Goal: Task Accomplishment & Management: Manage account settings

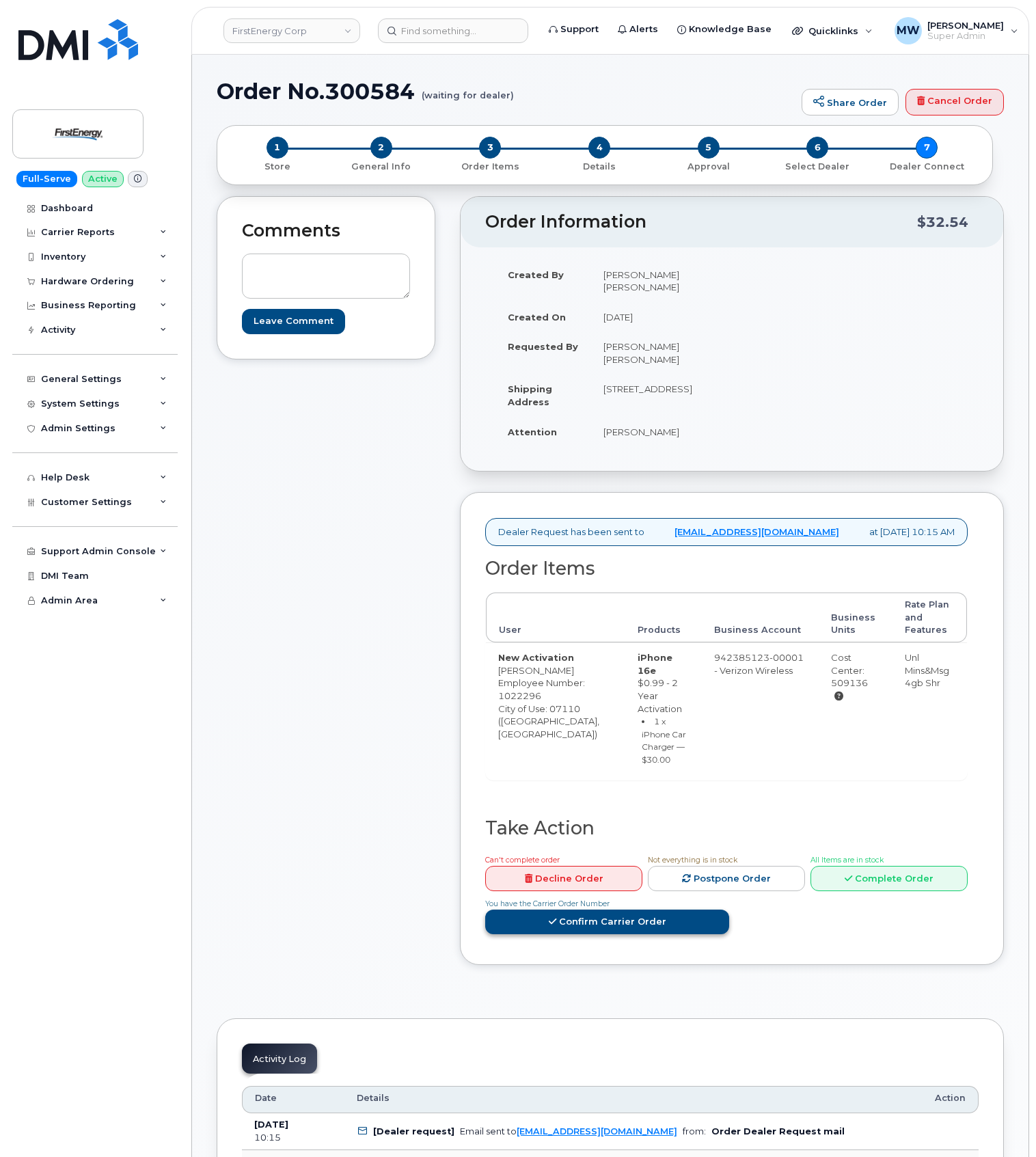
click at [729, 909] on link "Confirm Carrier Order" at bounding box center [608, 922] width 244 height 26
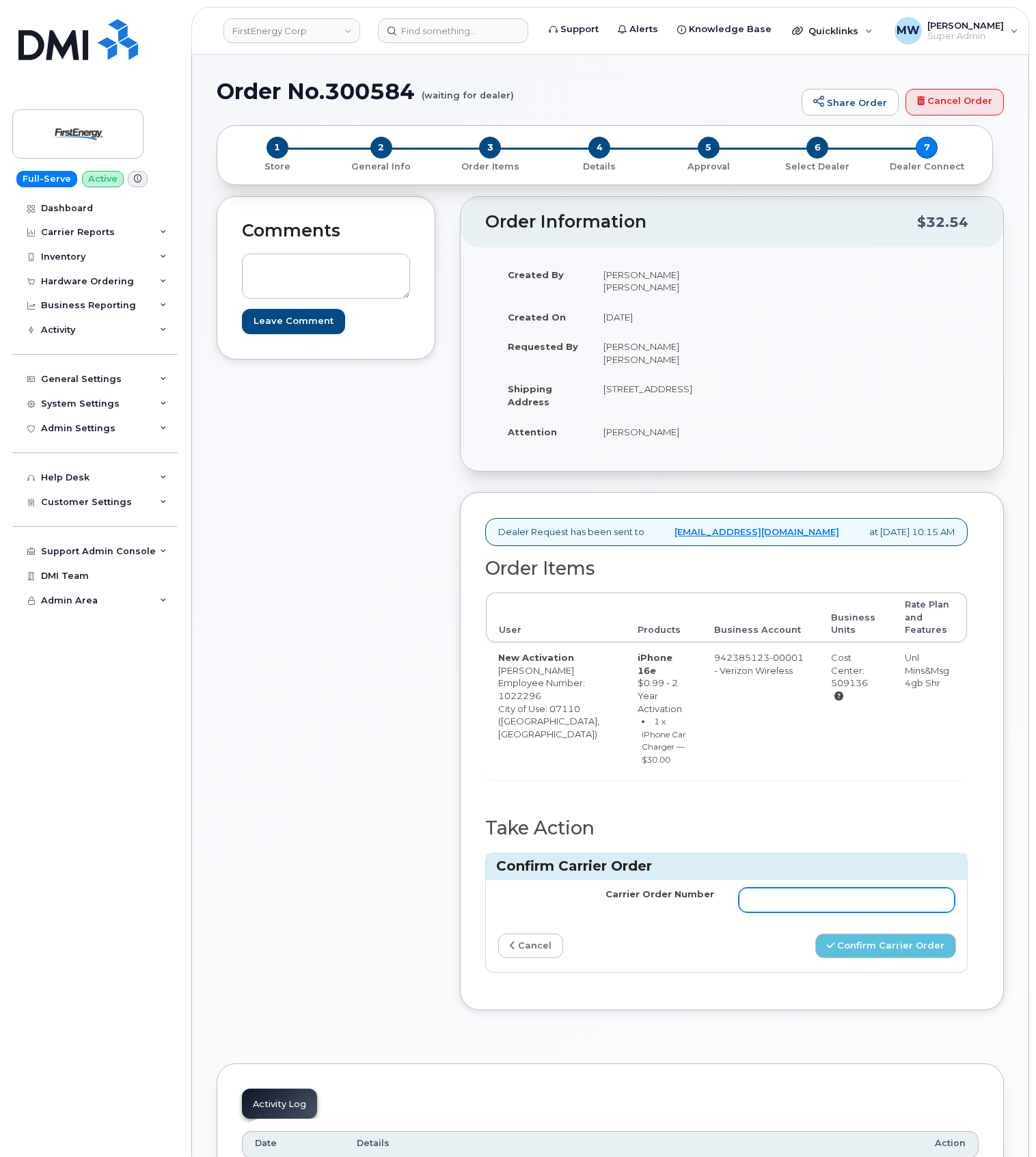
drag, startPoint x: 897, startPoint y: 885, endPoint x: 898, endPoint y: 898, distance: 13.0
click at [897, 887] on input "Carrier Order Number" at bounding box center [846, 900] width 216 height 25
paste input "MB3000593625625"
type input "MB3000593625625"
click at [859, 934] on button "Confirm Carrier Order" at bounding box center [886, 946] width 141 height 26
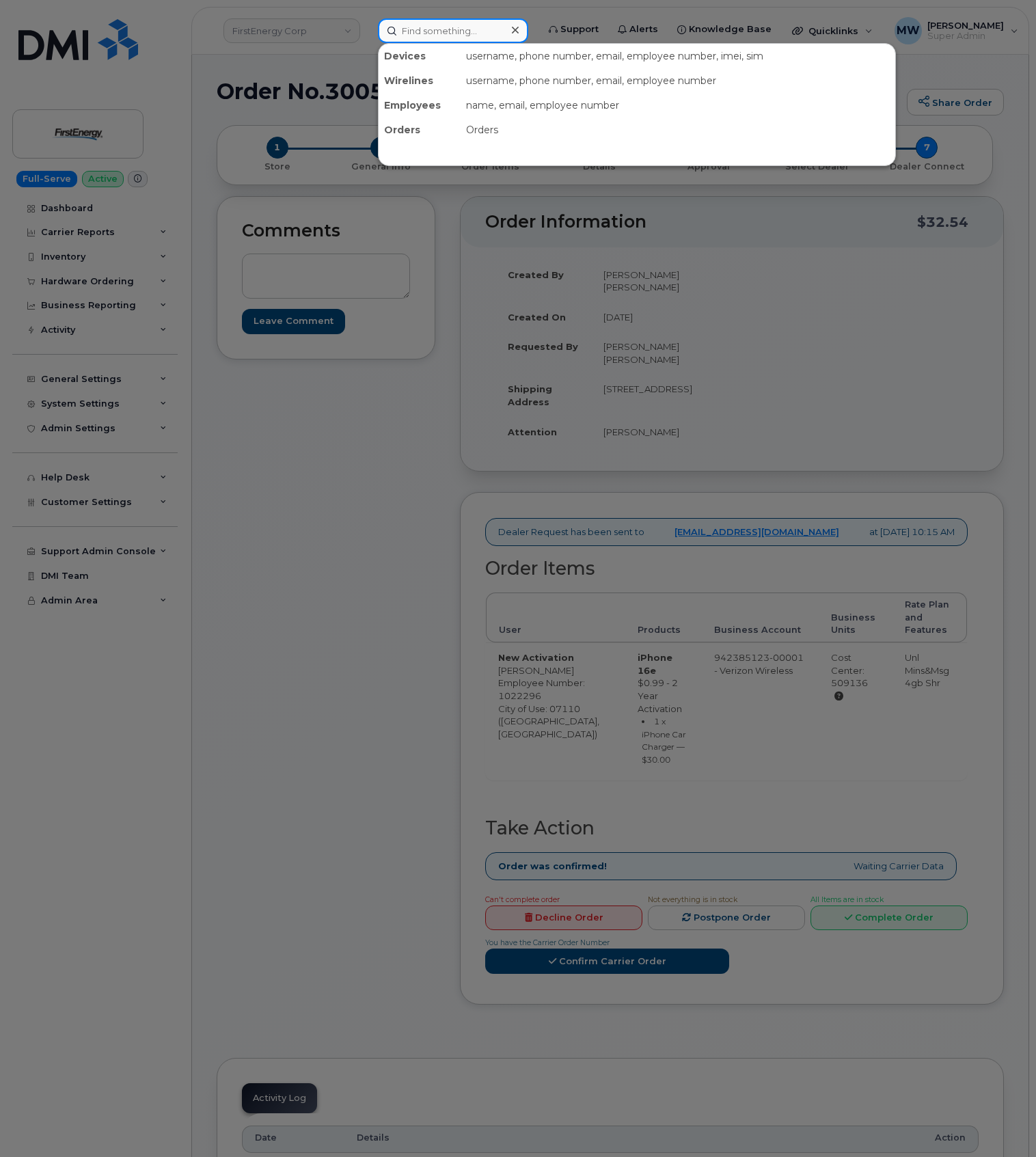
click at [521, 22] on div at bounding box center [453, 31] width 150 height 25
paste input "8649081830)"
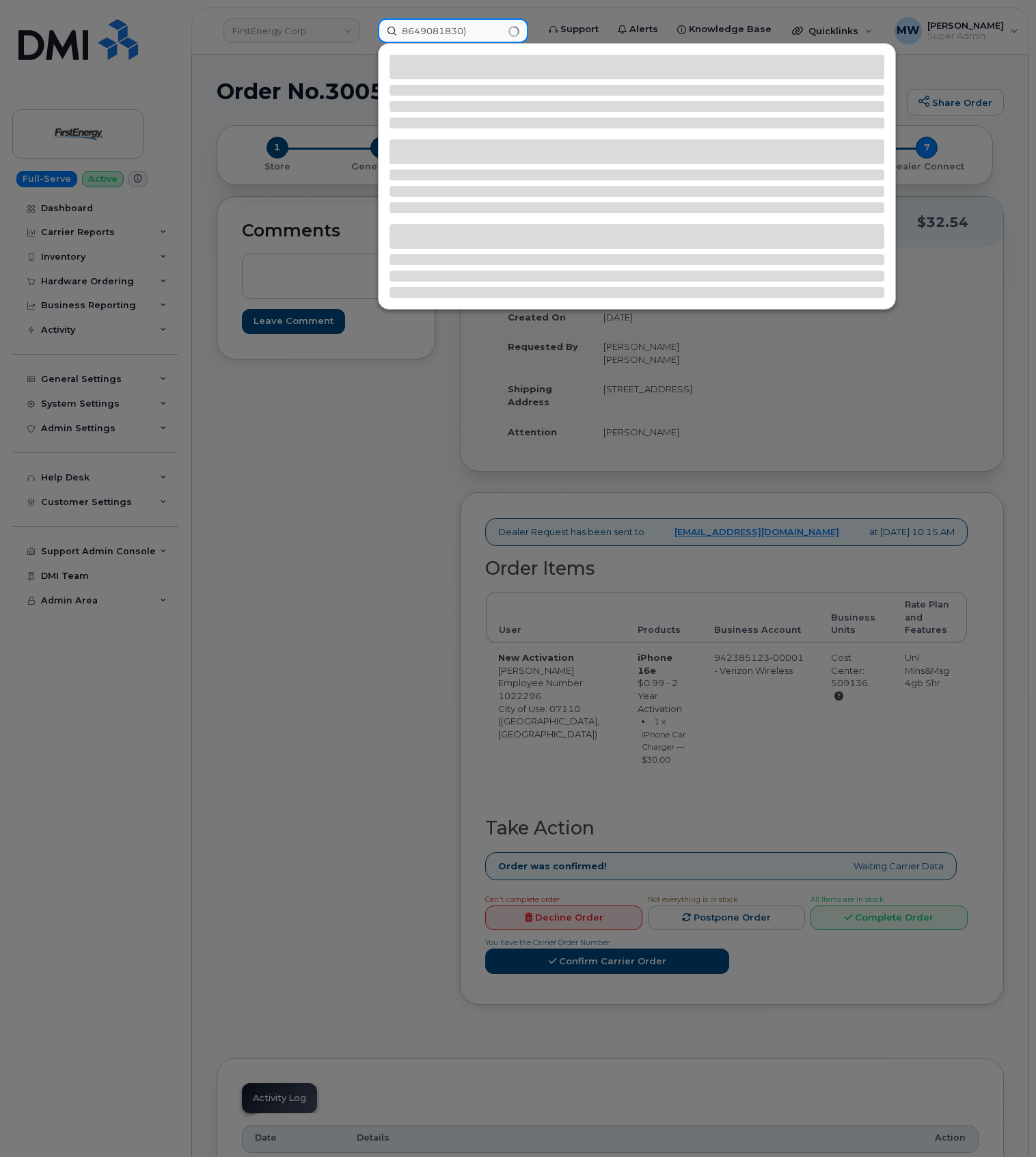
type input "8649081830)"
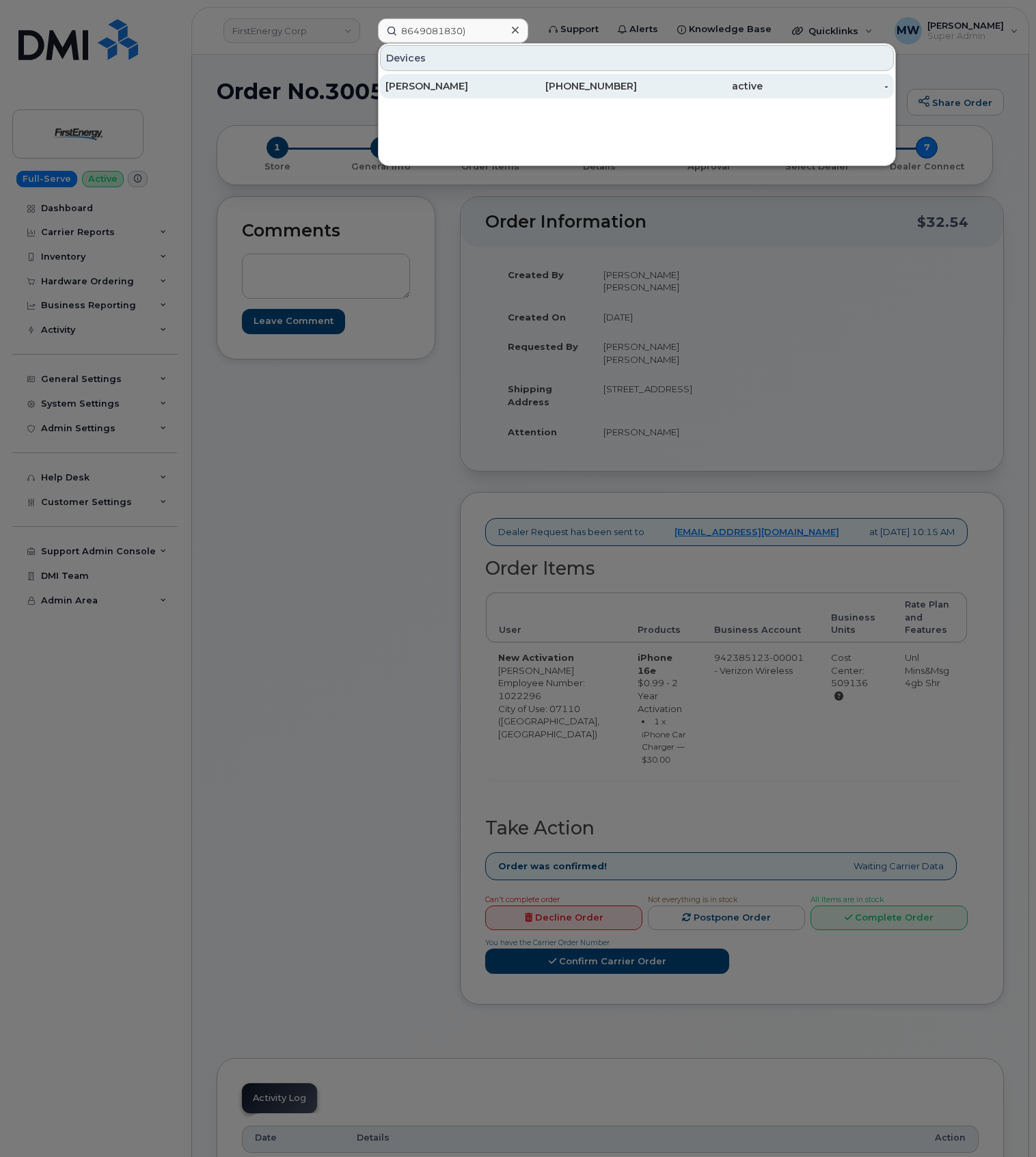
click at [636, 86] on div "864-908-1830" at bounding box center [574, 86] width 126 height 14
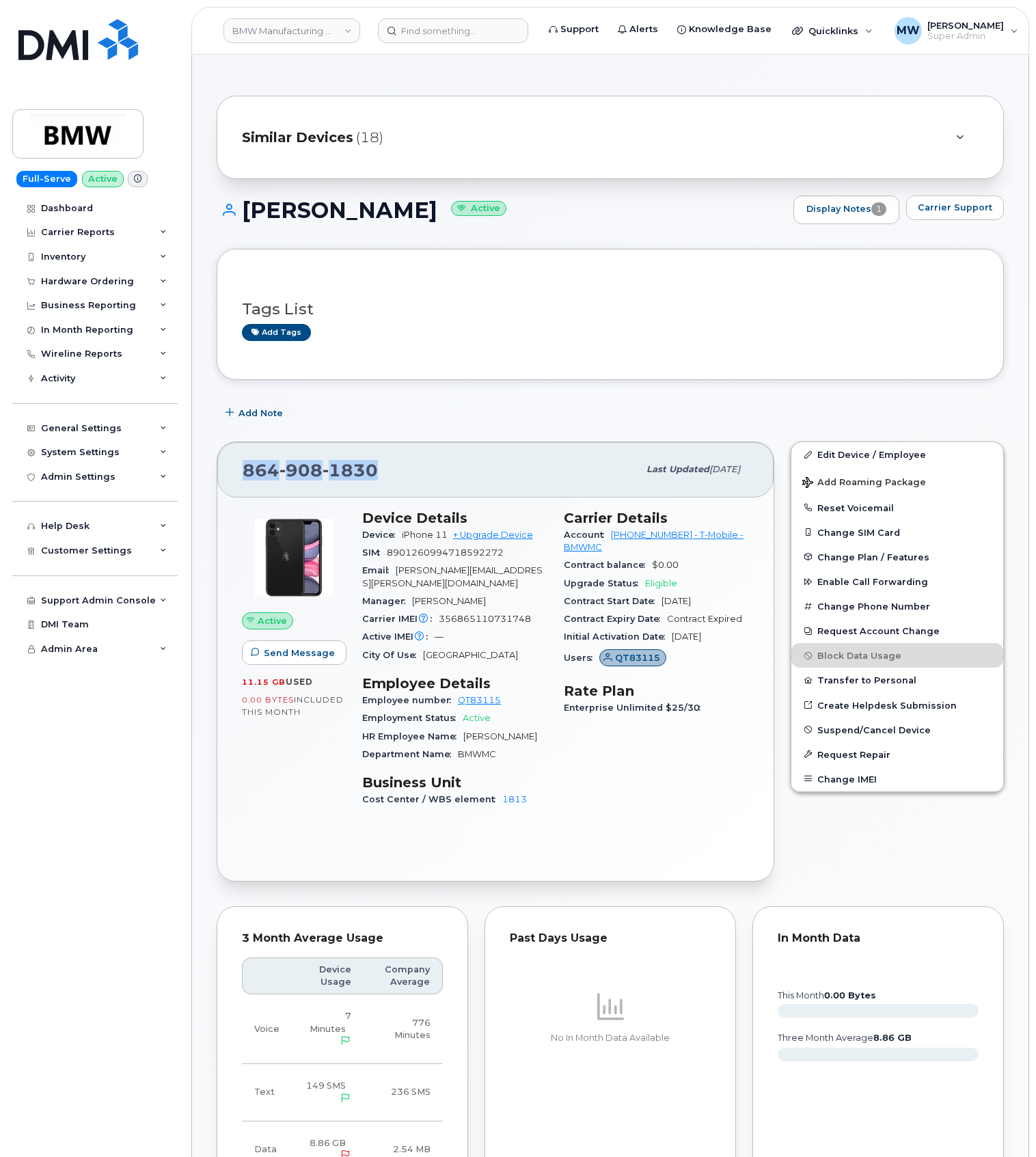
drag, startPoint x: 370, startPoint y: 465, endPoint x: 234, endPoint y: 469, distance: 136.1
click at [234, 469] on div "[PHONE_NUMBER] Last updated [DATE]" at bounding box center [495, 469] width 557 height 54
copy span "[PHONE_NUMBER]"
click at [533, 123] on div "Similar Devices (18)" at bounding box center [591, 137] width 699 height 33
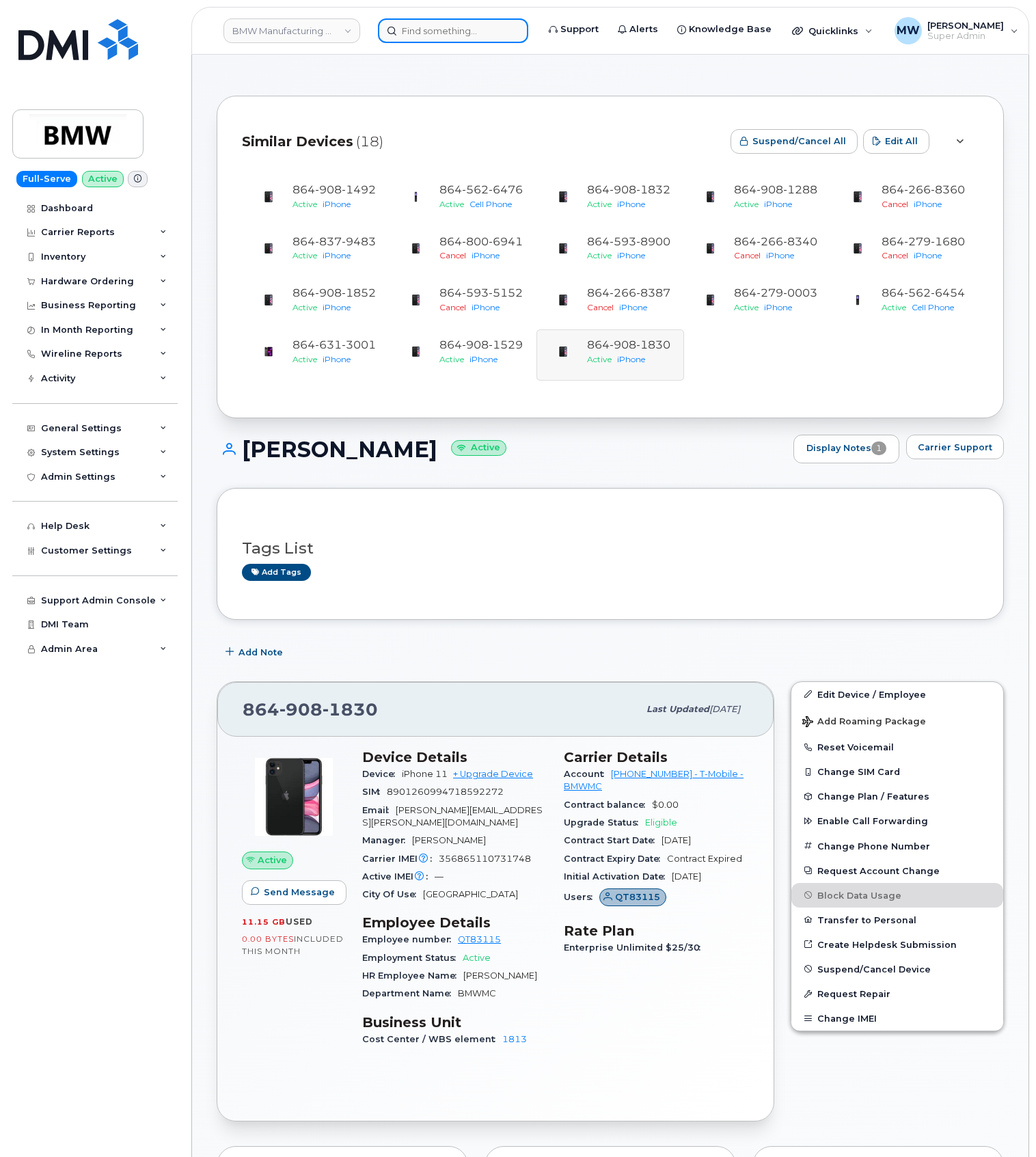
click at [501, 31] on input at bounding box center [453, 31] width 150 height 25
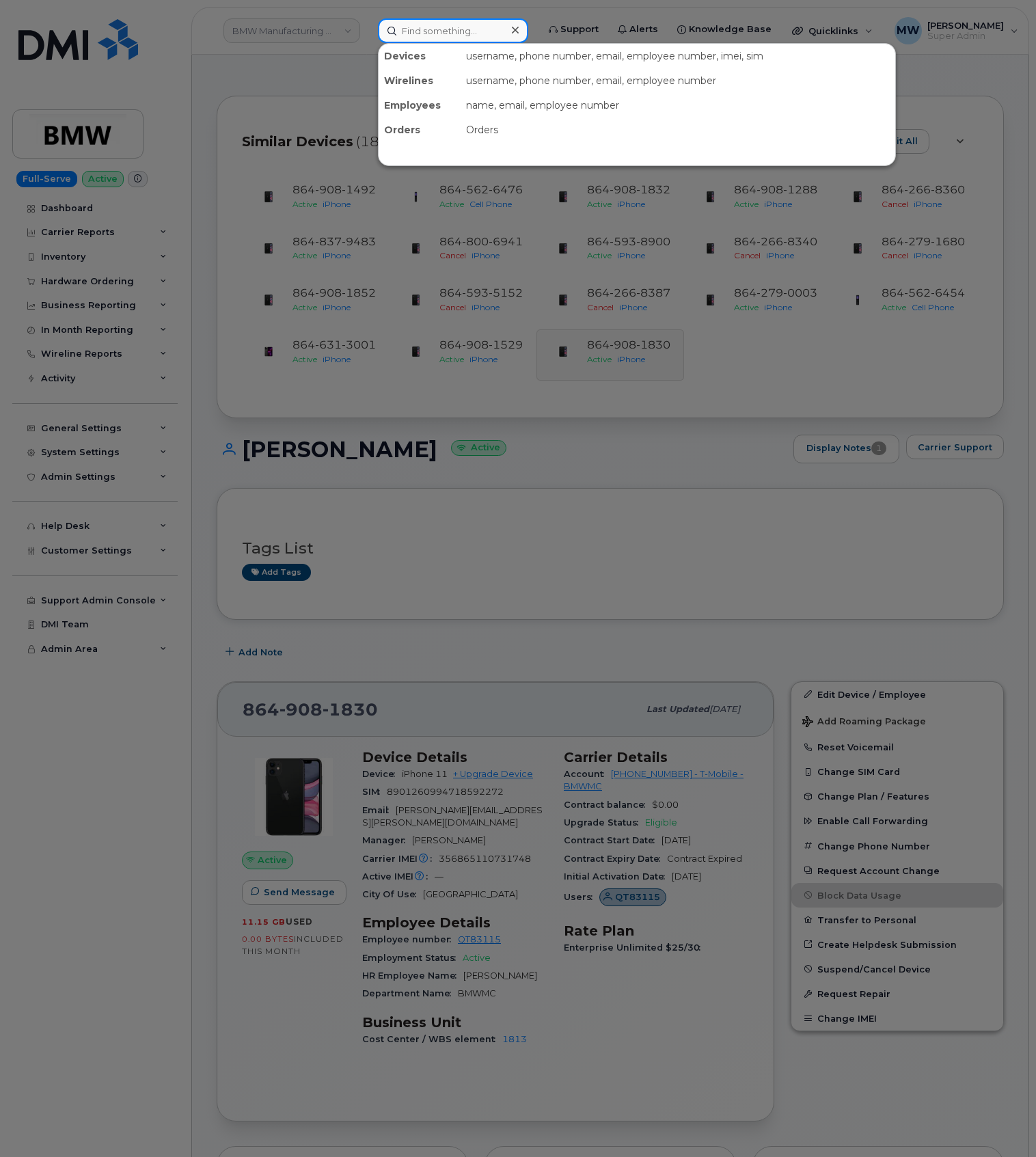
paste input "864) 363-2264"
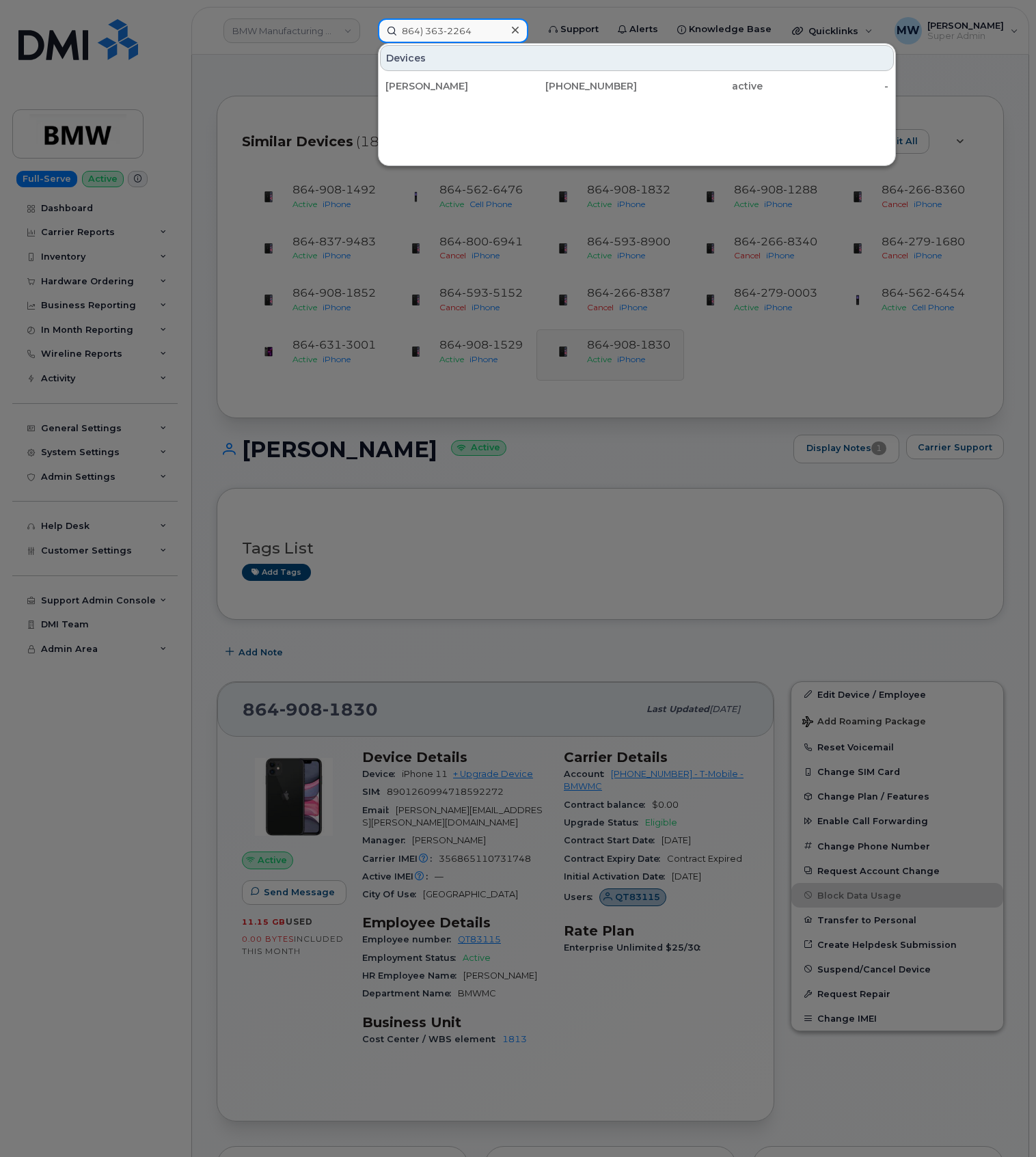
type input "864) 363-2264"
click at [524, 92] on div "864-363-2264" at bounding box center [574, 86] width 126 height 14
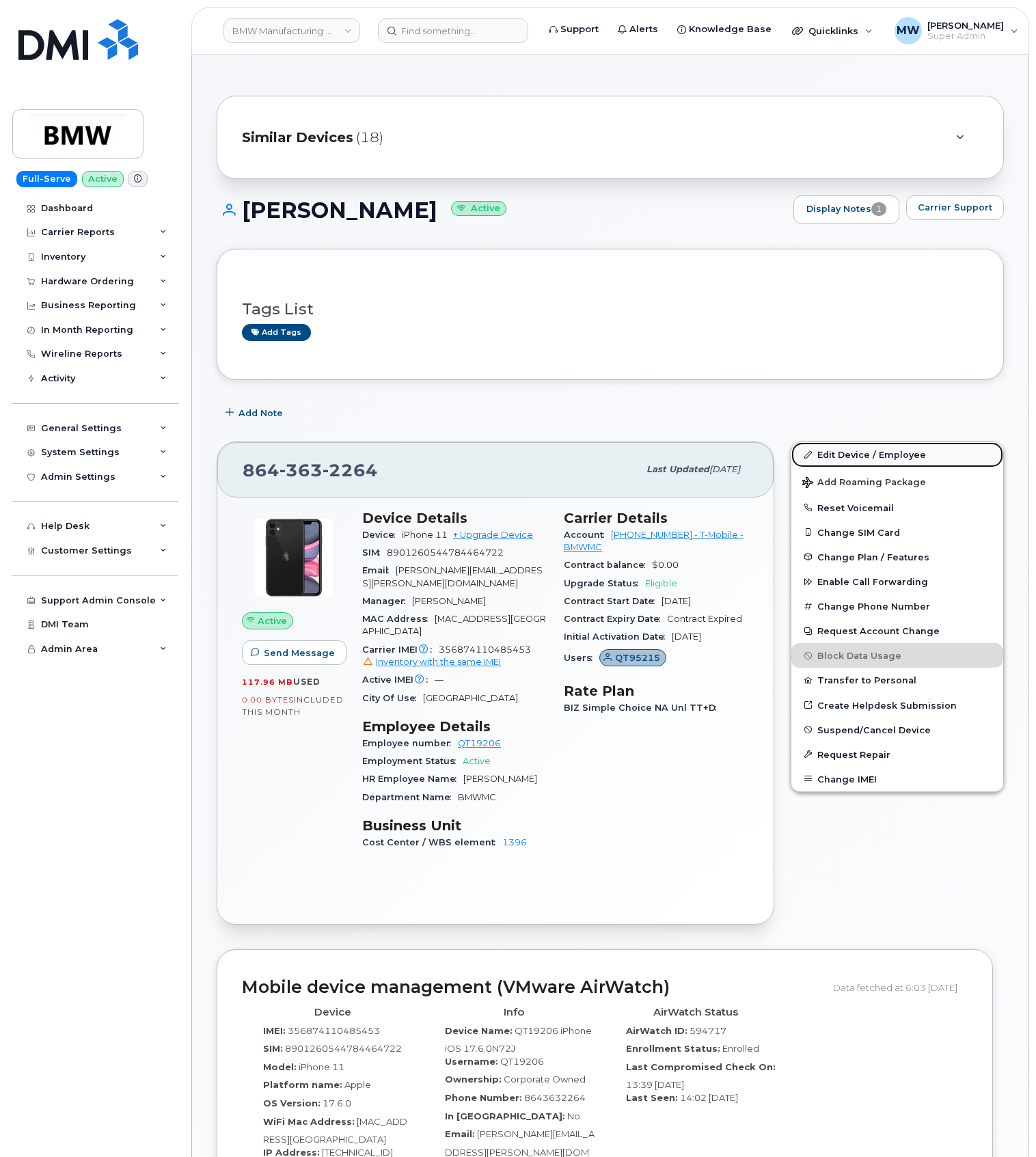
click at [893, 463] on link "Edit Device / Employee" at bounding box center [897, 454] width 212 height 25
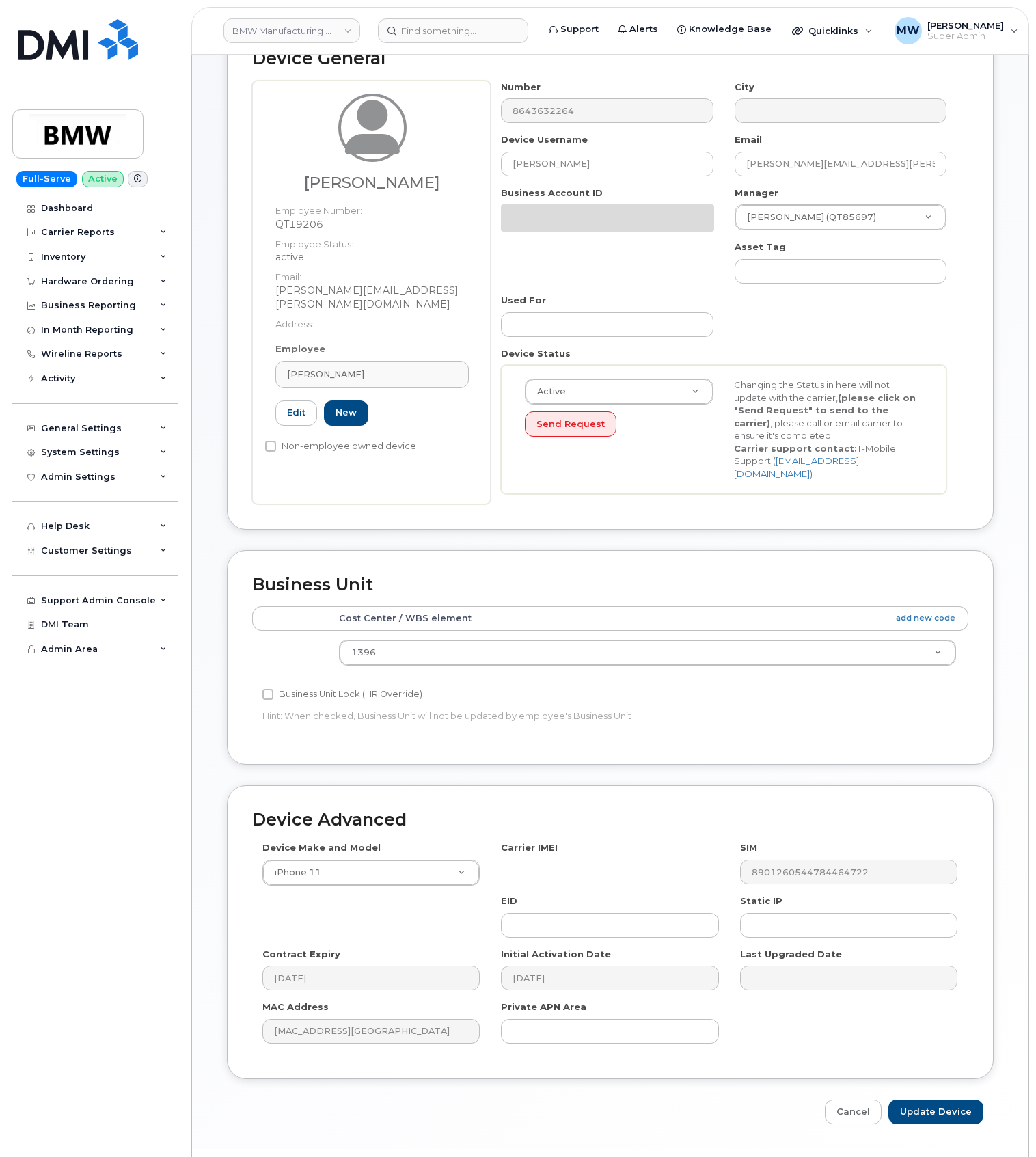
scroll to position [101, 0]
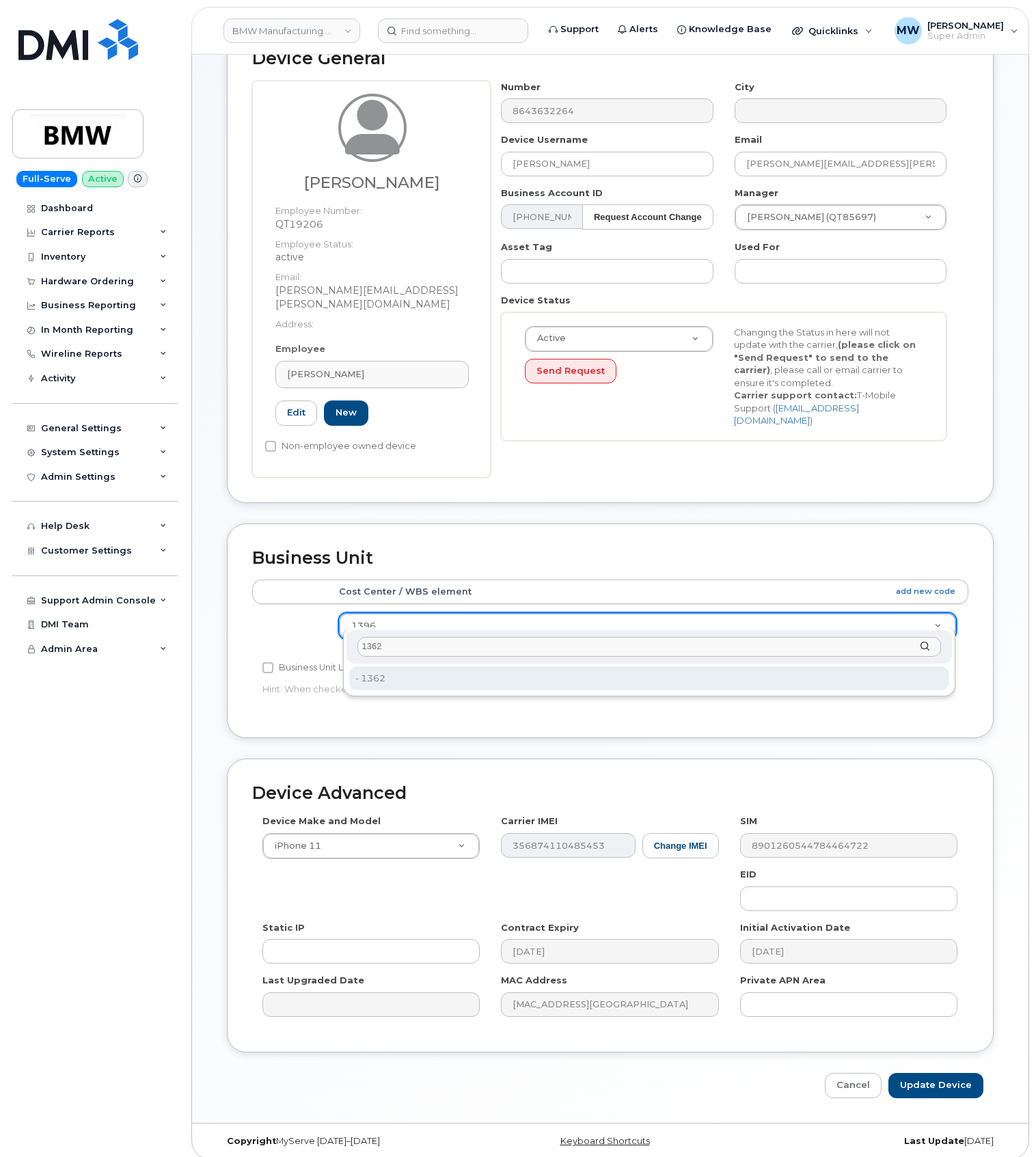
type input "1362"
type input "14966937"
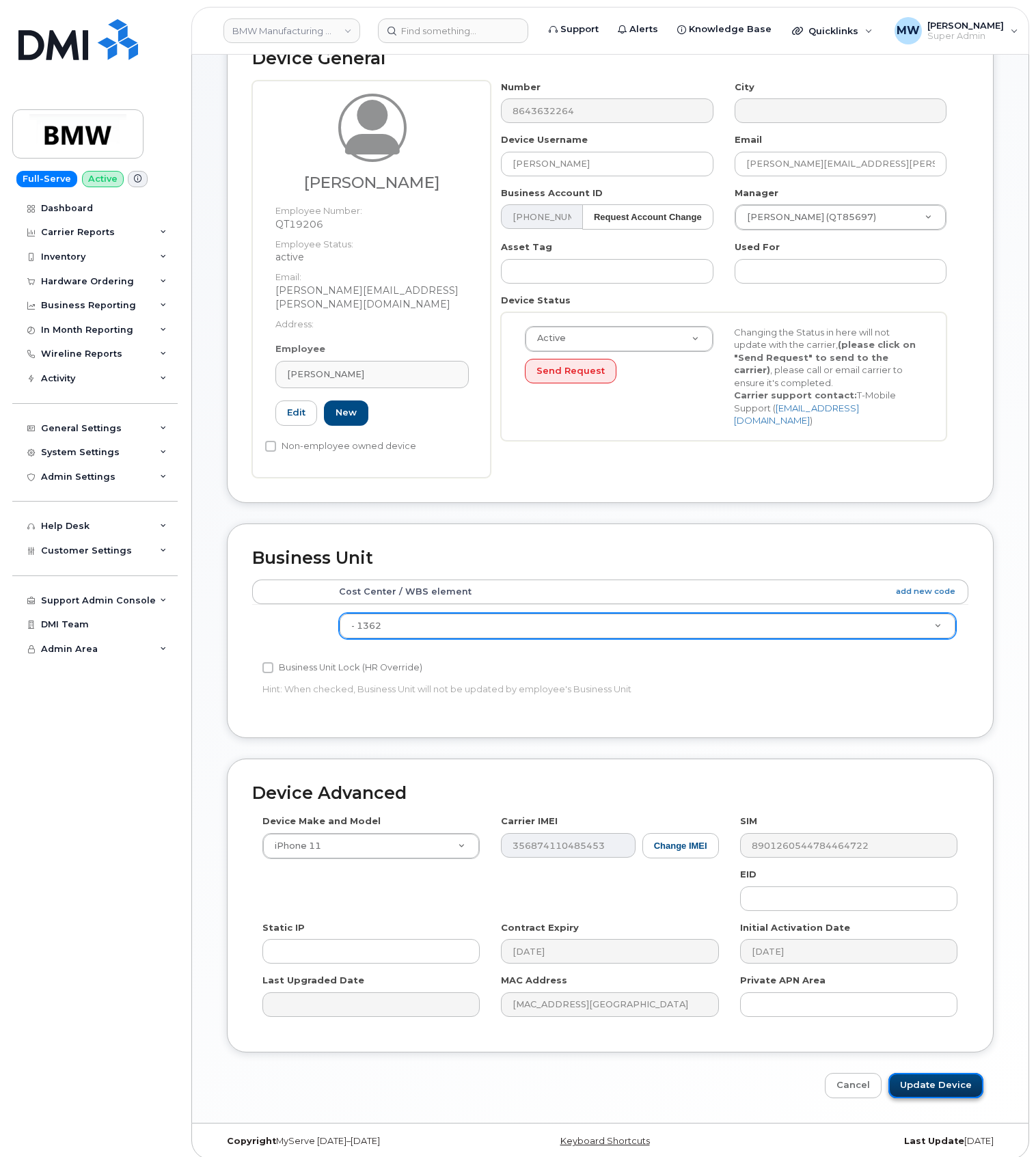
click at [944, 1078] on input "Update Device" at bounding box center [936, 1085] width 95 height 26
type input "Saving..."
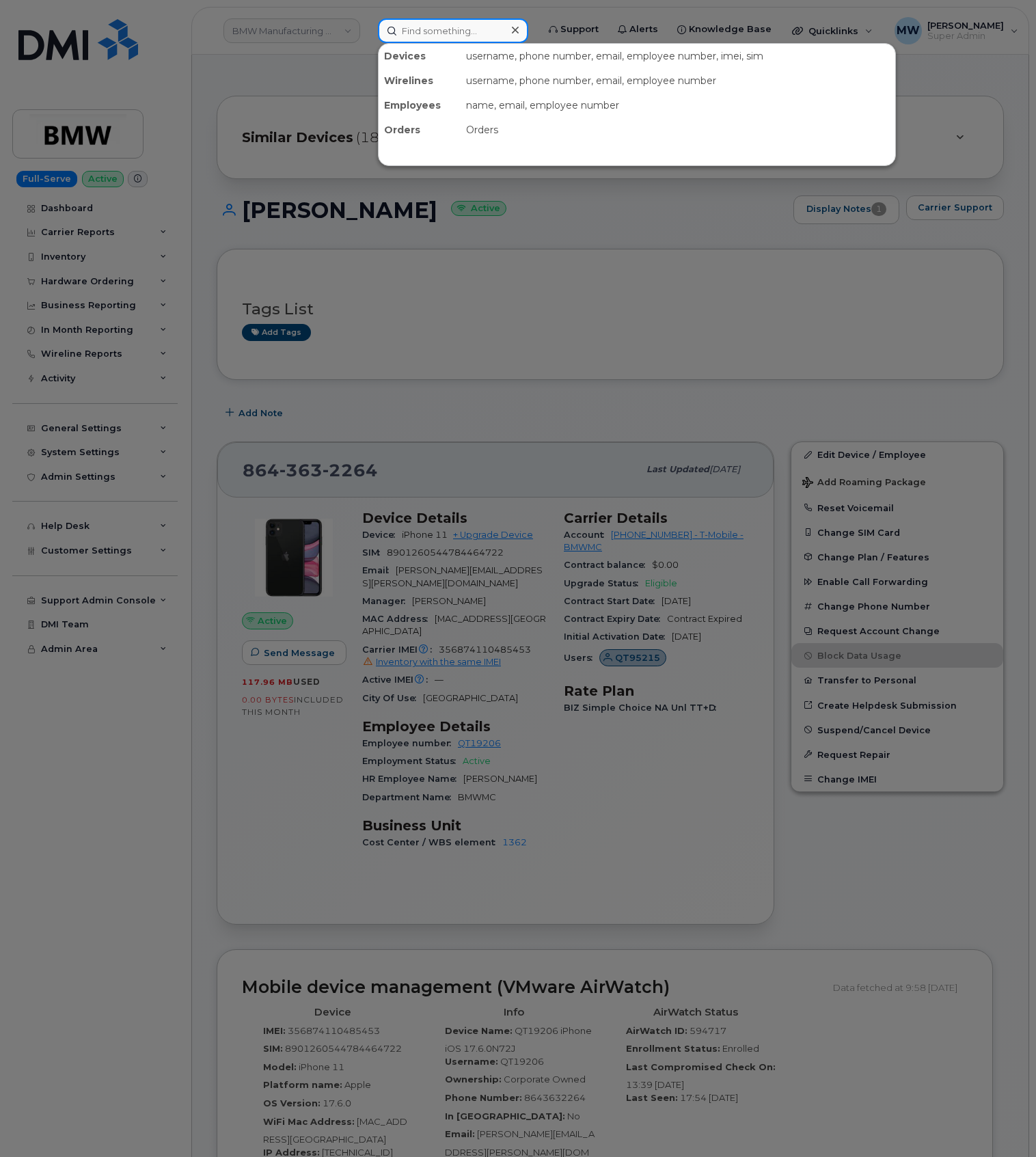
click at [435, 34] on input at bounding box center [453, 31] width 150 height 25
paste input "5519987382"
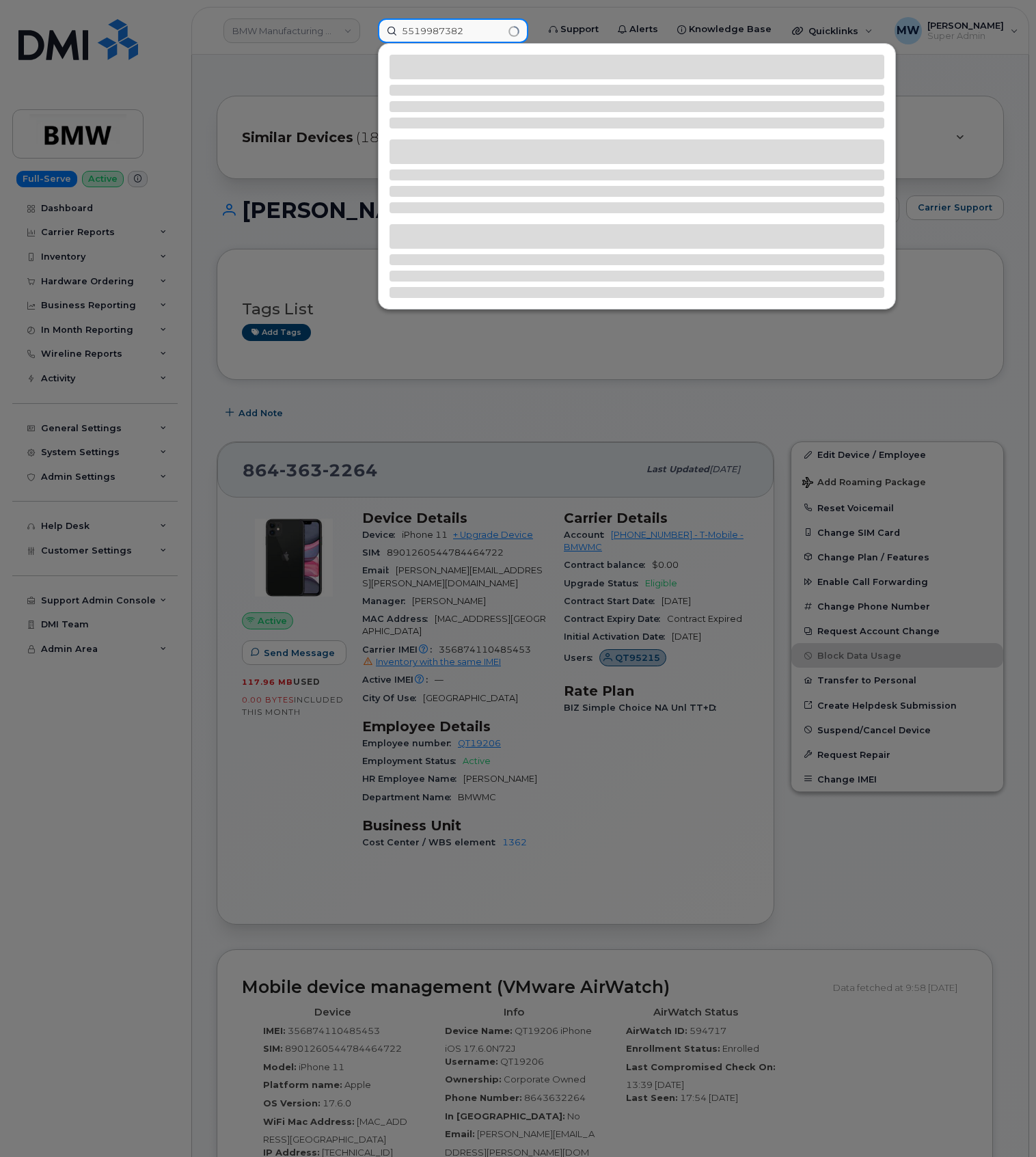
type input "5519987382"
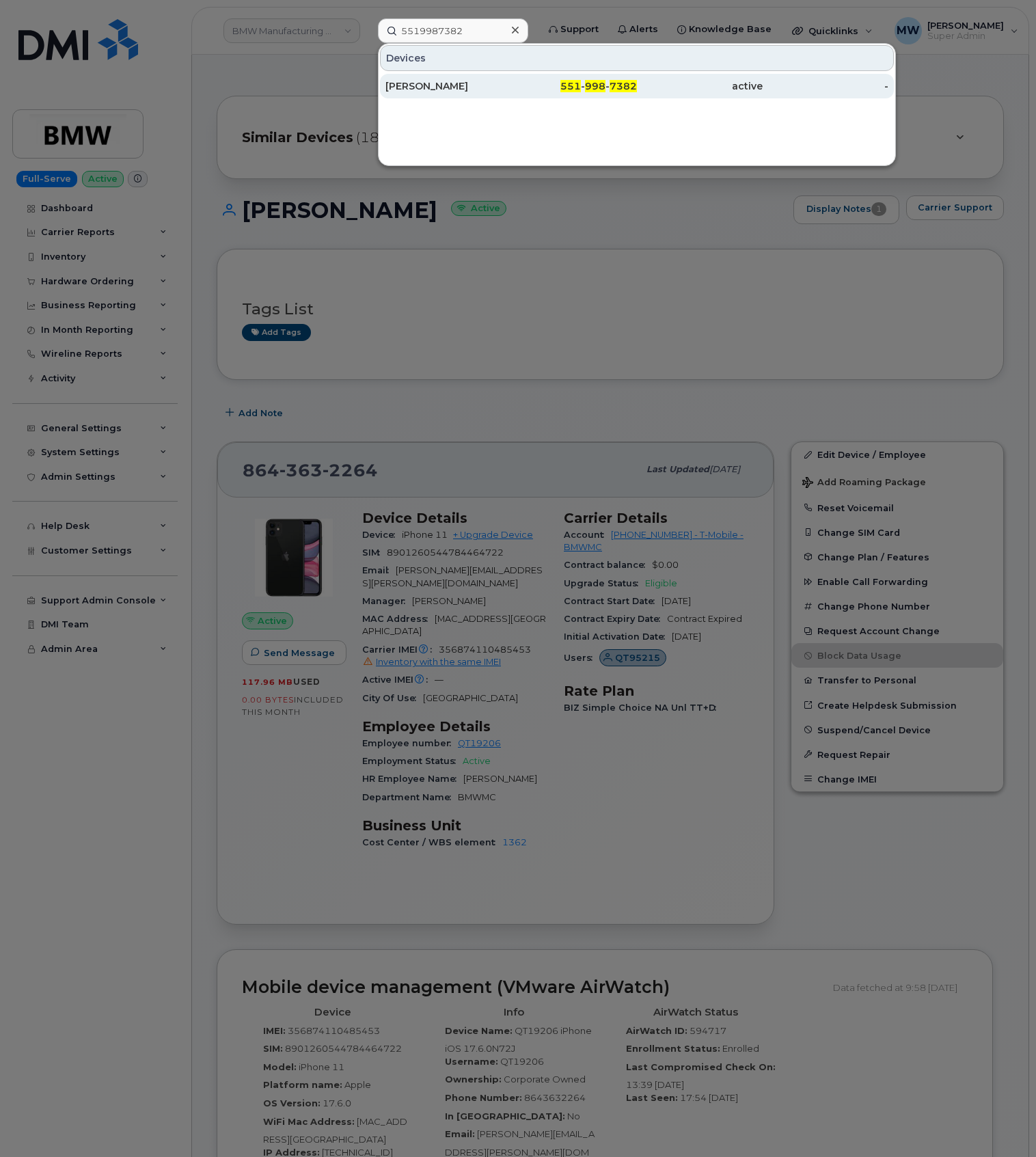
click at [541, 86] on div "551 - 998 - 7382" at bounding box center [574, 86] width 126 height 14
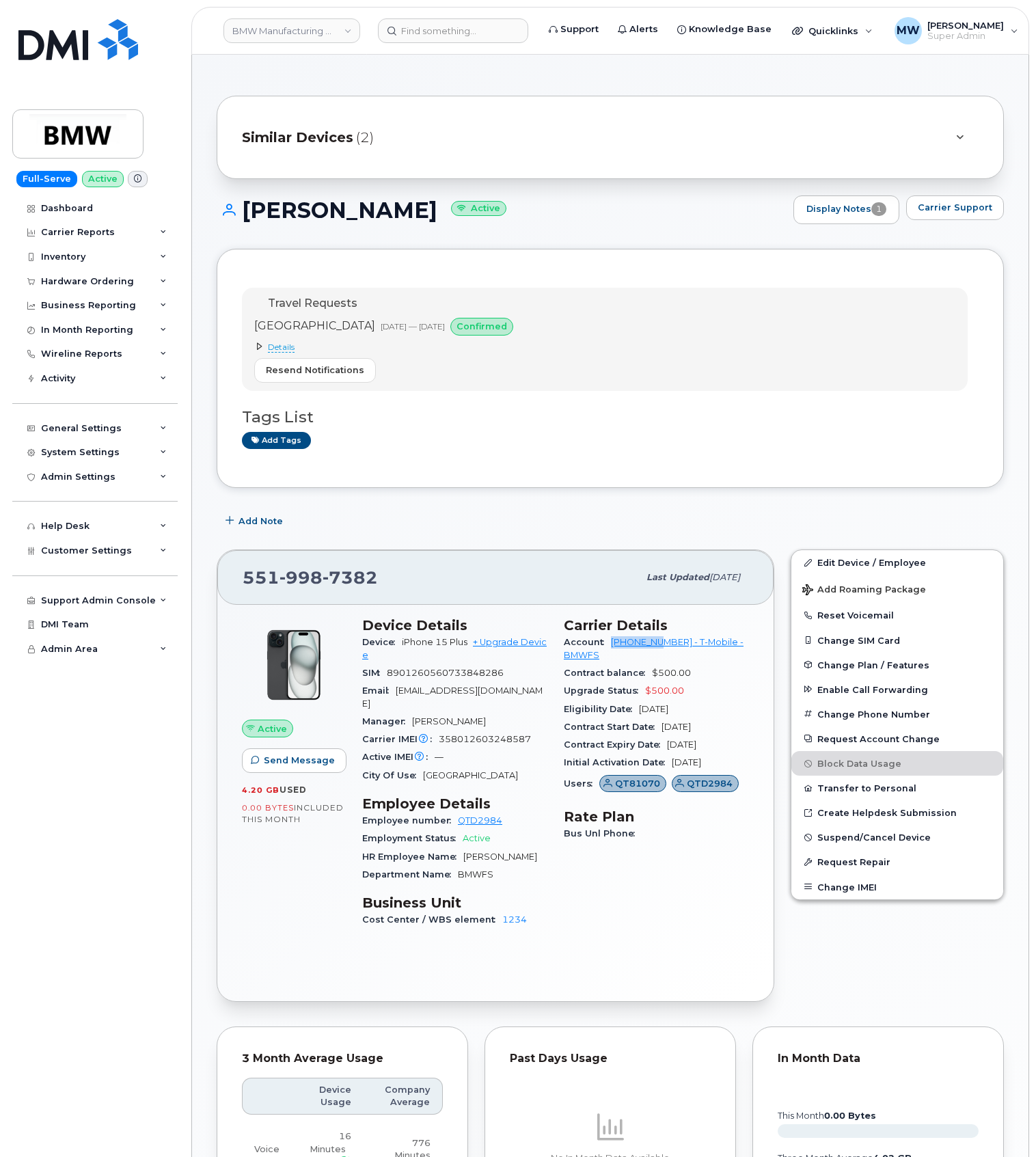
drag, startPoint x: 607, startPoint y: 650, endPoint x: 666, endPoint y: 646, distance: 59.1
click at [666, 646] on div "Account 973768070 - T-Mobile - BMWFS" at bounding box center [657, 649] width 186 height 31
copy link "973768070"
drag, startPoint x: 468, startPoint y: 28, endPoint x: 451, endPoint y: 37, distance: 19.2
click at [466, 28] on input at bounding box center [453, 31] width 150 height 25
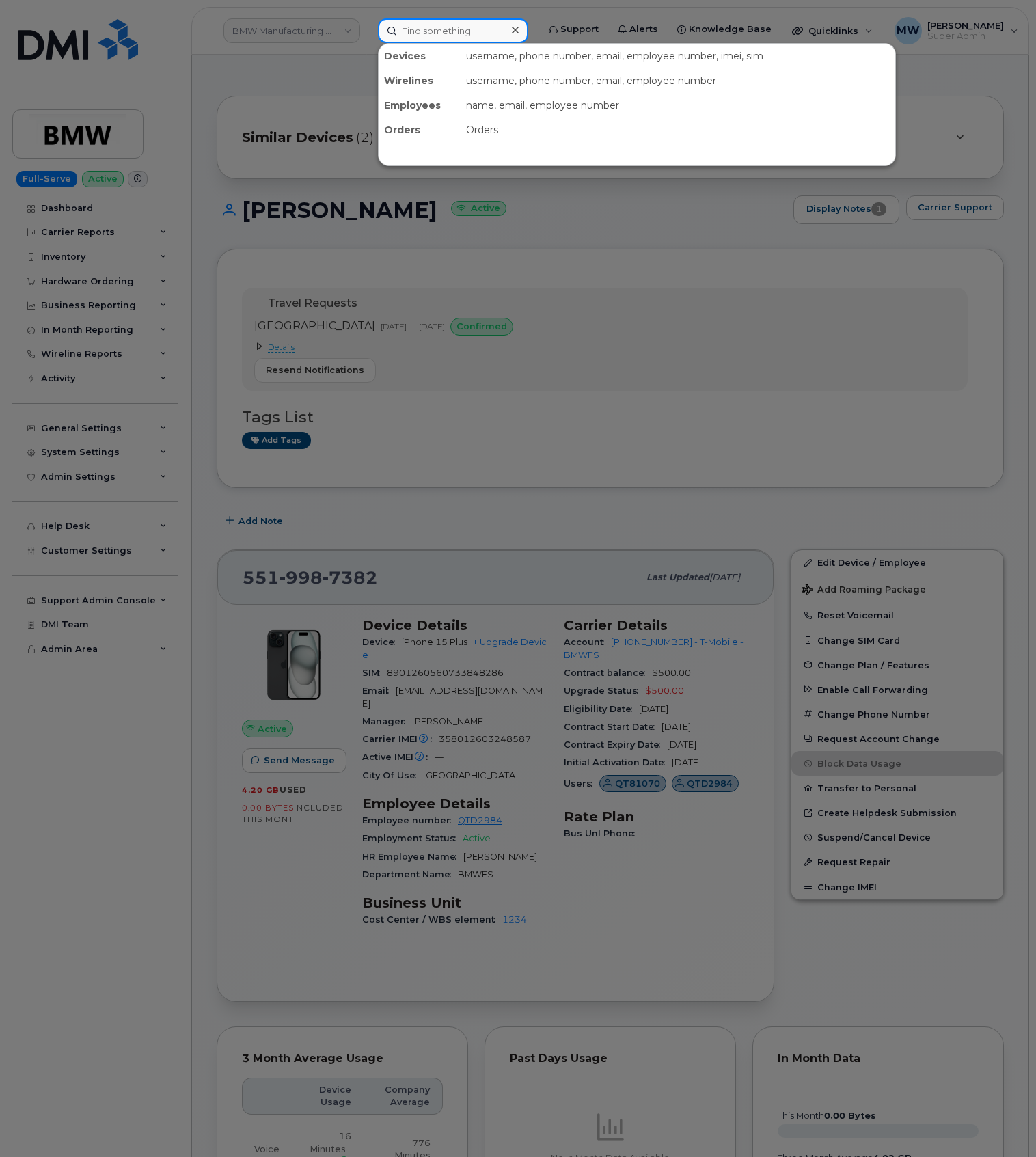
paste input "5515023666"
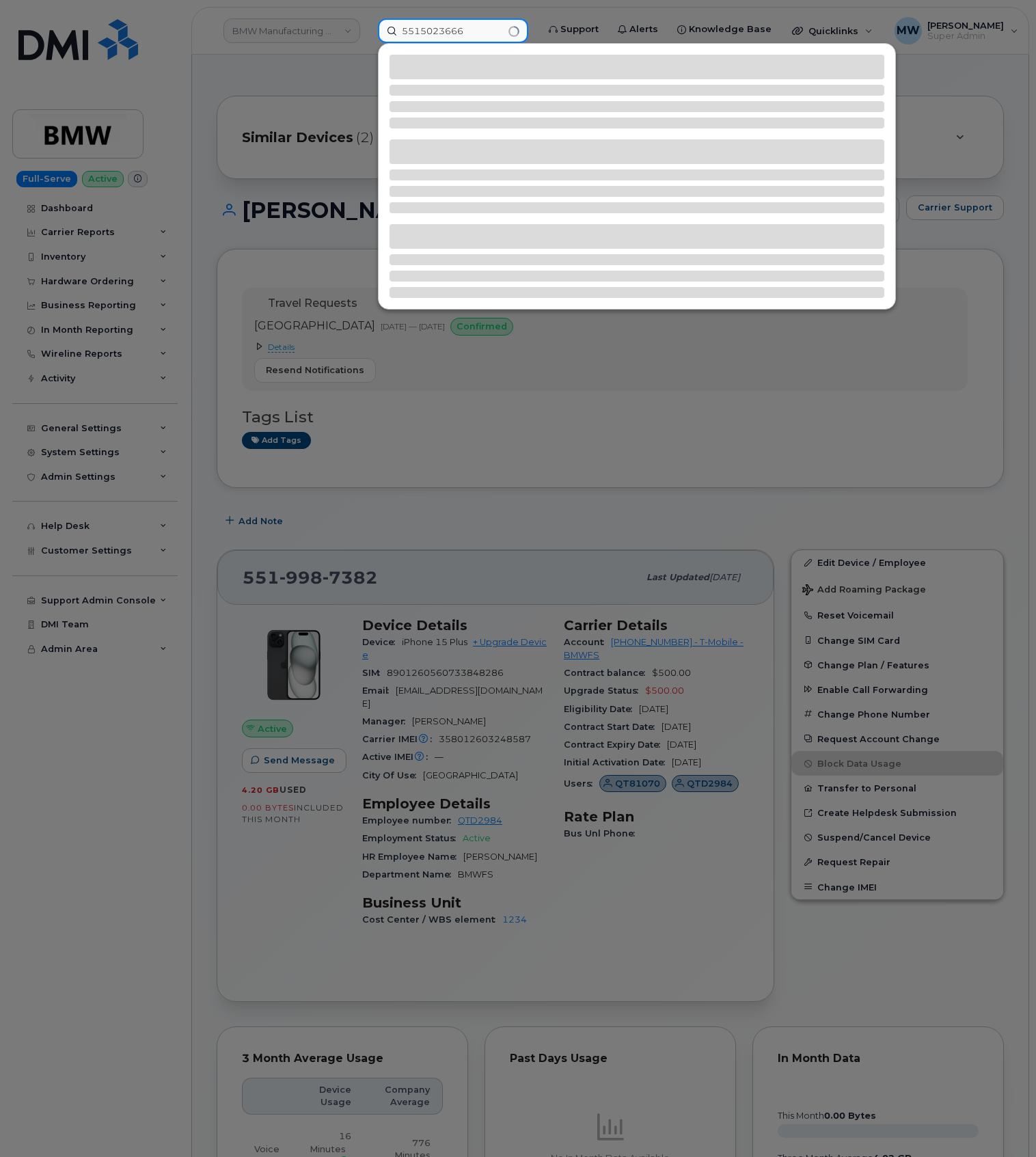
type input "5515023666"
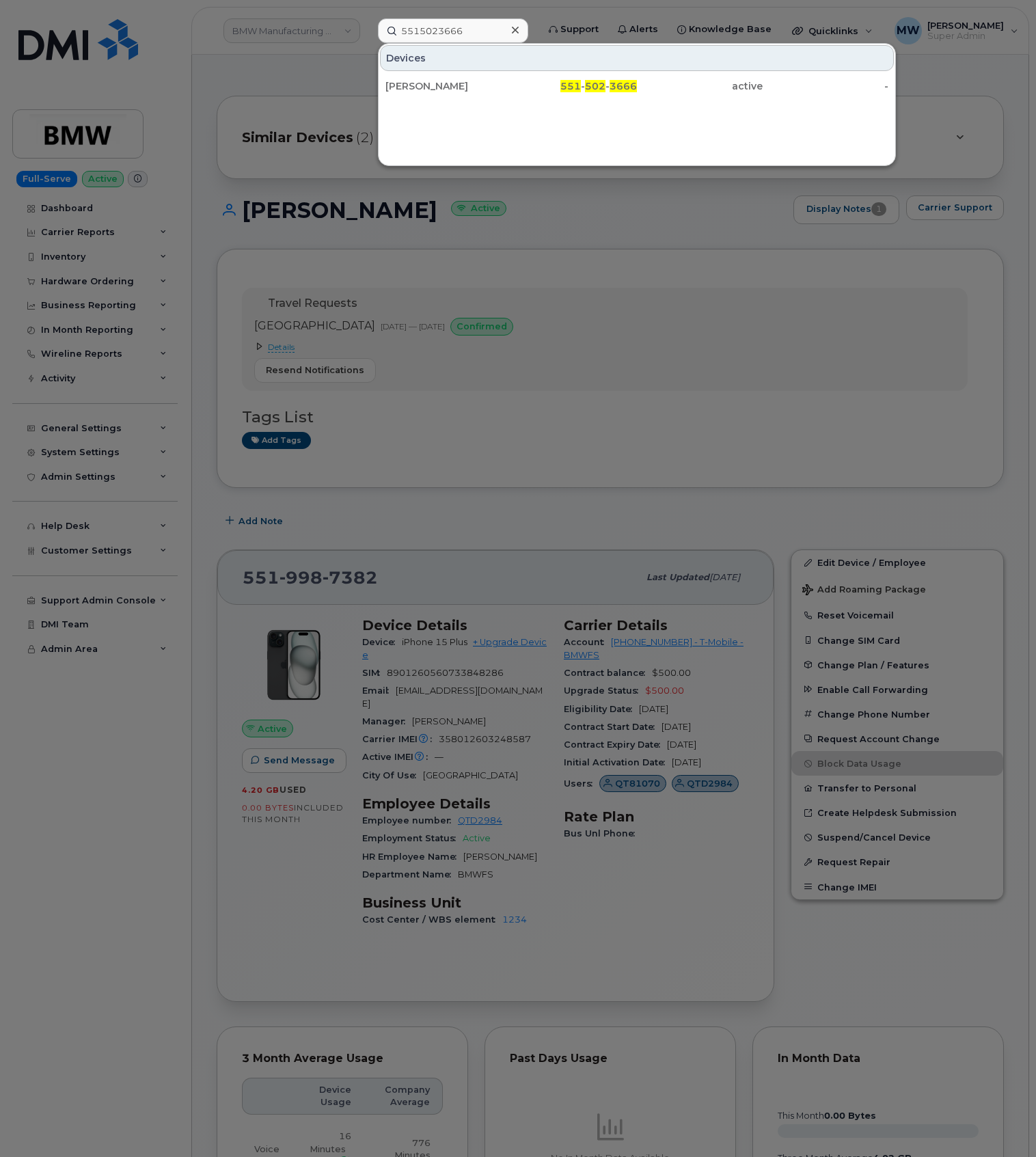
drag, startPoint x: 441, startPoint y: 90, endPoint x: 263, endPoint y: 140, distance: 184.9
click at [441, 90] on div "Grace Schiller" at bounding box center [448, 86] width 126 height 14
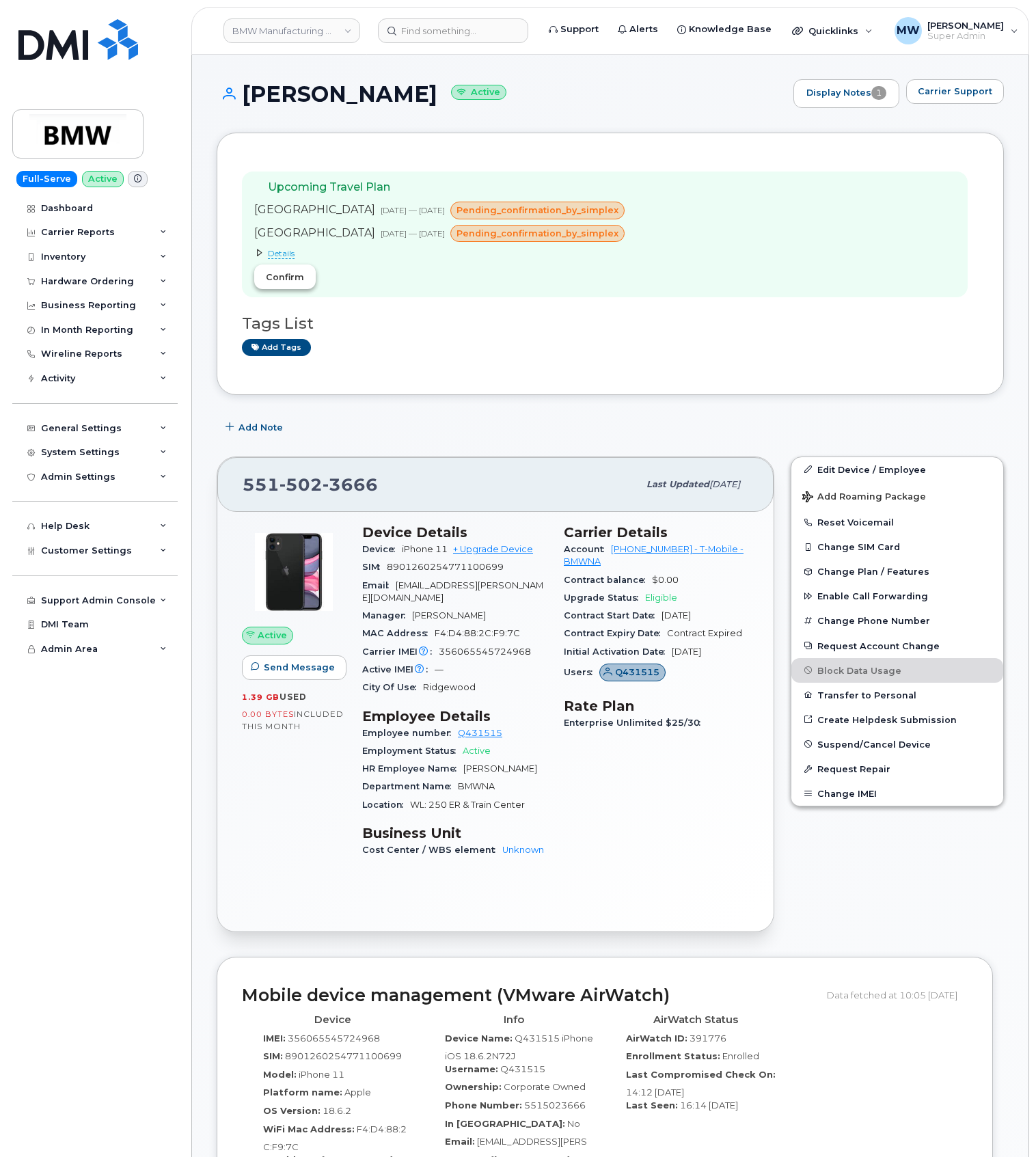
click at [299, 270] on button "Confirm" at bounding box center [285, 277] width 61 height 25
click at [428, 7] on header "BMW Manufacturing Co LLC Support Alerts Knowledge Base Quicklinks Suspend / Can…" at bounding box center [610, 30] width 838 height 48
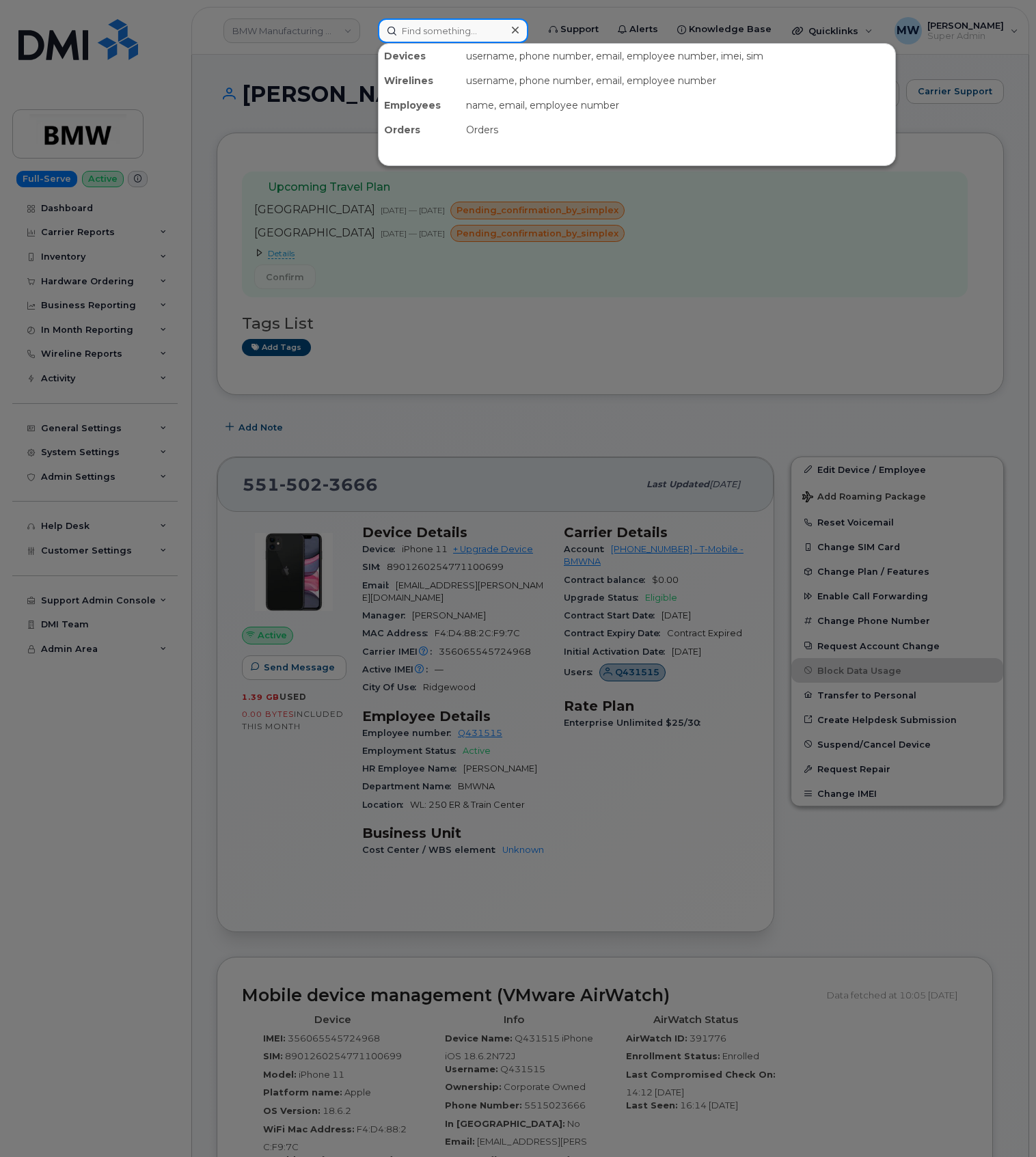
click at [429, 25] on input at bounding box center [453, 31] width 150 height 25
paste input "8645098290"
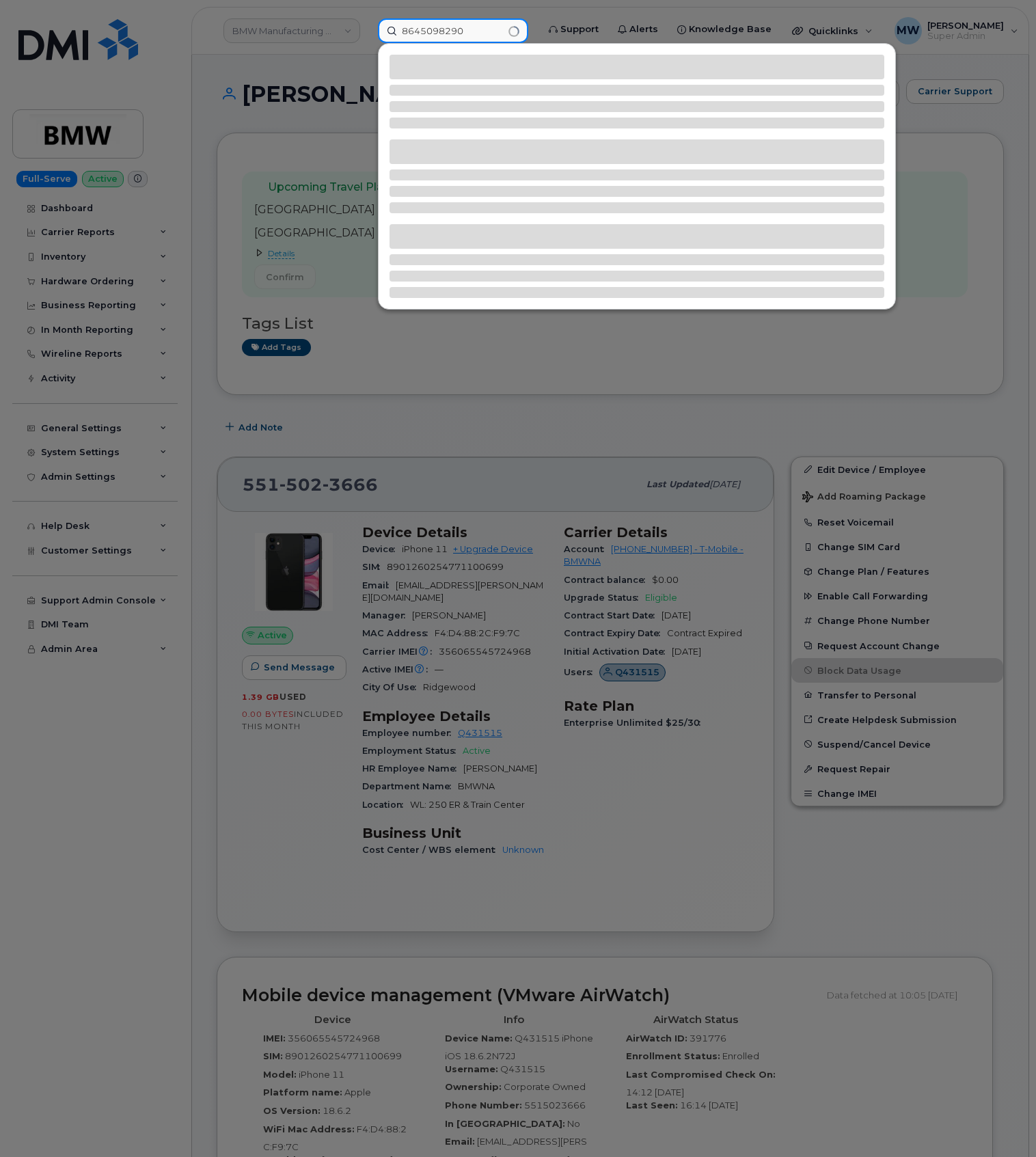
type input "8645098290"
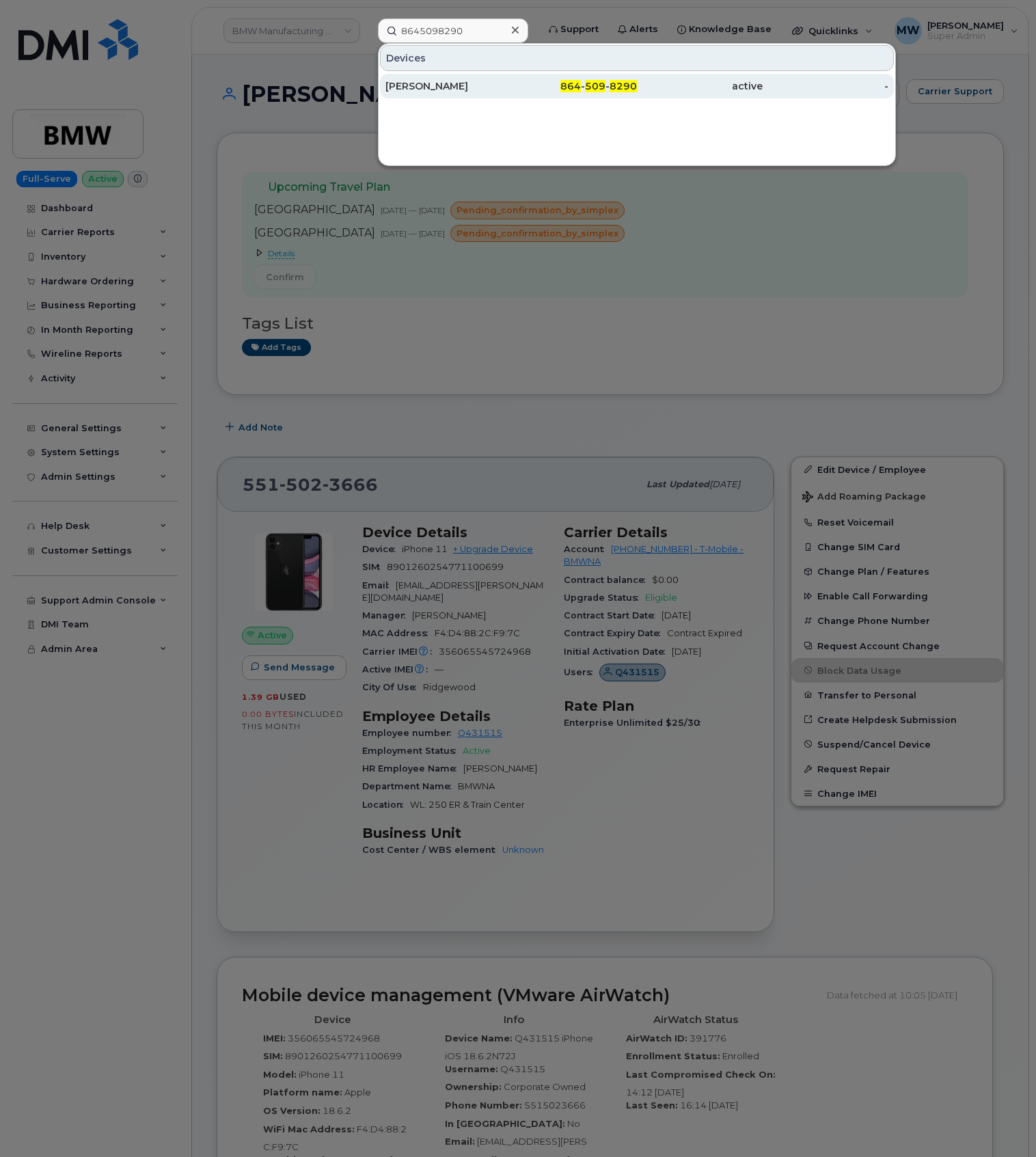
click at [567, 88] on span "864" at bounding box center [571, 86] width 21 height 12
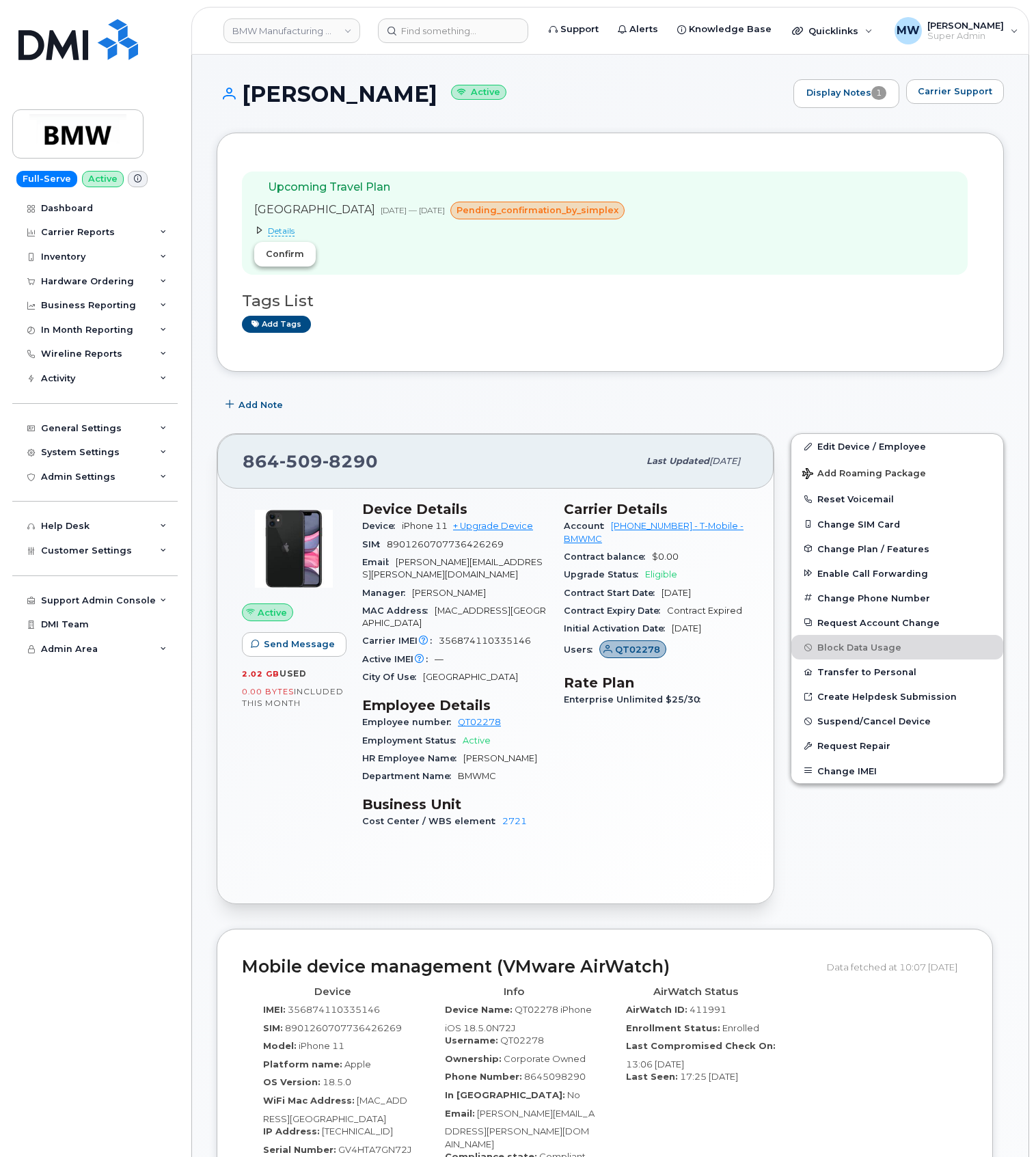
click at [279, 263] on button "Confirm" at bounding box center [285, 254] width 61 height 25
drag, startPoint x: 118, startPoint y: 274, endPoint x: 97, endPoint y: 274, distance: 21.0
click at [117, 274] on div "Hardware Ordering" at bounding box center [95, 281] width 166 height 25
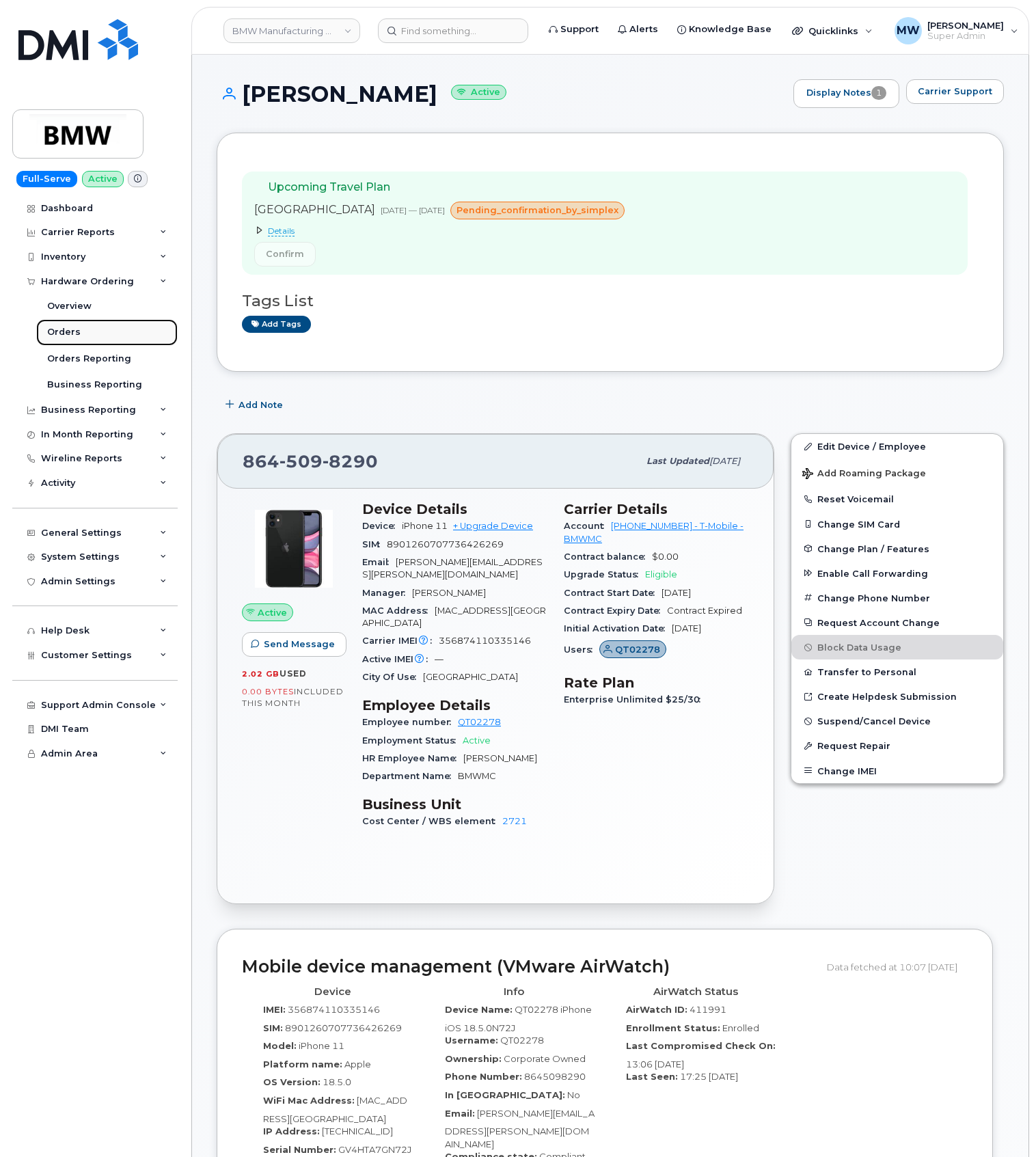
click at [55, 340] on link "Orders" at bounding box center [107, 332] width 141 height 26
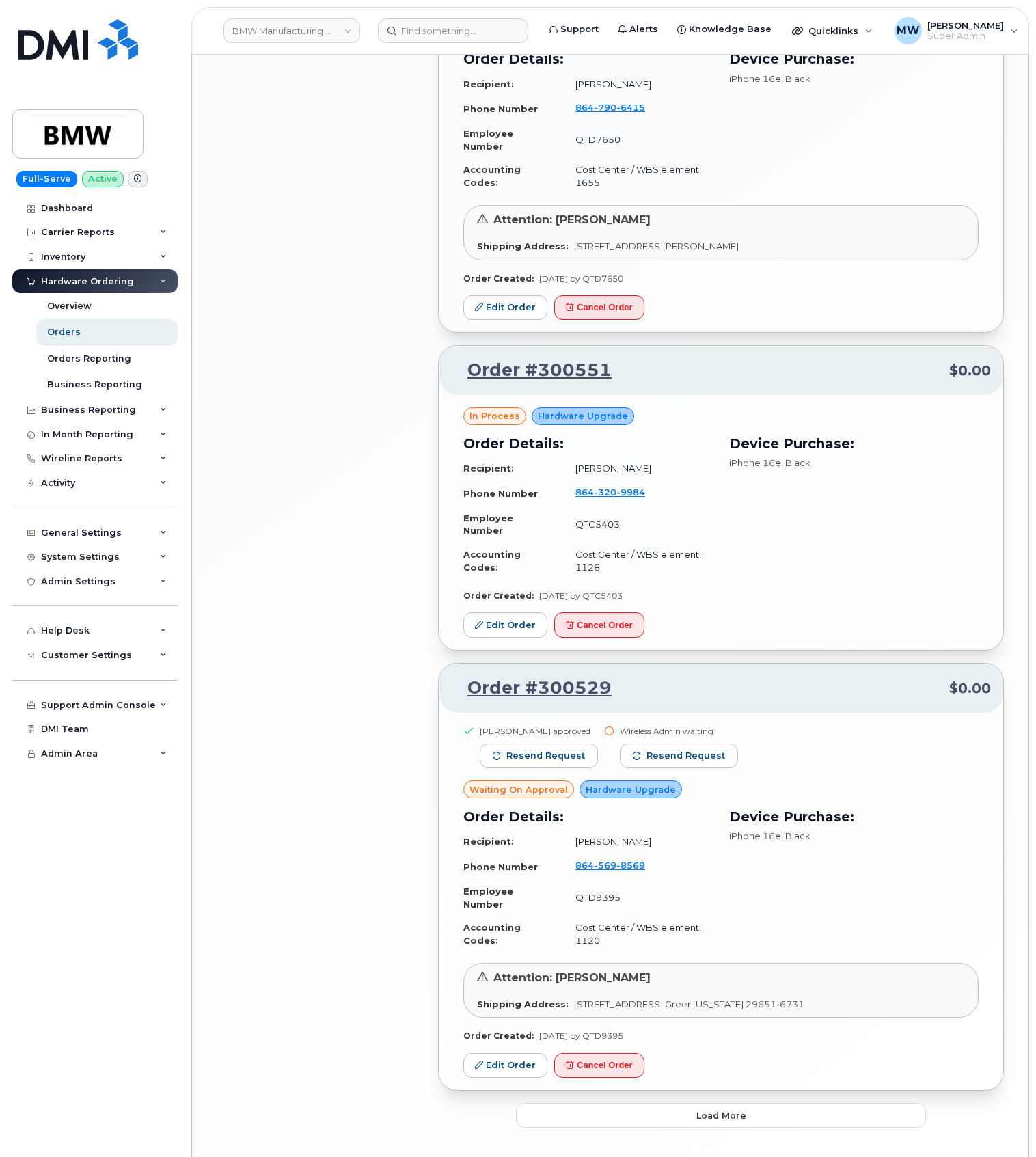
scroll to position [2098, 0]
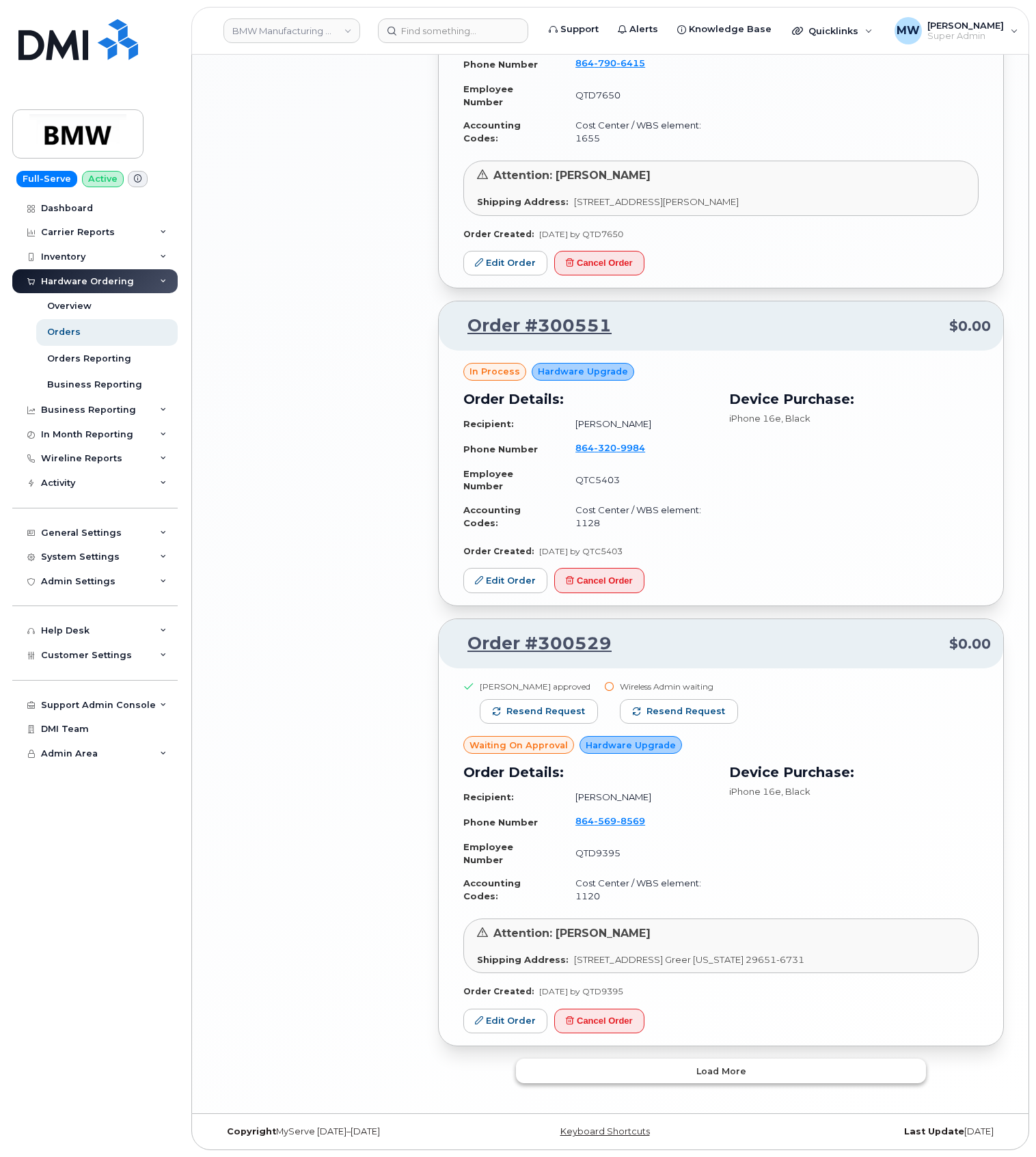
click at [714, 1083] on button "Load more" at bounding box center [721, 1071] width 410 height 25
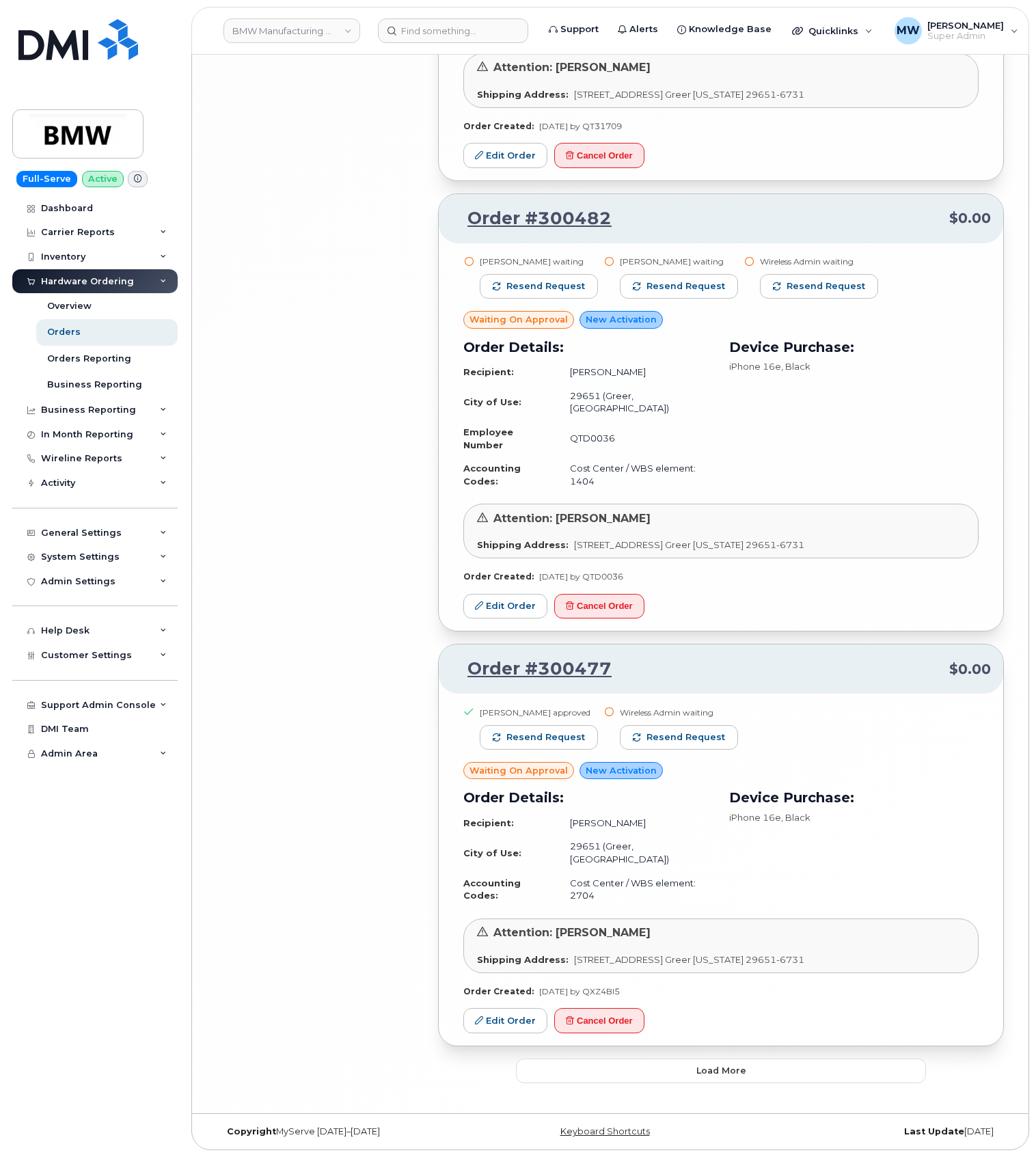
scroll to position [5688, 0]
click at [677, 1074] on button "Load more" at bounding box center [721, 1071] width 410 height 25
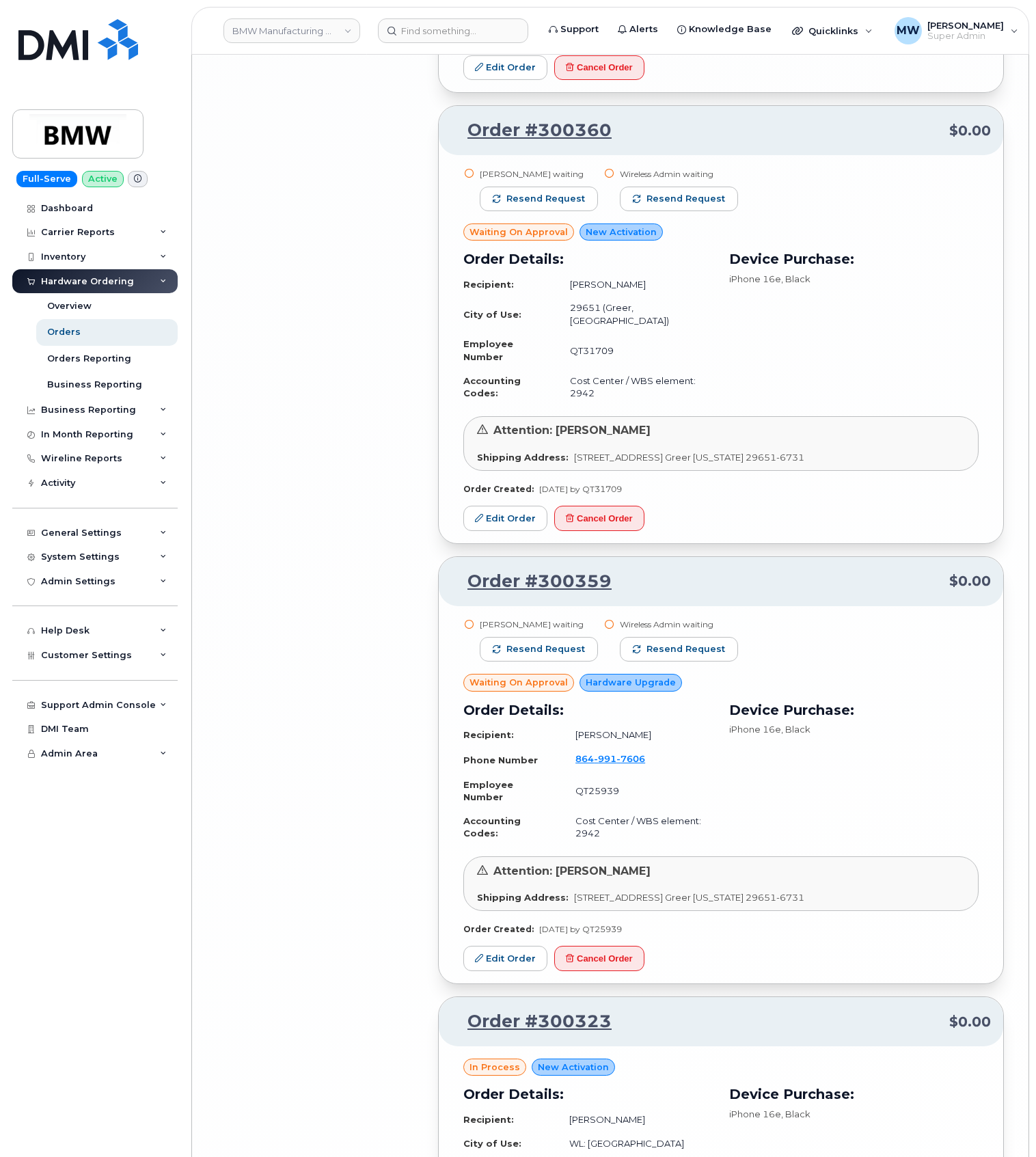
scroll to position [8933, 0]
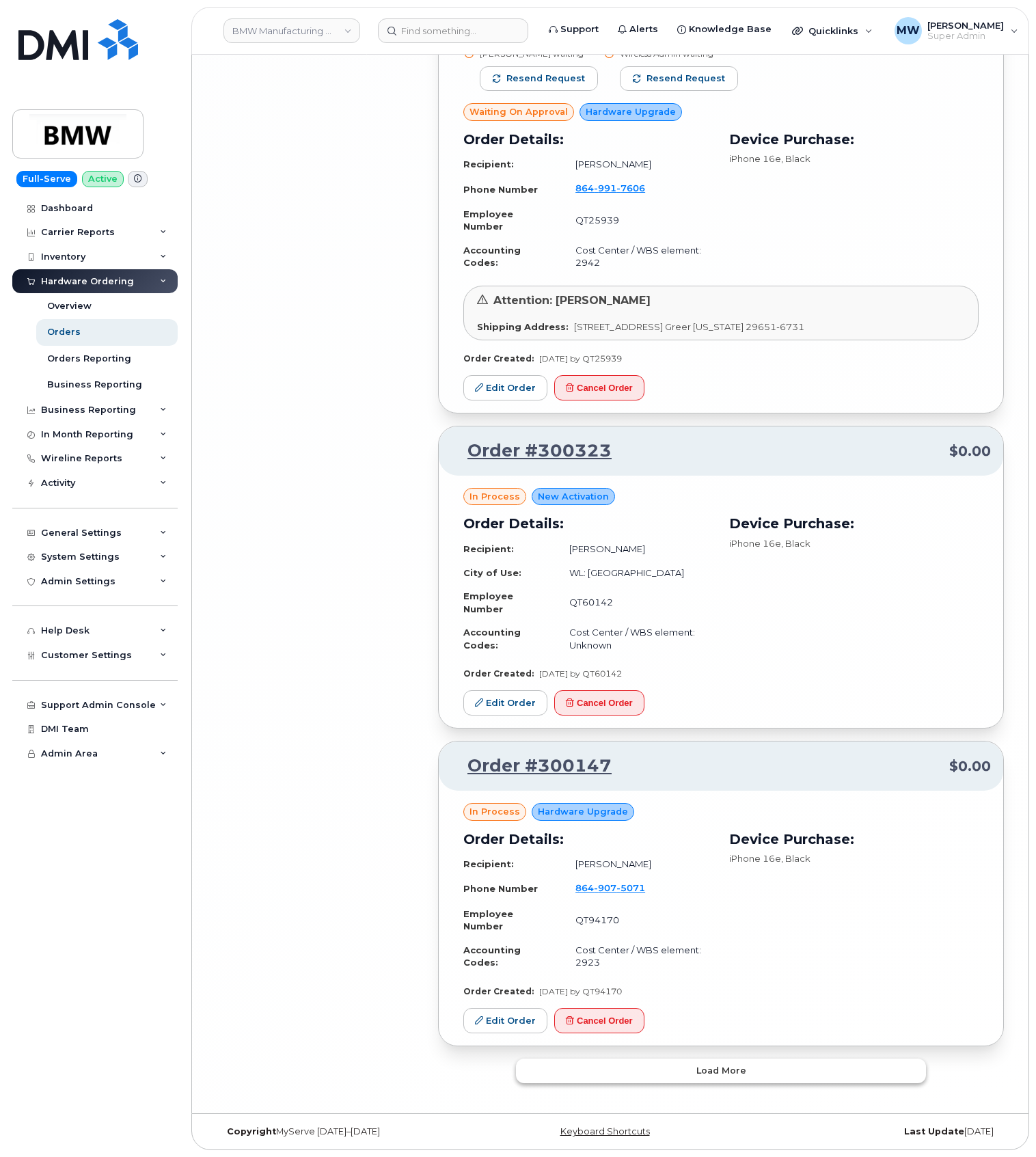
click at [690, 1070] on button "Load more" at bounding box center [721, 1071] width 410 height 25
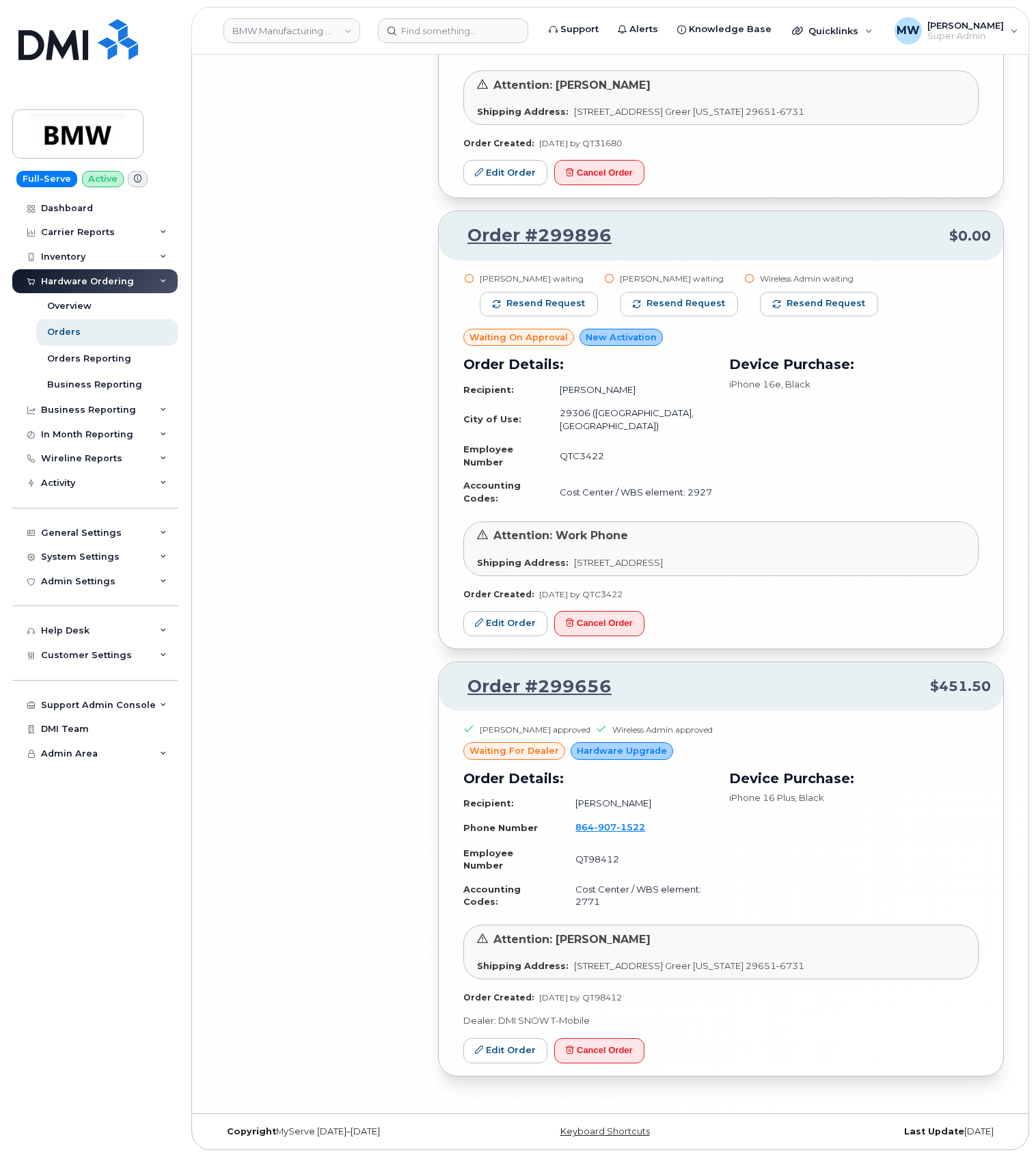
scroll to position [10747, 0]
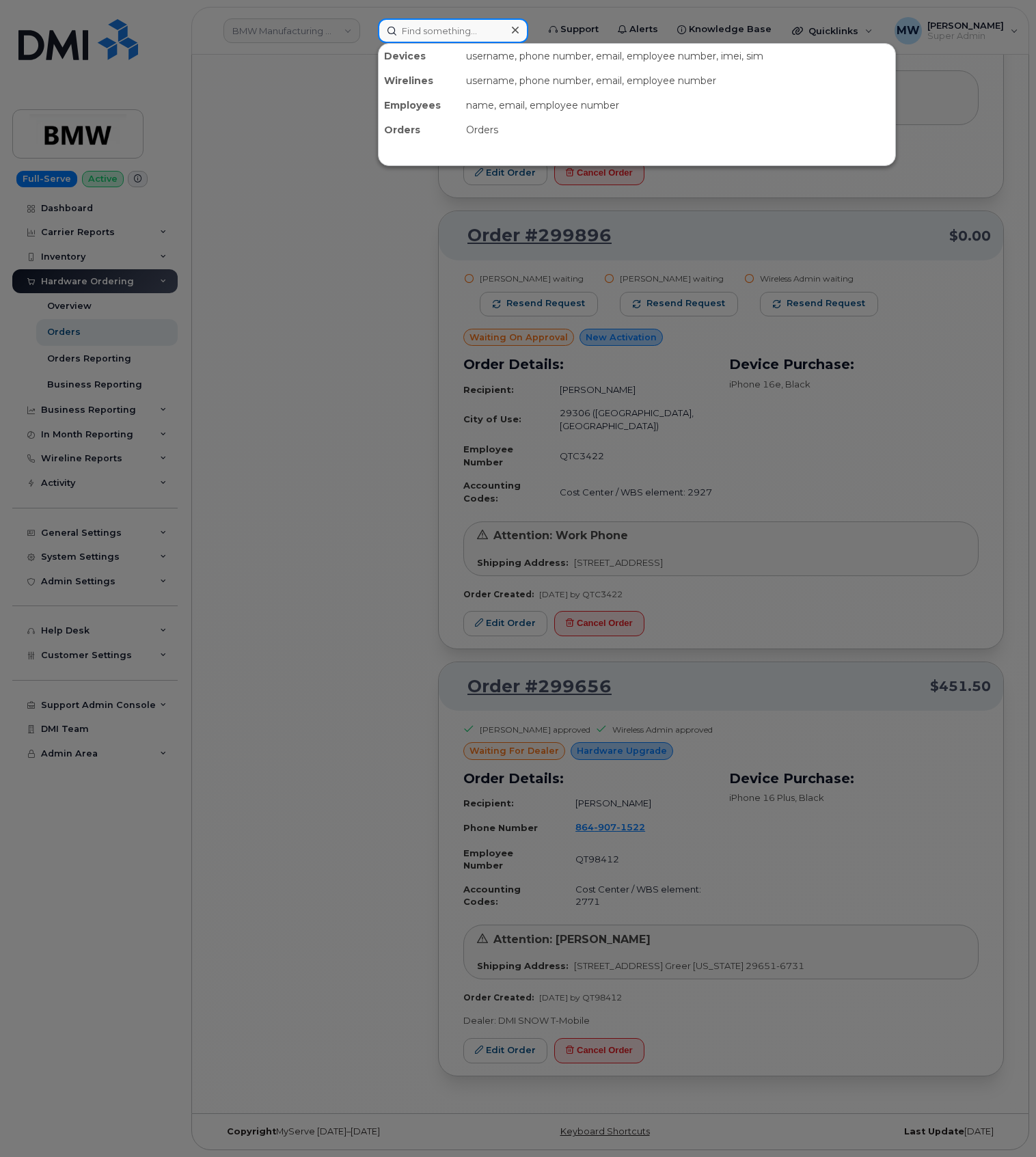
click at [452, 39] on input at bounding box center [453, 31] width 150 height 25
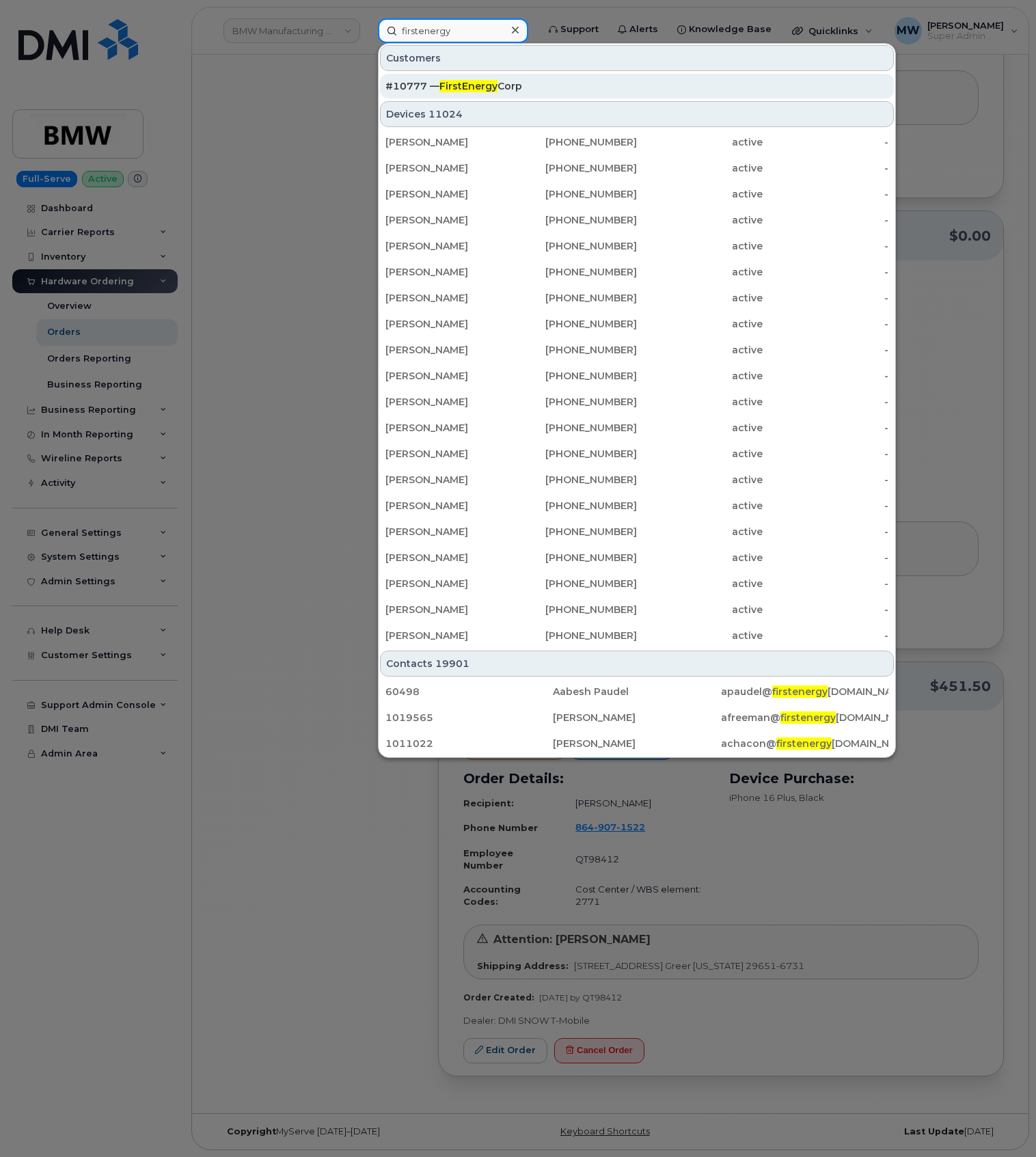
type input "firstenergy"
click at [515, 80] on div "#10777 — FirstEnergy Corp" at bounding box center [637, 86] width 503 height 14
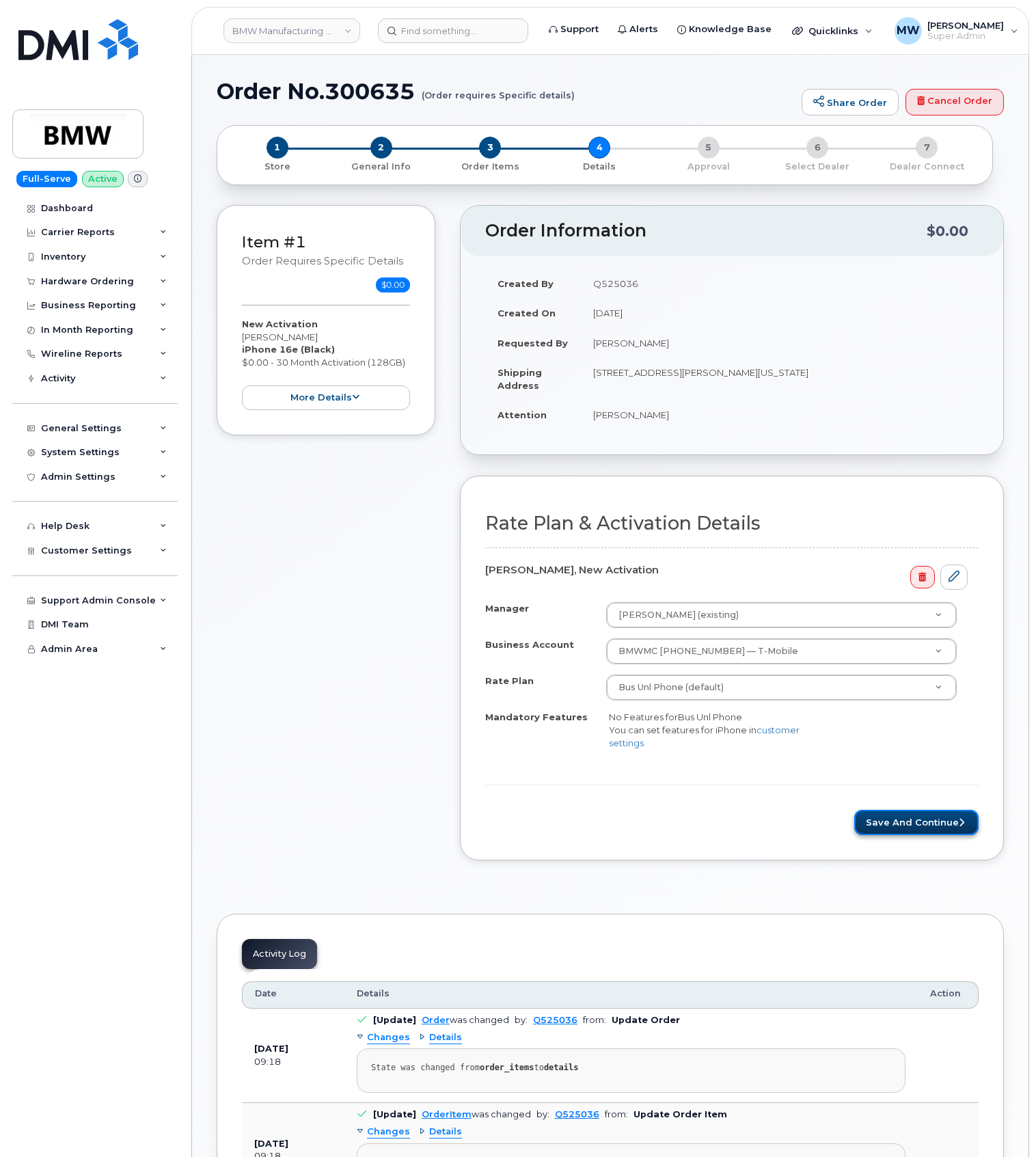
click at [865, 813] on button "Save and Continue" at bounding box center [917, 822] width 124 height 26
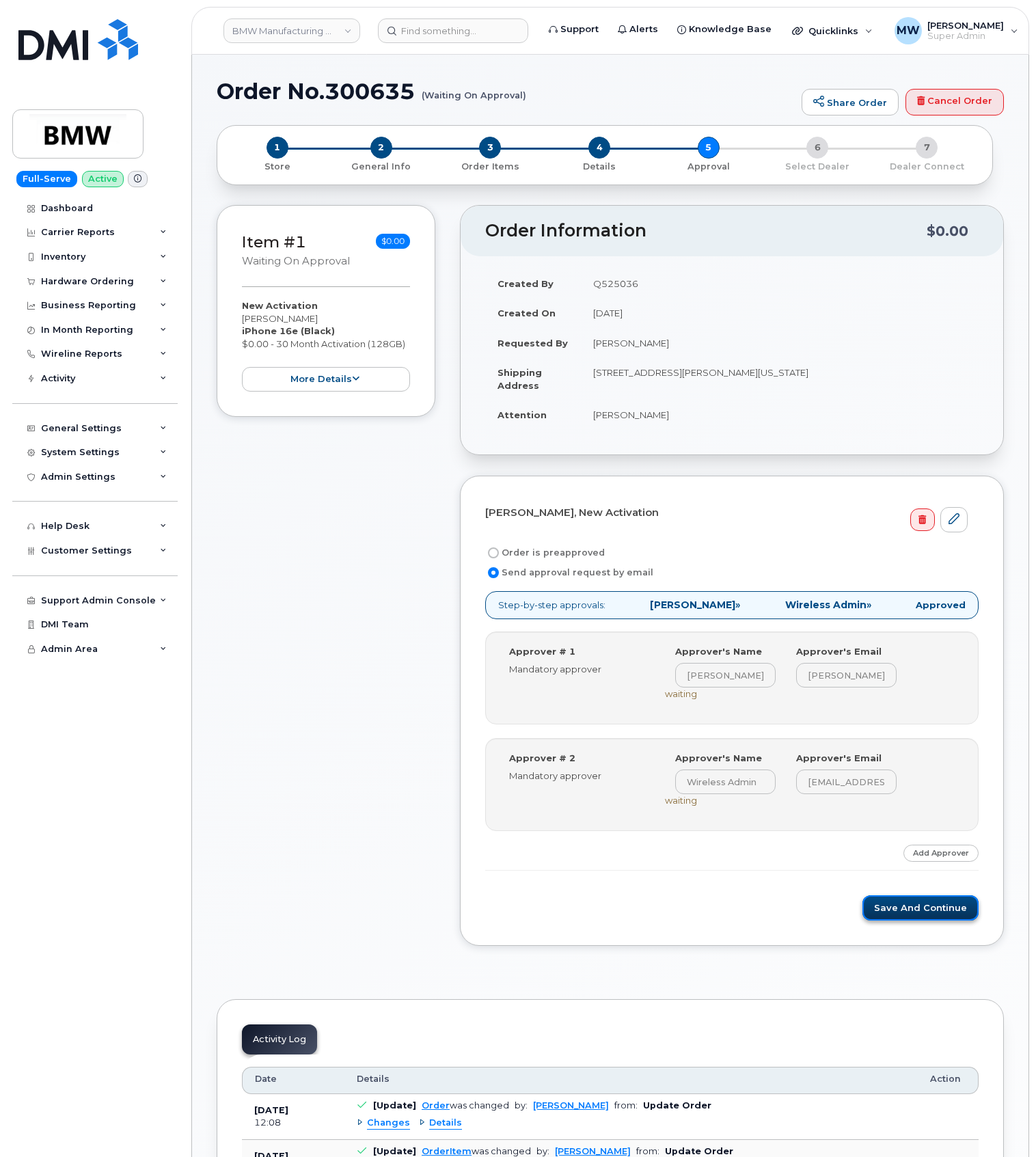
click at [964, 913] on button "Save and Continue" at bounding box center [921, 907] width 116 height 26
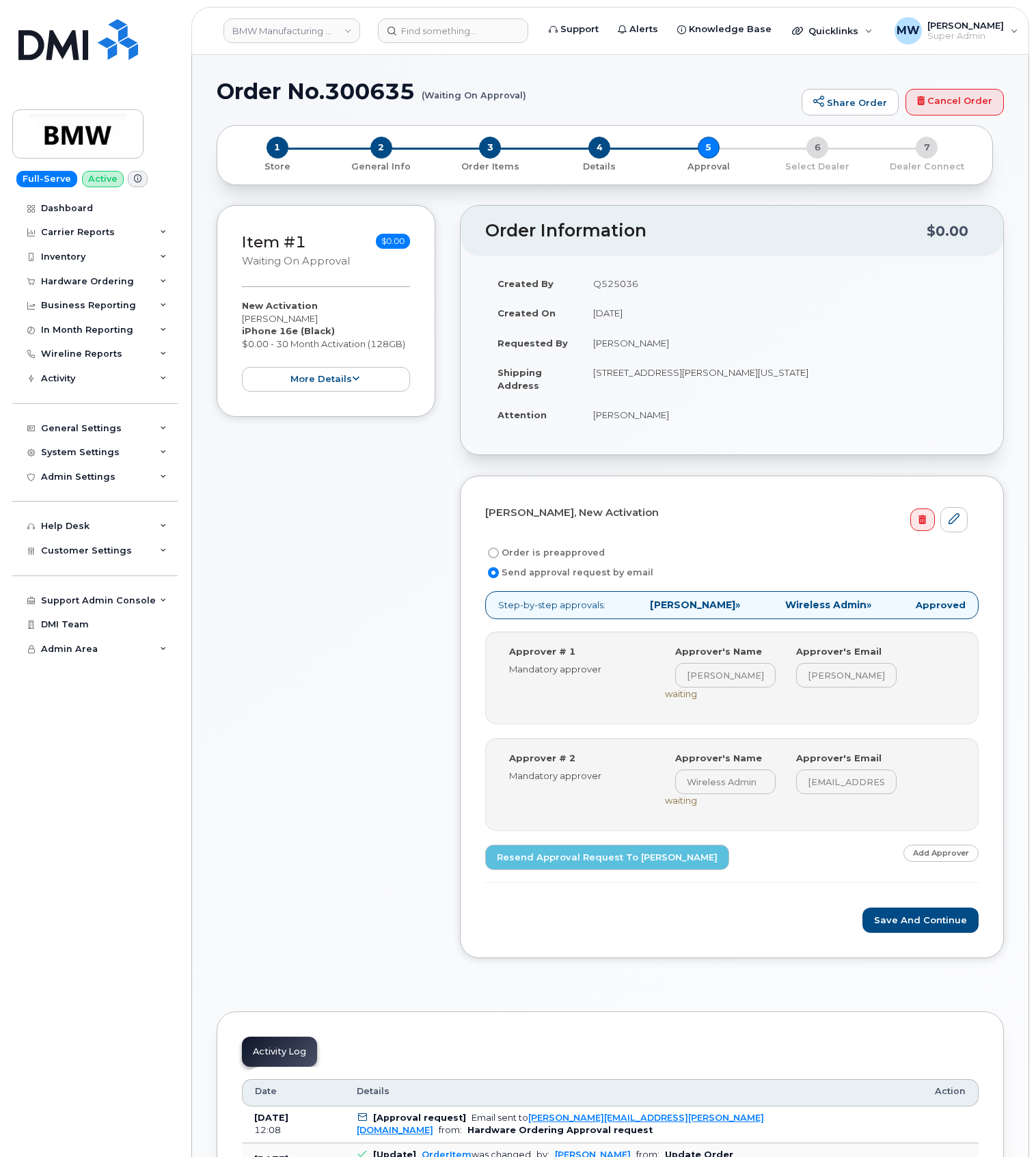
click at [286, 952] on div "Item #1 Waiting On Approval $0.00 New Activation [PERSON_NAME] iPhone 16e (Blac…" at bounding box center [326, 592] width 219 height 774
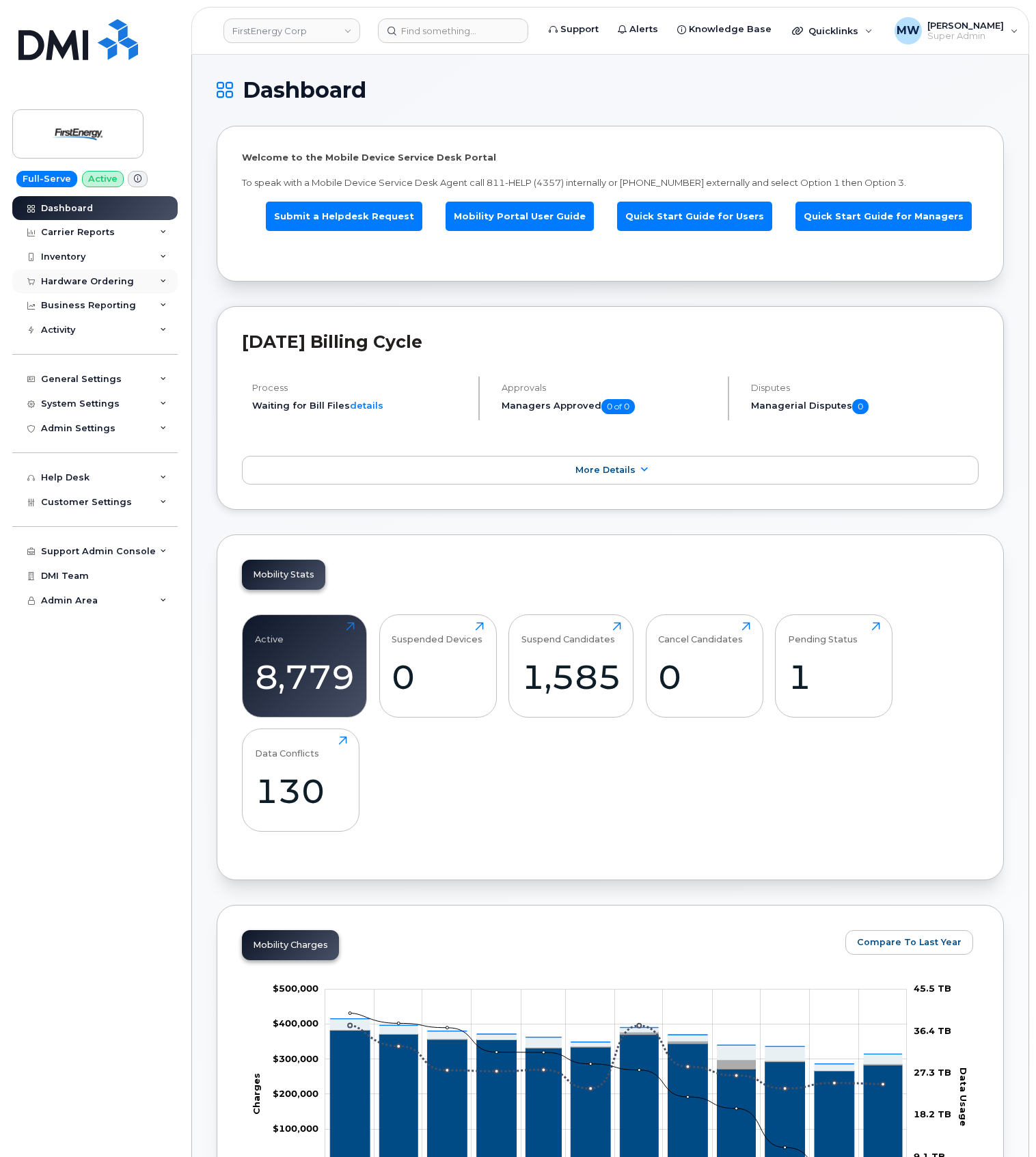
click at [79, 280] on div "Hardware Ordering" at bounding box center [87, 281] width 93 height 11
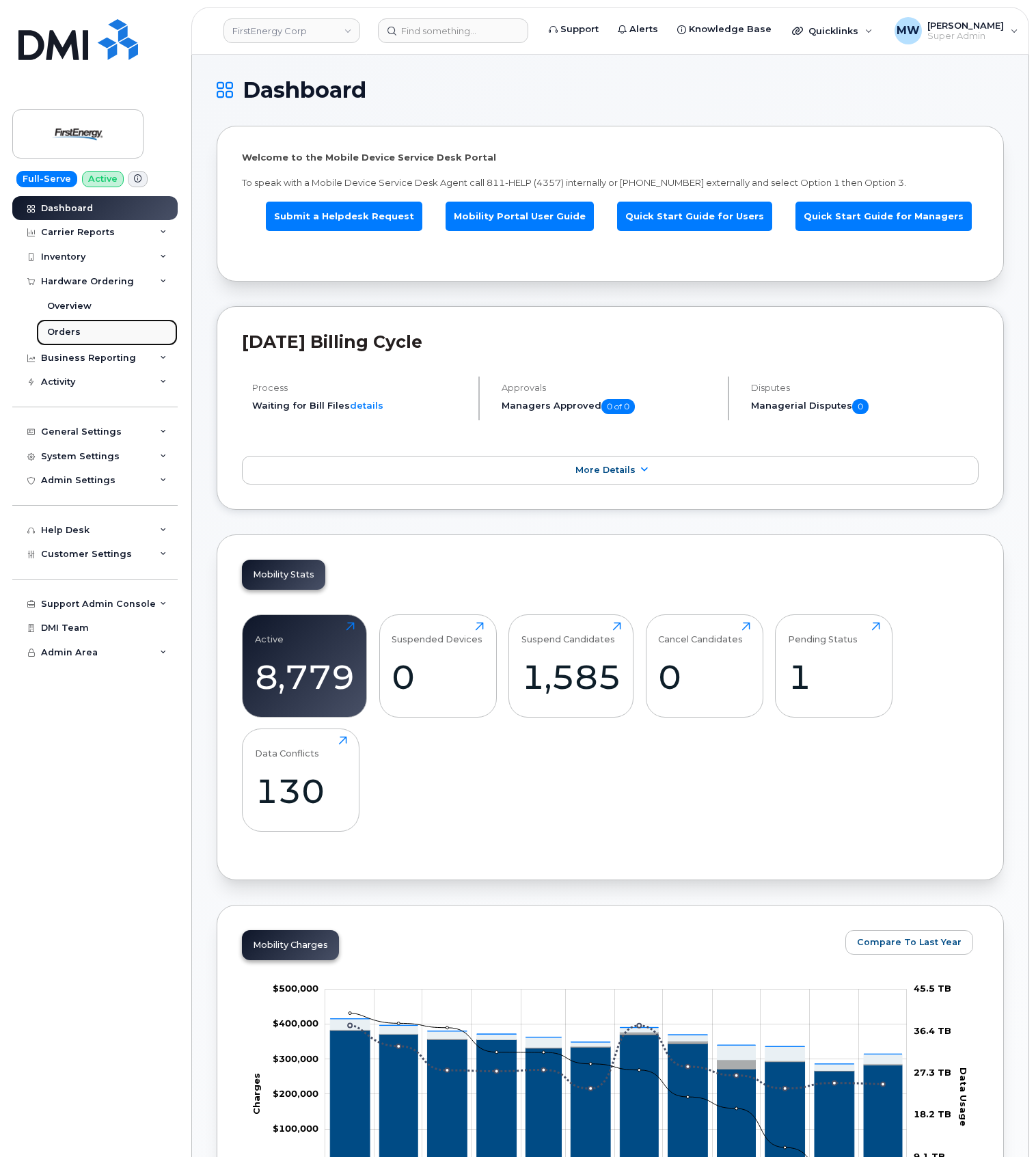
click at [66, 325] on link "Orders" at bounding box center [107, 332] width 141 height 26
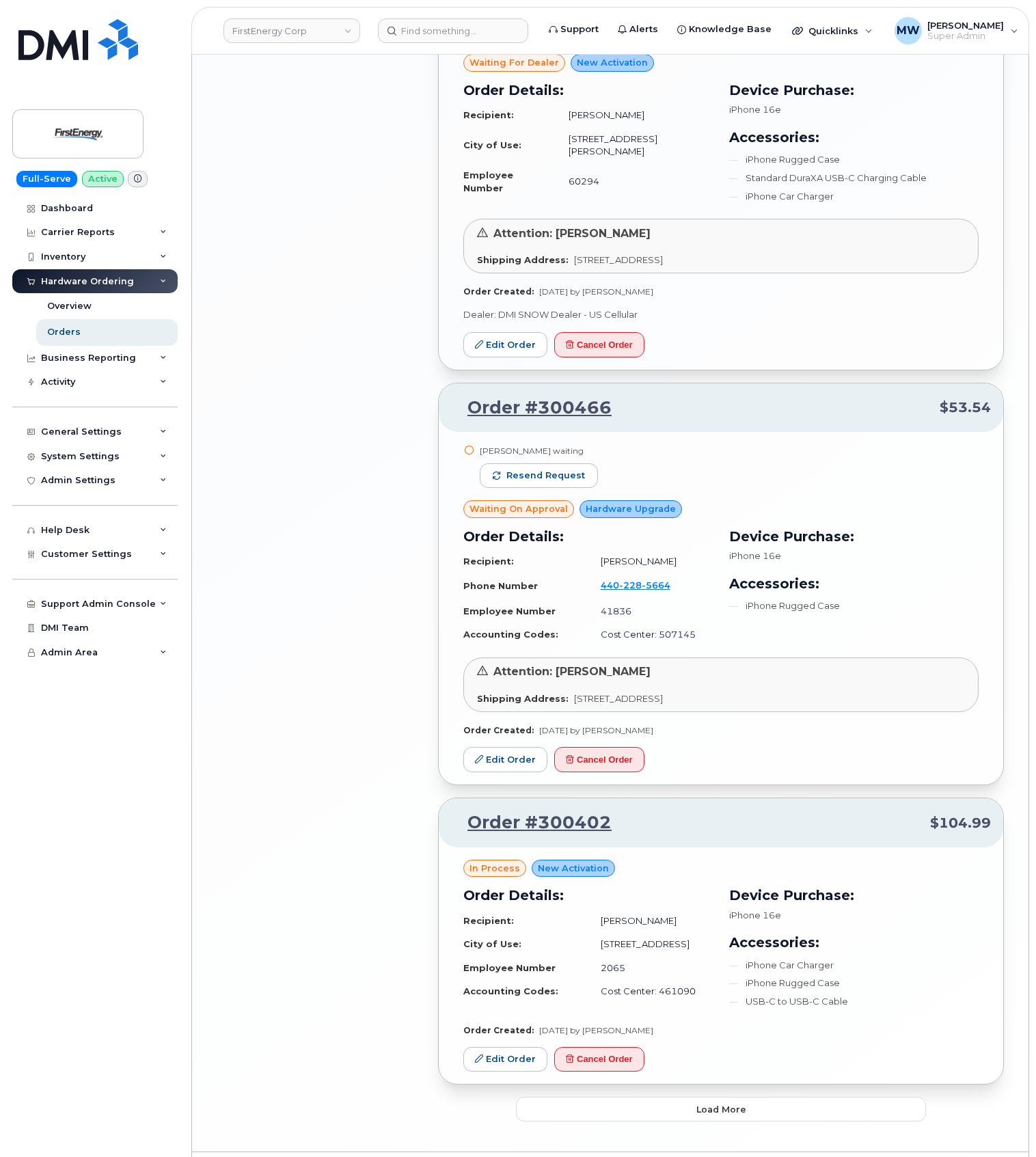
scroll to position [2291, 0]
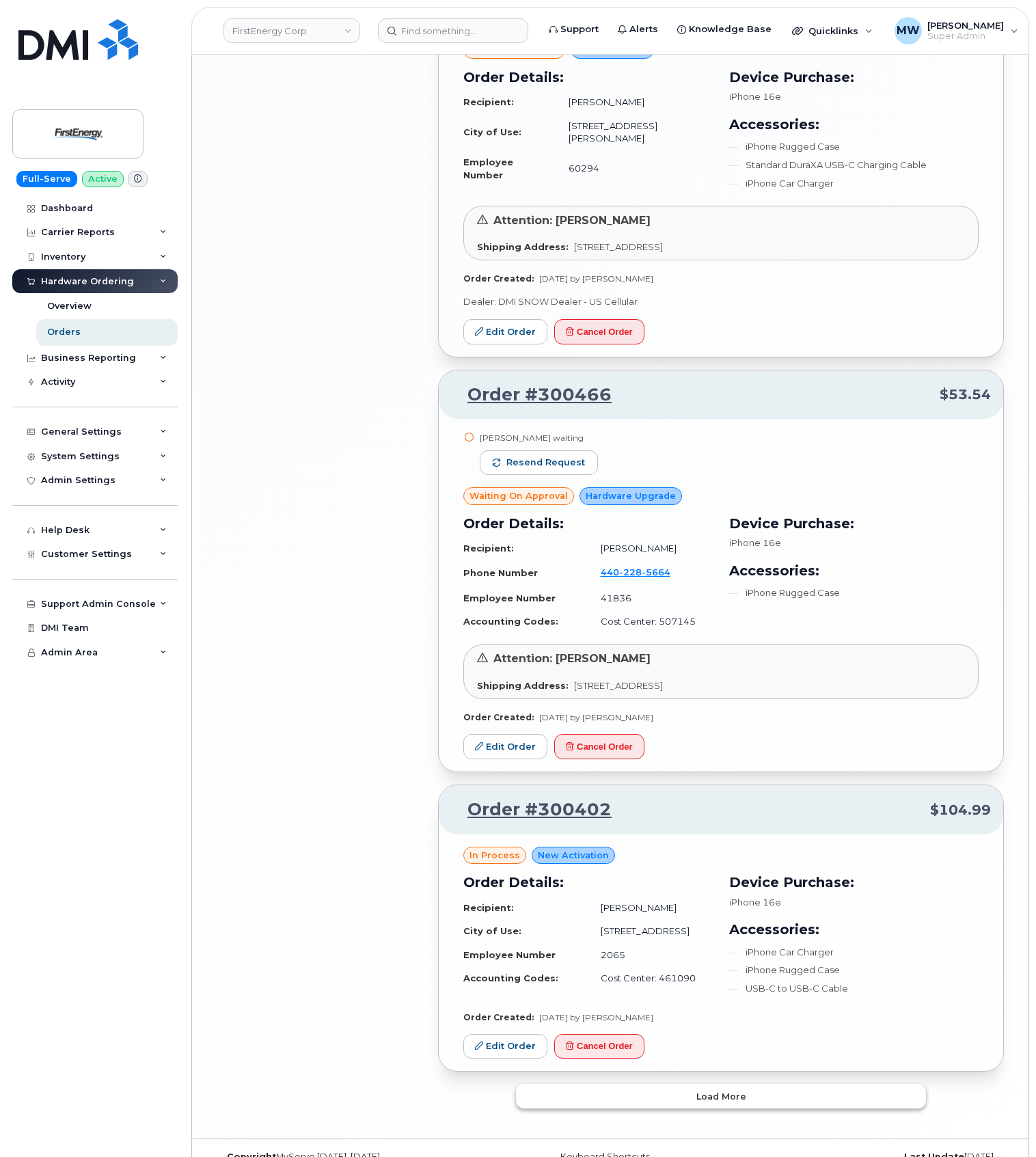
click at [668, 1084] on button "Load more" at bounding box center [721, 1096] width 410 height 25
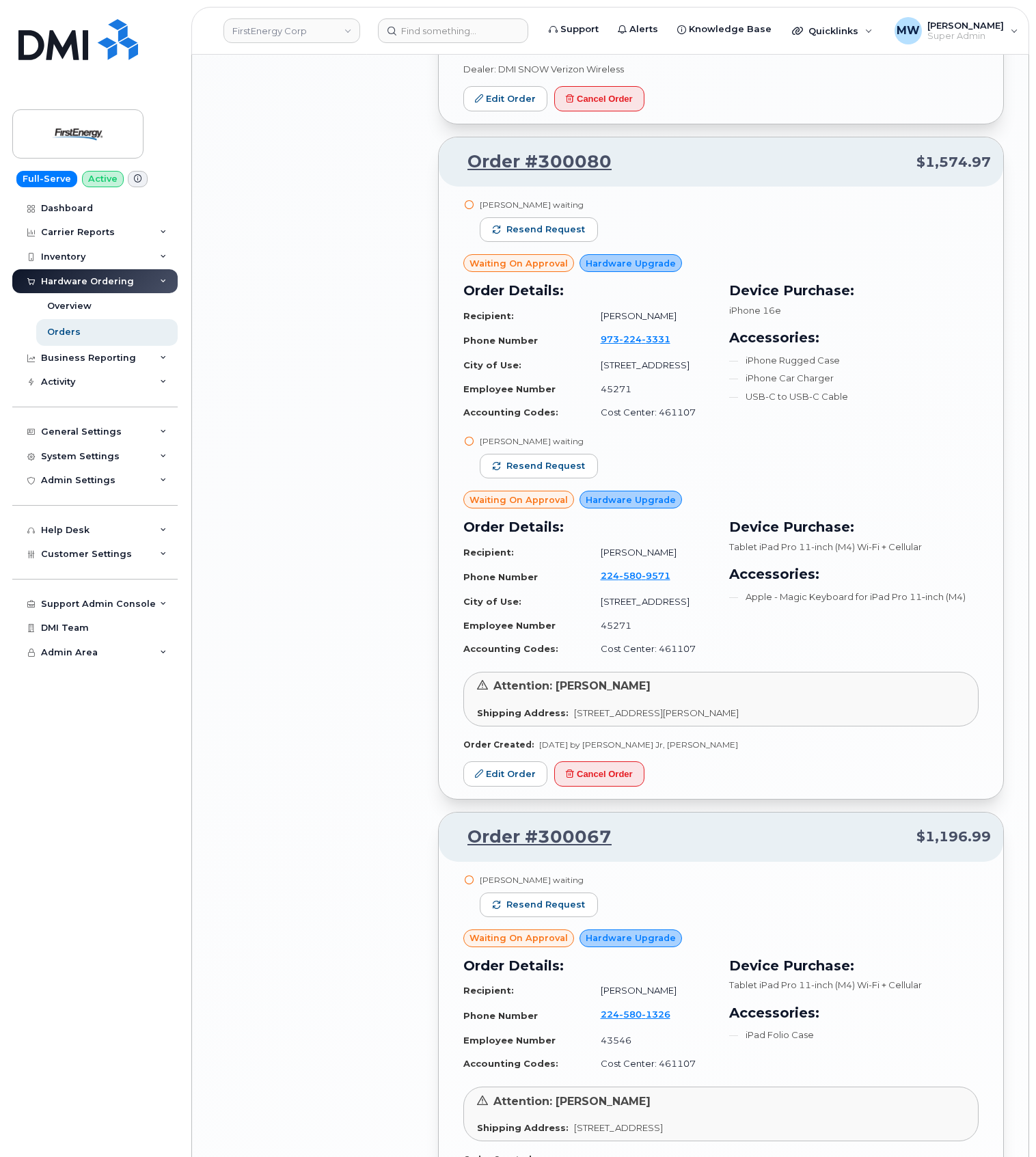
scroll to position [3931, 0]
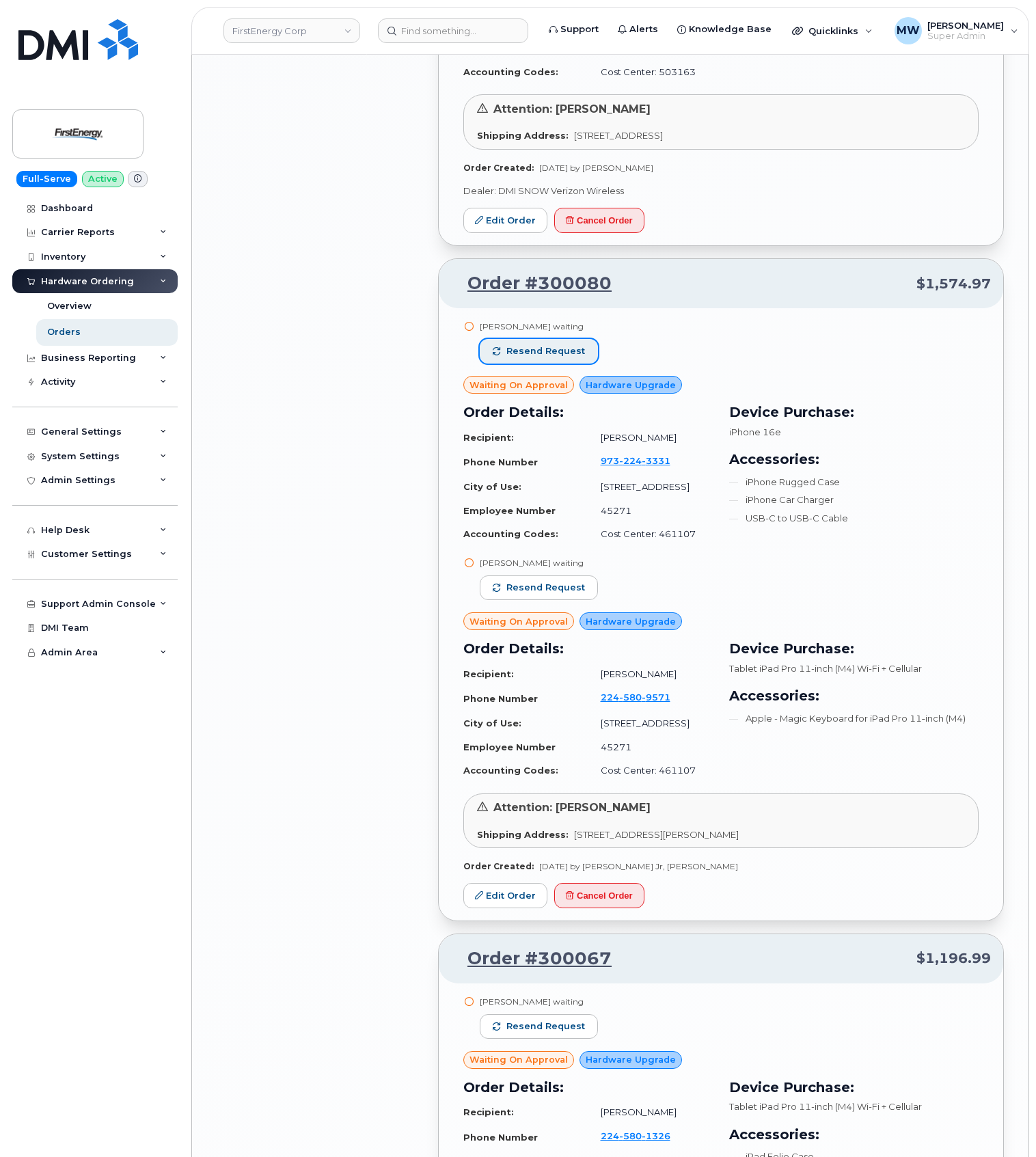
click at [579, 345] on span "Resend request" at bounding box center [546, 351] width 79 height 12
click at [564, 581] on span "Resend request" at bounding box center [546, 587] width 79 height 12
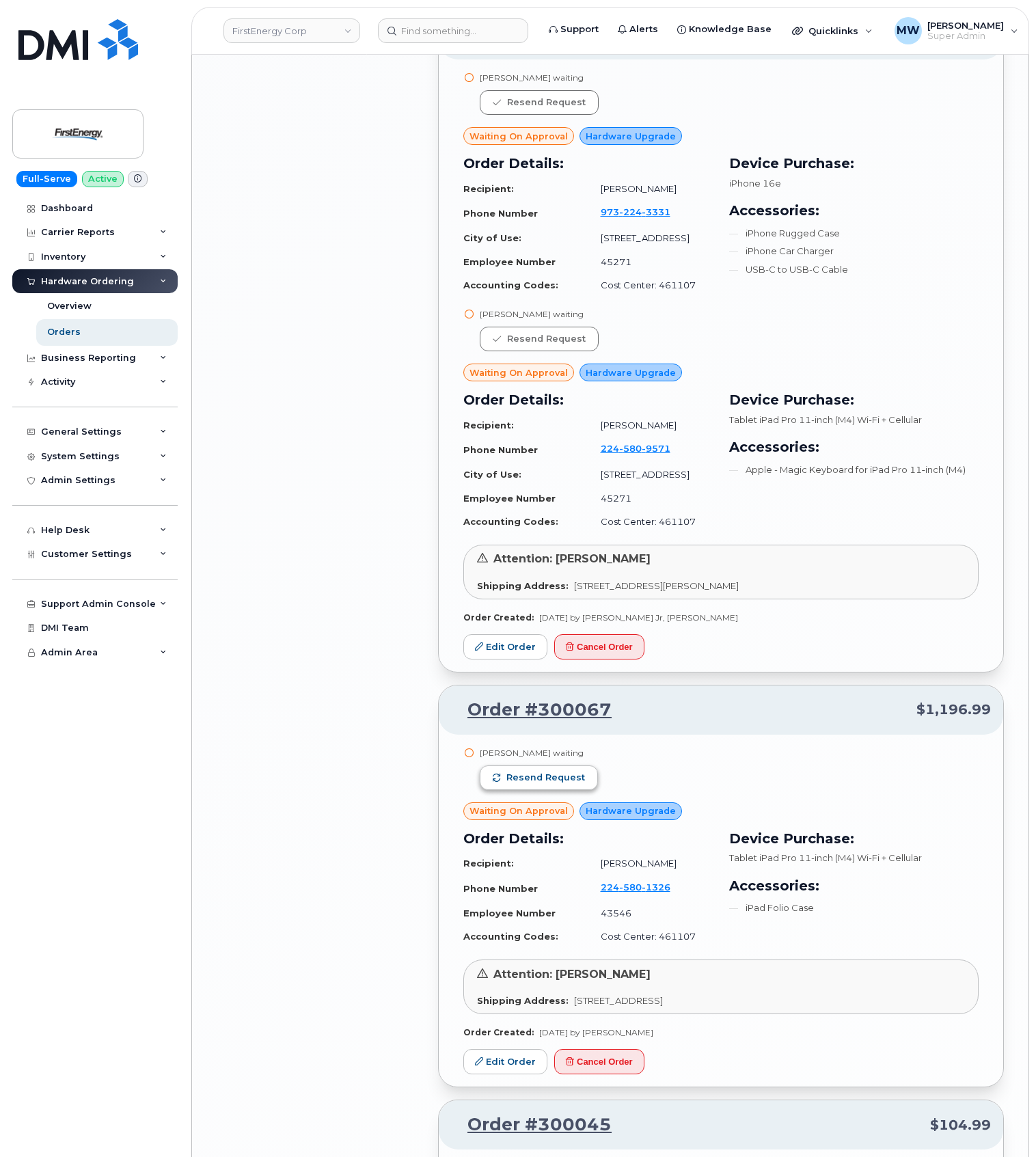
scroll to position [4204, 0]
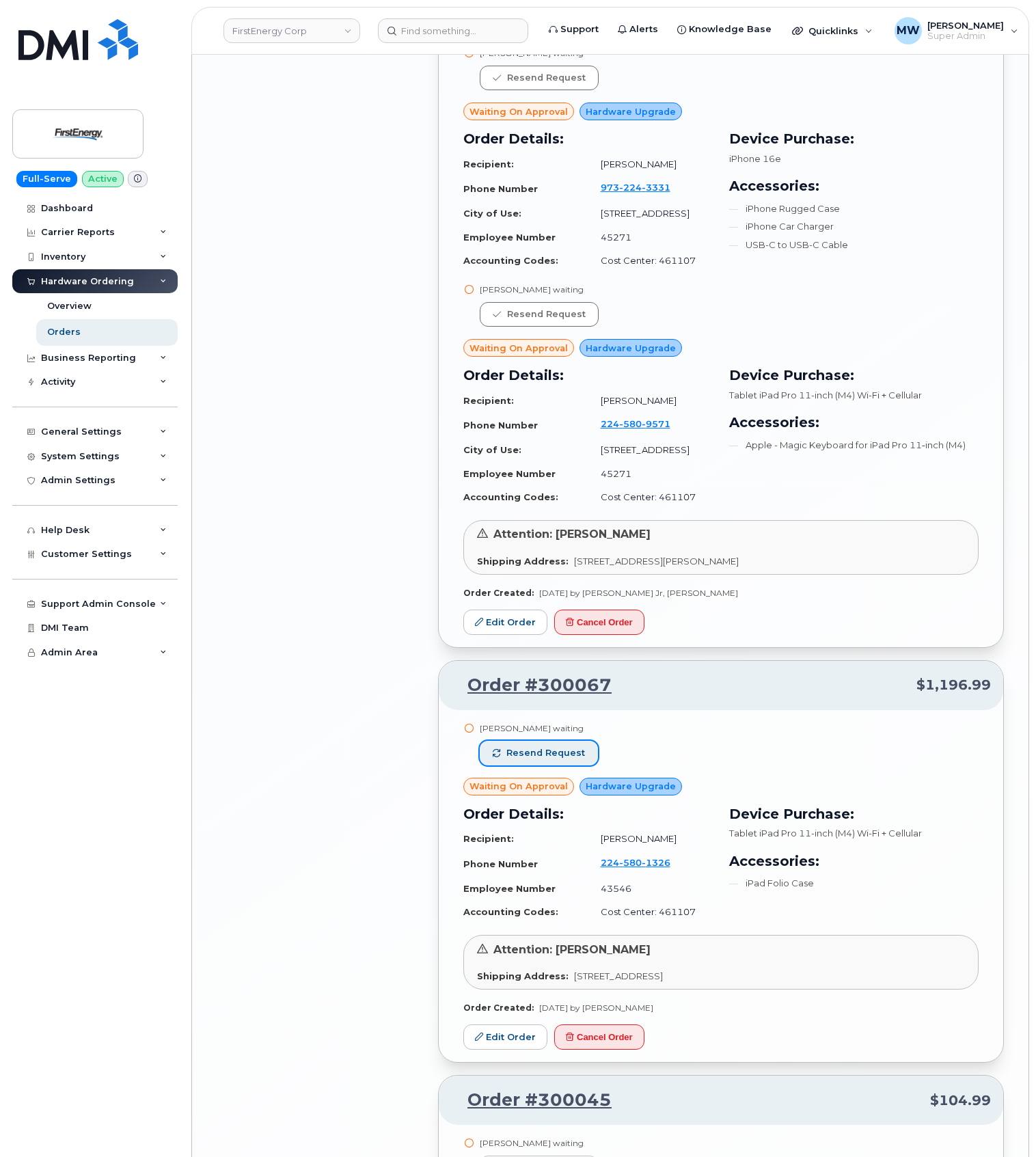
click at [565, 747] on span "Resend request" at bounding box center [546, 753] width 79 height 12
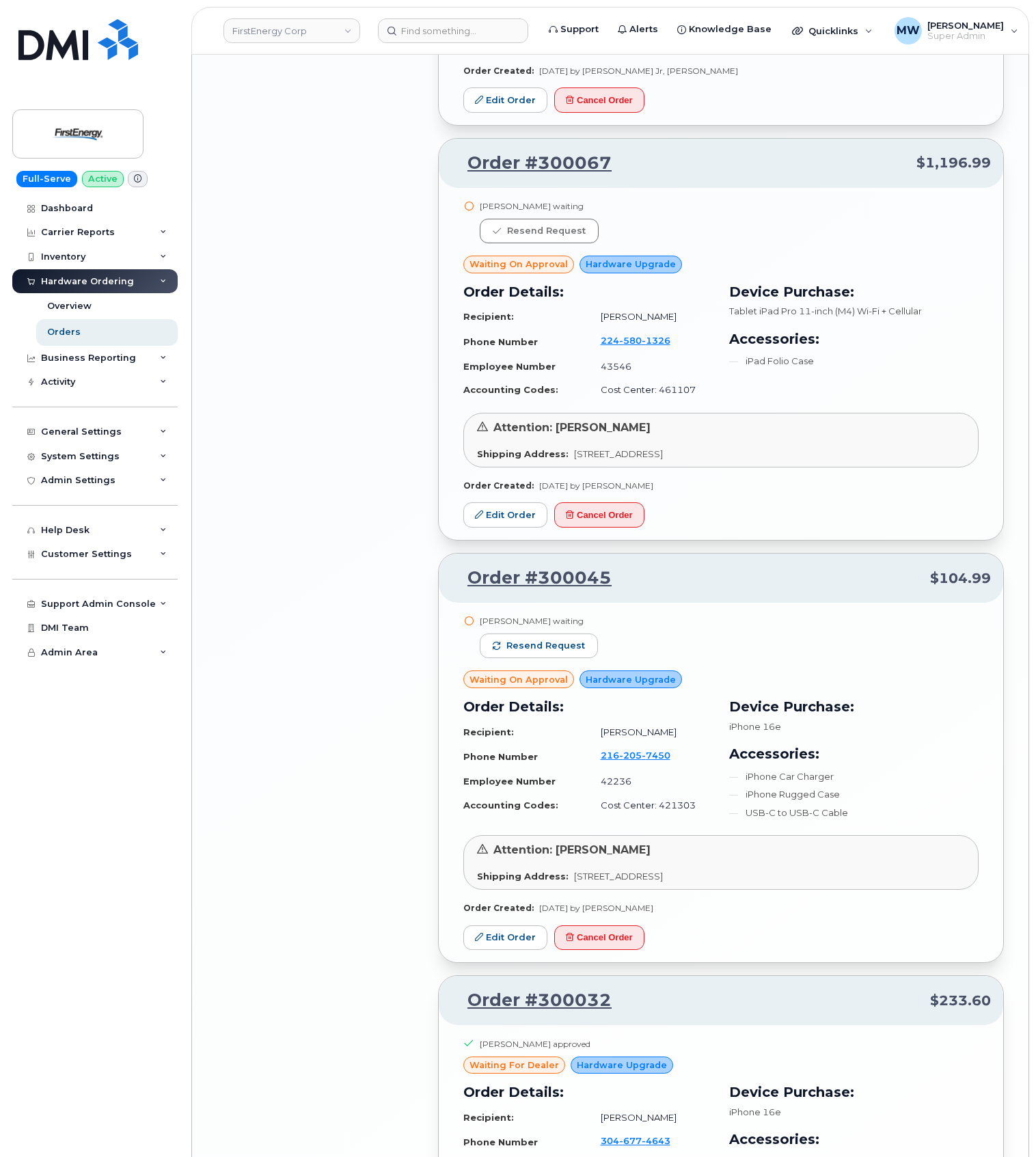
scroll to position [4751, 0]
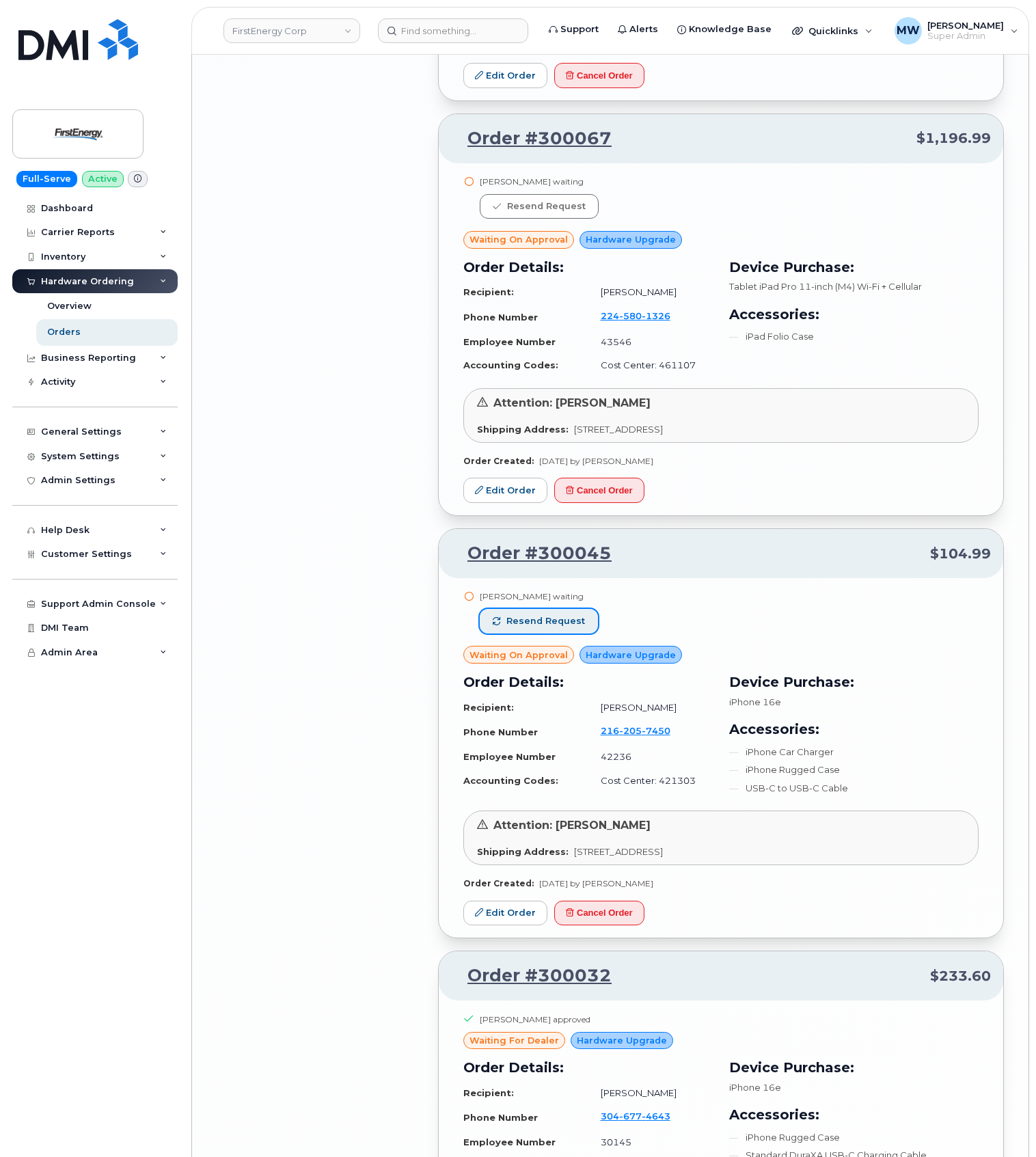
click at [562, 615] on span "Resend request" at bounding box center [546, 621] width 79 height 12
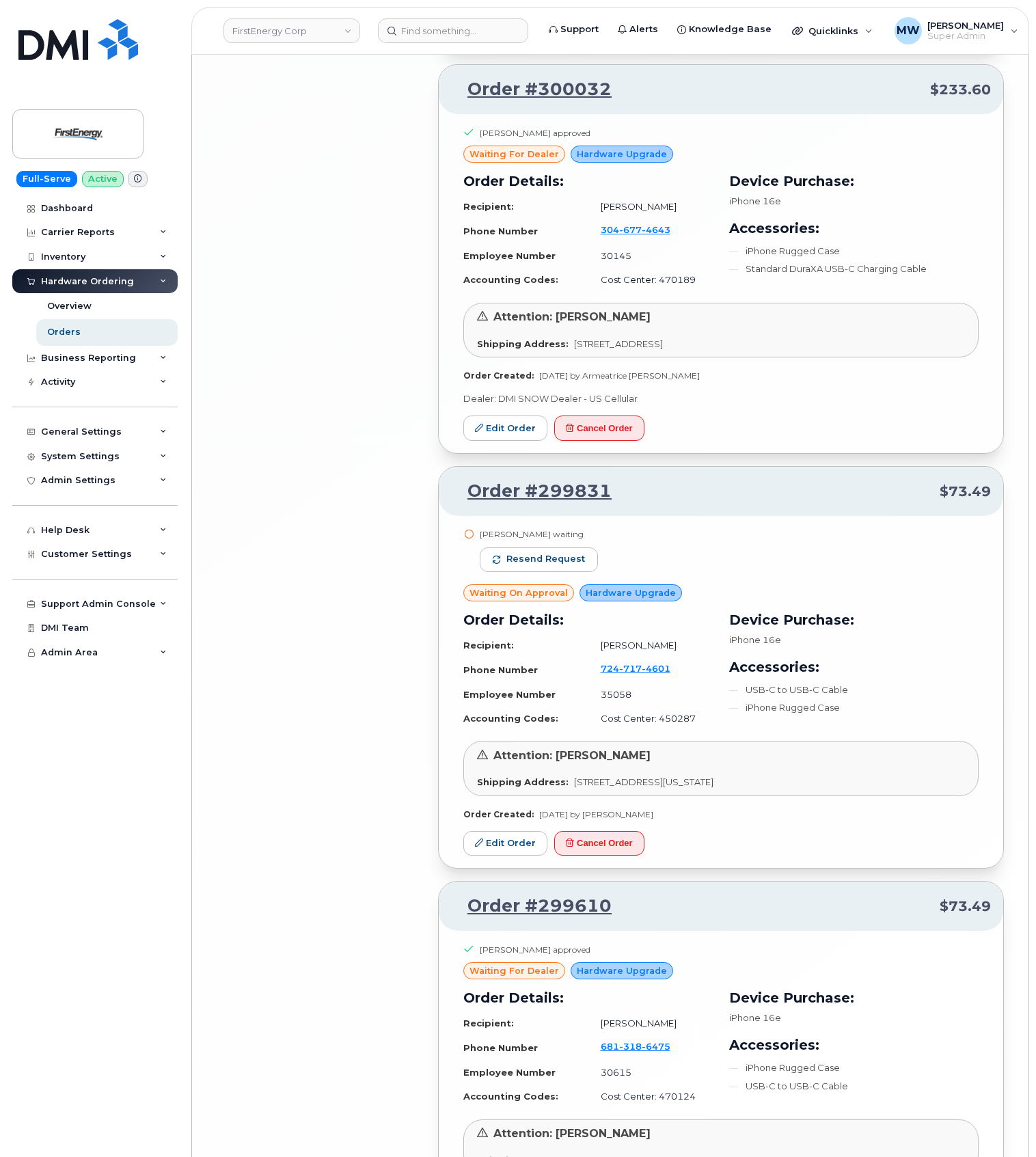
scroll to position [5662, 0]
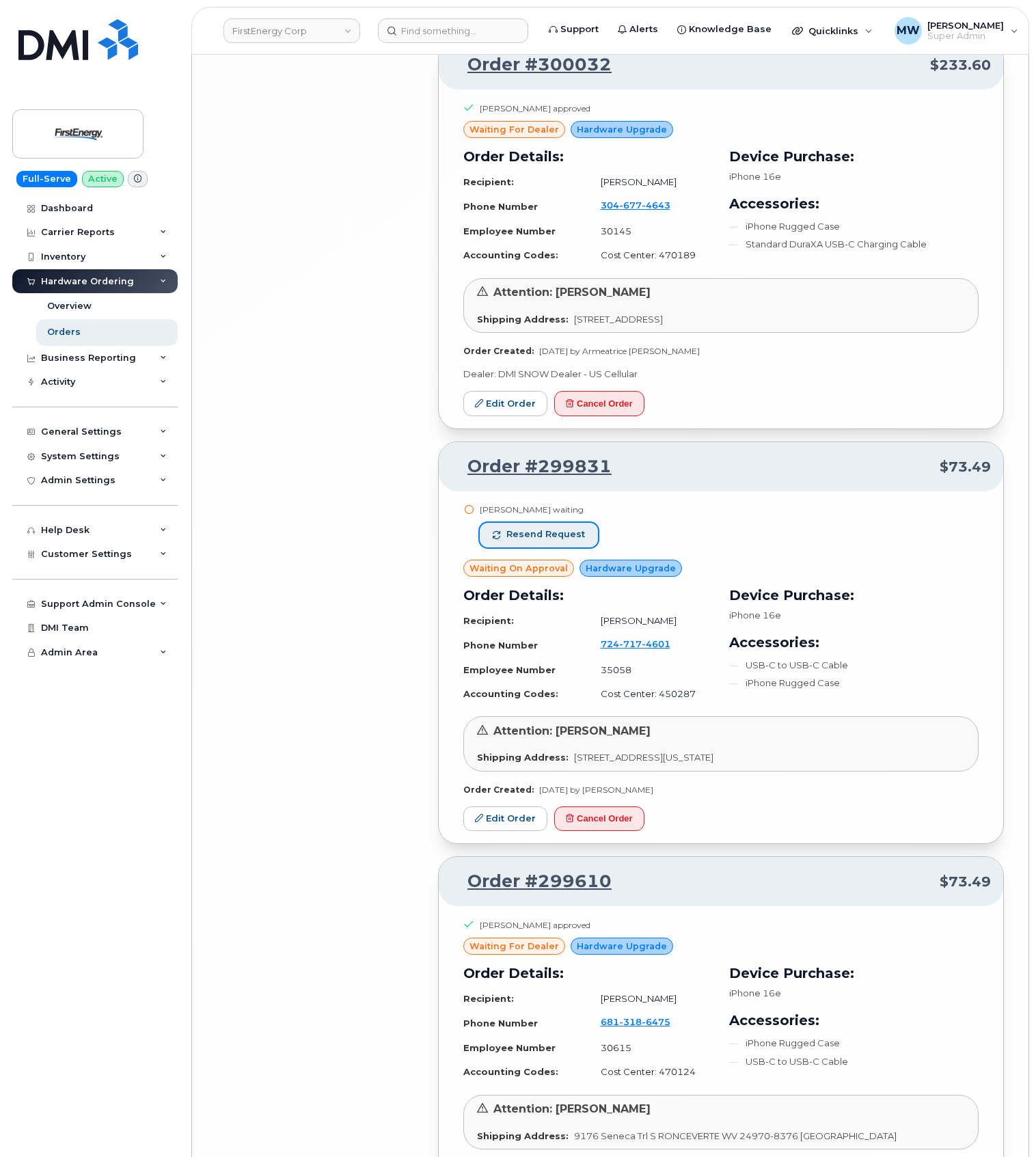
click at [566, 525] on button "Resend request" at bounding box center [539, 535] width 118 height 25
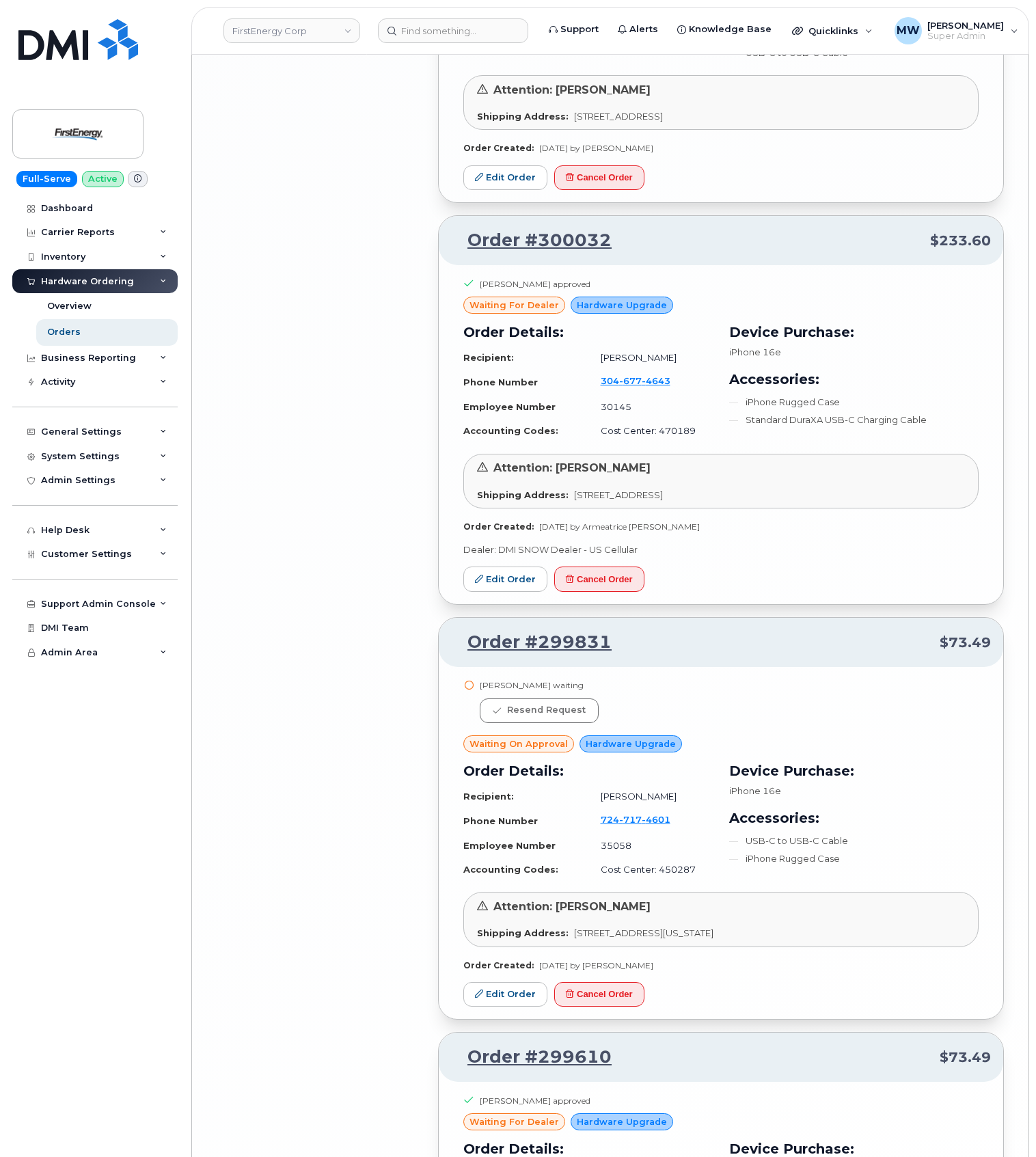
scroll to position [5209, 0]
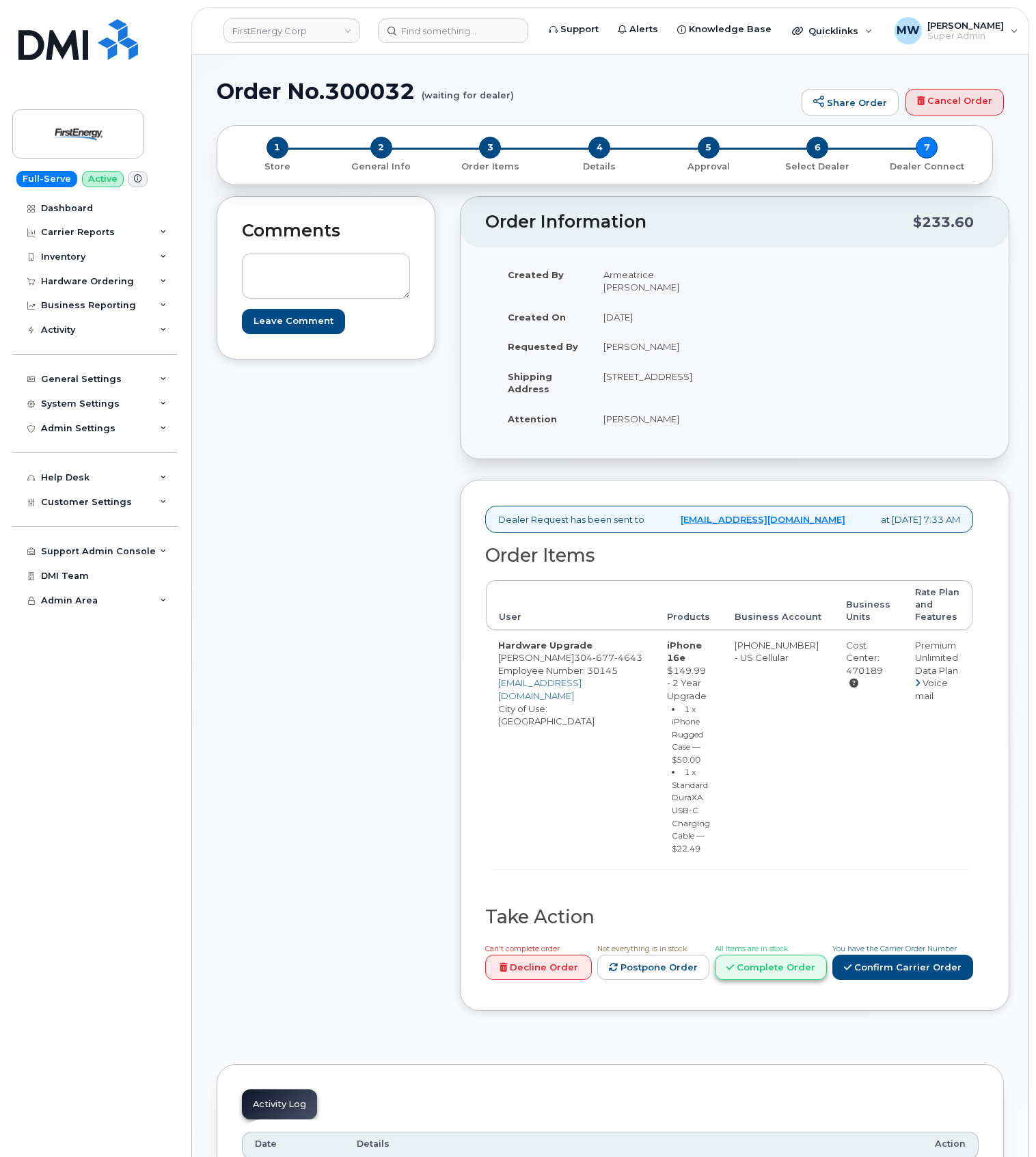
click at [760, 968] on link "Complete Order" at bounding box center [771, 967] width 112 height 26
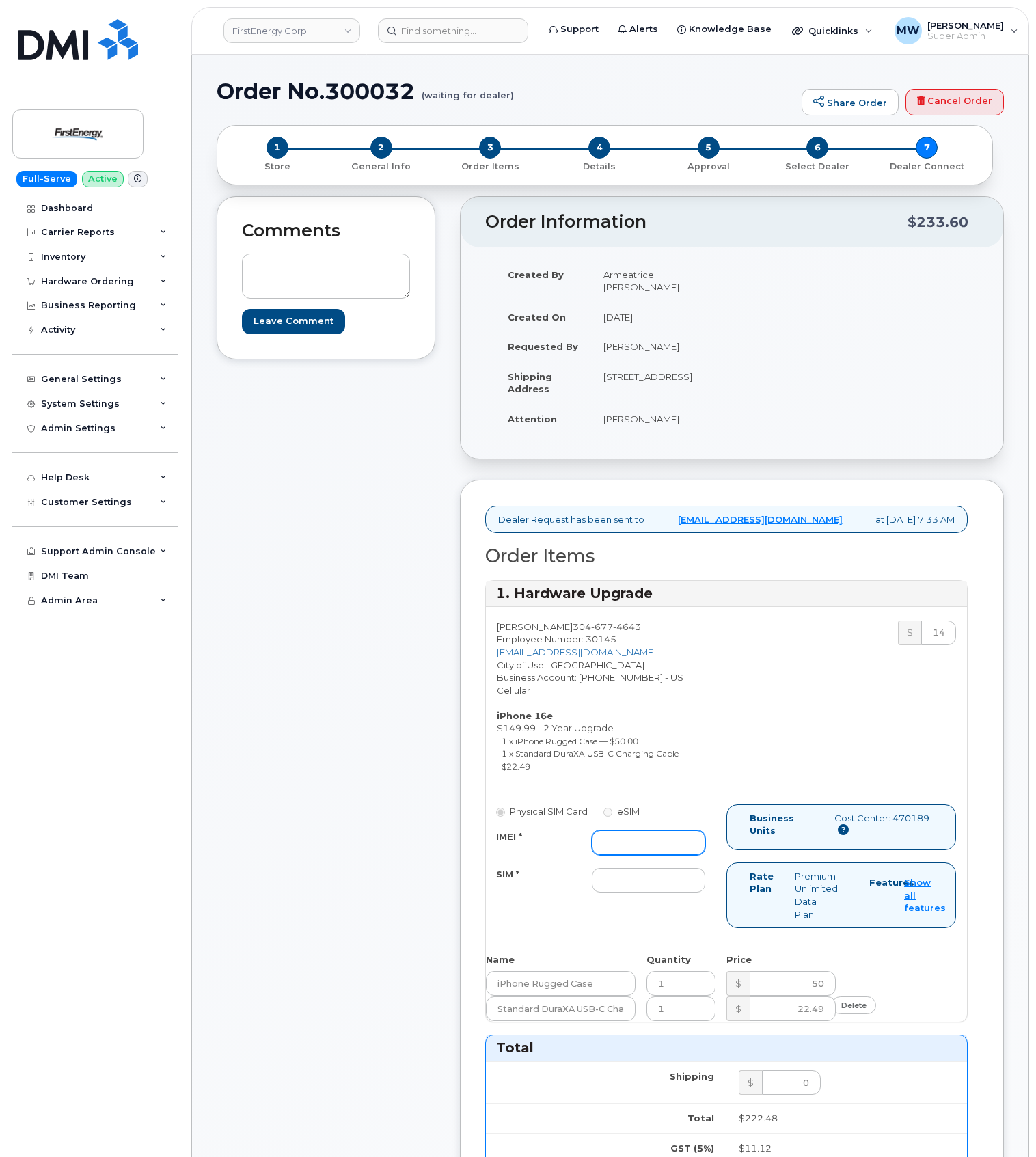
click at [663, 830] on input "IMEI *" at bounding box center [648, 843] width 114 height 25
paste input "354566768051882"
type input "354566768051882"
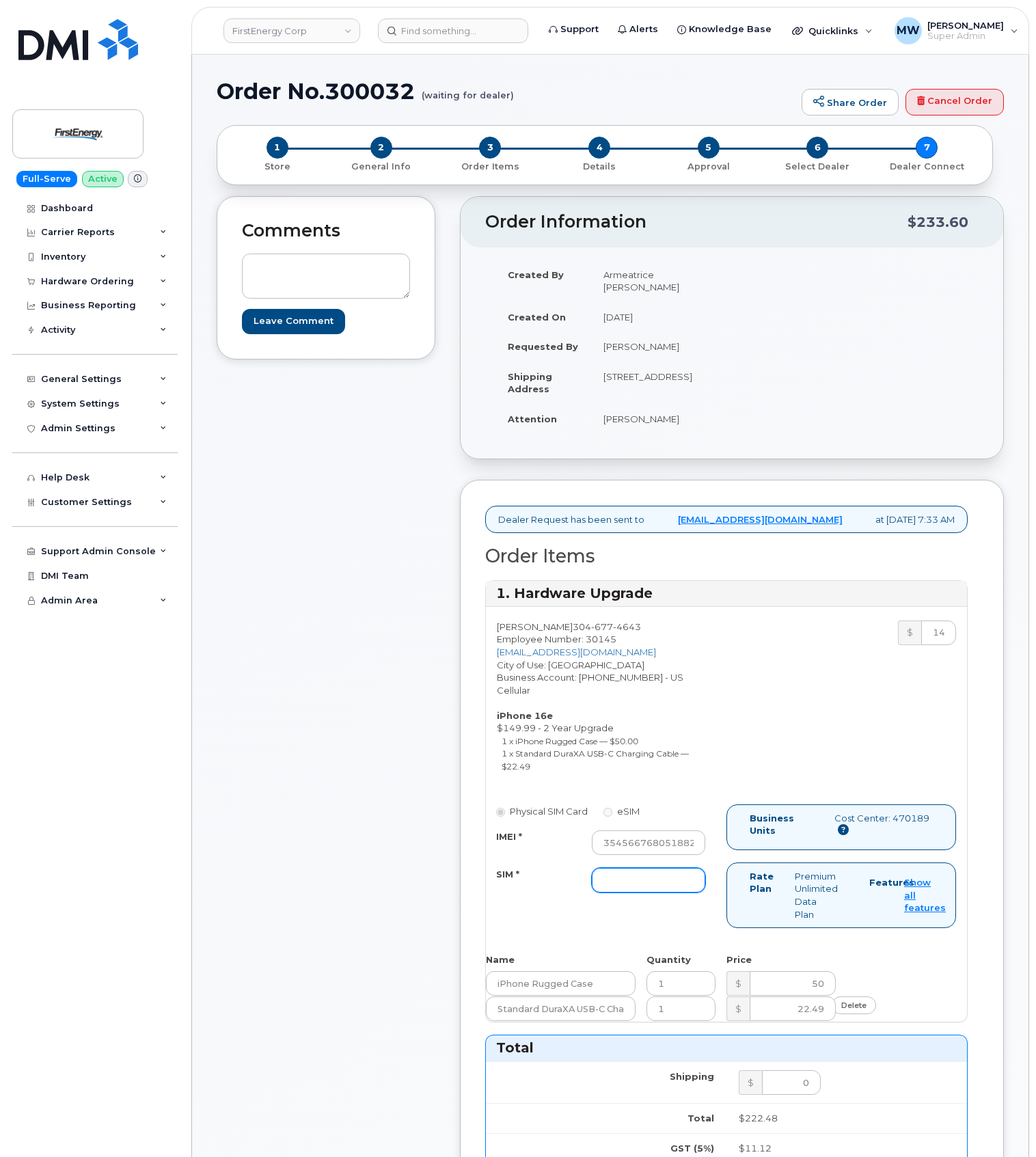
drag, startPoint x: 644, startPoint y: 868, endPoint x: 625, endPoint y: 868, distance: 19.0
click at [643, 868] on input "SIM *" at bounding box center [648, 881] width 114 height 25
type input "NA"
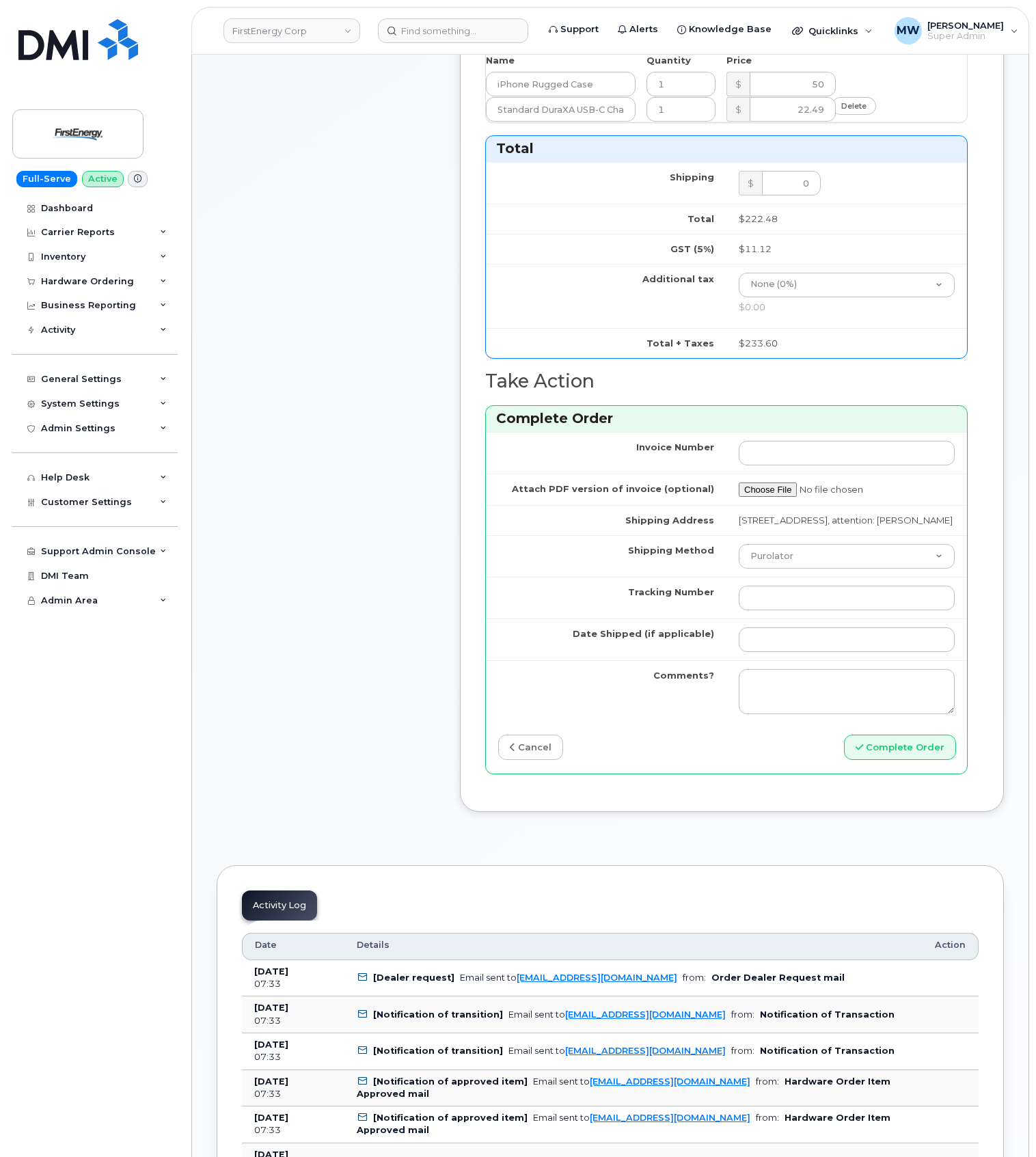
scroll to position [911, 0]
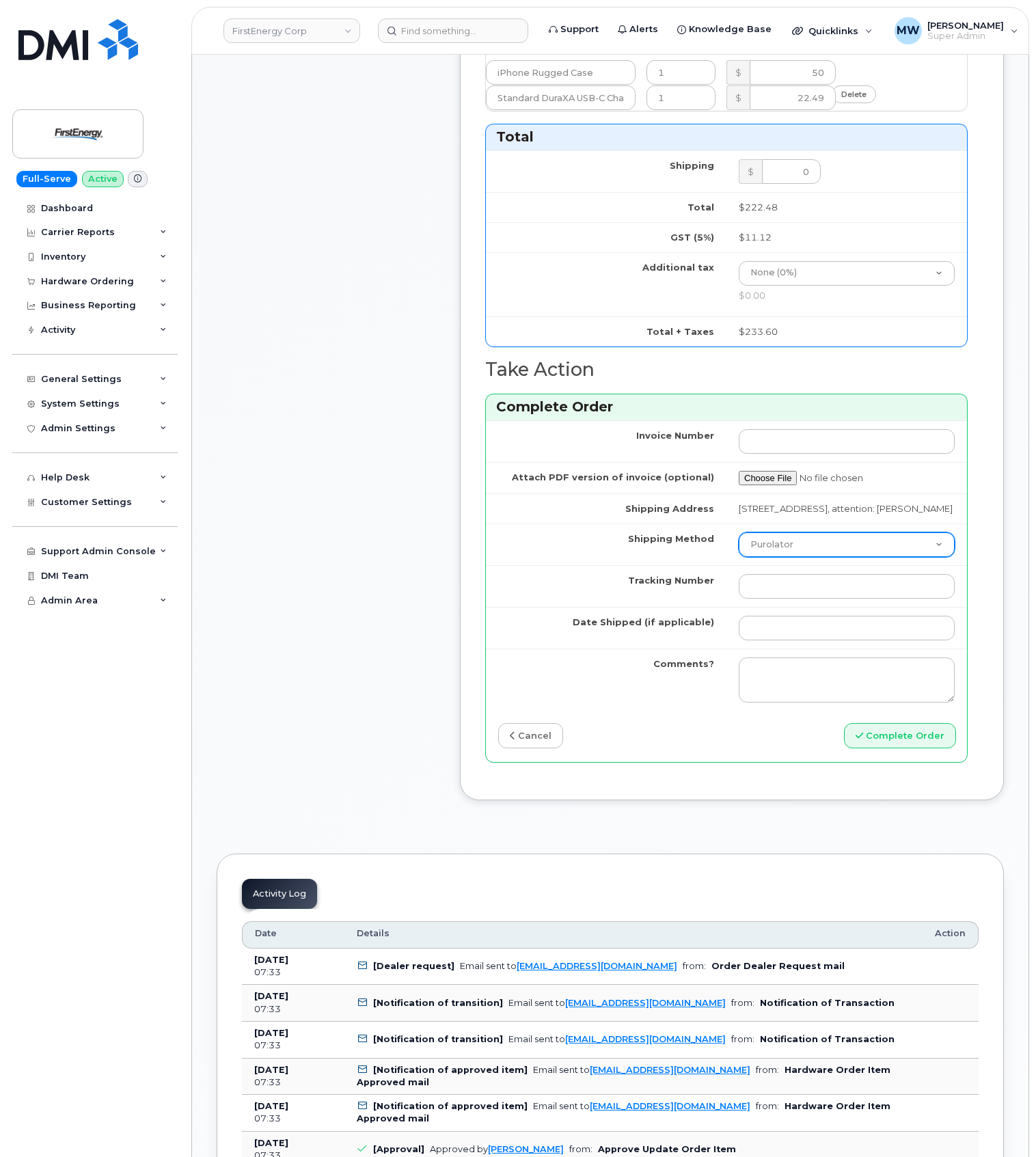
click at [797, 541] on select "Purolator UPS FedEx Canada Post Courier Other Drop Off Pick Up" at bounding box center [846, 545] width 216 height 25
select select "UPS"
click at [739, 532] on select "Purolator UPS FedEx Canada Post Courier Other Drop Off Pick Up" at bounding box center [846, 545] width 216 height 25
click at [795, 583] on input "Tracking Number" at bounding box center [846, 586] width 216 height 25
paste input "1Z633RA80353533991"
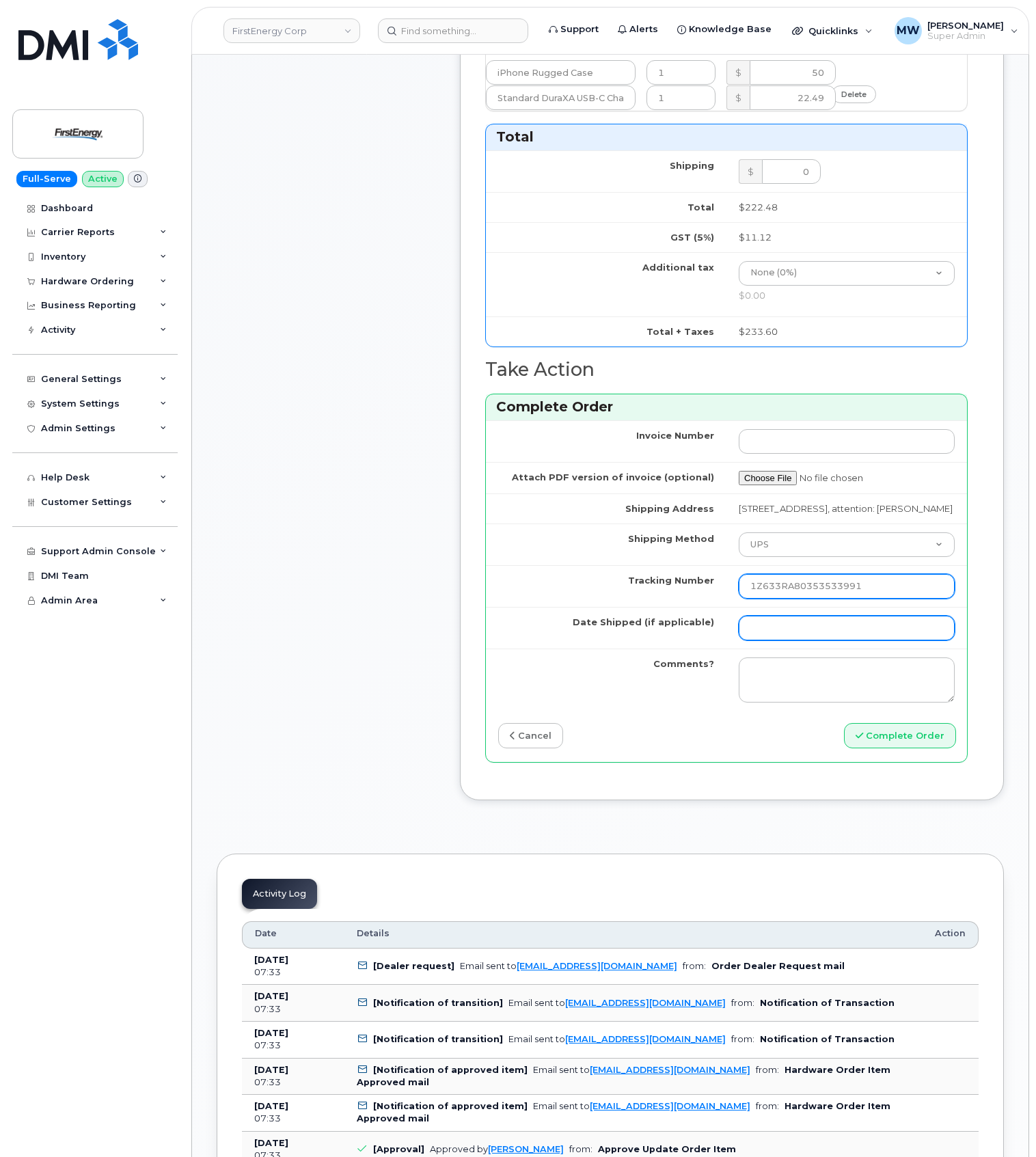
type input "1Z633RA80353533991"
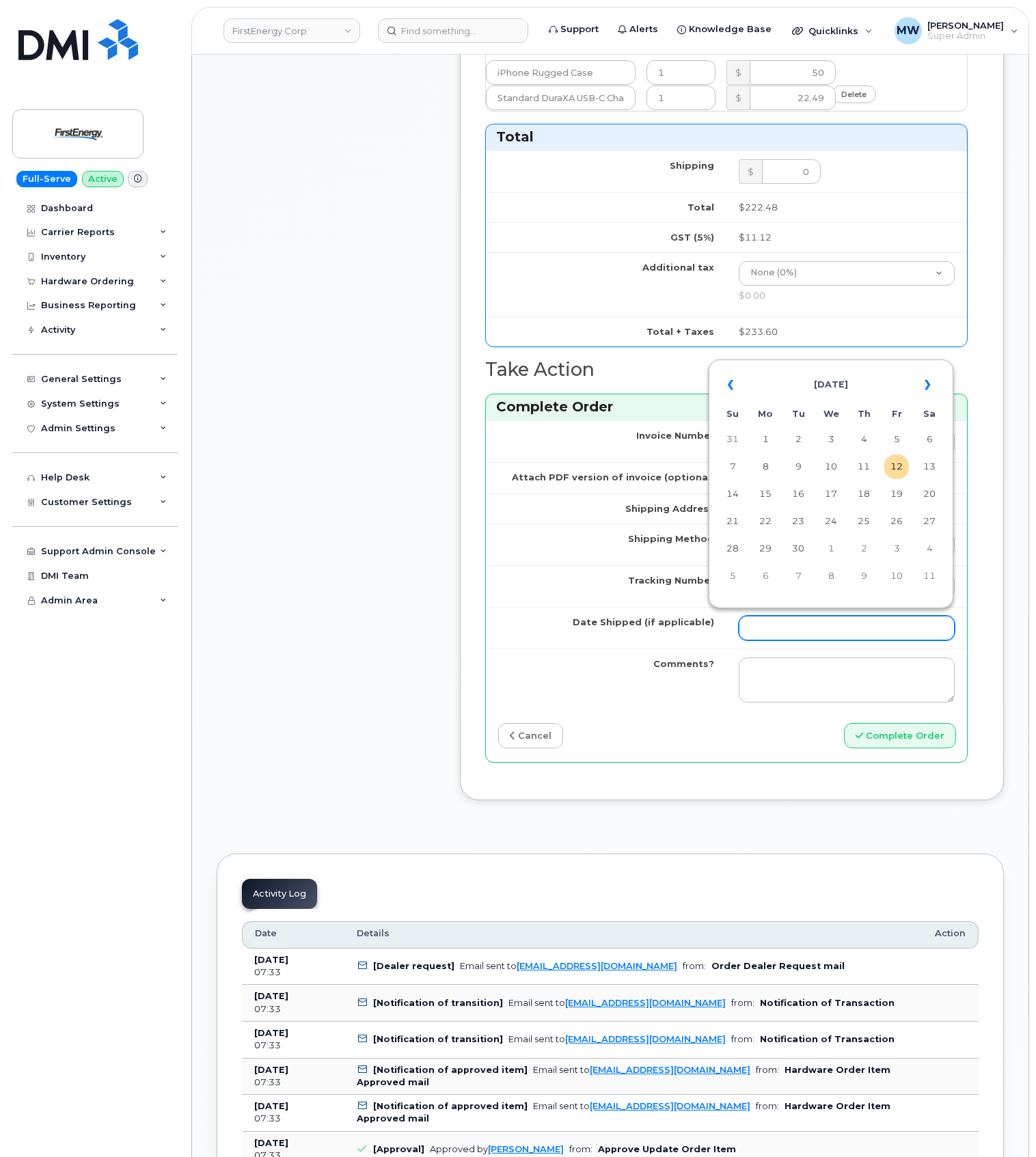
click at [805, 618] on input "Date Shipped (if applicable)" at bounding box center [846, 628] width 216 height 25
click at [840, 465] on td "10" at bounding box center [831, 467] width 25 height 25
type input "[DATE]"
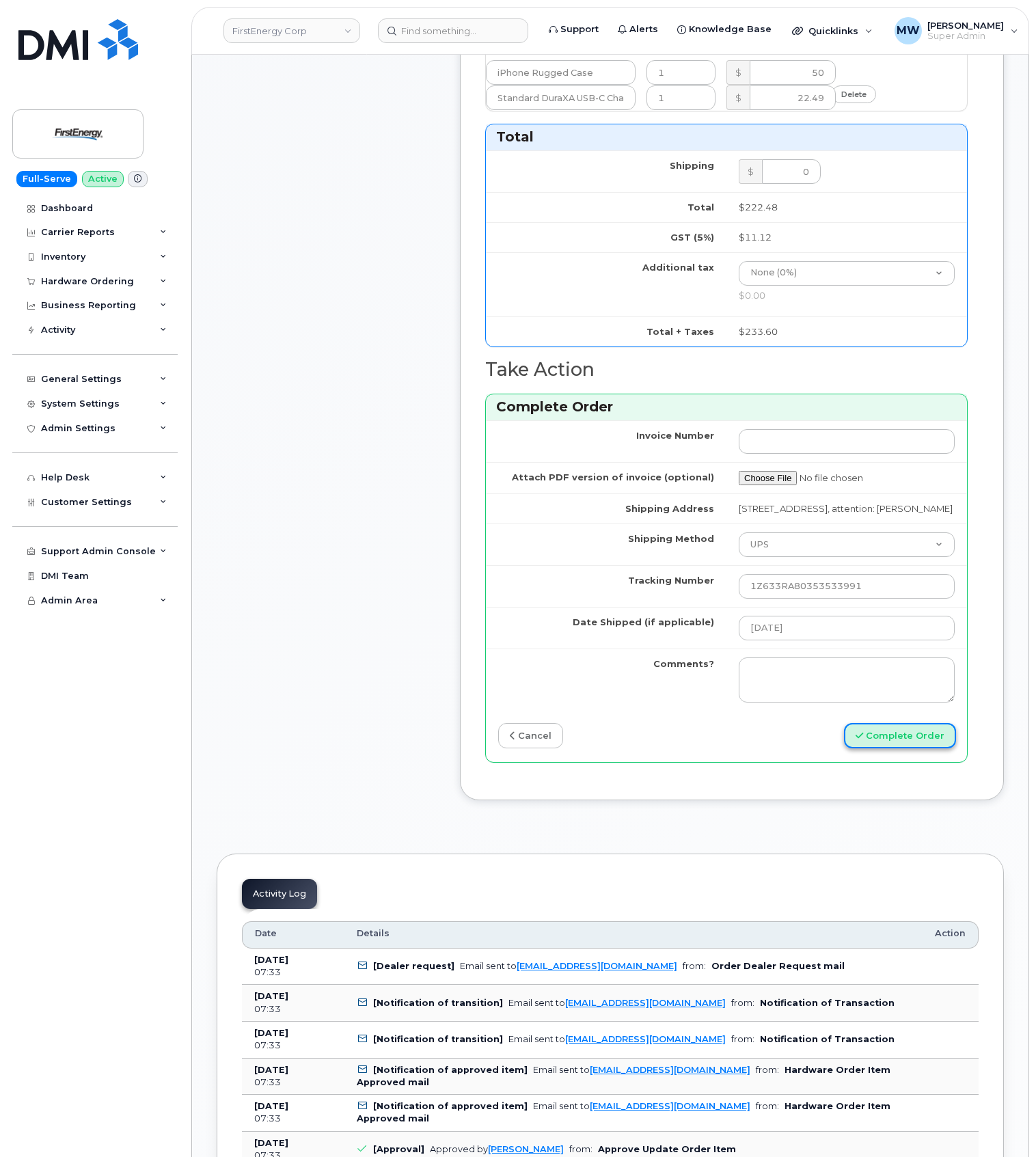
click at [928, 730] on button "Complete Order" at bounding box center [900, 736] width 112 height 26
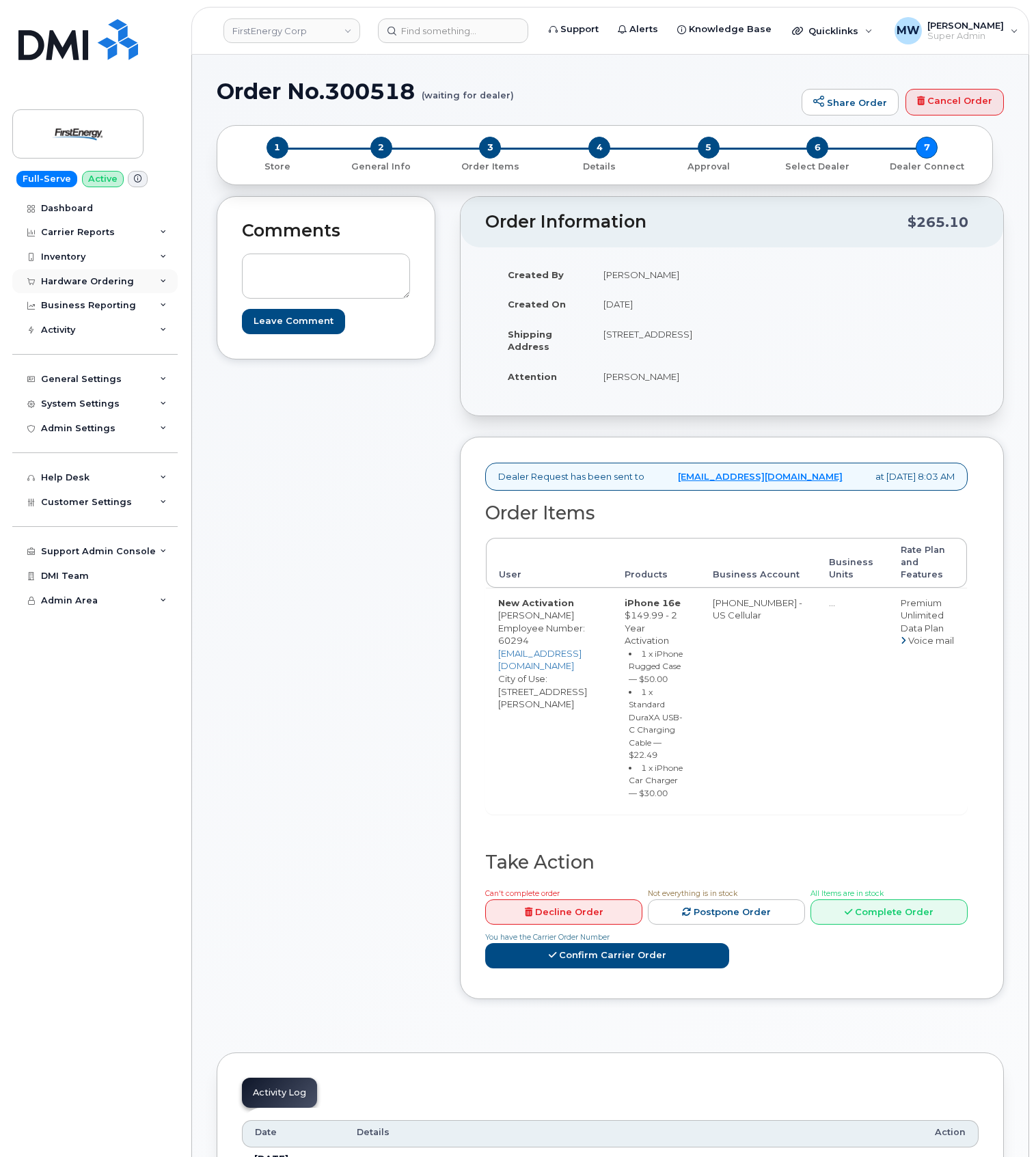
click at [63, 276] on div "Hardware Ordering" at bounding box center [87, 281] width 93 height 11
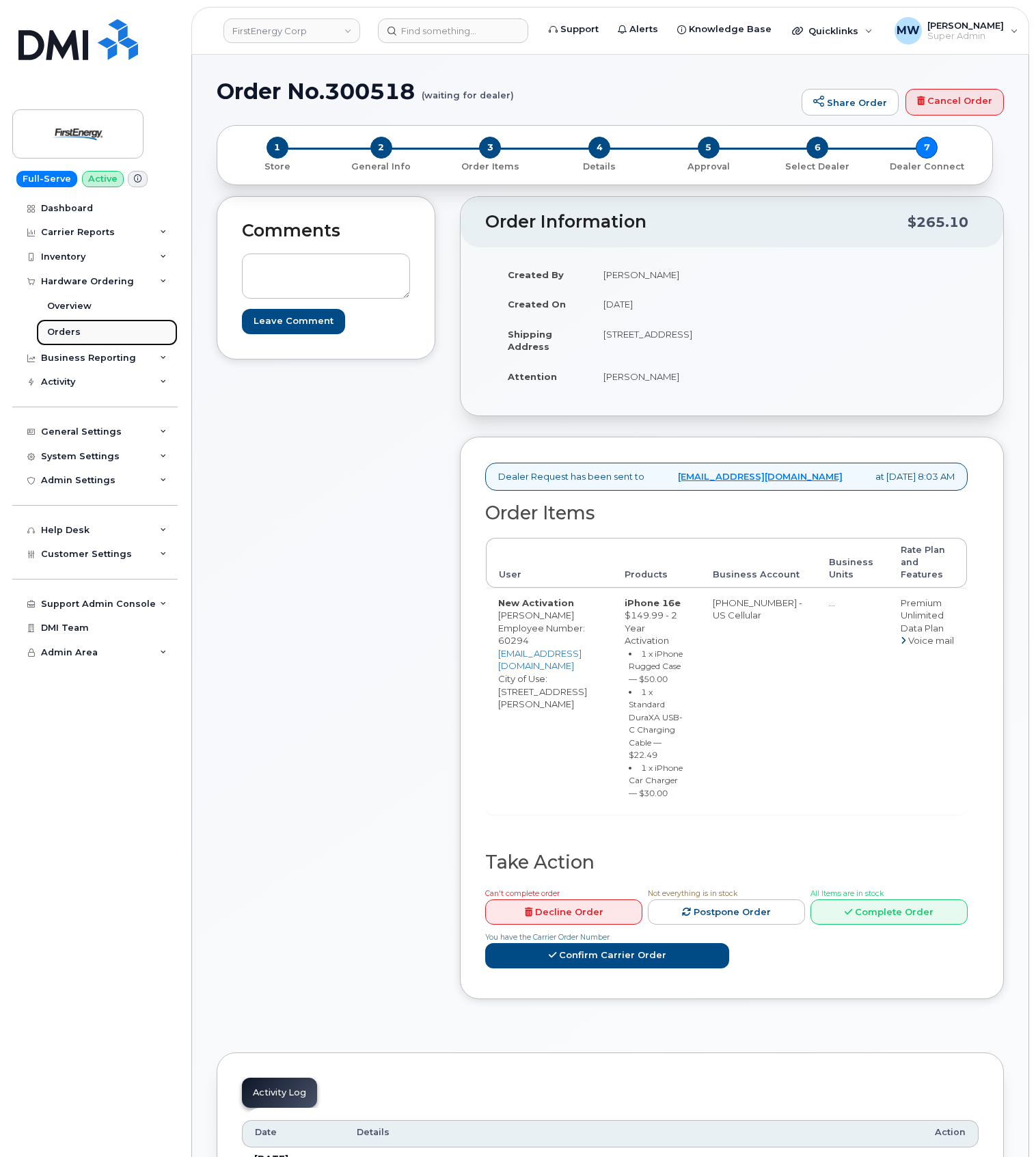
click at [89, 327] on link "Orders" at bounding box center [107, 332] width 141 height 26
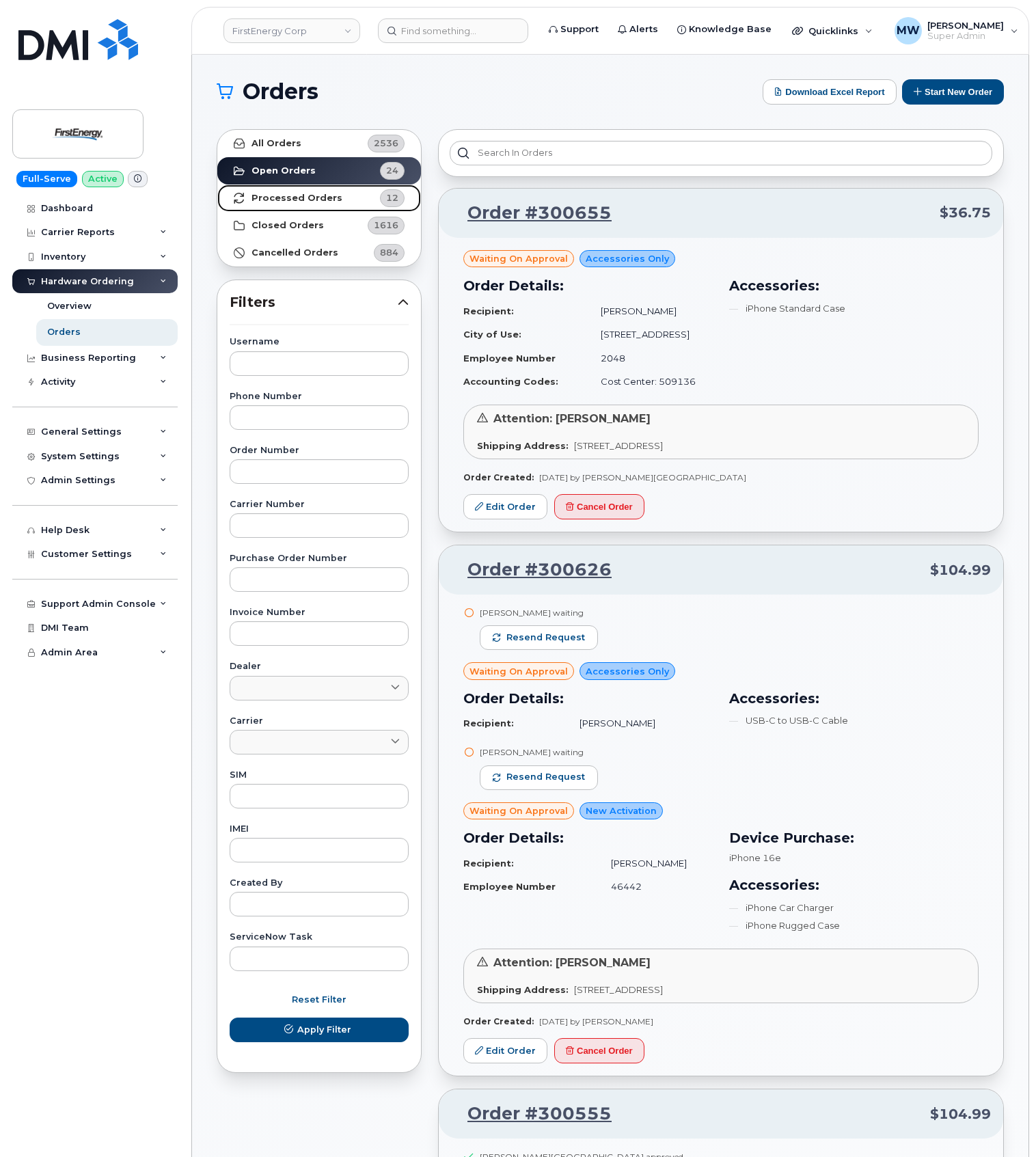
click at [279, 191] on link "Processed Orders 12" at bounding box center [319, 199] width 203 height 28
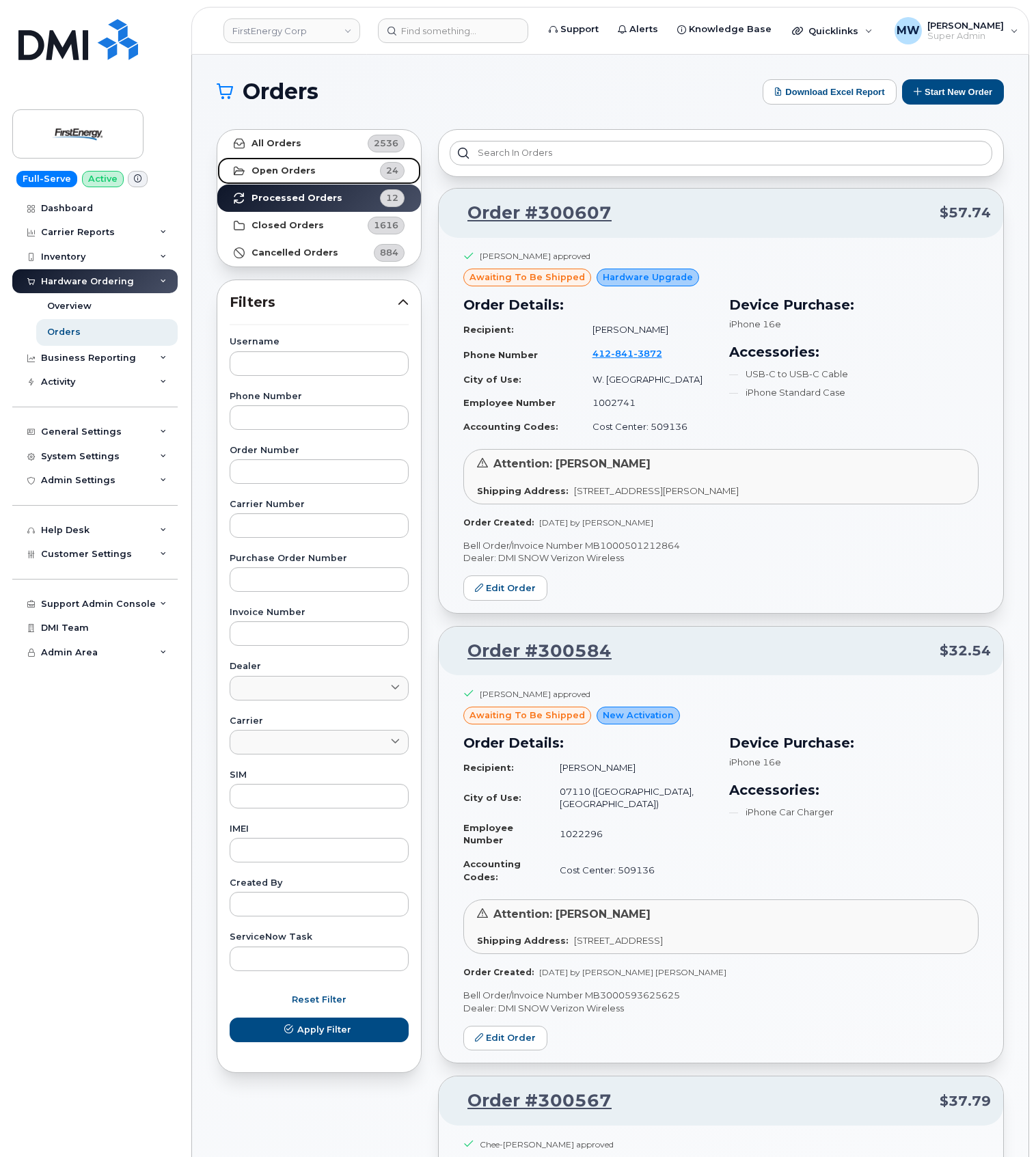
click at [312, 177] on link "Open Orders 24" at bounding box center [319, 171] width 203 height 28
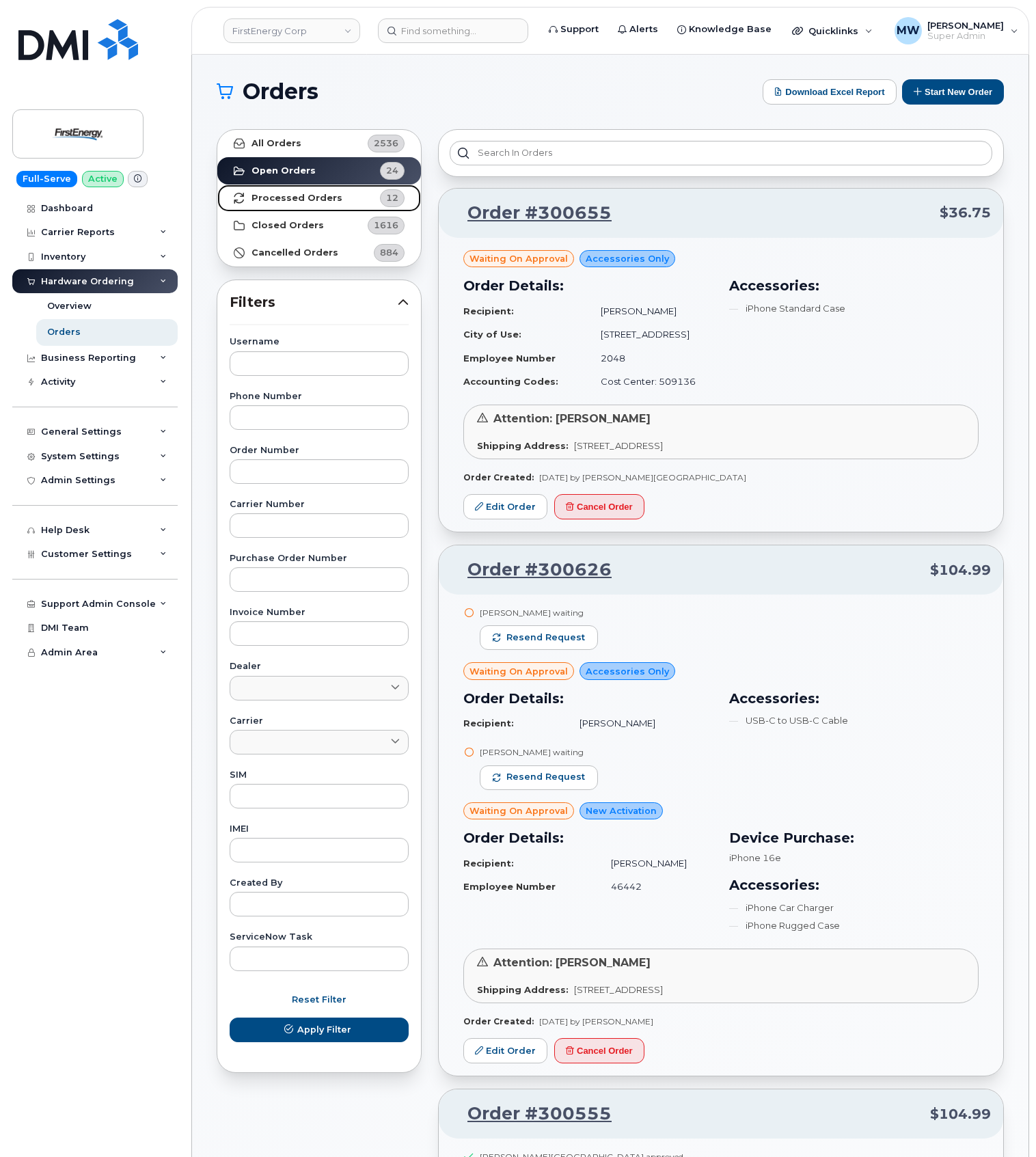
click at [301, 203] on strong "Processed Orders" at bounding box center [297, 198] width 91 height 11
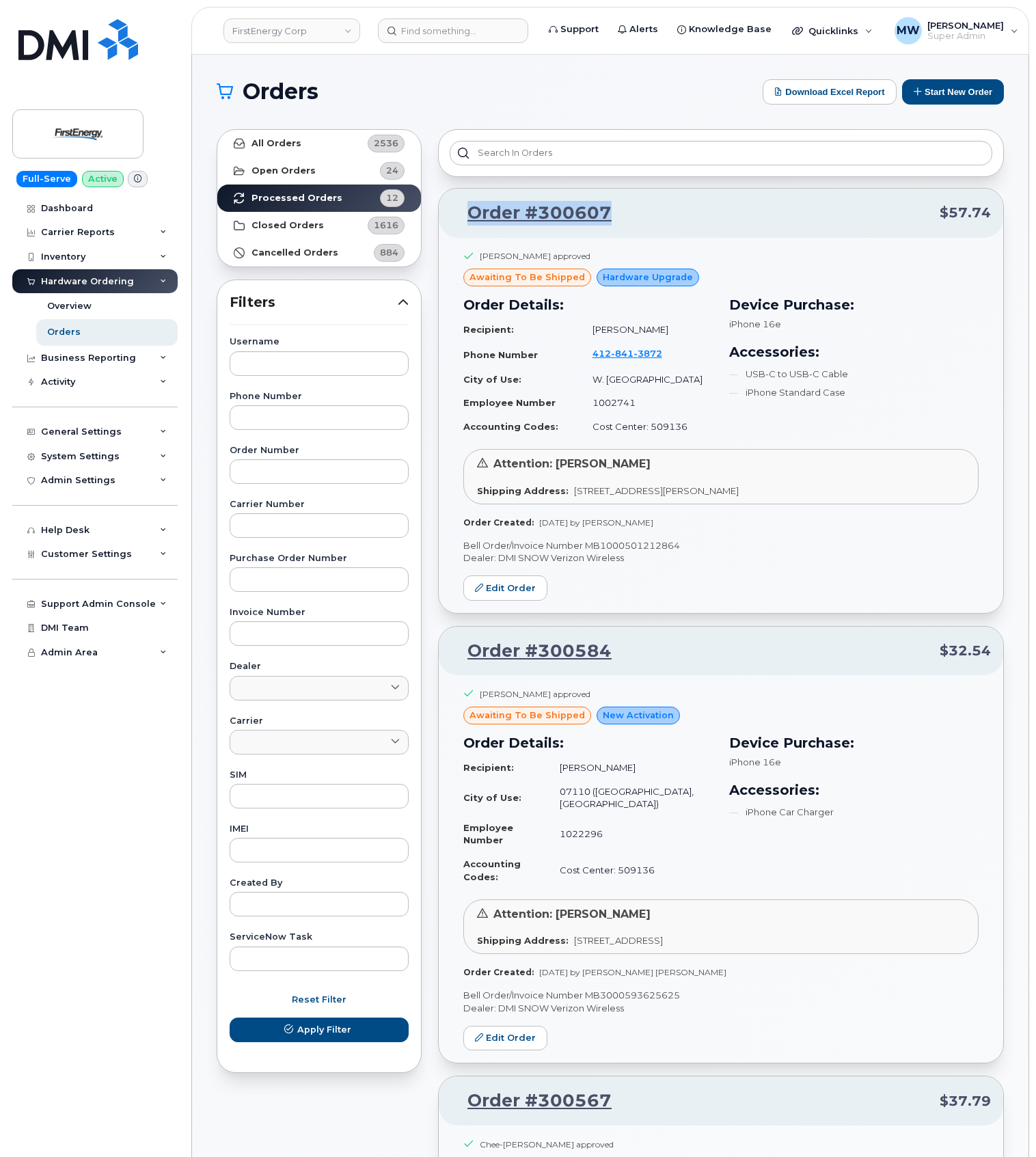
drag, startPoint x: 673, startPoint y: 223, endPoint x: 470, endPoint y: 221, distance: 203.0
click at [470, 221] on p "Order #300607 $57.74" at bounding box center [721, 213] width 540 height 25
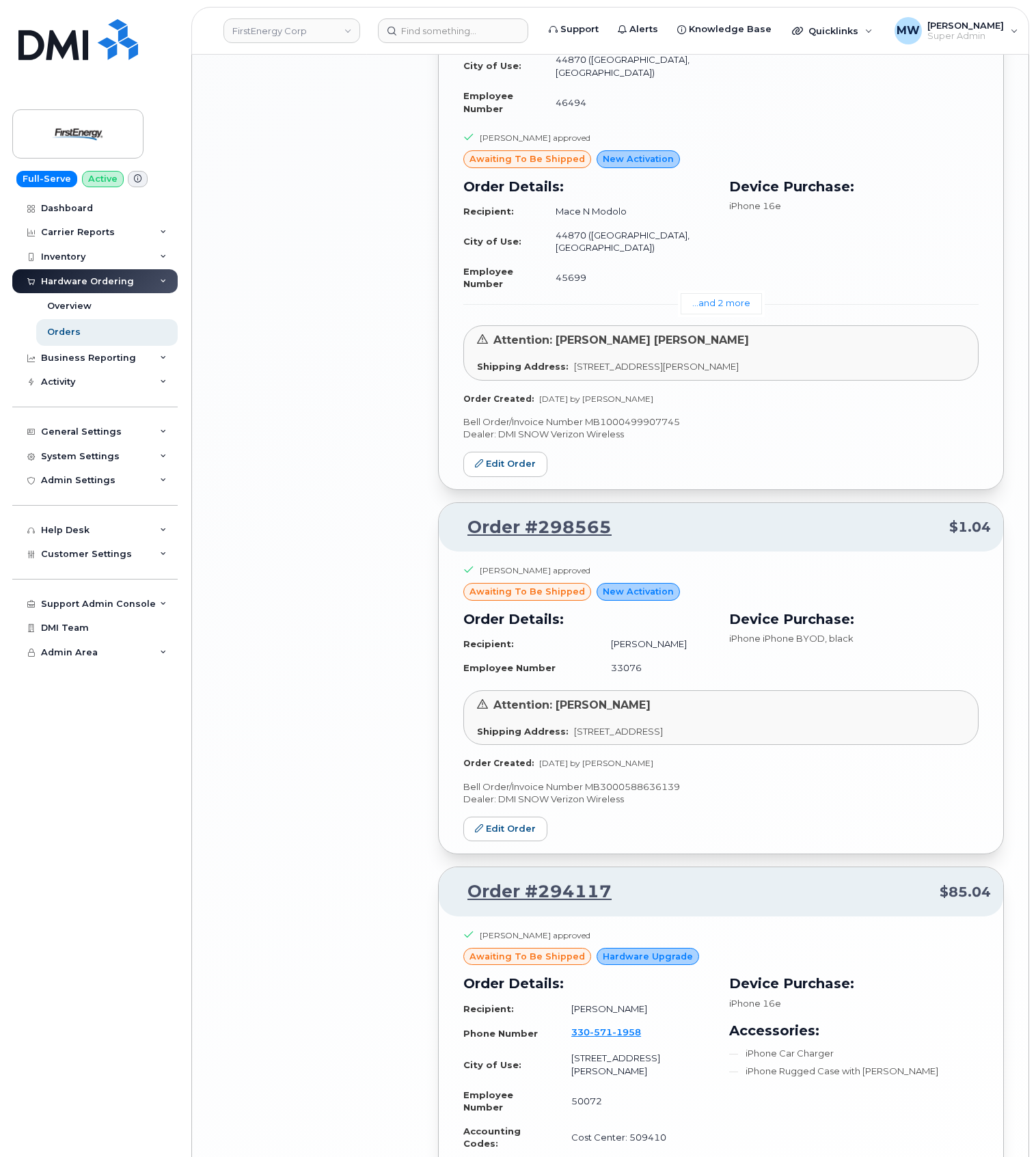
scroll to position [2566, 0]
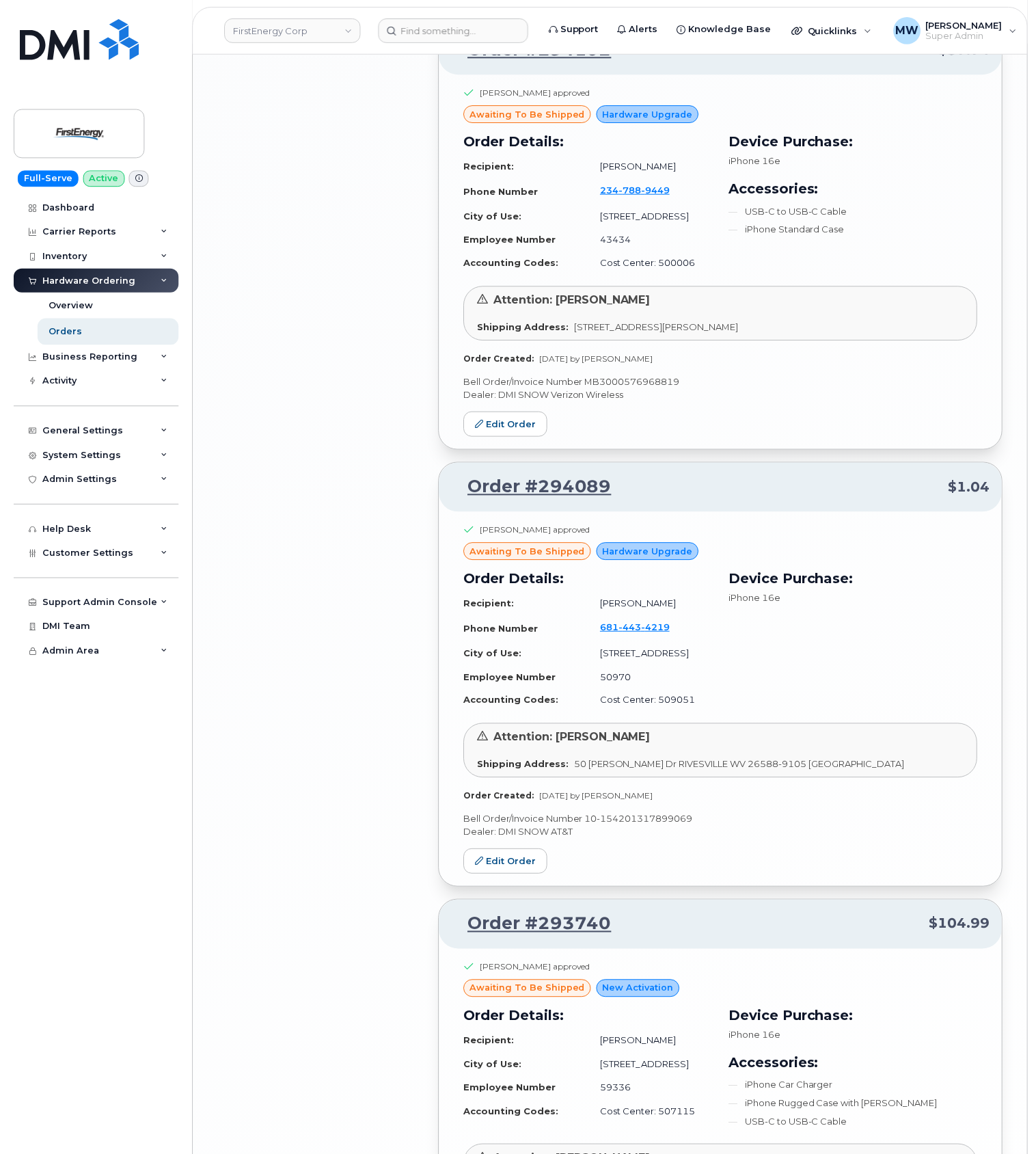
scroll to position [4184, 0]
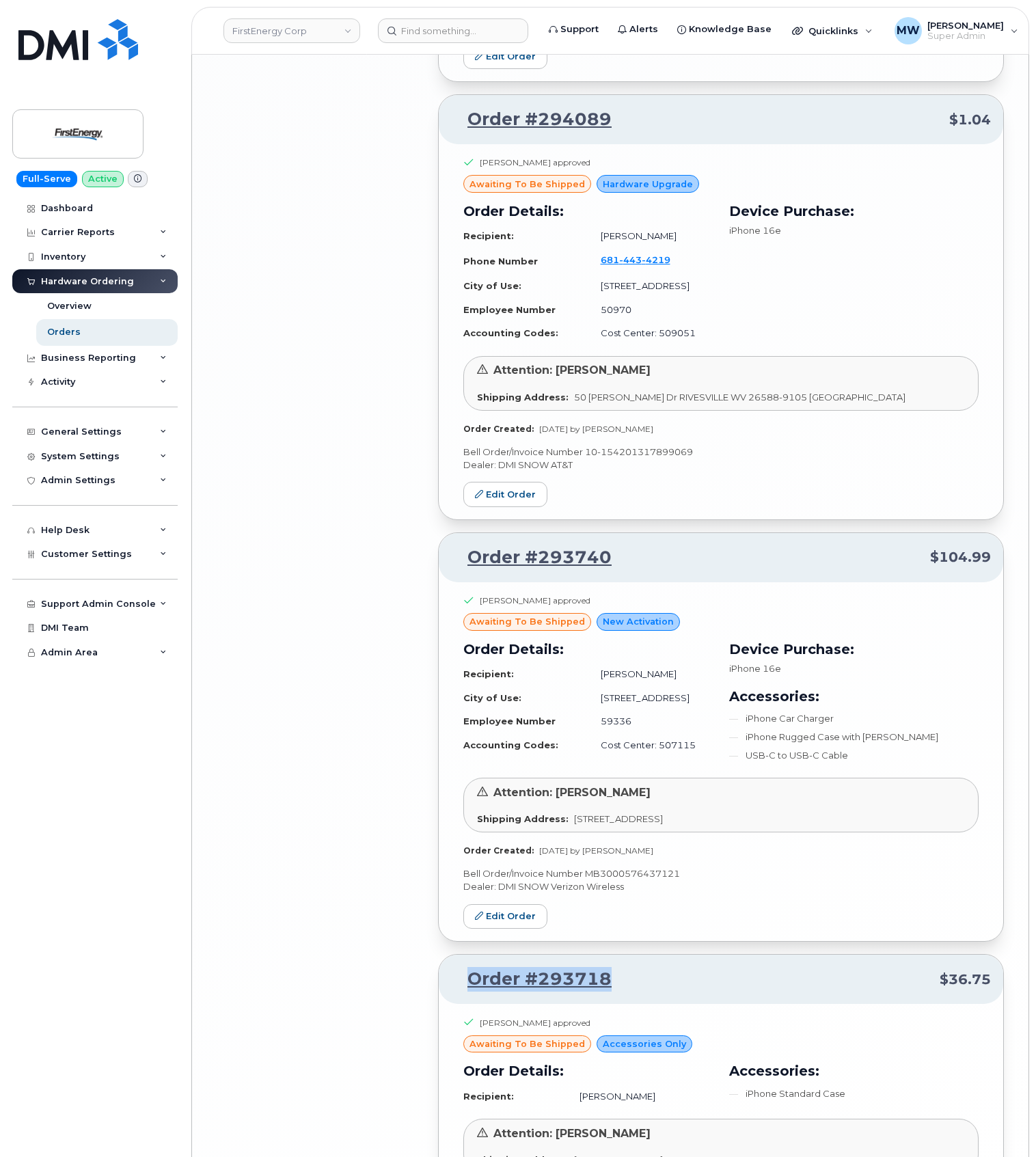
drag, startPoint x: 619, startPoint y: 765, endPoint x: 470, endPoint y: 776, distance: 149.4
click at [448, 954] on div "Order #293718 $36.75" at bounding box center [721, 978] width 565 height 49
copy link "Order #293718"
drag, startPoint x: 643, startPoint y: 345, endPoint x: 465, endPoint y: 341, distance: 178.0
click at [465, 545] on p "Order #293740 $104.99" at bounding box center [721, 558] width 540 height 25
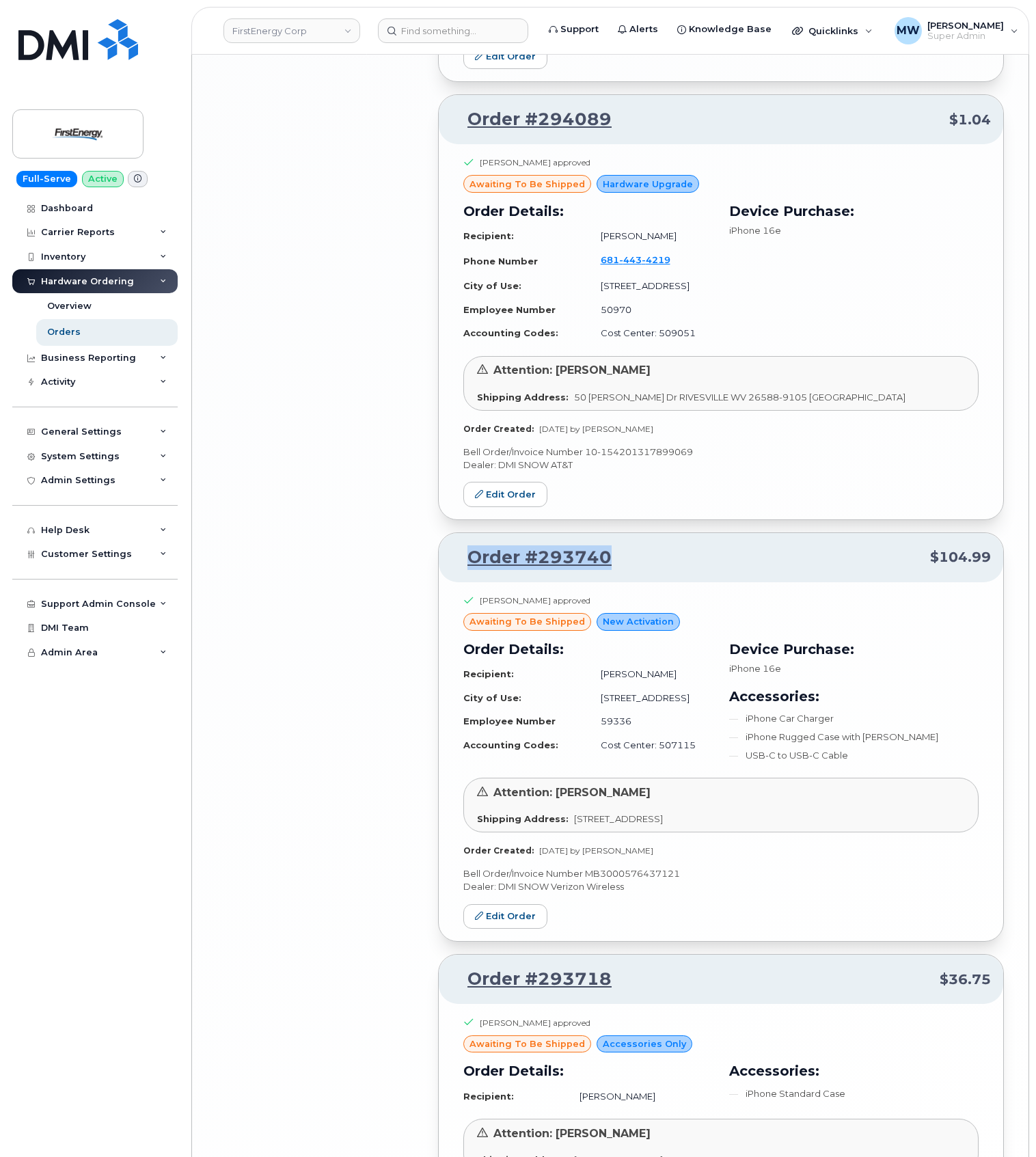
copy link "Order #293740"
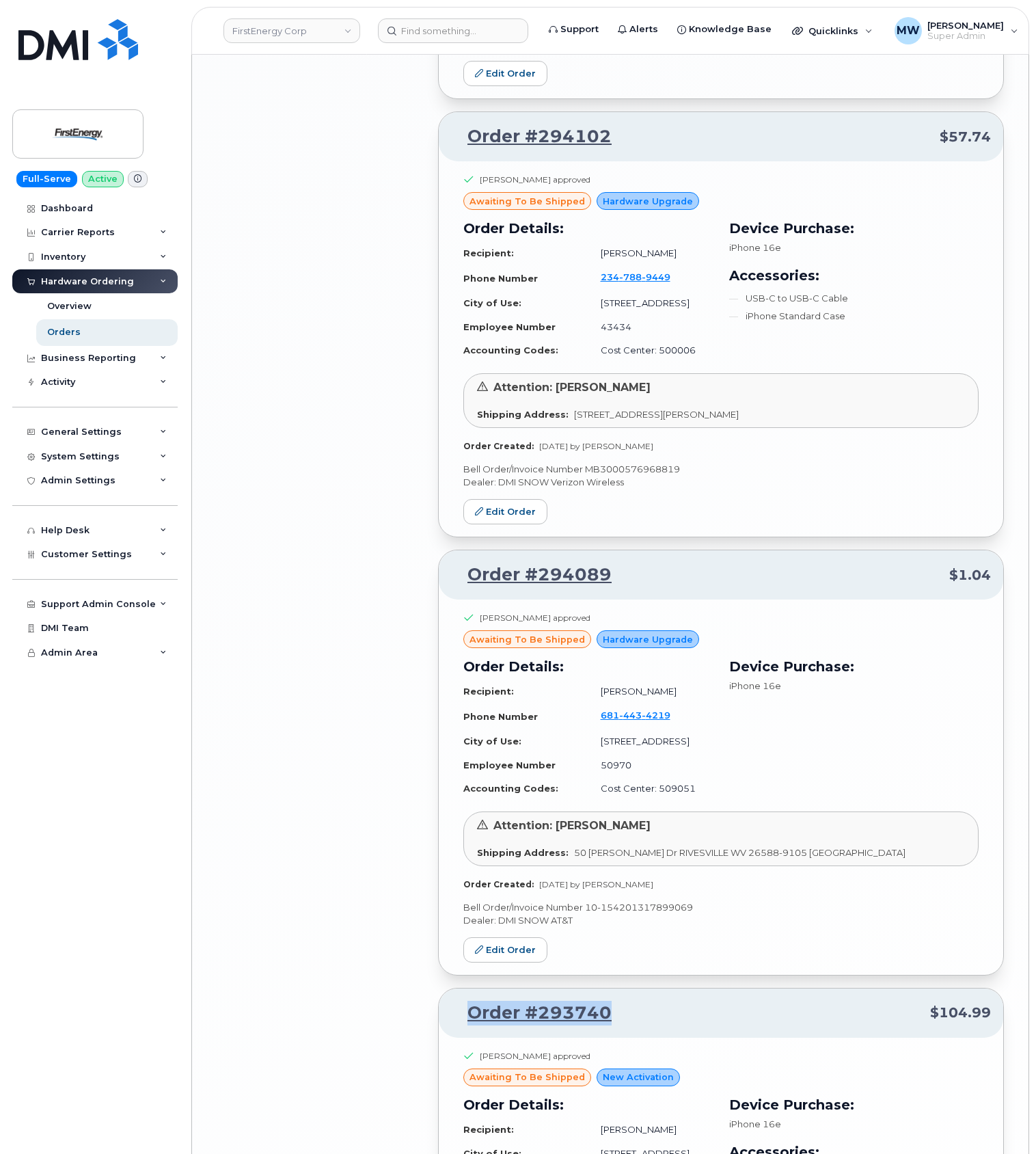
scroll to position [3728, 0]
drag, startPoint x: 652, startPoint y: 359, endPoint x: 457, endPoint y: 361, distance: 195.0
click at [457, 564] on p "Order #294089 $1.04" at bounding box center [721, 576] width 540 height 25
copy link "Order #294089"
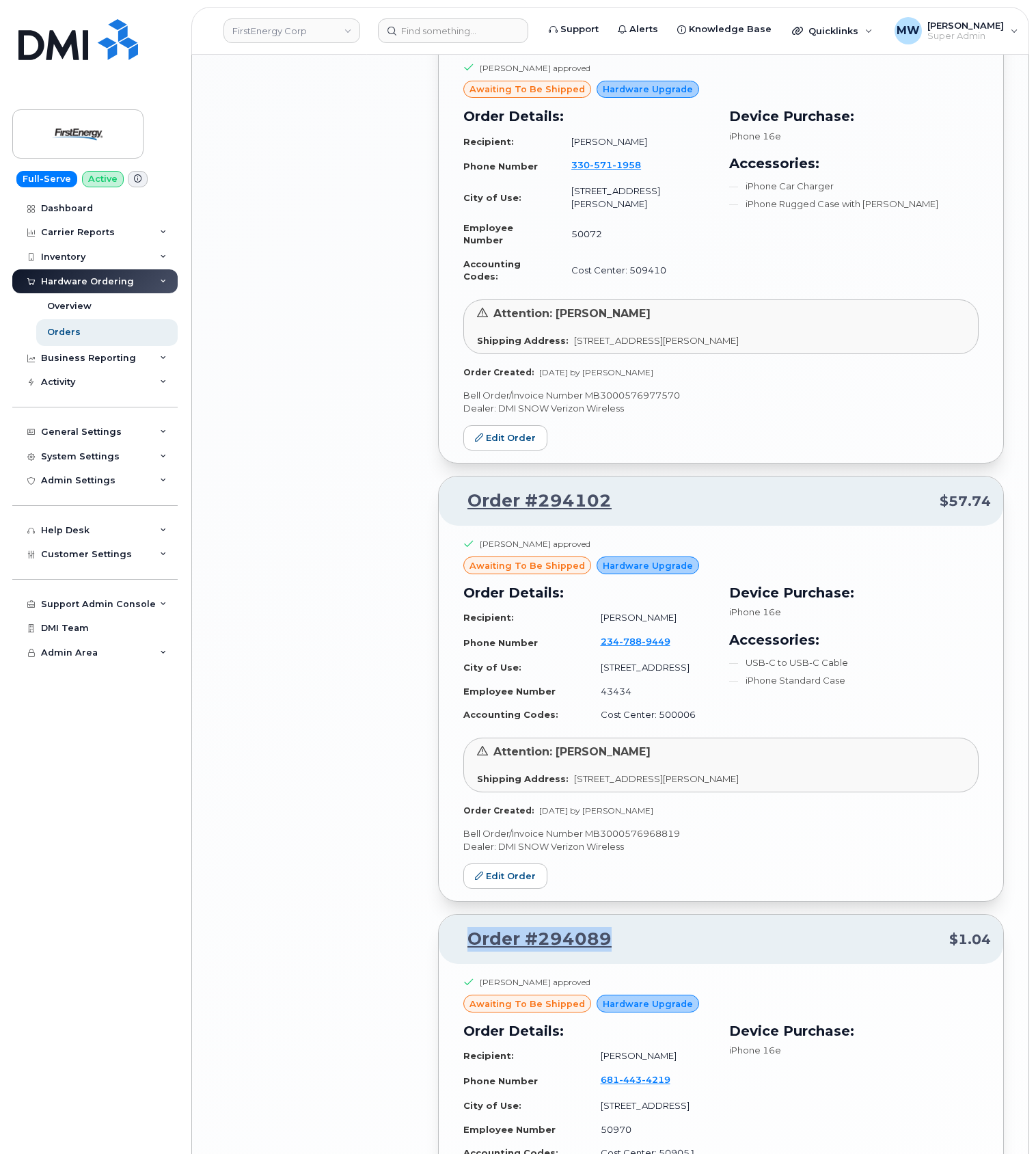
scroll to position [3363, 0]
drag, startPoint x: 635, startPoint y: 285, endPoint x: 497, endPoint y: 326, distance: 144.0
click at [464, 490] on p "Order #294102 $57.74" at bounding box center [721, 502] width 540 height 25
copy link "Order #294102"
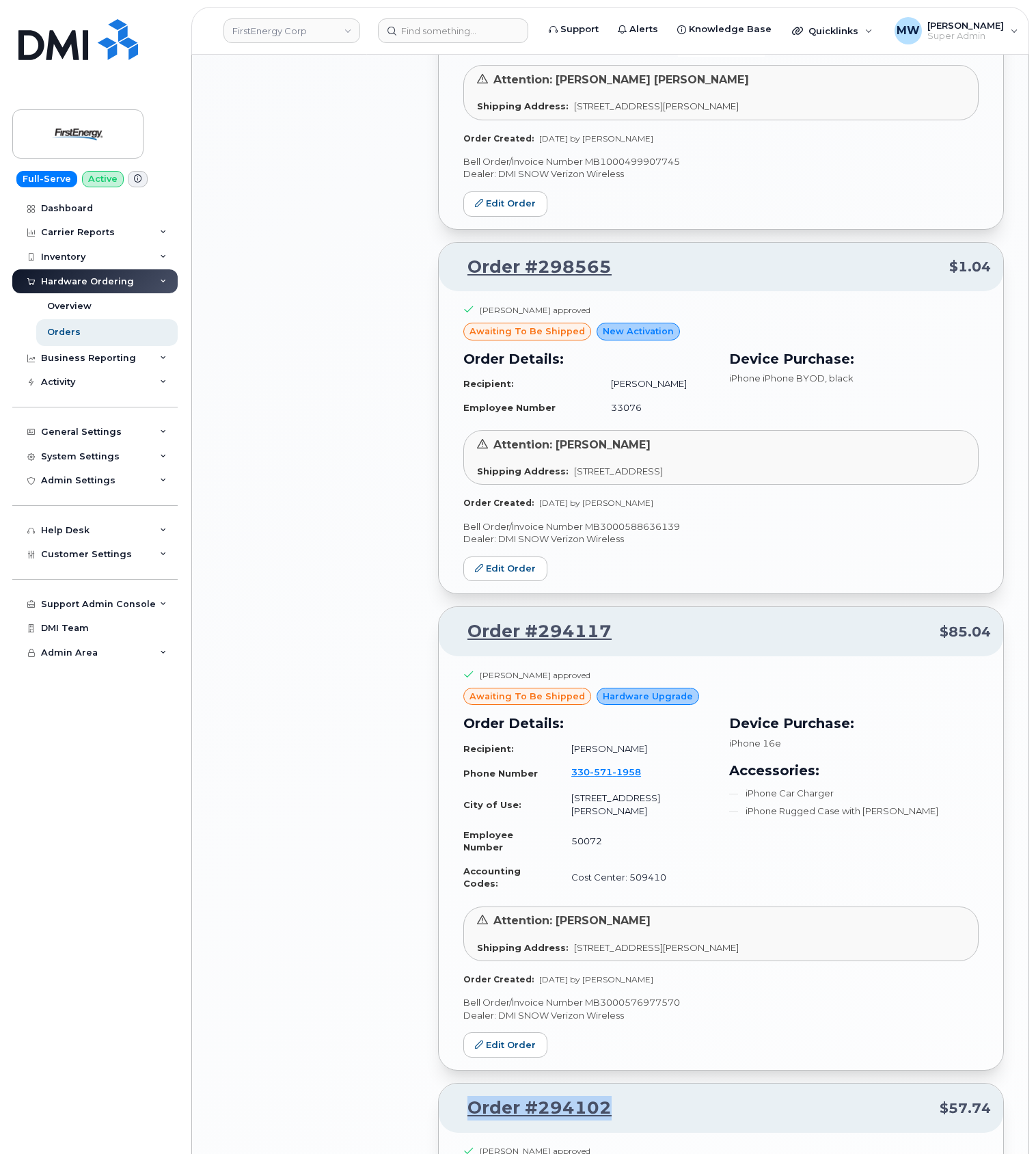
scroll to position [2725, 0]
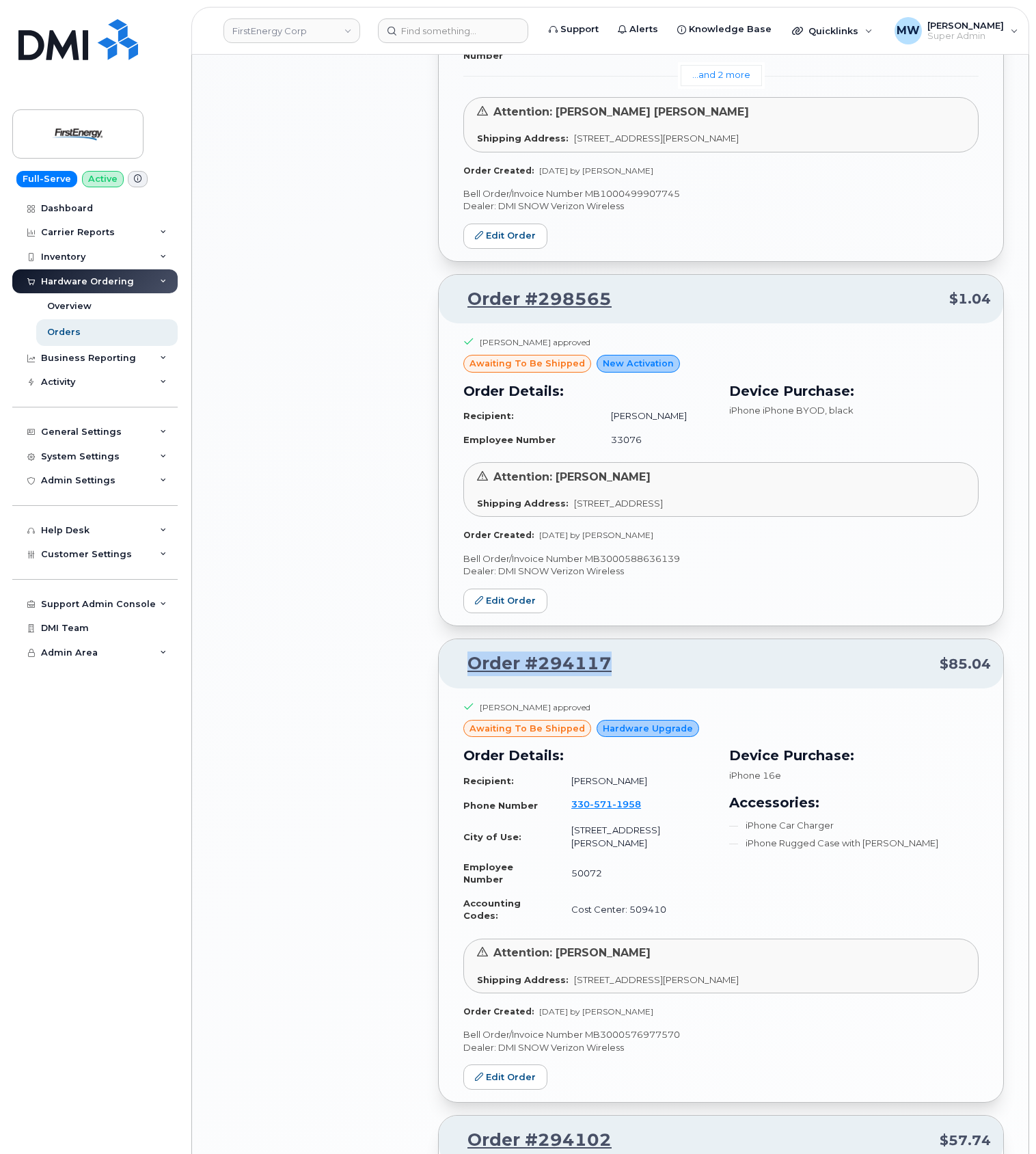
drag, startPoint x: 641, startPoint y: 479, endPoint x: 448, endPoint y: 477, distance: 193.0
click at [448, 639] on div "Order #294117 $85.04" at bounding box center [721, 664] width 565 height 49
copy link "Order #294117"
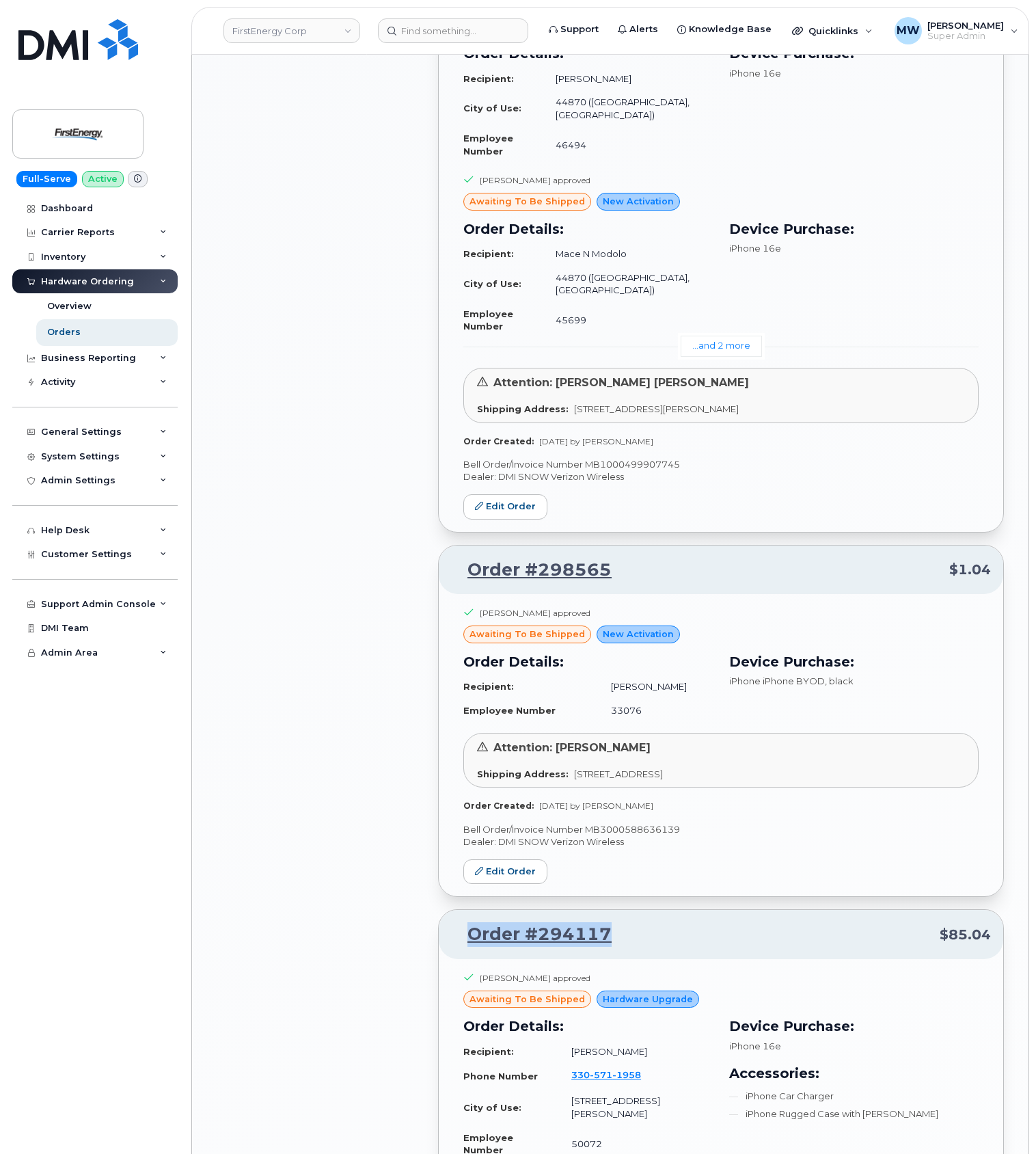
scroll to position [2451, 0]
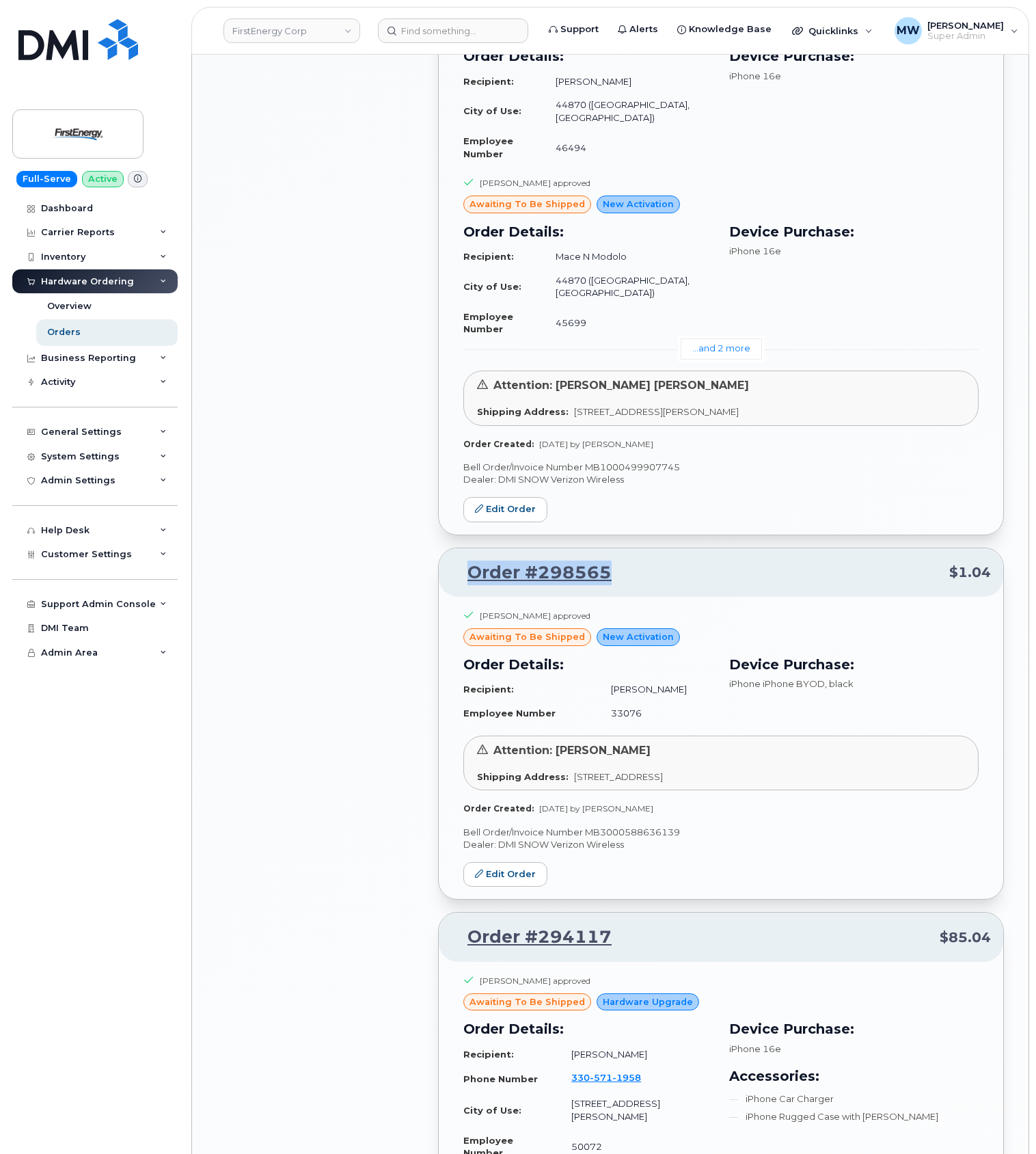
drag, startPoint x: 640, startPoint y: 397, endPoint x: 441, endPoint y: 395, distance: 199.0
click at [441, 548] on div "Order #298565 $1.04" at bounding box center [721, 573] width 565 height 49
copy link "Order #298565"
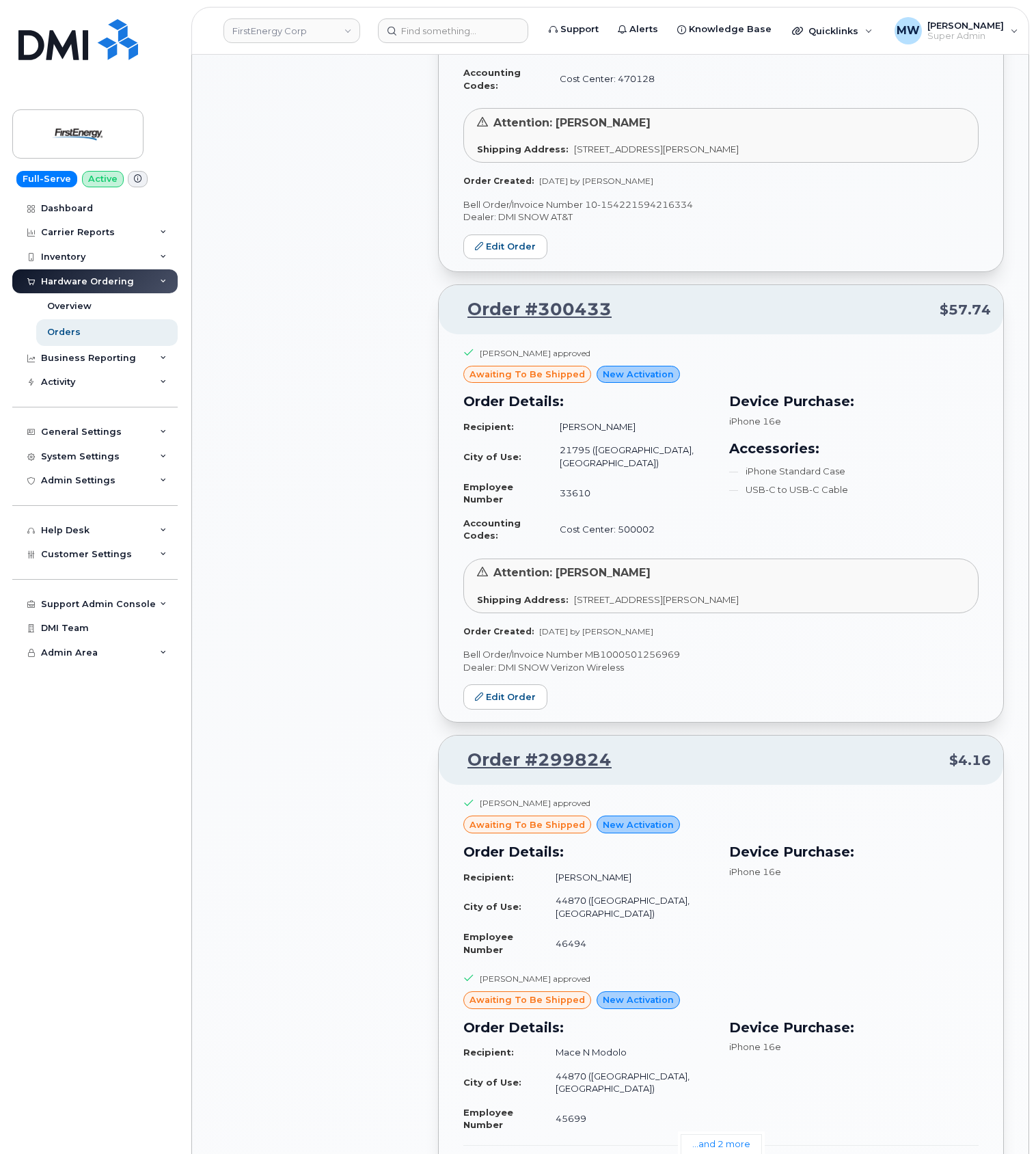
scroll to position [1631, 0]
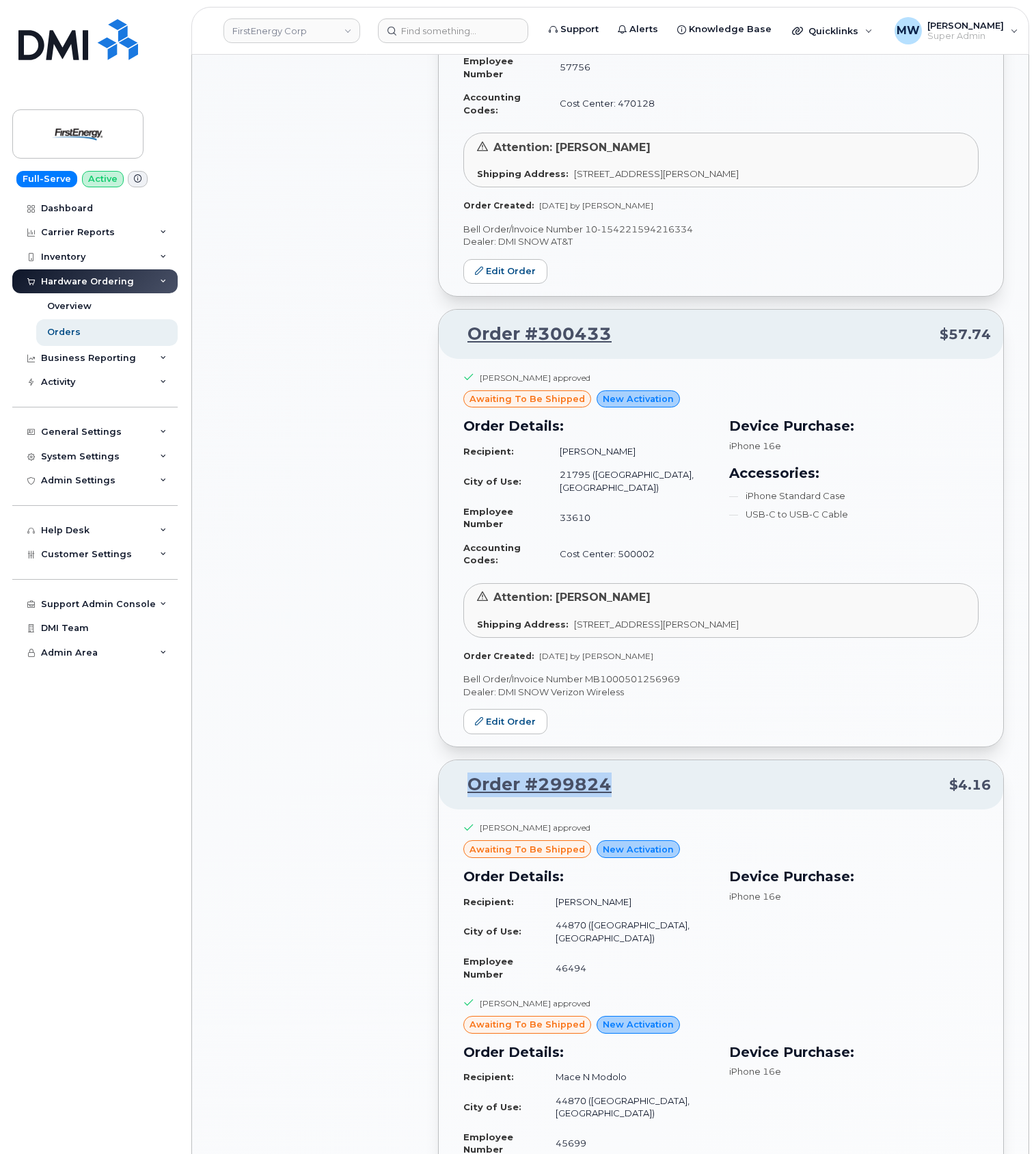
drag, startPoint x: 637, startPoint y: 638, endPoint x: 451, endPoint y: 643, distance: 186.1
click at [451, 760] on div "Order #299824 $4.16" at bounding box center [721, 784] width 565 height 49
copy link "Order #299824"
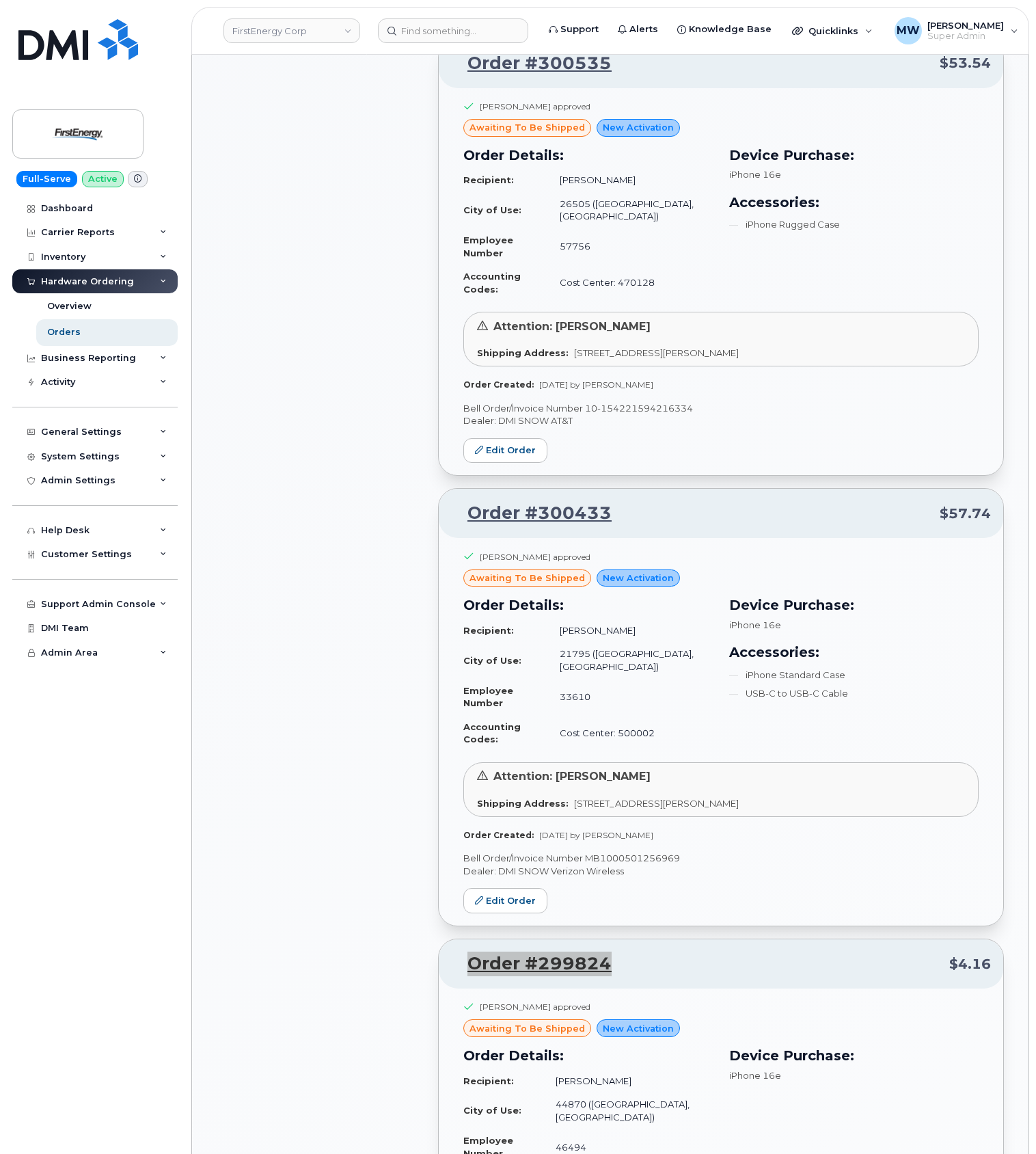
scroll to position [1449, 0]
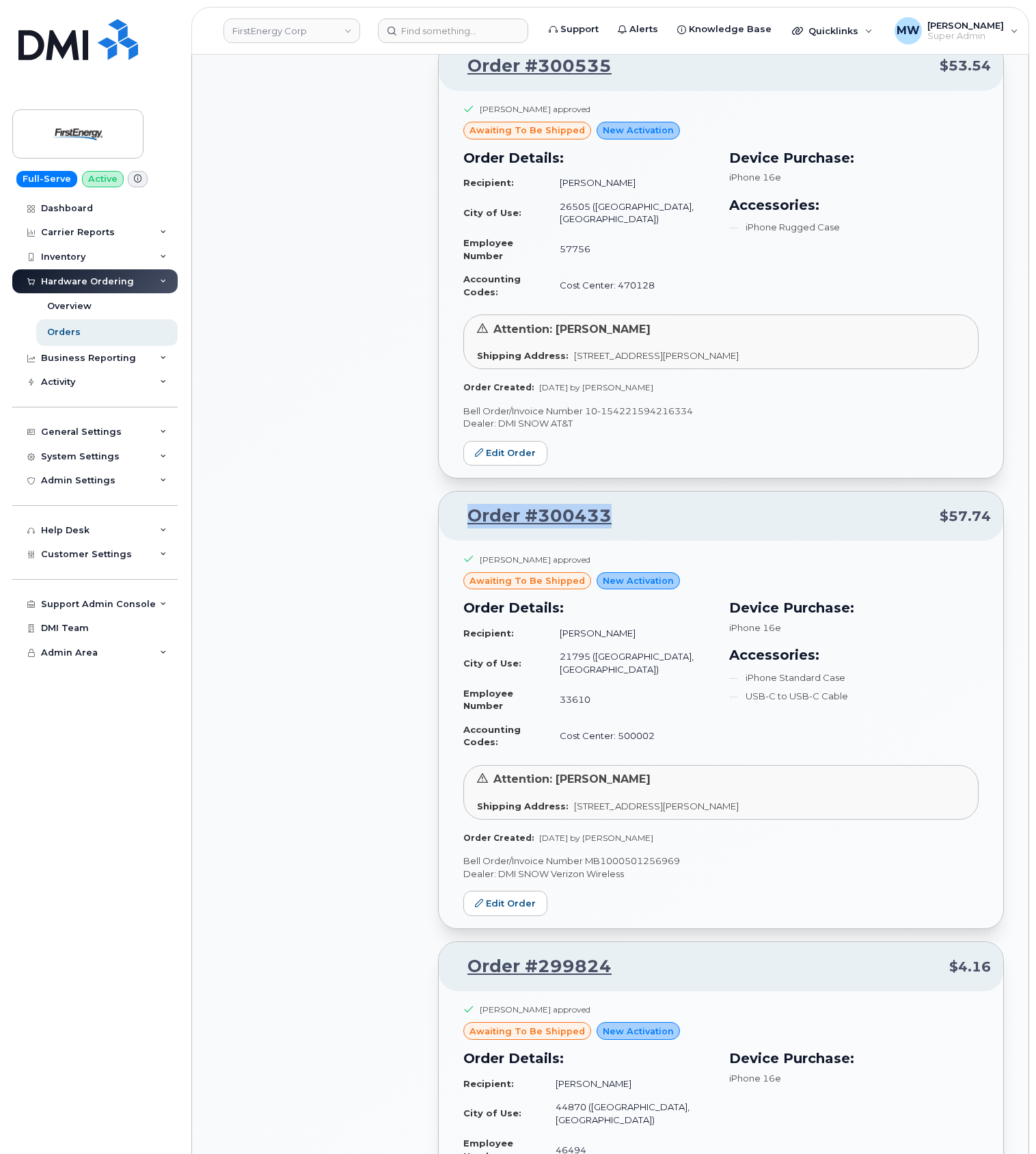
drag, startPoint x: 651, startPoint y: 430, endPoint x: 458, endPoint y: 430, distance: 193.0
click at [458, 504] on p "Order #300433 $57.74" at bounding box center [721, 516] width 540 height 25
copy link "Order #300433"
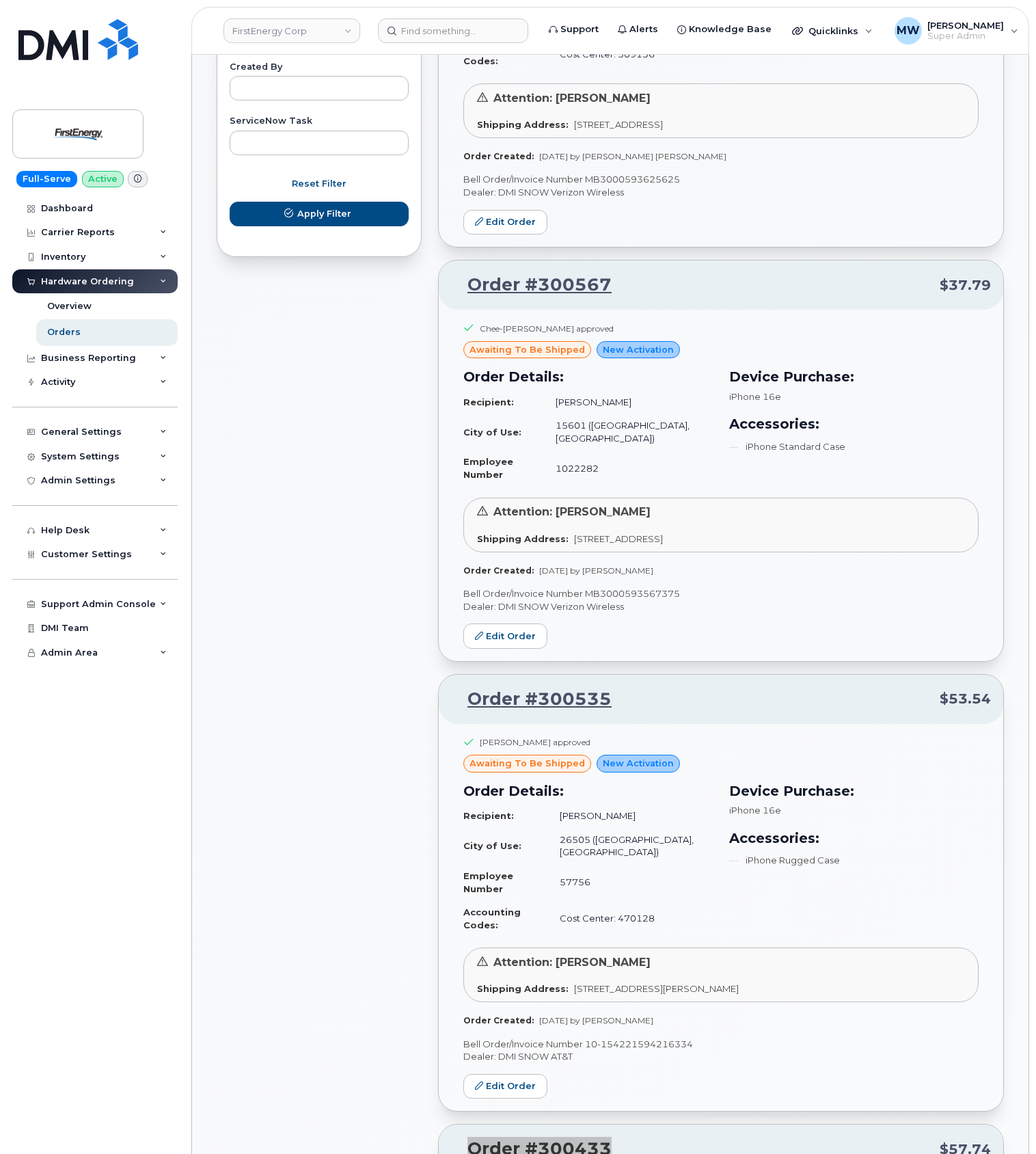
scroll to position [810, 0]
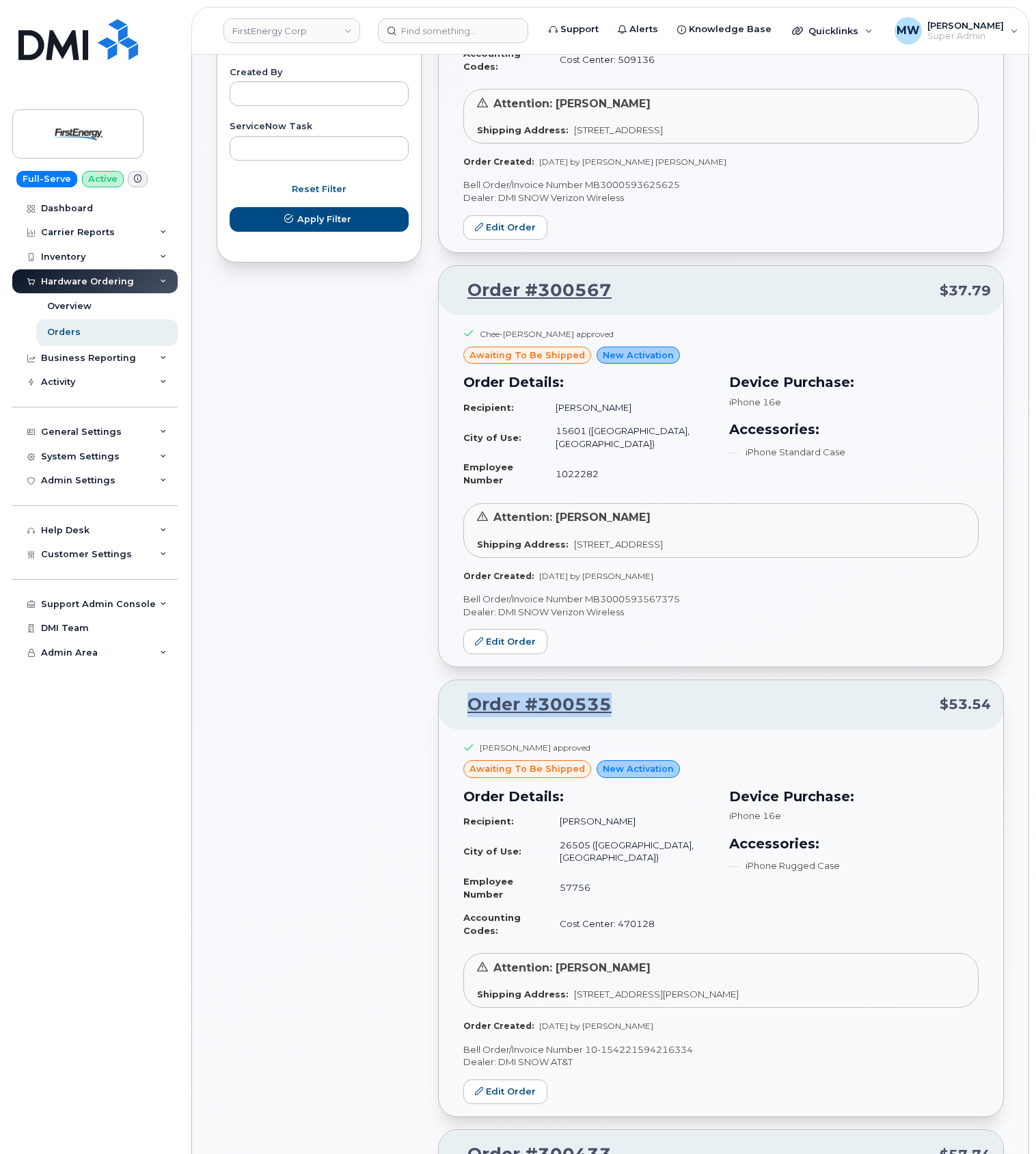
drag, startPoint x: 633, startPoint y: 632, endPoint x: 444, endPoint y: 628, distance: 189.0
click at [444, 680] on div "Order #300535 $53.54" at bounding box center [721, 704] width 565 height 49
copy link "Order #300535"
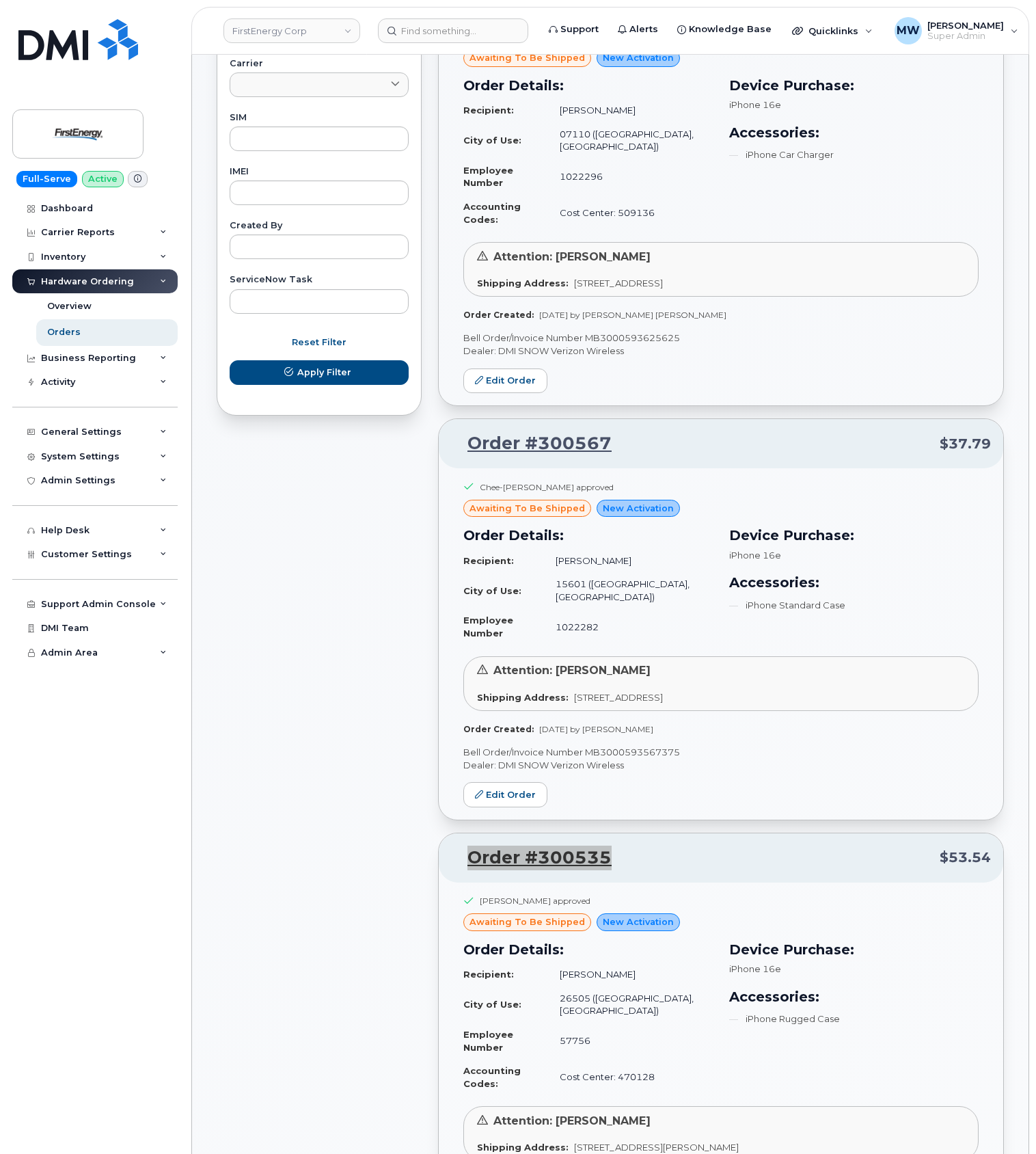
scroll to position [629, 0]
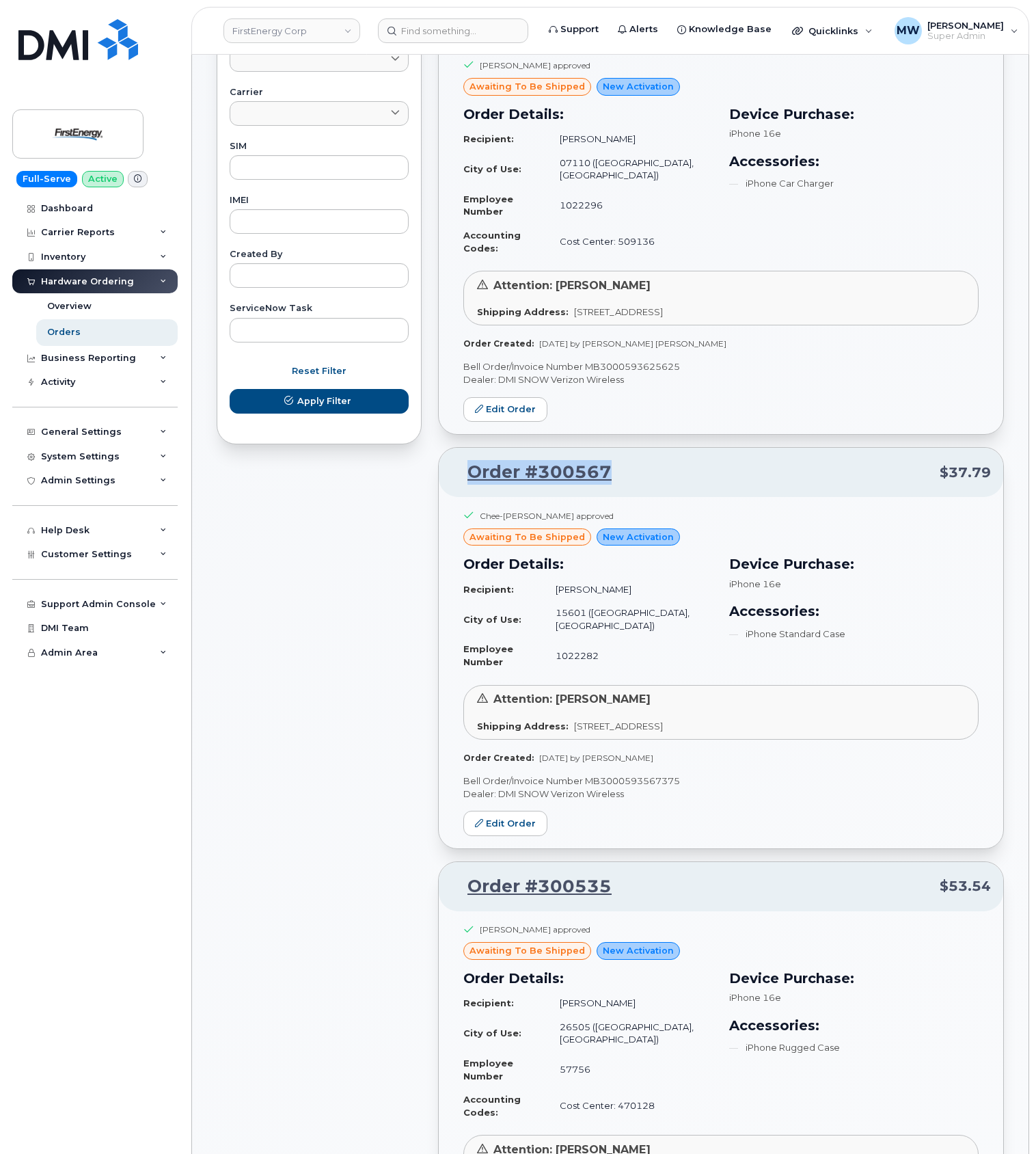
drag, startPoint x: 693, startPoint y: 432, endPoint x: 463, endPoint y: 437, distance: 230.1
click at [463, 460] on p "Order #300567 $37.79" at bounding box center [721, 472] width 540 height 25
copy link "Order #300567"
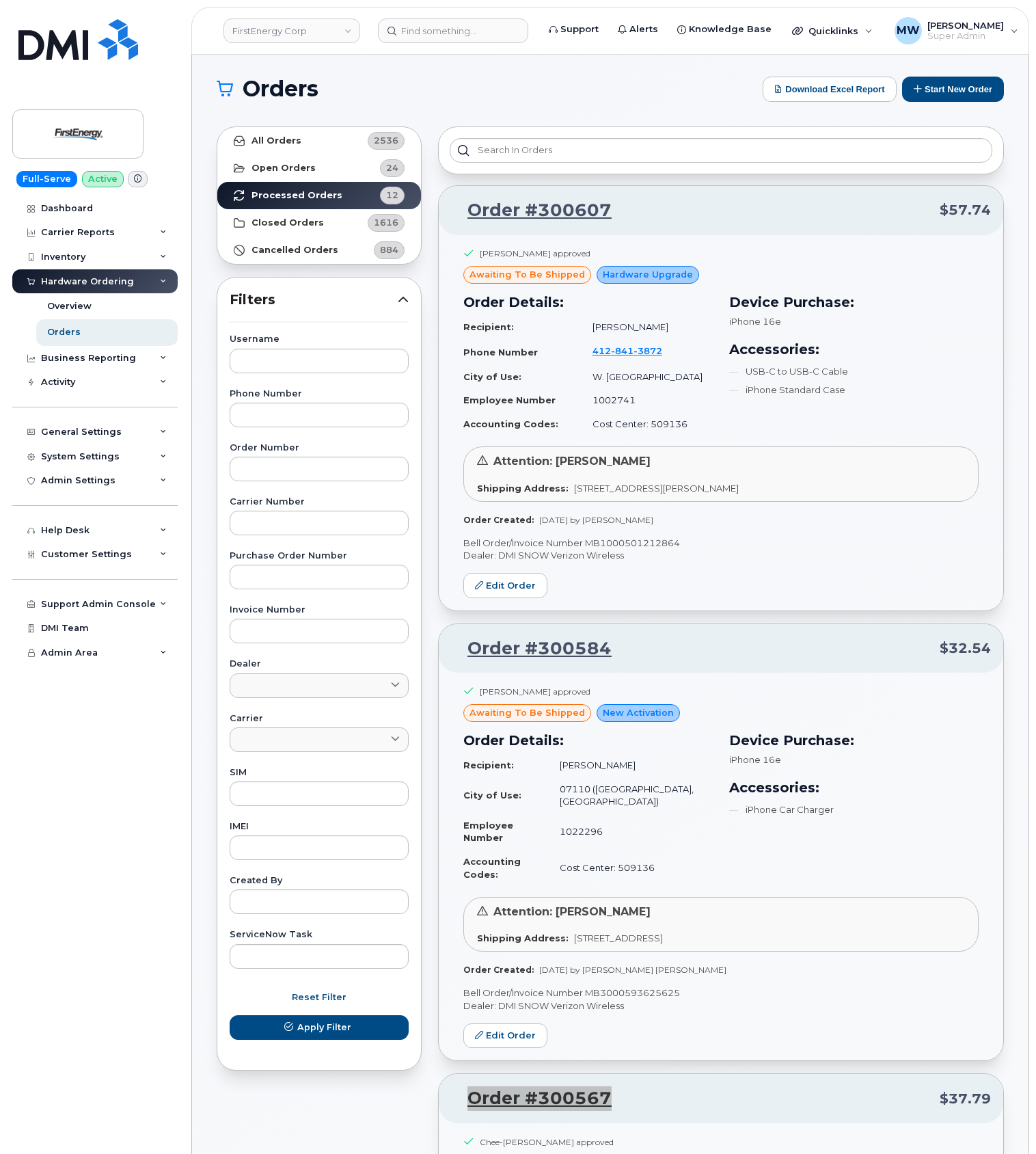
scroll to position [0, 0]
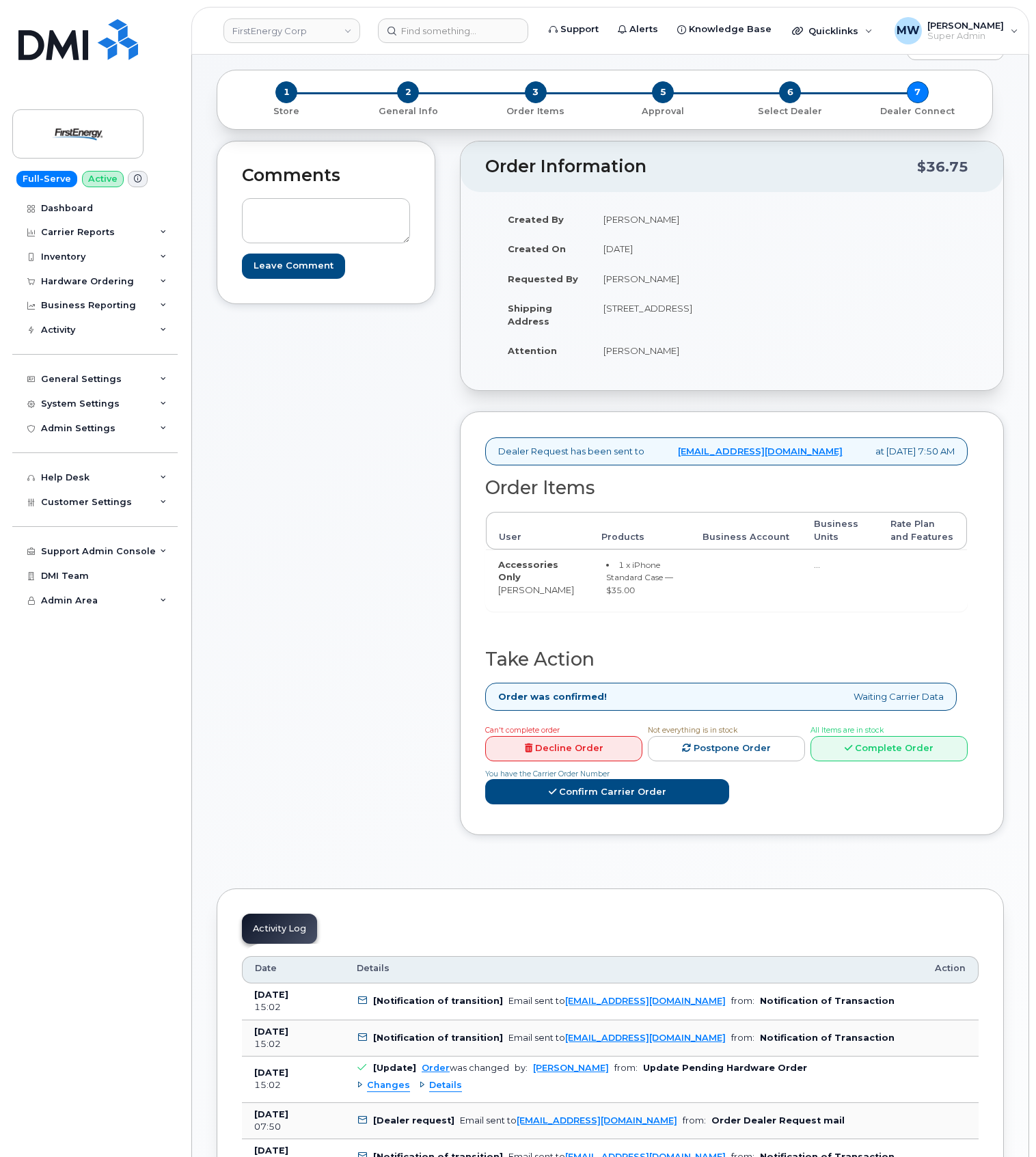
scroll to position [455, 0]
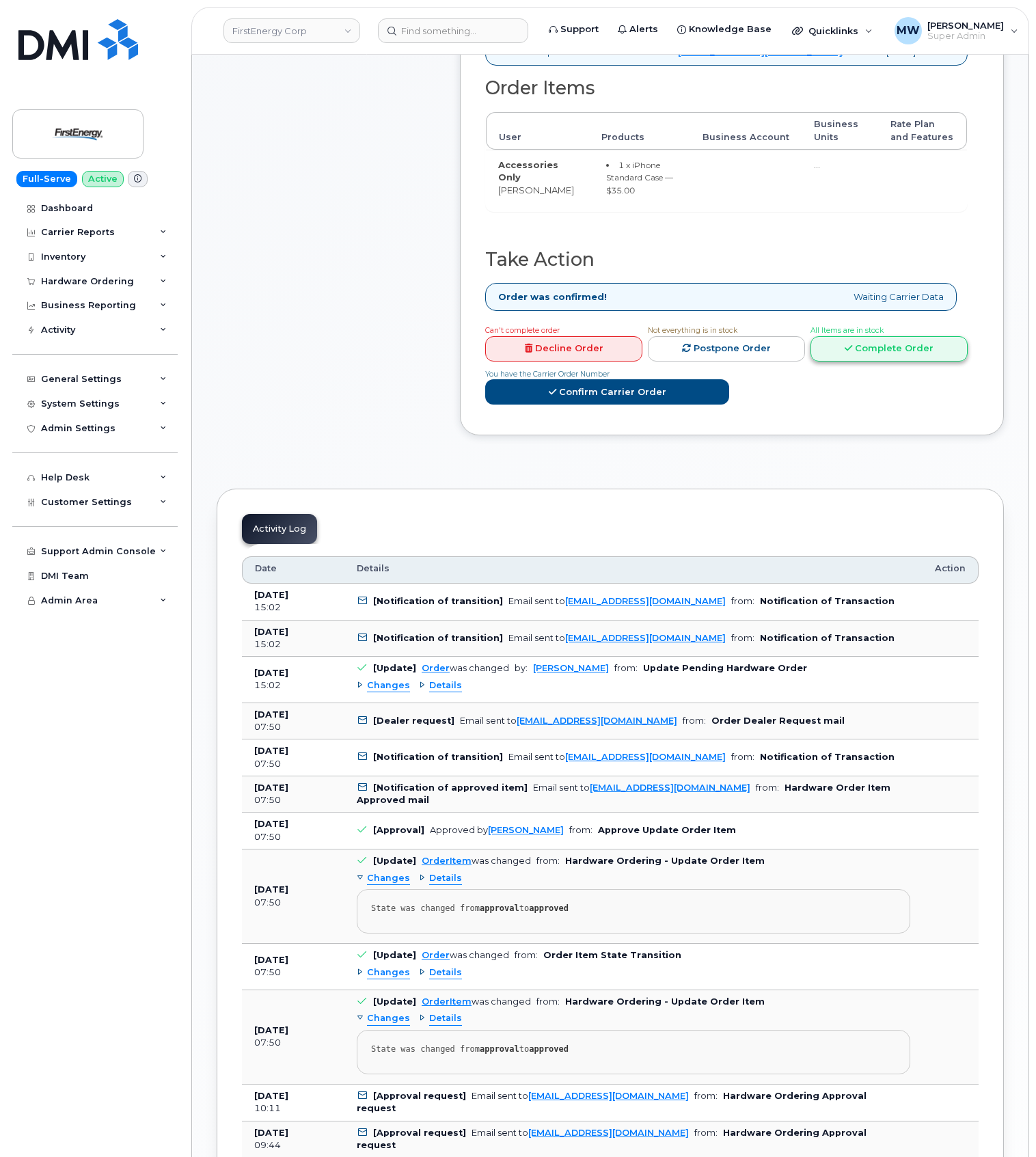
click at [810, 361] on link "Complete Order" at bounding box center [889, 349] width 157 height 26
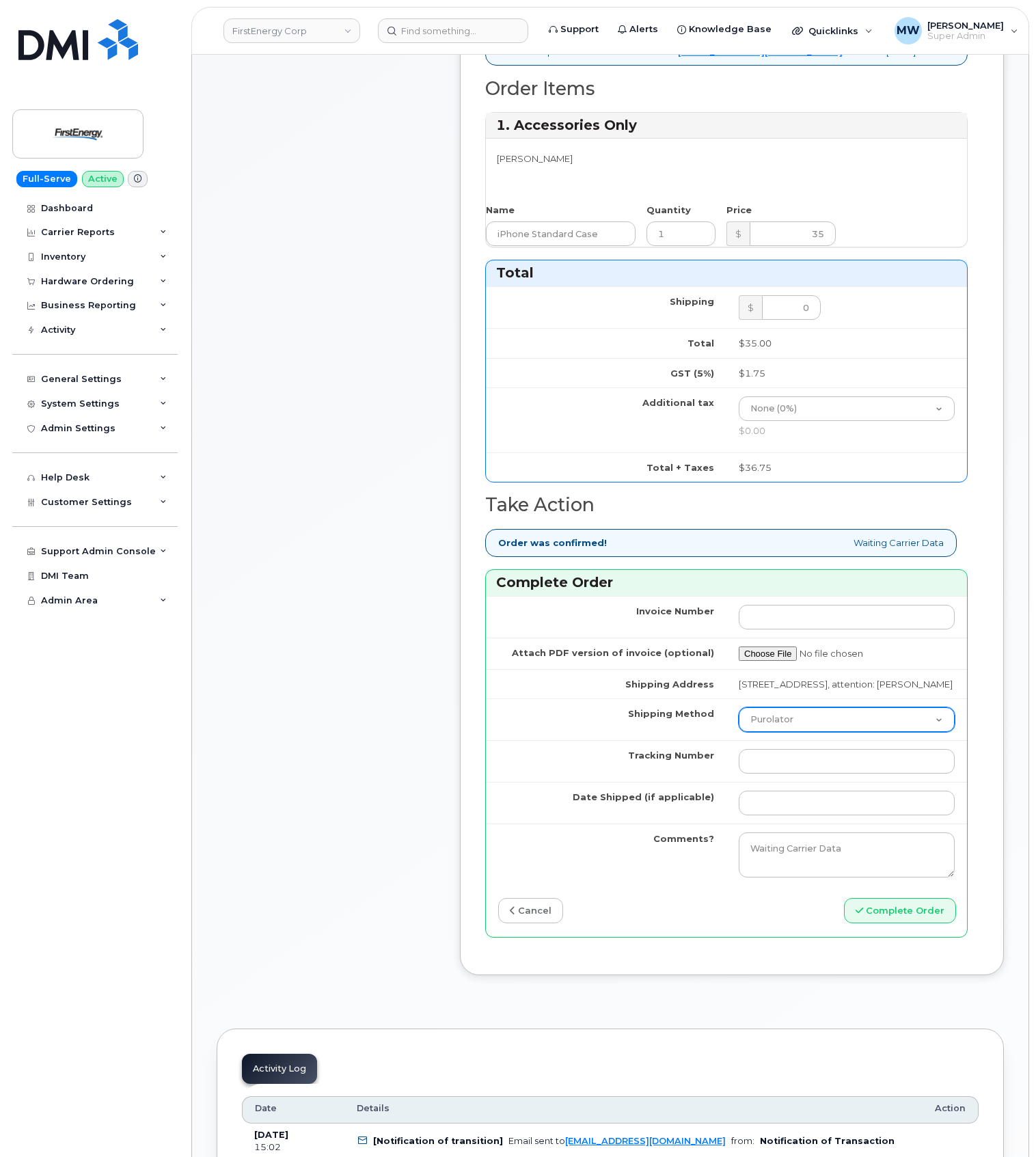
click at [759, 732] on select "Purolator UPS FedEx Canada Post Courier Other Drop Off Pick Up" at bounding box center [846, 720] width 216 height 25
select select "UPS"
click at [739, 732] on select "Purolator UPS FedEx Canada Post Courier Other Drop Off Pick Up" at bounding box center [846, 720] width 216 height 25
click at [764, 774] on input "Tracking Number" at bounding box center [846, 761] width 216 height 25
paste input "1ZHF12013513429647"
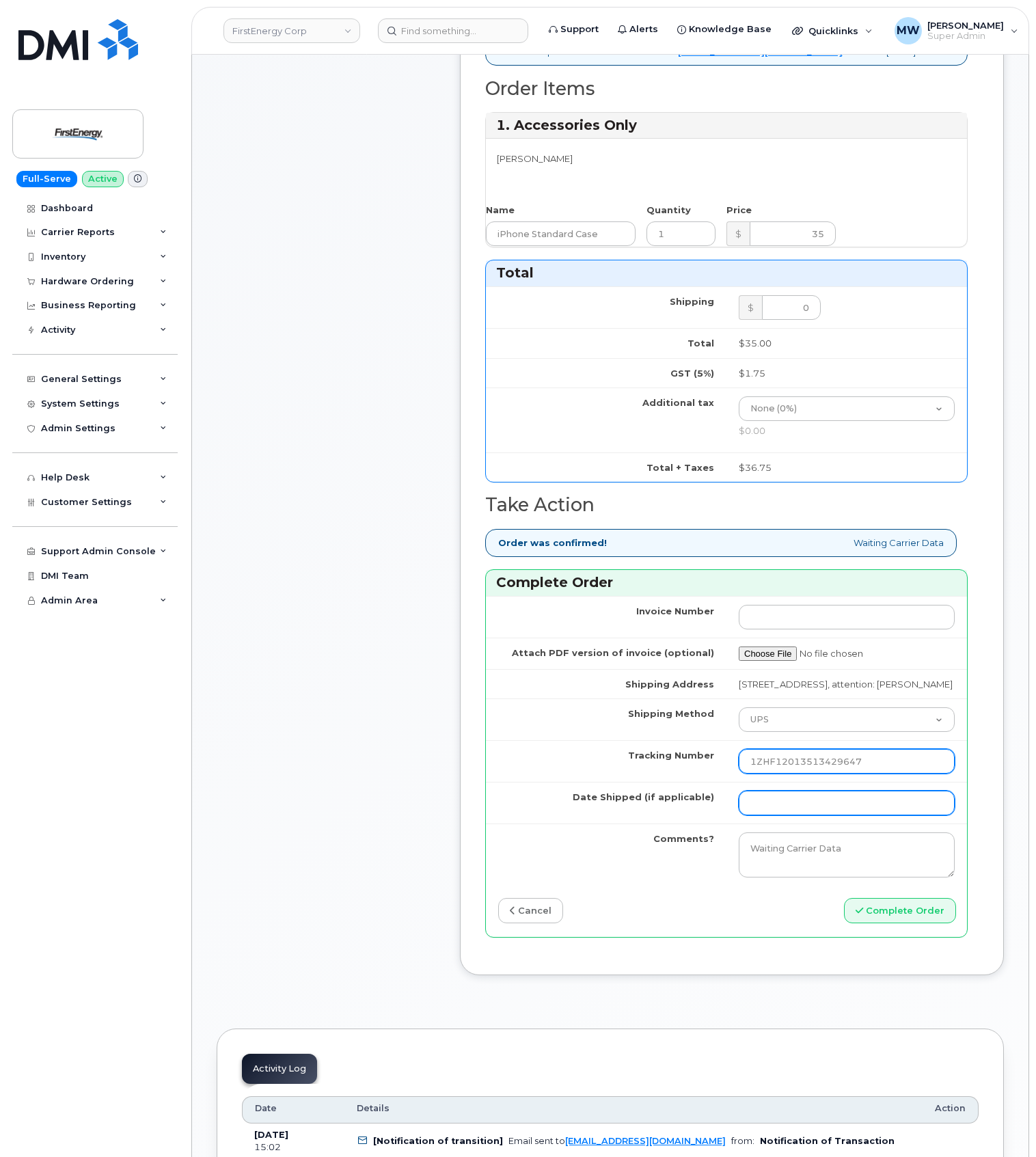
type input "1ZHF12013513429647"
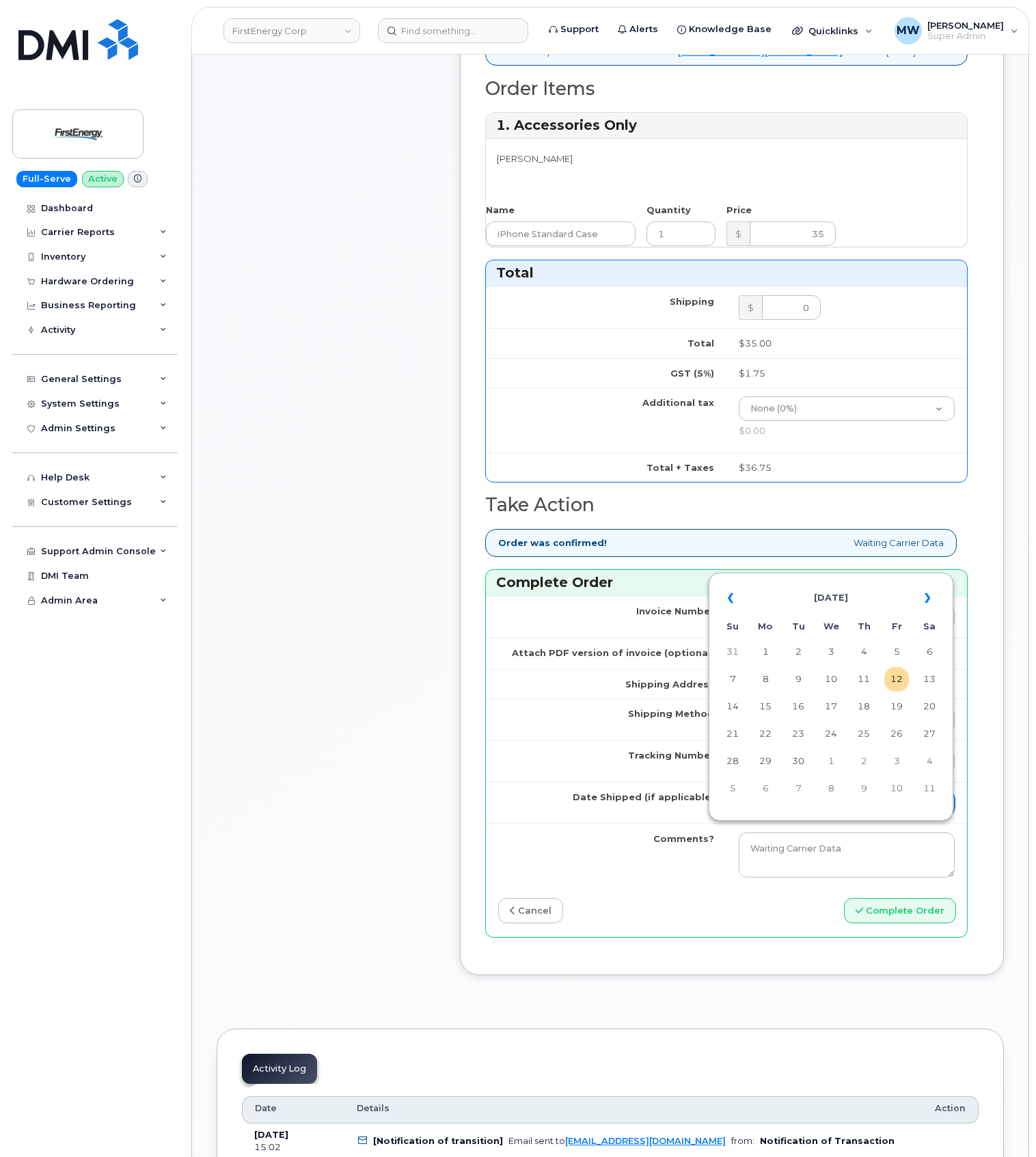
click at [759, 815] on input "Date Shipped (if applicable)" at bounding box center [846, 803] width 216 height 25
click at [741, 602] on th "«" at bounding box center [733, 598] width 25 height 33
click at [930, 590] on th "»" at bounding box center [930, 598] width 25 height 33
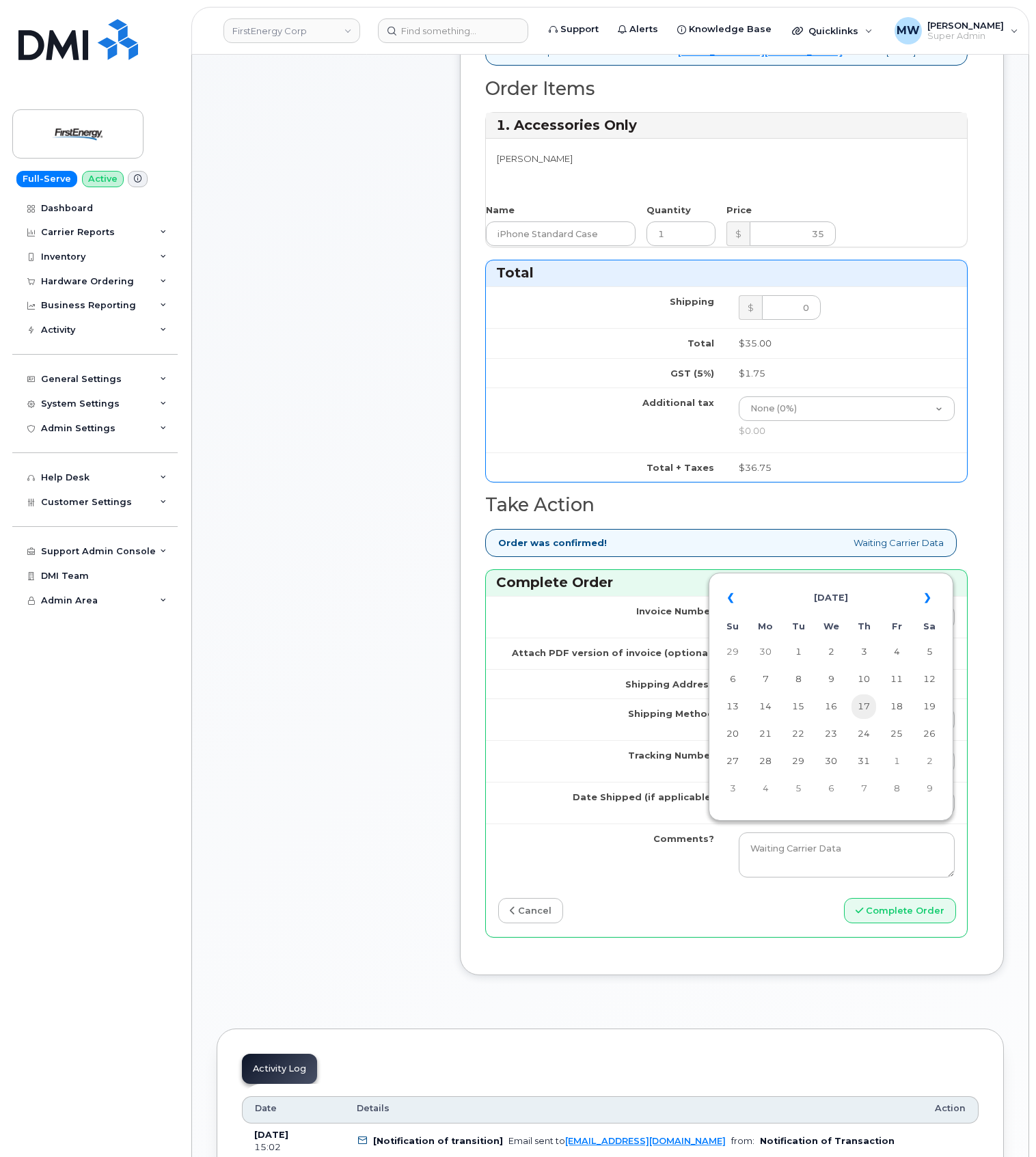
click at [859, 708] on td "17" at bounding box center [864, 707] width 25 height 25
type input "[DATE]"
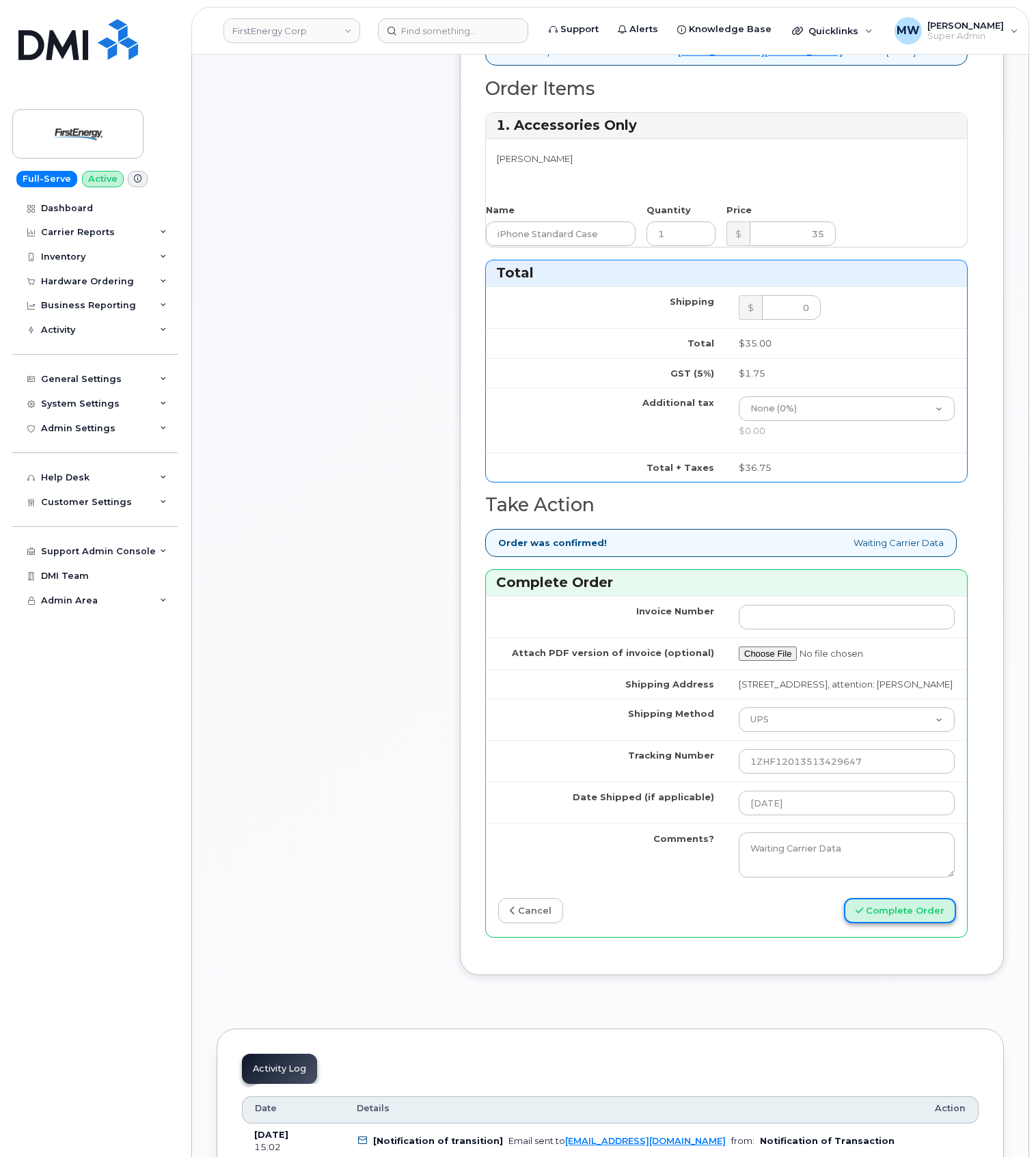
click at [870, 923] on button "Complete Order" at bounding box center [900, 910] width 112 height 26
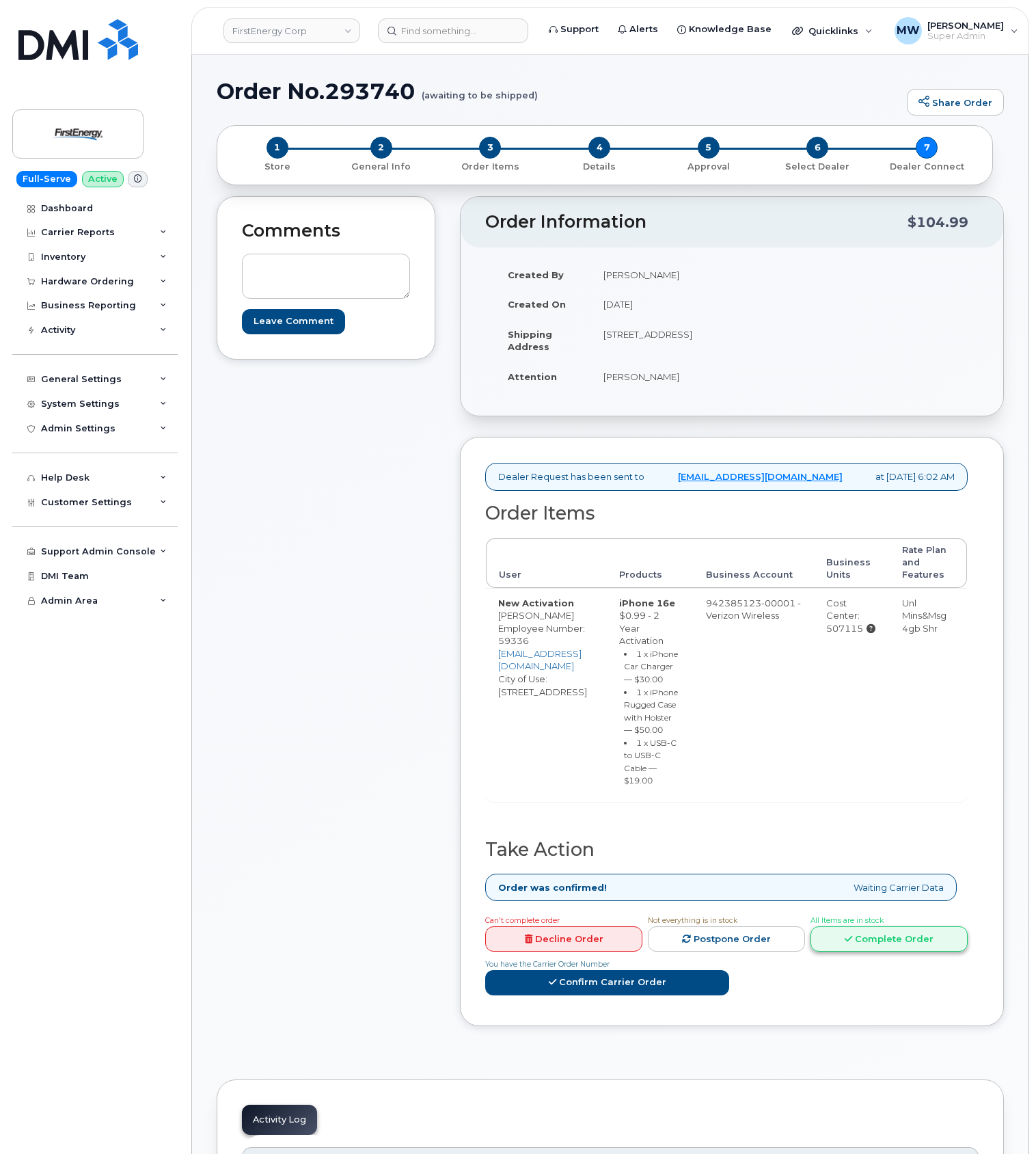
click at [810, 952] on link "Complete Order" at bounding box center [889, 939] width 157 height 26
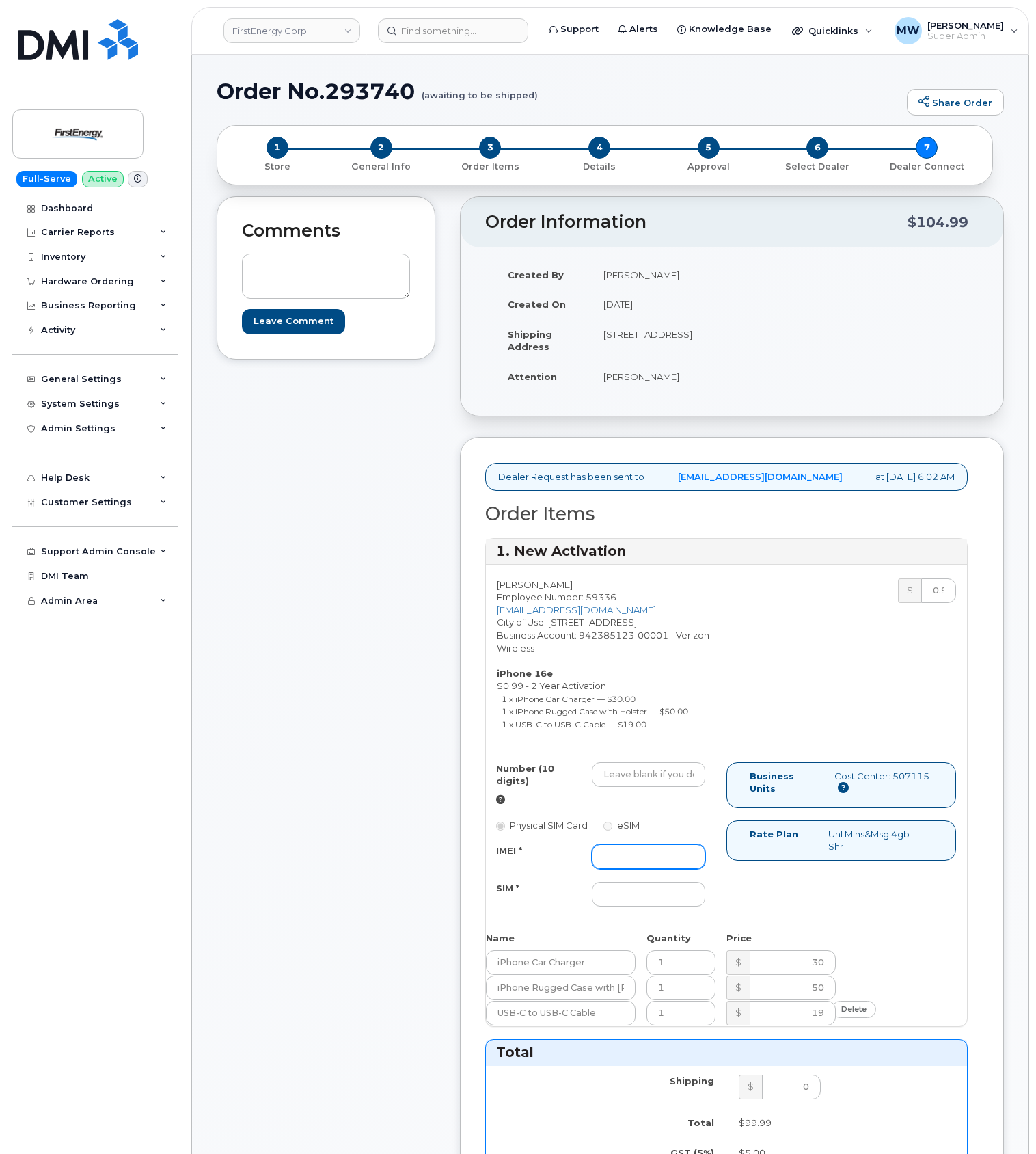
drag, startPoint x: 646, startPoint y: 884, endPoint x: 638, endPoint y: 883, distance: 8.1
click at [646, 869] on input "IMEI *" at bounding box center [648, 857] width 114 height 25
paste input "351811693596954"
type input "351811693596954"
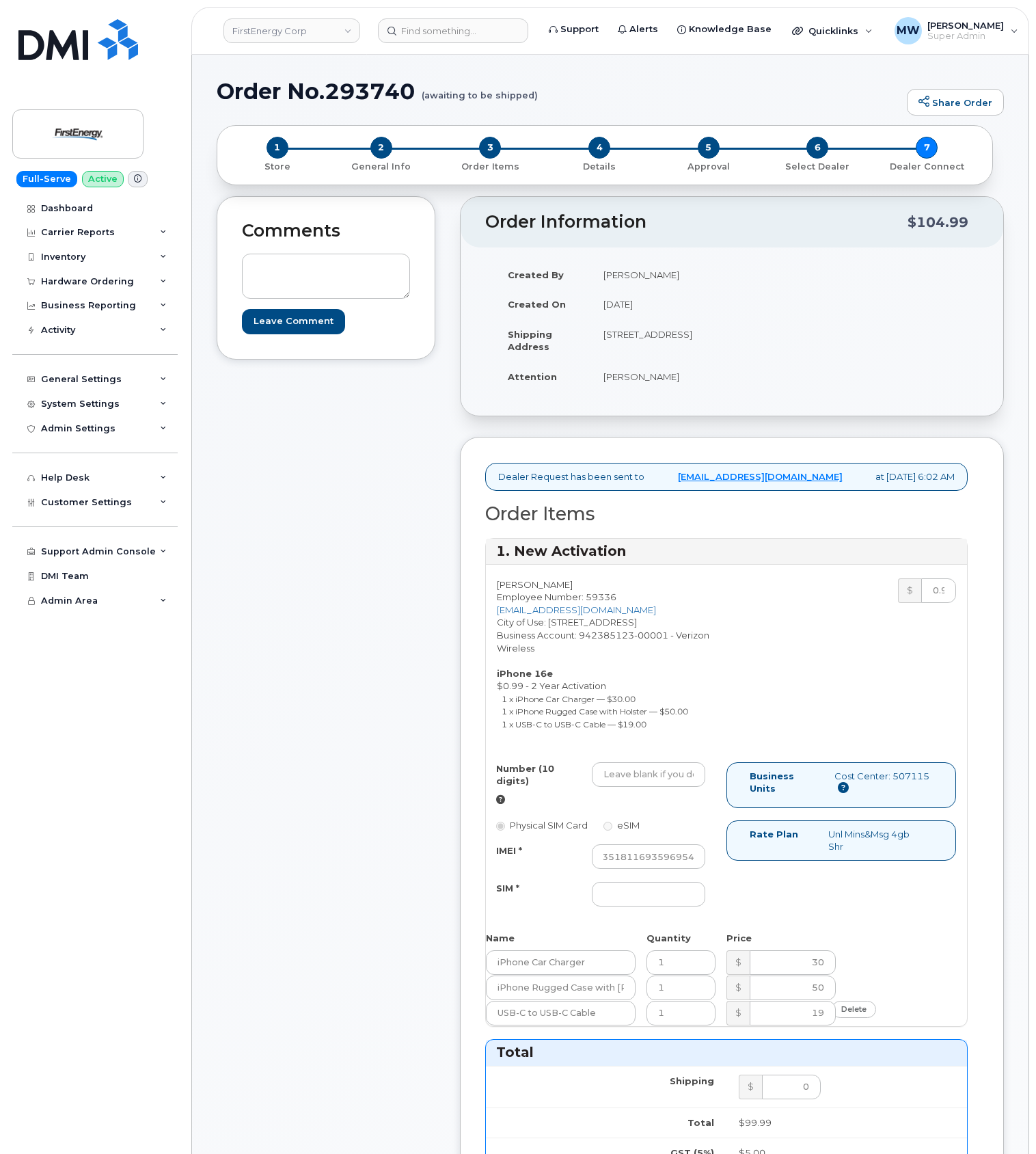
scroll to position [0, 0]
click at [603, 787] on input "Number (10 digits)" at bounding box center [648, 775] width 114 height 25
paste input "3309689600"
type input "3309689600"
click at [657, 919] on div "Number (10 digits) 3309689600 Physical SIM Card eSIM IMEI * 351811693596954 SIM…" at bounding box center [606, 841] width 241 height 157
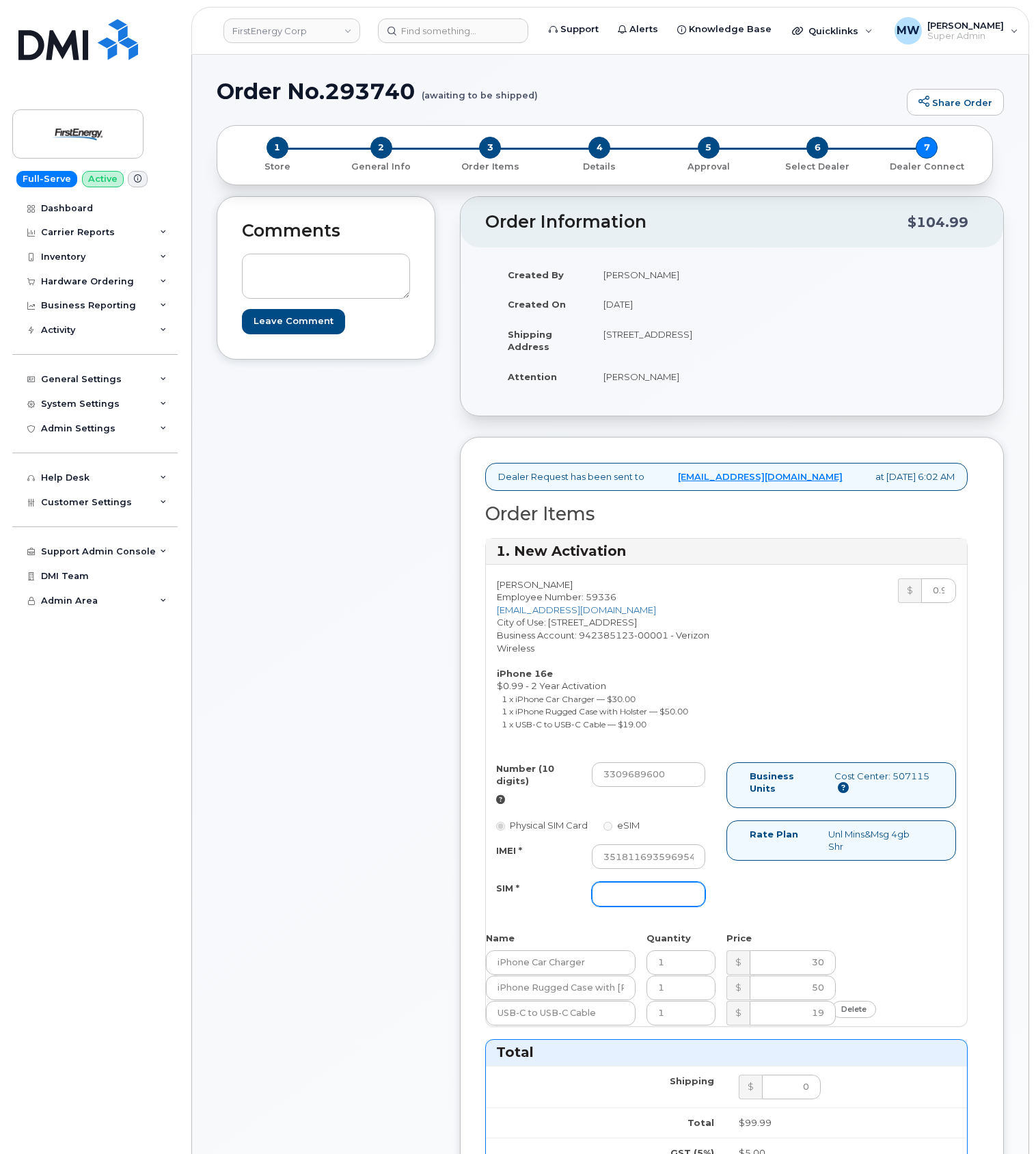
click at [653, 906] on input "SIM *" at bounding box center [648, 894] width 114 height 25
type input "NA"
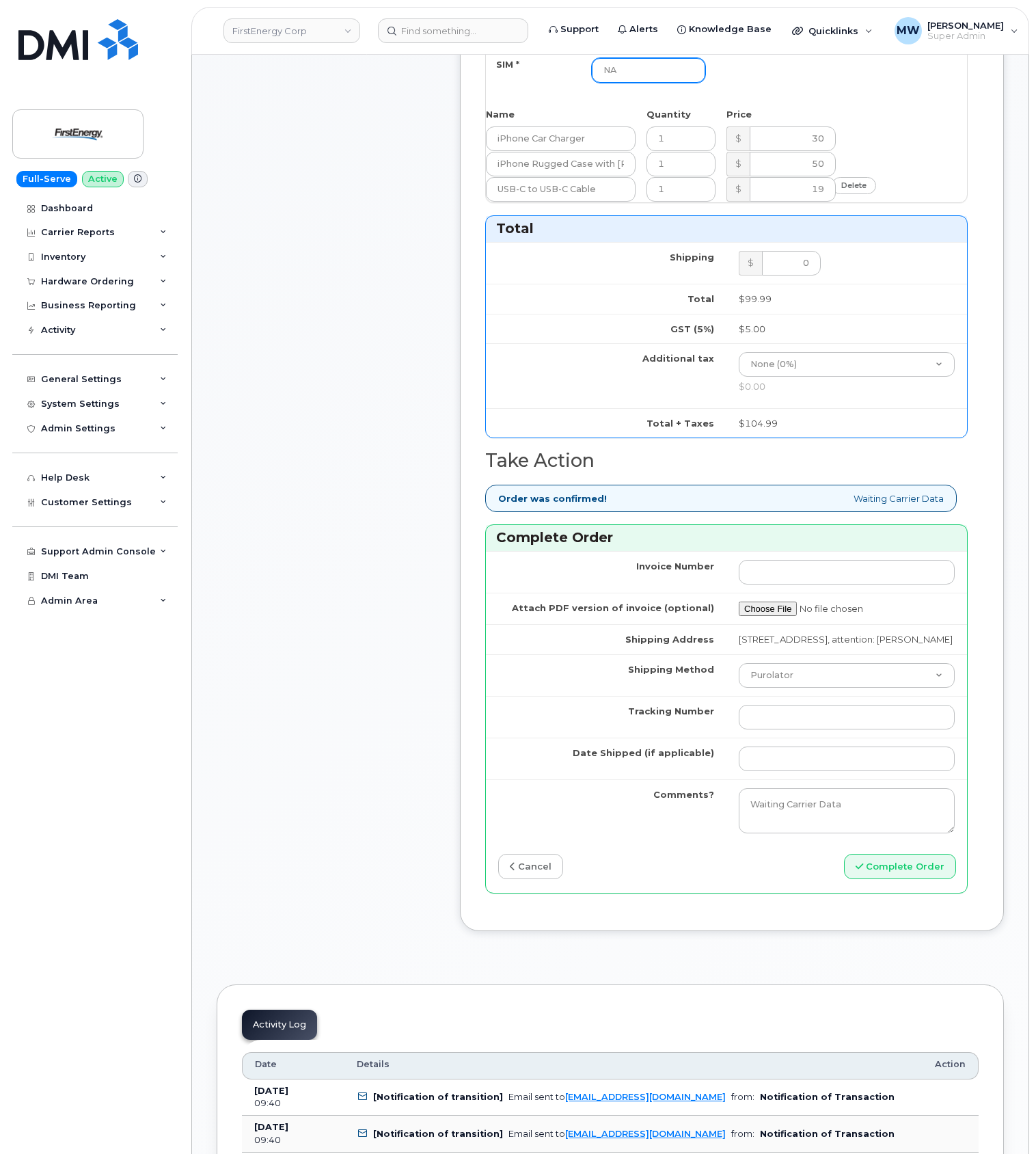
scroll to position [911, 0]
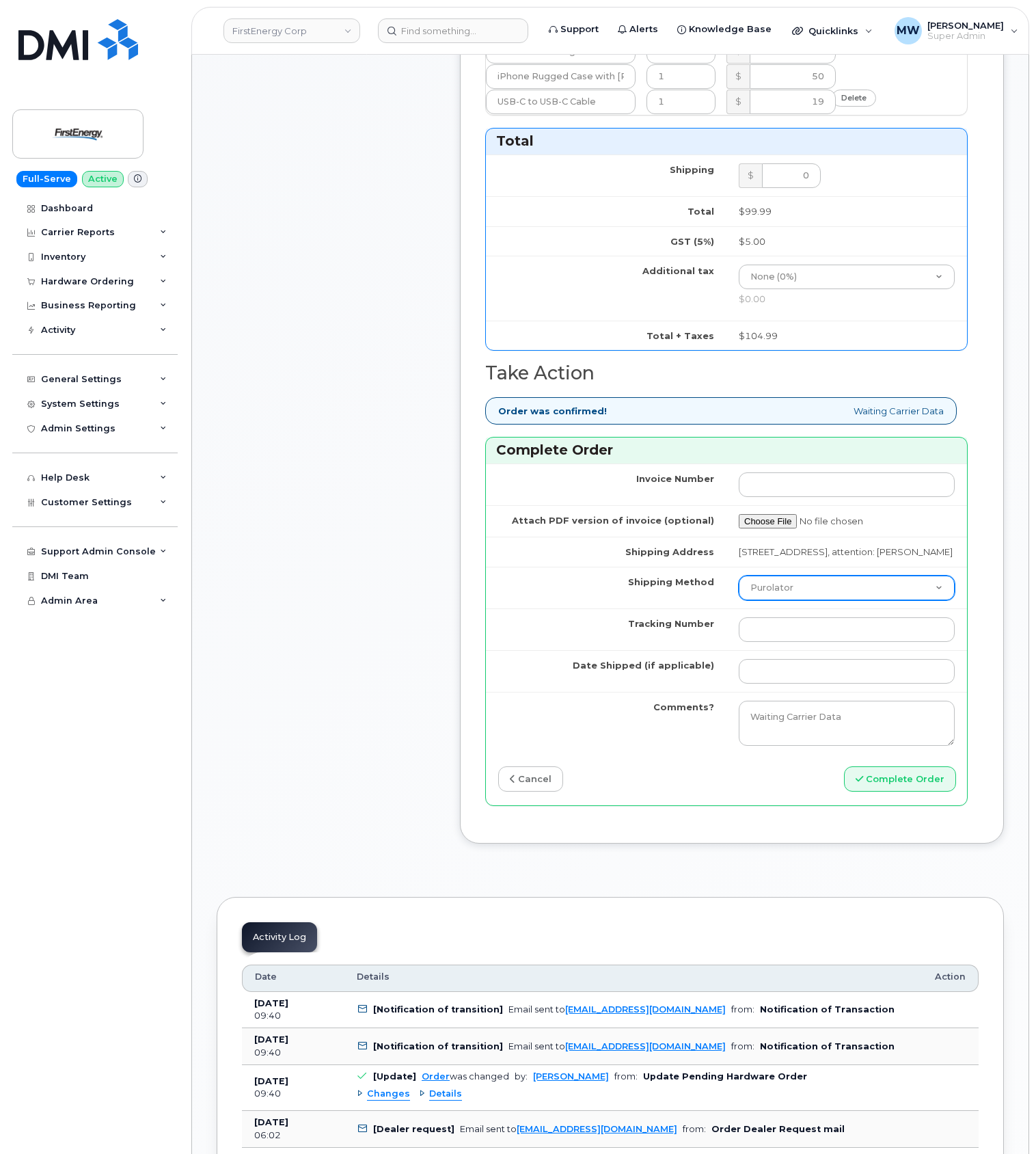
click at [777, 600] on select "Purolator UPS FedEx Canada Post Courier Other Drop Off Pick Up" at bounding box center [846, 588] width 216 height 25
select select "UPS"
click at [739, 600] on select "Purolator UPS FedEx Canada Post Courier Other Drop Off Pick Up" at bounding box center [846, 588] width 216 height 25
click at [777, 642] on input "Tracking Number" at bounding box center [846, 630] width 216 height 25
paste input "1ZHF12012912660785"
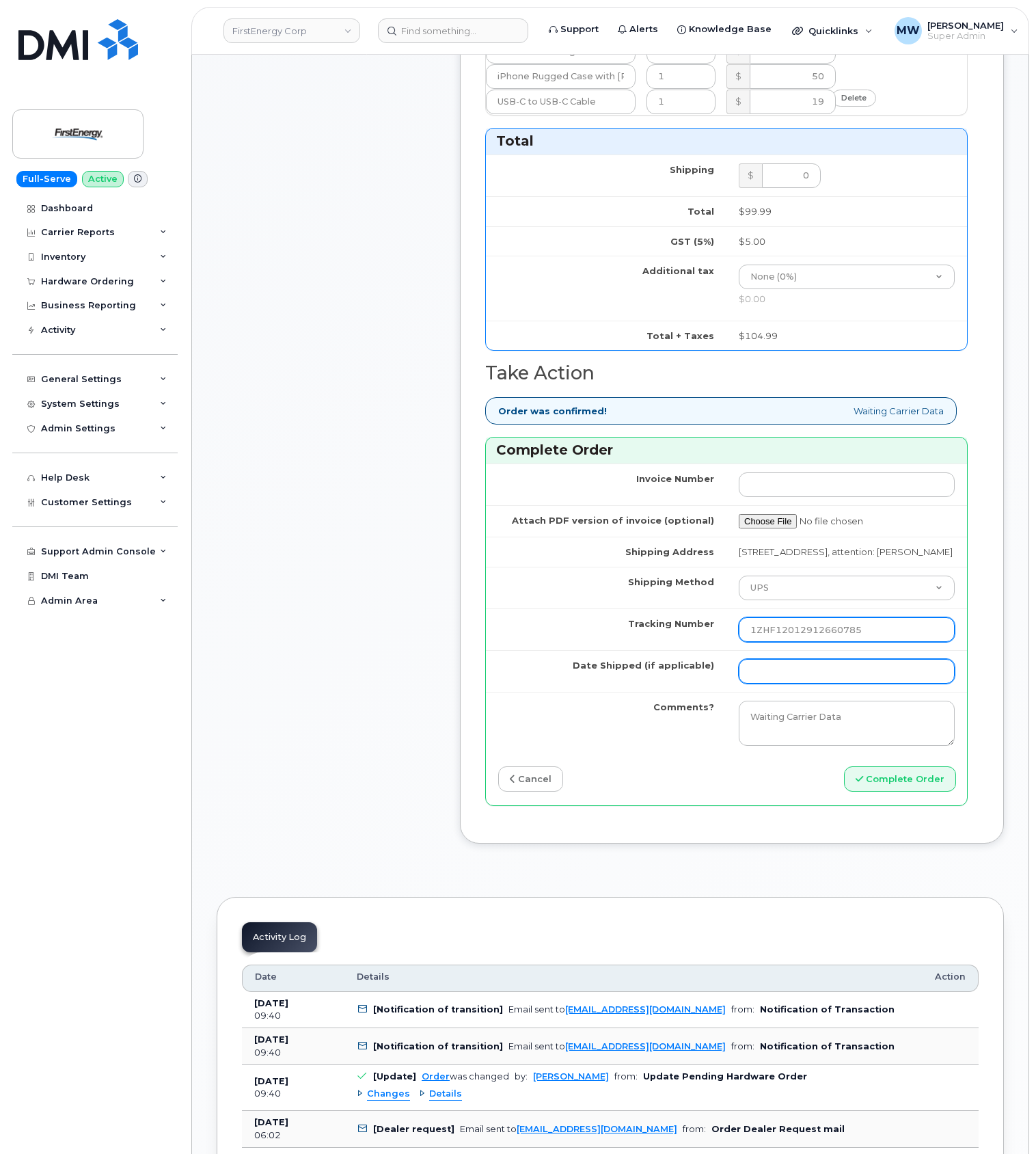
type input "1ZHF12012912660785"
click at [821, 684] on input "Date Shipped (if applicable)" at bounding box center [846, 671] width 216 height 25
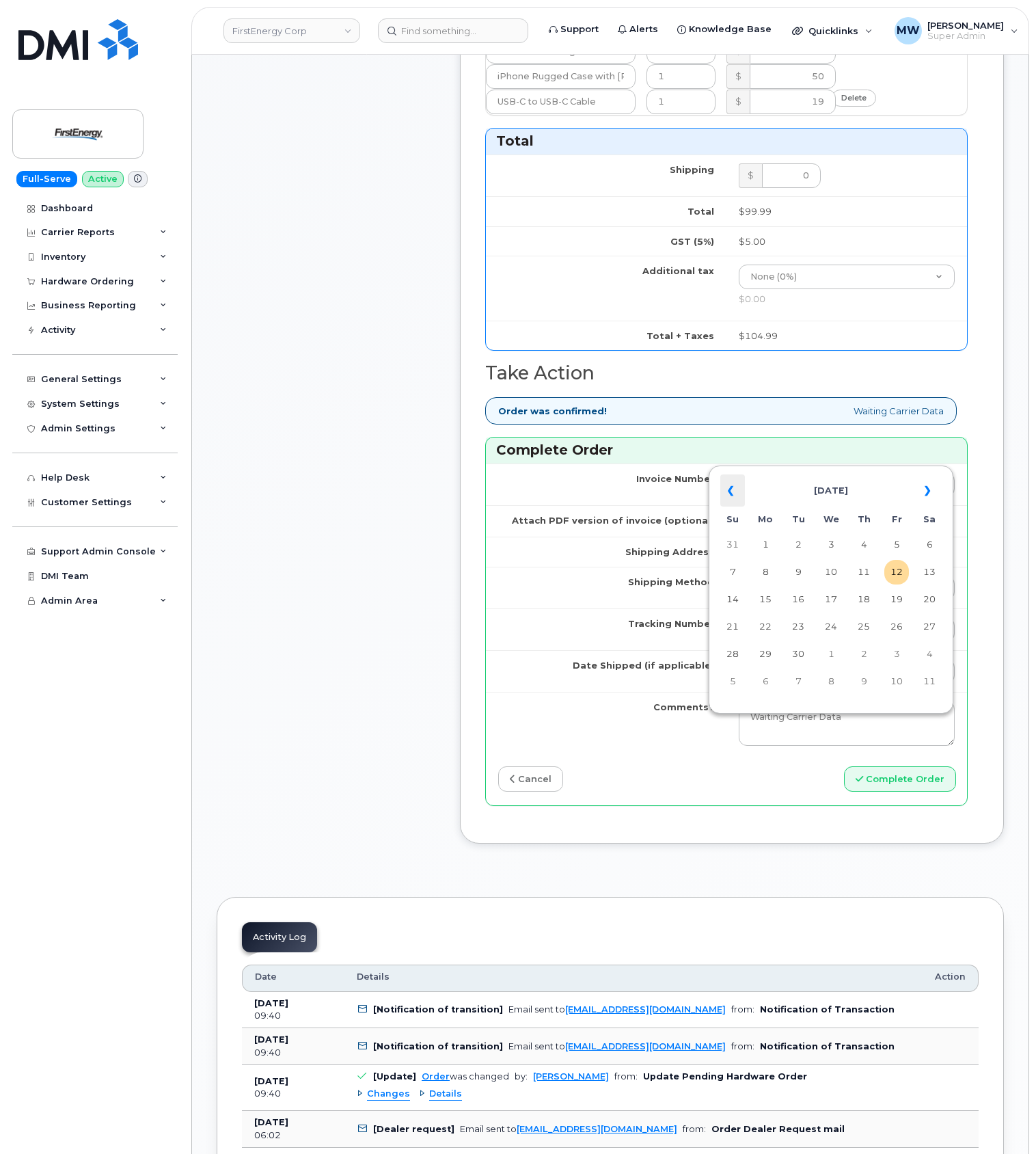
click at [736, 485] on th "«" at bounding box center [733, 491] width 25 height 33
click at [766, 649] on td "23" at bounding box center [766, 655] width 25 height 25
type input "2025-06-23"
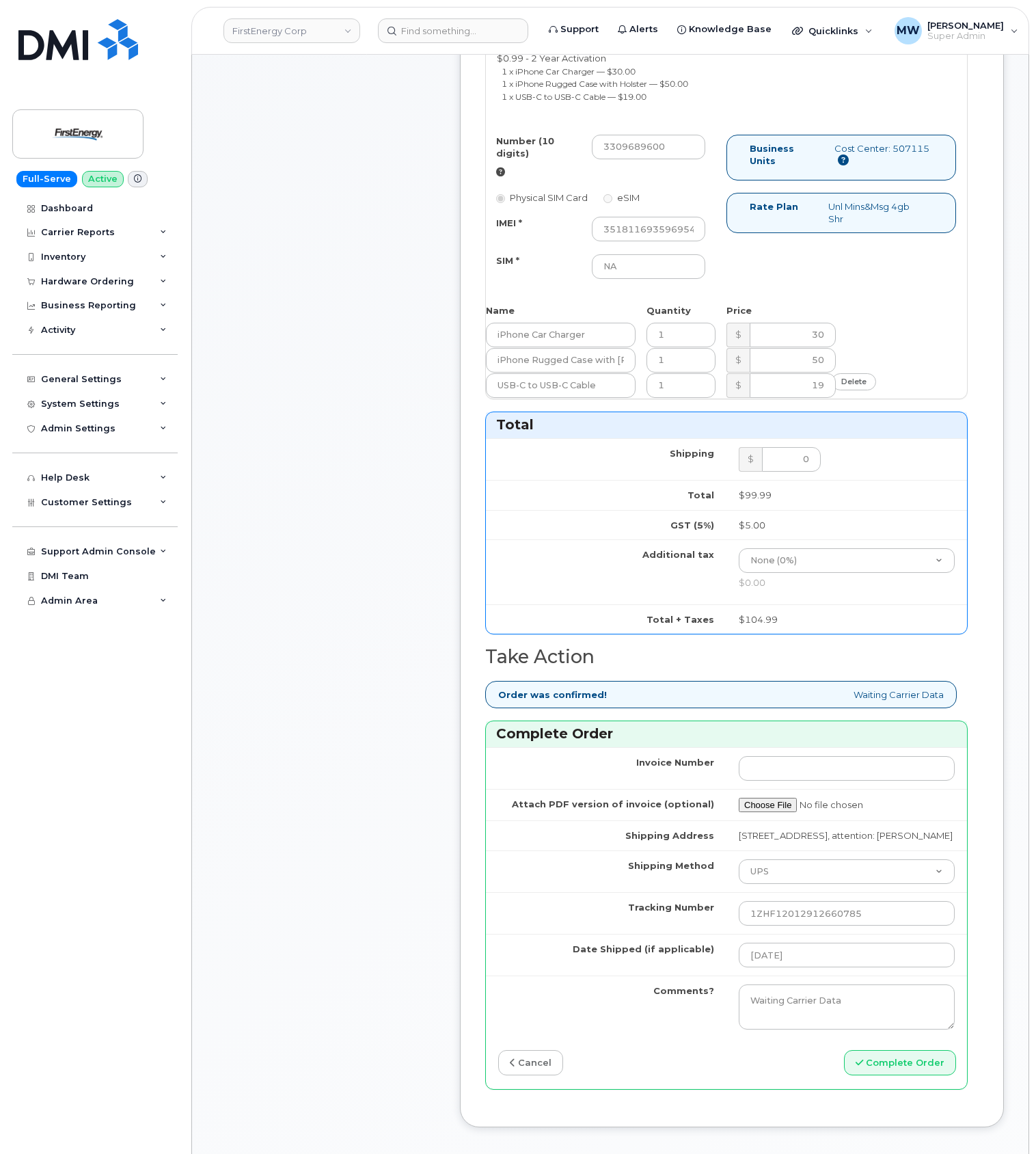
scroll to position [1094, 0]
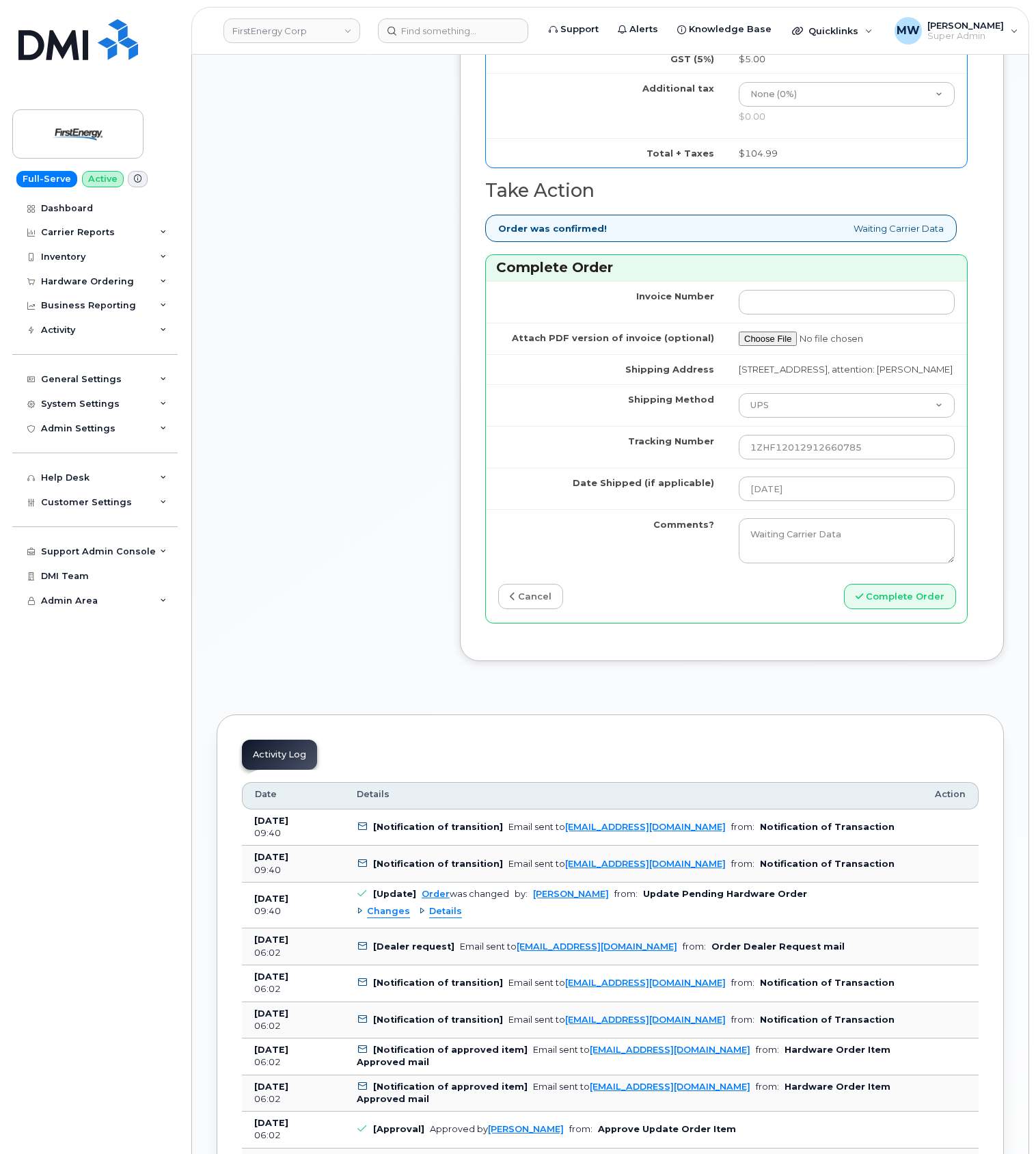
click at [887, 622] on div "Invoice Number Attach PDF version of invoice (optional) Shipping Address 1541 E…" at bounding box center [727, 451] width 481 height 341
click at [886, 609] on button "Complete Order" at bounding box center [900, 596] width 112 height 26
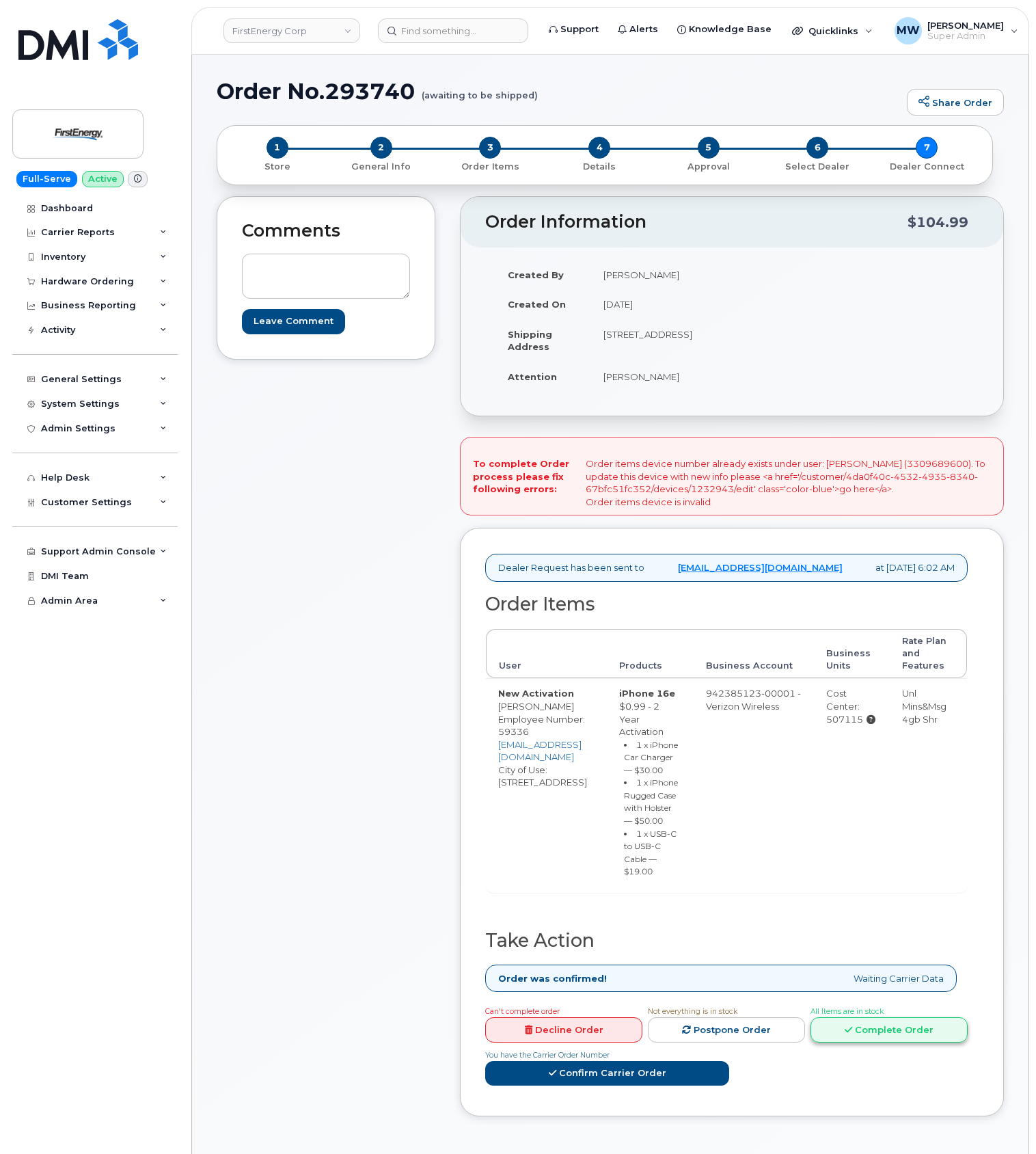
click at [810, 1042] on link "Complete Order" at bounding box center [889, 1030] width 157 height 26
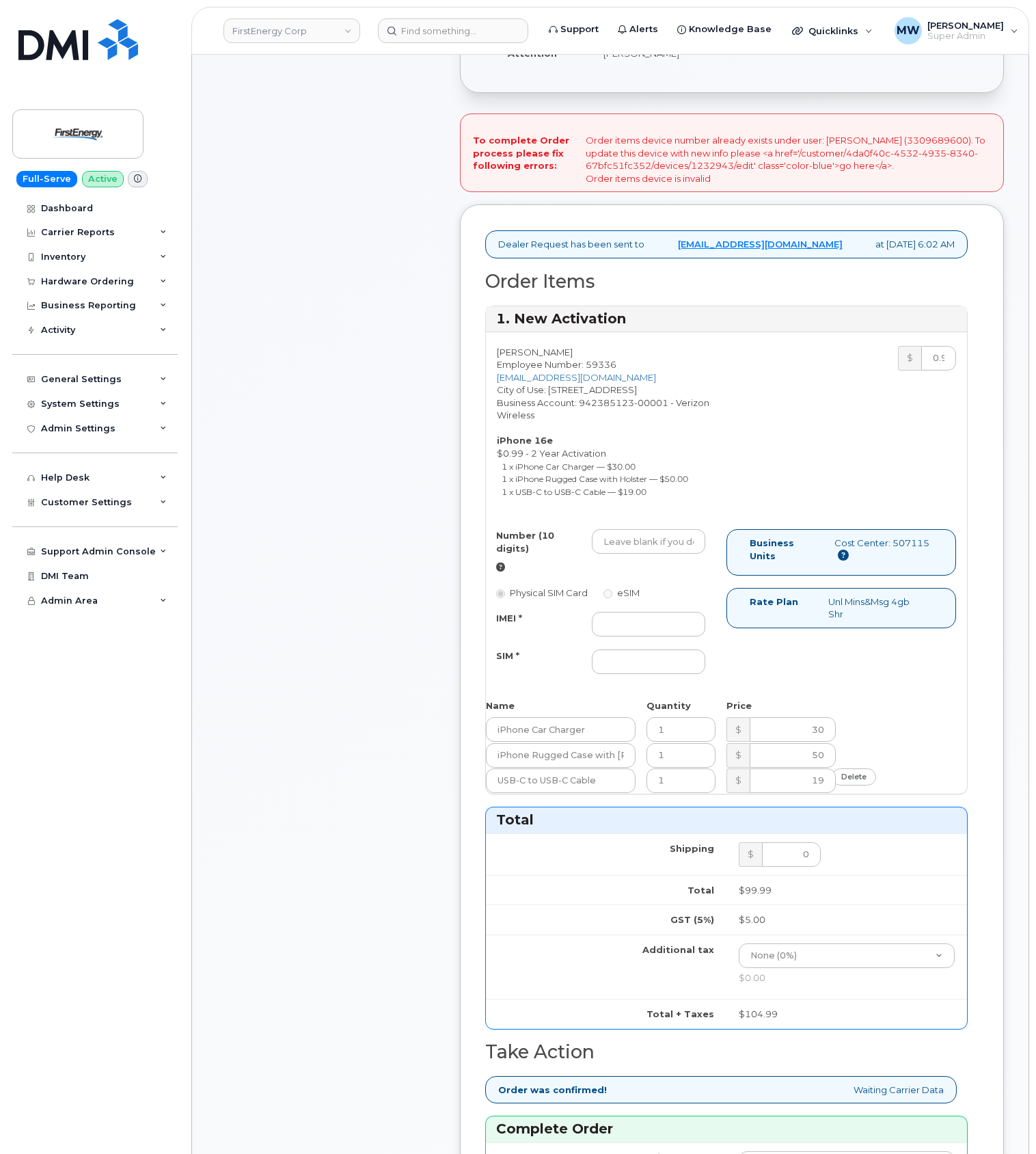
scroll to position [364, 0]
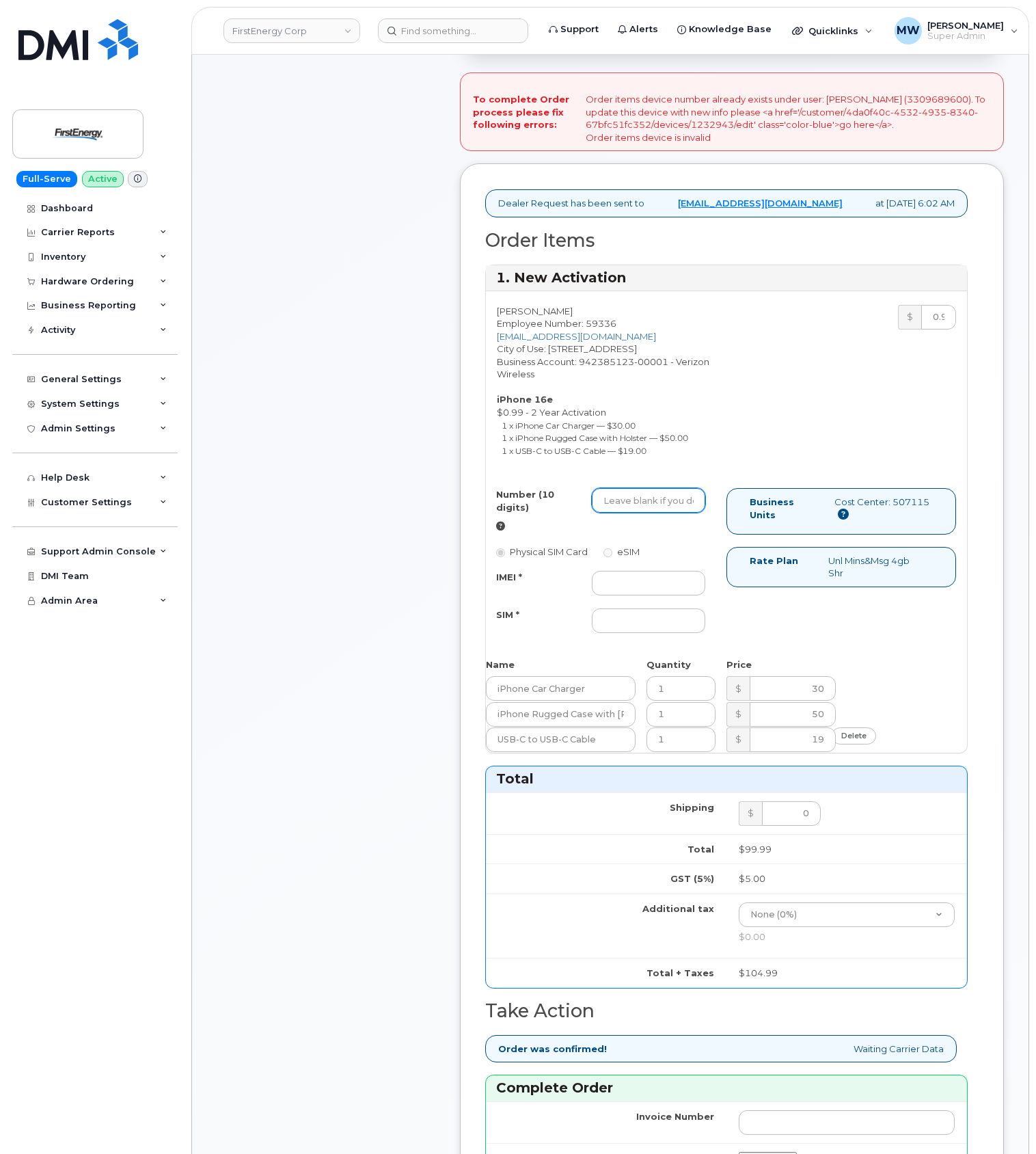
click at [668, 513] on input "Number (10 digits)" at bounding box center [648, 501] width 114 height 25
paste input "3309689600"
type input "3309689600"
click at [639, 595] on input "IMEI *" at bounding box center [648, 584] width 114 height 25
paste input "351811693596954"
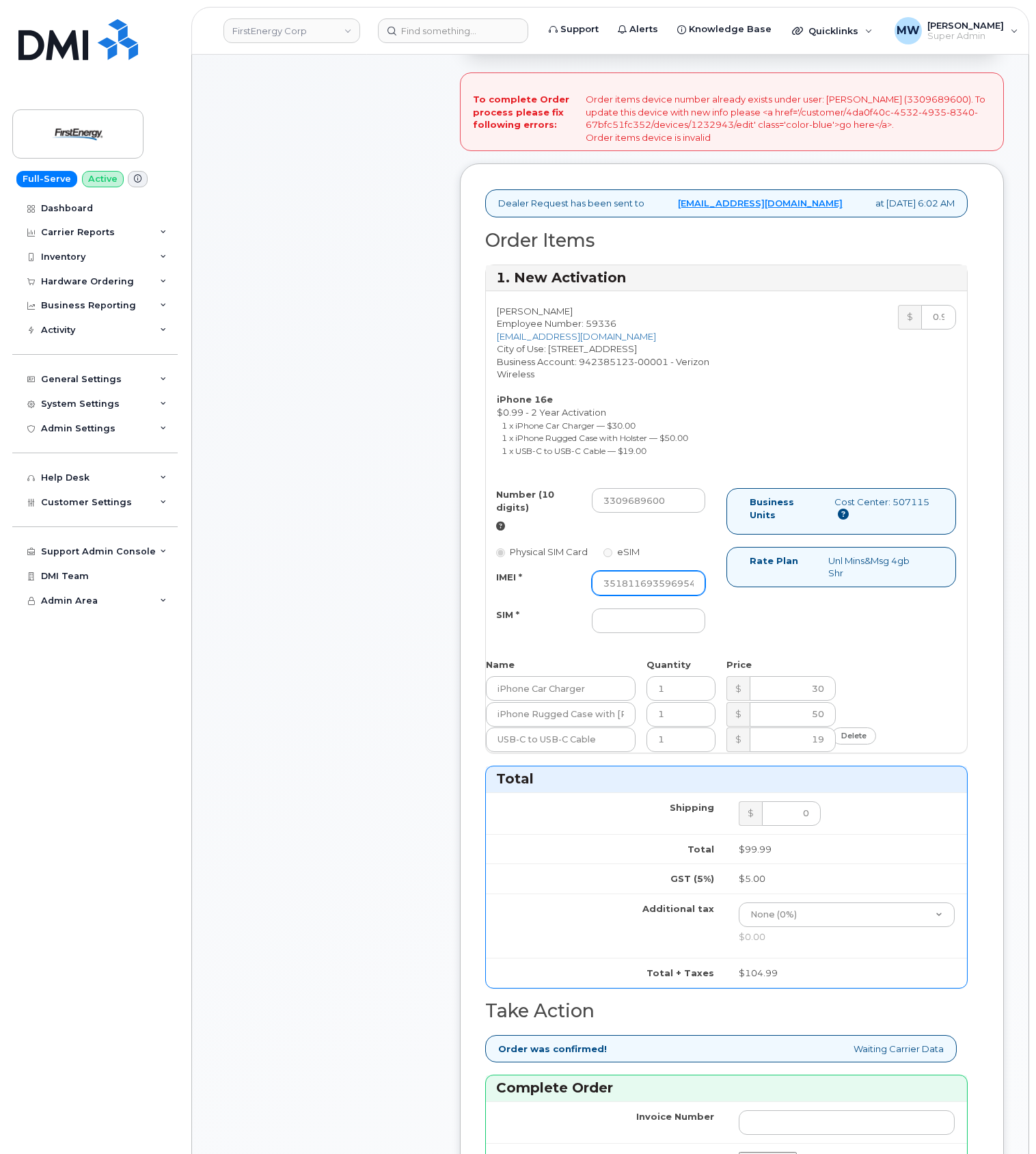
scroll to position [0, 1]
type input "351811693596954"
drag, startPoint x: 629, startPoint y: 657, endPoint x: 553, endPoint y: 684, distance: 80.7
click at [629, 633] on input "SIM *" at bounding box center [648, 621] width 114 height 25
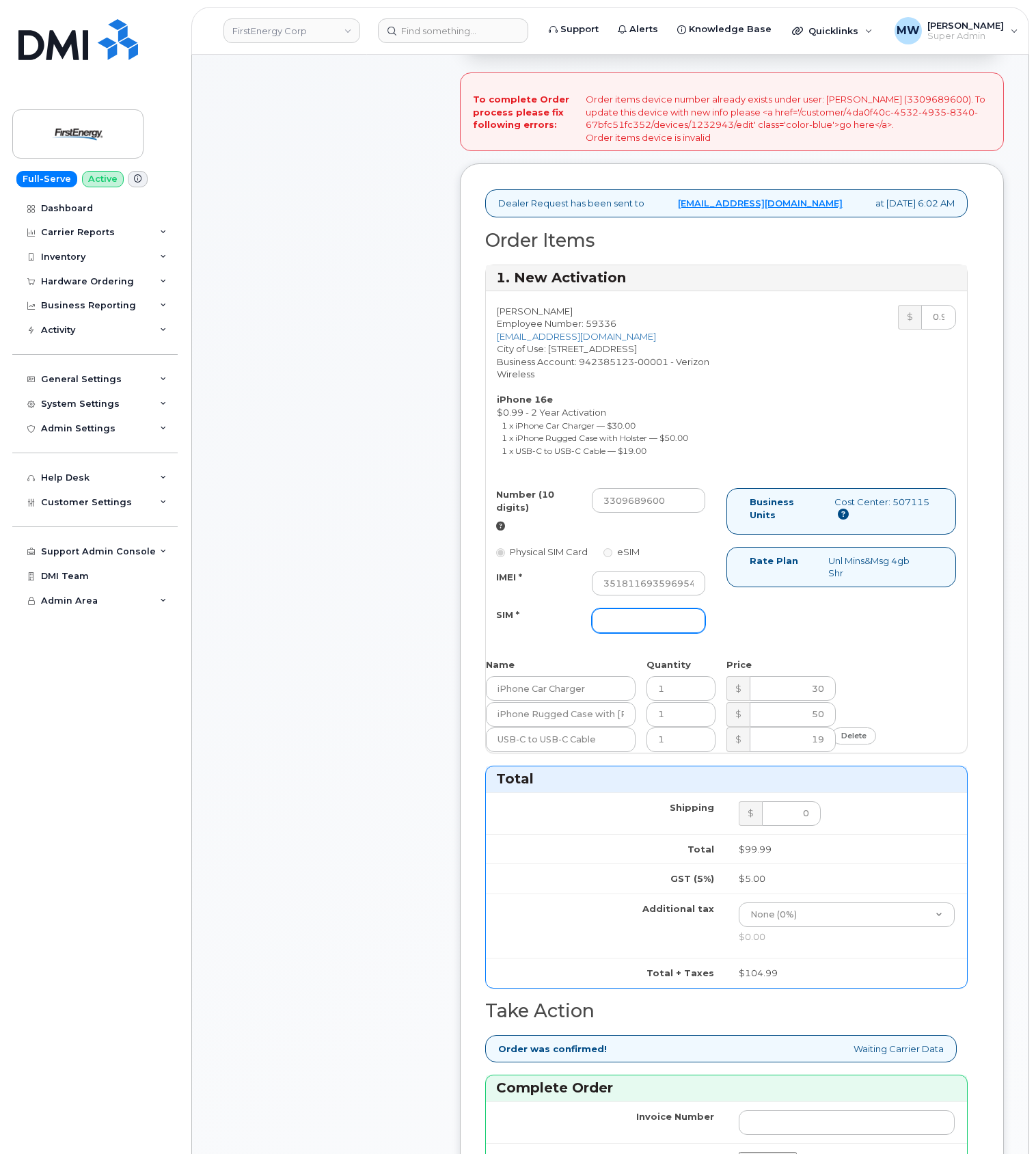
type input "NA"
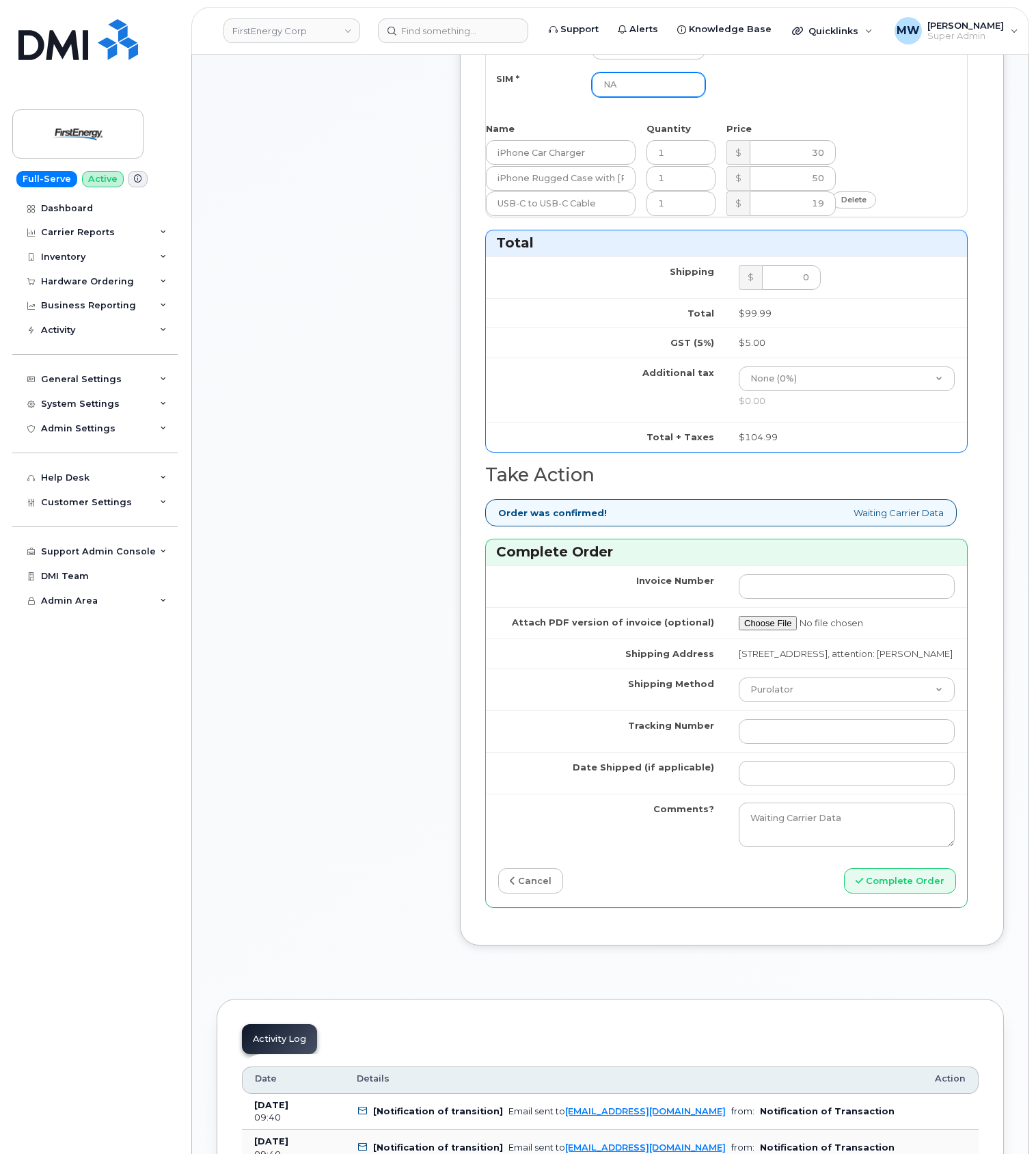
scroll to position [911, 0]
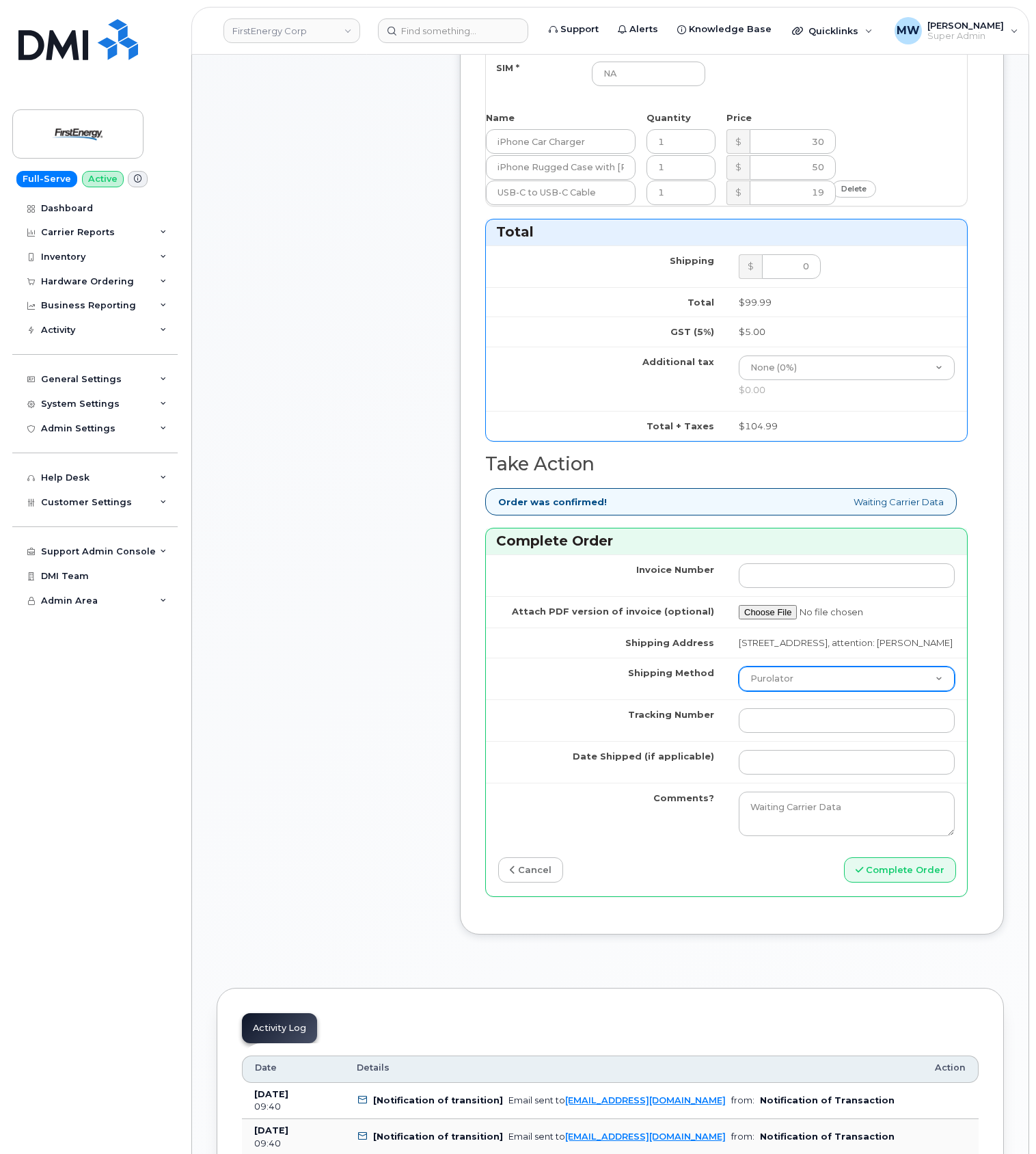
click at [802, 691] on select "Purolator UPS FedEx Canada Post Courier Other Drop Off Pick Up" at bounding box center [846, 679] width 216 height 25
select select "UPS"
click at [739, 691] on select "Purolator UPS FedEx Canada Post Courier Other Drop Off Pick Up" at bounding box center [846, 679] width 216 height 25
click at [813, 733] on input "Tracking Number" at bounding box center [846, 721] width 216 height 25
paste input "1ZHF12012912660785"
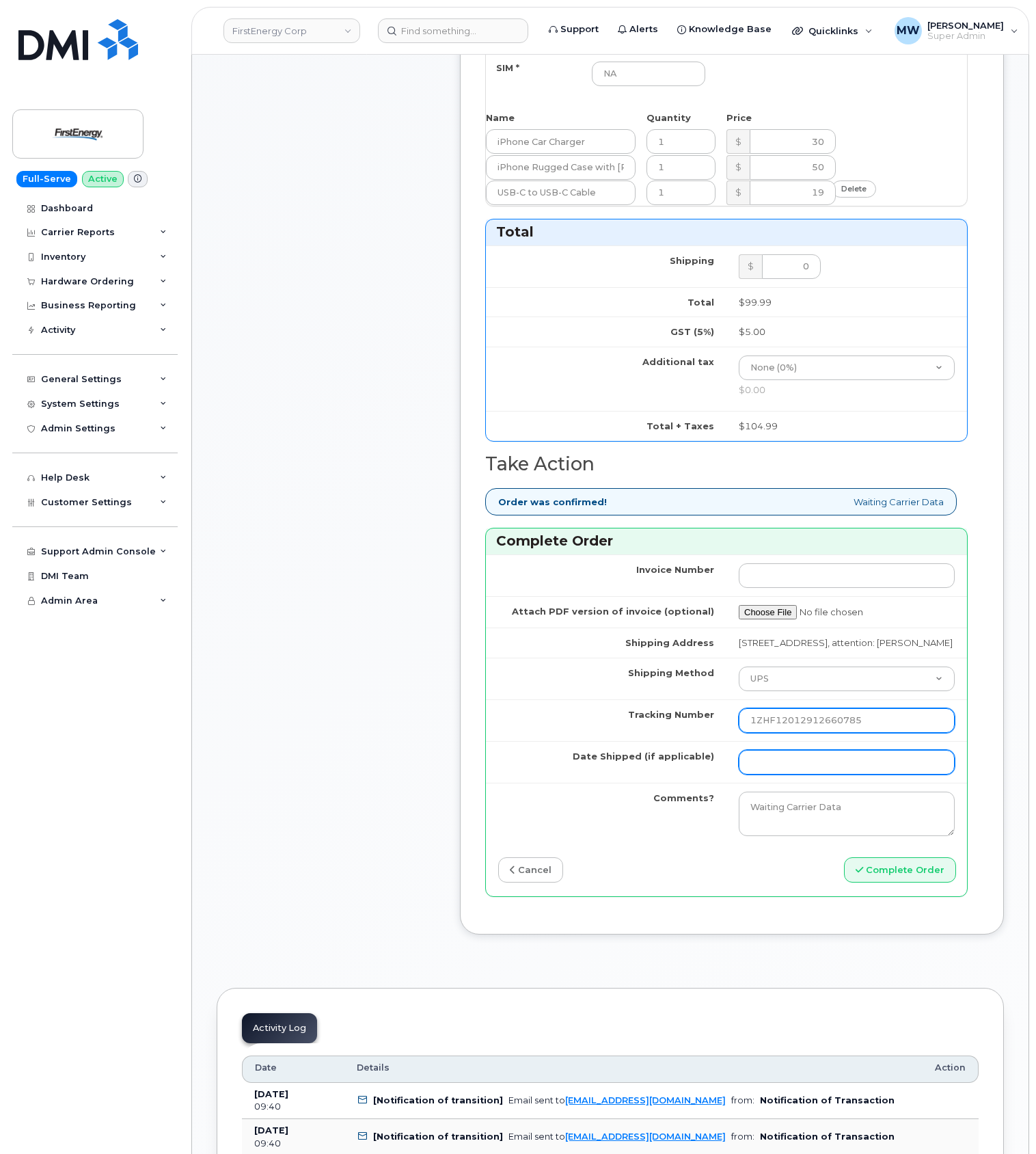
type input "1ZHF12012912660785"
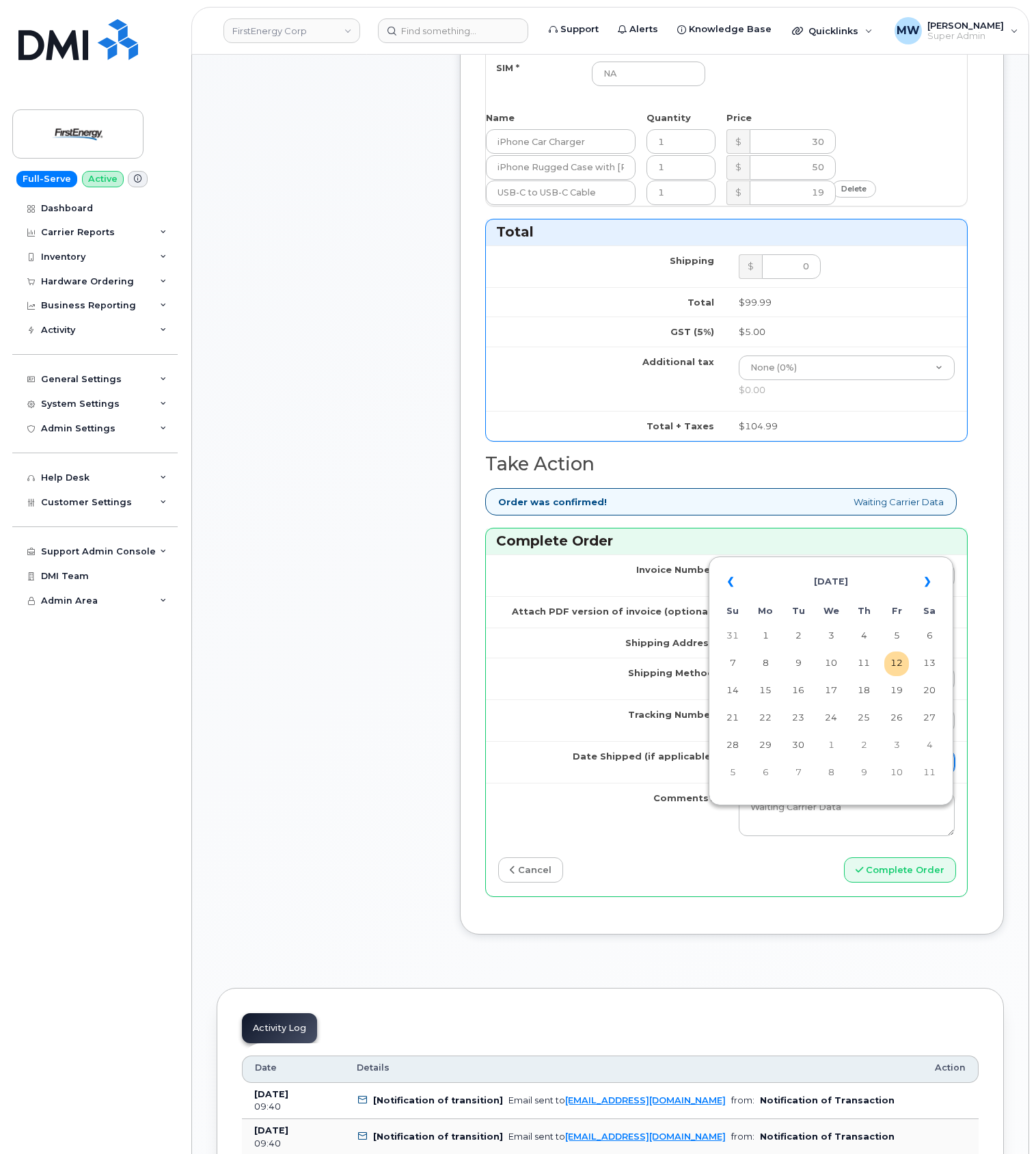
click at [815, 775] on input "Date Shipped (if applicable)" at bounding box center [846, 762] width 216 height 25
click at [738, 580] on th "«" at bounding box center [733, 582] width 25 height 33
click at [768, 746] on td "23" at bounding box center [766, 746] width 25 height 25
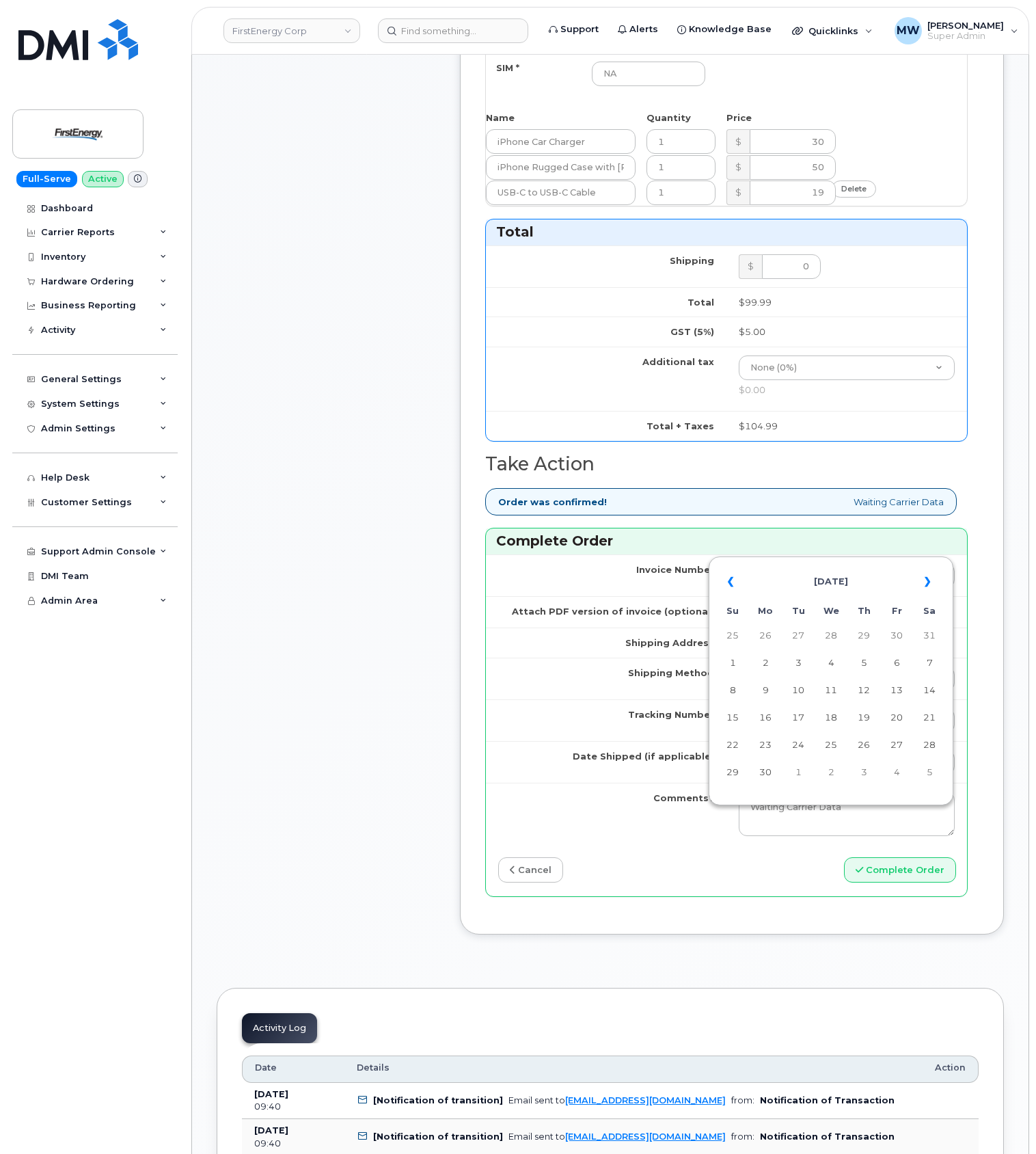
type input "[DATE]"
click at [925, 882] on button "Complete Order" at bounding box center [900, 870] width 112 height 26
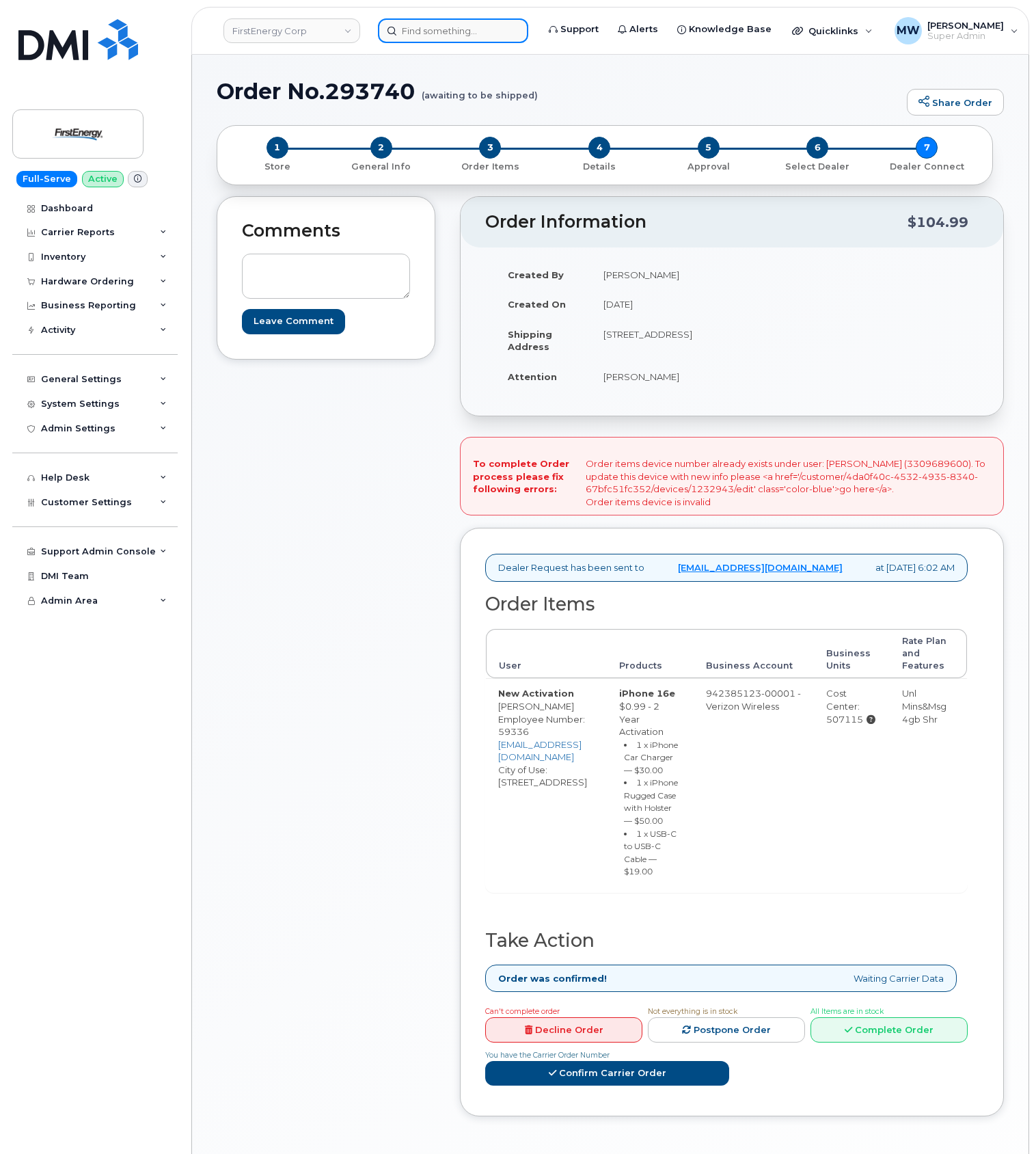
click at [486, 28] on input at bounding box center [453, 31] width 150 height 25
paste input "3309689600"
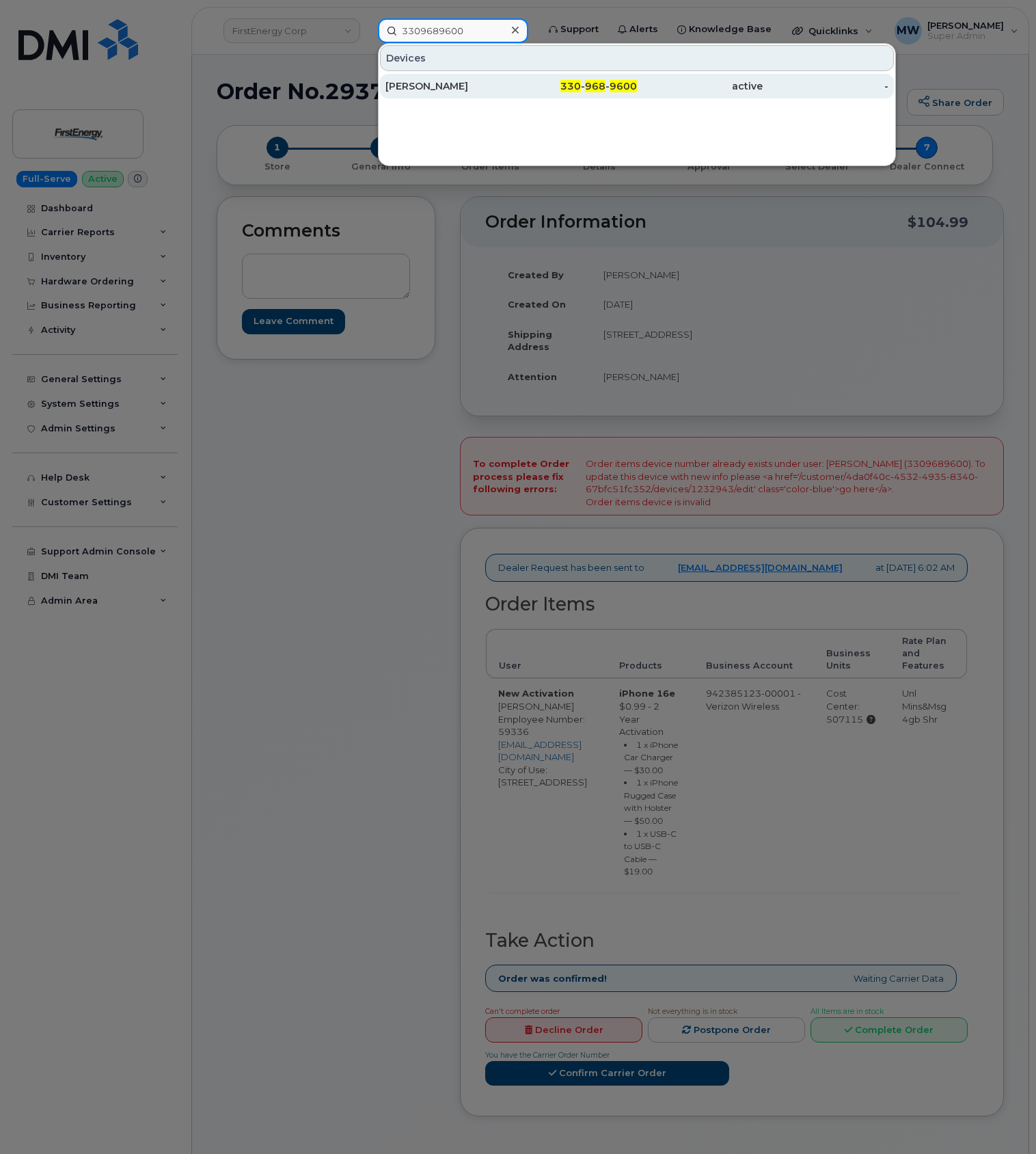
type input "3309689600"
click at [486, 86] on div "[PERSON_NAME]" at bounding box center [448, 86] width 126 height 14
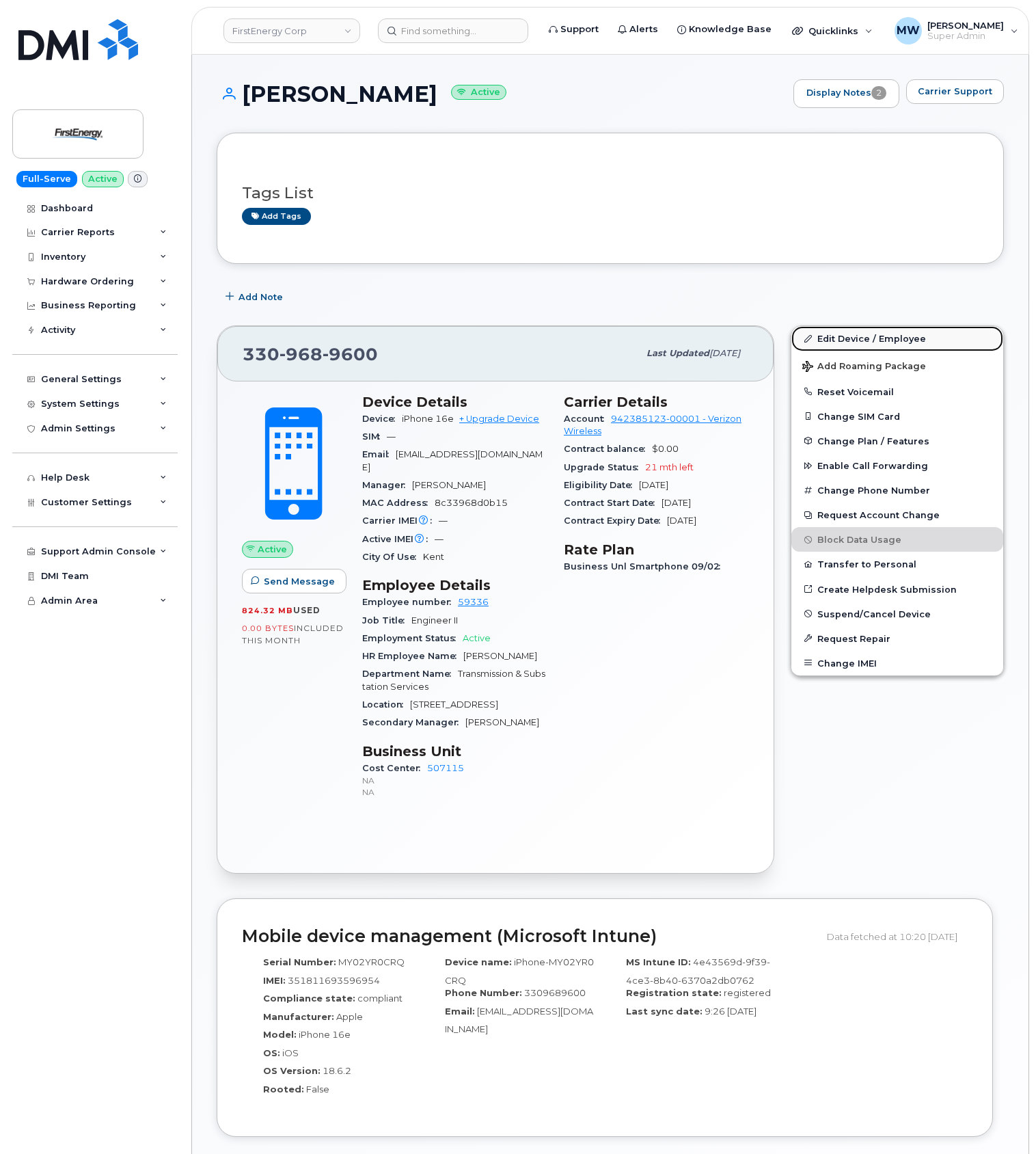
click at [840, 337] on link "Edit Device / Employee" at bounding box center [897, 339] width 212 height 25
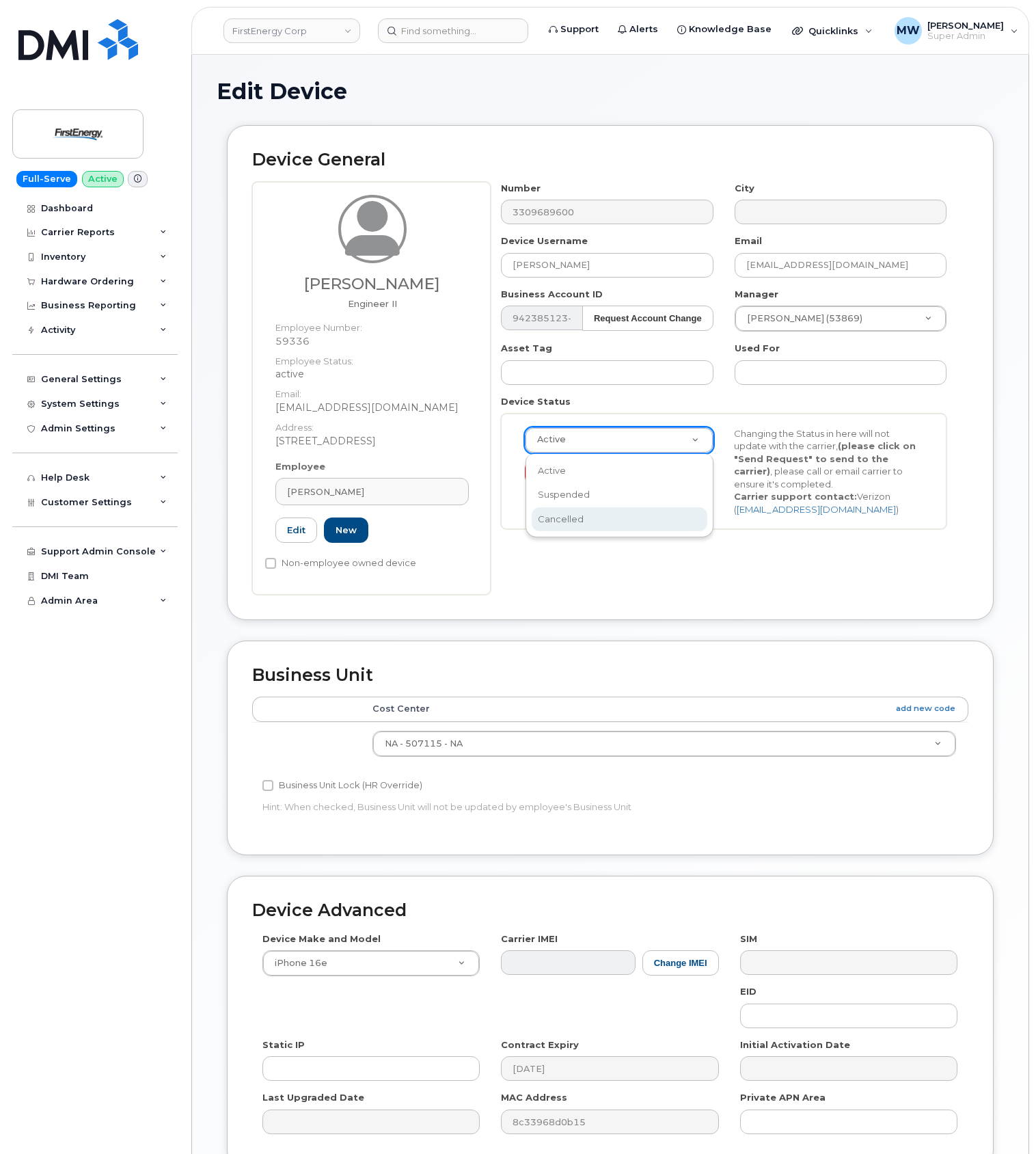
scroll to position [0, 4]
select select "cancelled"
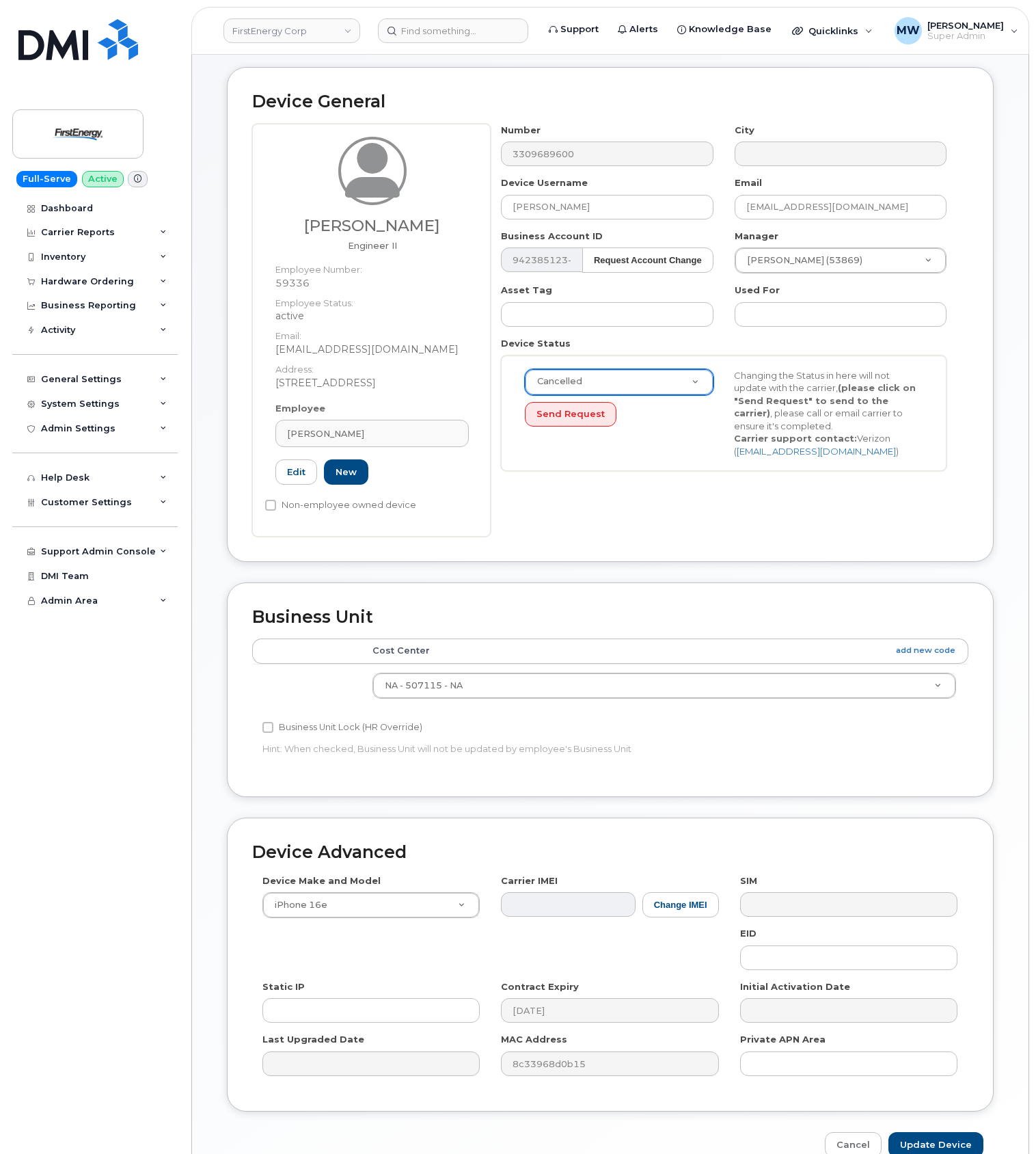
scroll to position [134, 0]
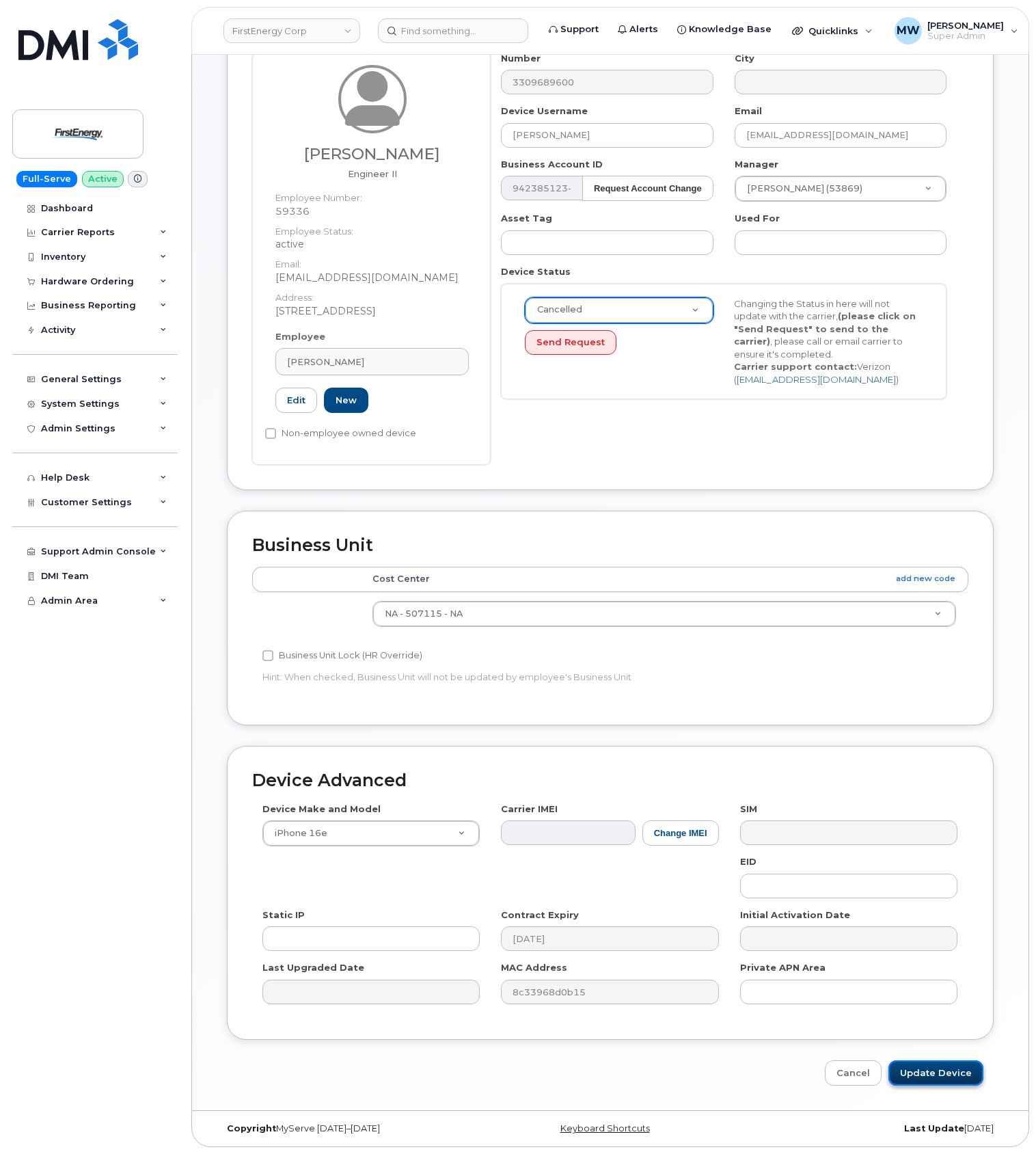
click at [944, 1078] on input "Update Device" at bounding box center [936, 1073] width 95 height 26
type input "Saving..."
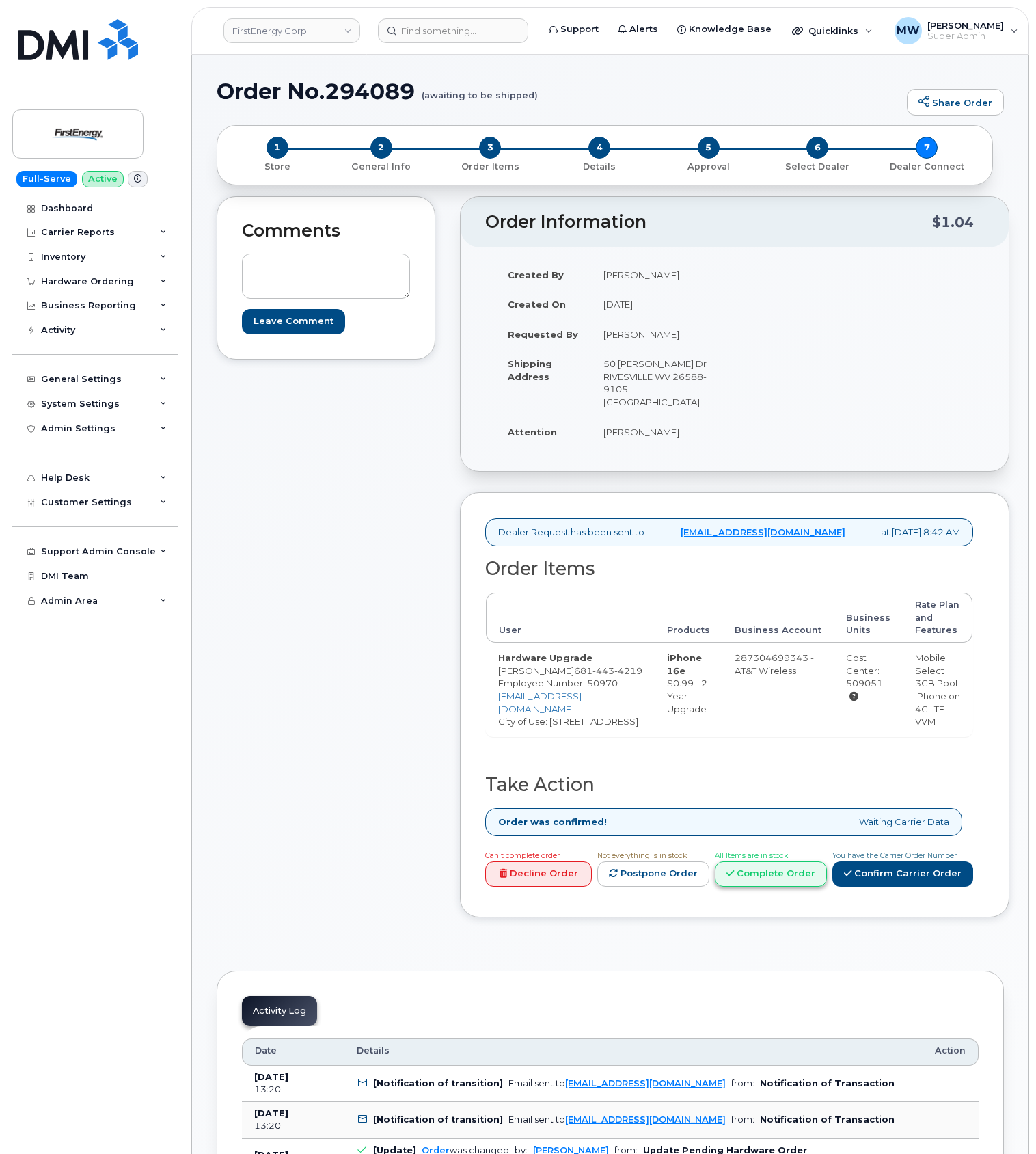
click at [773, 884] on link "Complete Order" at bounding box center [771, 874] width 112 height 26
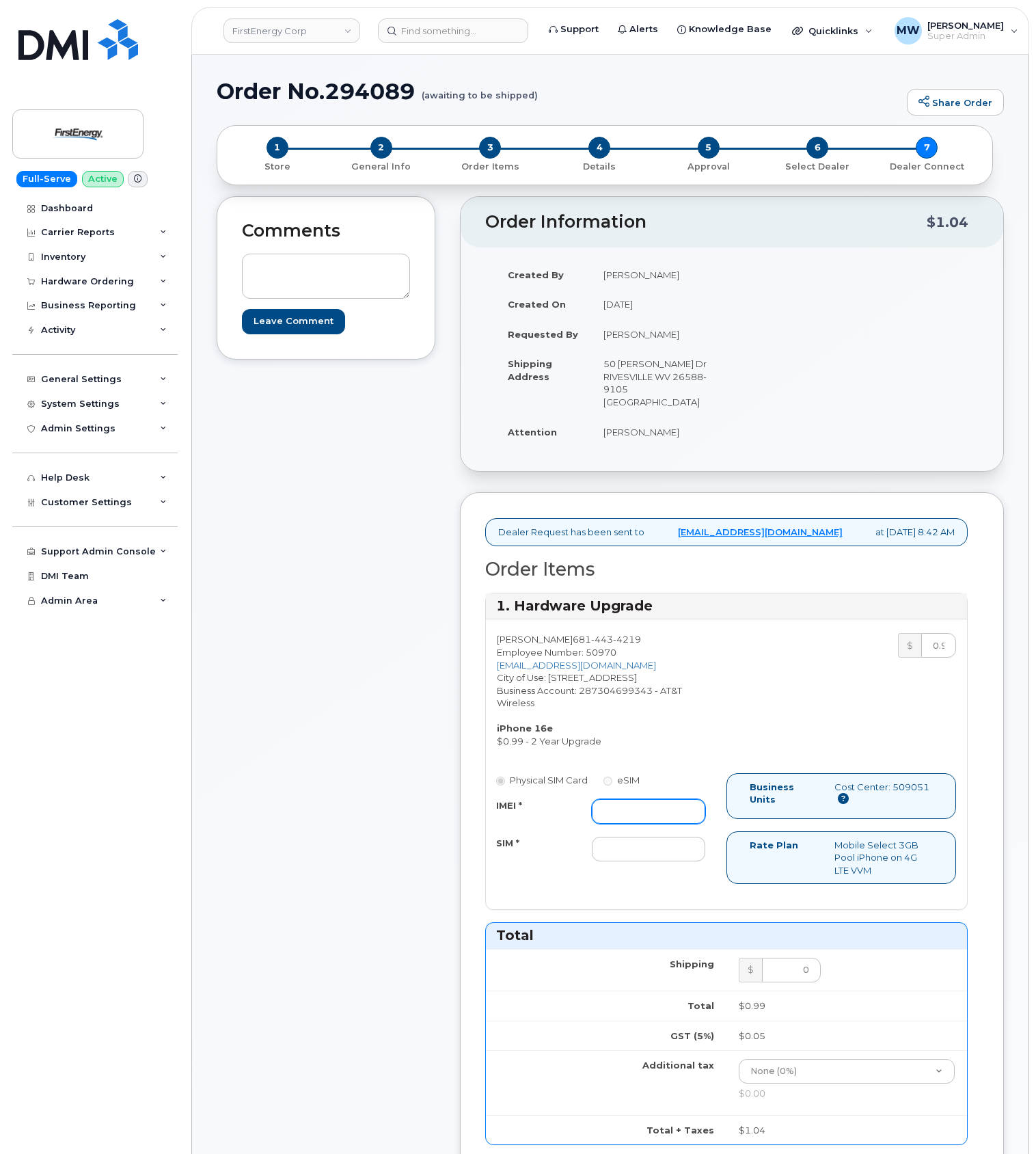
click at [657, 804] on input "IMEI *" at bounding box center [648, 812] width 114 height 25
paste input "351418496846725"
type input "351418496846725"
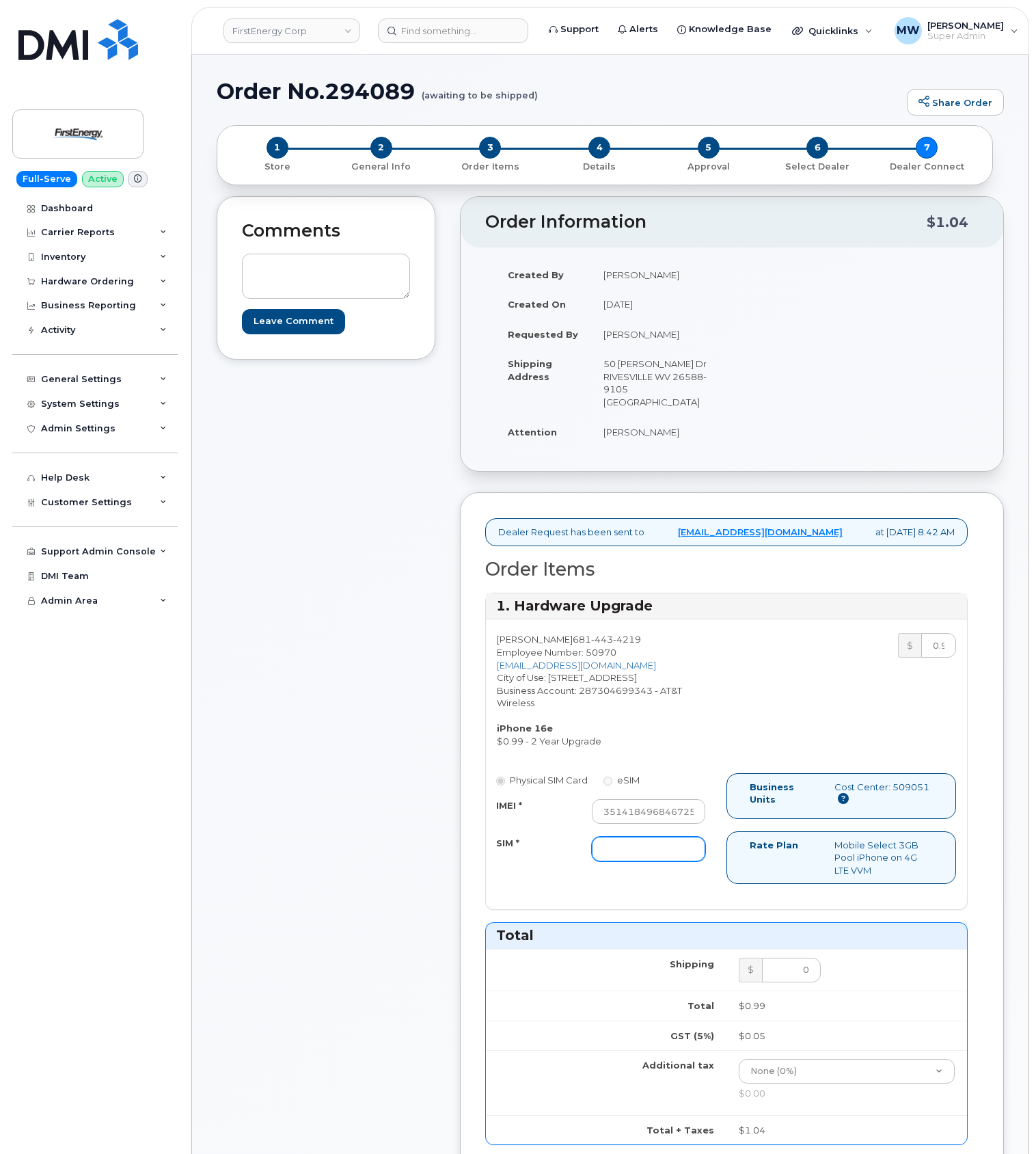
click at [664, 862] on input "SIM *" at bounding box center [648, 849] width 114 height 25
type input "NA"
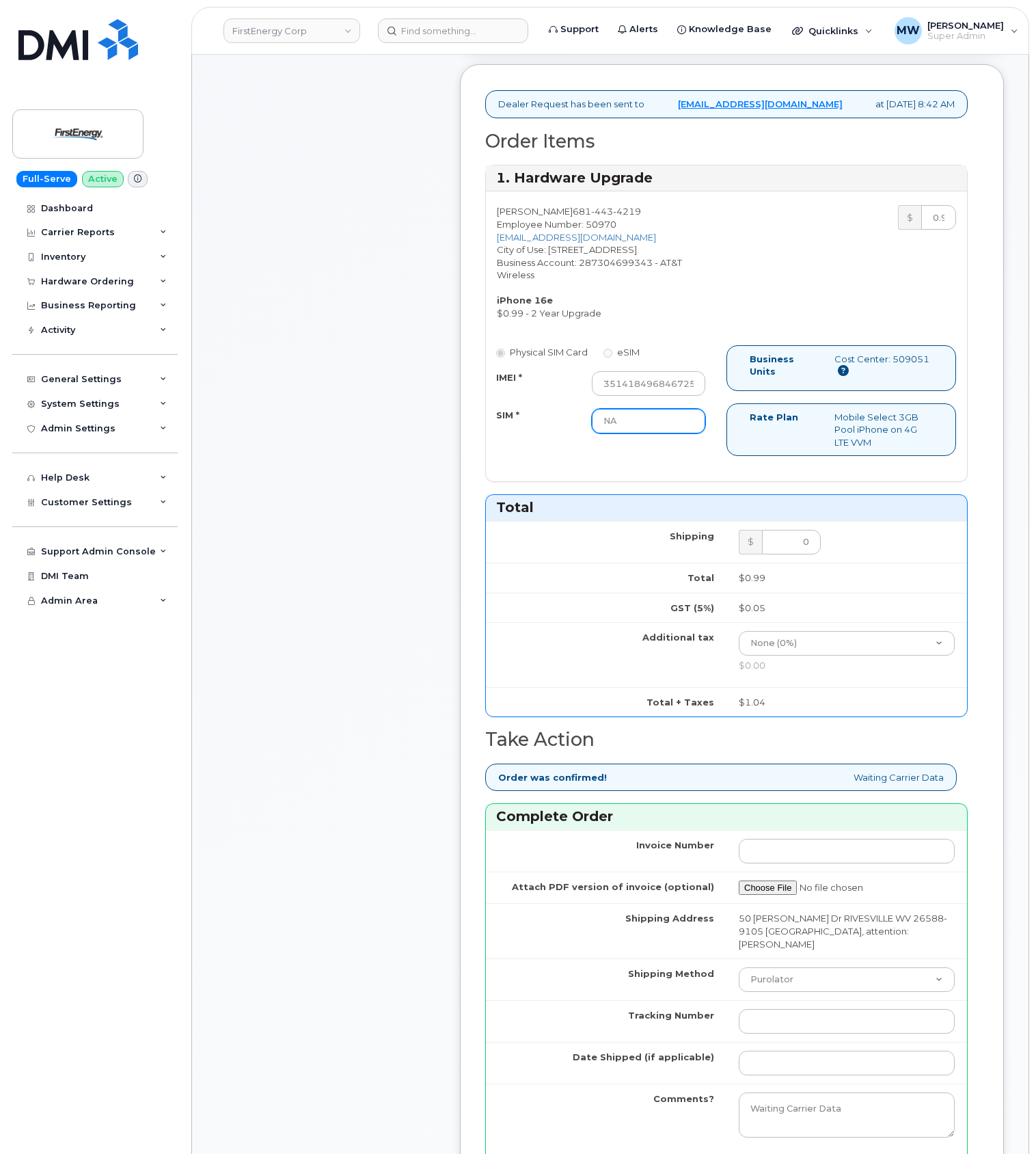
scroll to position [547, 0]
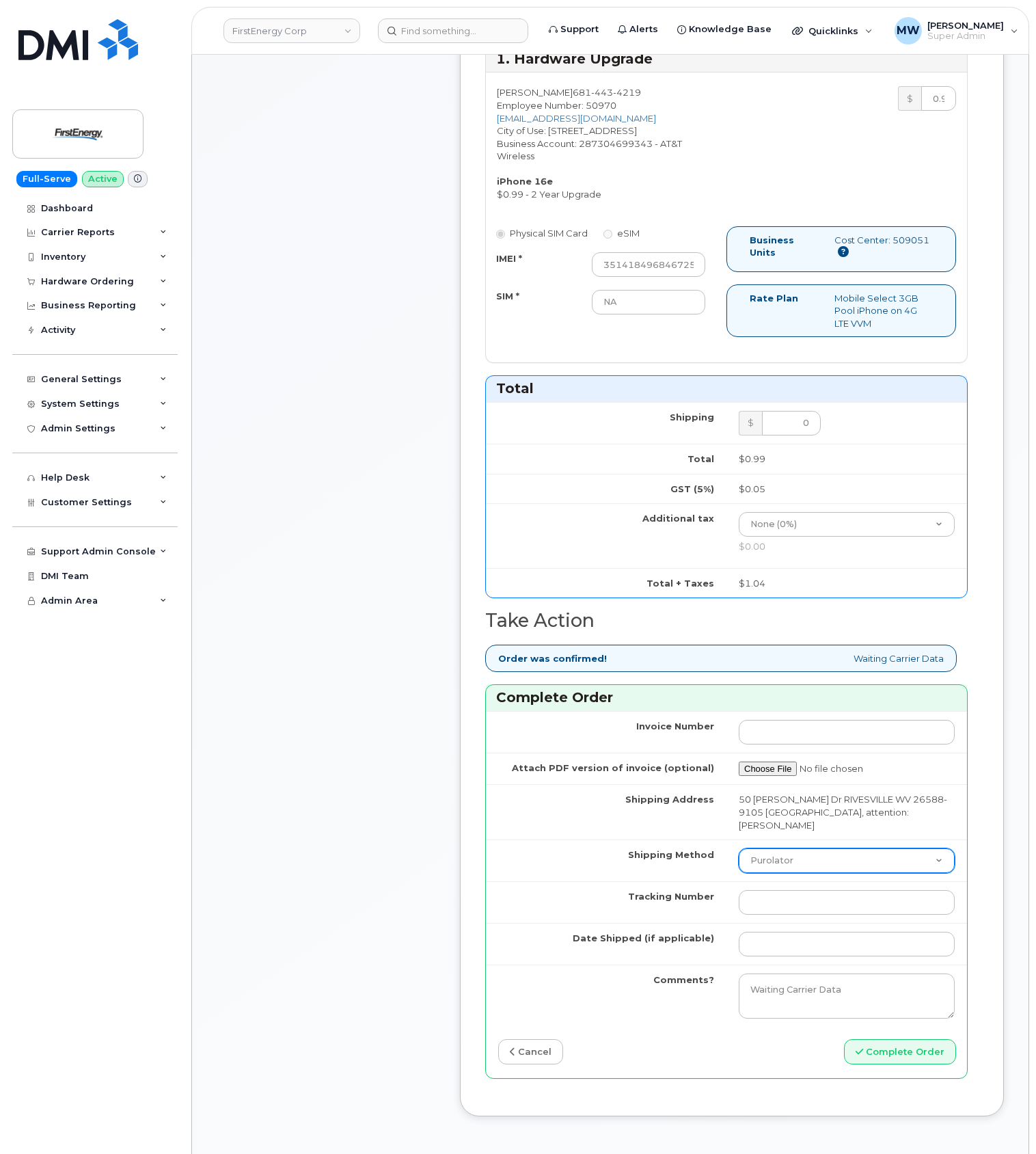
click at [800, 859] on select "Purolator UPS FedEx Canada Post Courier Other Drop Off Pick Up" at bounding box center [846, 861] width 216 height 25
select select "UPS"
click at [739, 848] on select "Purolator UPS FedEx Canada Post Courier Other Drop Off Pick Up" at bounding box center [846, 861] width 216 height 25
click at [810, 900] on input "Tracking Number" at bounding box center [846, 902] width 216 height 25
paste input "1ZH4K6590125328007(UPS)"
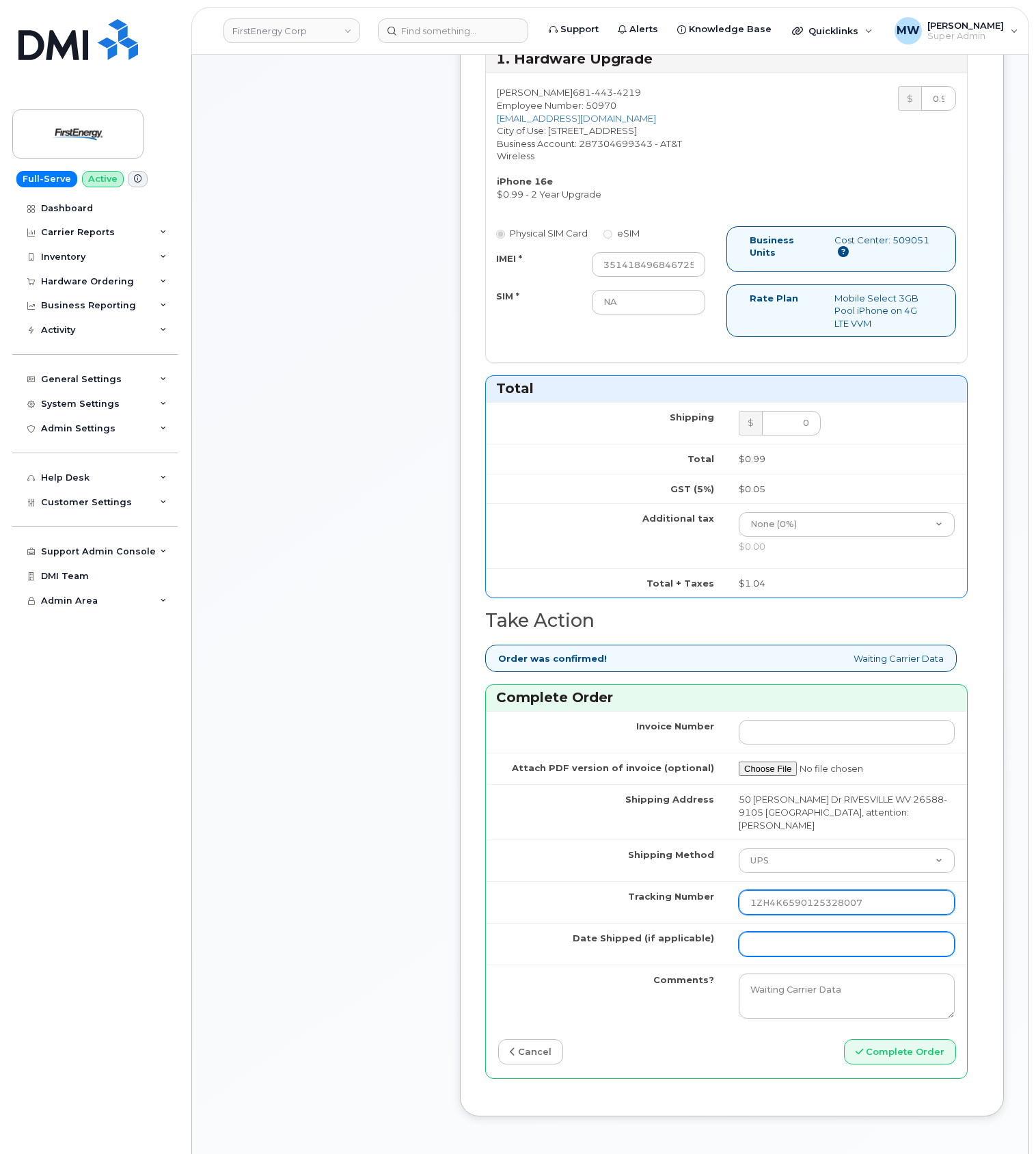
type input "1ZH4K6590125328007"
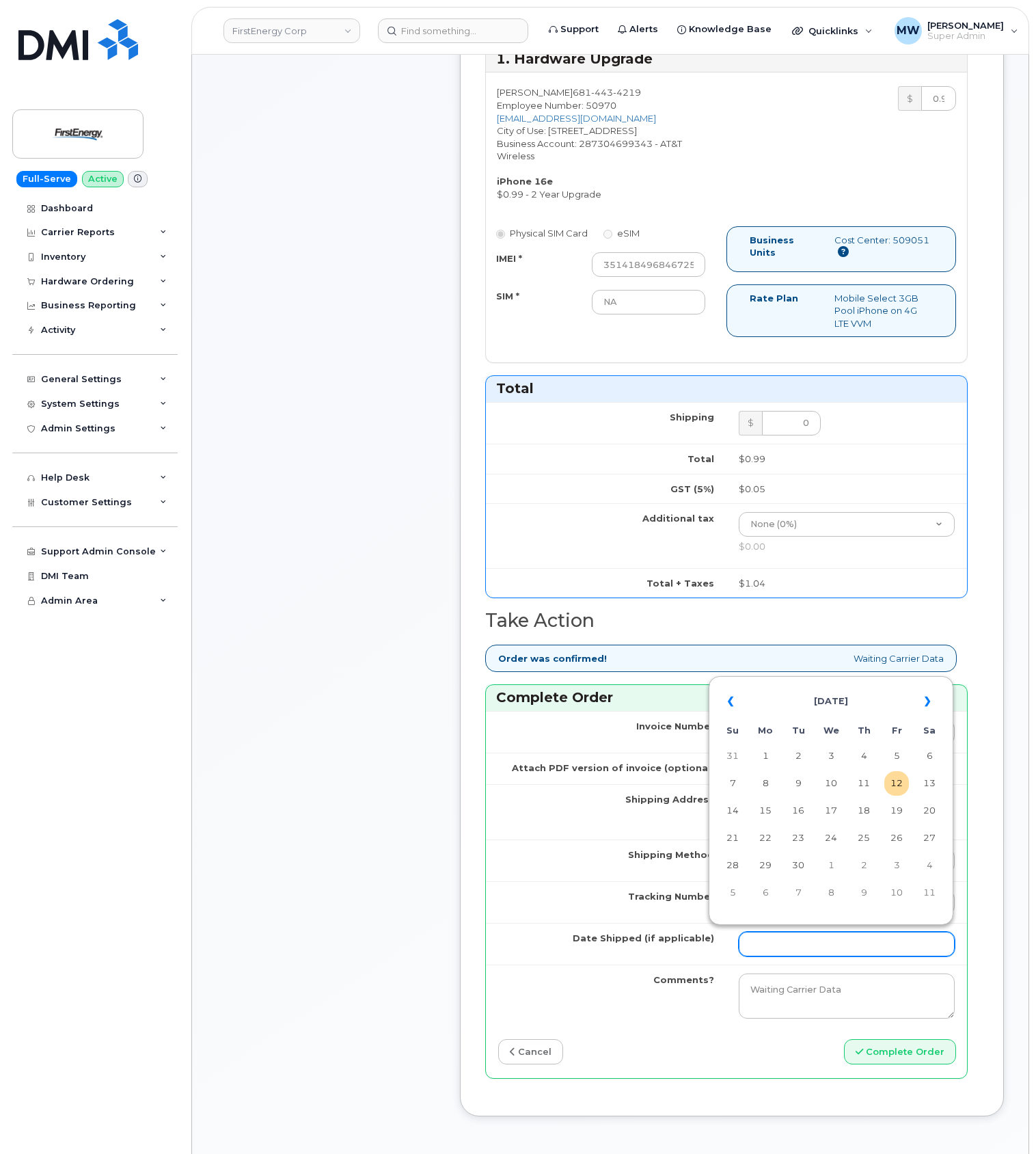
click at [878, 944] on input "Date Shipped (if applicable)" at bounding box center [846, 944] width 216 height 25
click at [735, 701] on th "«" at bounding box center [733, 702] width 25 height 33
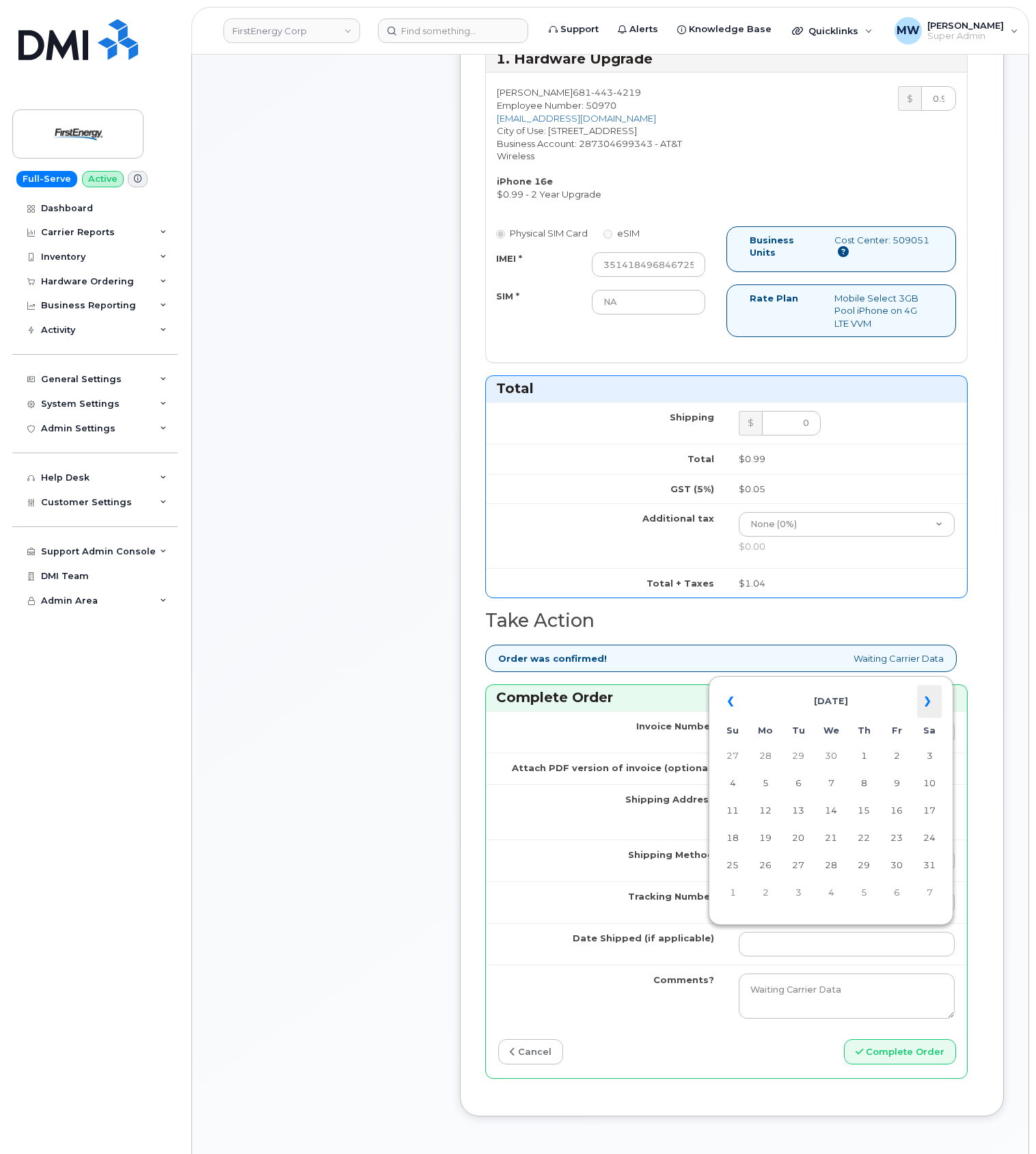
click at [922, 704] on th "»" at bounding box center [930, 702] width 25 height 33
click at [898, 764] on td "4" at bounding box center [897, 756] width 25 height 25
type input "2025-07-04"
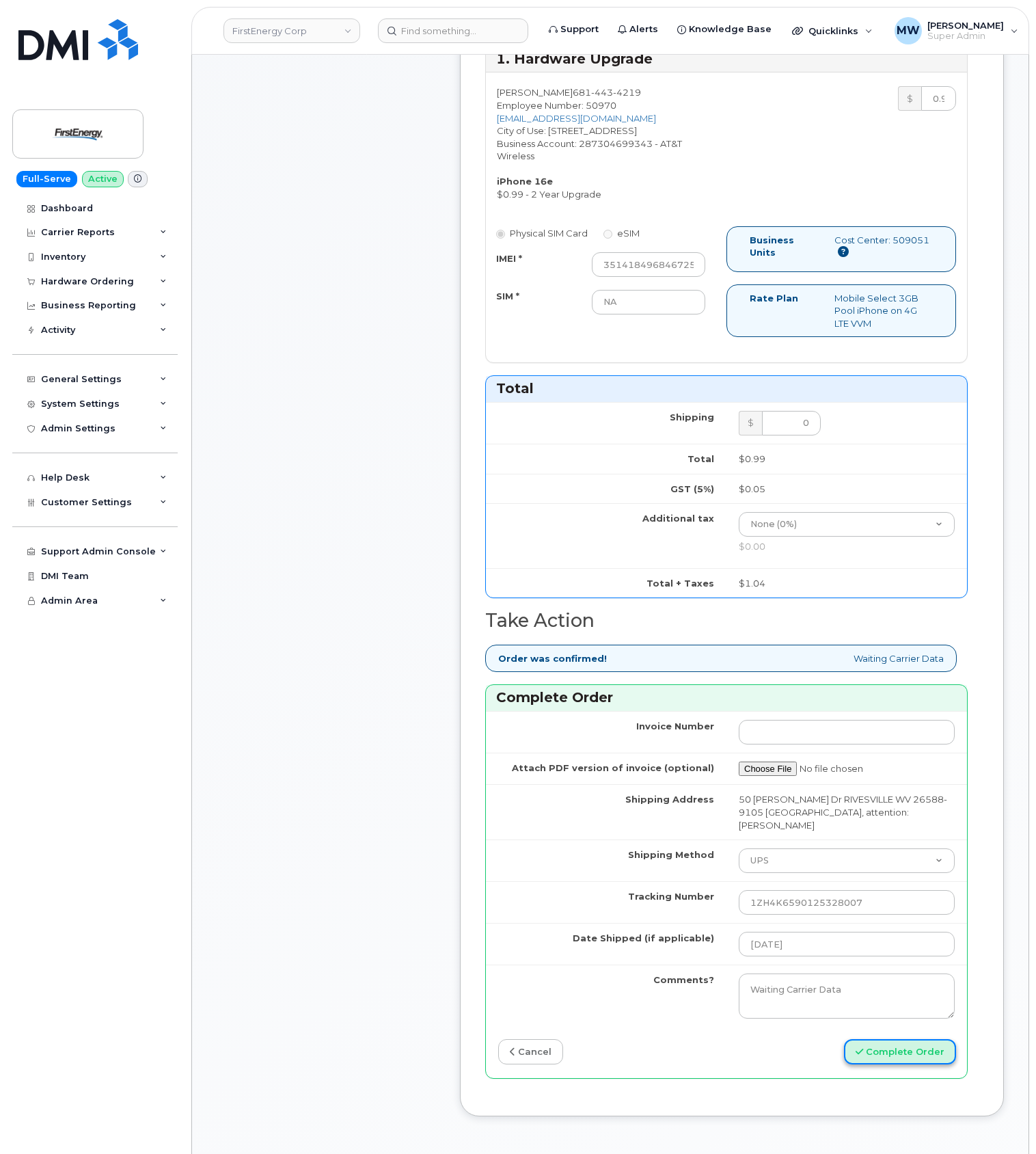
click at [889, 1043] on button "Complete Order" at bounding box center [900, 1051] width 112 height 26
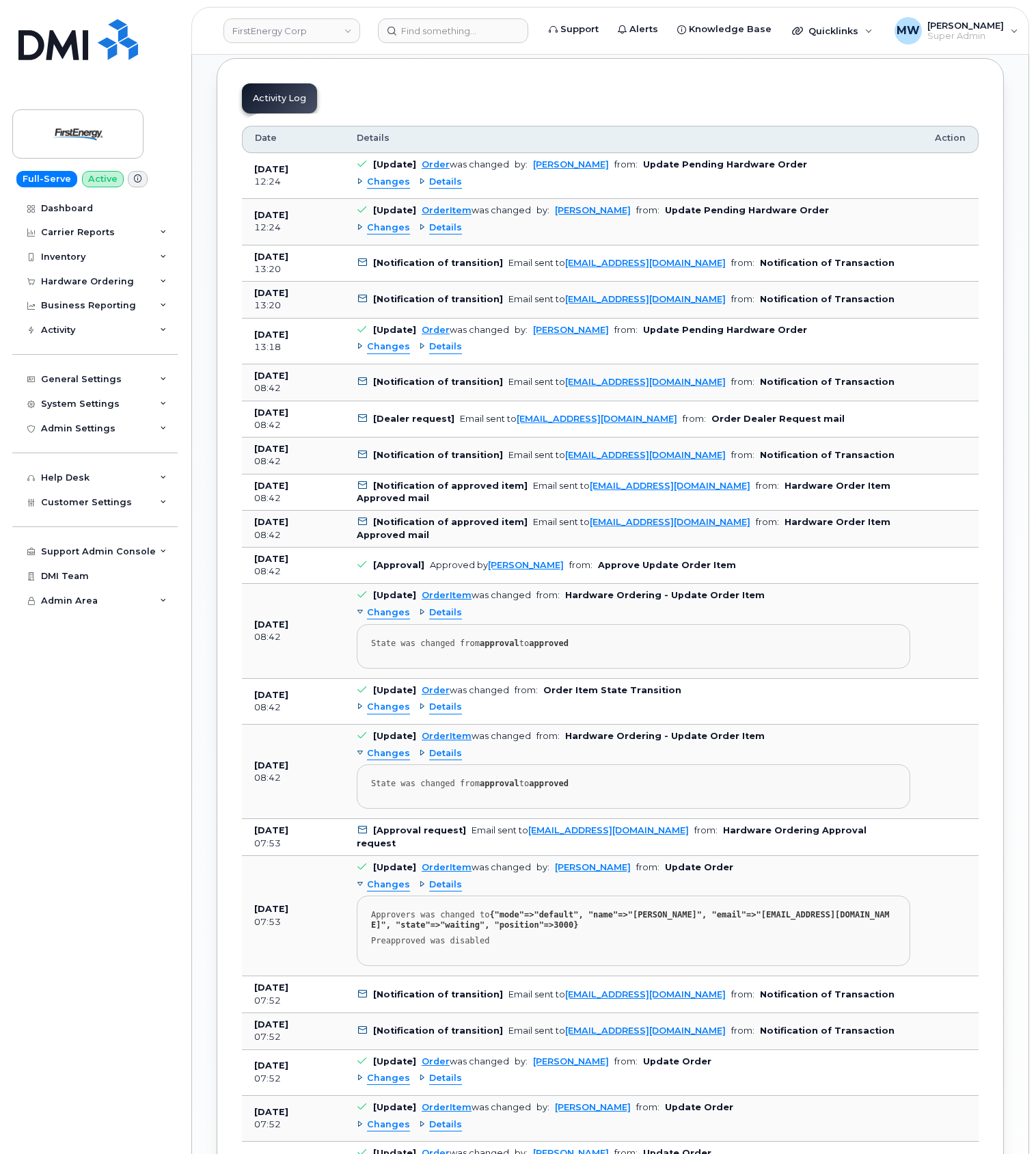
scroll to position [1002, 0]
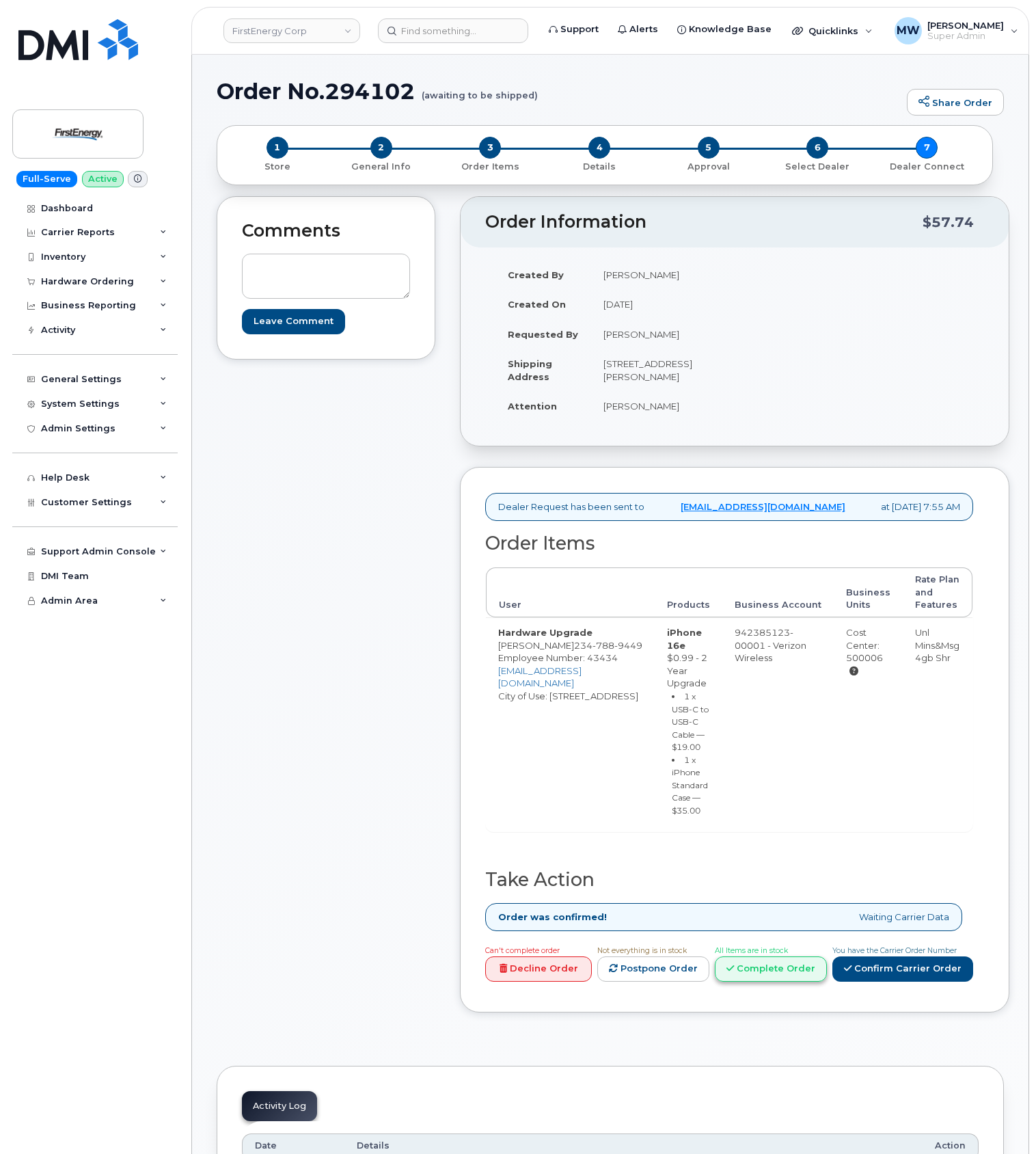
click at [777, 982] on link "Complete Order" at bounding box center [771, 968] width 112 height 26
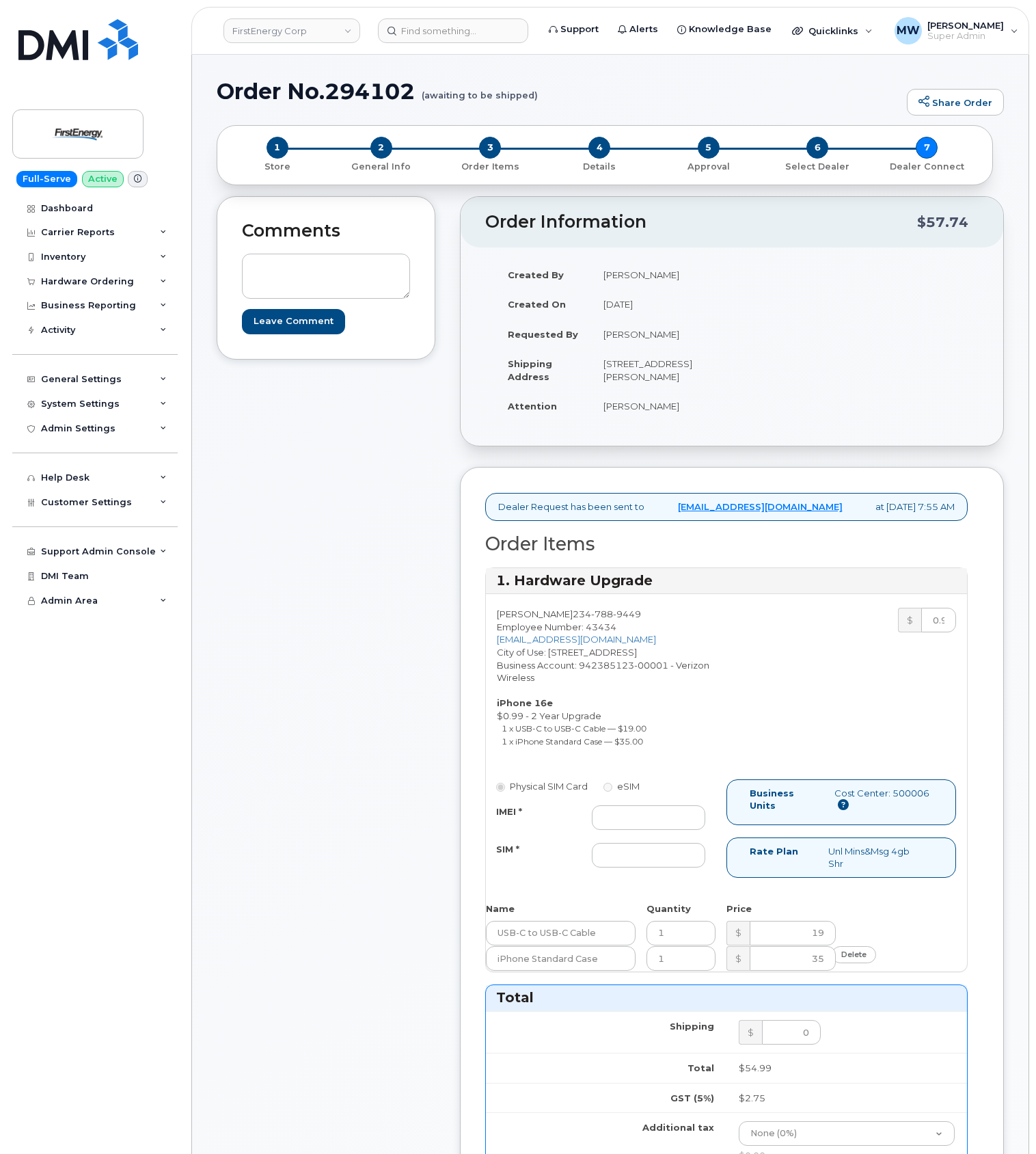
click at [641, 848] on div "IMEI * SIM *" at bounding box center [601, 836] width 230 height 62
click at [630, 828] on input "IMEI *" at bounding box center [648, 817] width 114 height 25
paste input "351379437116463"
type input "351379437116463"
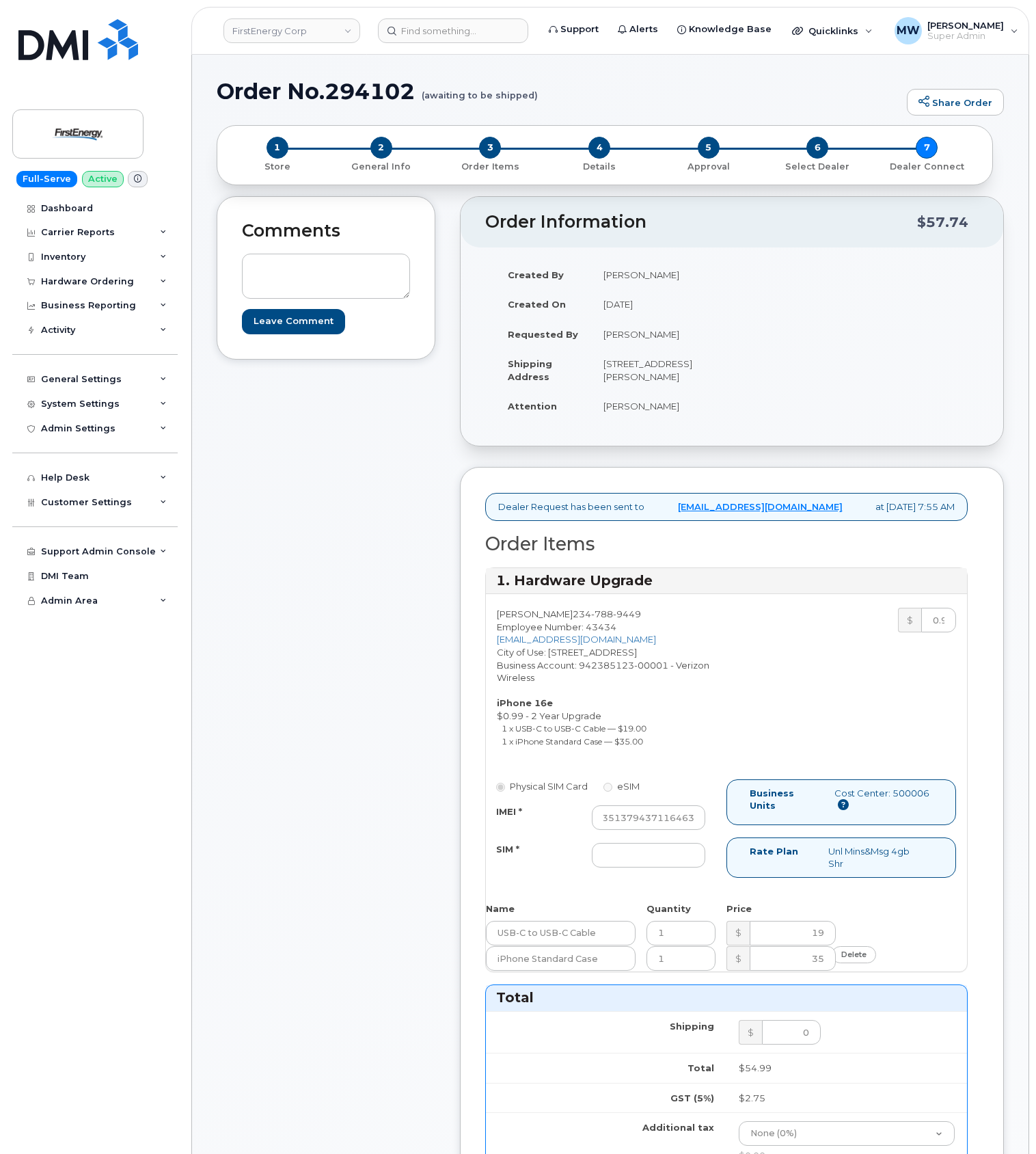
scroll to position [0, 0]
click at [636, 865] on input "SIM *" at bounding box center [648, 855] width 114 height 25
type input "NA"
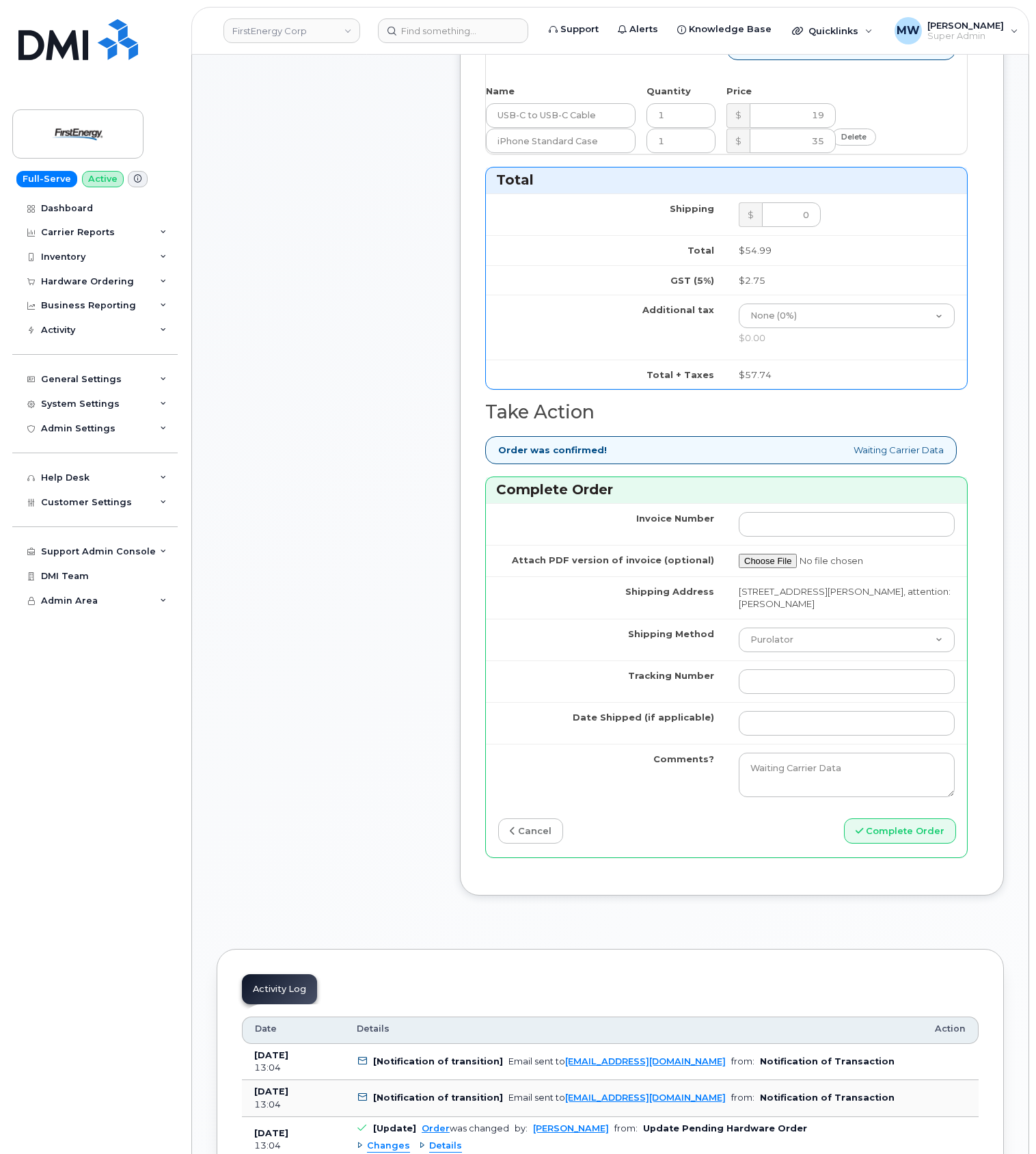
scroll to position [820, 0]
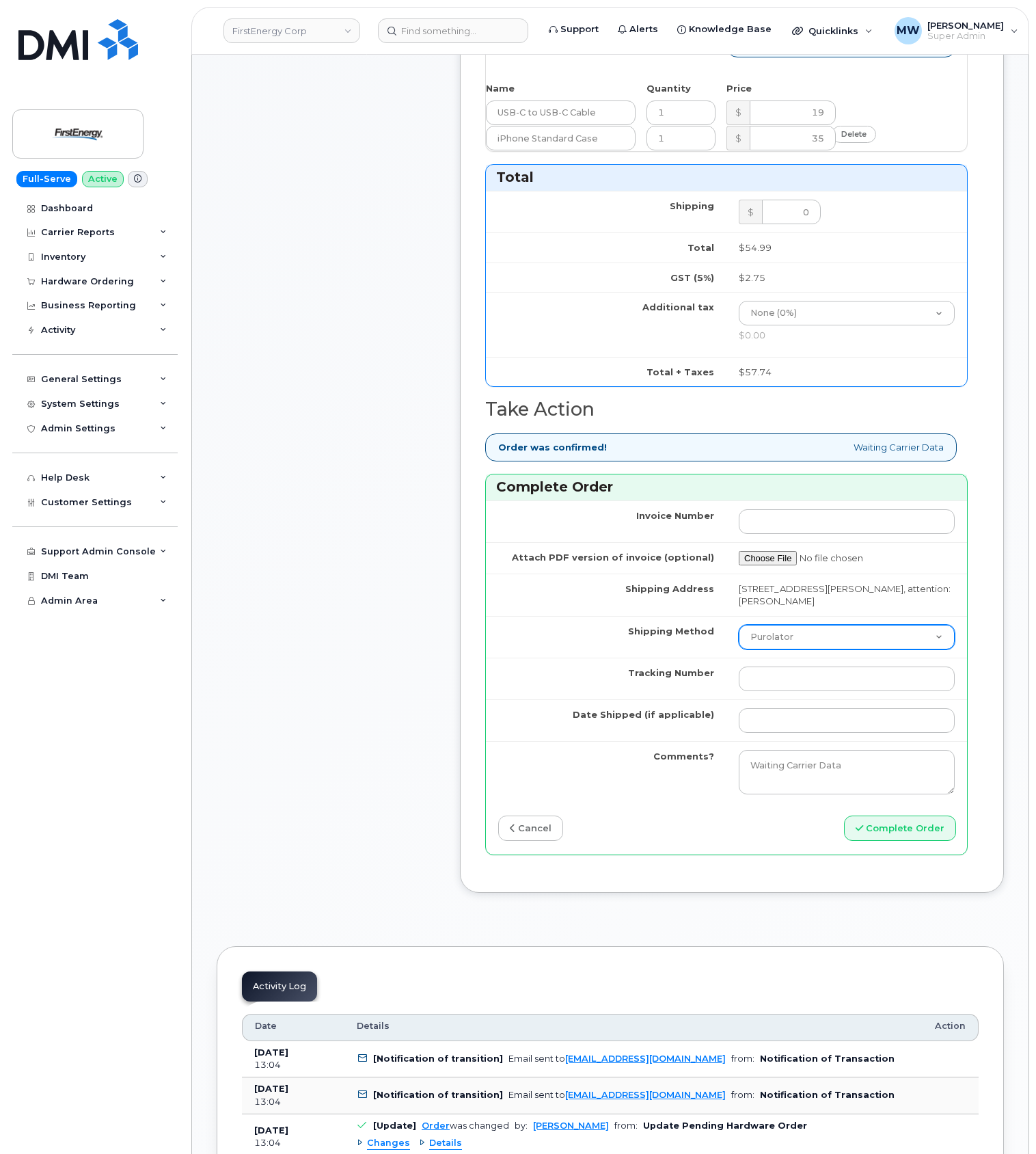
click at [813, 649] on select "Purolator UPS FedEx Canada Post Courier Other Drop Off Pick Up" at bounding box center [846, 637] width 216 height 25
select select "UPS"
click at [739, 644] on select "Purolator UPS FedEx Canada Post Courier Other Drop Off Pick Up" at bounding box center [846, 637] width 216 height 25
click at [801, 691] on input "Tracking Number" at bounding box center [846, 679] width 216 height 25
paste input "466762933800"
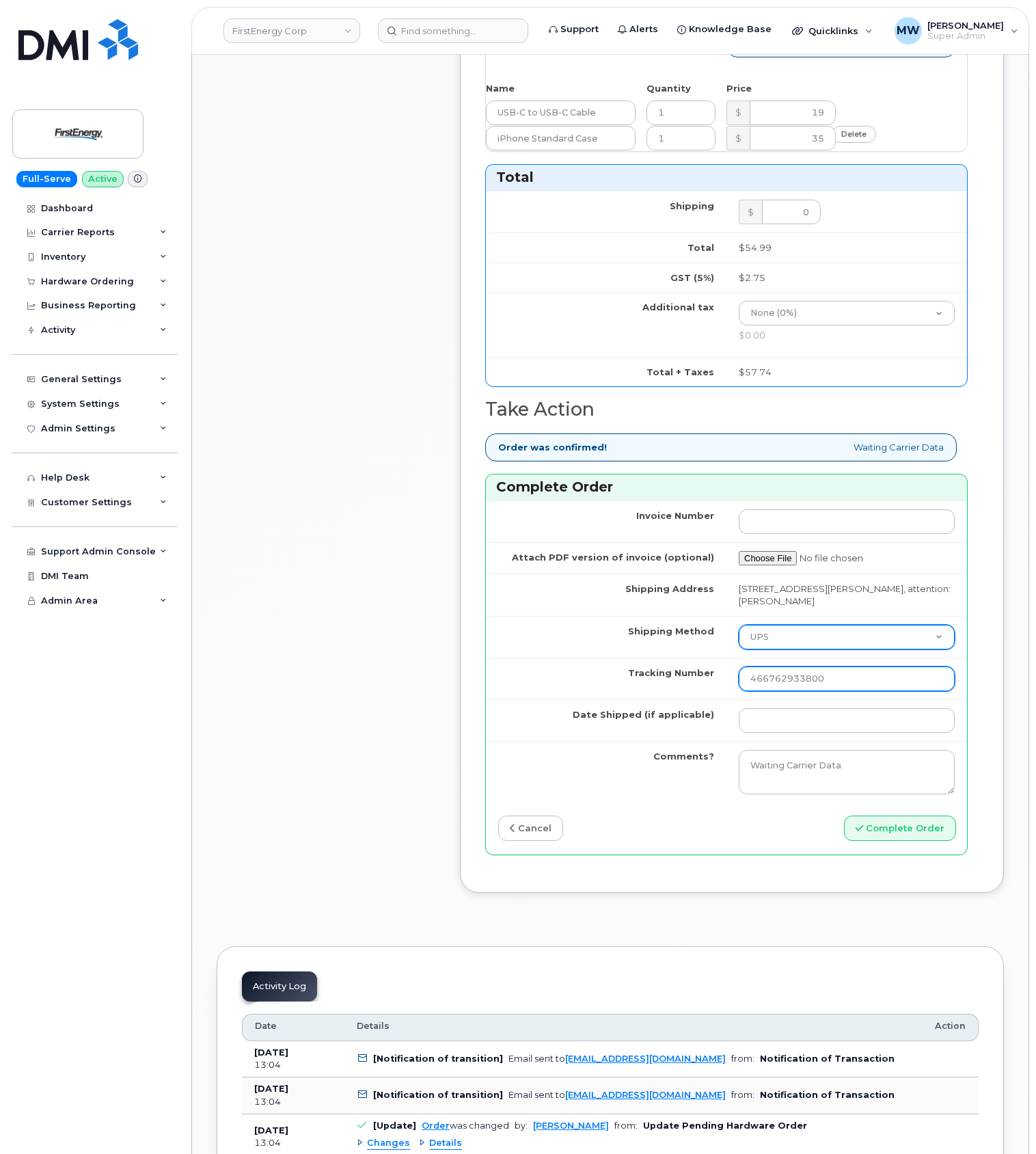
type input "466762933800"
click at [799, 649] on select "Purolator UPS FedEx Canada Post Courier Other Drop Off Pick Up" at bounding box center [846, 637] width 216 height 25
select select "FedEx"
click at [739, 644] on select "Purolator UPS FedEx Canada Post Courier Other Drop Off Pick Up" at bounding box center [846, 637] width 216 height 25
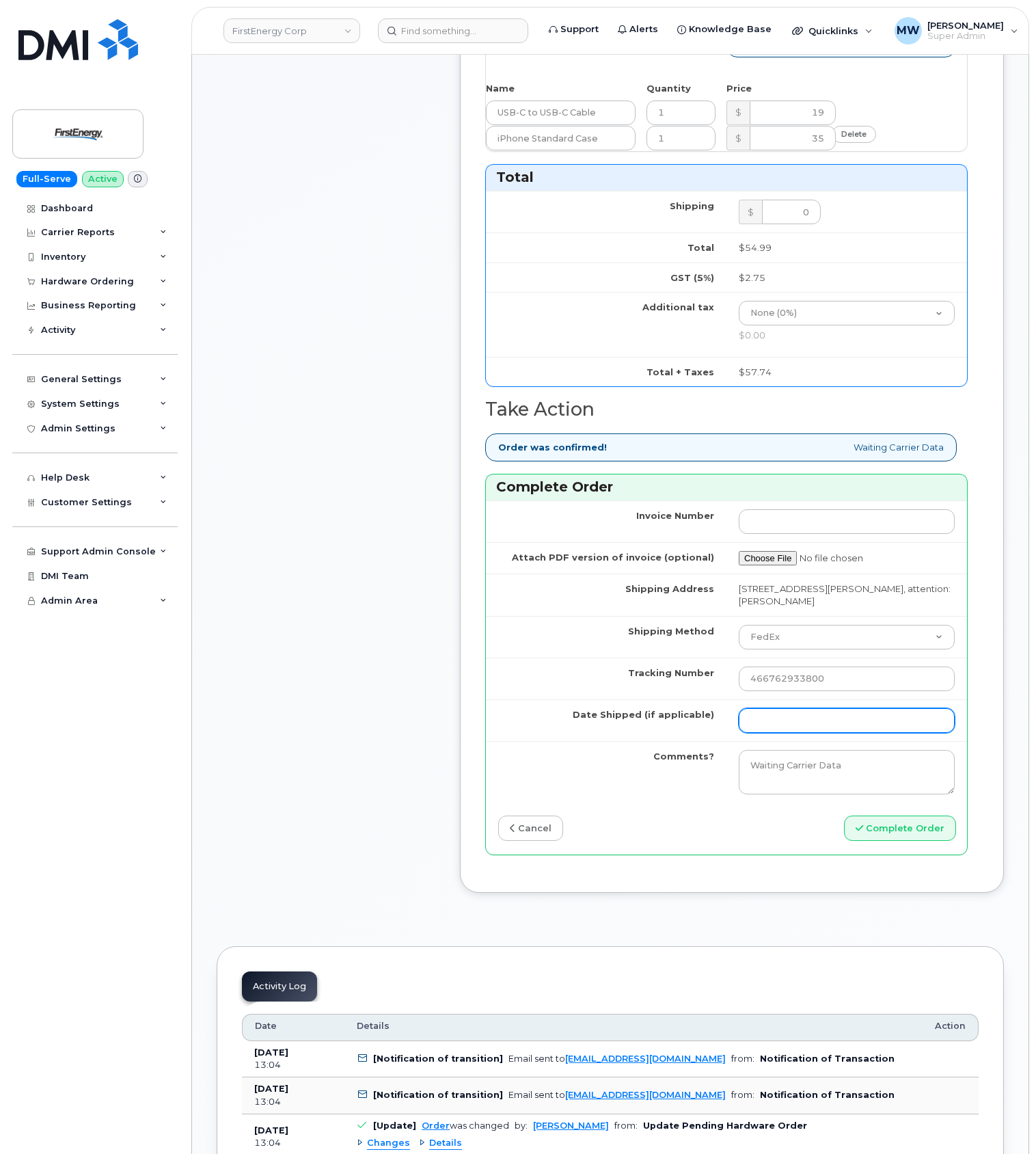
click at [800, 733] on input "Date Shipped (if applicable)" at bounding box center [846, 721] width 216 height 25
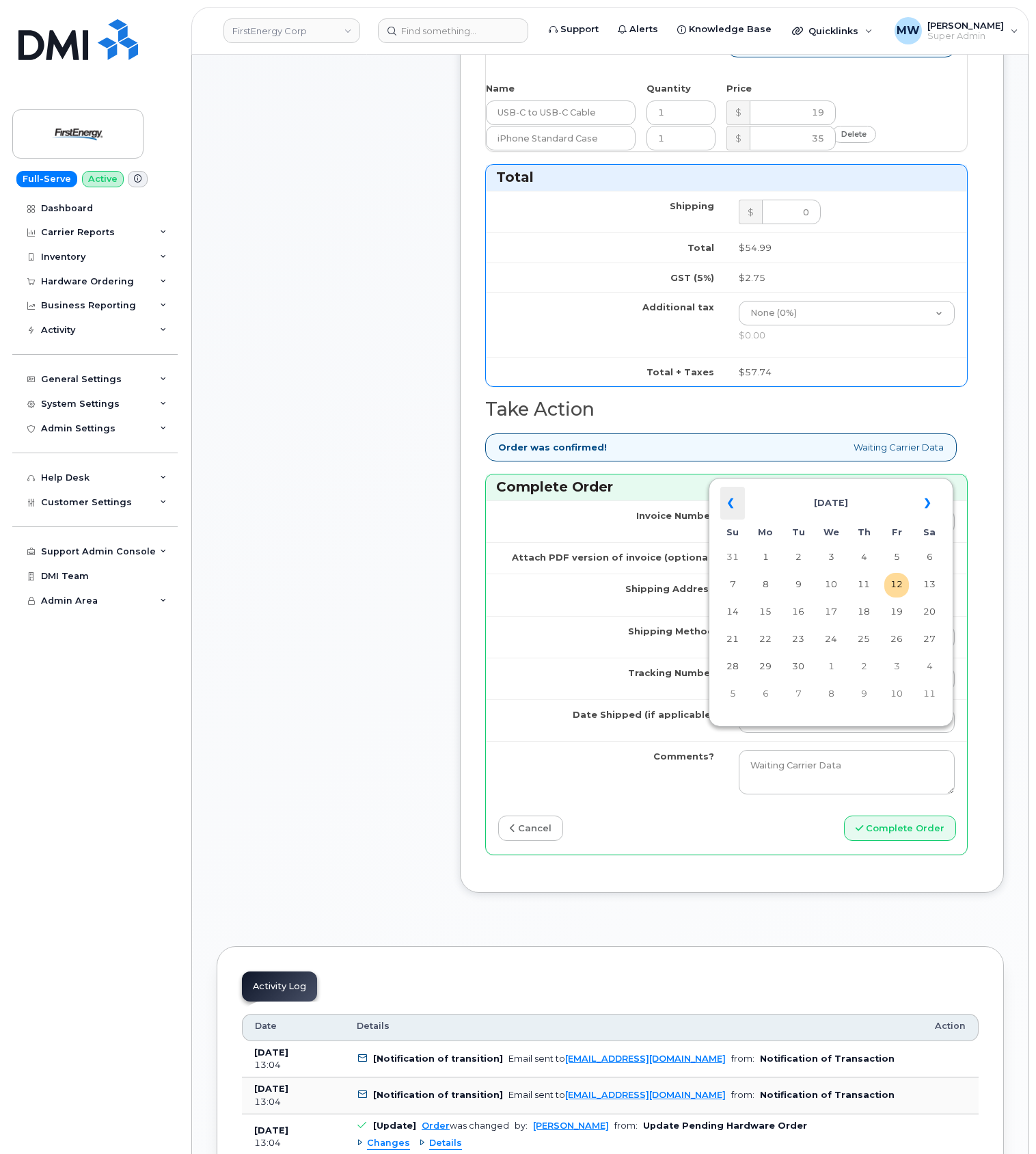
click at [731, 499] on th "«" at bounding box center [733, 504] width 25 height 33
click at [861, 668] on td "26" at bounding box center [864, 667] width 25 height 25
type input "[DATE]"
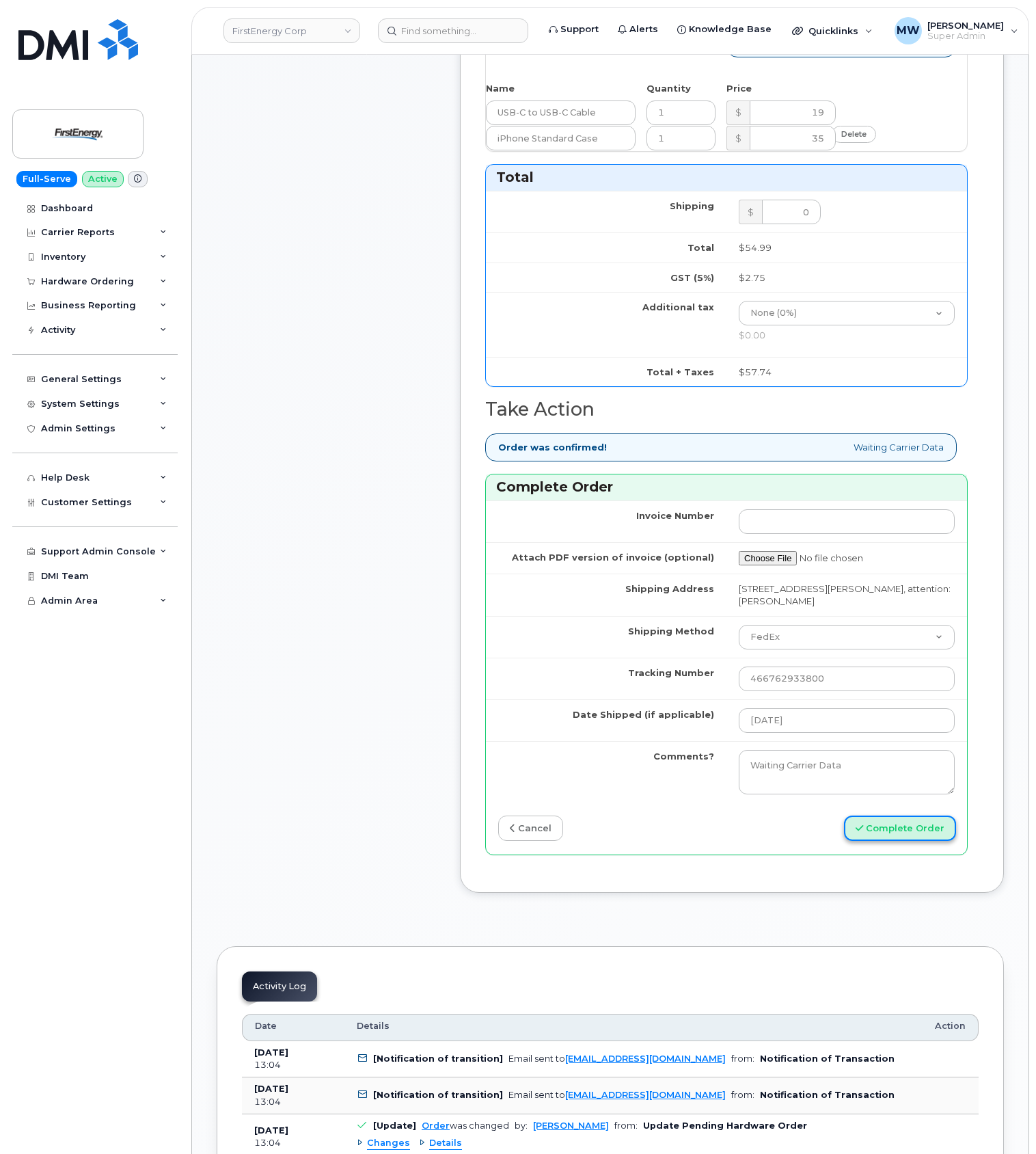
drag, startPoint x: 906, startPoint y: 851, endPoint x: 901, endPoint y: 857, distance: 7.8
click at [906, 841] on button "Complete Order" at bounding box center [900, 828] width 112 height 26
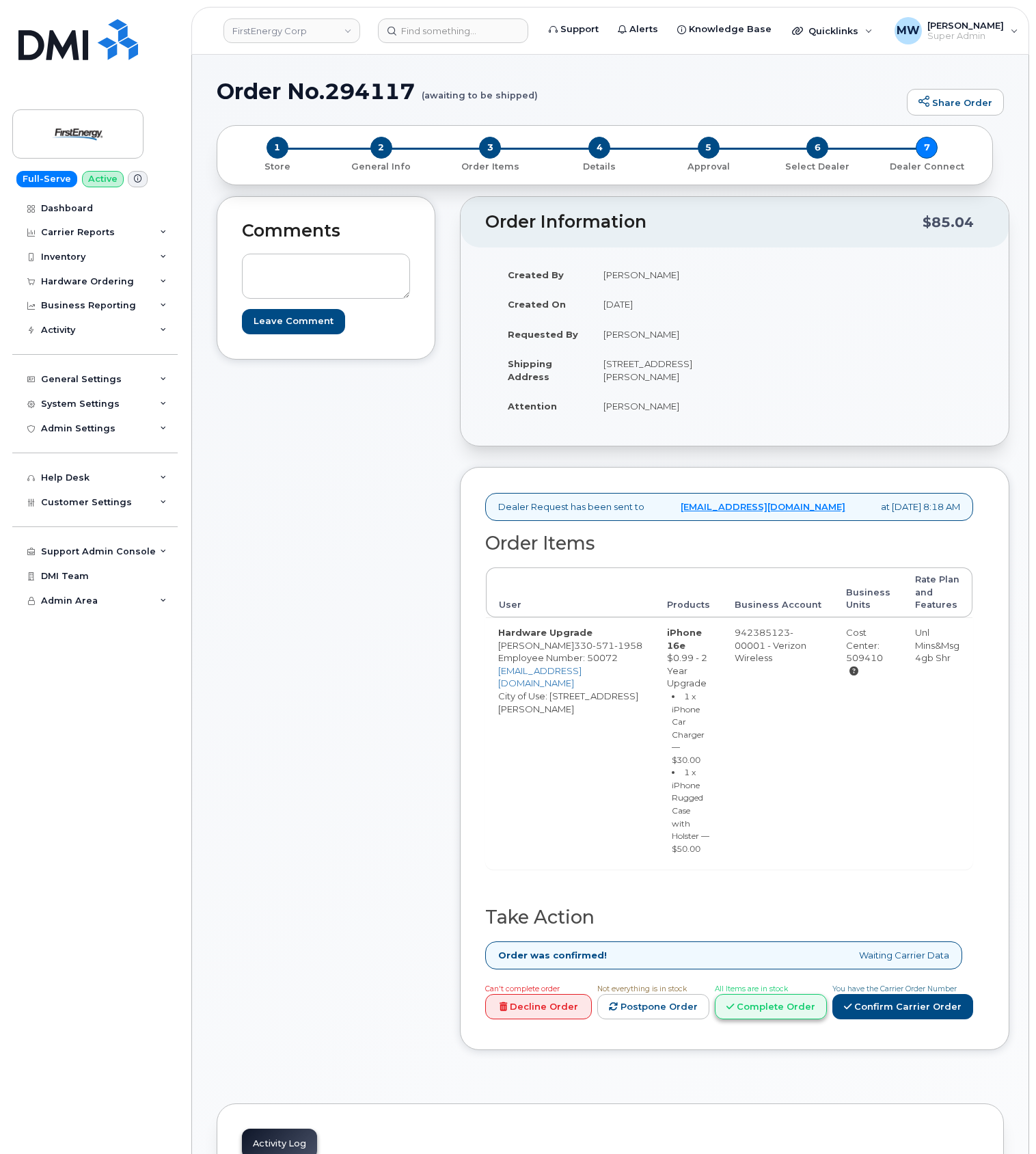
click at [746, 994] on link "Complete Order" at bounding box center [771, 1006] width 112 height 26
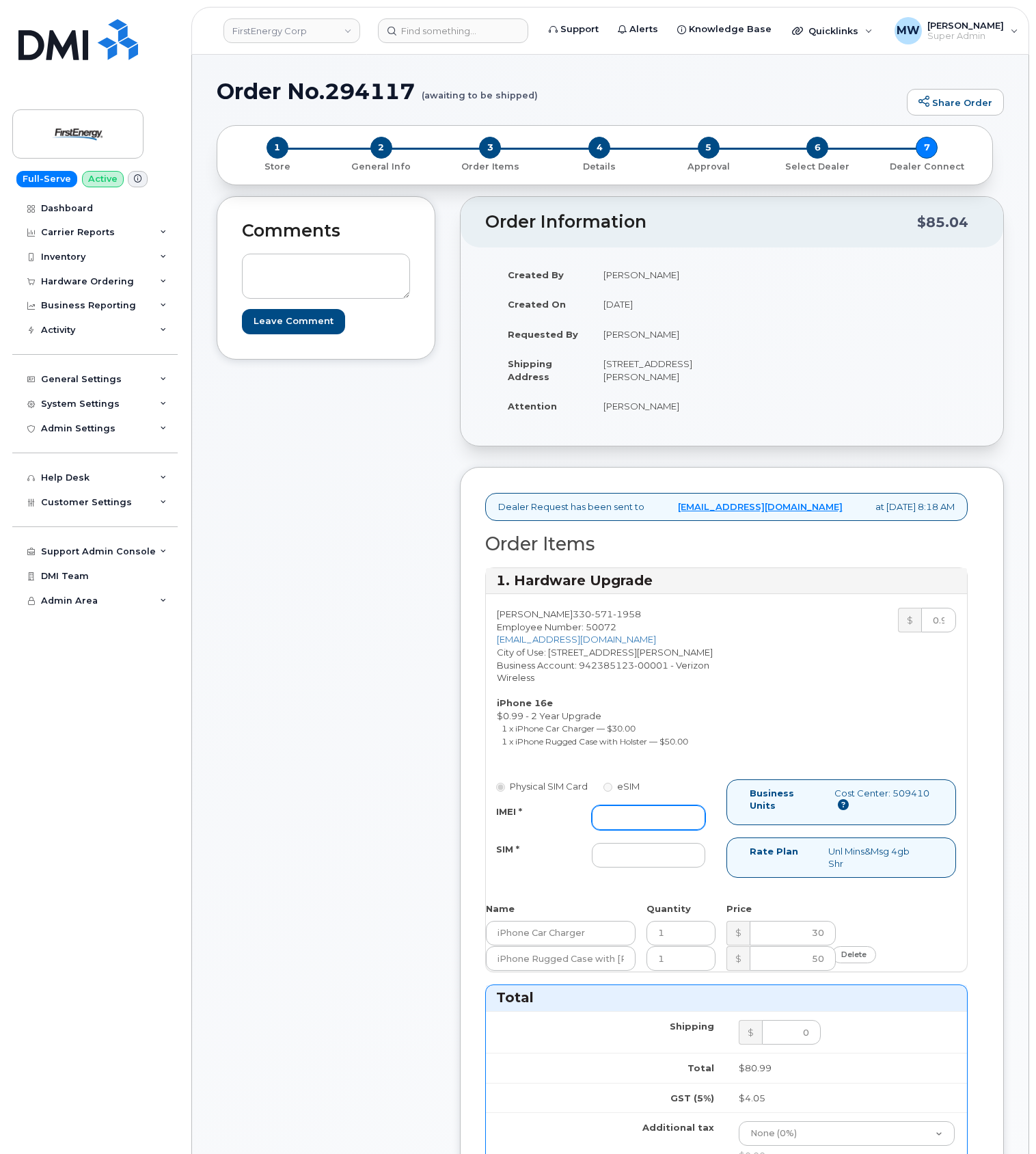
click at [665, 830] on input "IMEI *" at bounding box center [648, 817] width 114 height 25
paste input "351811699170093"
type input "351811699170093"
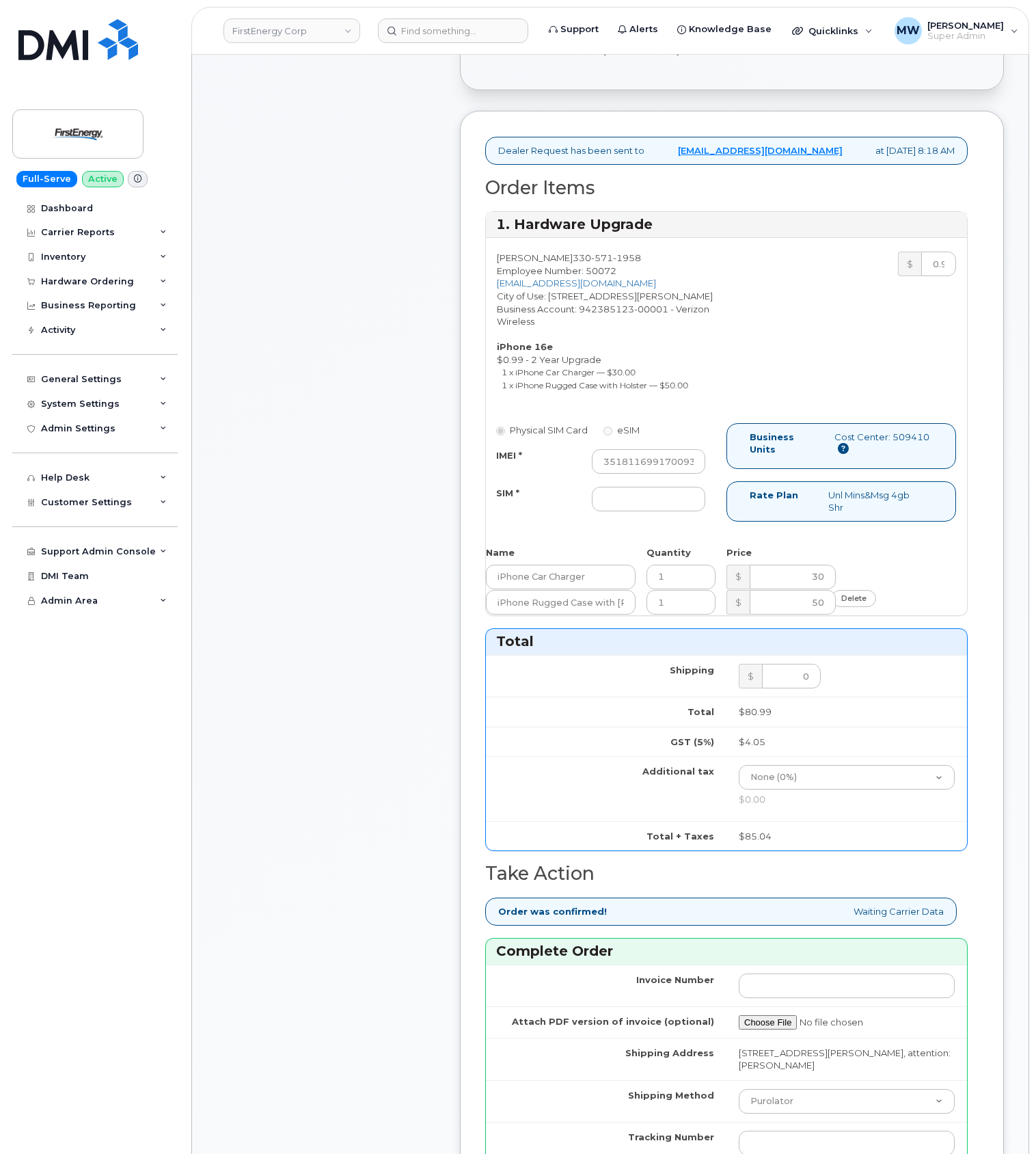
scroll to position [455, 0]
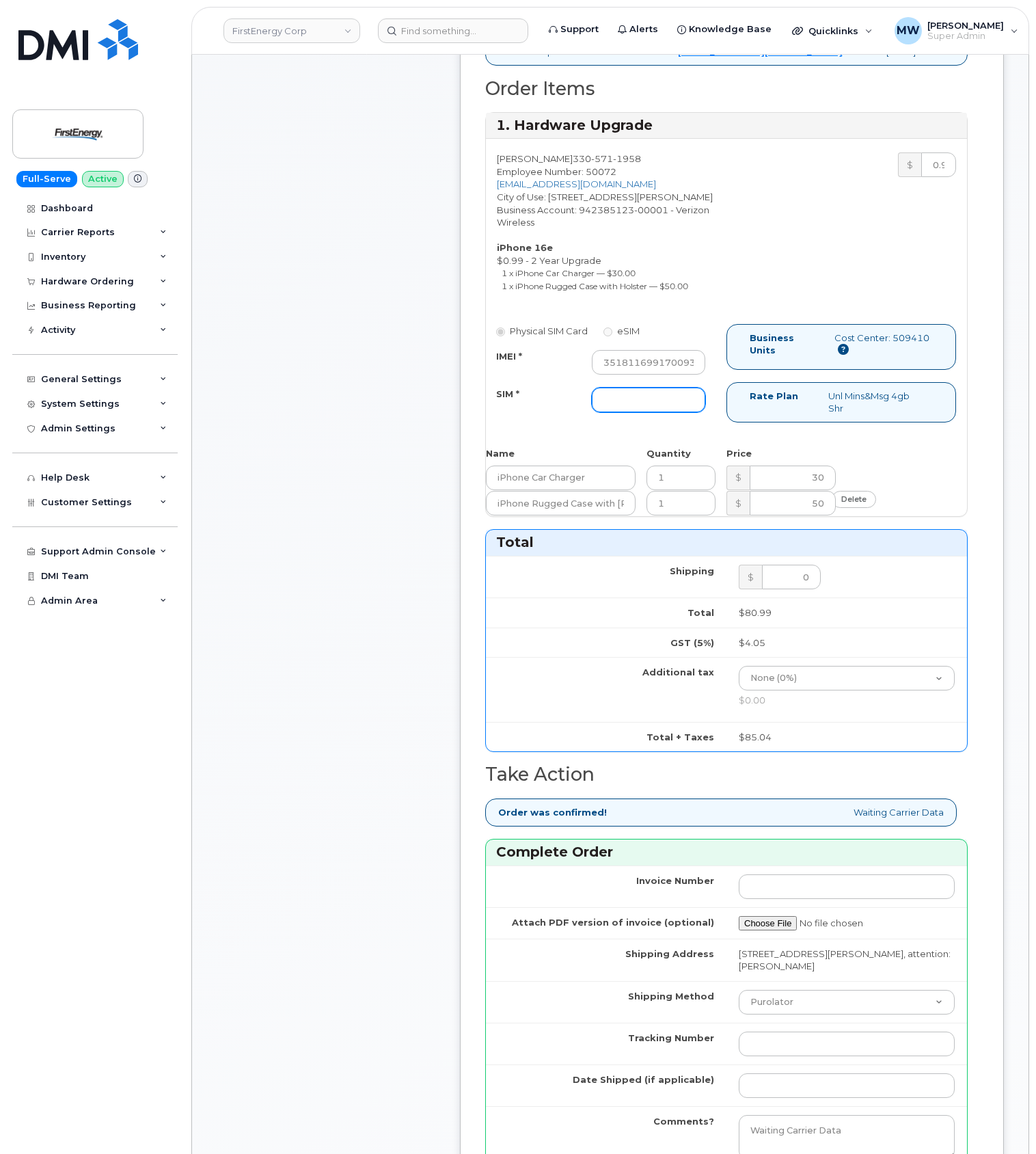
drag, startPoint x: 632, startPoint y: 411, endPoint x: 635, endPoint y: 417, distance: 6.7
click at [633, 412] on input "SIM *" at bounding box center [648, 400] width 114 height 25
type input "NA"
drag, startPoint x: 824, startPoint y: 1033, endPoint x: 757, endPoint y: 1002, distance: 73.8
click at [824, 1023] on td "Purolator UPS FedEx Canada Post Courier Other Drop Off Pick Up" at bounding box center [846, 1002] width 241 height 41
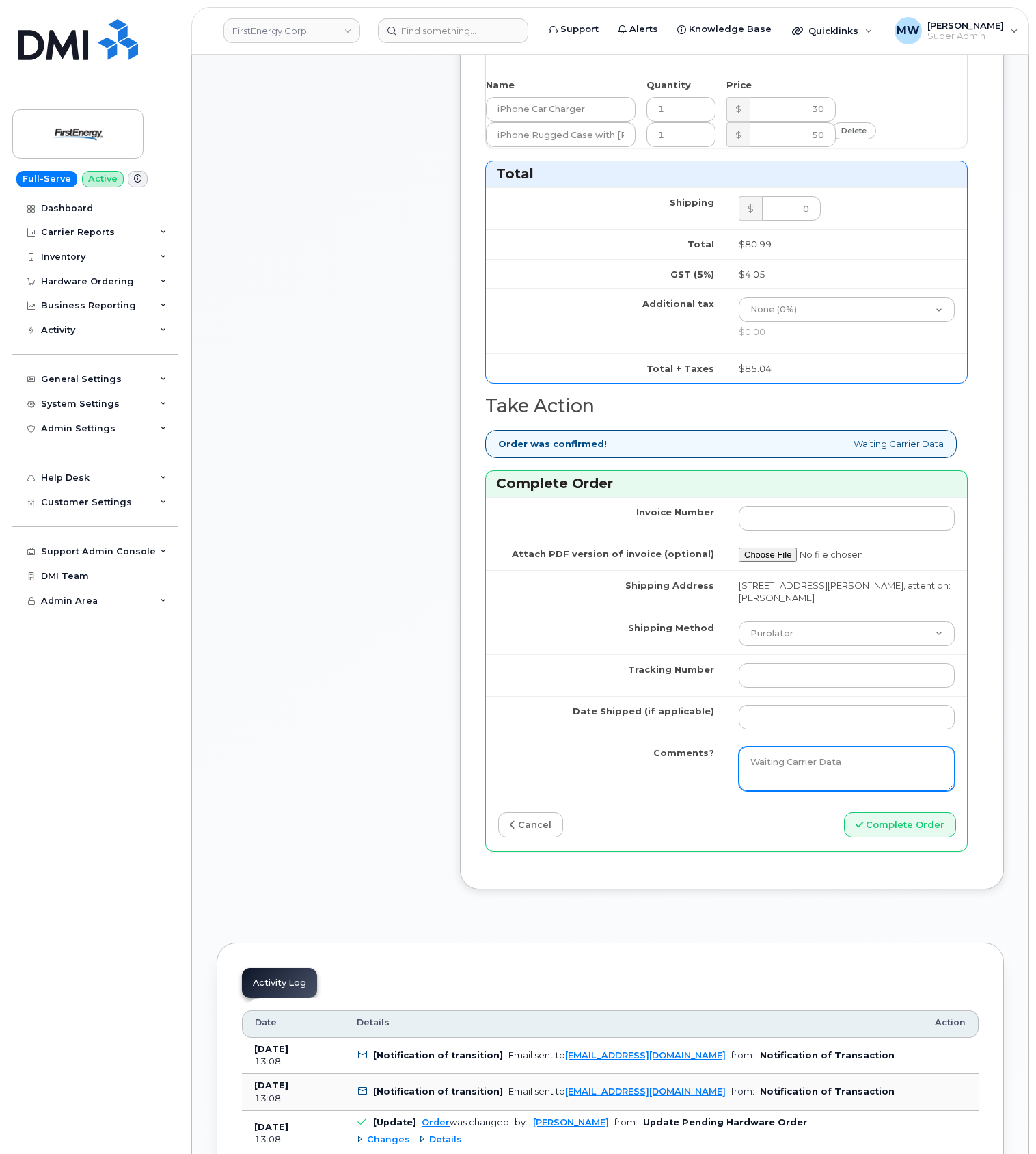
scroll to position [1002, 0]
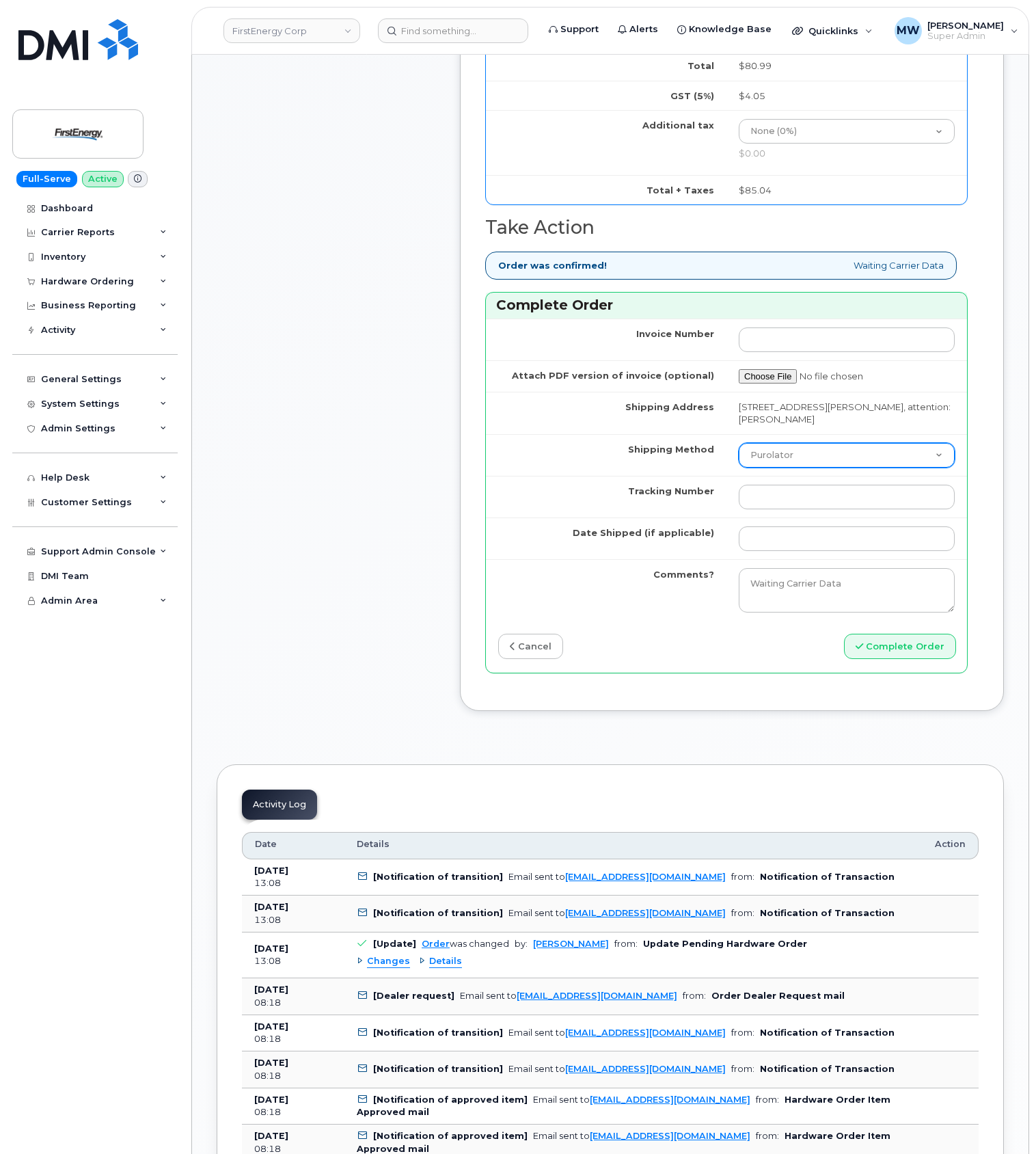
drag, startPoint x: 802, startPoint y: 472, endPoint x: 802, endPoint y: 486, distance: 14.0
click at [802, 468] on select "Purolator UPS FedEx Canada Post Courier Other Drop Off Pick Up" at bounding box center [846, 455] width 216 height 25
select select "FedEx"
click at [739, 461] on select "Purolator UPS FedEx Canada Post Courier Other Drop Off Pick Up" at bounding box center [846, 455] width 216 height 25
click at [788, 539] on td at bounding box center [846, 538] width 241 height 41
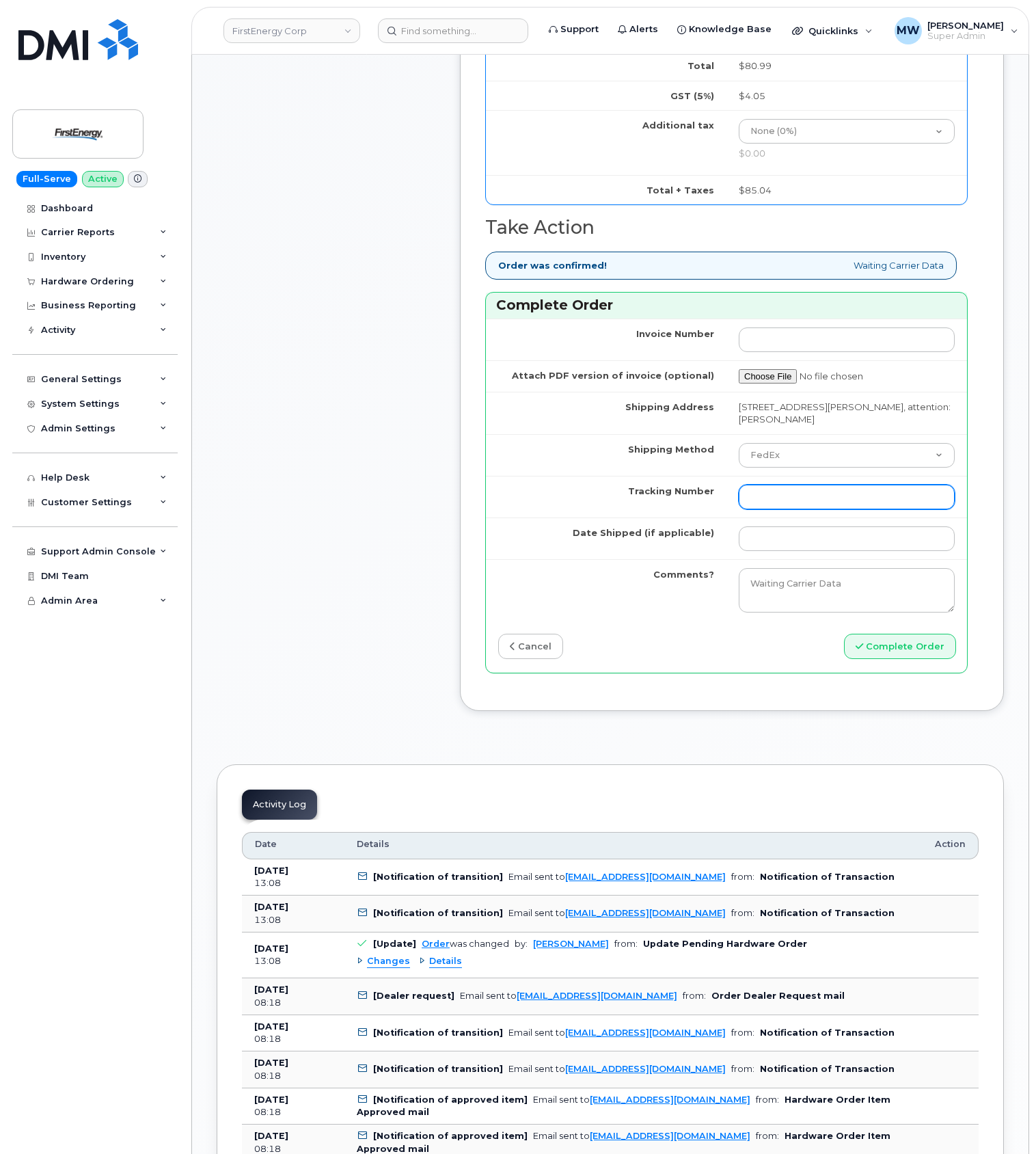
click at [785, 509] on input "Tracking Number" at bounding box center [846, 497] width 216 height 25
paste input "1Z3W39X62952187491"
type input "1Z3W39X62952187491"
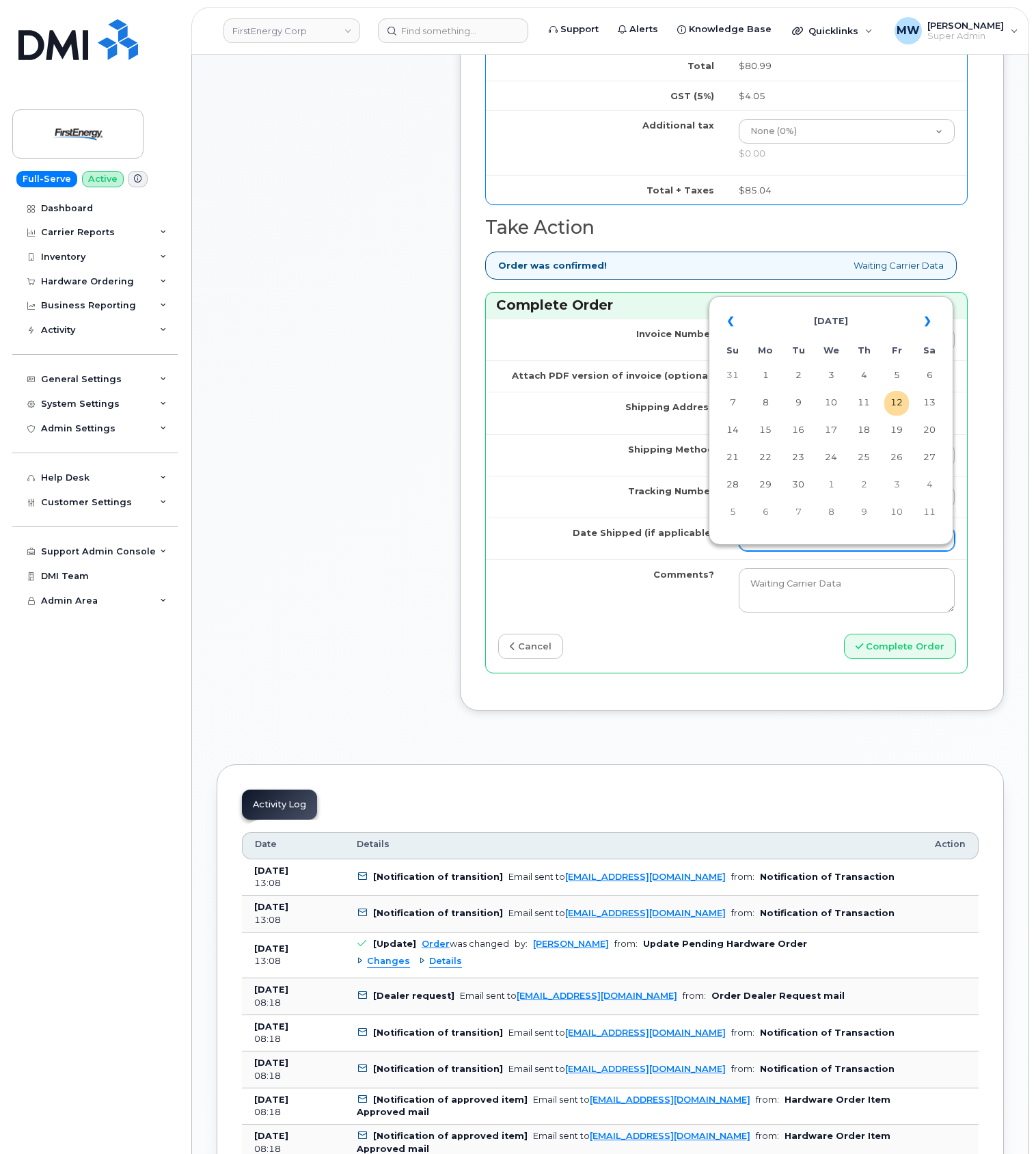
click at [781, 551] on input "Date Shipped (if applicable)" at bounding box center [846, 539] width 216 height 25
click at [722, 320] on th "«" at bounding box center [733, 321] width 25 height 33
click at [733, 309] on th "«" at bounding box center [733, 321] width 25 height 33
click at [873, 488] on td "26" at bounding box center [864, 486] width 25 height 25
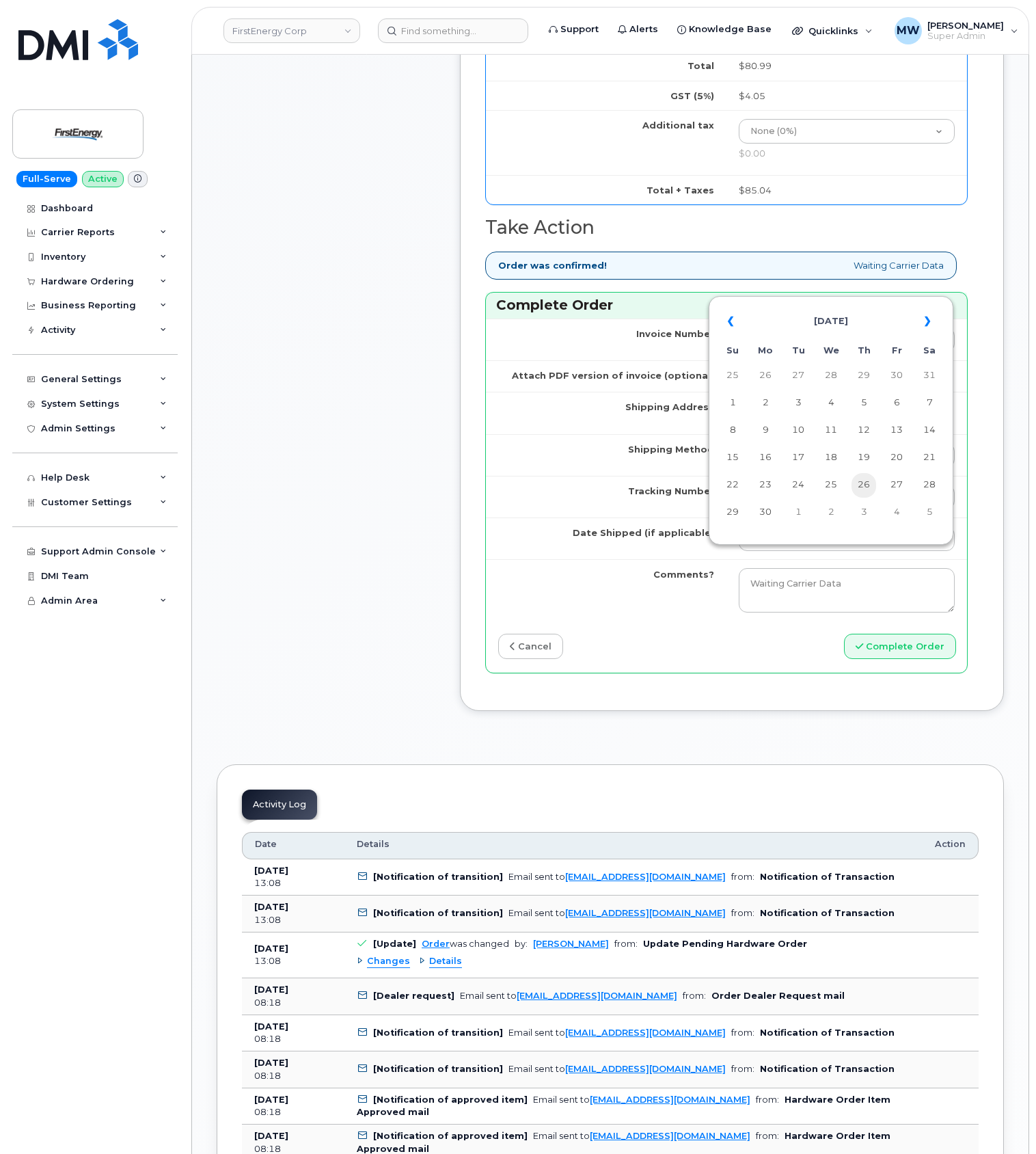
type input "2025-06-26"
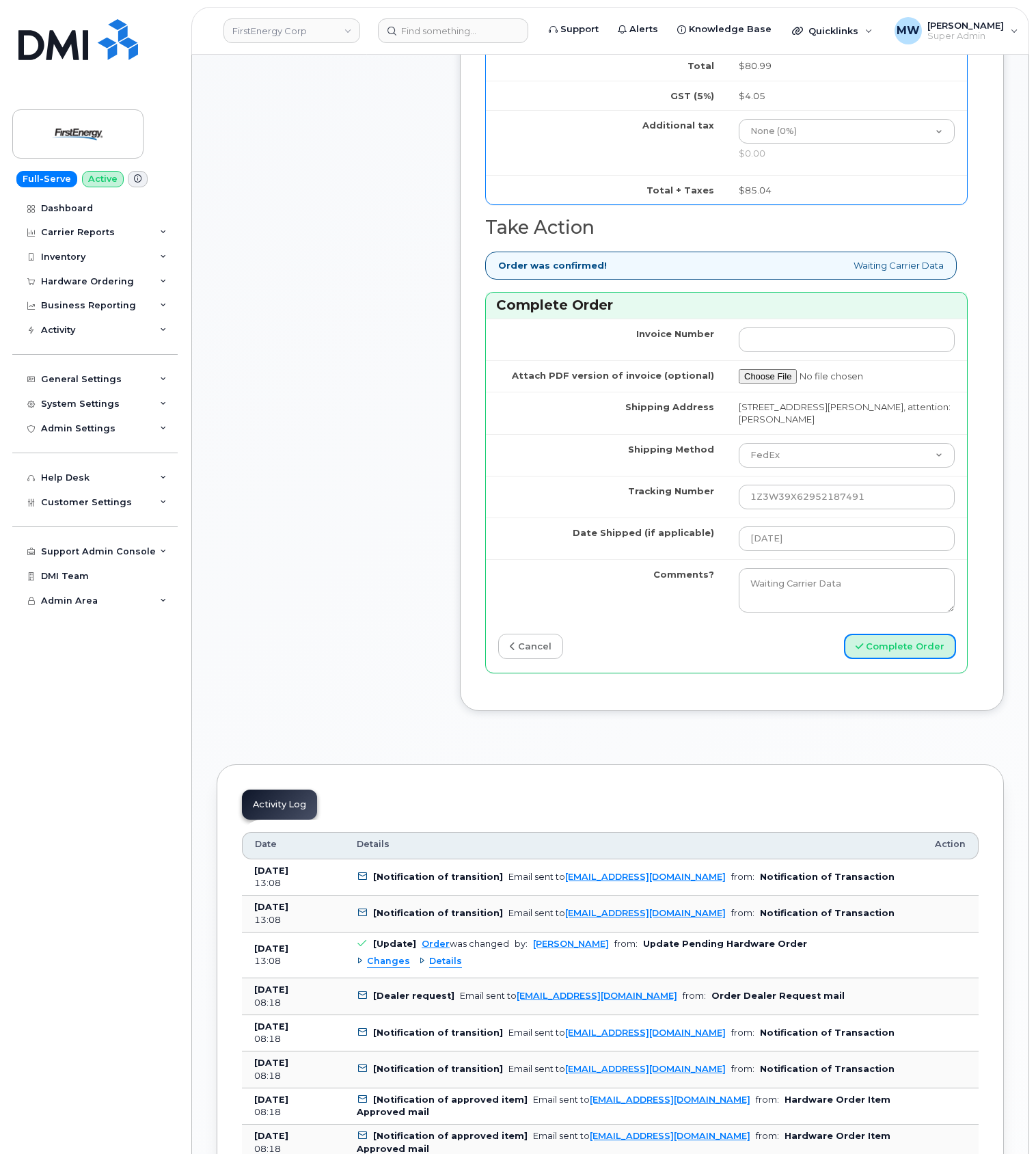
drag, startPoint x: 928, startPoint y: 673, endPoint x: 923, endPoint y: 686, distance: 13.9
click at [928, 659] on button "Complete Order" at bounding box center [900, 646] width 112 height 26
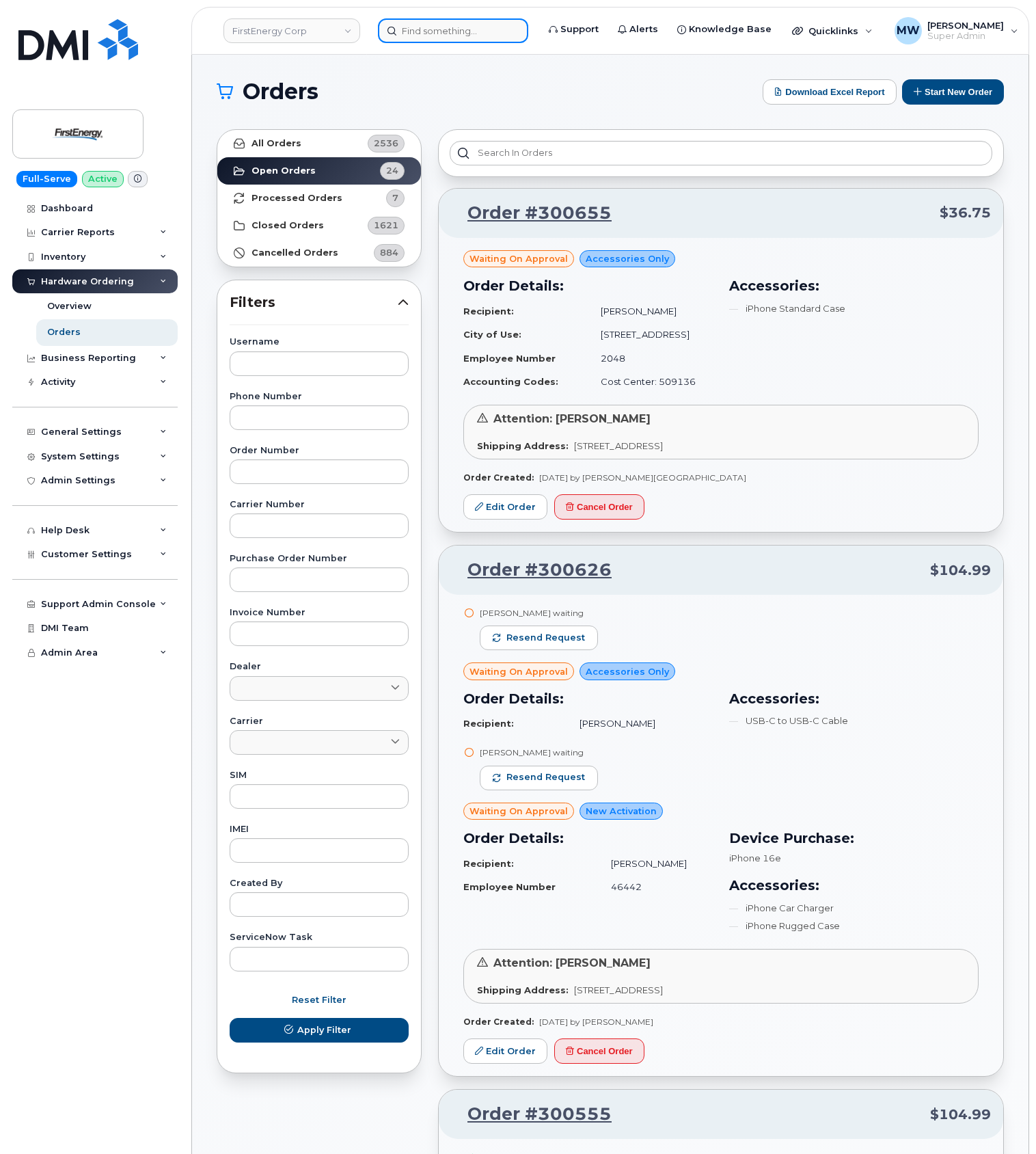
click at [468, 26] on input at bounding box center [453, 31] width 150 height 25
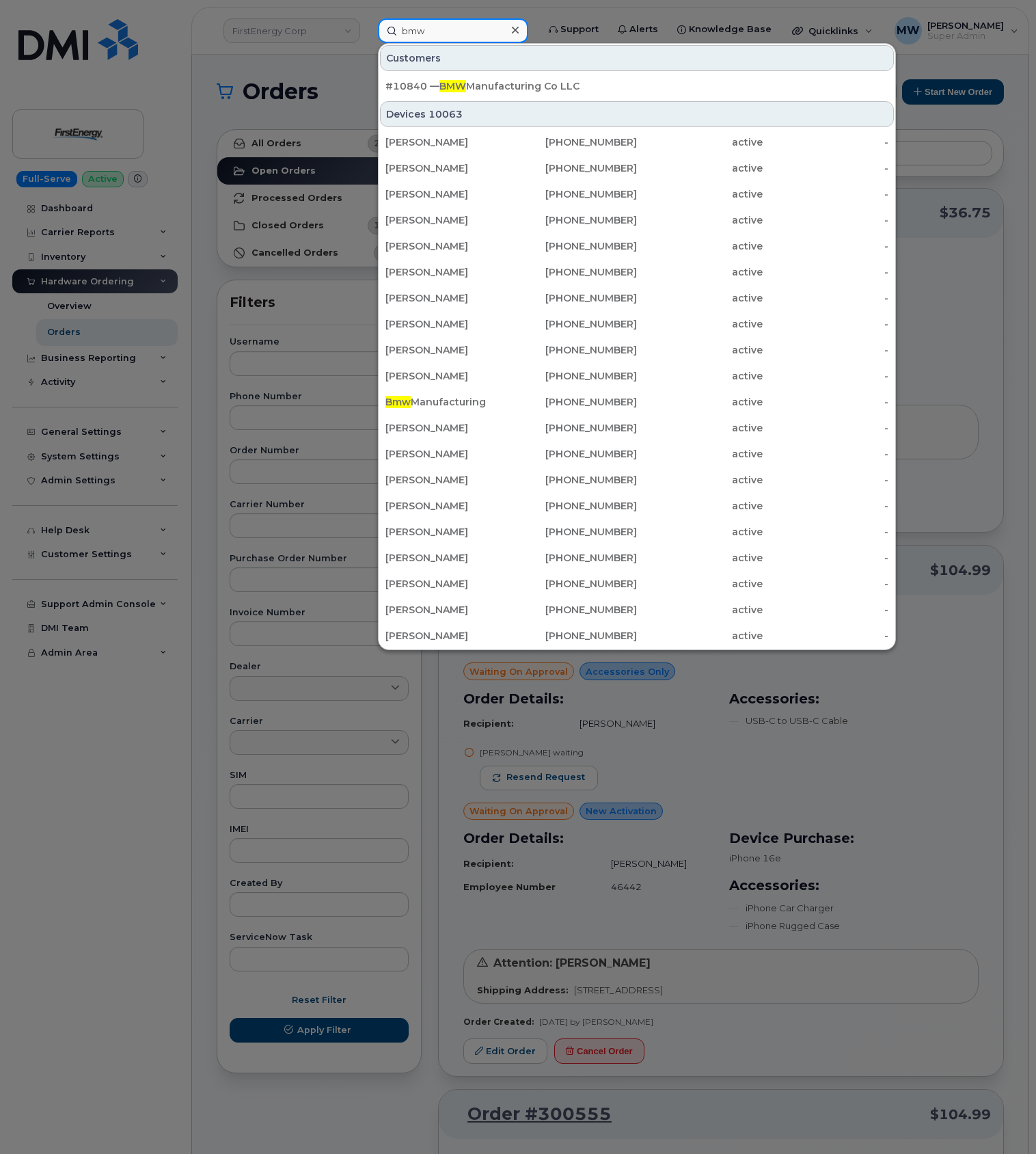
type input "bmw"
click at [472, 66] on div "Customers" at bounding box center [637, 58] width 514 height 26
click at [477, 83] on div "#10840 — BMW Manufacturing Co LLC" at bounding box center [637, 86] width 503 height 14
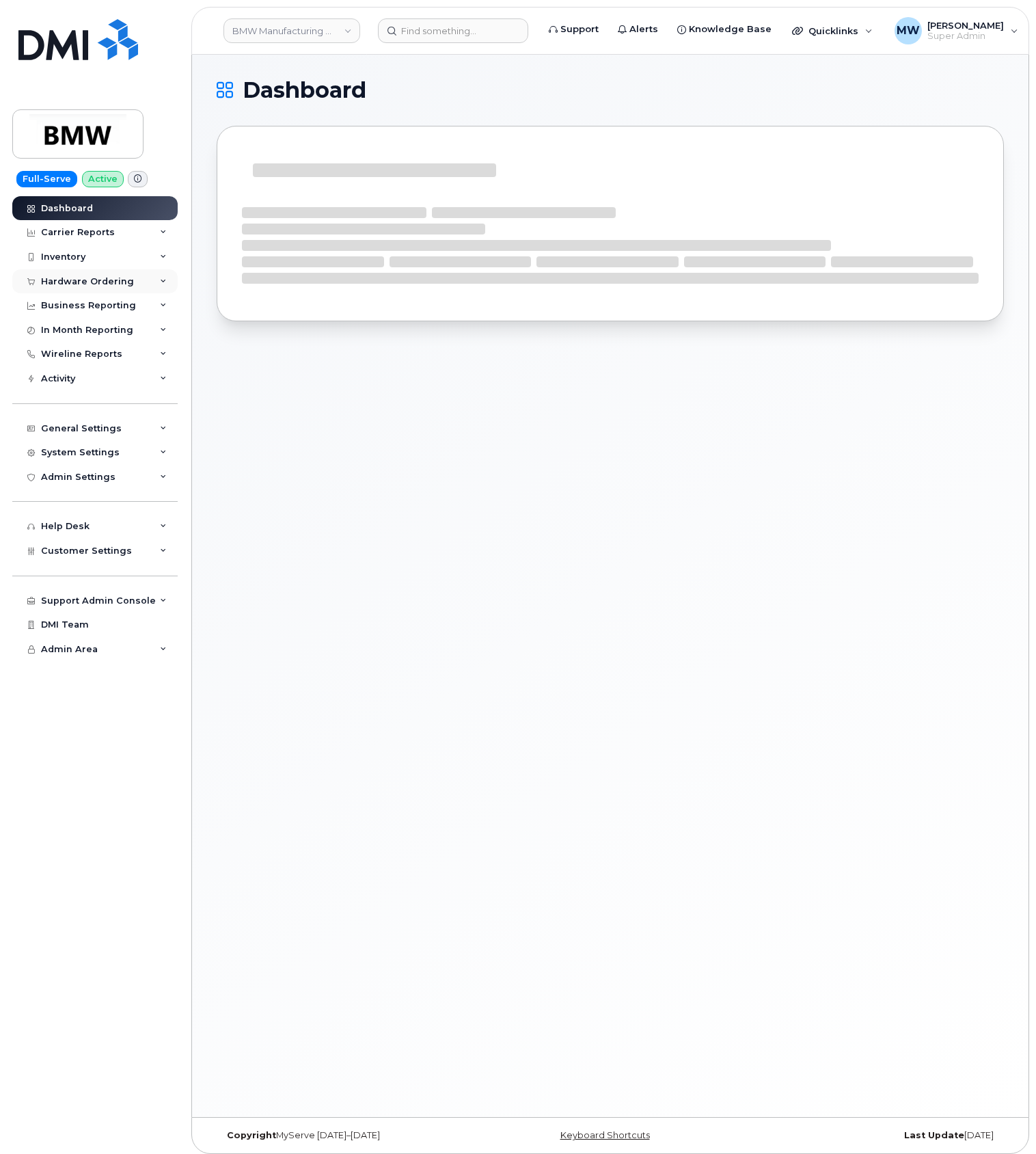
click at [99, 288] on div "Hardware Ordering" at bounding box center [95, 281] width 166 height 25
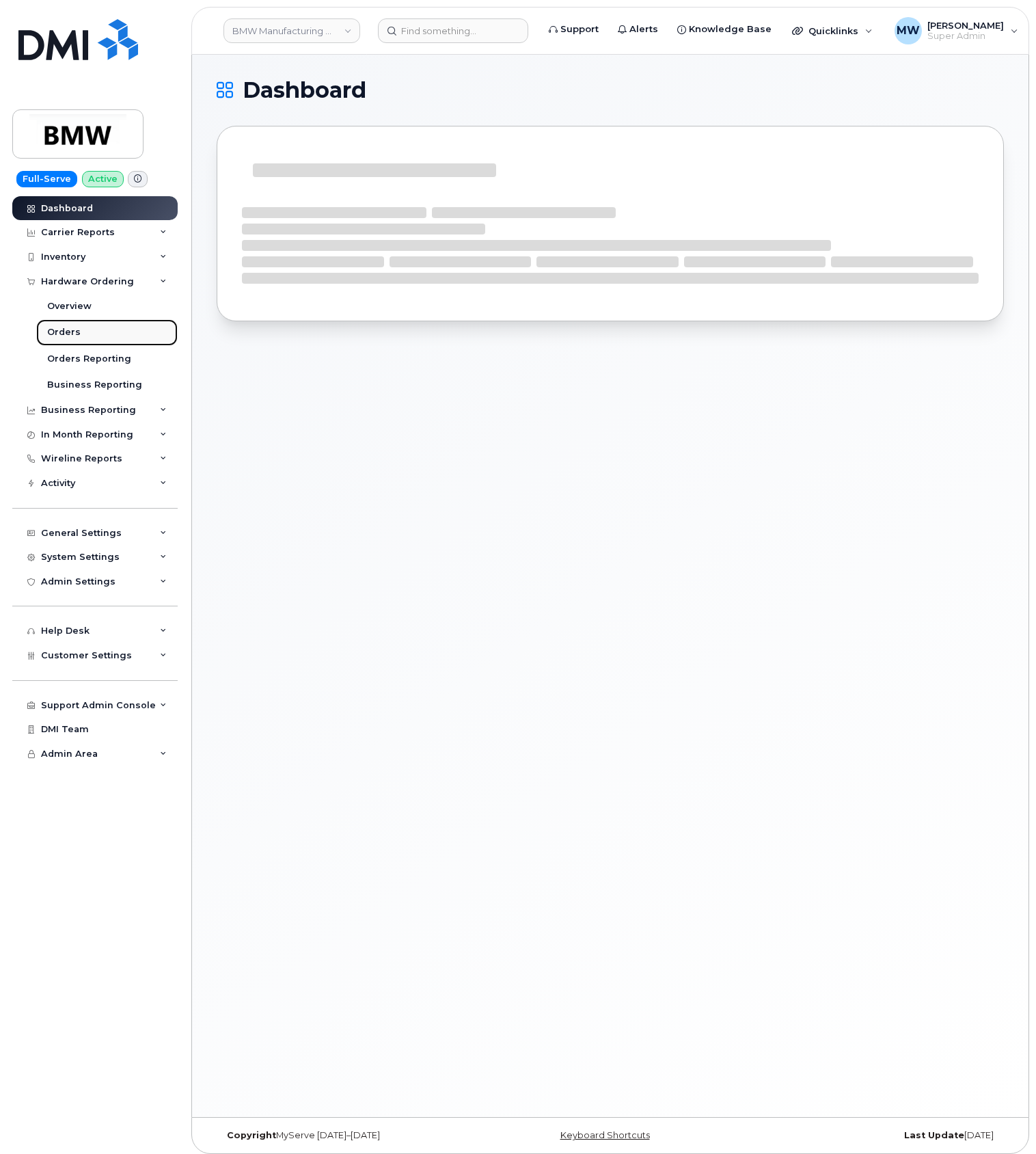
click at [91, 332] on link "Orders" at bounding box center [107, 332] width 141 height 26
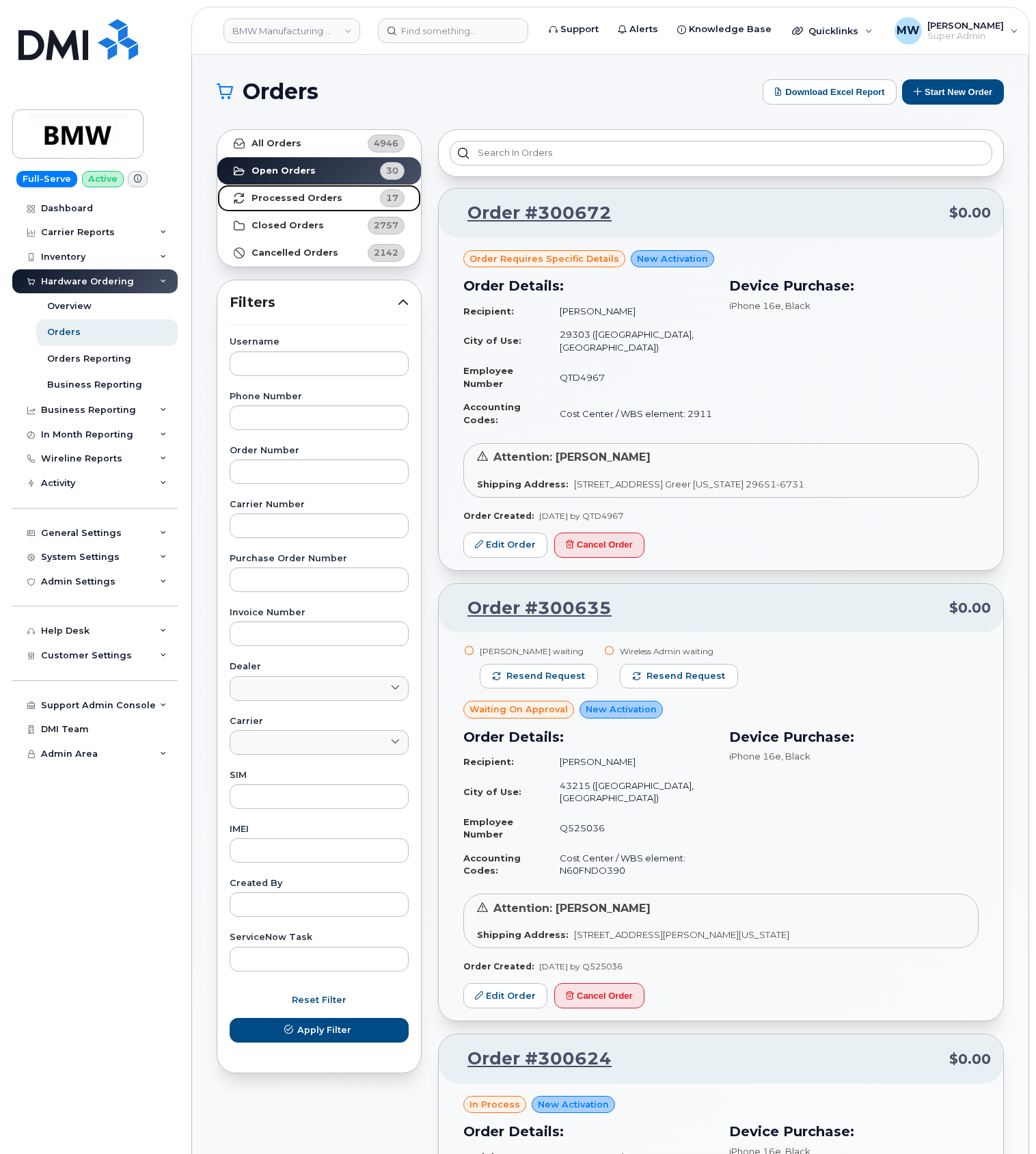
click at [335, 203] on link "Processed Orders 17" at bounding box center [319, 199] width 203 height 28
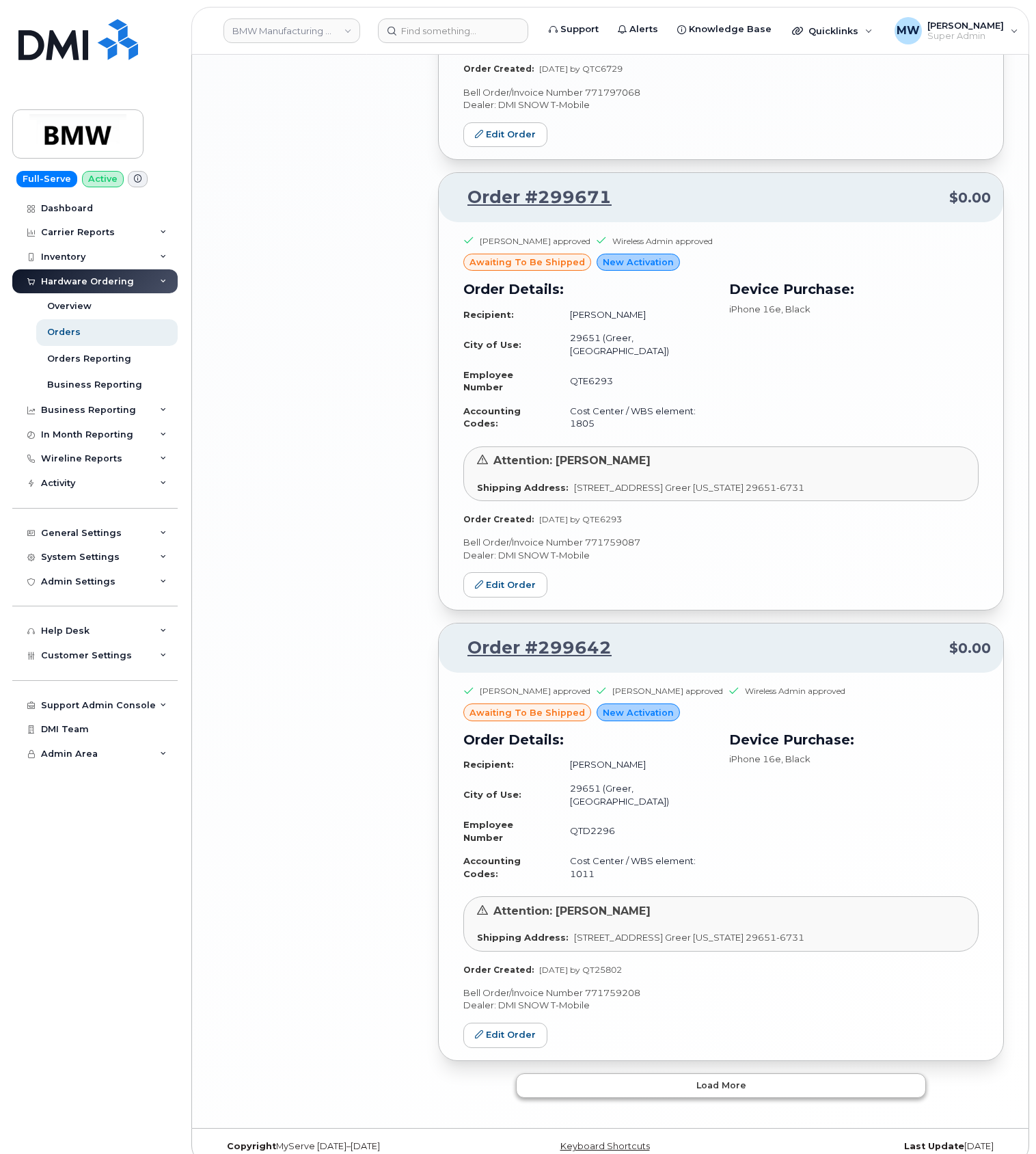
scroll to position [2700, 0]
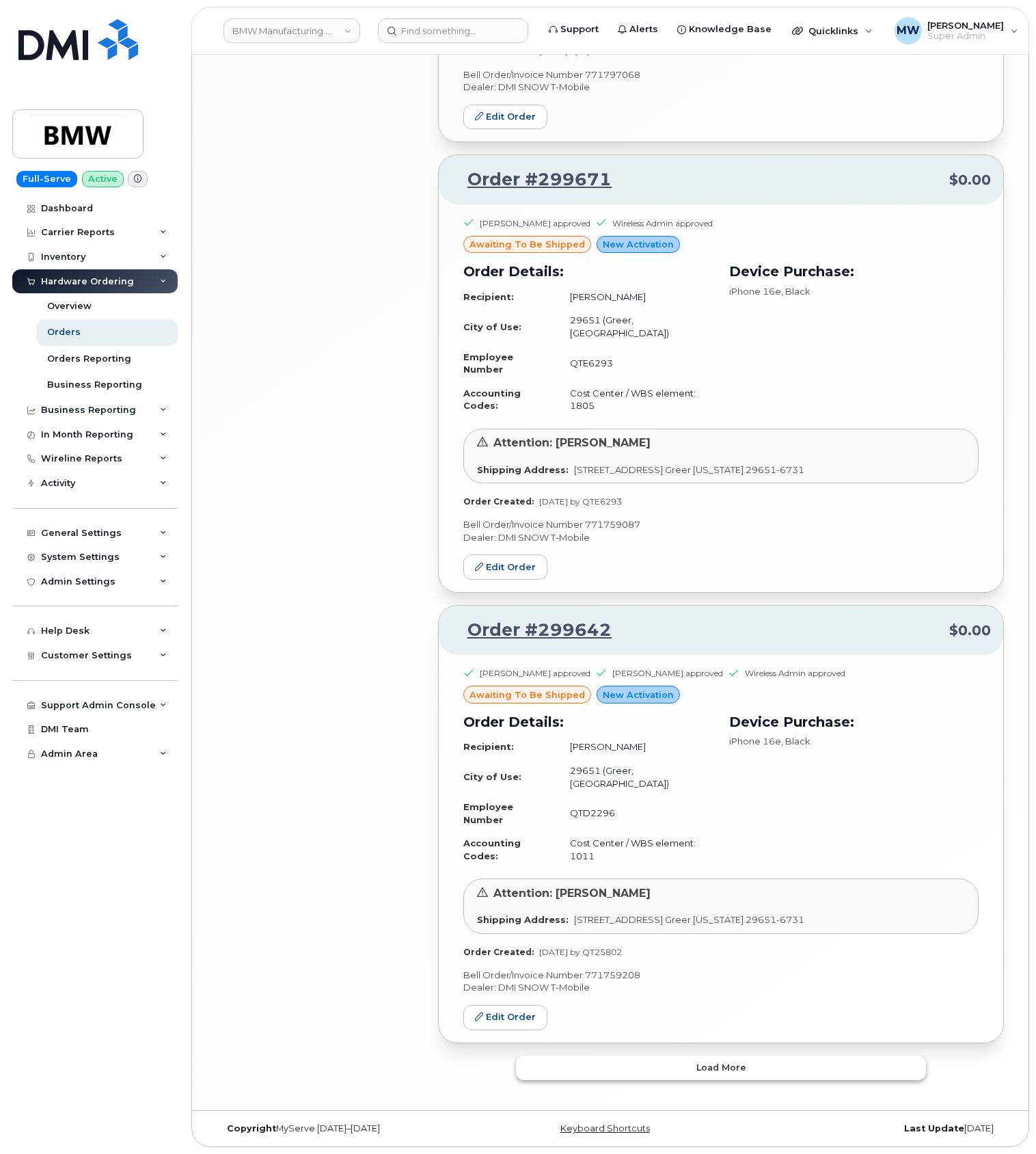
click at [752, 1073] on button "Load more" at bounding box center [721, 1068] width 410 height 25
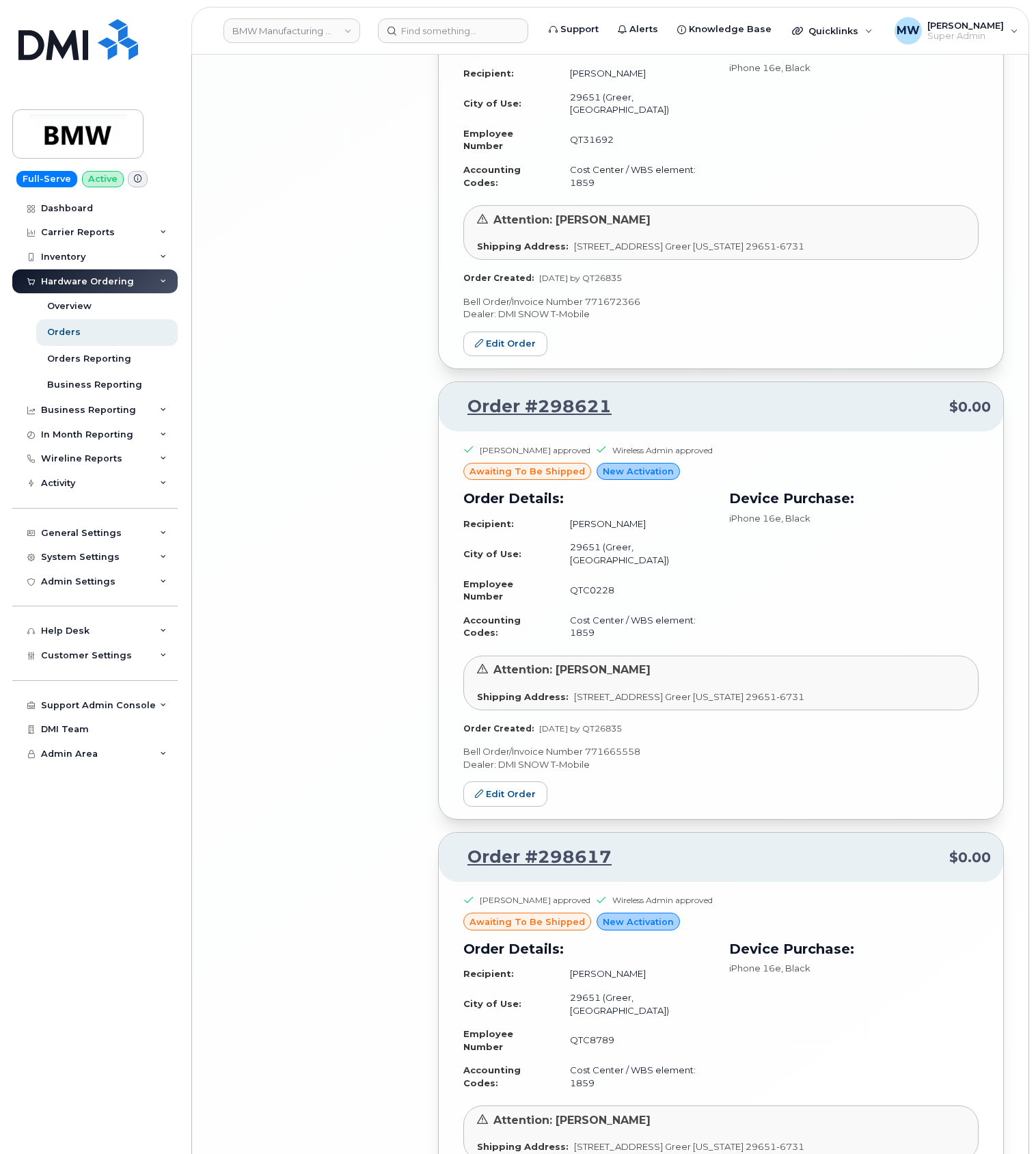
scroll to position [6316, 0]
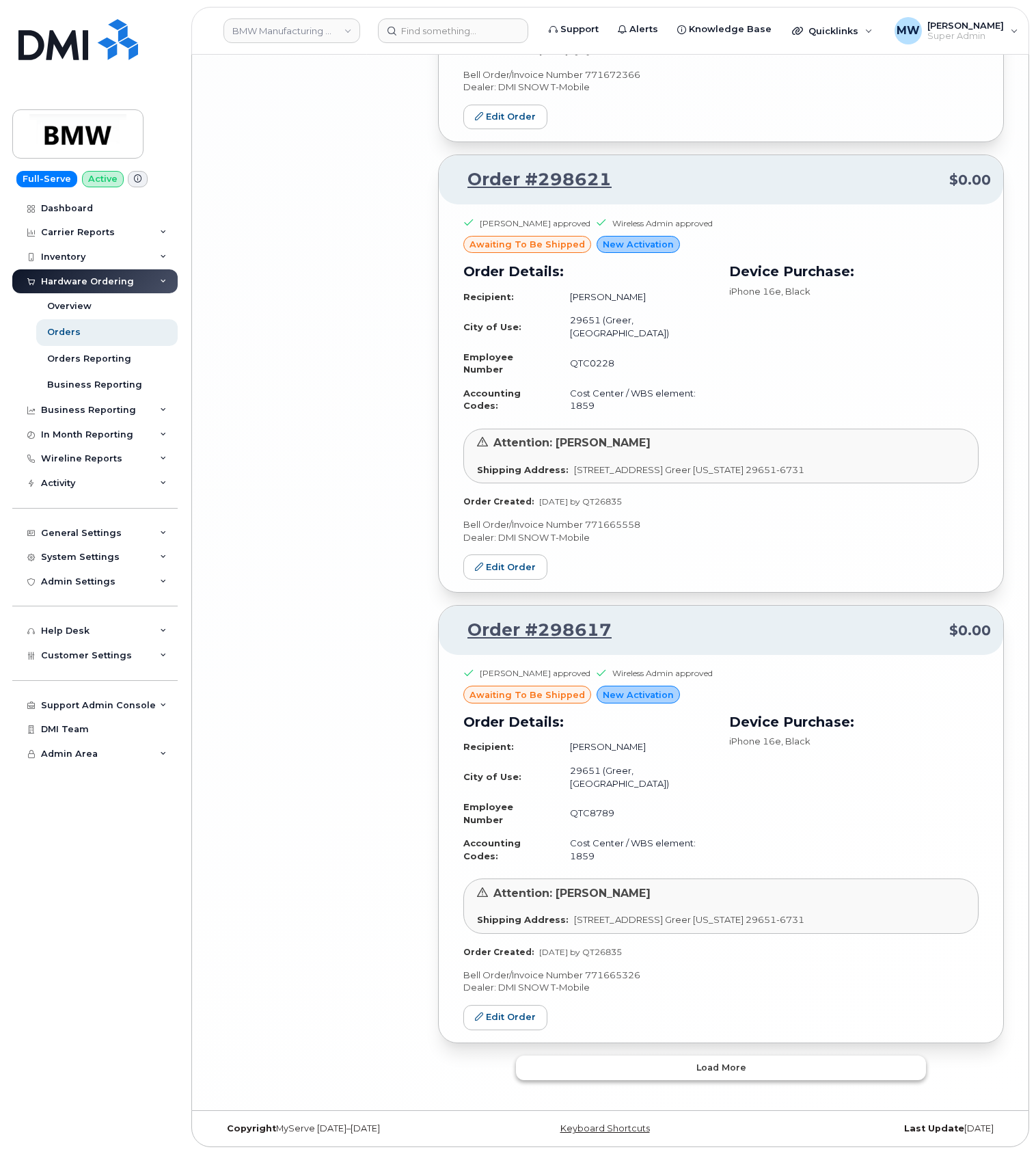
click at [771, 1064] on button "Load more" at bounding box center [721, 1068] width 410 height 25
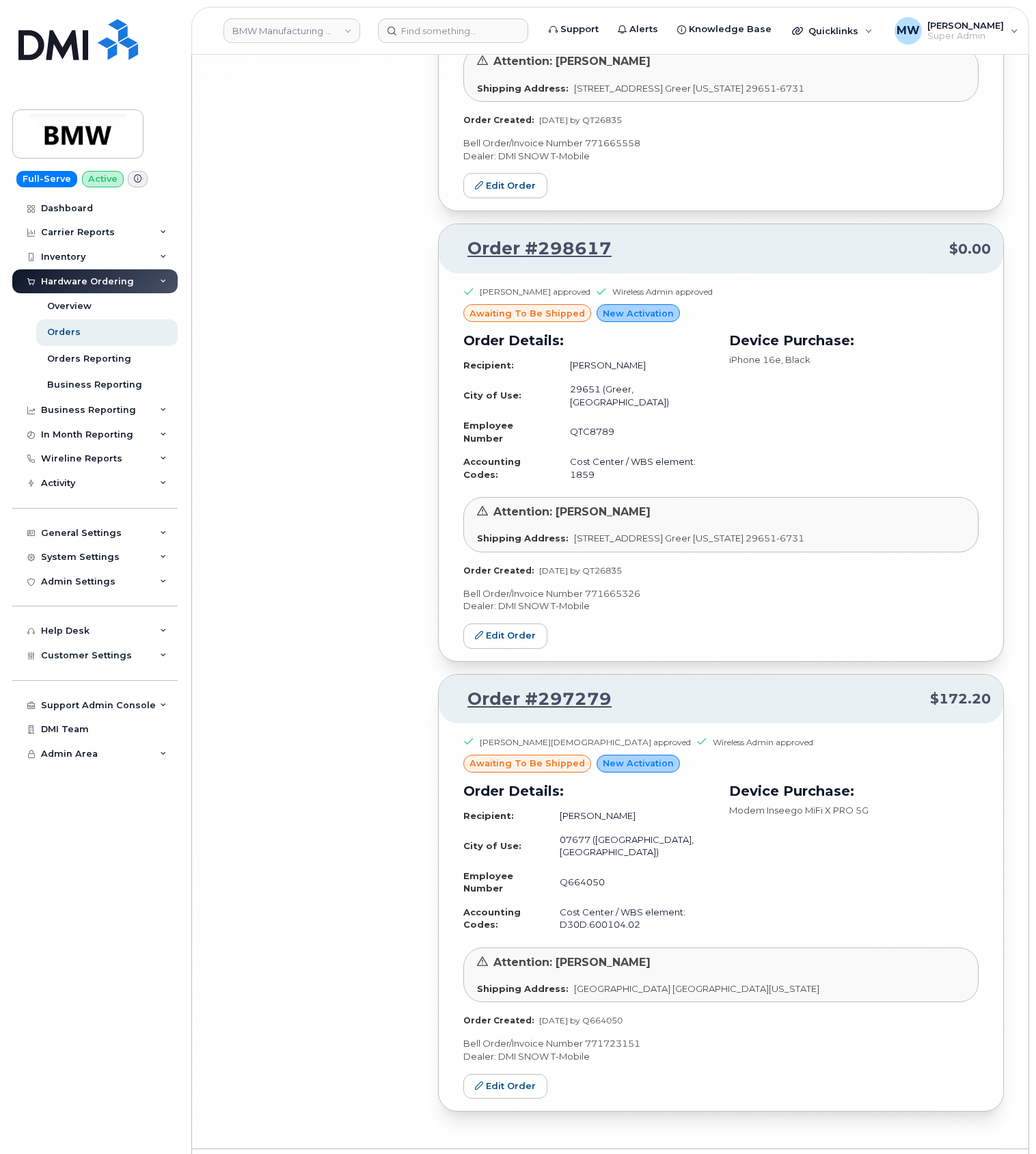
scroll to position [6725, 0]
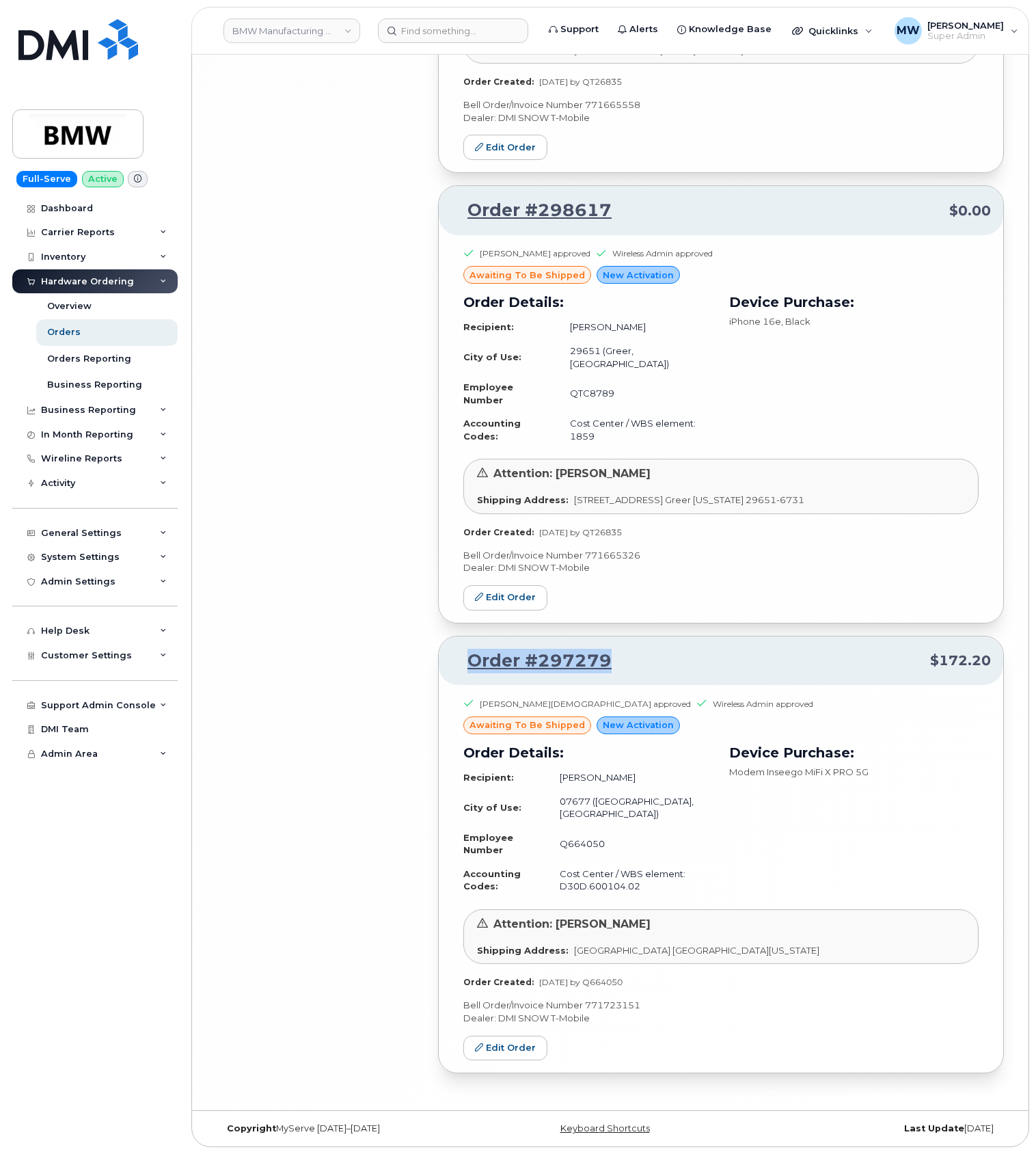
drag, startPoint x: 664, startPoint y: 666, endPoint x: 457, endPoint y: 662, distance: 207.0
click at [457, 662] on p "Order #297279 $172.20" at bounding box center [721, 661] width 540 height 25
copy link "Order #297279"
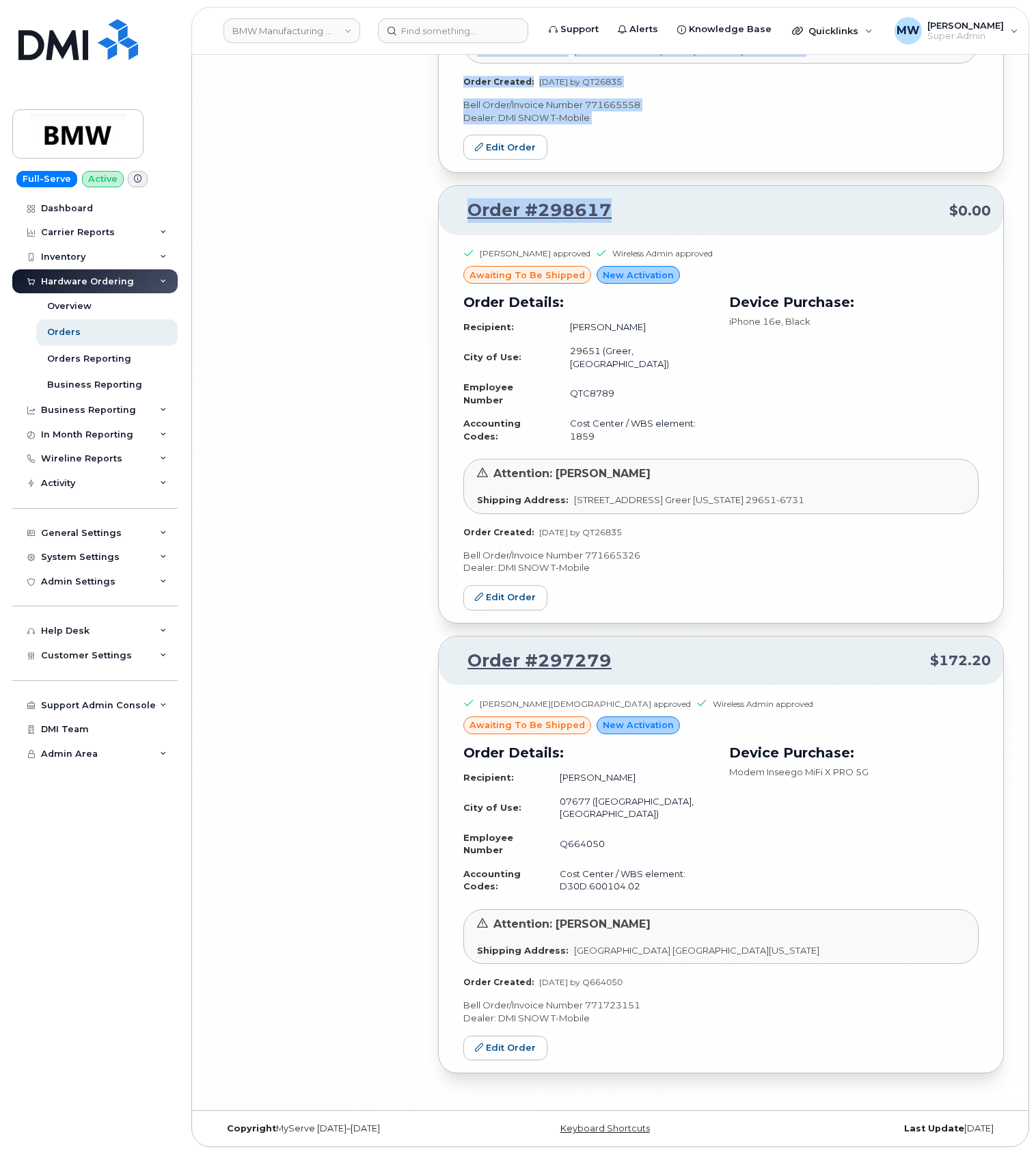
drag, startPoint x: 701, startPoint y: 219, endPoint x: 419, endPoint y: 213, distance: 282.1
copy div "Order #300565 $0.00 Joachim Pusch approved Wireless Admin approved awaiting to …"
click at [796, 214] on p "Order #298617 $0.00" at bounding box center [721, 210] width 540 height 25
drag, startPoint x: 491, startPoint y: 210, endPoint x: 454, endPoint y: 212, distance: 37.1
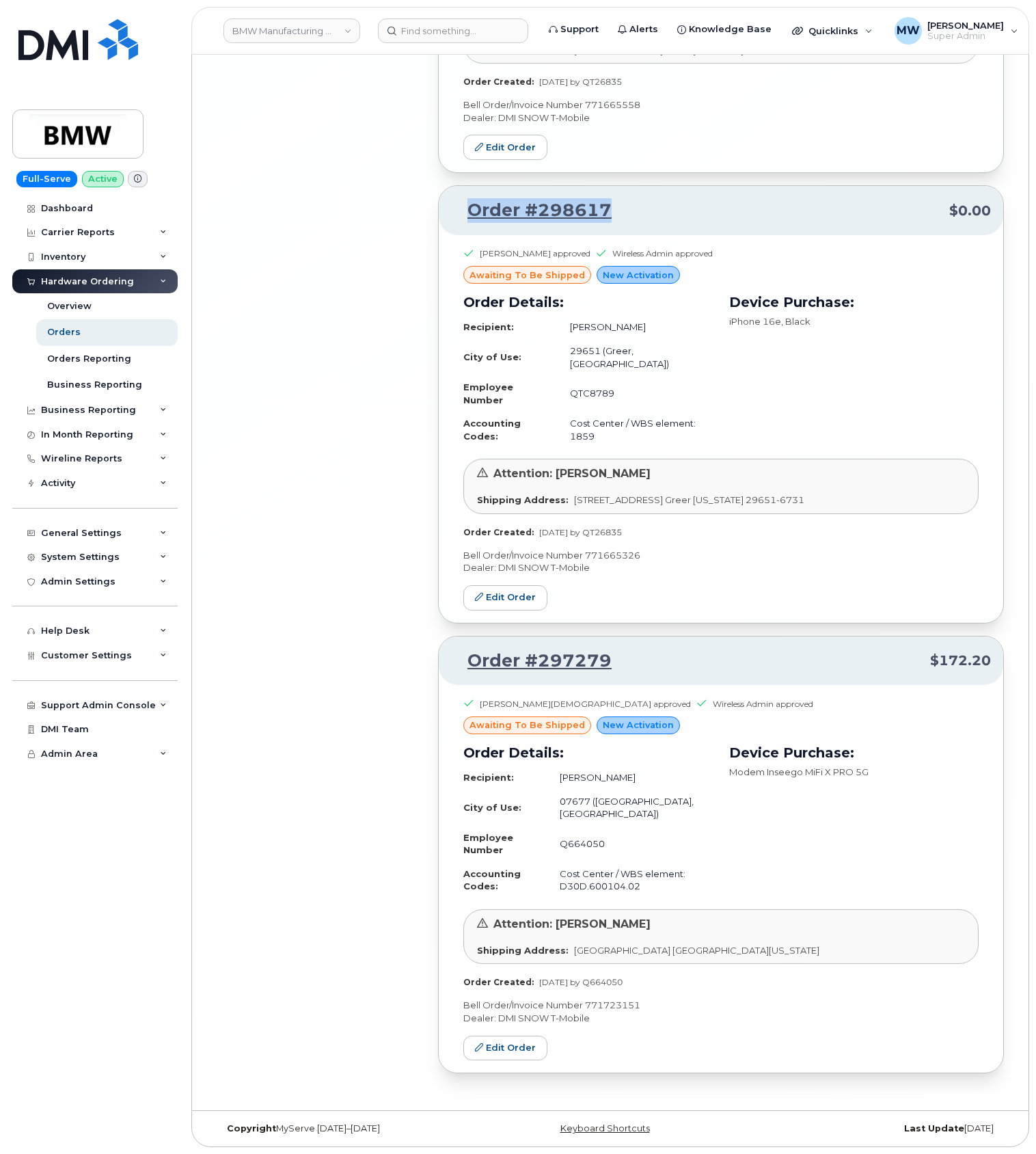
click at [454, 212] on p "Order #298617 $0.00" at bounding box center [721, 210] width 540 height 25
copy link "Order #298617"
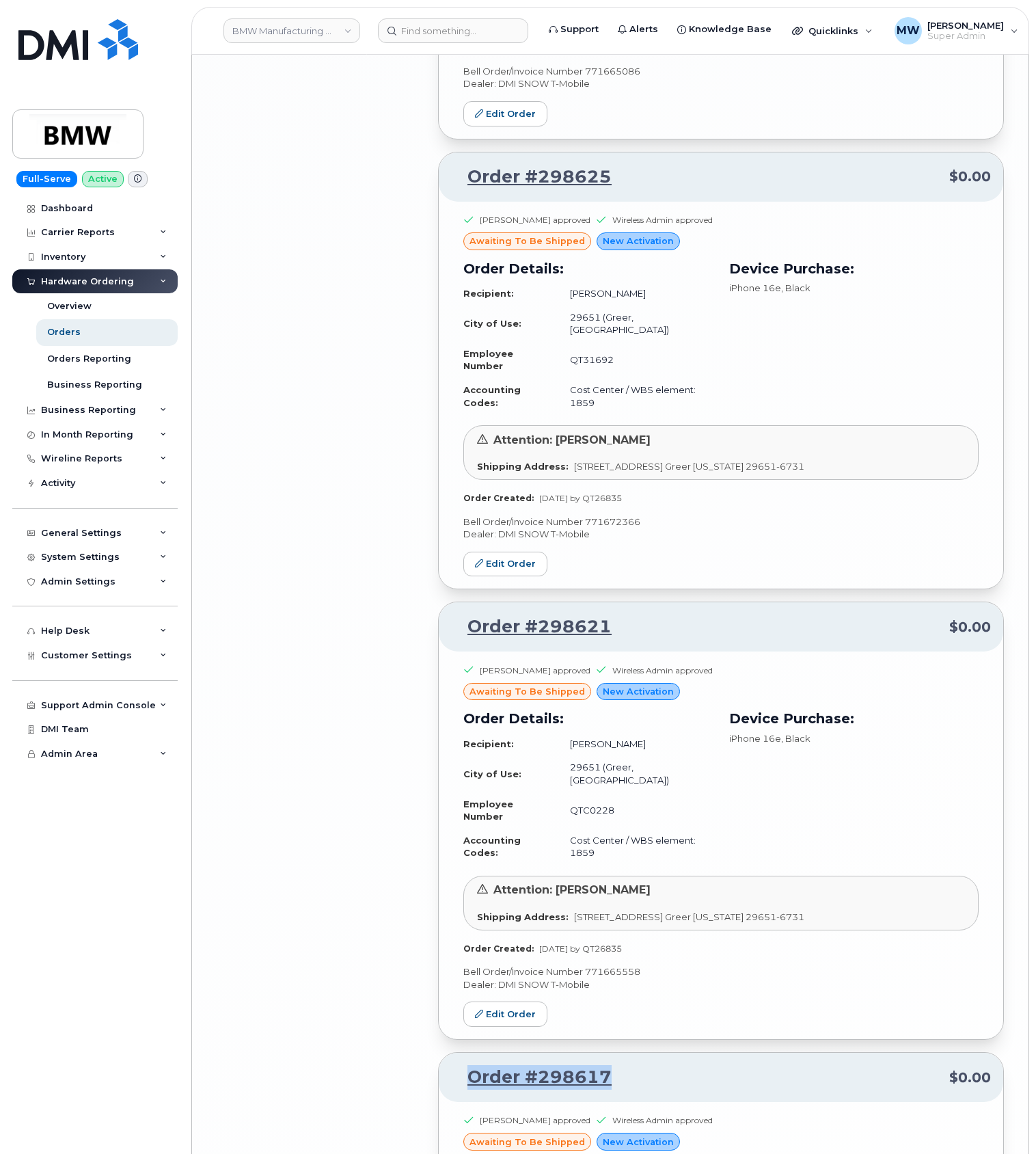
scroll to position [5814, 0]
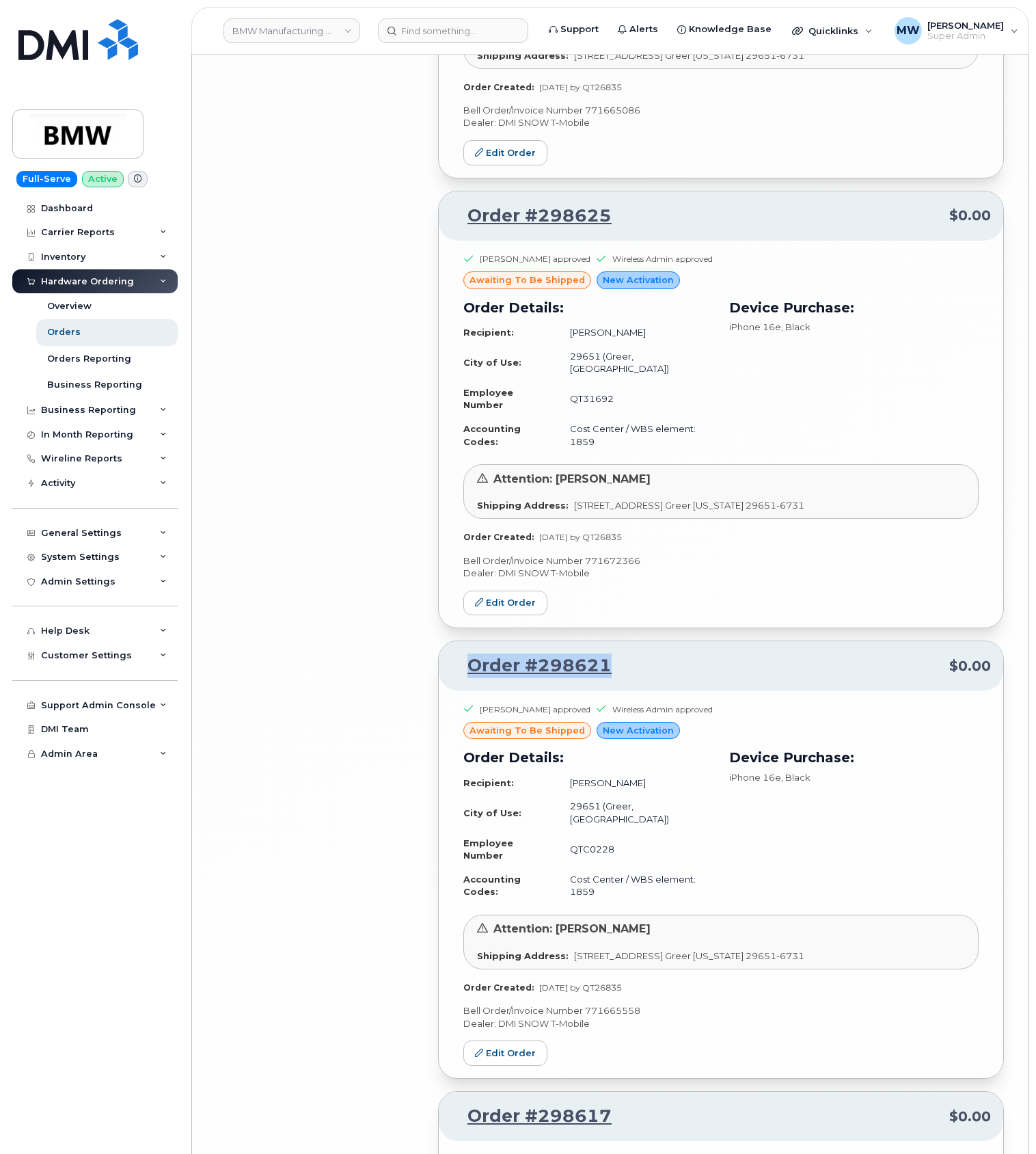
drag, startPoint x: 612, startPoint y: 679, endPoint x: 490, endPoint y: 686, distance: 122.2
click at [474, 677] on p "Order #298621 $0.00" at bounding box center [721, 666] width 540 height 25
copy link "Order #298621"
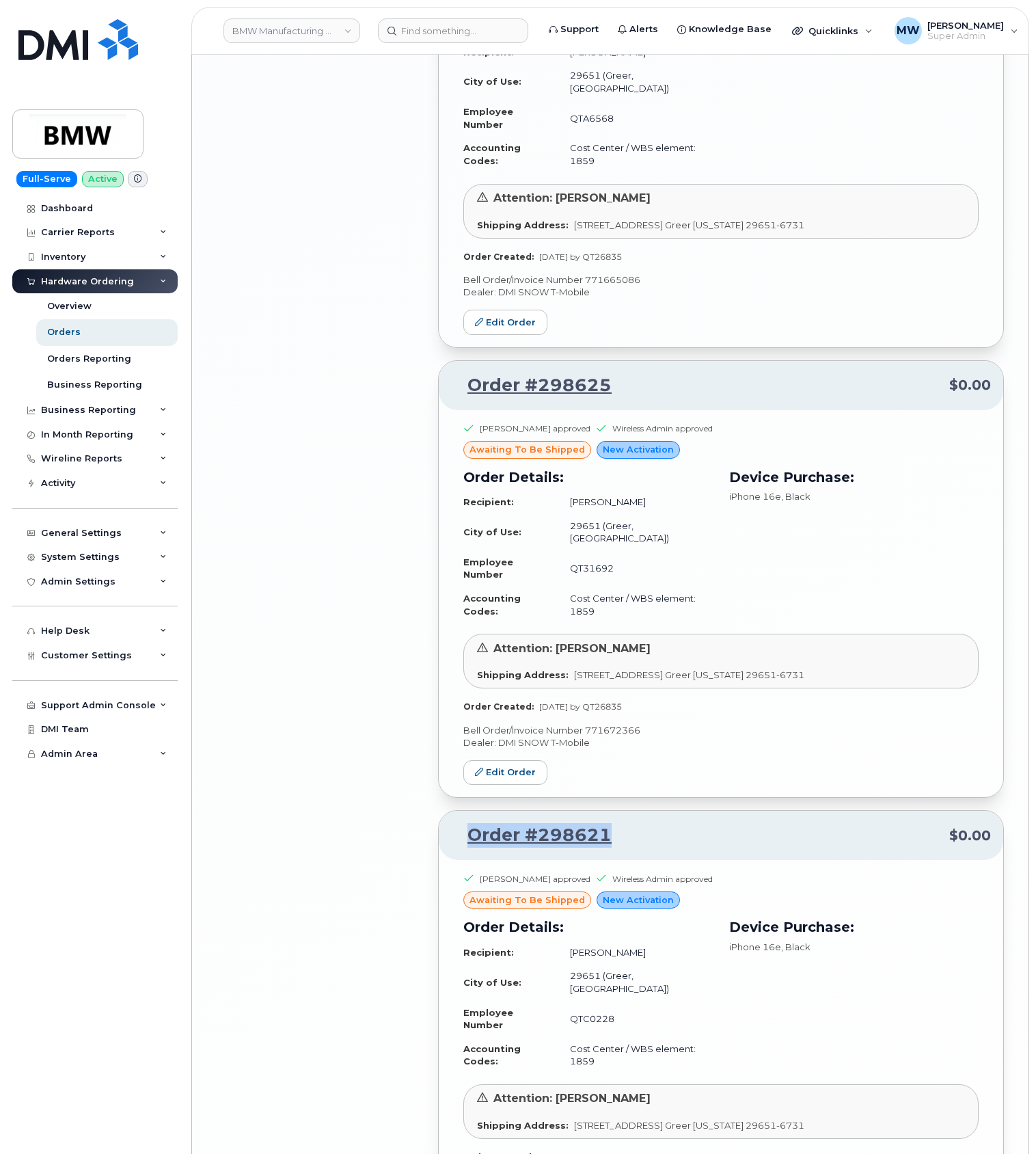
scroll to position [5631, 0]
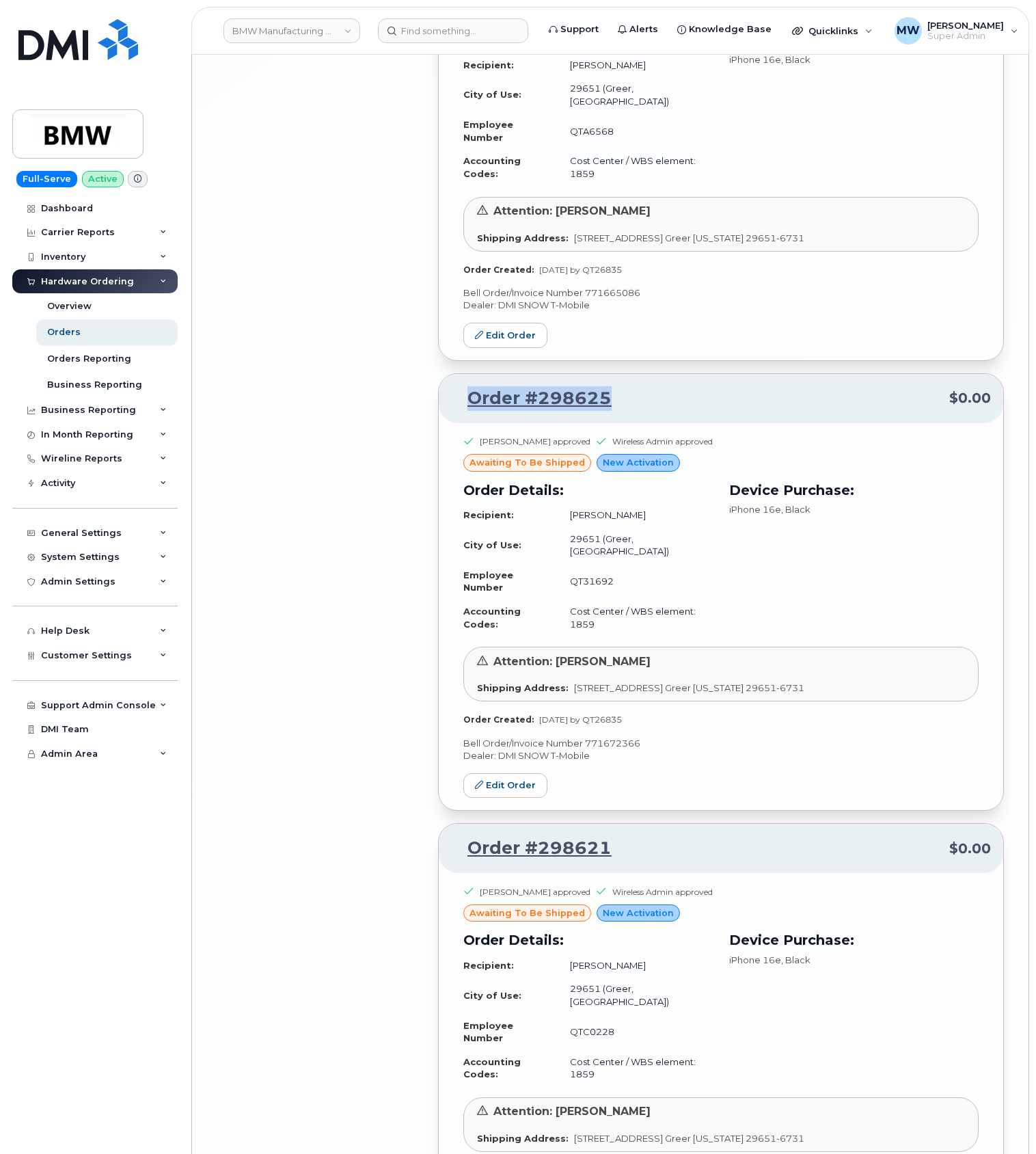
drag, startPoint x: 648, startPoint y: 404, endPoint x: 444, endPoint y: 419, distance: 204.6
copy link "Order #298625"
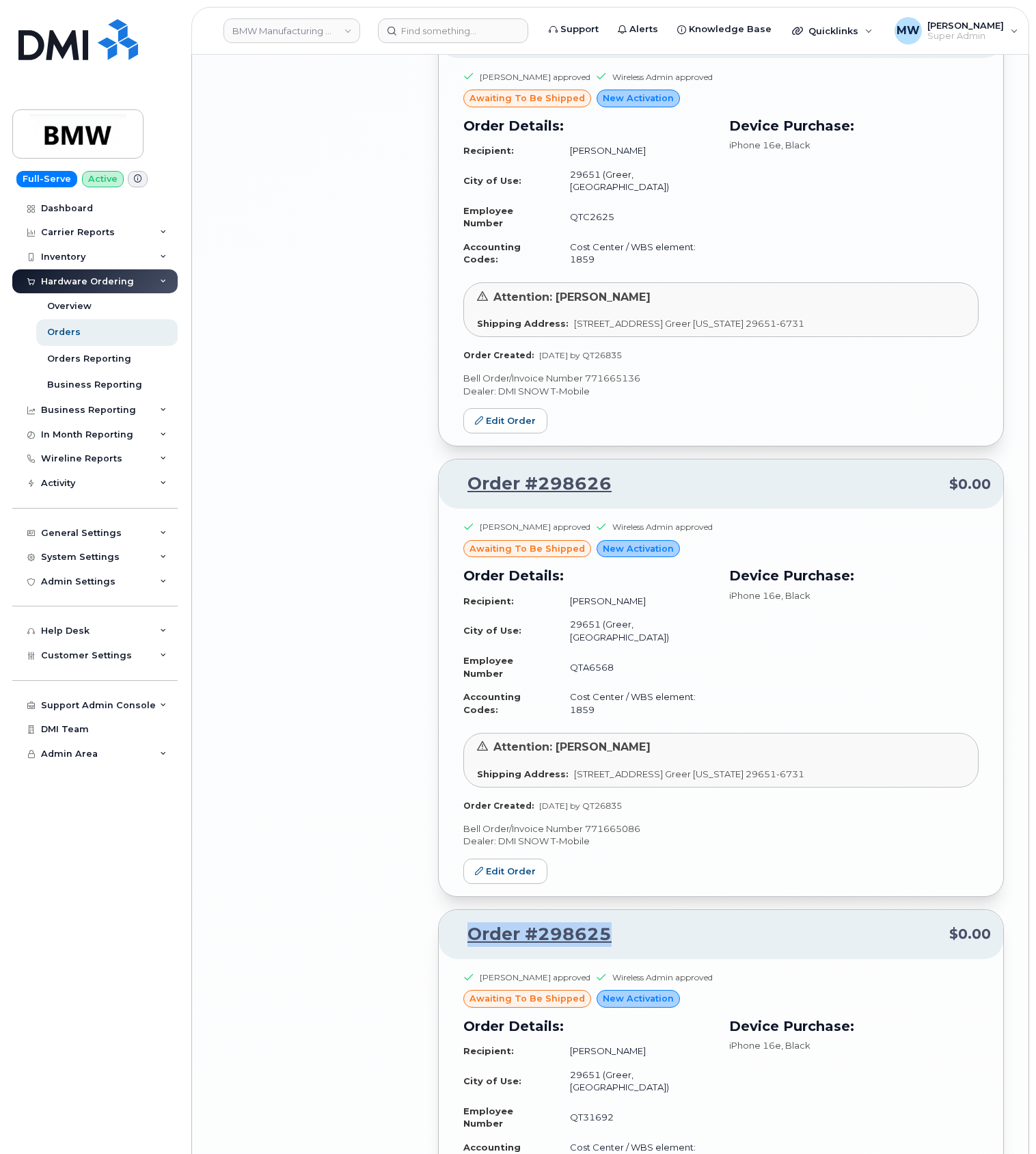
scroll to position [5084, 0]
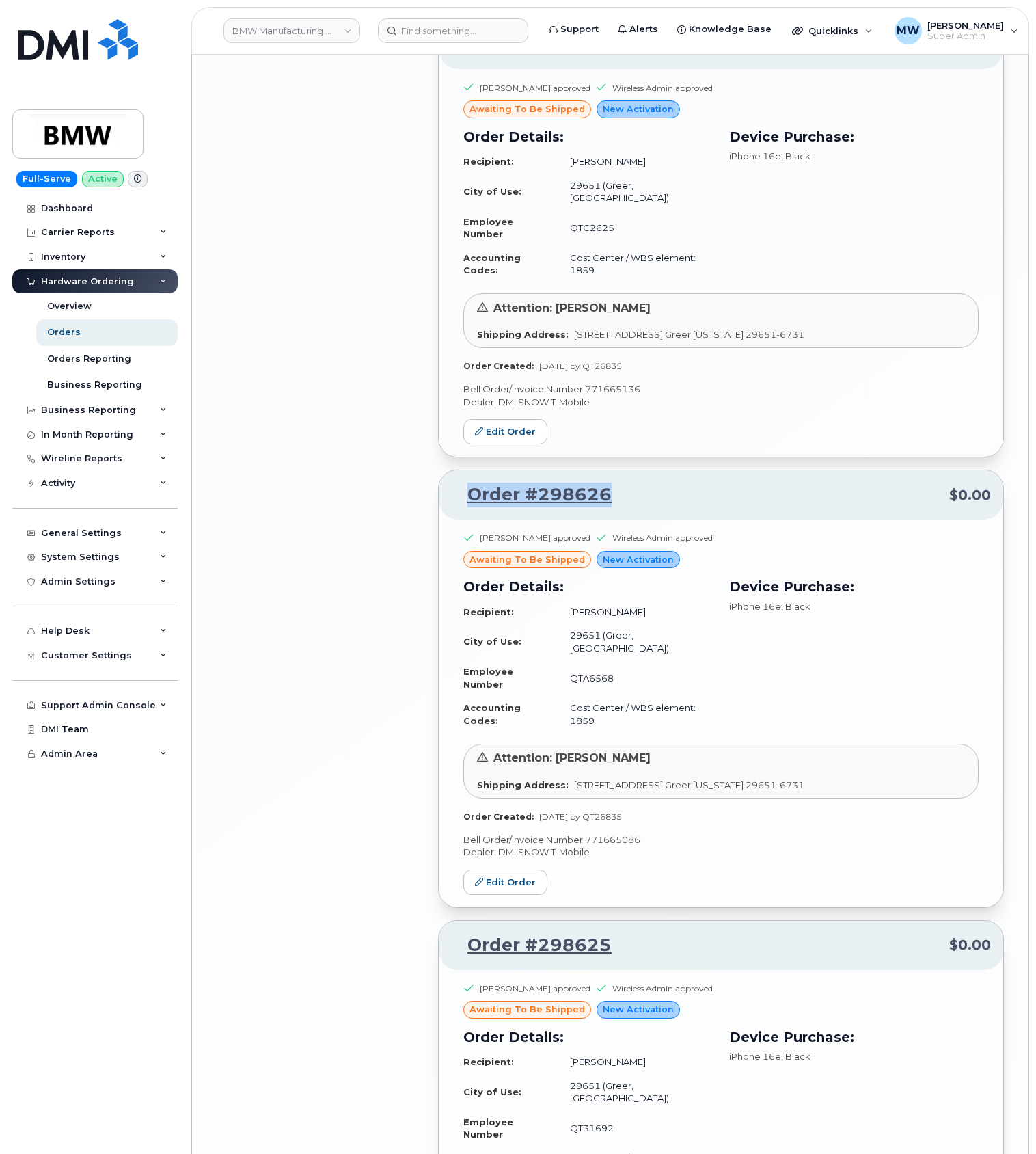
drag, startPoint x: 641, startPoint y: 495, endPoint x: 468, endPoint y: 500, distance: 173.1
click at [468, 500] on p "Order #298626 $0.00" at bounding box center [721, 495] width 540 height 25
copy link "Order #298626"
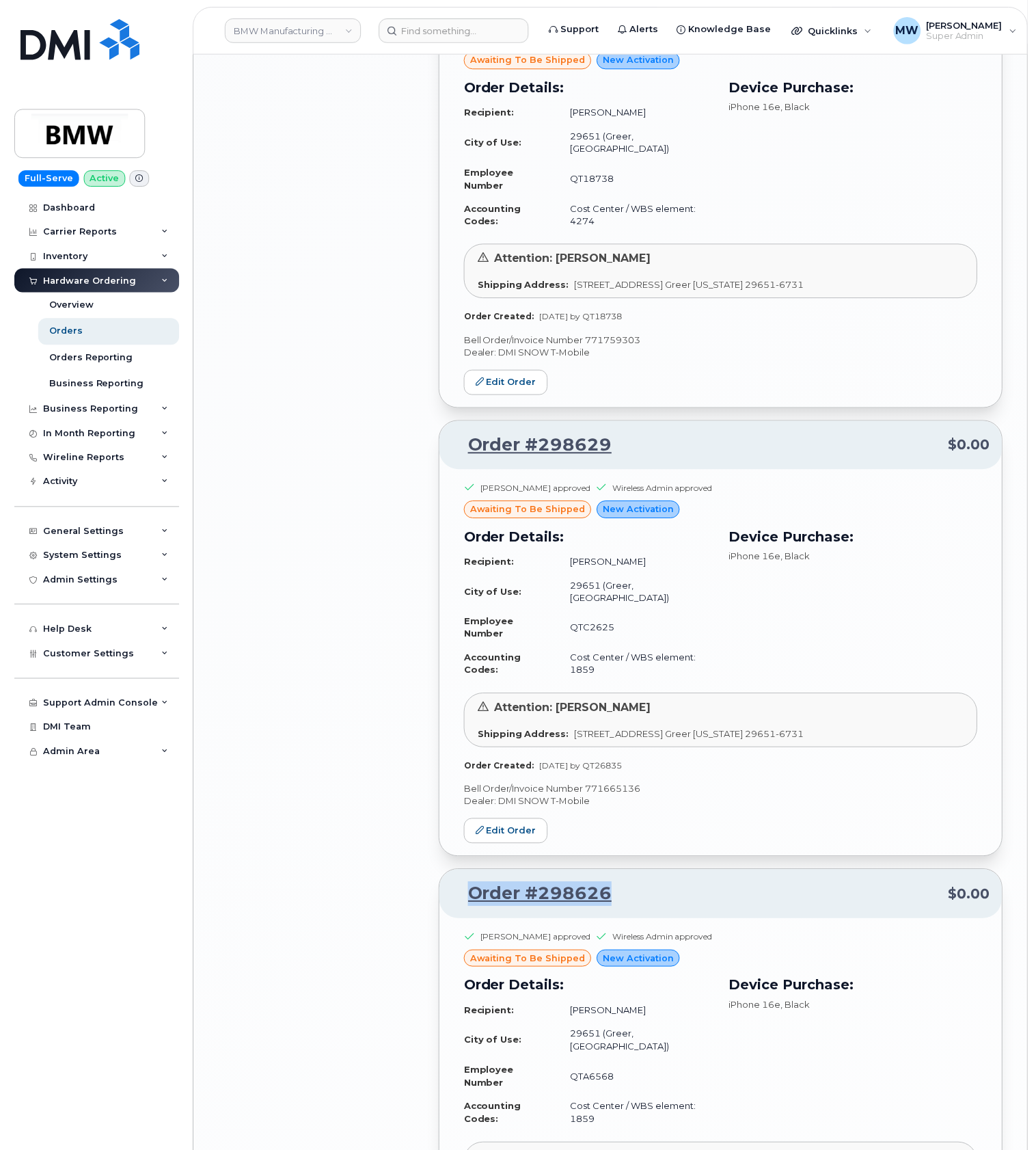
scroll to position [4630, 0]
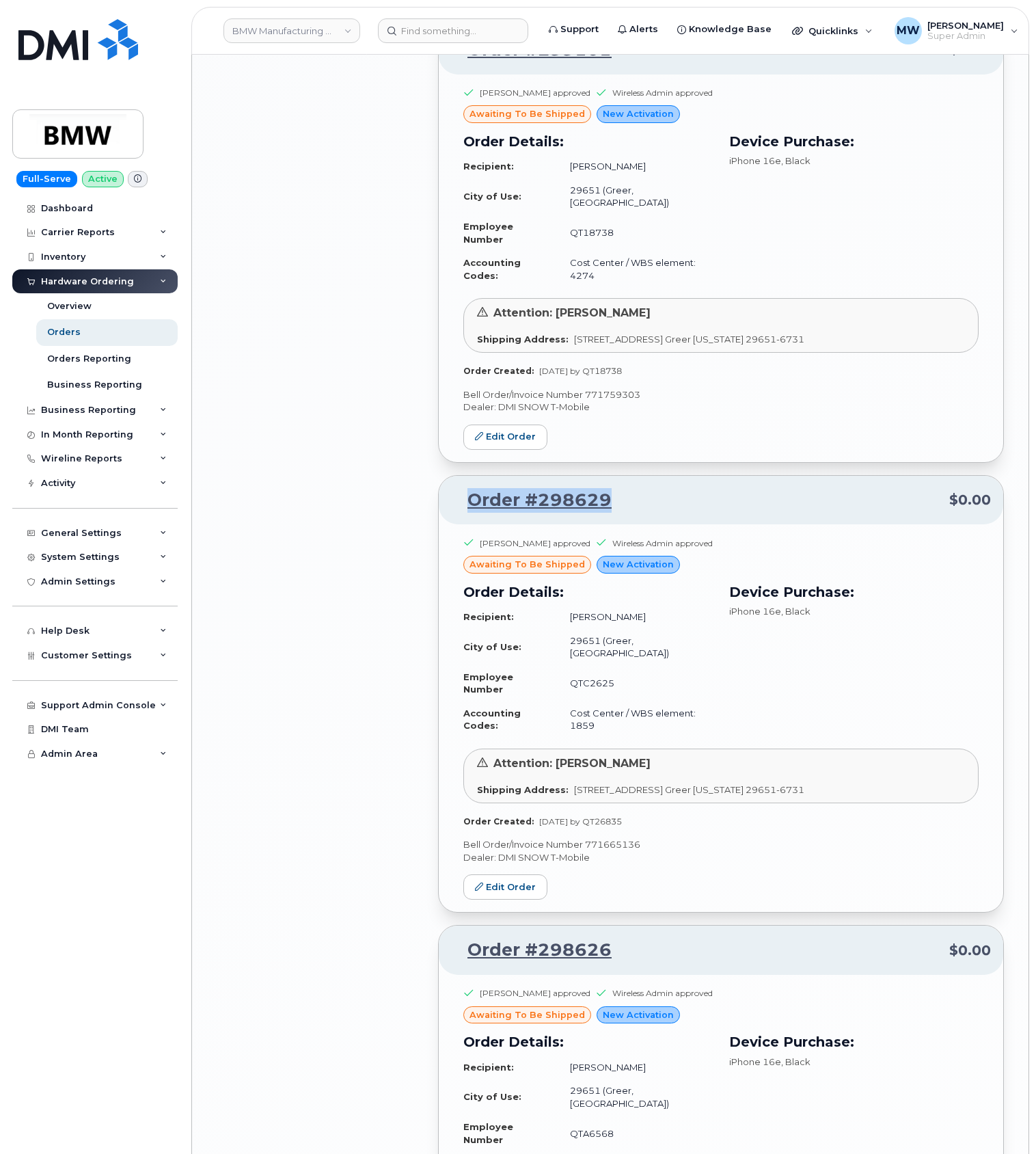
drag, startPoint x: 562, startPoint y: 509, endPoint x: 449, endPoint y: 504, distance: 113.1
click at [449, 504] on div "Order #298629 $0.00" at bounding box center [721, 500] width 565 height 49
copy link "Order #298629"
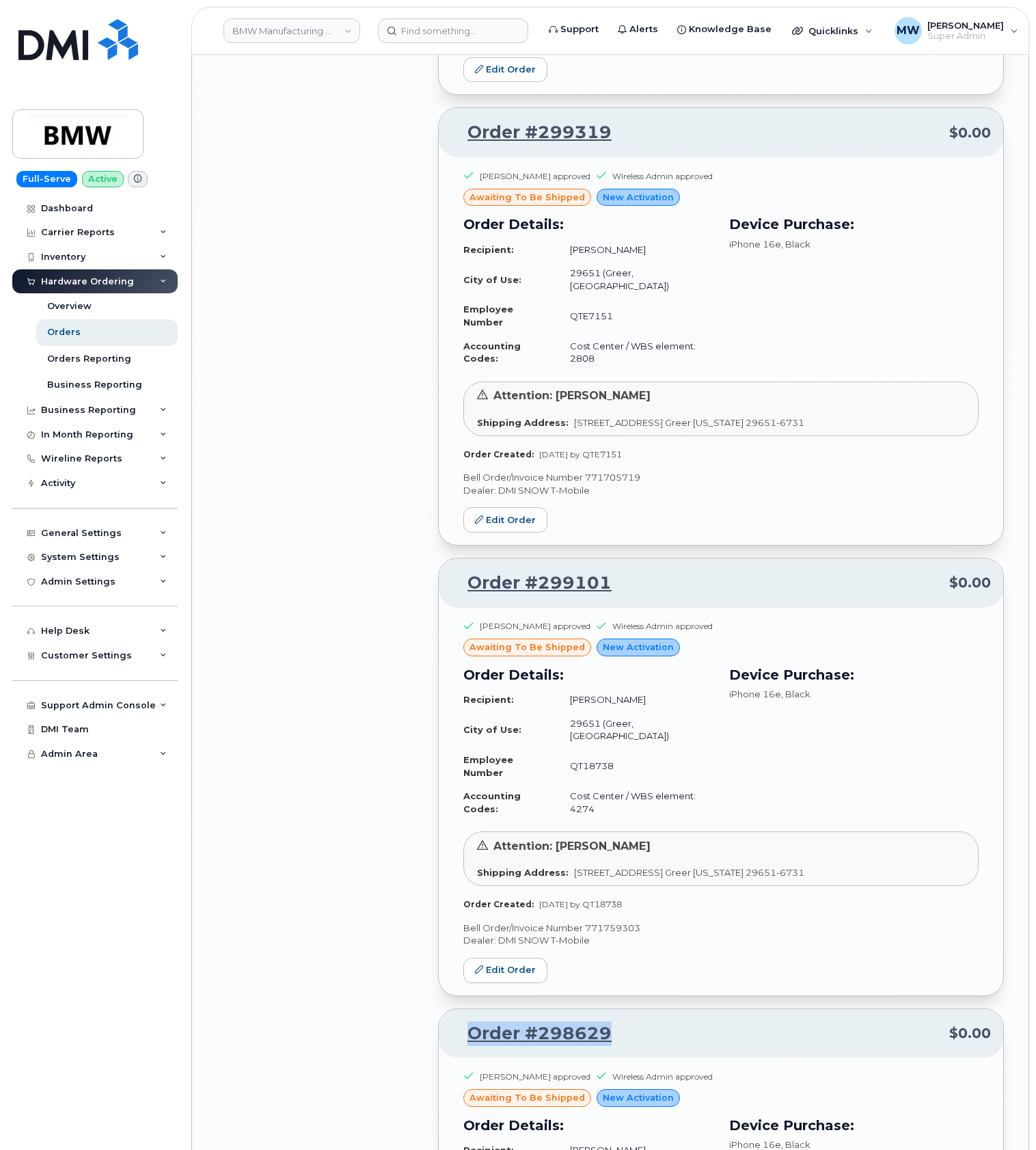
scroll to position [4083, 0]
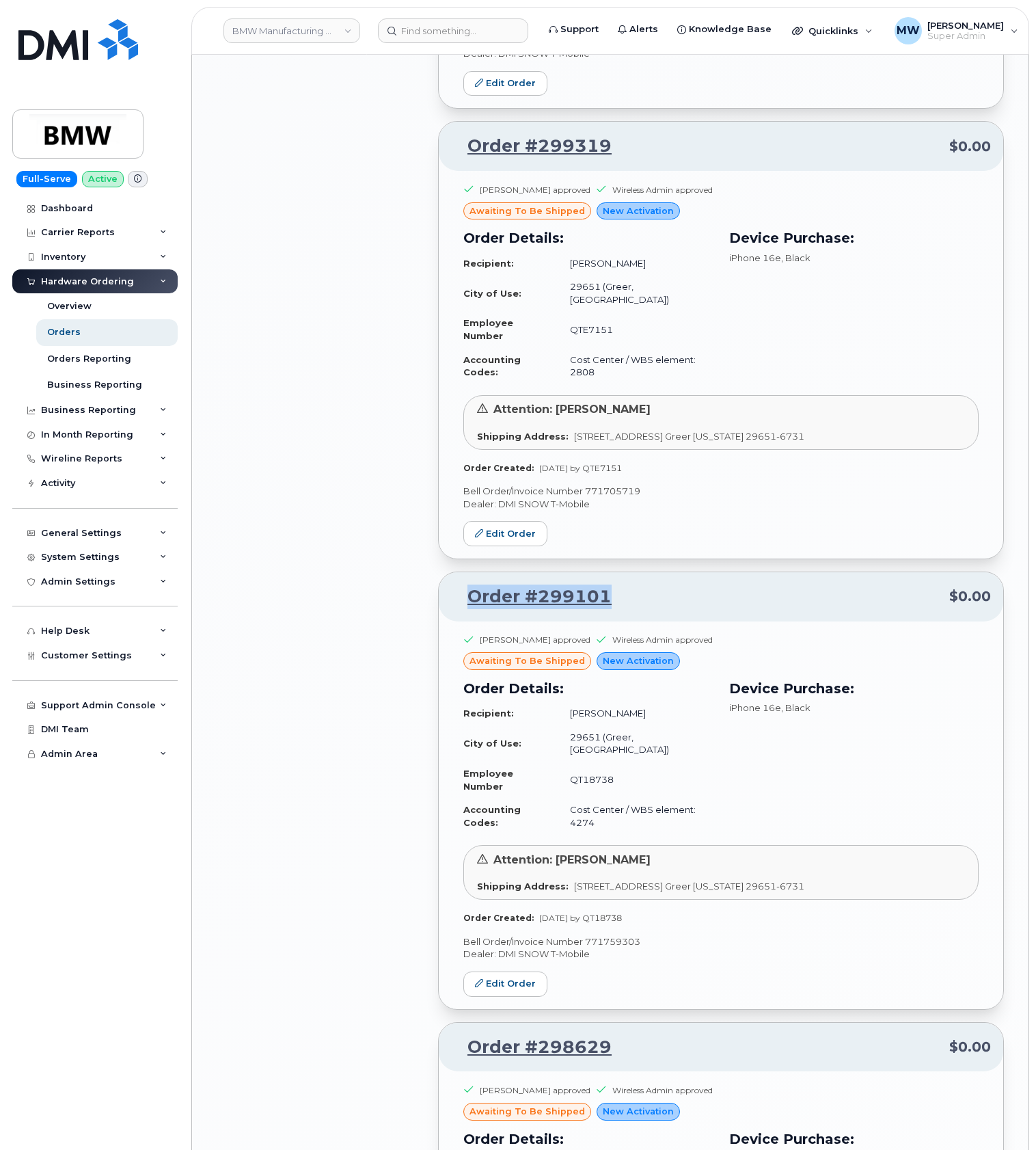
drag, startPoint x: 643, startPoint y: 604, endPoint x: 468, endPoint y: 608, distance: 175.0
click at [468, 608] on p "Order #299101 $0.00" at bounding box center [721, 597] width 540 height 25
copy link "Order #299101"
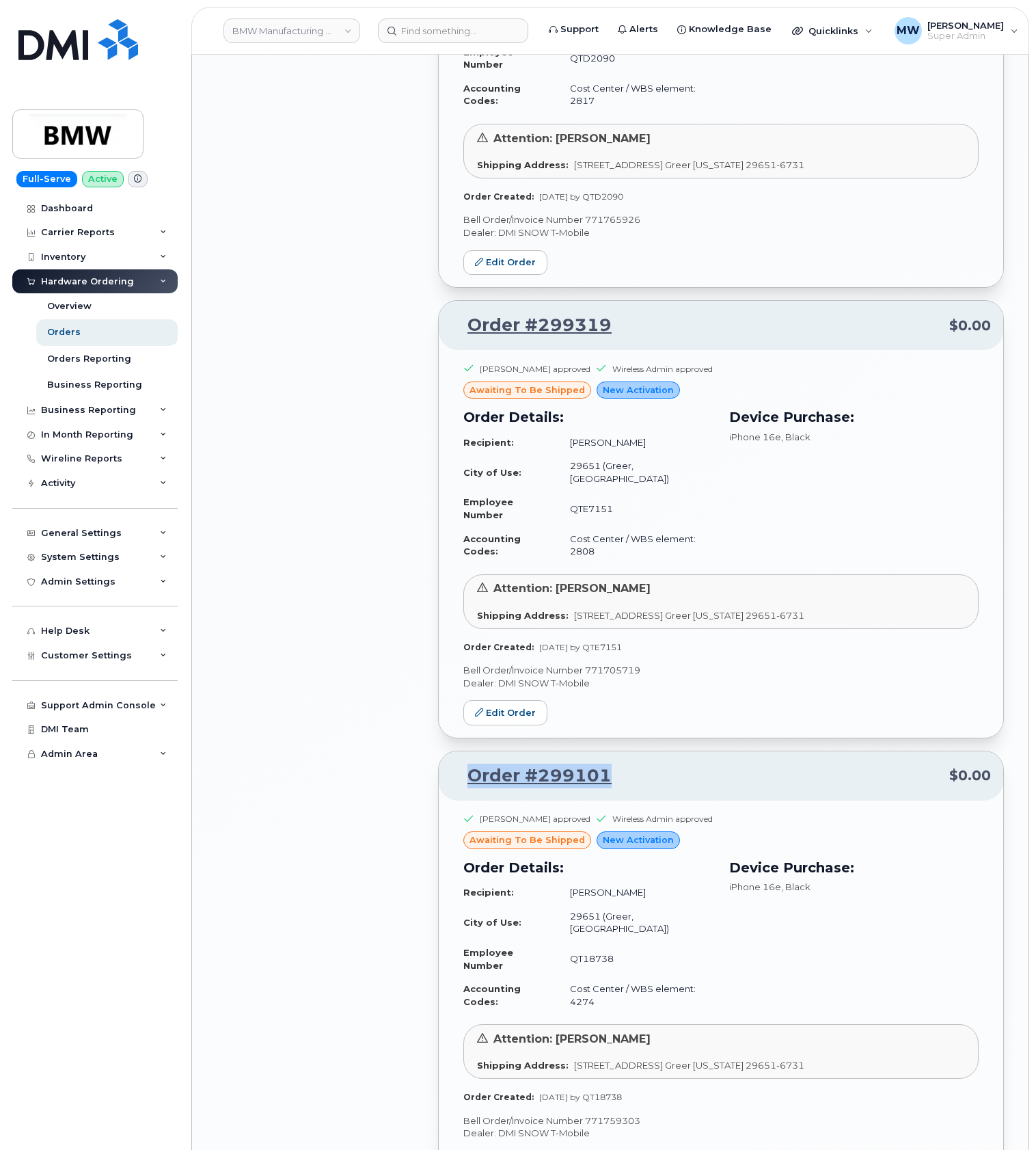
scroll to position [3900, 0]
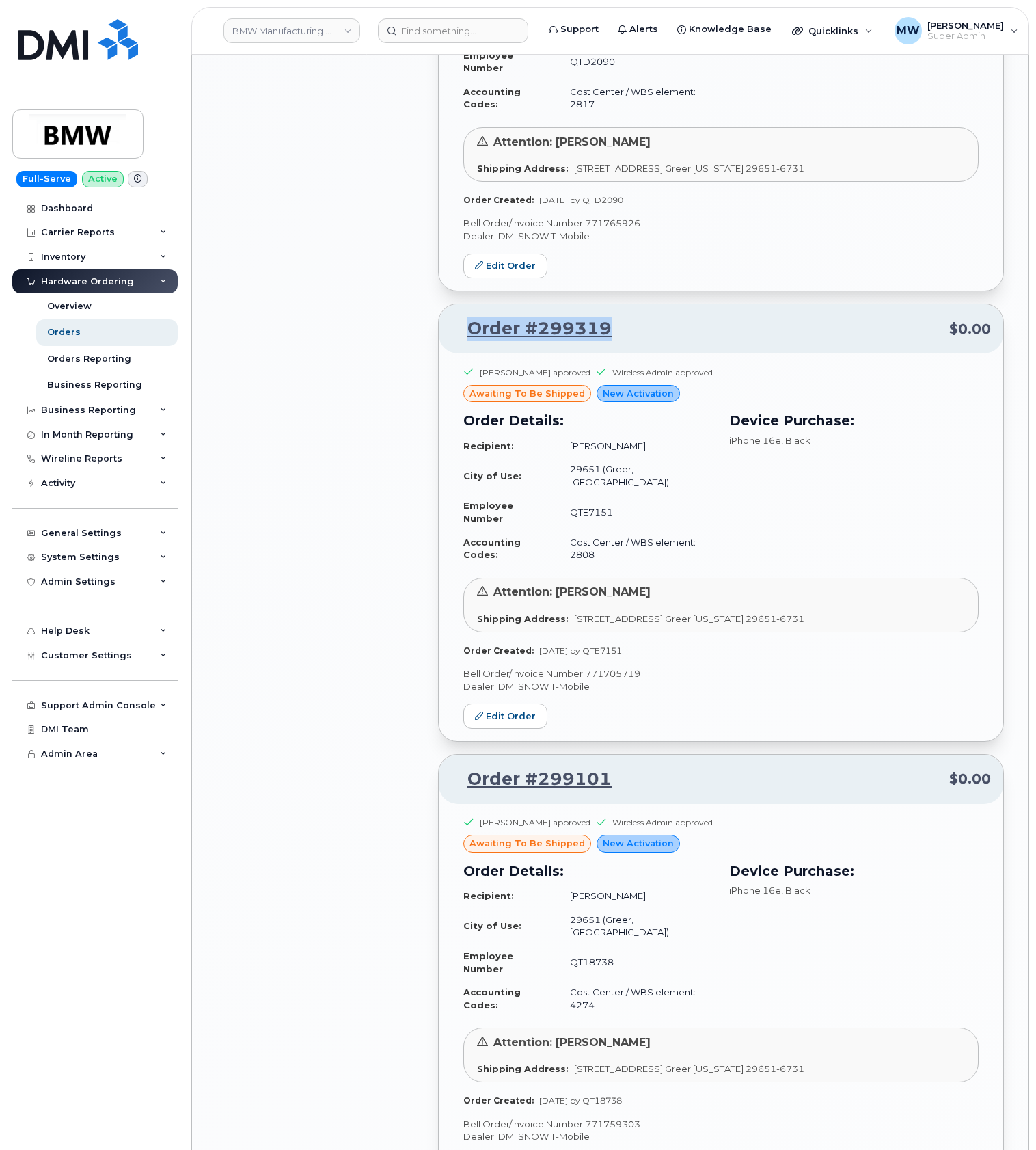
drag, startPoint x: 649, startPoint y: 343, endPoint x: 470, endPoint y: 347, distance: 179.0
click at [470, 347] on div "Order #299319 $0.00" at bounding box center [721, 328] width 565 height 49
copy link "Order #299319"
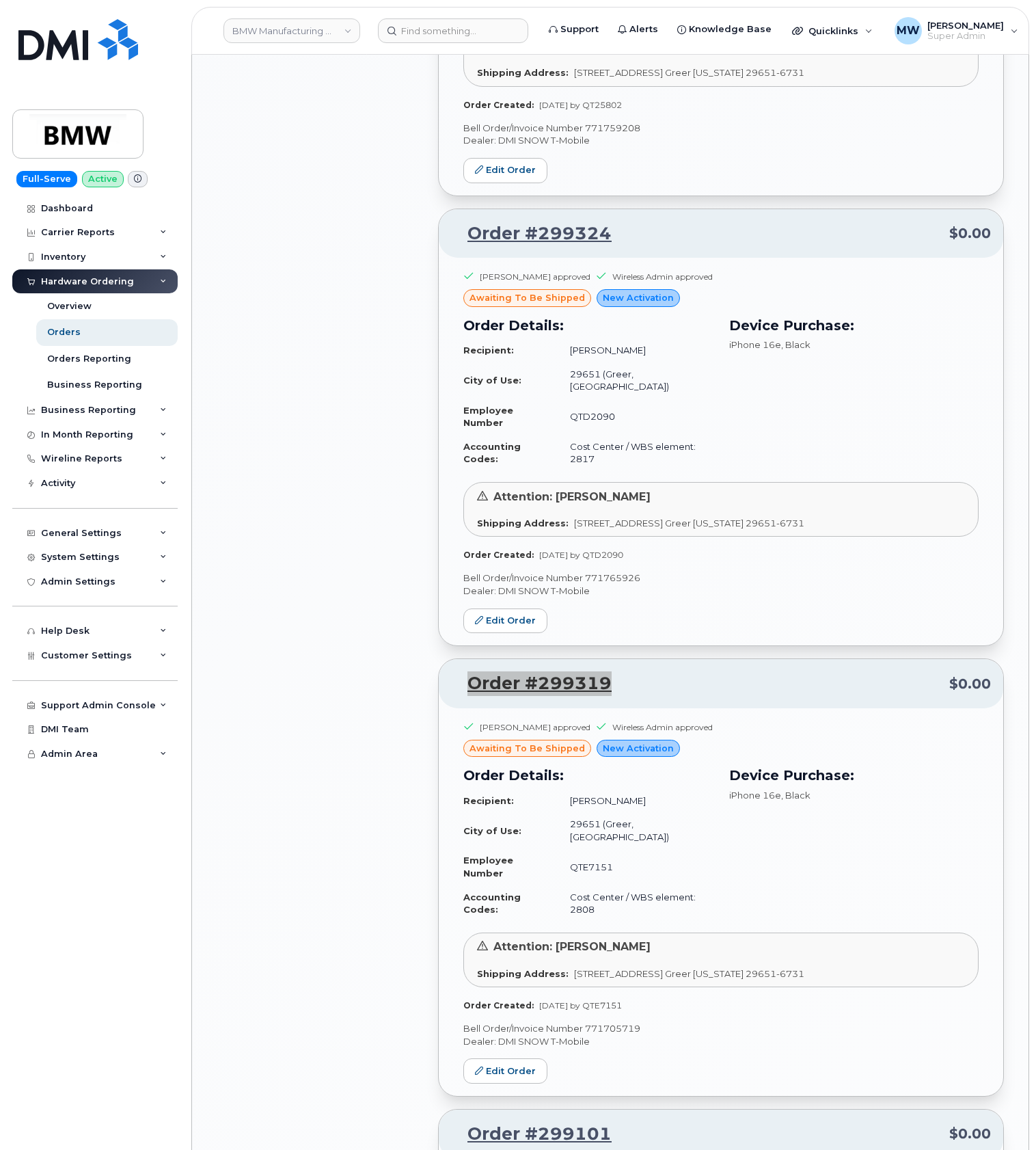
scroll to position [3536, 0]
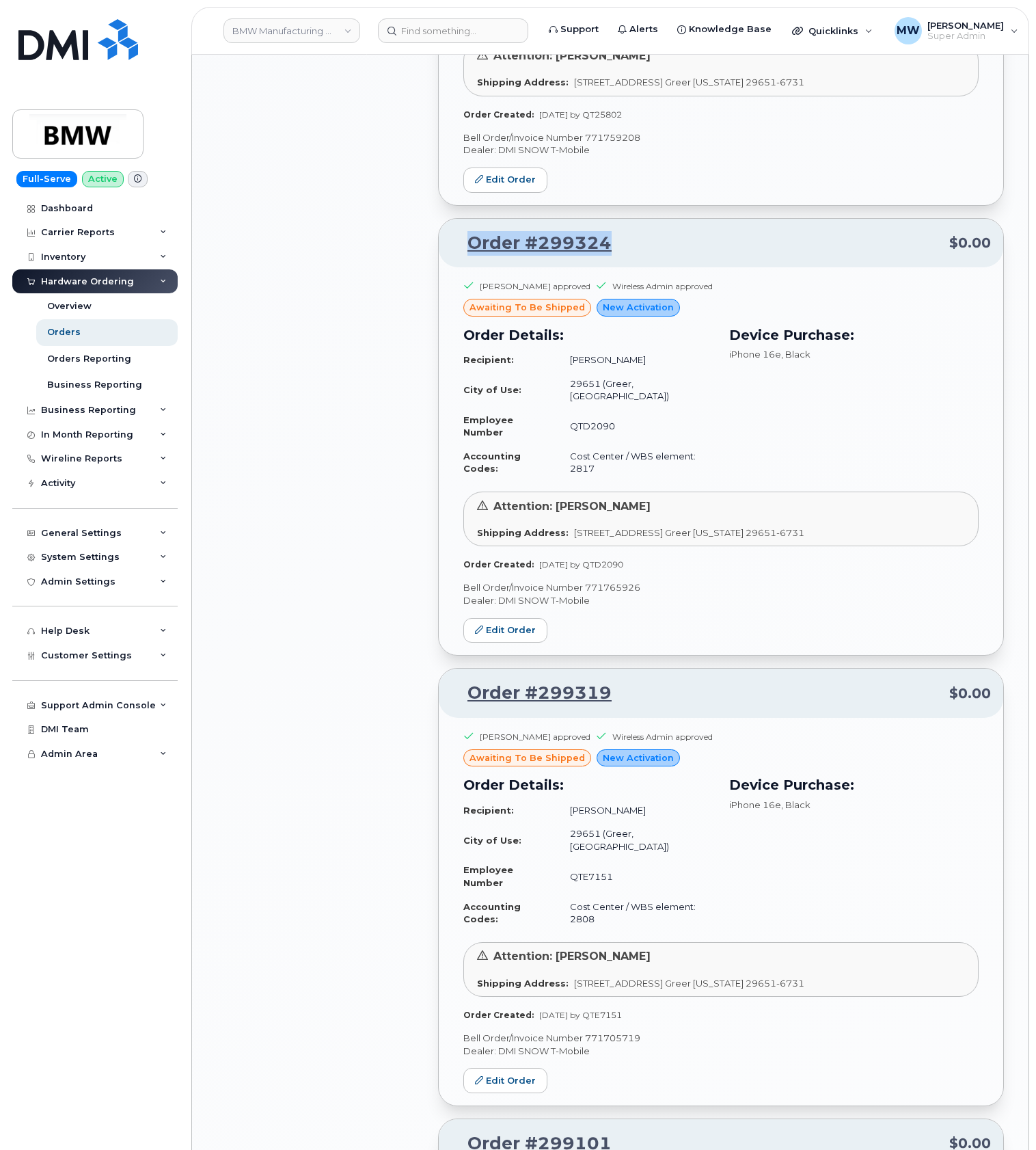
drag, startPoint x: 655, startPoint y: 238, endPoint x: 464, endPoint y: 245, distance: 191.1
click at [464, 245] on p "Order #299324 $0.00" at bounding box center [721, 244] width 540 height 25
copy link "Order #299324"
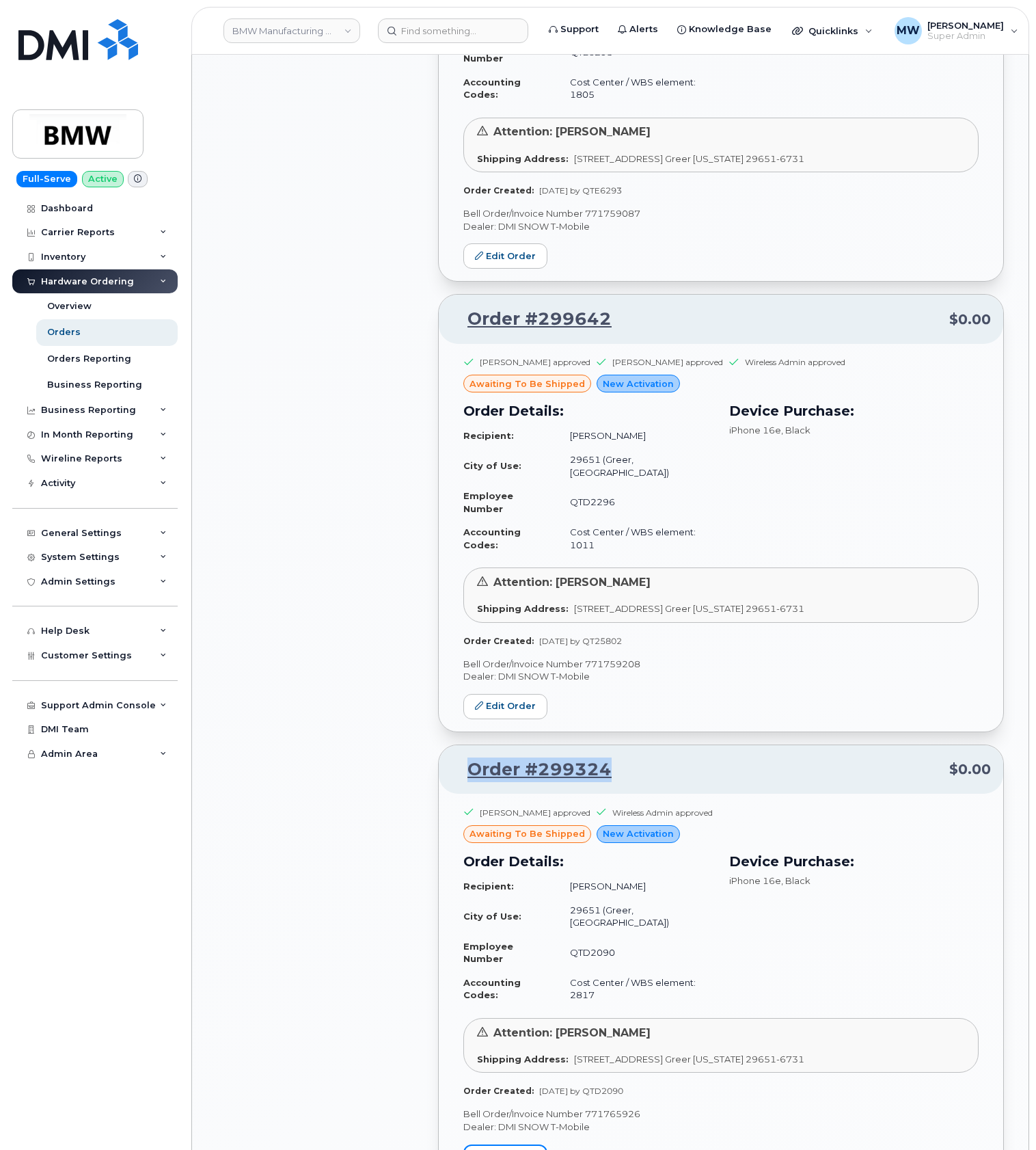
scroll to position [2989, 0]
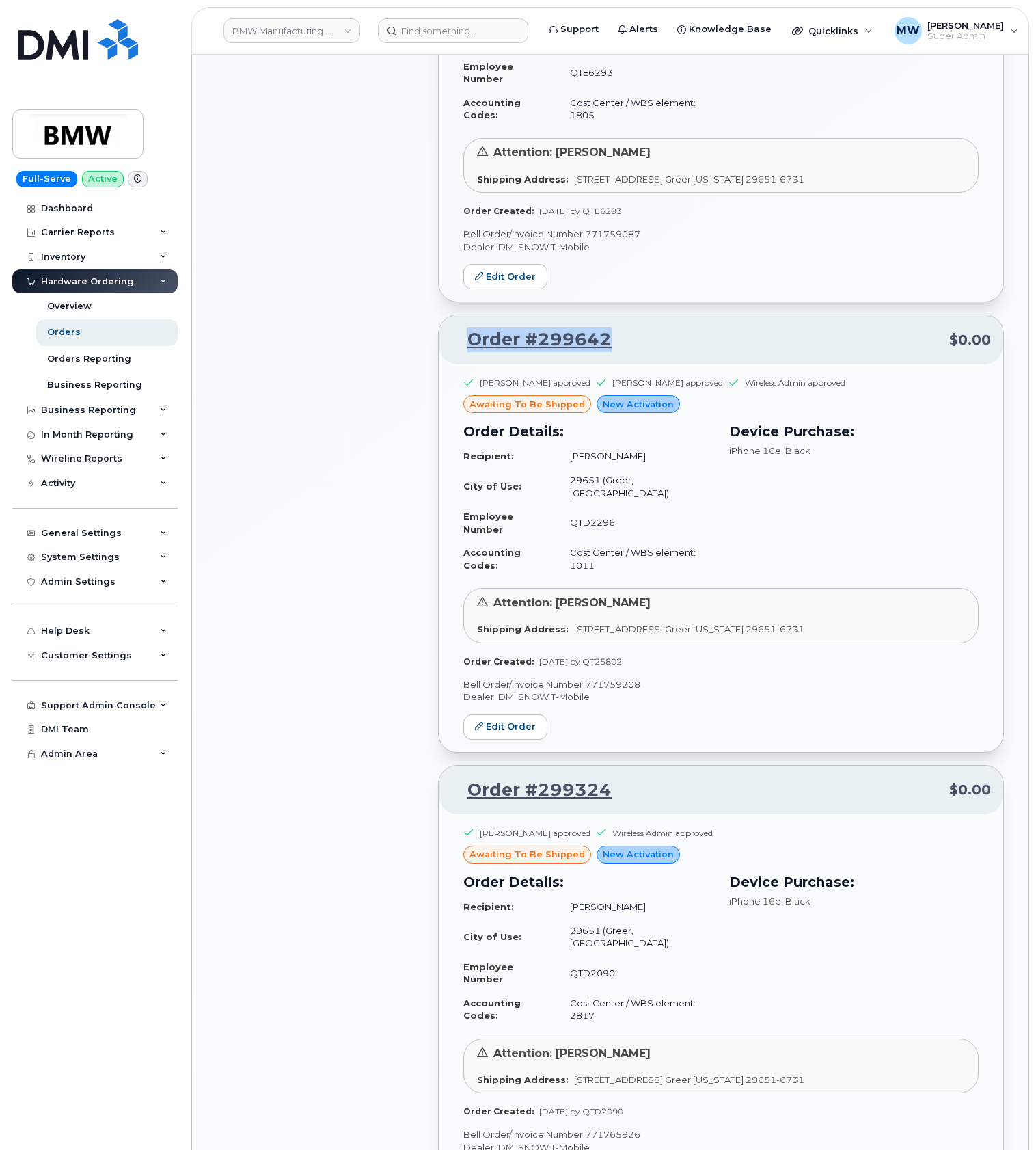
drag, startPoint x: 644, startPoint y: 345, endPoint x: 471, endPoint y: 348, distance: 173.0
click at [471, 348] on p "Order #299642 $0.00" at bounding box center [721, 340] width 540 height 25
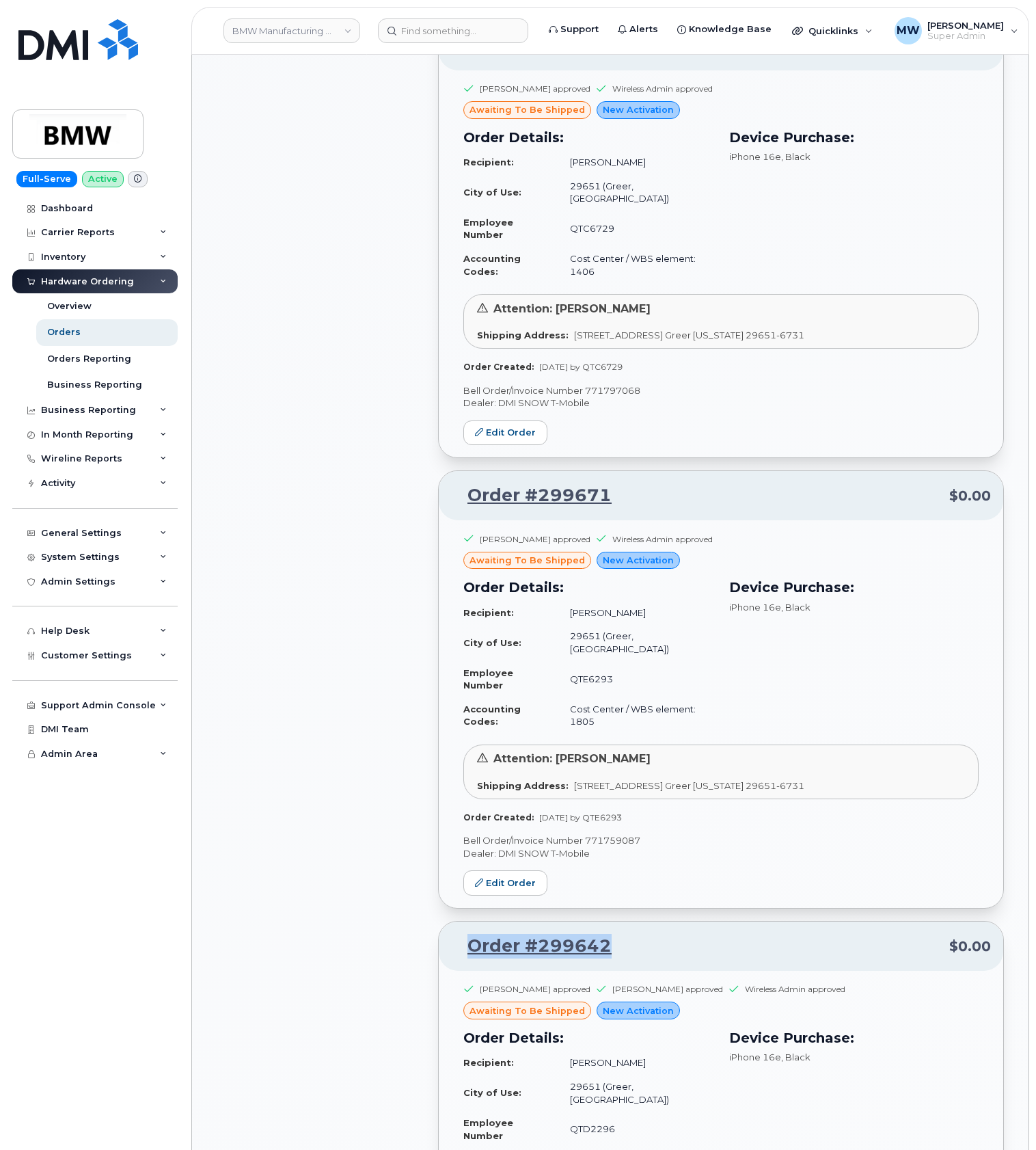
scroll to position [2350, 0]
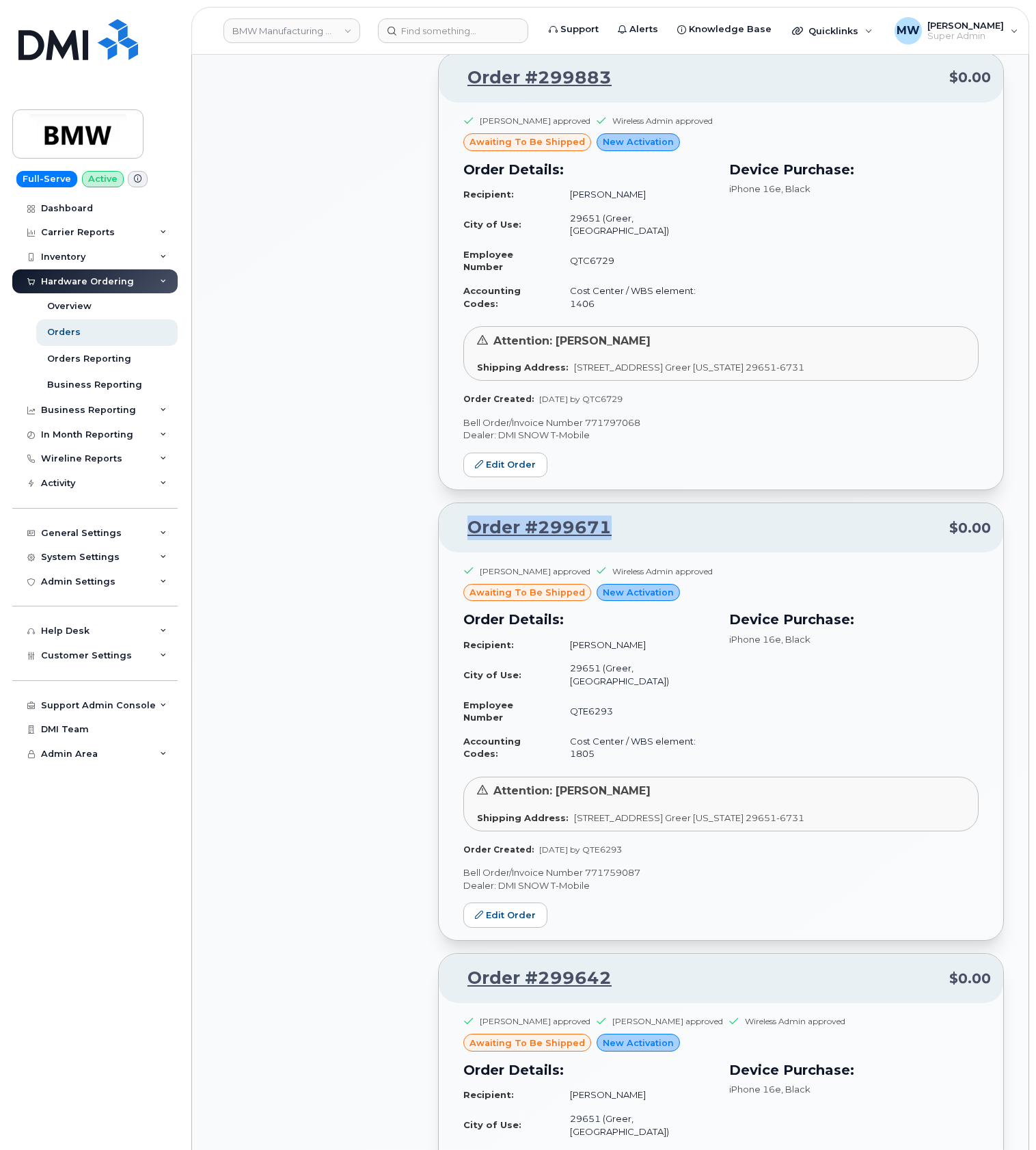
drag, startPoint x: 605, startPoint y: 528, endPoint x: 469, endPoint y: 531, distance: 136.0
click at [469, 531] on p "Order #299671 $0.00" at bounding box center [721, 528] width 540 height 25
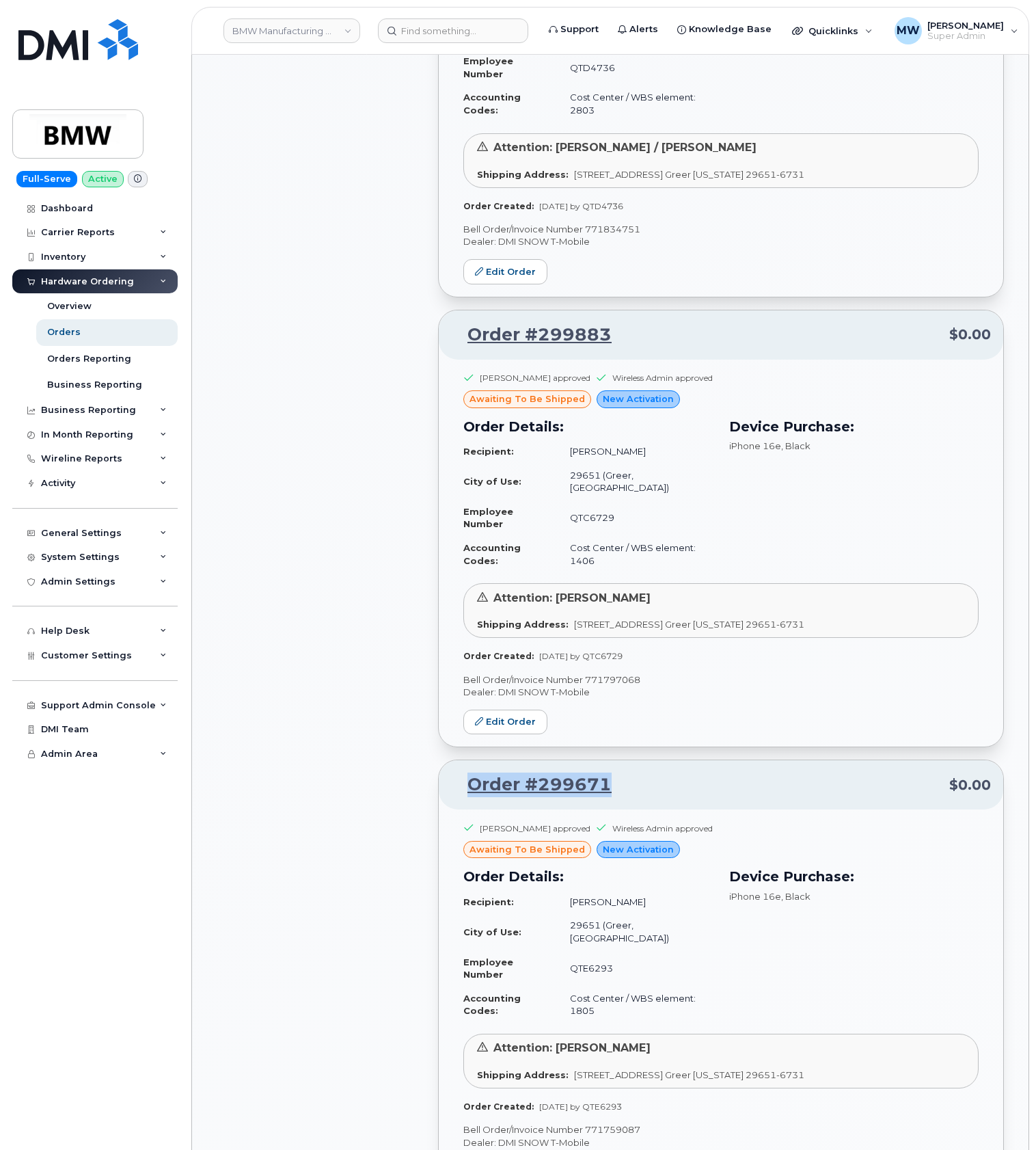
scroll to position [2077, 0]
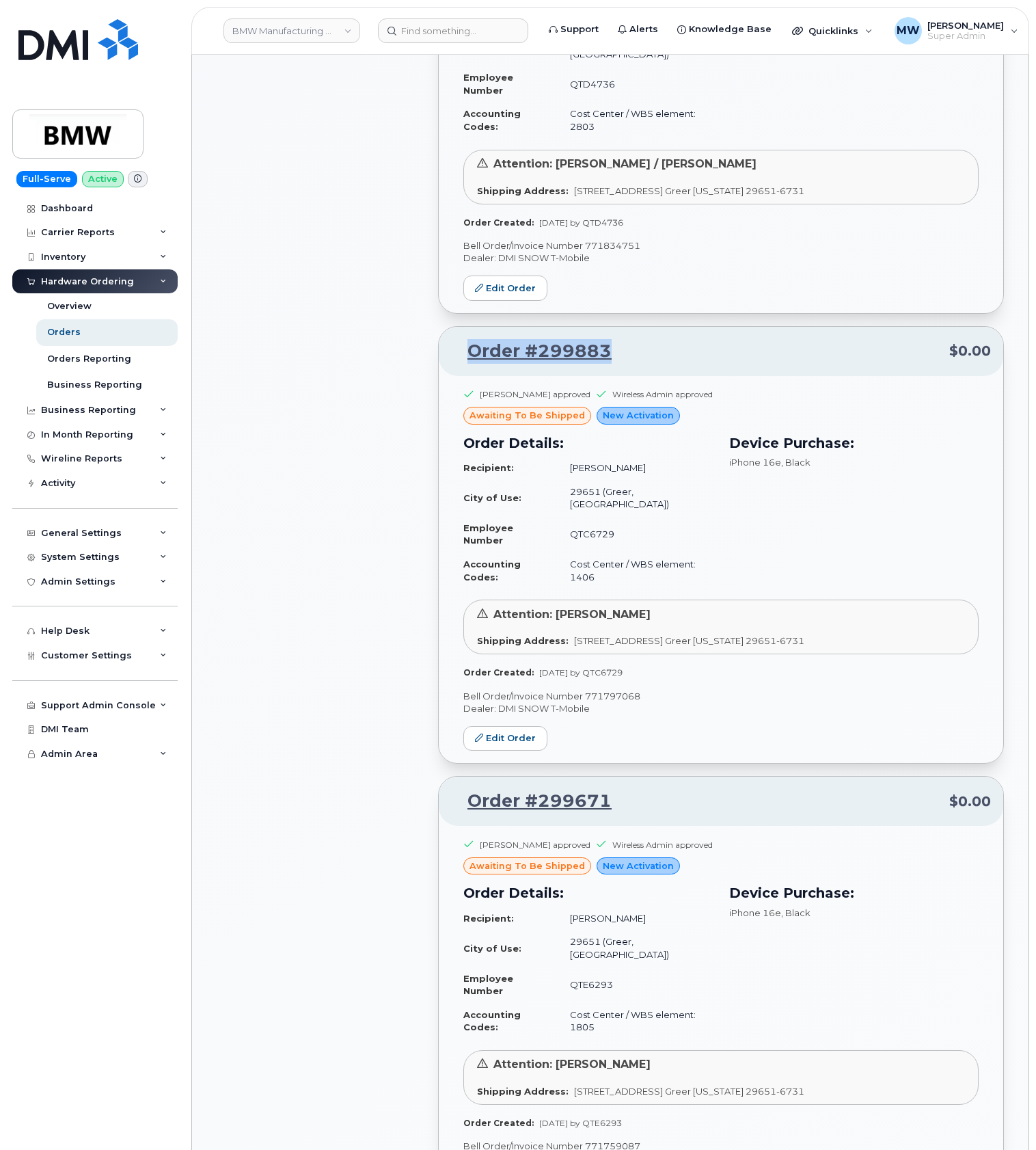
drag, startPoint x: 653, startPoint y: 332, endPoint x: 466, endPoint y: 347, distance: 187.6
click at [466, 347] on div "Order #299883 $0.00" at bounding box center [721, 351] width 565 height 49
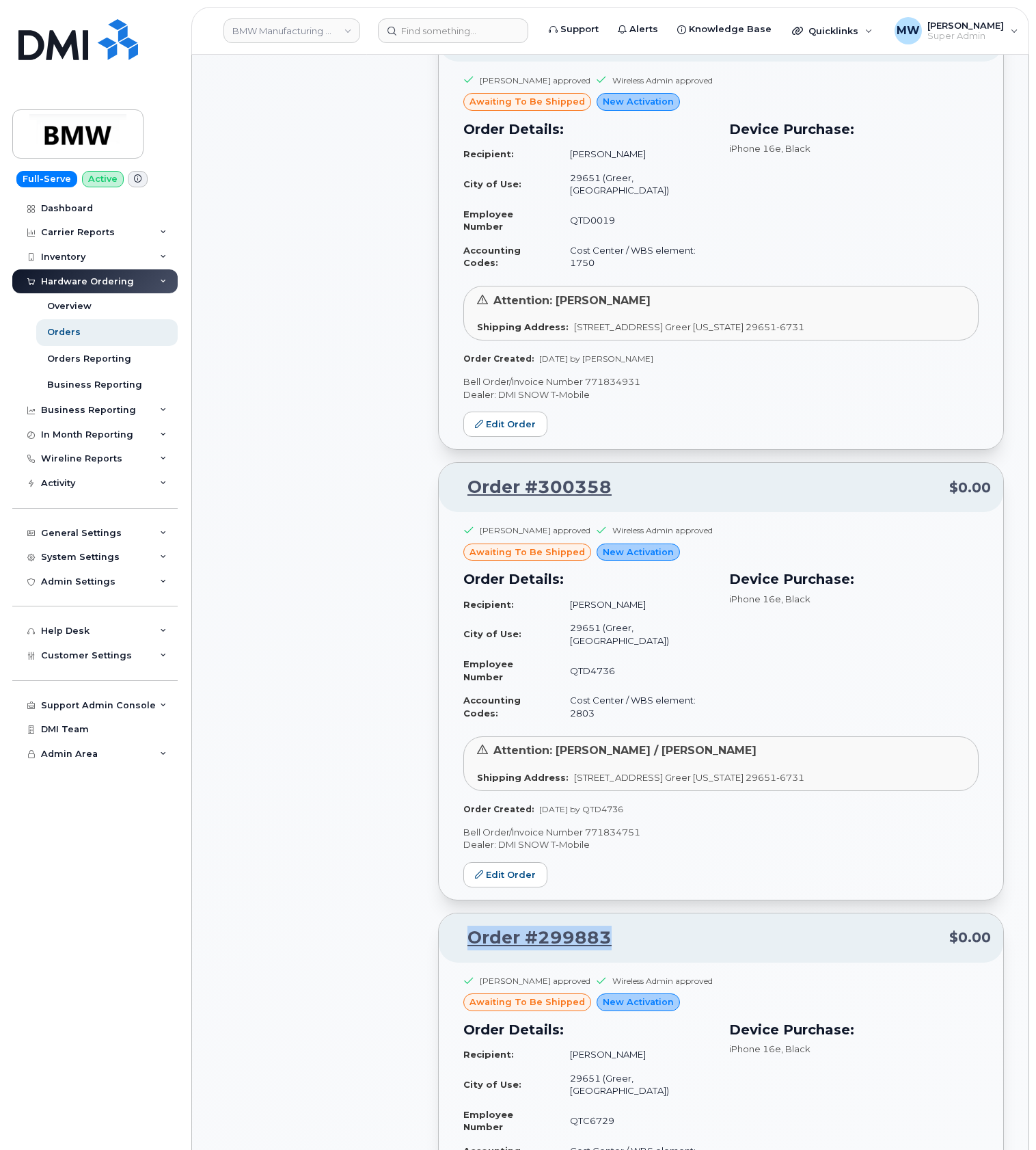
scroll to position [1439, 0]
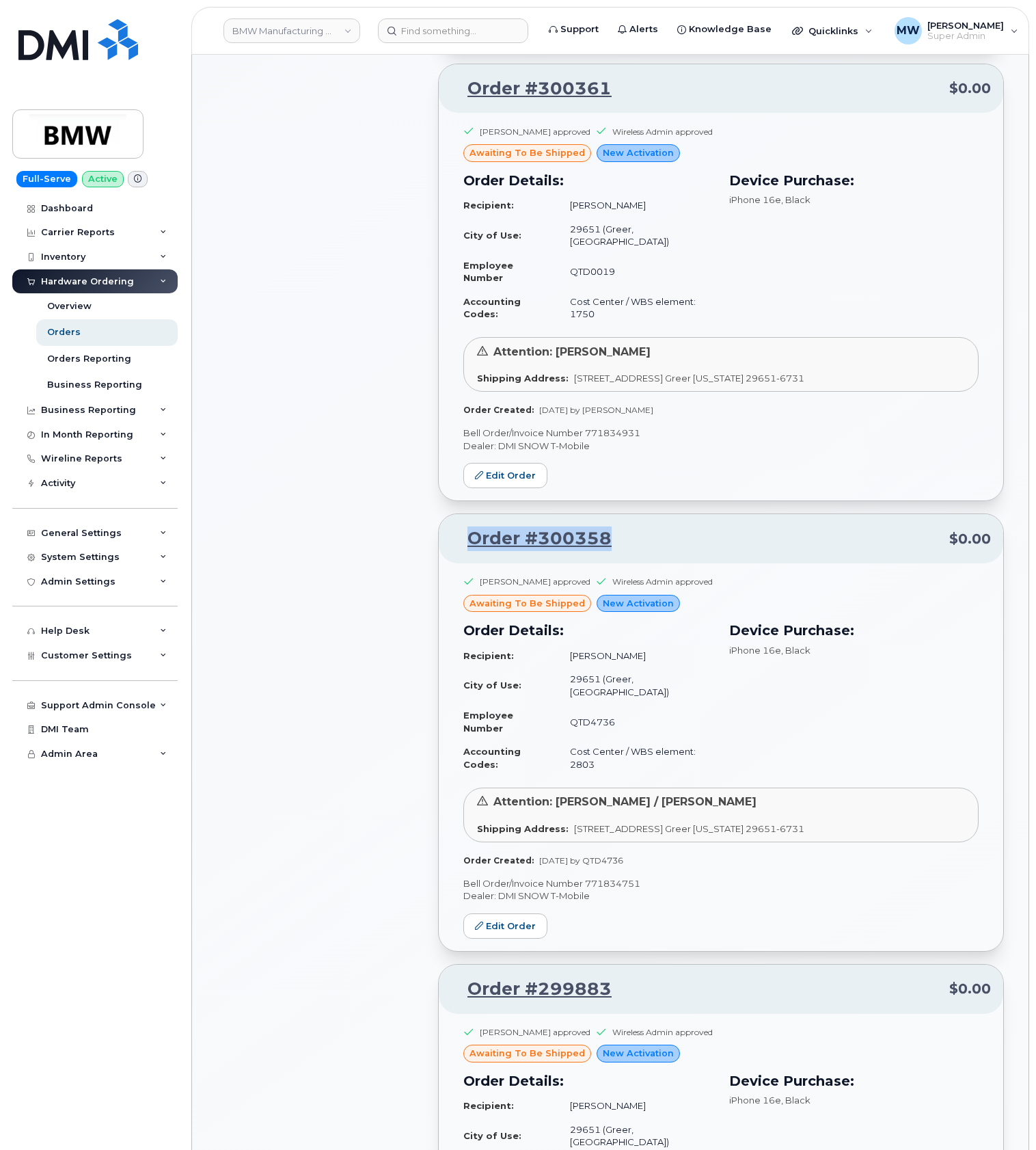
drag, startPoint x: 621, startPoint y: 534, endPoint x: 455, endPoint y: 532, distance: 166.0
click at [455, 532] on p "Order #300358 $0.00" at bounding box center [721, 539] width 540 height 25
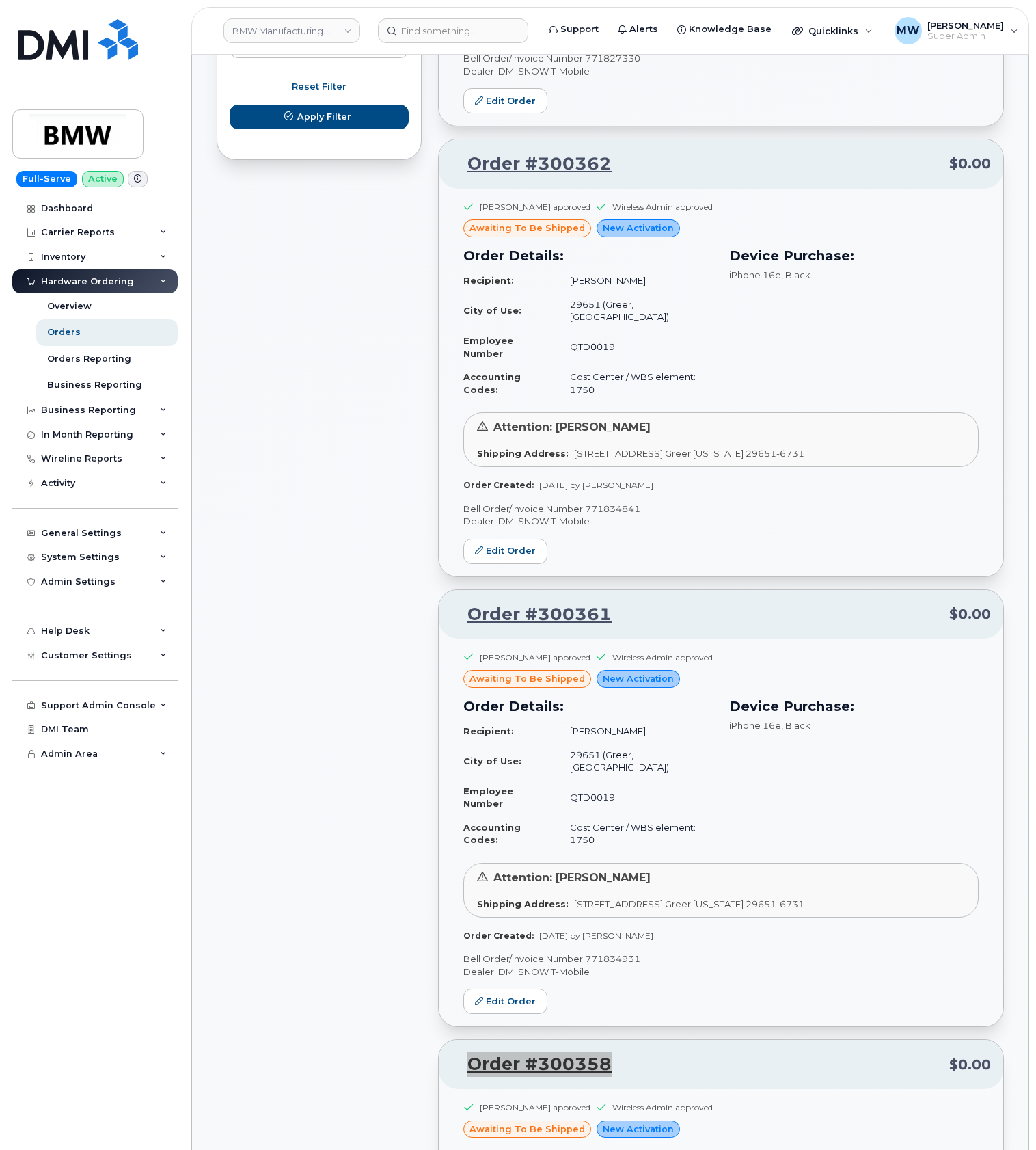
scroll to position [911, 0]
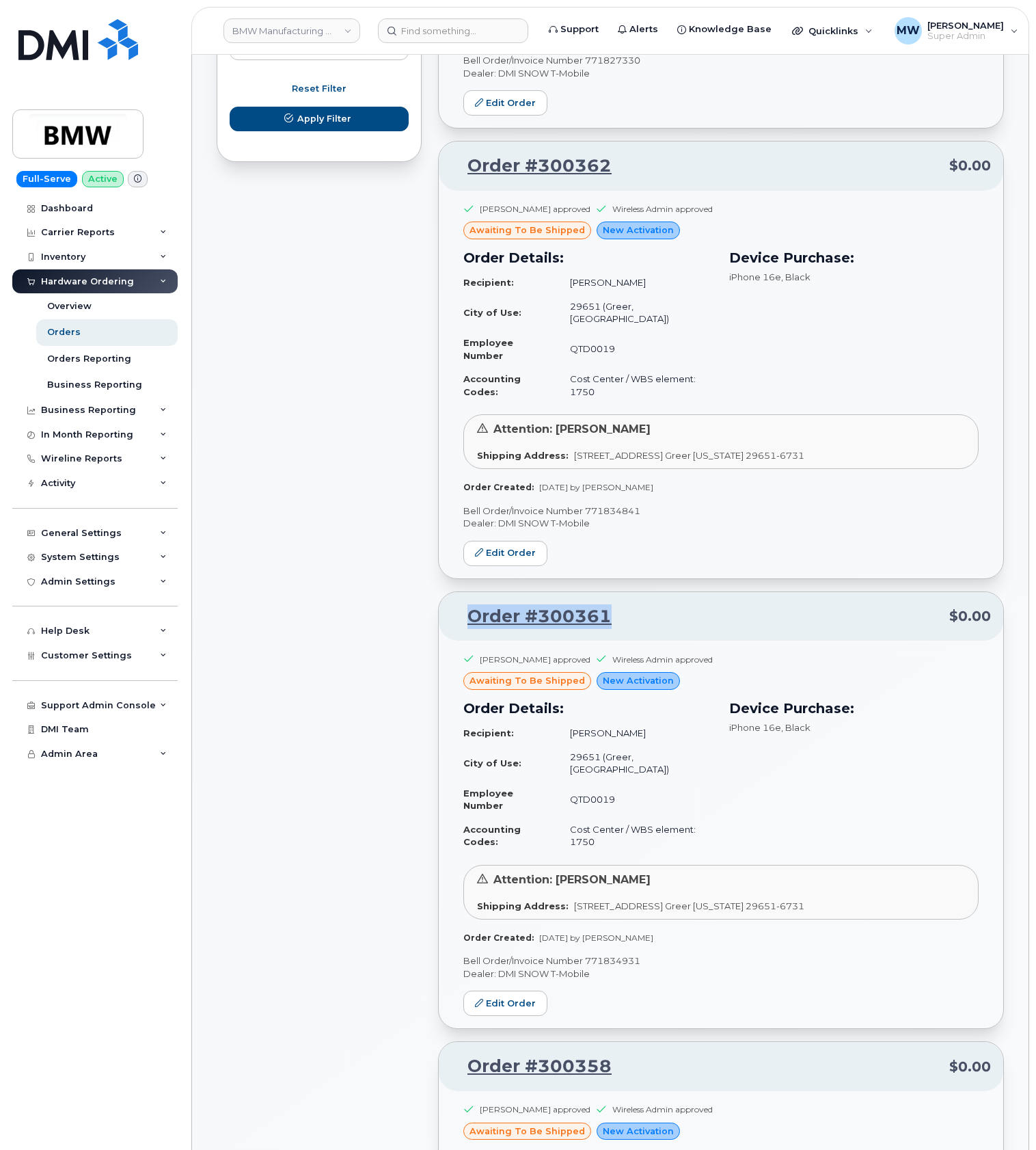
drag, startPoint x: 659, startPoint y: 613, endPoint x: 471, endPoint y: 605, distance: 188.2
click at [471, 605] on p "Order #300361 $0.00" at bounding box center [721, 617] width 540 height 25
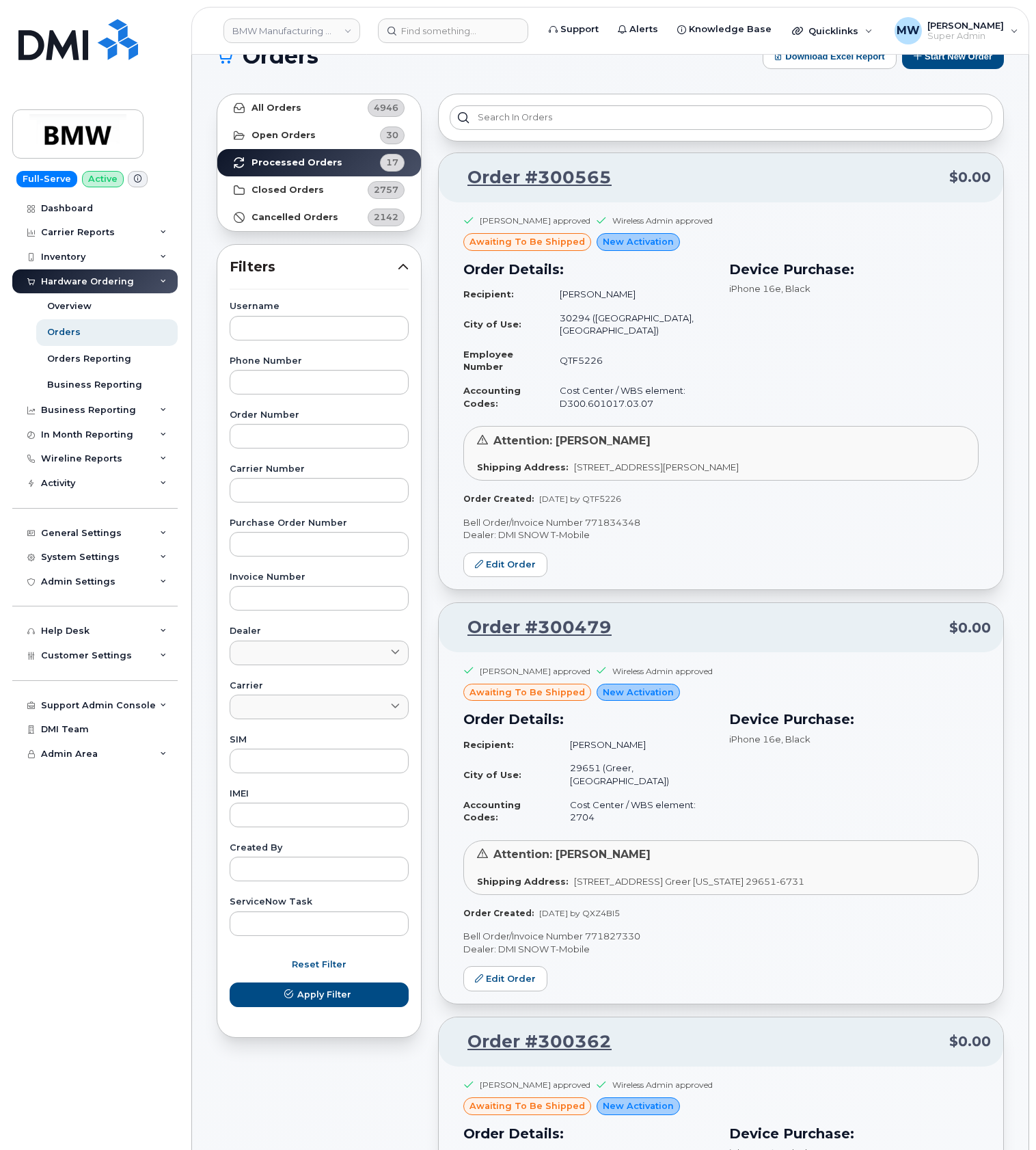
scroll to position [0, 0]
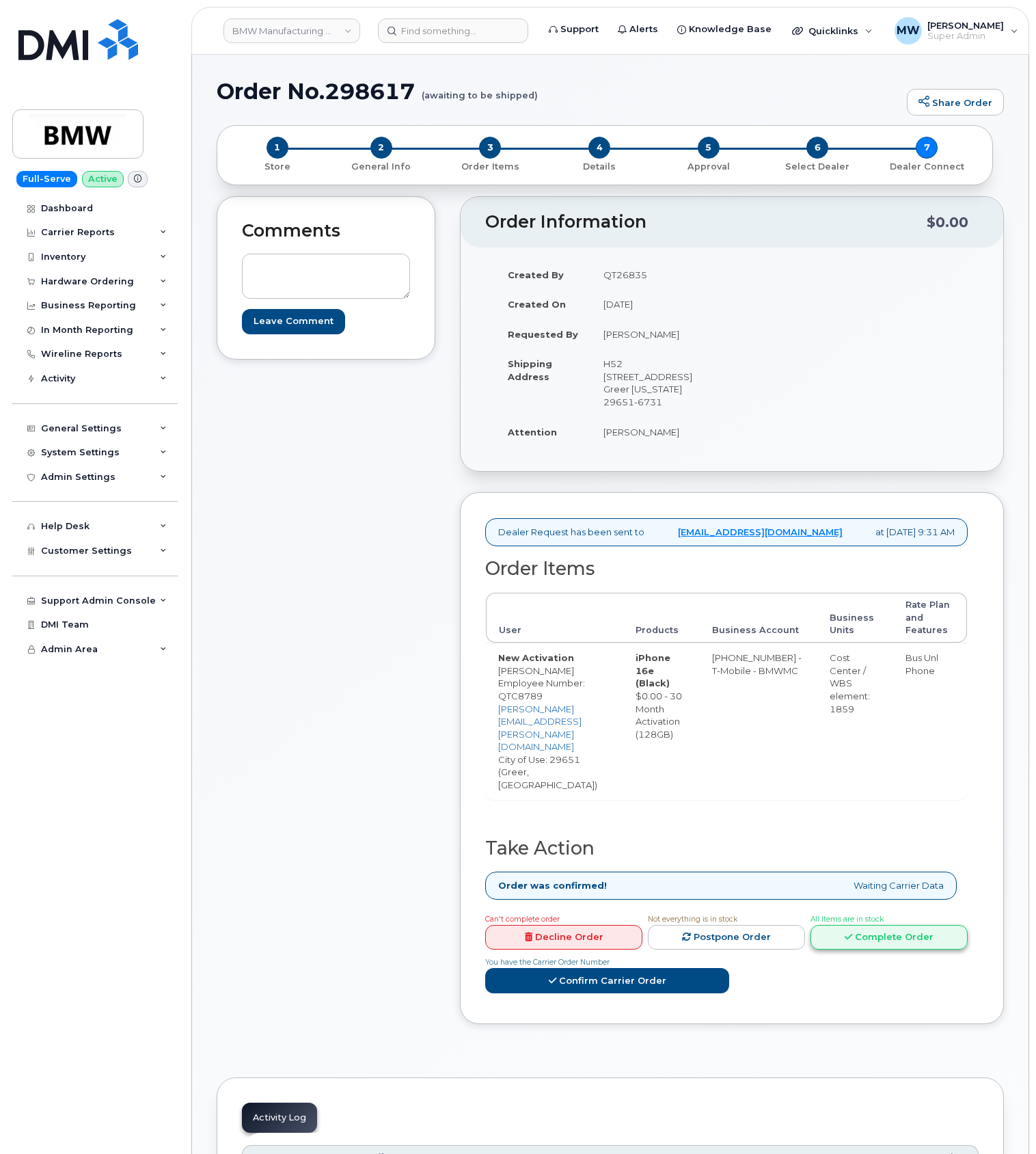
click at [810, 925] on link "Complete Order" at bounding box center [889, 937] width 157 height 26
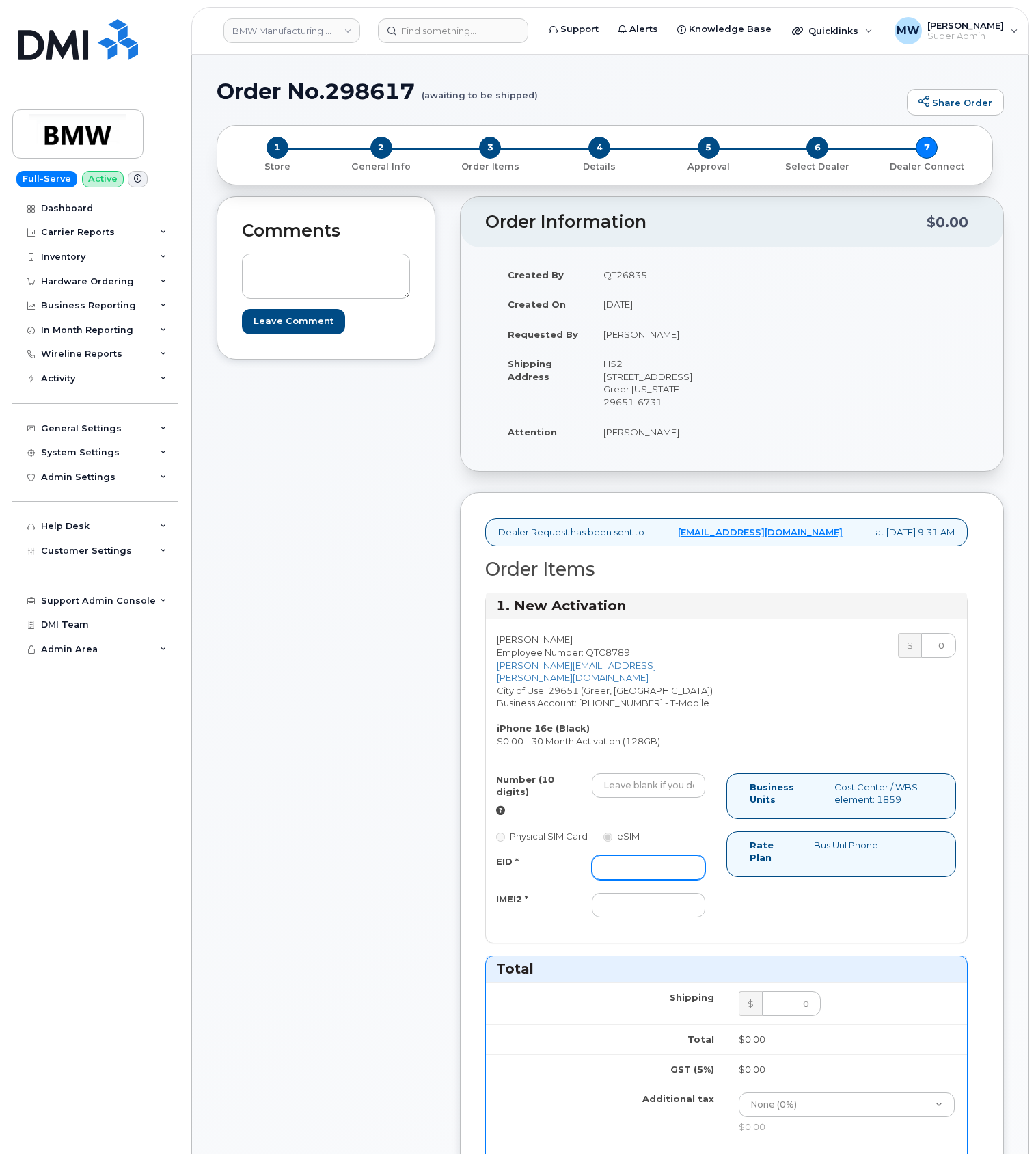
drag, startPoint x: 655, startPoint y: 875, endPoint x: 616, endPoint y: 855, distance: 43.8
click at [655, 875] on input "EID *" at bounding box center [648, 868] width 114 height 25
paste input "356312639784957"
type input "356312639784957"
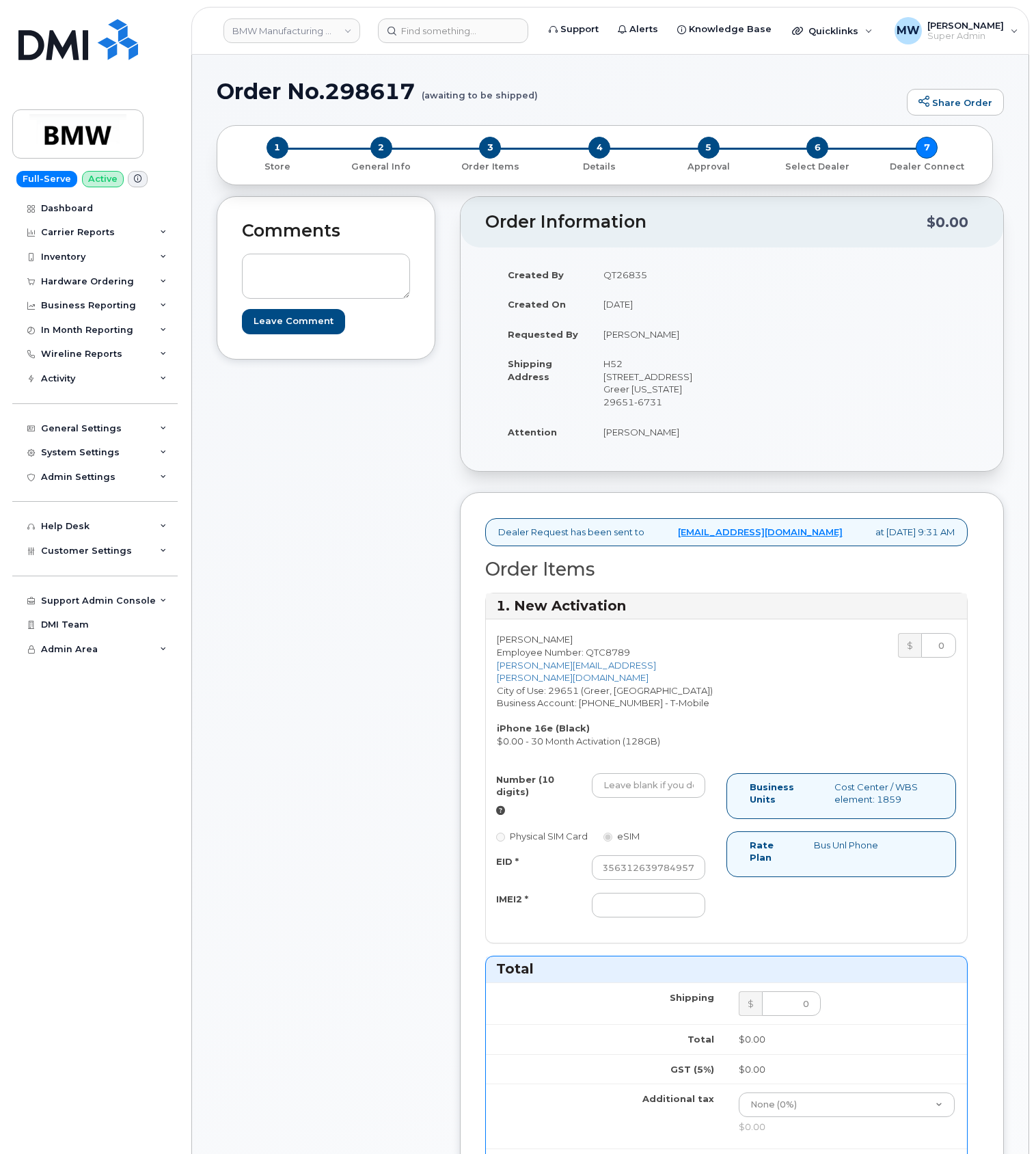
scroll to position [0, 0]
click at [660, 786] on input "Number (10 digits)" at bounding box center [648, 786] width 114 height 25
paste input "864) 787-2123"
click at [649, 788] on input "864) 787-2123" at bounding box center [648, 786] width 114 height 25
type input "8647872123"
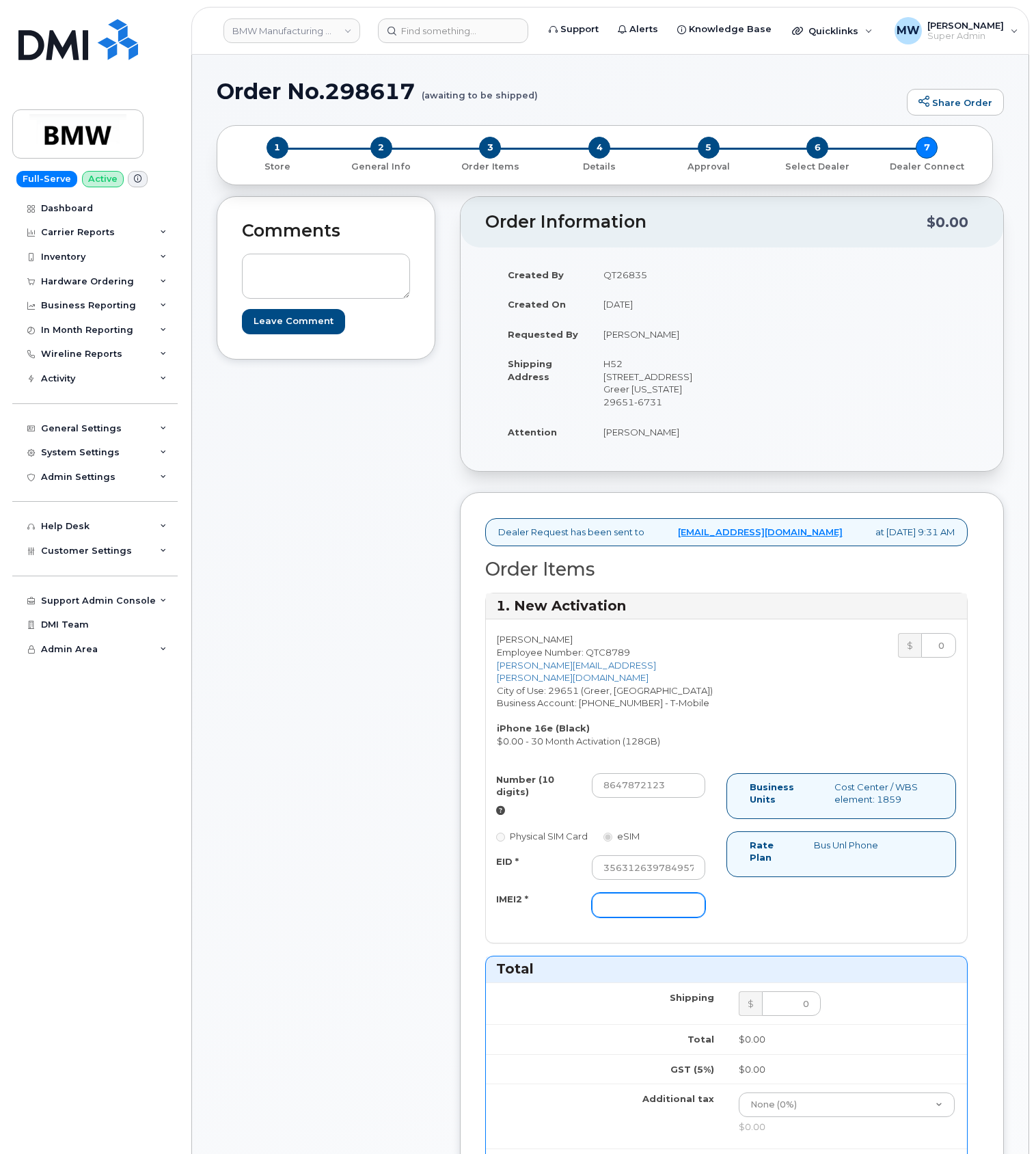
drag, startPoint x: 637, startPoint y: 913, endPoint x: 649, endPoint y: 911, distance: 12.2
click at [637, 913] on input "IMEI2 *" at bounding box center [648, 905] width 114 height 25
type input "n"
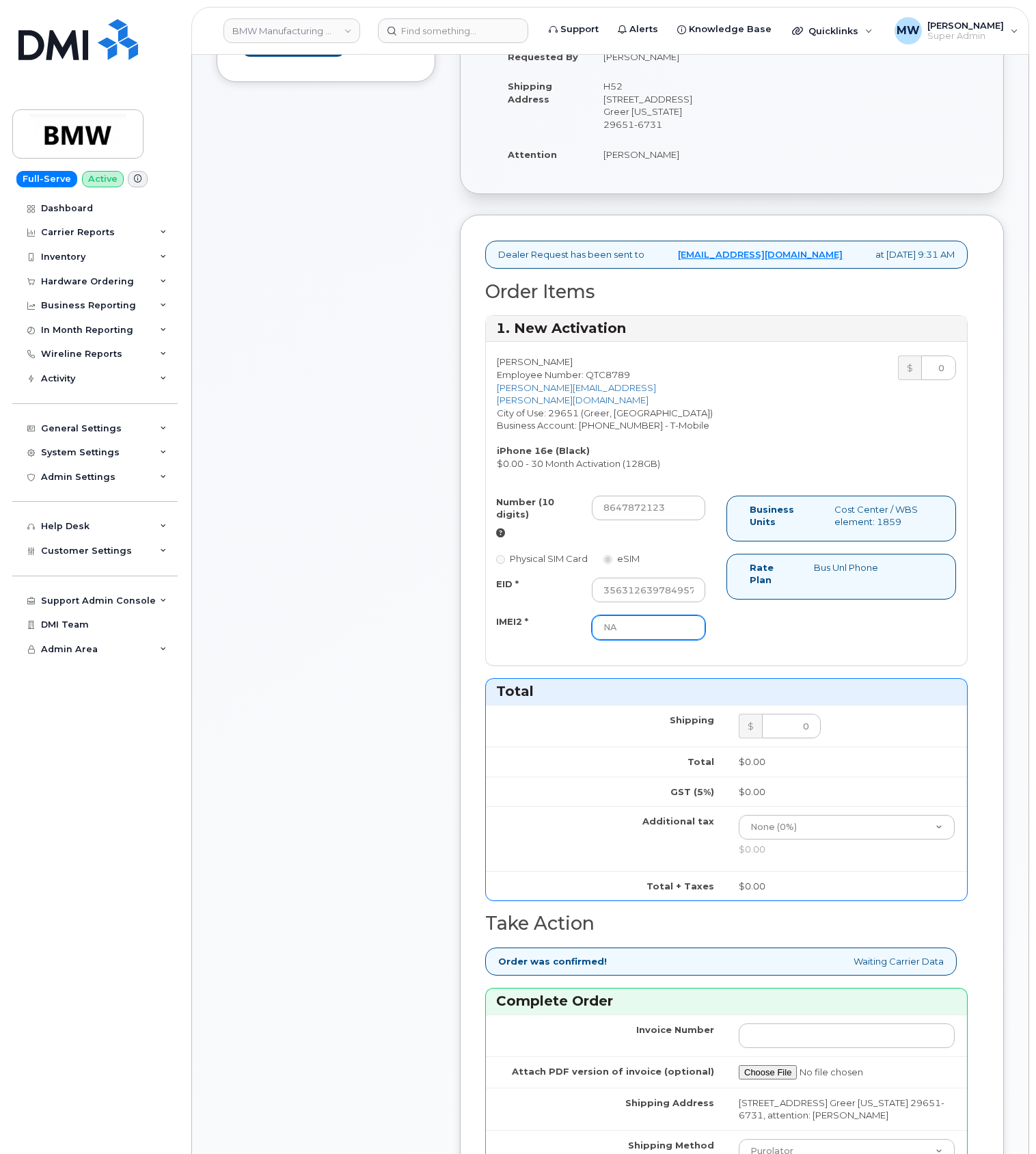
scroll to position [638, 0]
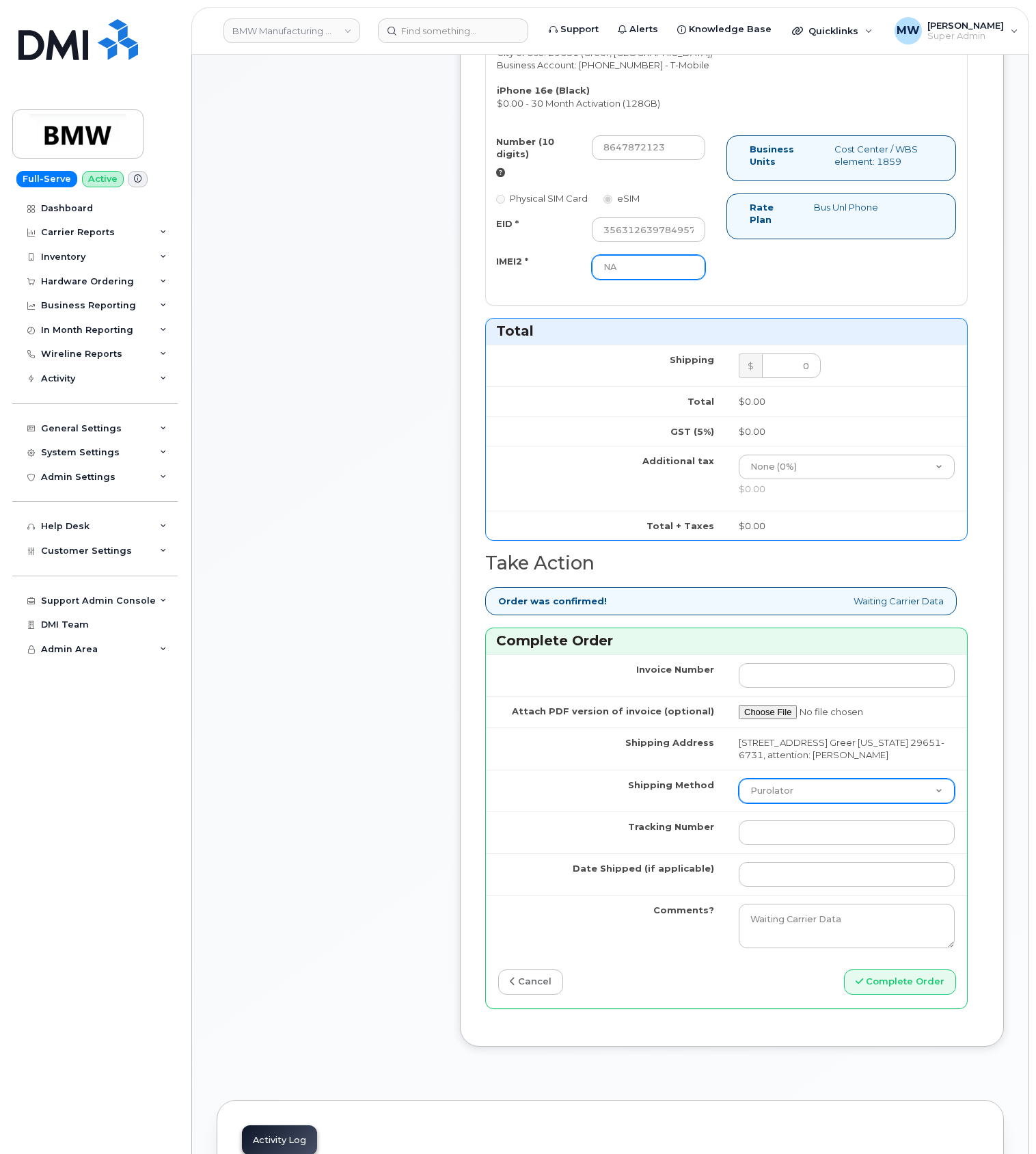
type input "NA"
drag, startPoint x: 829, startPoint y: 817, endPoint x: 827, endPoint y: 826, distance: 9.2
click at [827, 811] on td "Purolator UPS FedEx Canada Post Courier Other Drop Off Pick Up" at bounding box center [846, 790] width 241 height 41
select select "UPS"
click at [739, 797] on select "Purolator UPS FedEx Canada Post Courier Other Drop Off Pick Up" at bounding box center [846, 791] width 216 height 25
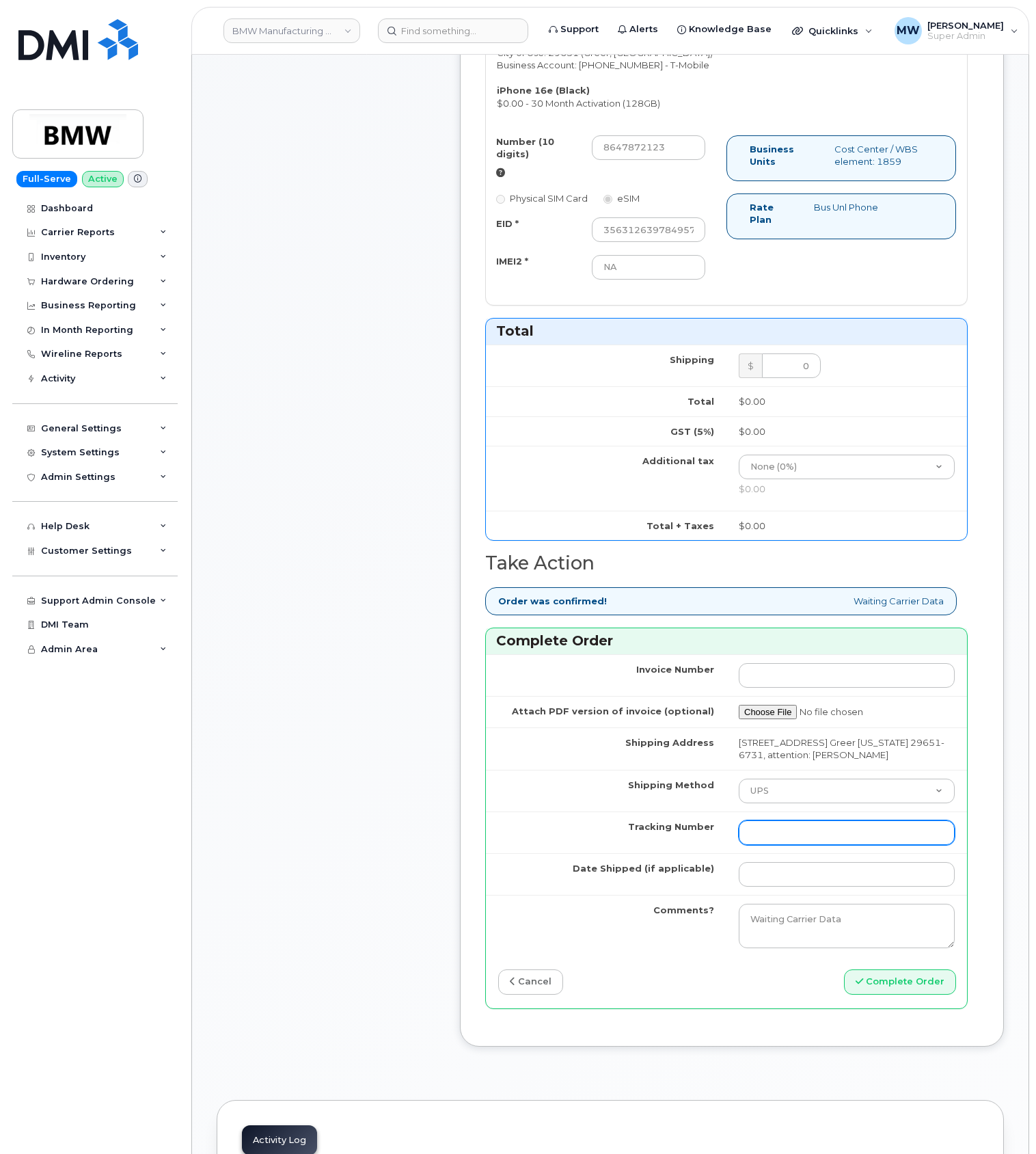
drag, startPoint x: 786, startPoint y: 857, endPoint x: 763, endPoint y: 854, distance: 23.2
click at [784, 845] on input "Tracking Number" at bounding box center [846, 833] width 216 height 25
paste input "1ZW0Y5860180091332"
type input "1ZW0Y5860180091332"
click at [801, 886] on input "Date Shipped (if applicable)" at bounding box center [846, 875] width 216 height 25
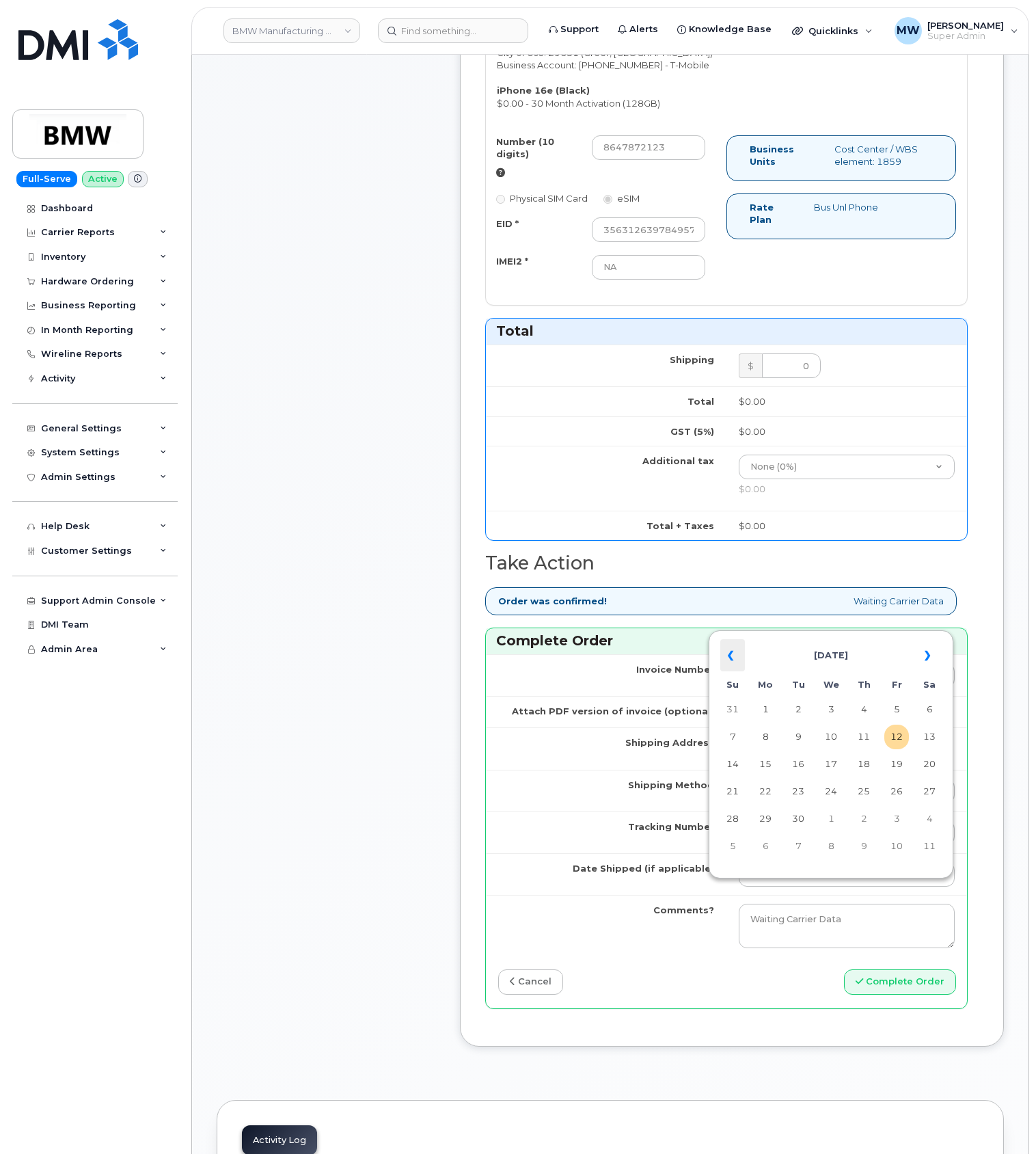
click at [735, 659] on th "«" at bounding box center [733, 656] width 25 height 33
click at [797, 816] on td "26" at bounding box center [799, 819] width 25 height 25
type input "[DATE]"
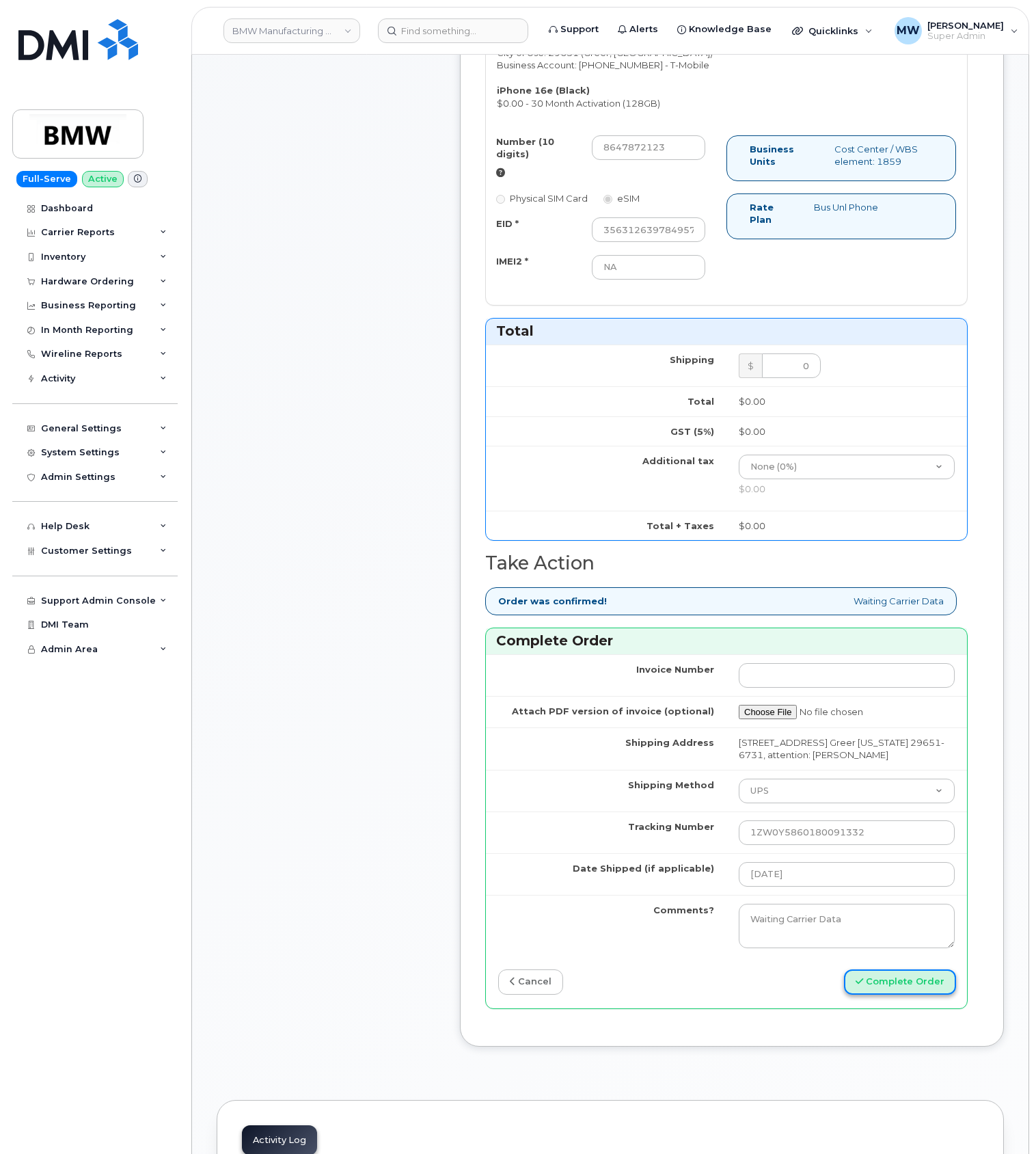
click at [895, 995] on button "Complete Order" at bounding box center [900, 982] width 112 height 26
click at [649, 236] on input "356312639784957" at bounding box center [648, 230] width 114 height 25
click at [741, 270] on div "Number (10 digits) 8647872123 Physical SIM Card eSIM EID * 356312639784957 IMEI…" at bounding box center [727, 214] width 481 height 157
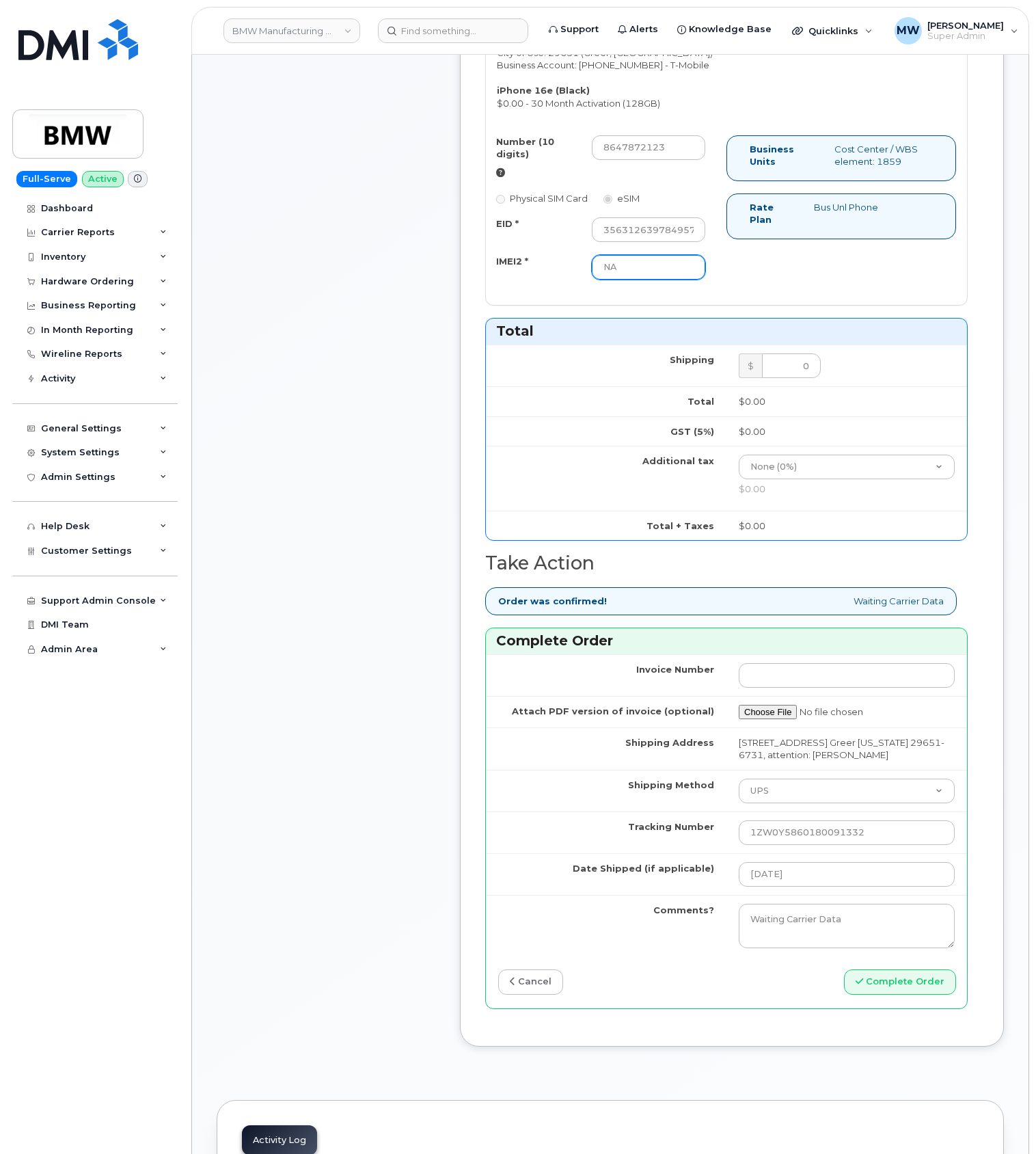
click at [639, 268] on input "NA" at bounding box center [648, 268] width 114 height 25
paste input "356312639784957"
type input "356312639784957"
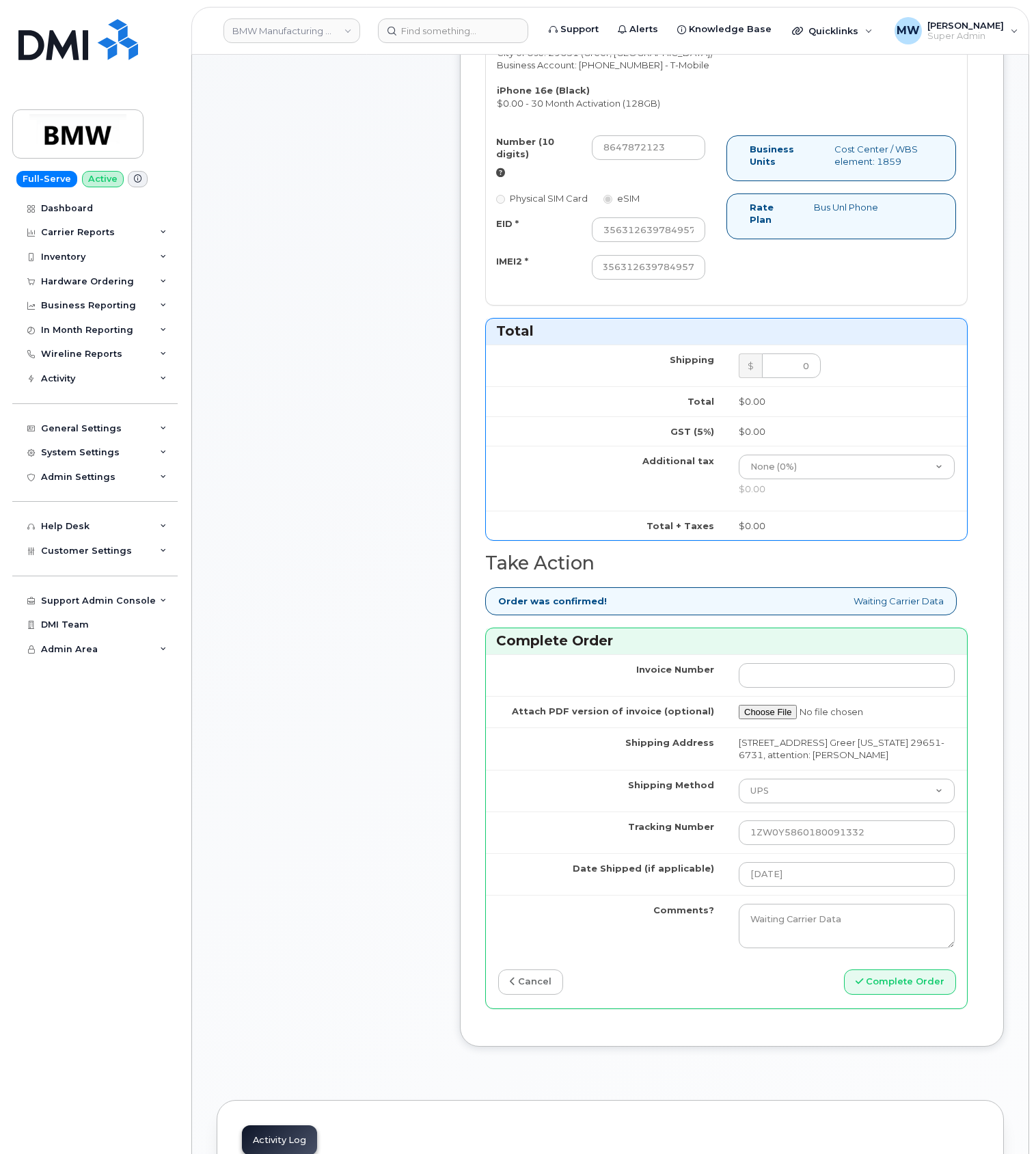
scroll to position [0, 0]
click at [690, 238] on input "356312639784957" at bounding box center [648, 230] width 114 height 25
paste input "89043052010008889625001776724964"
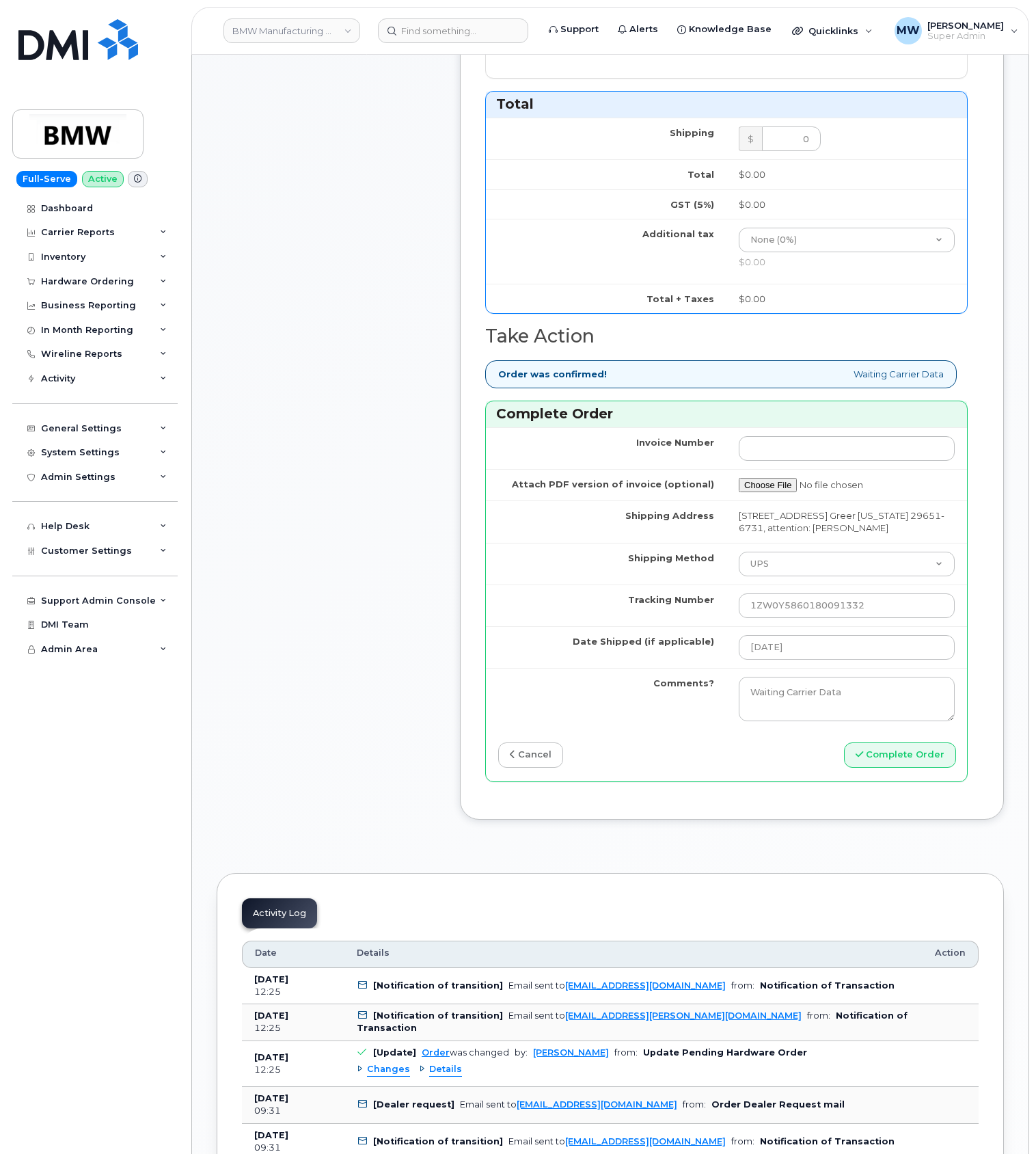
scroll to position [1094, 0]
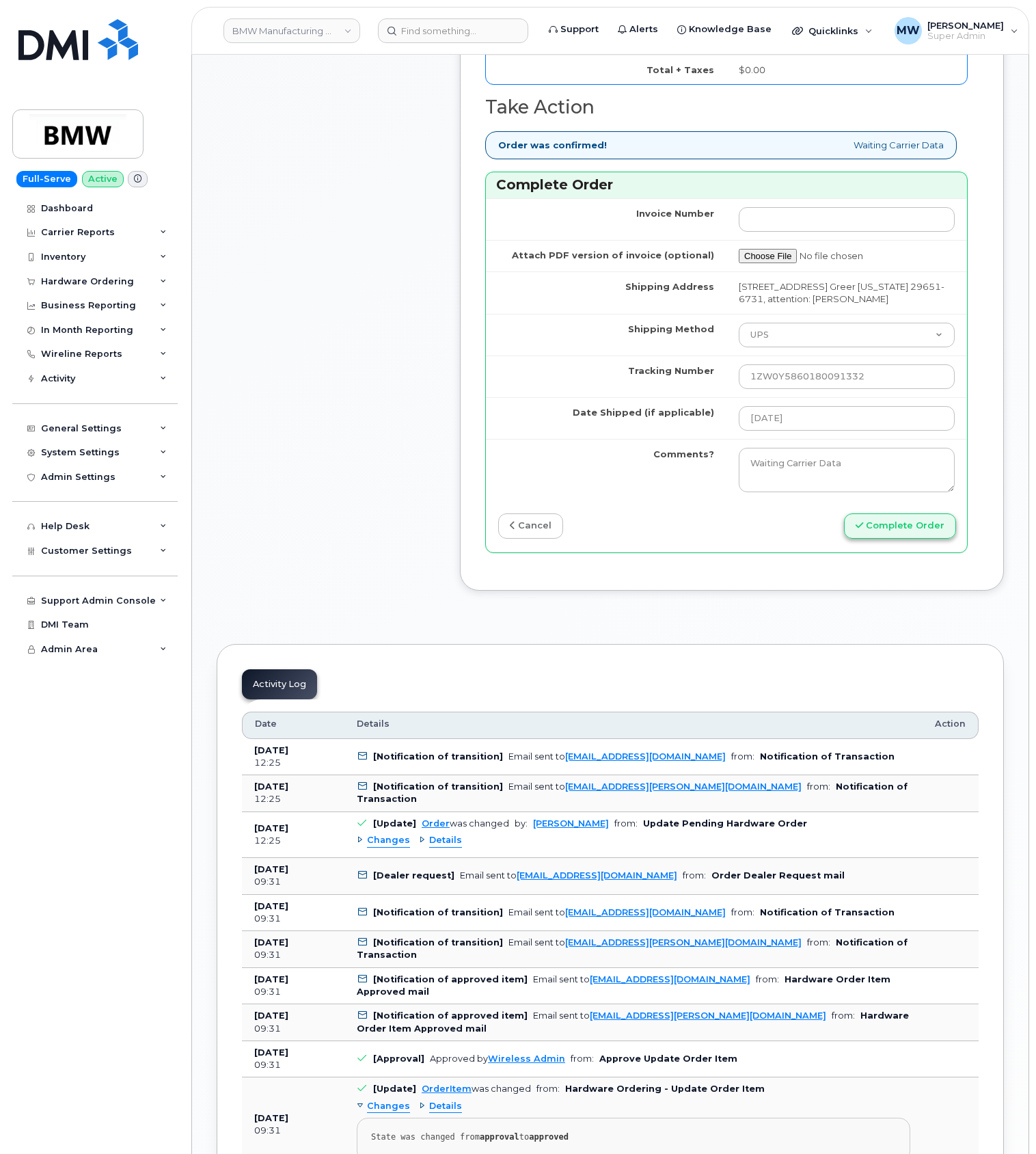
type input "89043052010008889625001776724964"
click at [925, 539] on button "Complete Order" at bounding box center [900, 526] width 112 height 26
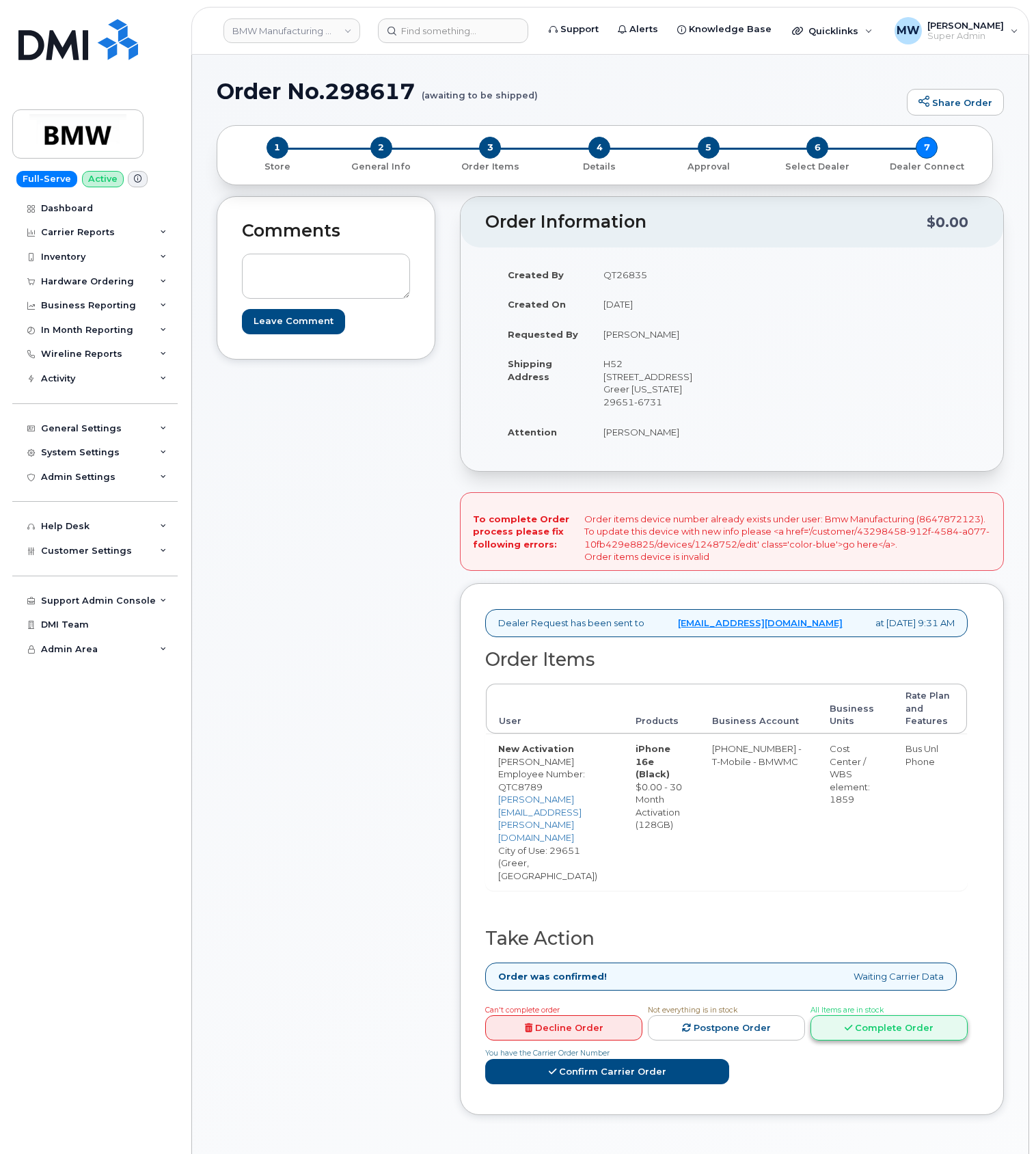
click at [810, 1015] on link "Complete Order" at bounding box center [889, 1028] width 157 height 26
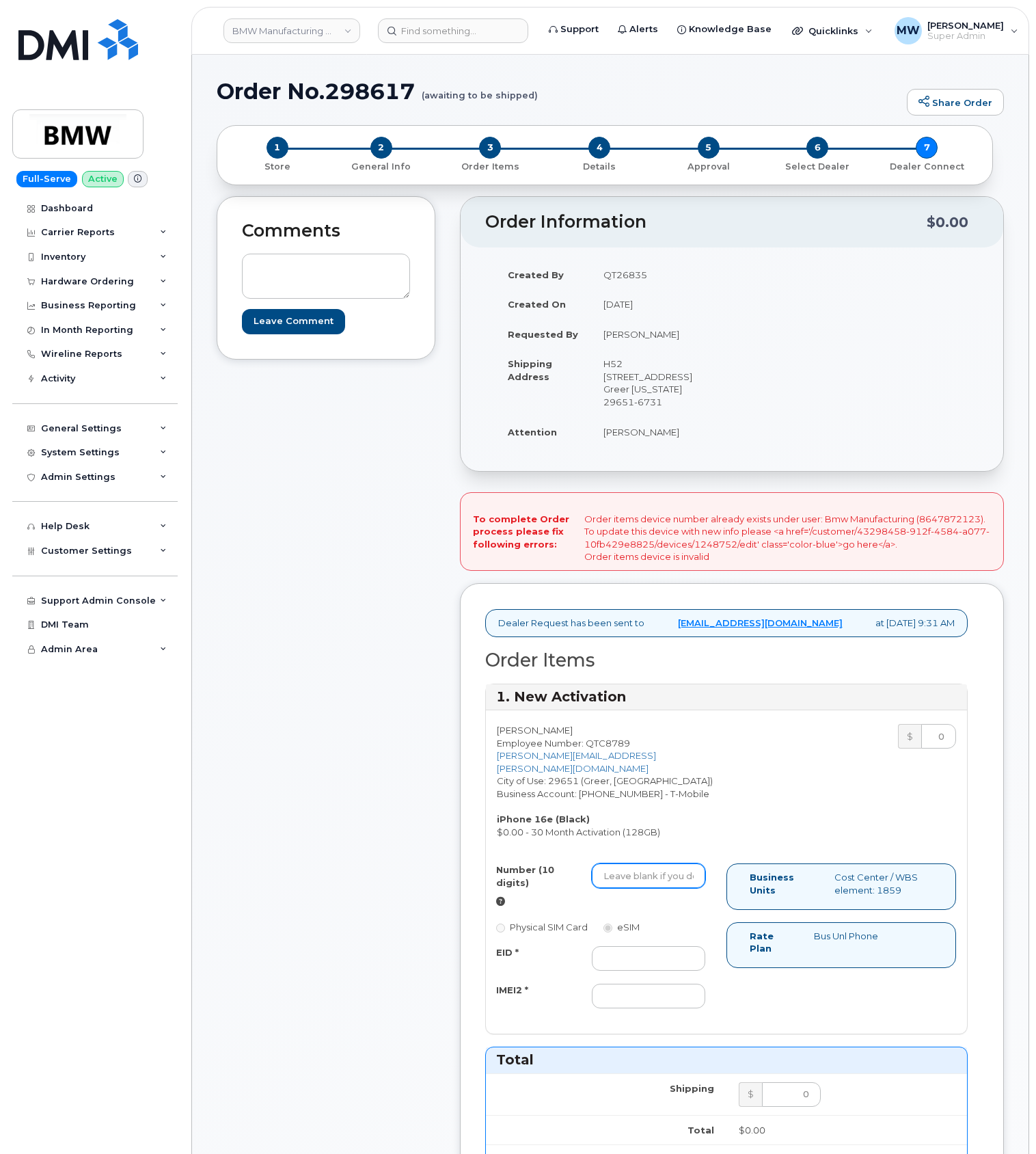
drag, startPoint x: 627, startPoint y: 890, endPoint x: 629, endPoint y: 900, distance: 10.2
click at [629, 900] on div "Number (10 digits)" at bounding box center [601, 885] width 230 height 43
paste input "864) 787-2123"
drag, startPoint x: 649, startPoint y: 879, endPoint x: 731, endPoint y: 785, distance: 124.7
click at [650, 878] on input "864) 787-2123" at bounding box center [648, 876] width 114 height 25
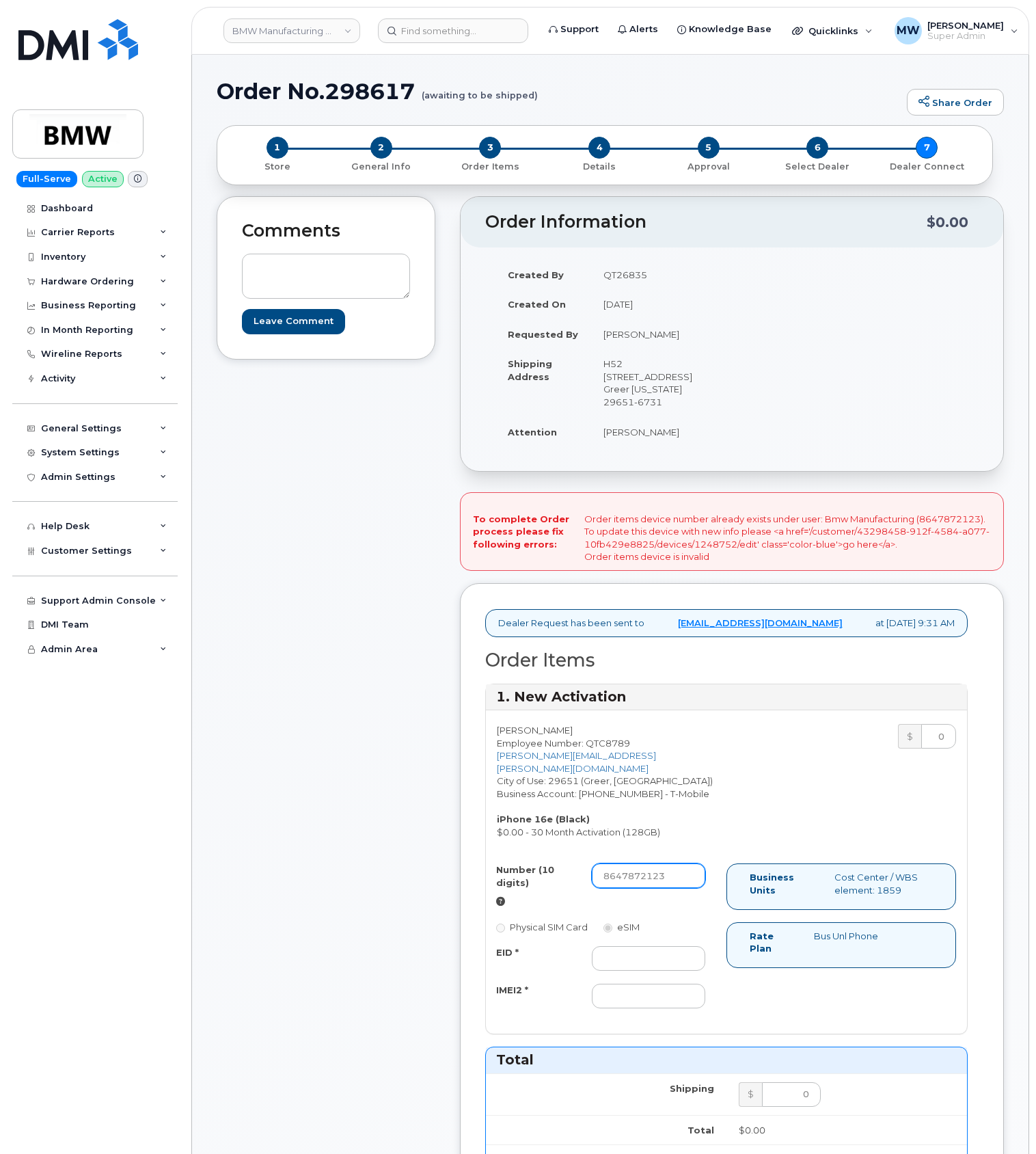
type input "8647872123"
drag, startPoint x: 606, startPoint y: 1007, endPoint x: 471, endPoint y: 939, distance: 151.2
click at [605, 1007] on input "IMEI2 *" at bounding box center [648, 996] width 114 height 25
paste input "356312639784957"
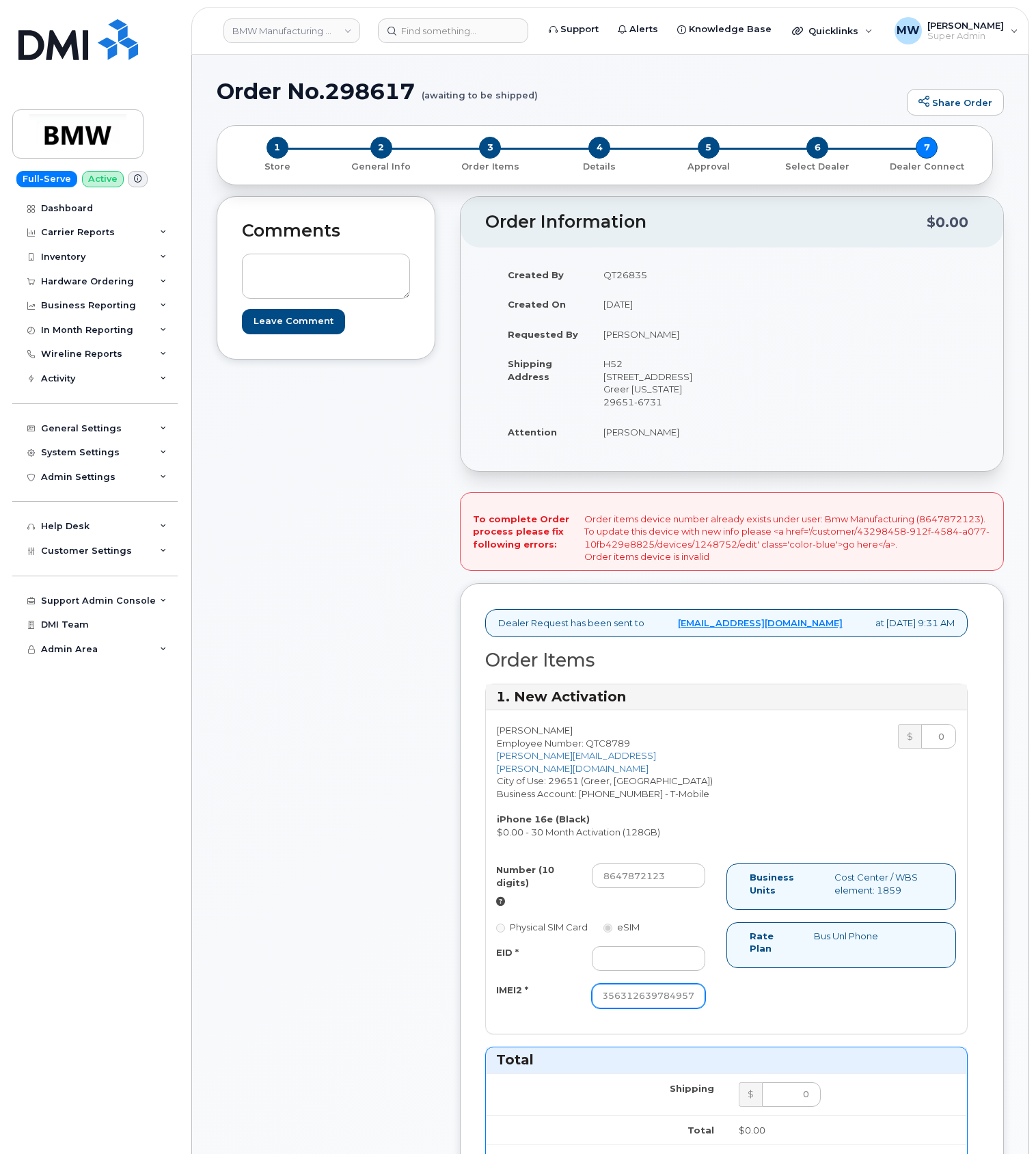
type input "356312639784957"
click at [643, 977] on div "EID * IMEI2 * 356312639784957" at bounding box center [601, 977] width 230 height 62
click at [644, 959] on input "EID *" at bounding box center [648, 959] width 114 height 25
paste input "89043052010008889625001776724964"
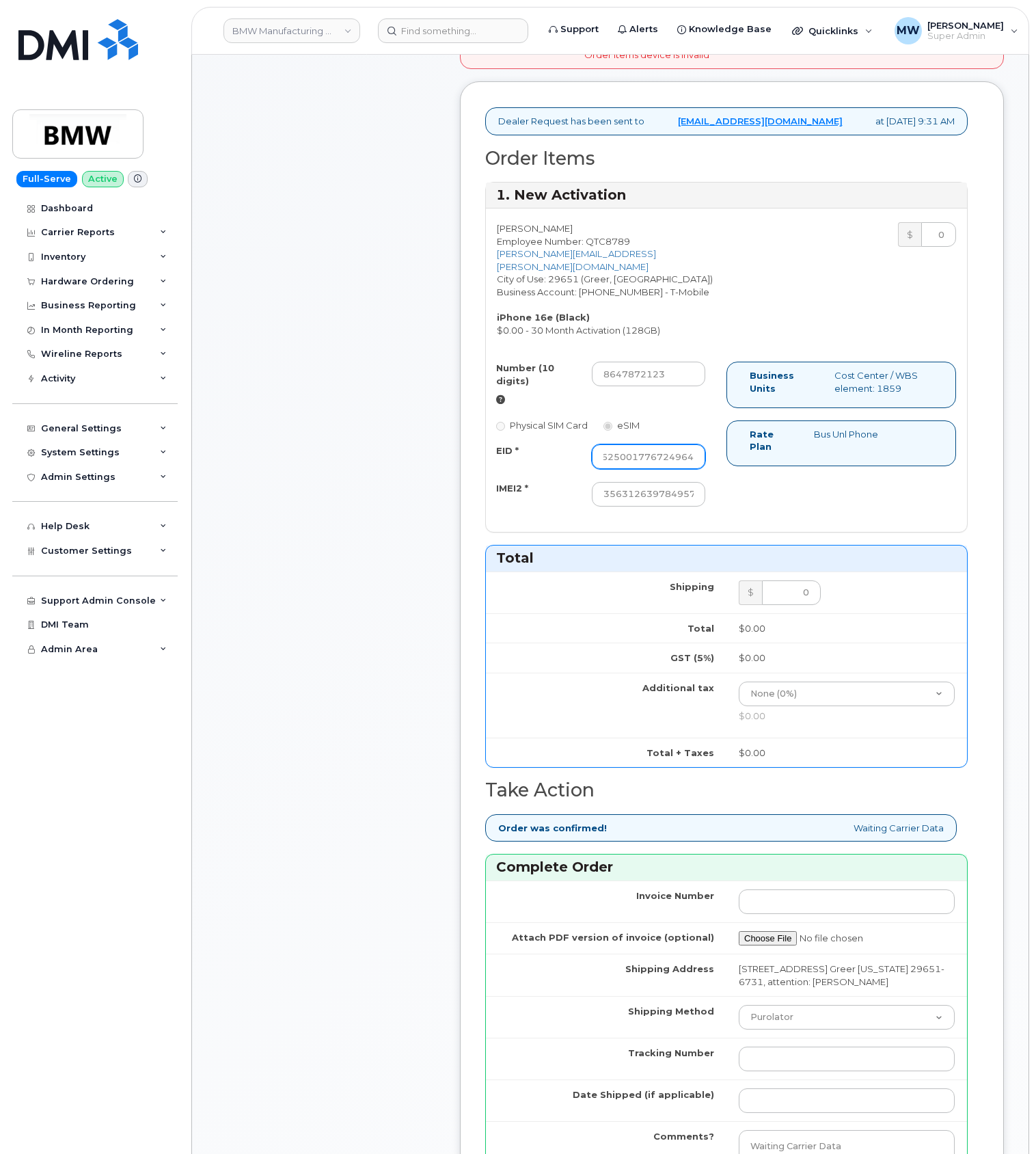
scroll to position [547, 0]
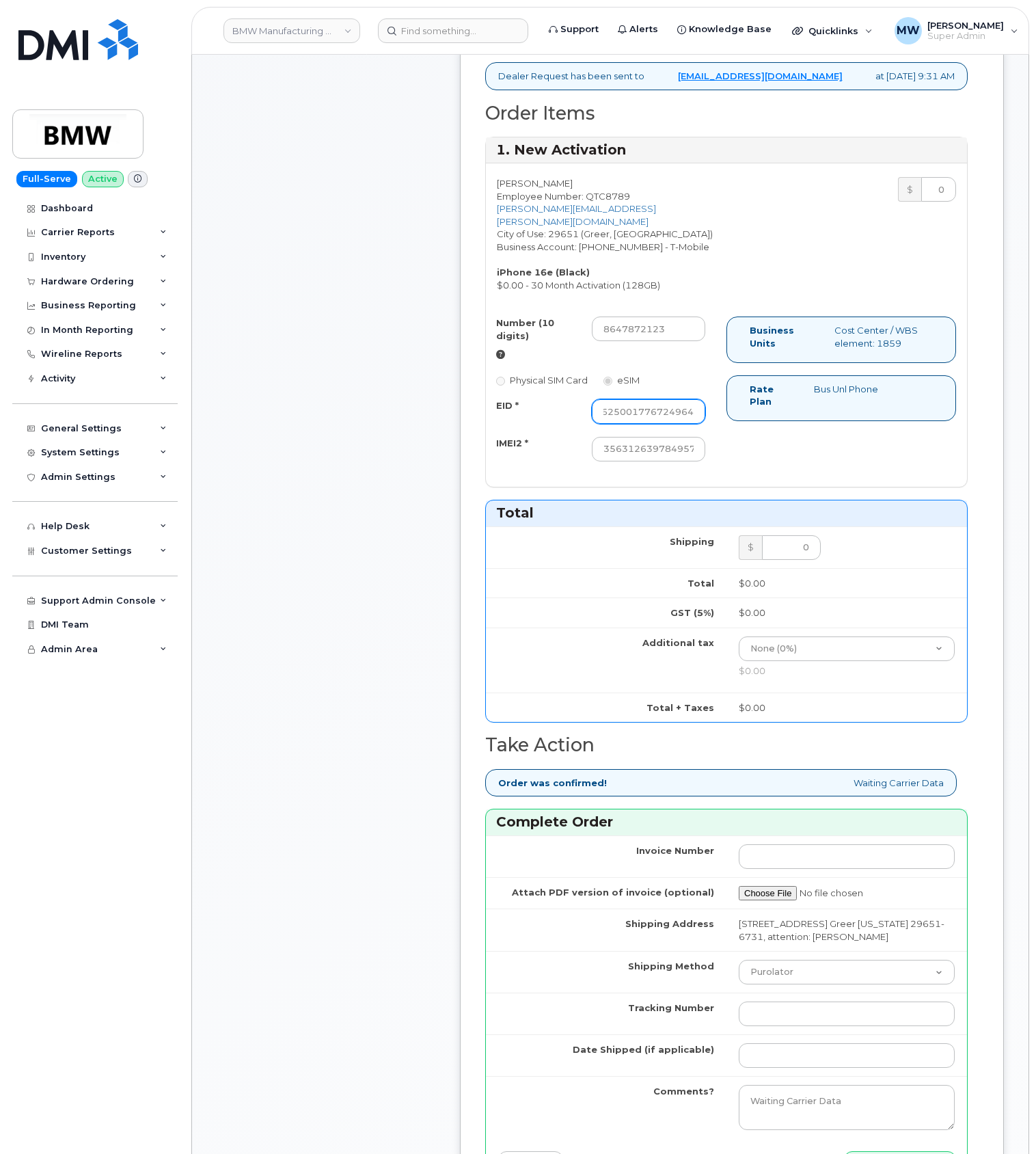
type input "89043052010008889625001776724964"
click at [769, 1026] on input "Tracking Number" at bounding box center [846, 1014] width 216 height 25
paste input "1ZW0Y5860180091332"
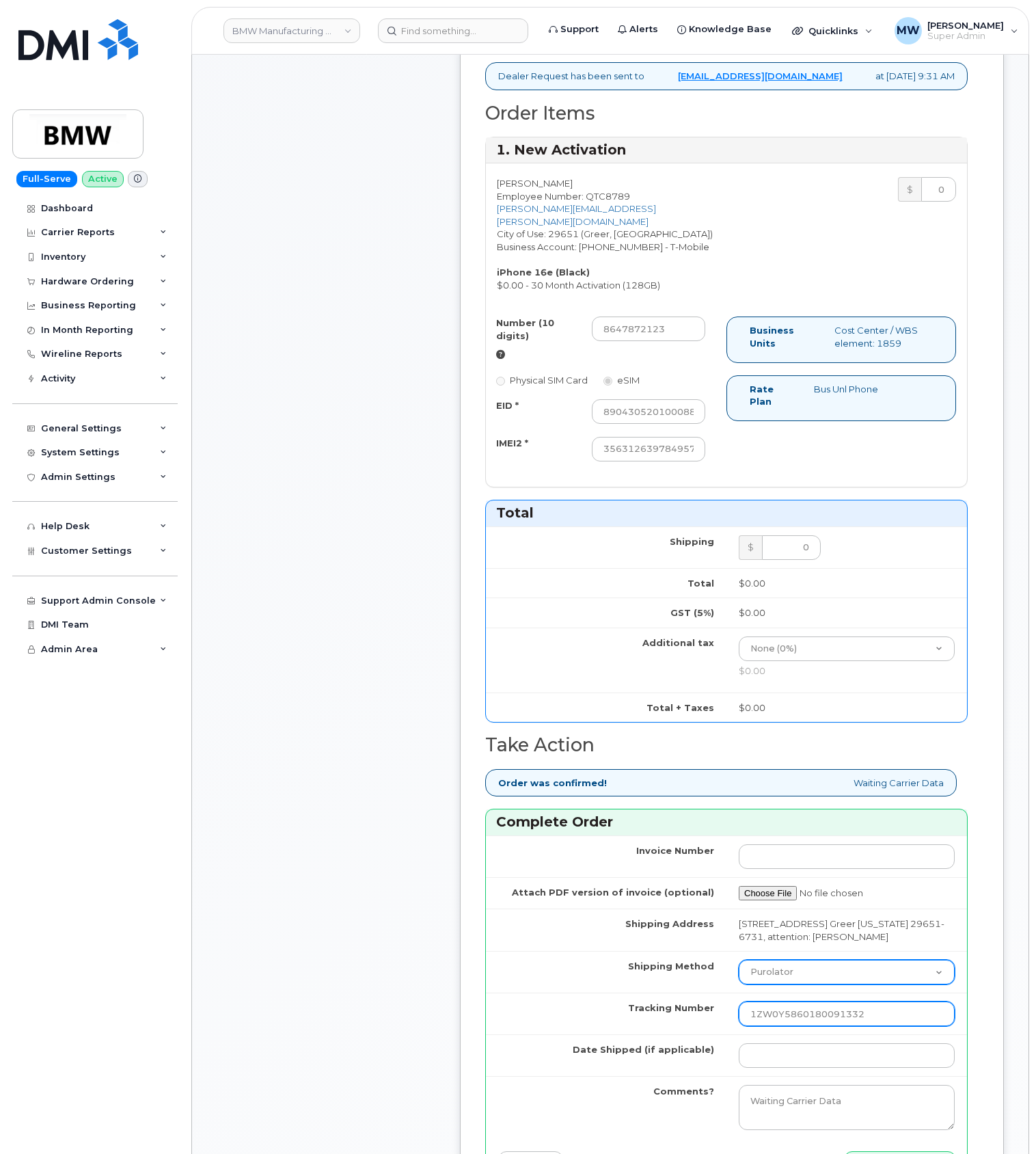
type input "1ZW0Y5860180091332"
drag, startPoint x: 782, startPoint y: 991, endPoint x: 770, endPoint y: 998, distance: 13.9
click at [782, 984] on select "Purolator UPS FedEx Canada Post Courier Other Drop Off Pick Up" at bounding box center [846, 972] width 216 height 25
select select "UPS"
click at [739, 978] on select "Purolator UPS FedEx Canada Post Courier Other Drop Off Pick Up" at bounding box center [846, 972] width 216 height 25
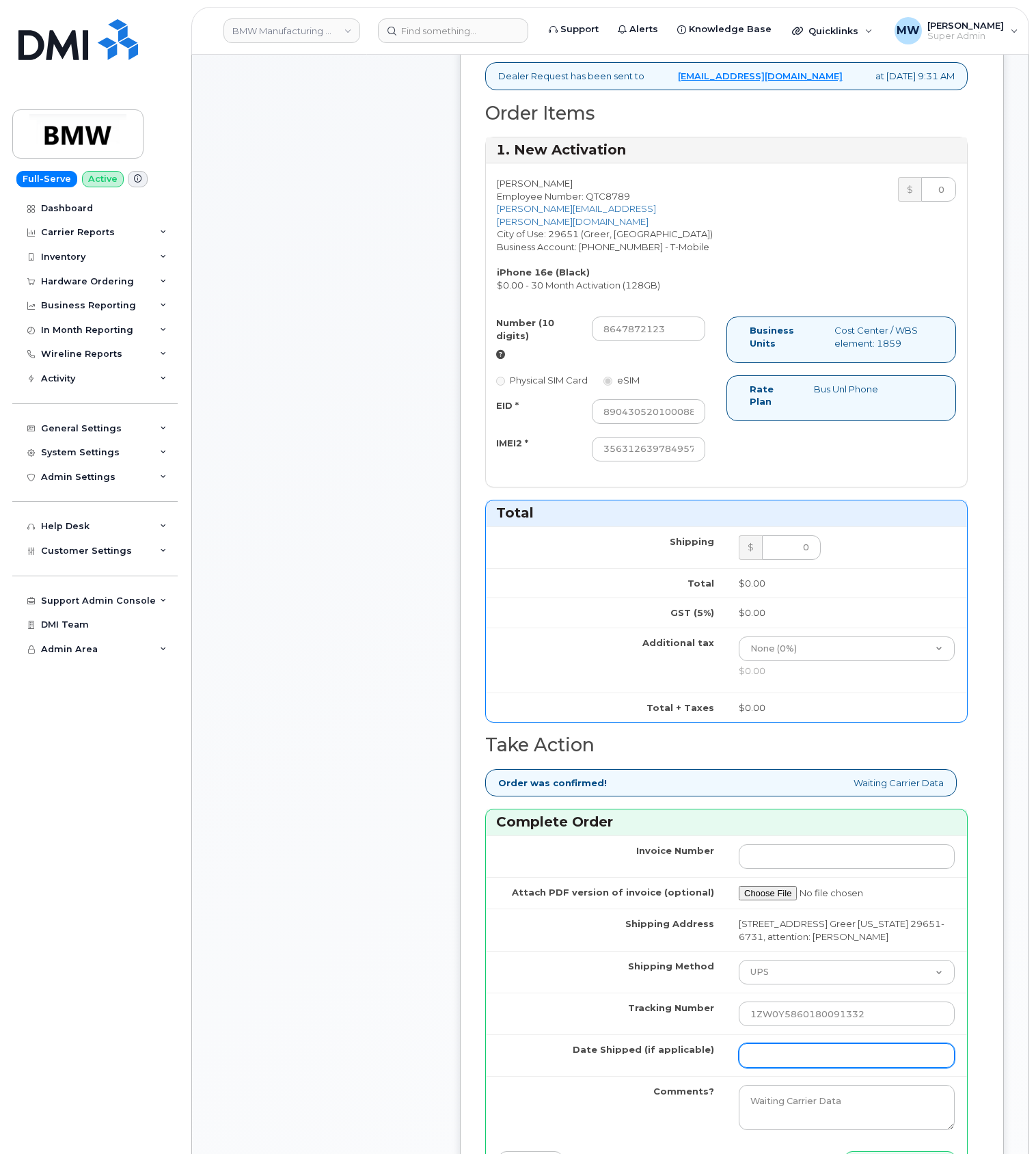
click at [785, 1068] on input "Date Shipped (if applicable)" at bounding box center [846, 1055] width 216 height 25
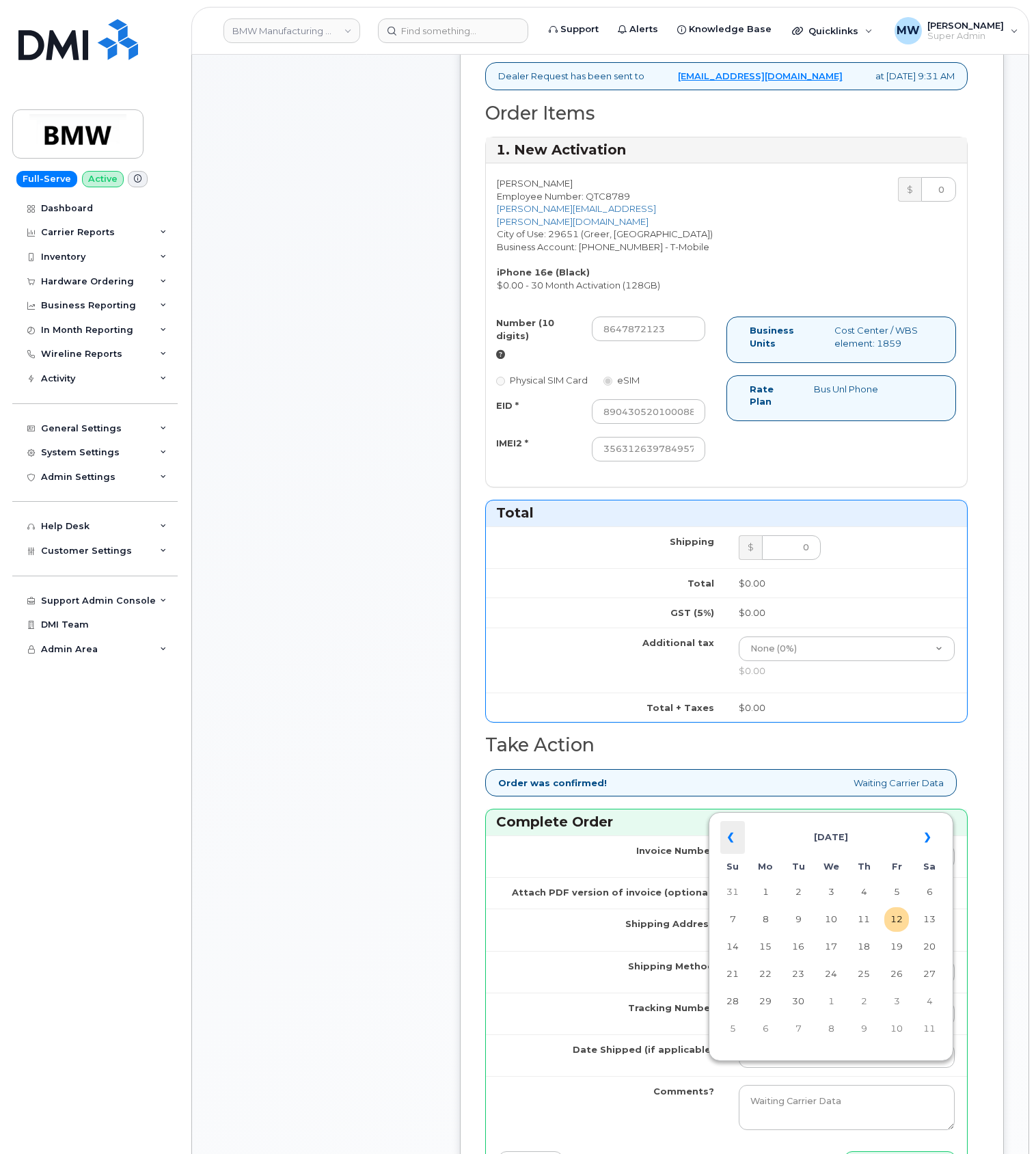
click at [728, 843] on th "«" at bounding box center [733, 837] width 25 height 33
click at [800, 994] on td "26" at bounding box center [799, 1002] width 25 height 25
type input "[DATE]"
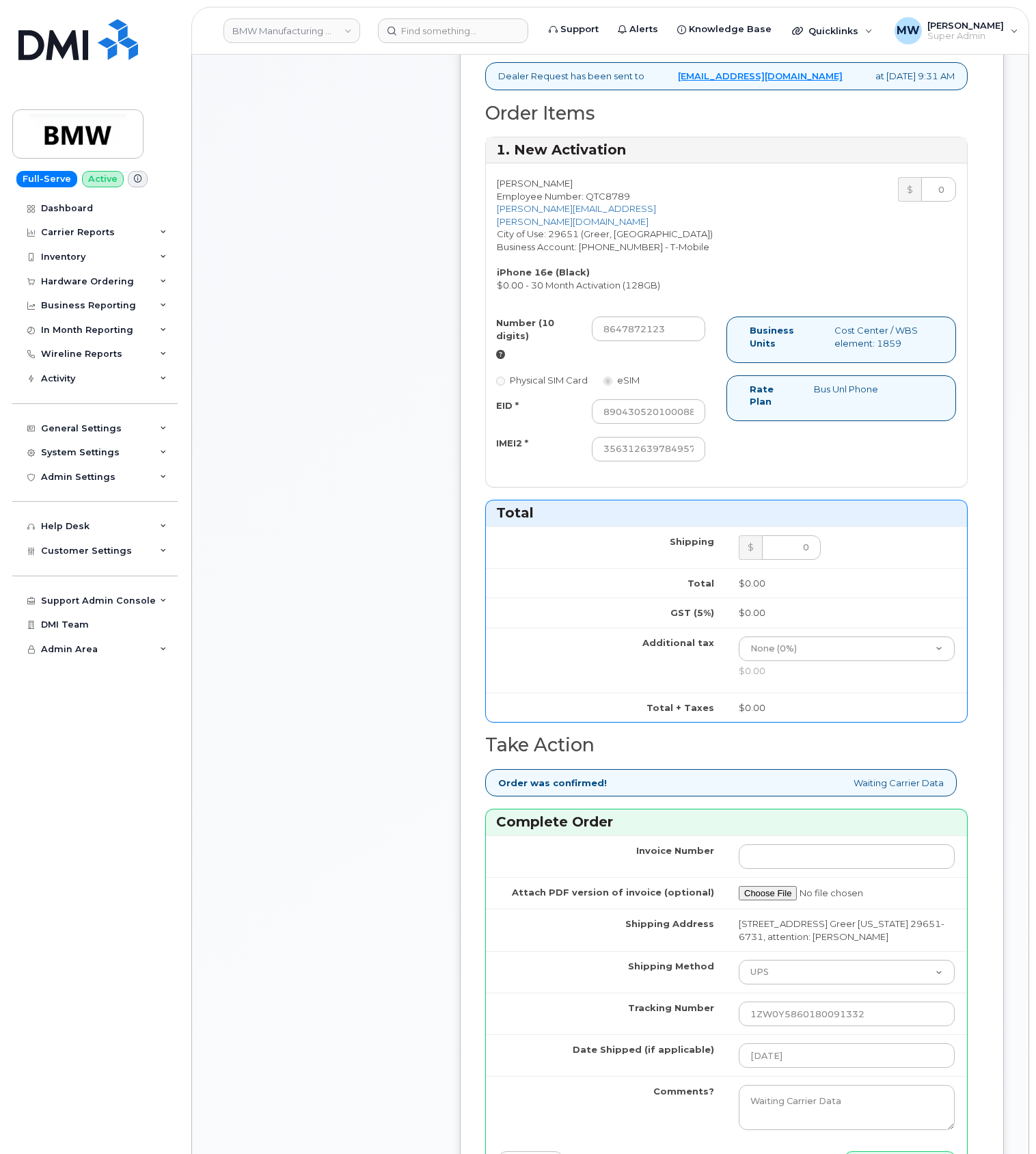
scroll to position [1002, 0]
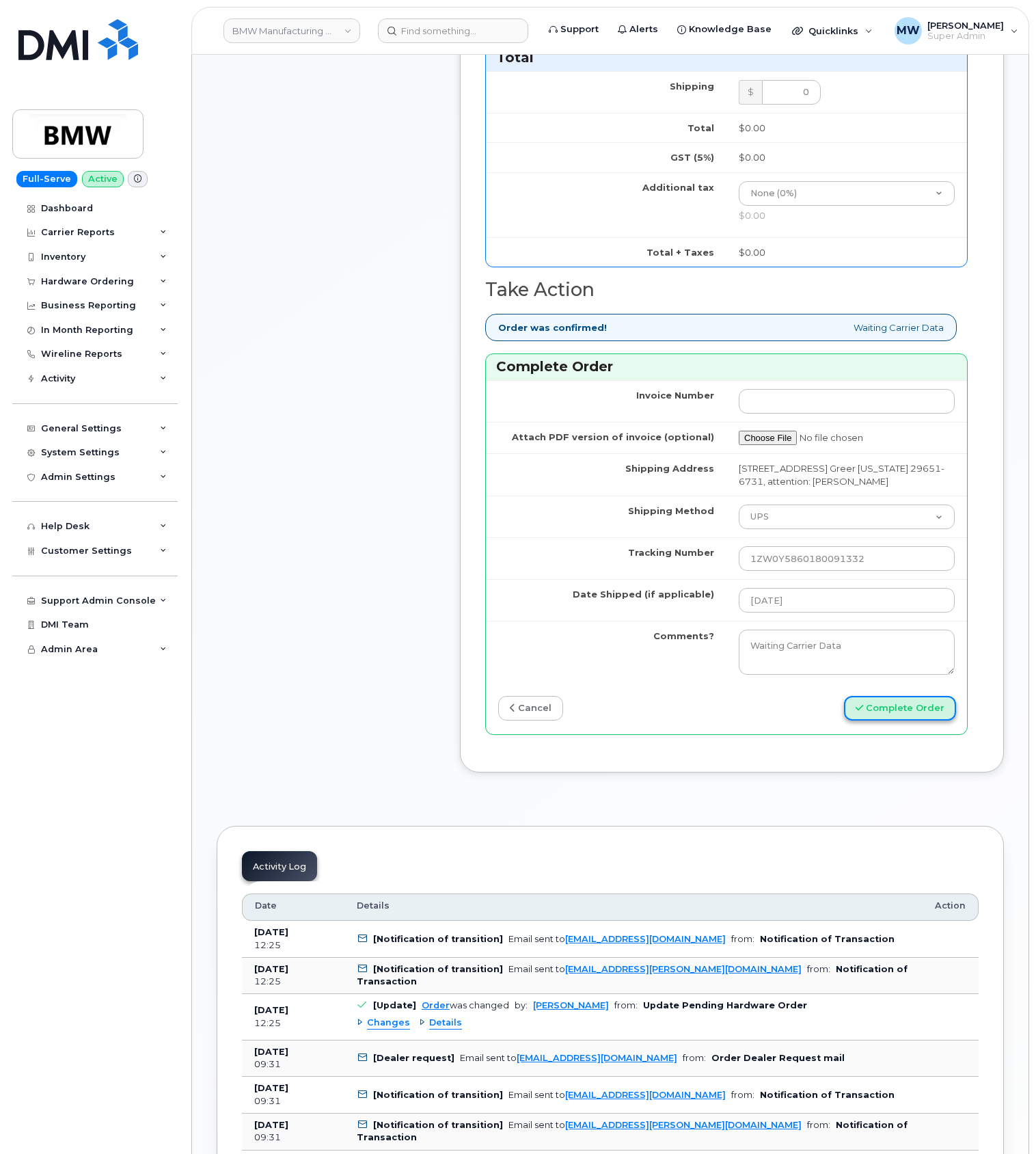
click at [917, 722] on button "Complete Order" at bounding box center [900, 708] width 112 height 26
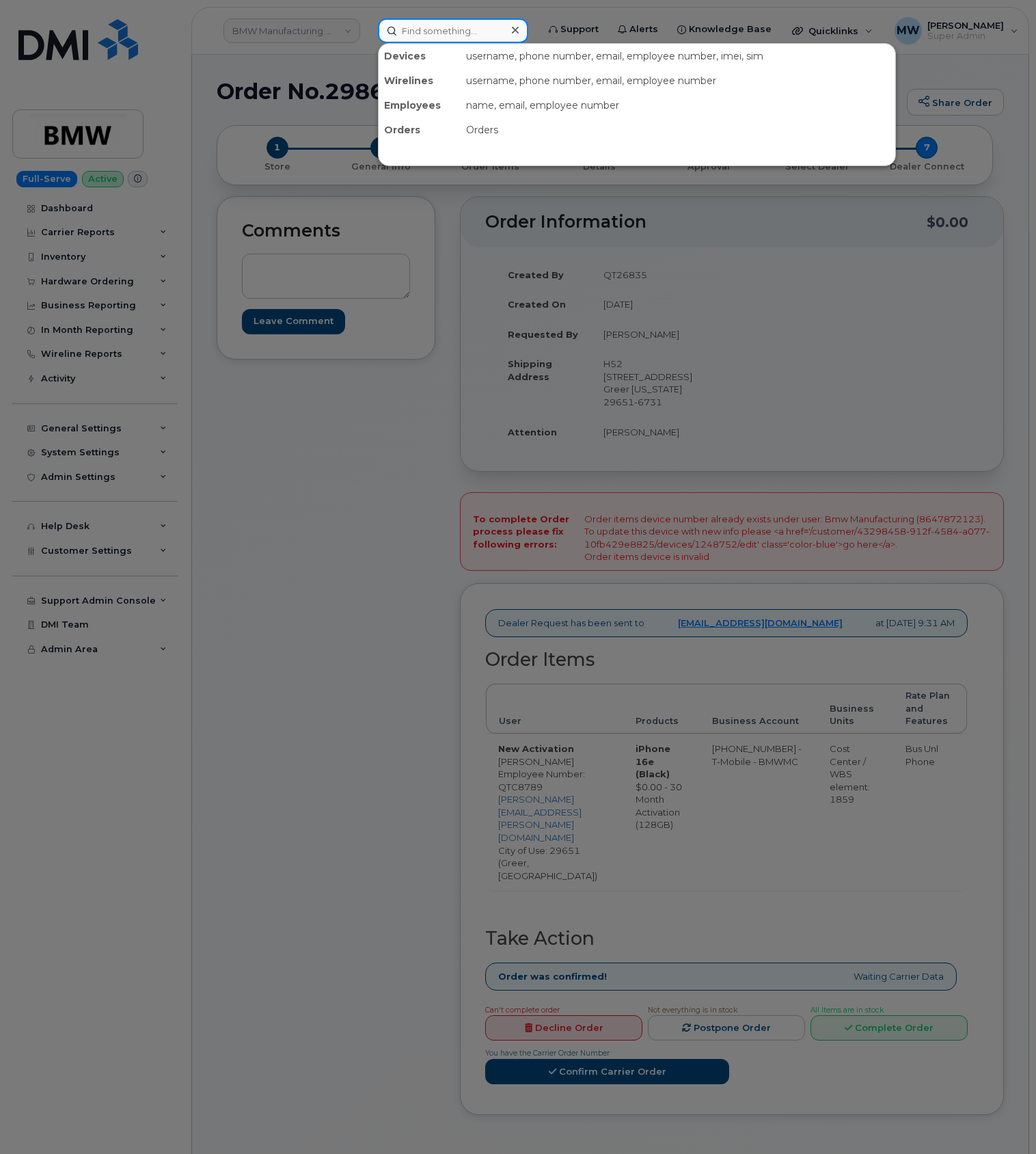
click at [430, 32] on input at bounding box center [453, 31] width 150 height 25
paste input "64) 787-2123"
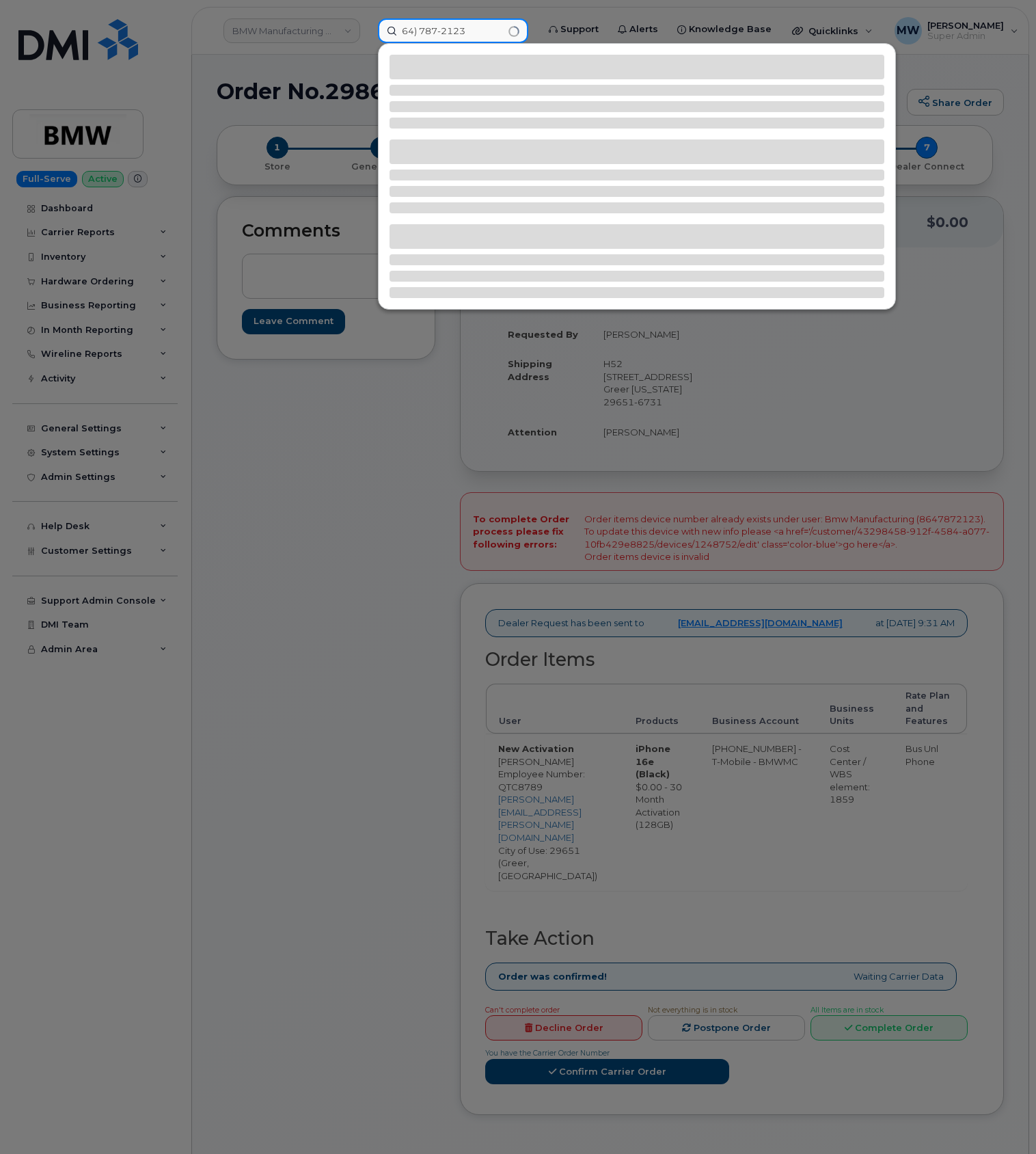
click at [400, 39] on input "64) 787-2123" at bounding box center [453, 31] width 150 height 25
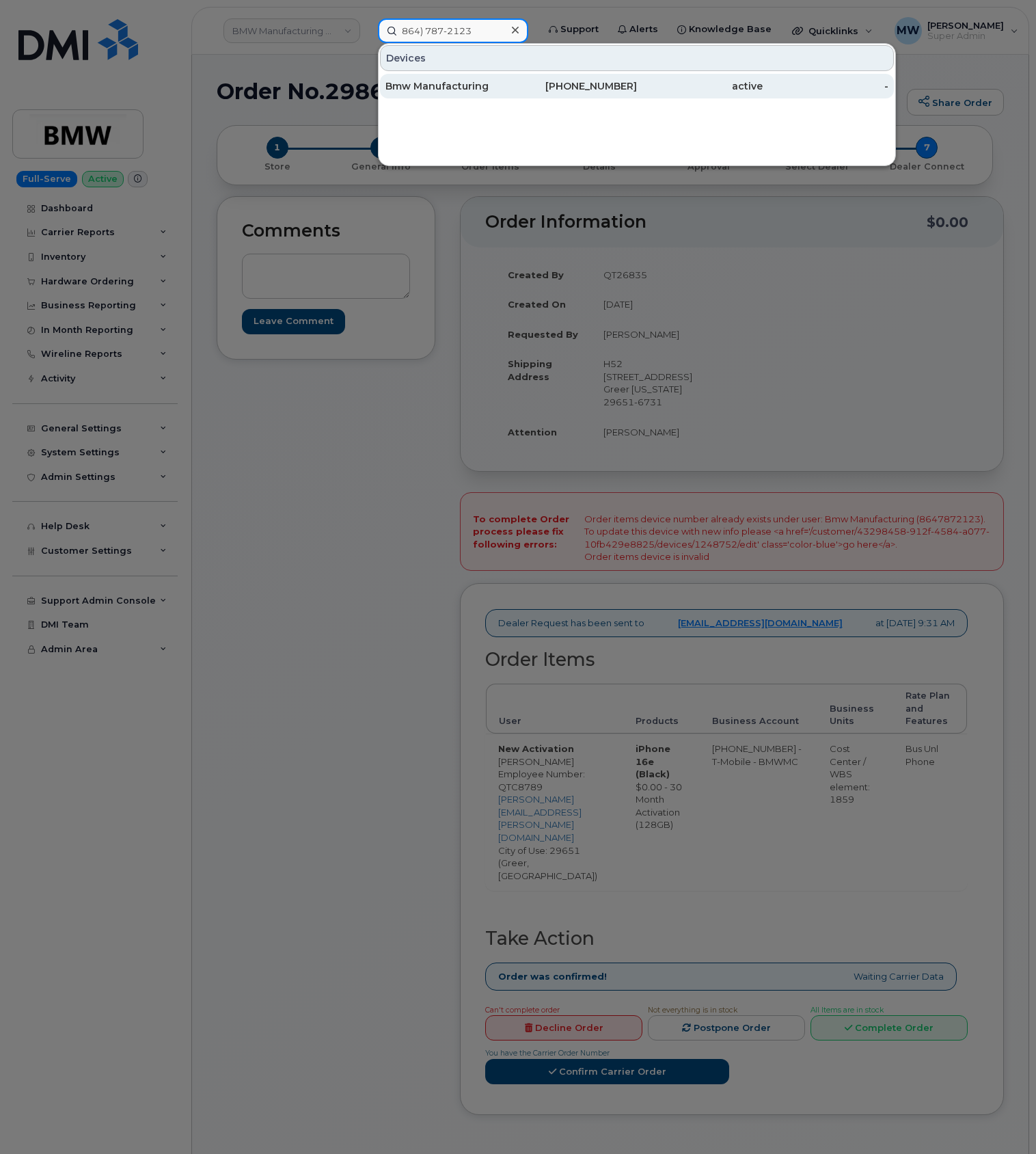
type input "864) 787-2123"
click at [544, 93] on div "864-787-2123" at bounding box center [574, 86] width 126 height 14
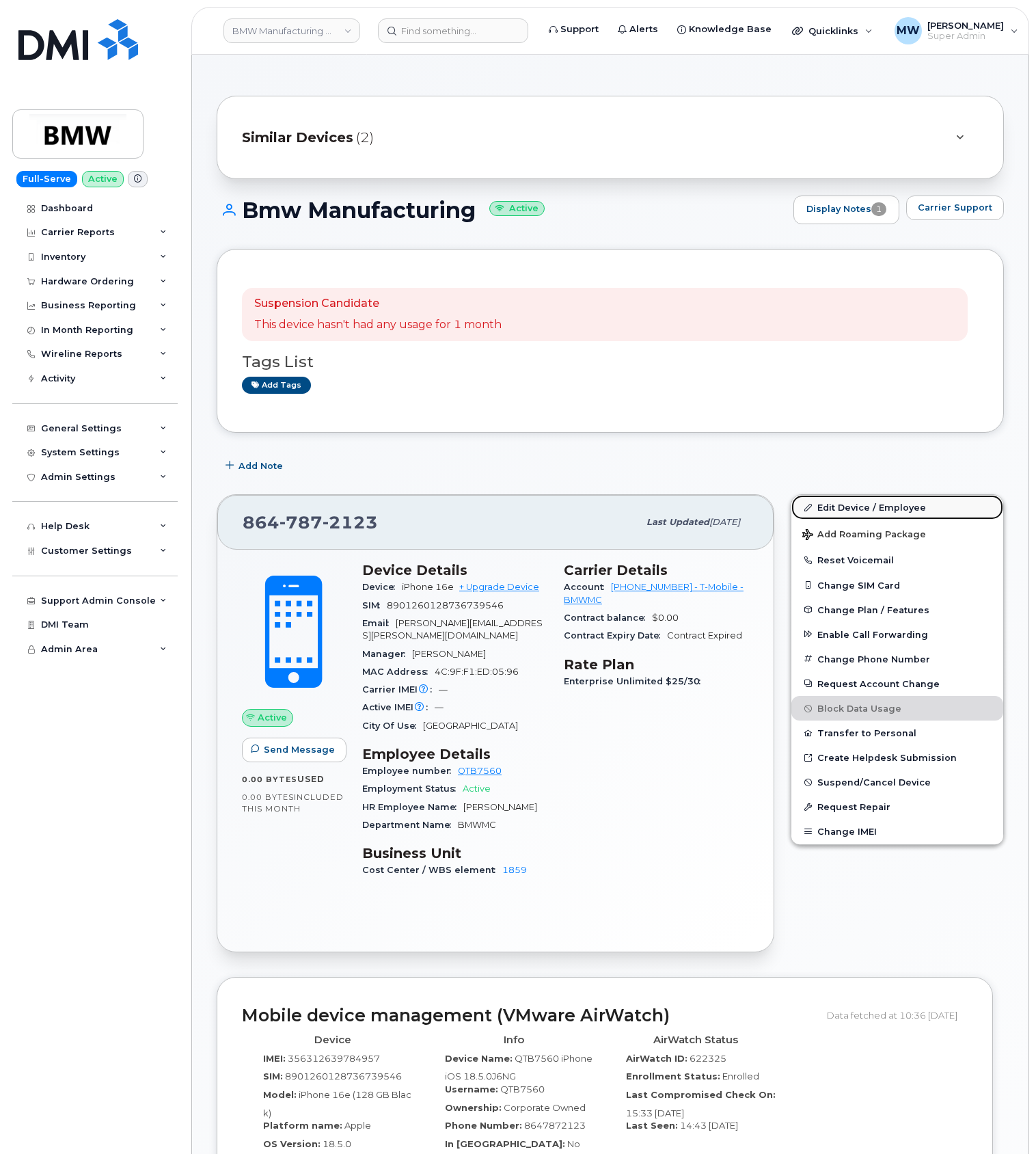
click at [873, 512] on link "Edit Device / Employee" at bounding box center [897, 508] width 212 height 25
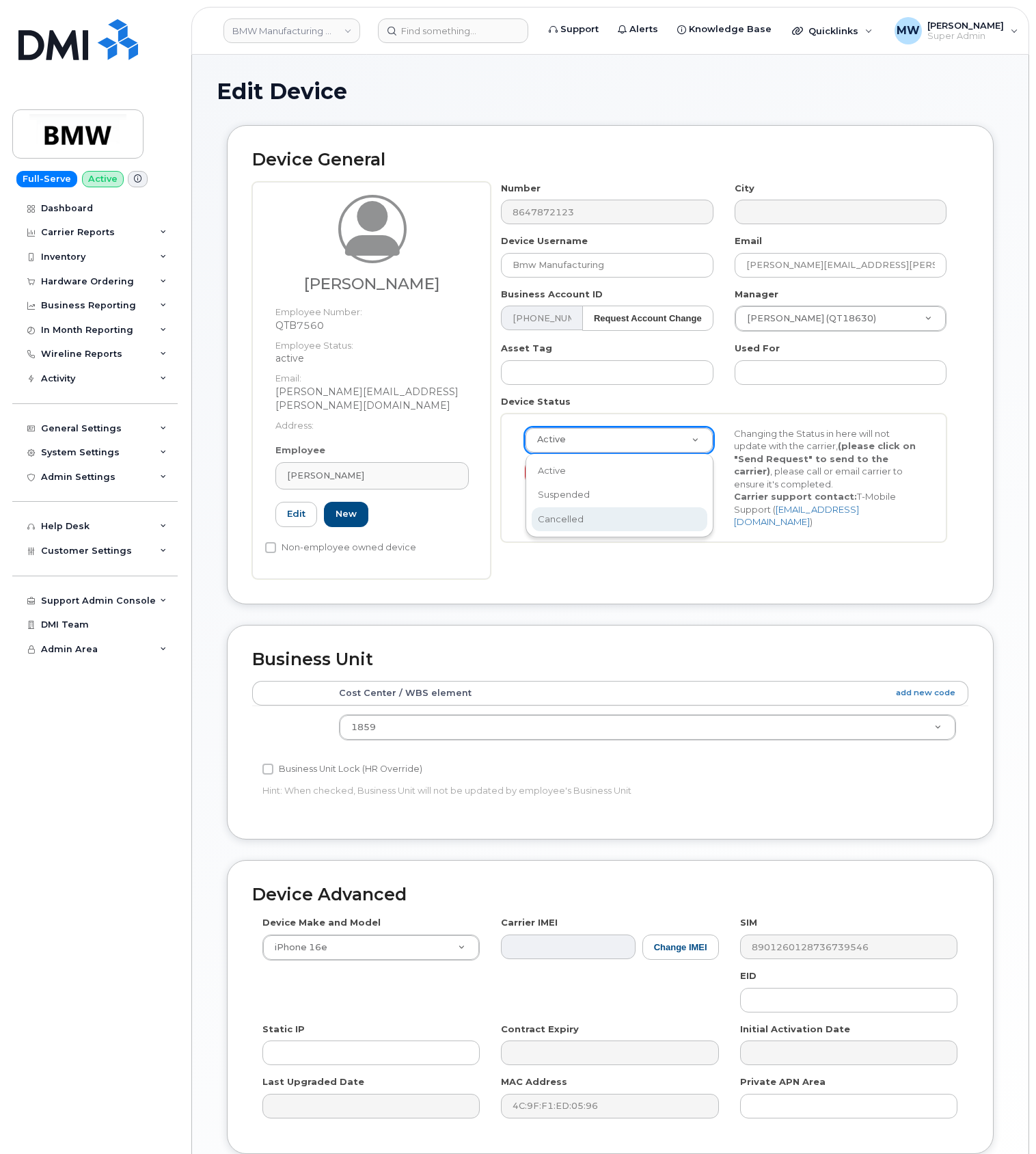
scroll to position [0, 4]
select select "cancelled"
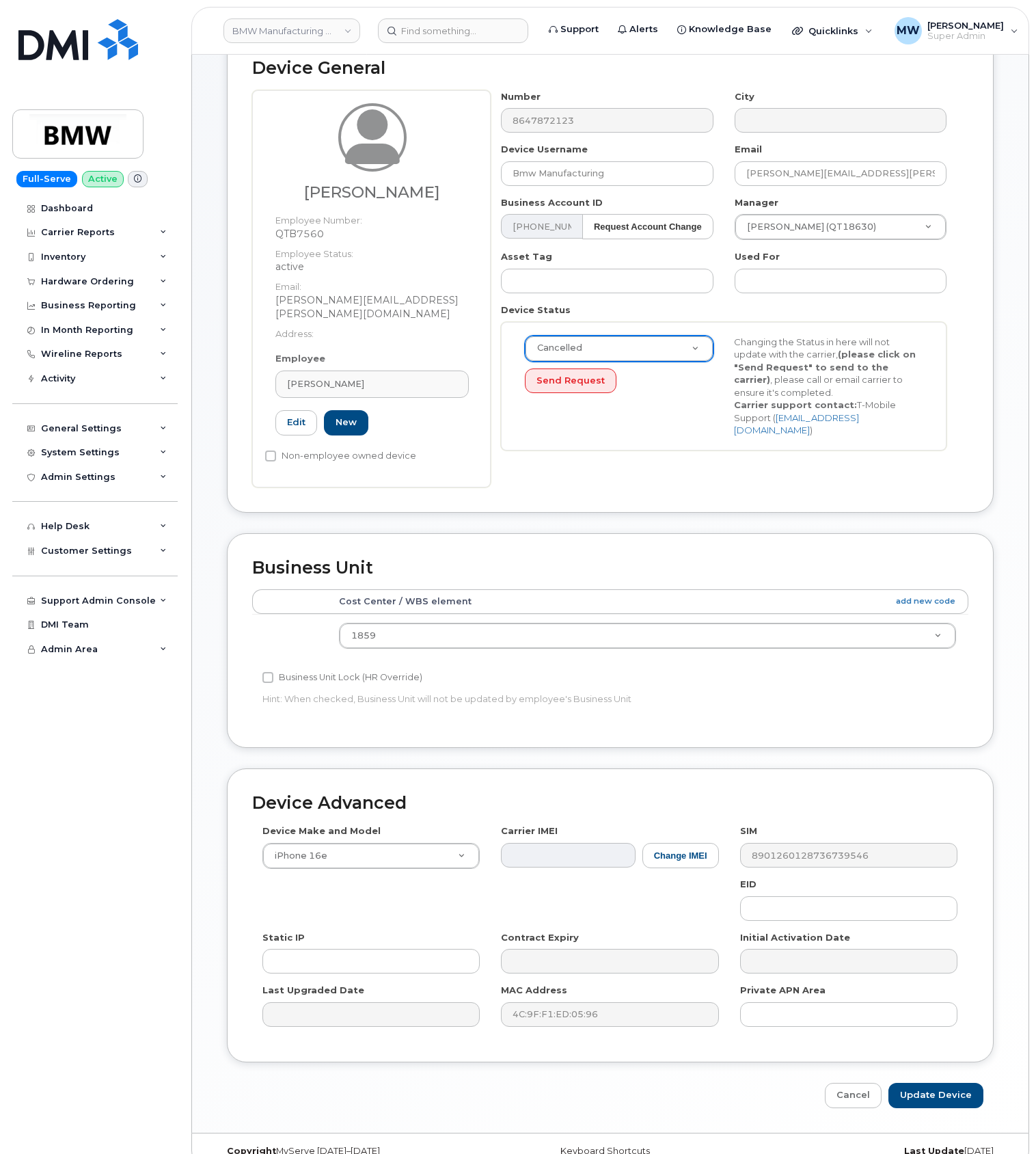
scroll to position [105, 0]
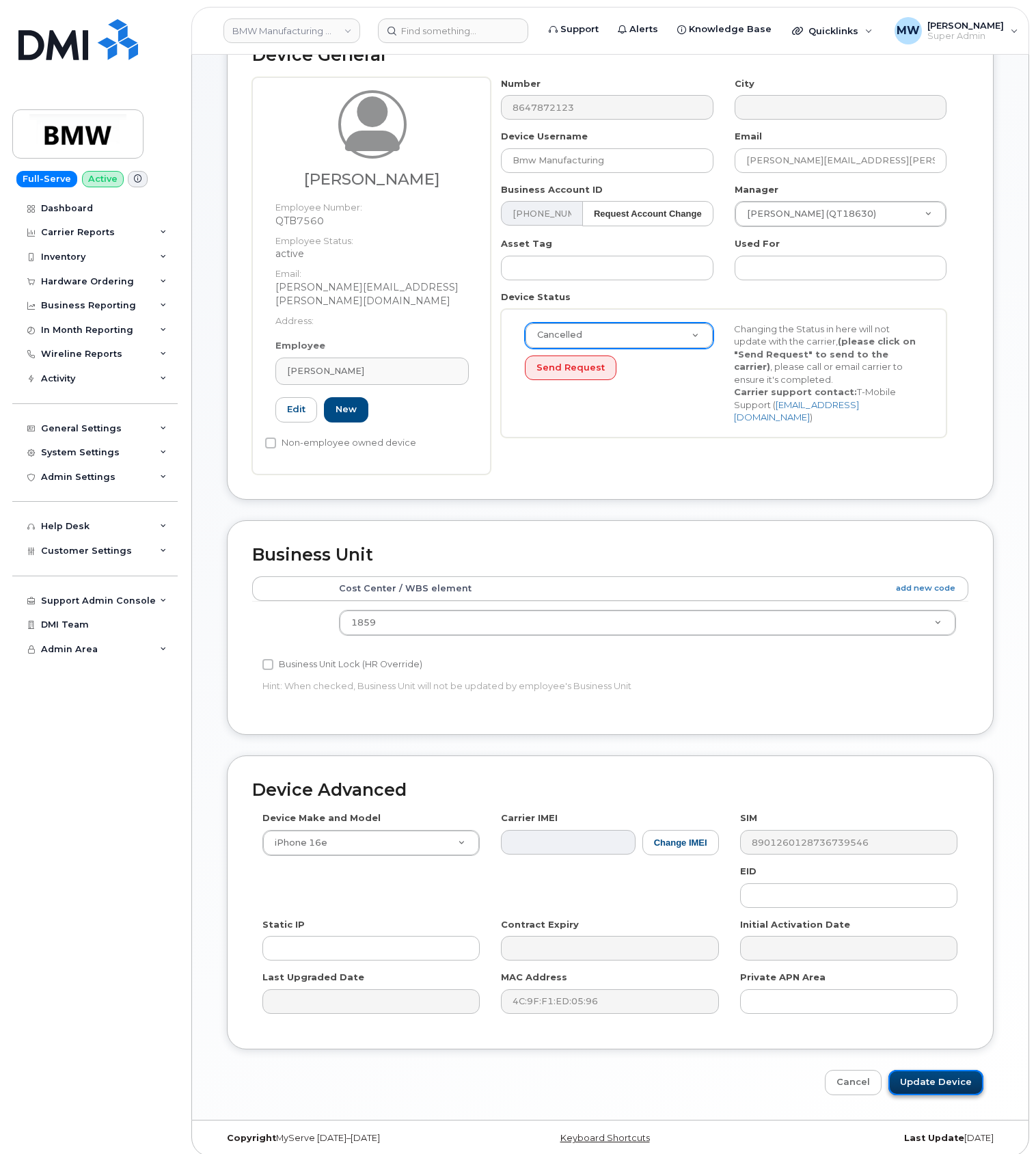
click at [945, 1075] on input "Update Device" at bounding box center [936, 1082] width 95 height 26
type input "Saving..."
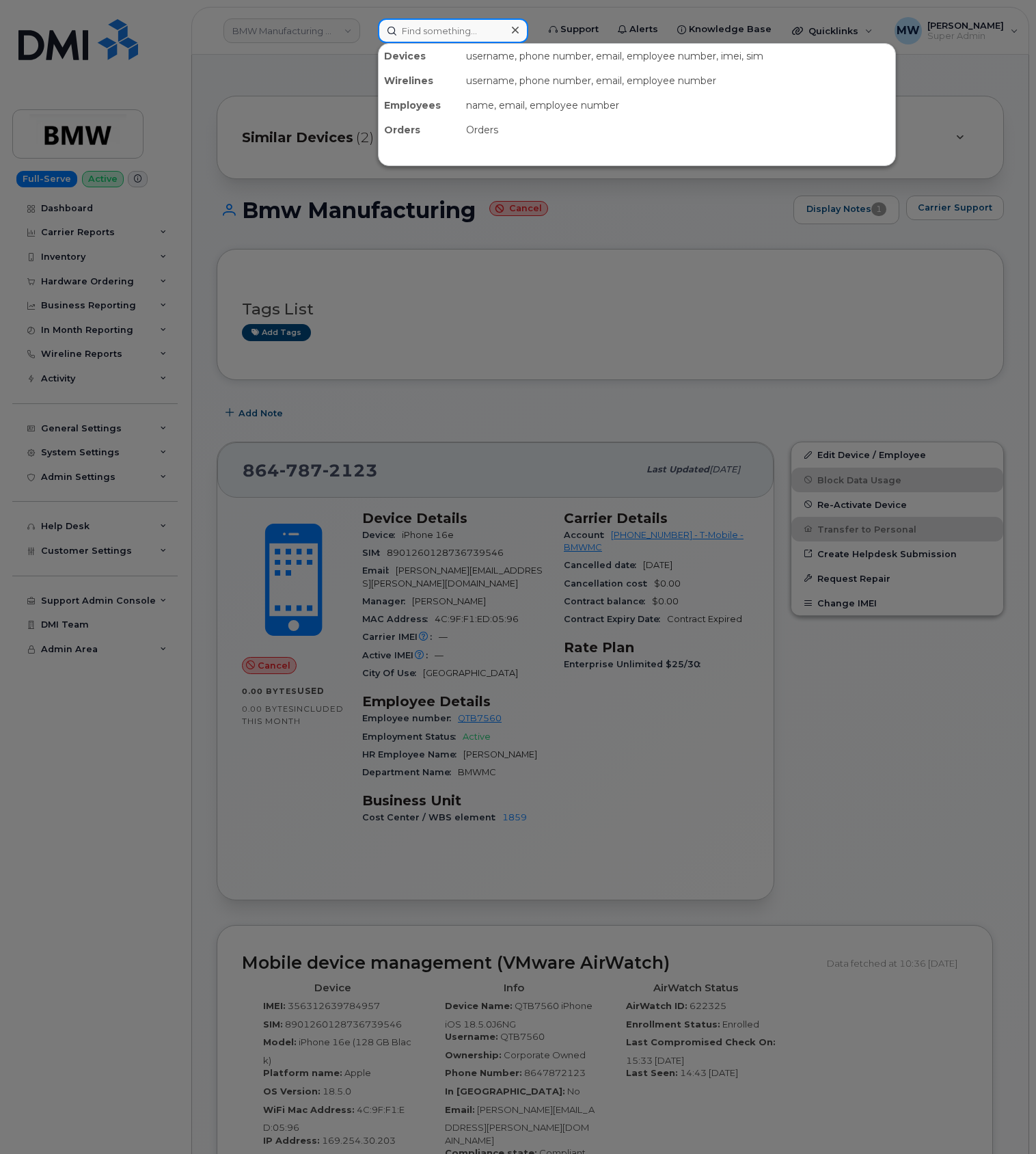
click at [448, 38] on input at bounding box center [453, 31] width 150 height 25
paste input "864) 705-5640"
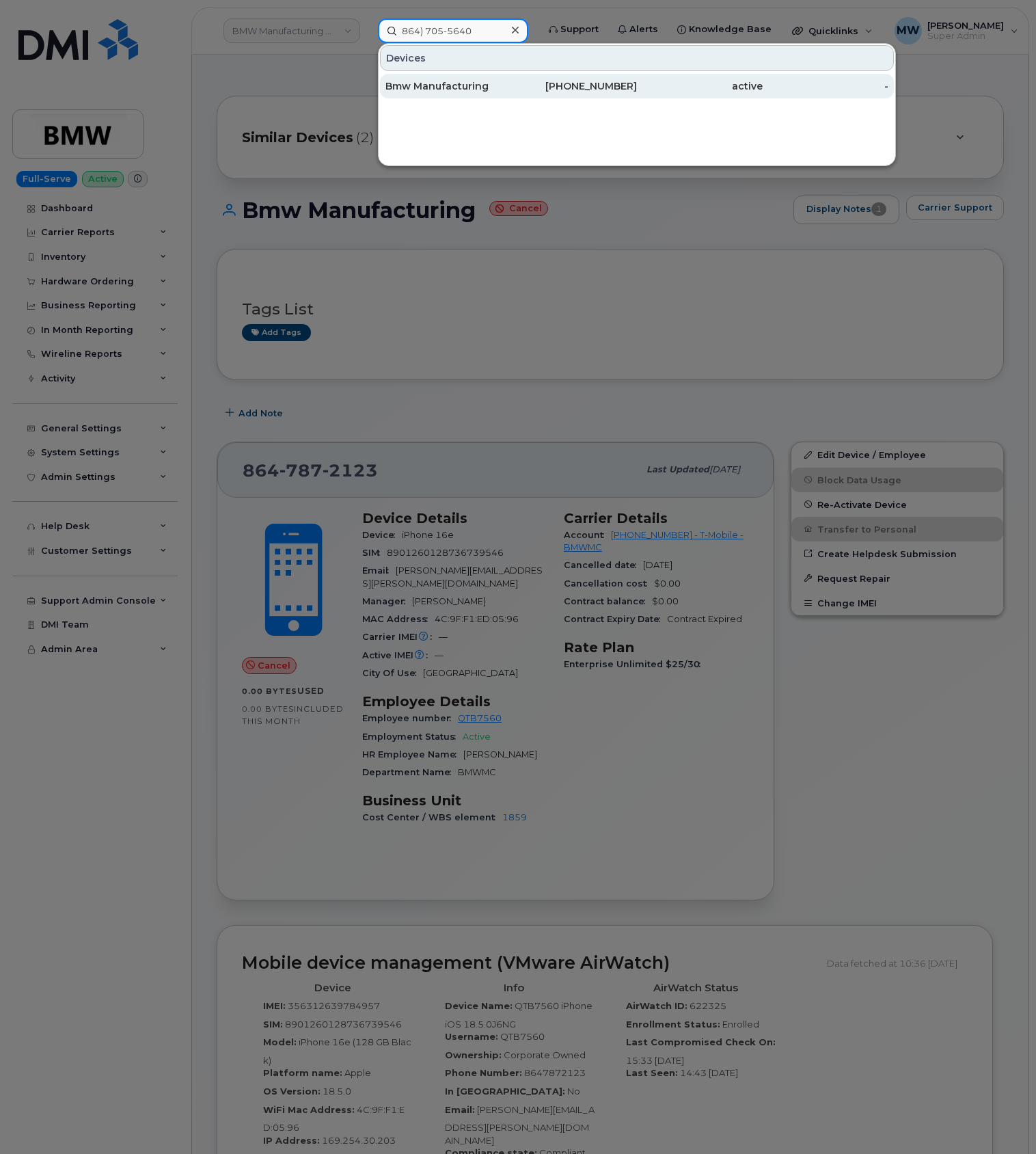
type input "864) 705-5640"
click at [804, 94] on div "-" at bounding box center [826, 86] width 126 height 25
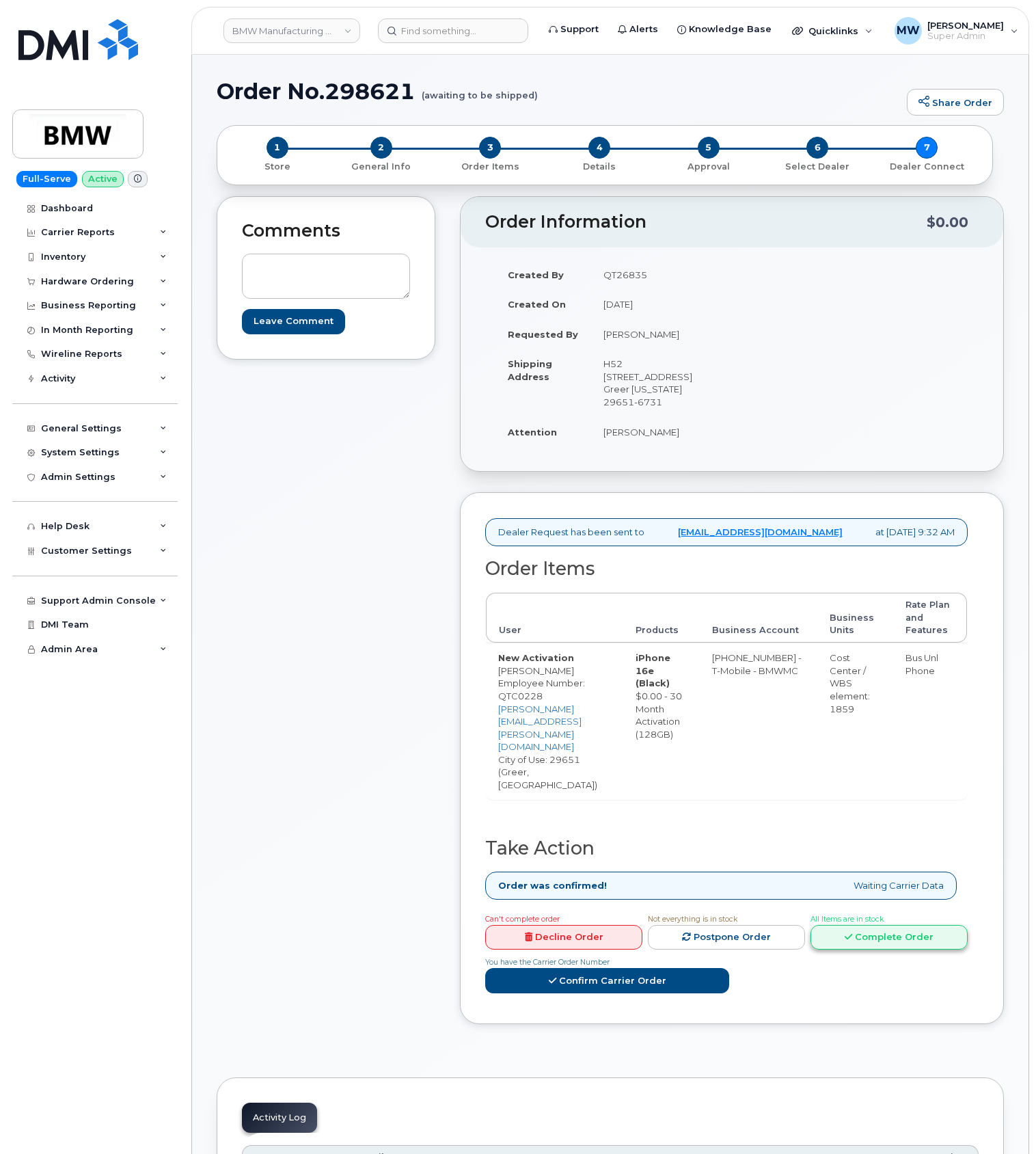
click at [810, 925] on link "Complete Order" at bounding box center [889, 937] width 157 height 26
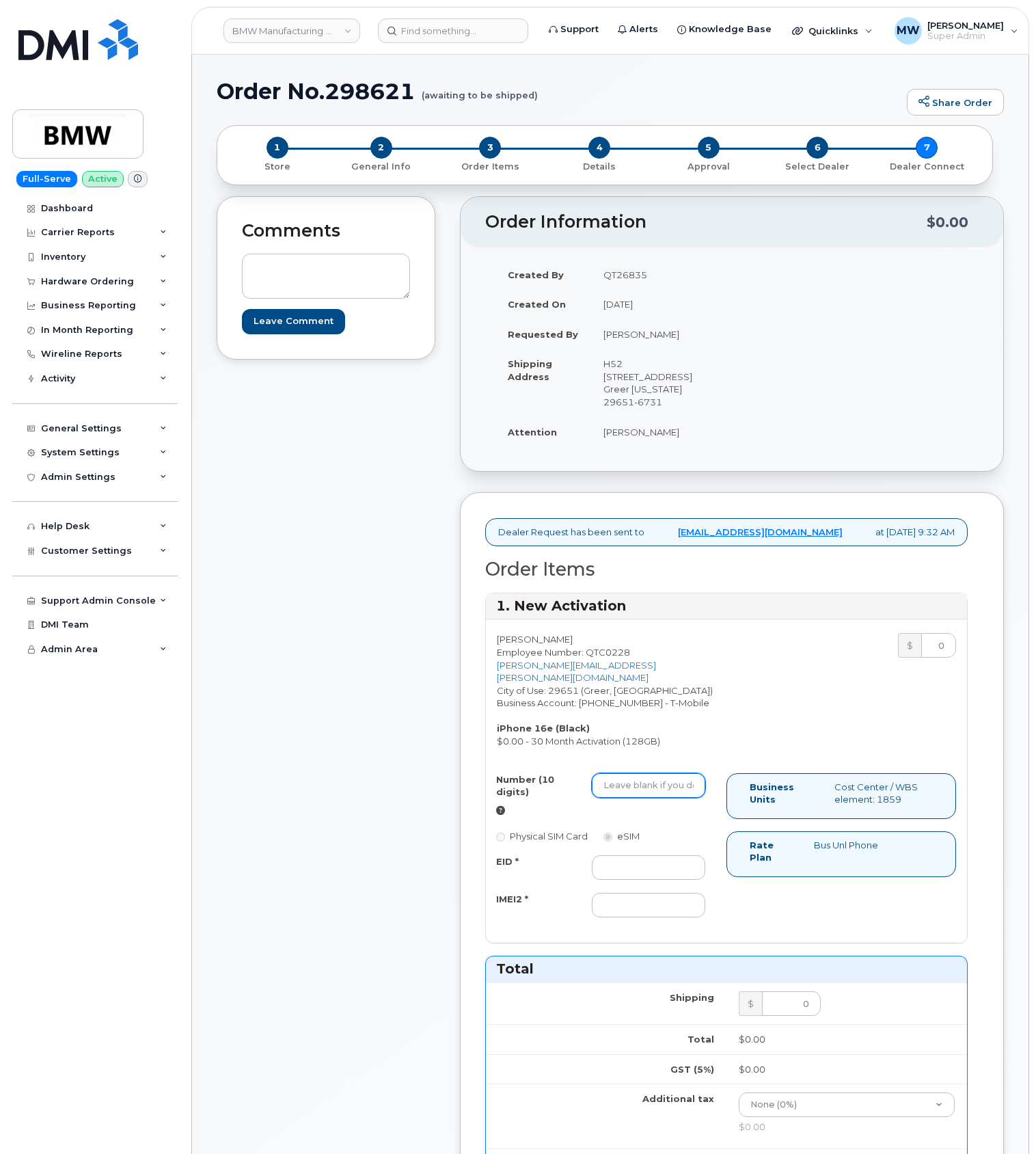
drag, startPoint x: 659, startPoint y: 779, endPoint x: 621, endPoint y: 769, distance: 39.3
click at [657, 777] on input "Number (10 digits)" at bounding box center [648, 786] width 114 height 25
paste input "864) 705-5640"
click at [649, 788] on input "864) 705-5640" at bounding box center [648, 786] width 114 height 25
type input "8647055640"
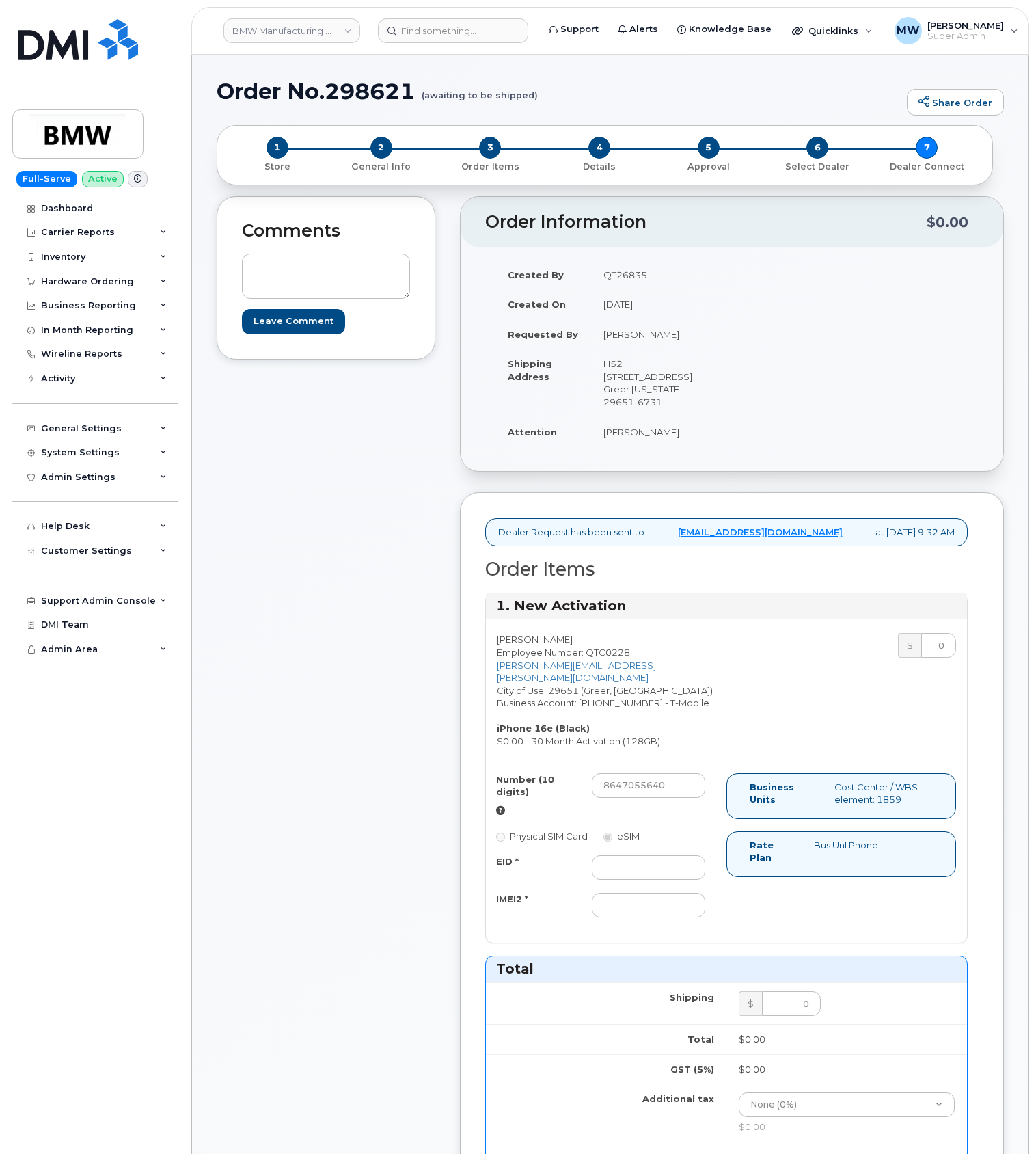
click at [625, 922] on div "Number (10 digits) 8647055640 Physical SIM Card eSIM EID * IMEI2 *" at bounding box center [606, 852] width 241 height 157
click at [624, 911] on input "IMEI2 *" at bounding box center [648, 905] width 114 height 25
paste input "356312638284041"
type input "356312638284041"
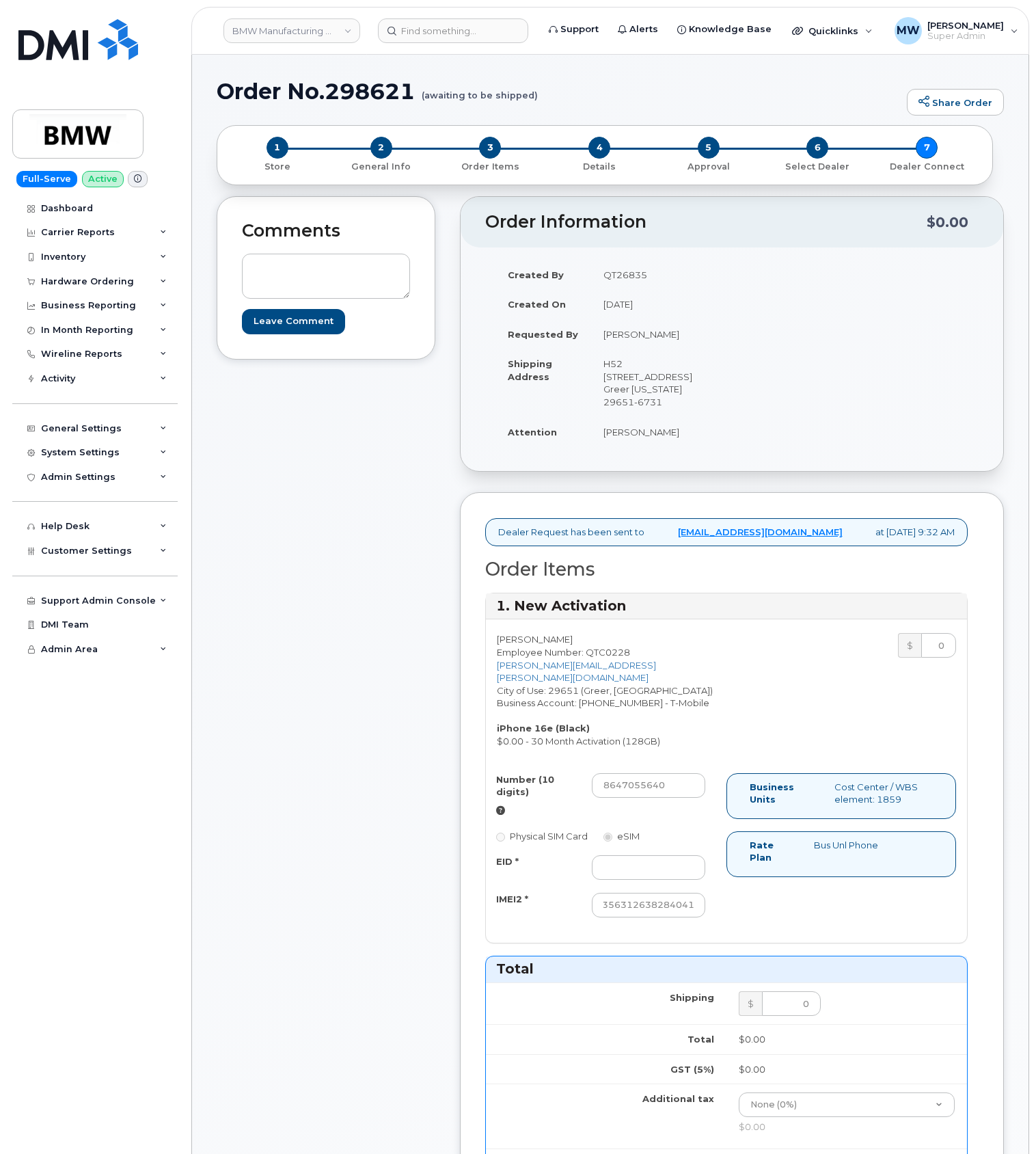
scroll to position [0, 0]
click at [619, 875] on input "EID *" at bounding box center [648, 868] width 114 height 25
paste input "89043052010008889625001774440517"
type input "89043052010008889625001774440517"
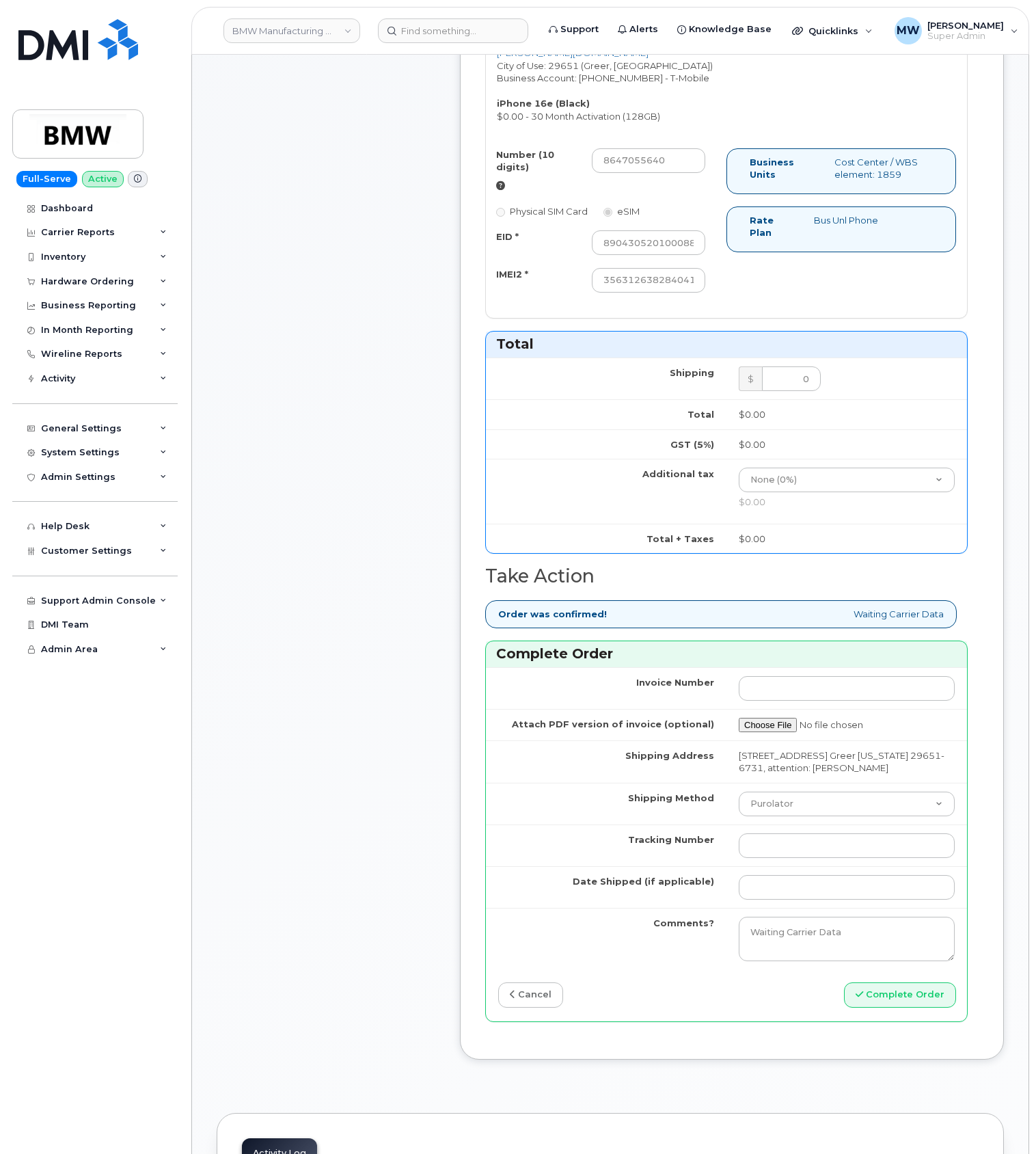
scroll to position [638, 0]
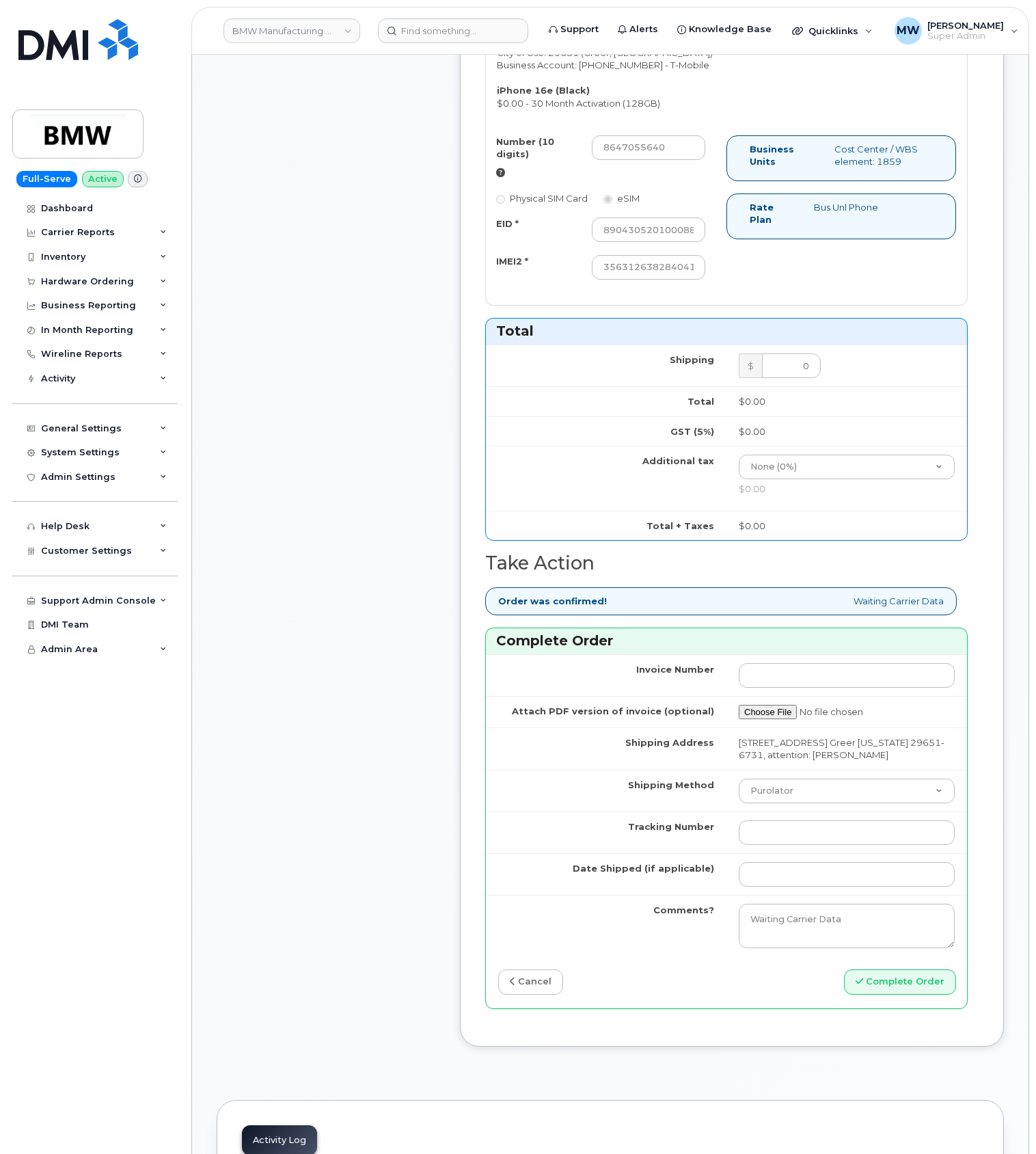
click at [757, 795] on td "Purolator UPS FedEx Canada Post Courier Other Drop Off Pick Up" at bounding box center [846, 790] width 241 height 41
click at [770, 803] on select "Purolator UPS FedEx Canada Post Courier Other Drop Off Pick Up" at bounding box center [846, 791] width 216 height 25
select select "UPS"
click at [739, 797] on select "Purolator UPS FedEx Canada Post Courier Other Drop Off Pick Up" at bounding box center [846, 791] width 216 height 25
click at [778, 845] on input "Tracking Number" at bounding box center [846, 833] width 216 height 25
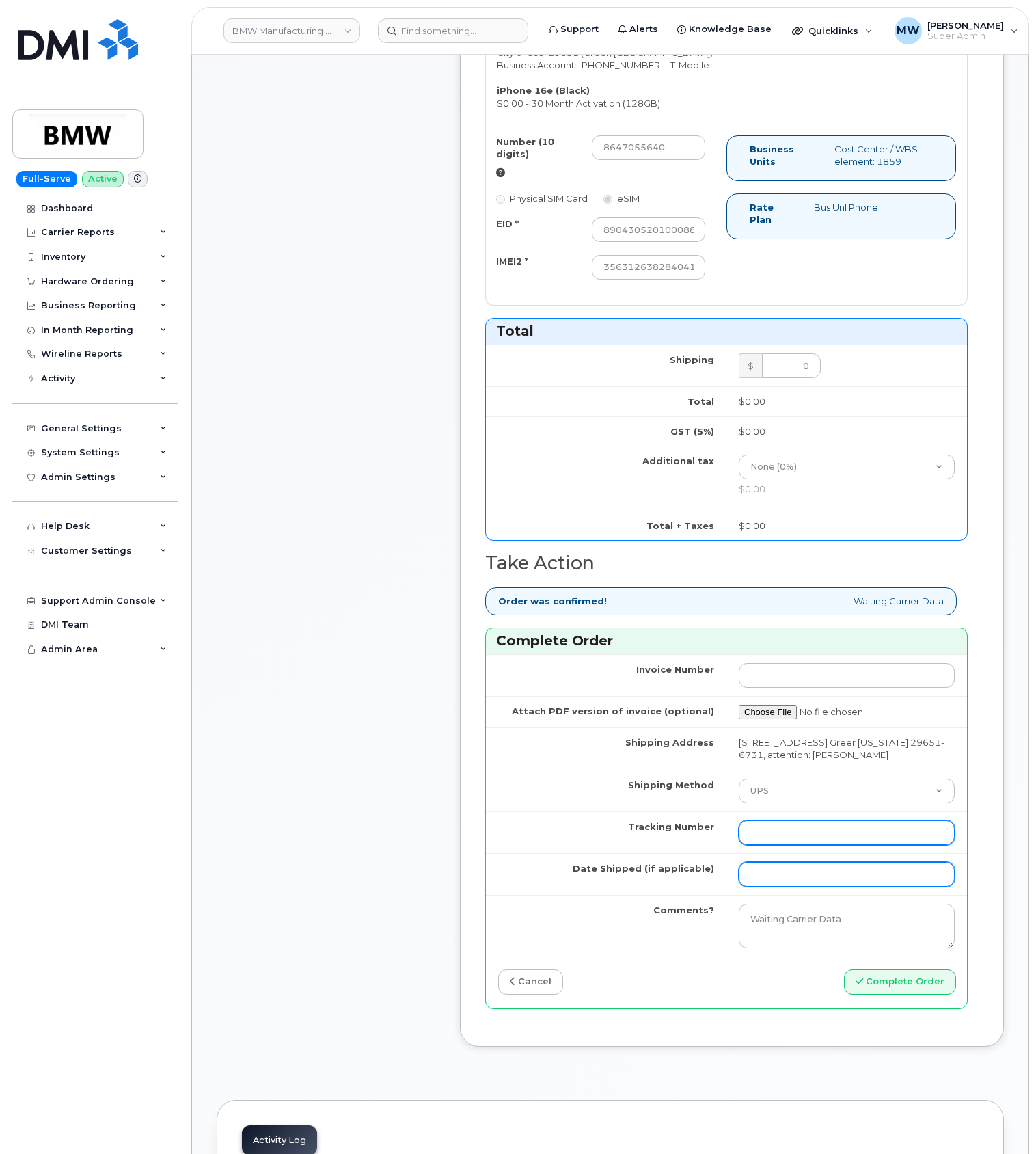
paste input "1ZW0Y5860180091190"
type input "1ZW0Y5860180091190"
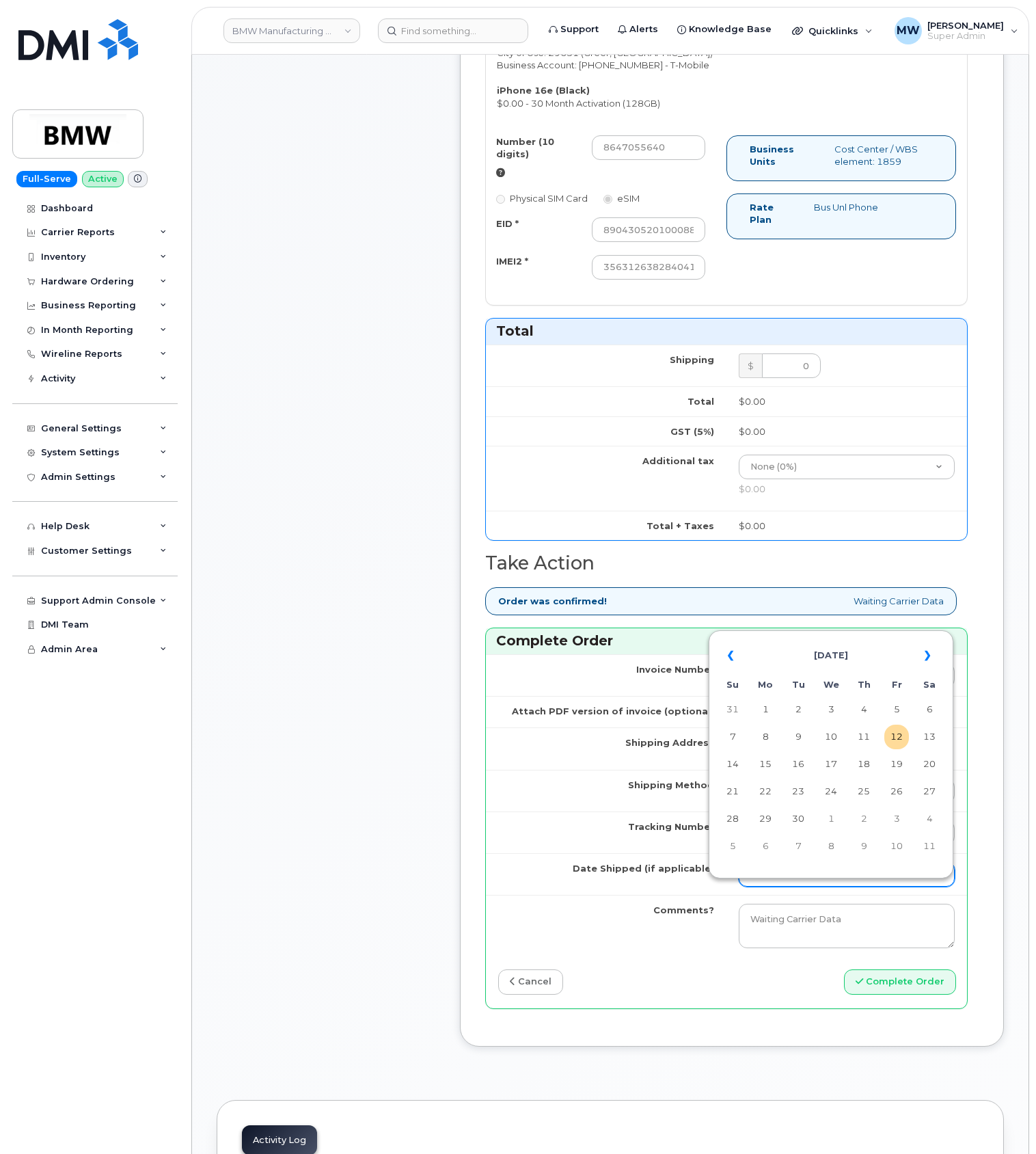
click at [789, 886] on input "Date Shipped (if applicable)" at bounding box center [846, 875] width 216 height 25
click at [728, 657] on th "«" at bounding box center [733, 656] width 25 height 33
click at [793, 823] on td "26" at bounding box center [799, 819] width 25 height 25
type input "[DATE]"
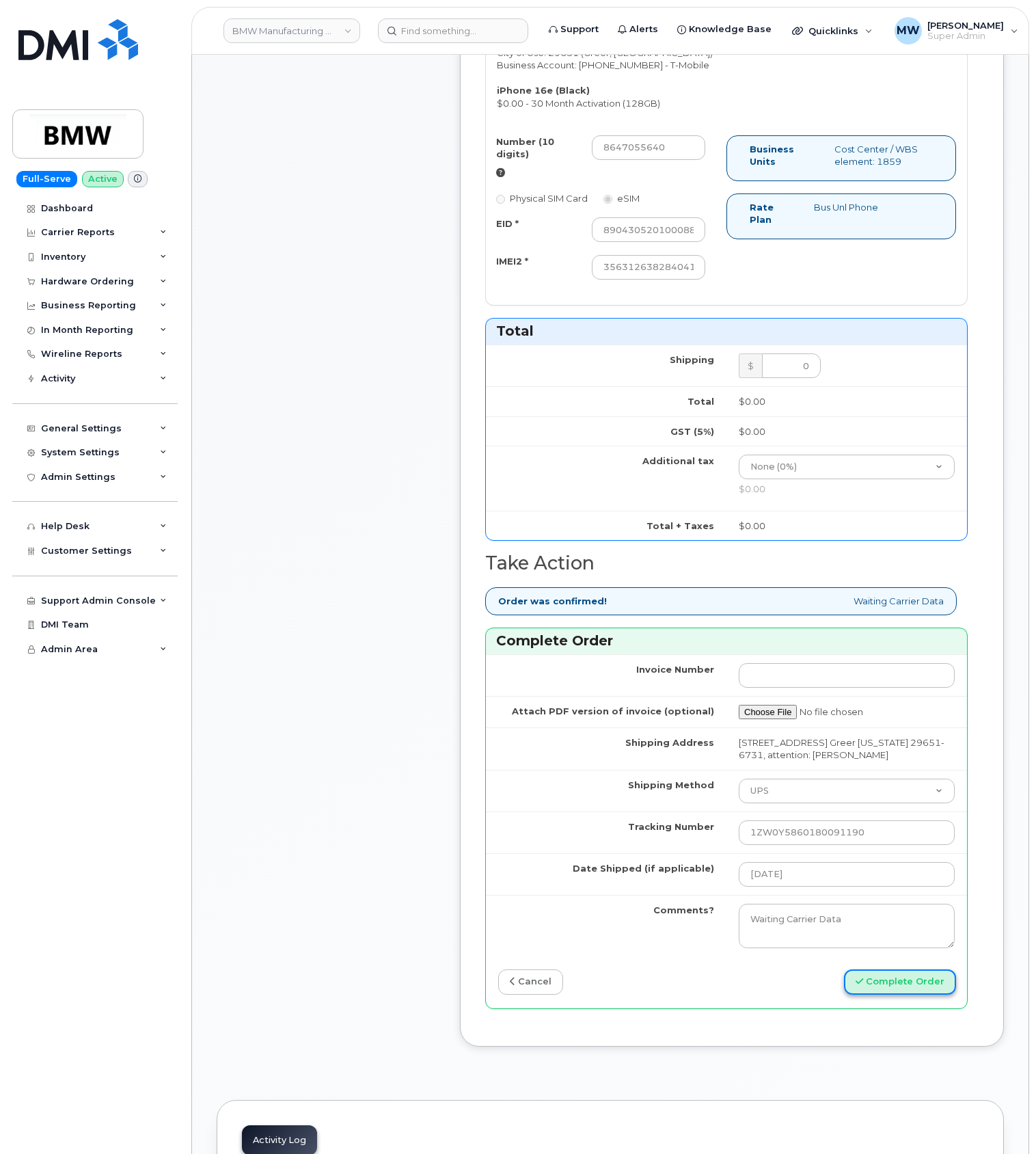
click at [868, 995] on button "Complete Order" at bounding box center [900, 982] width 112 height 26
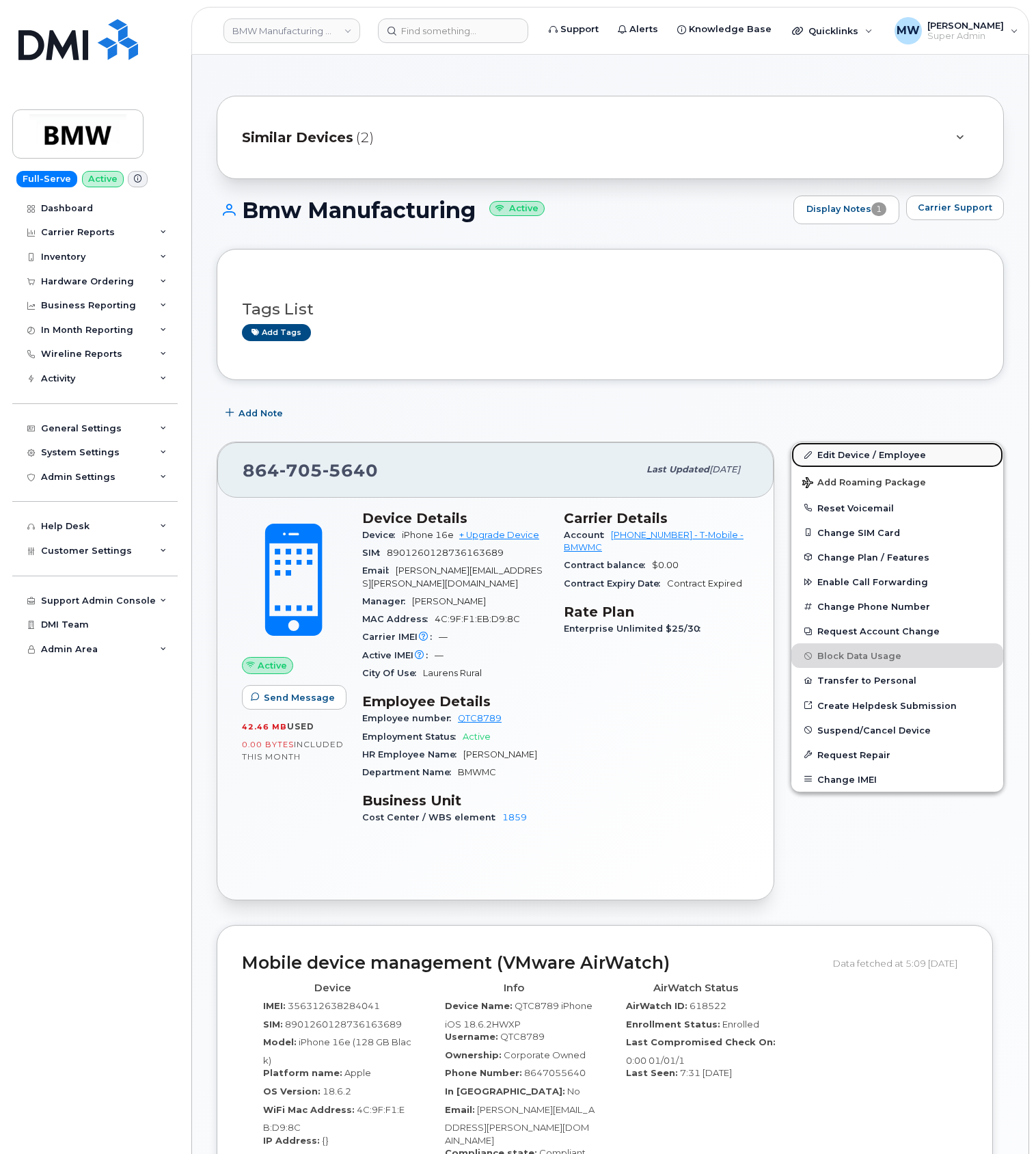
click at [871, 460] on link "Edit Device / Employee" at bounding box center [897, 455] width 212 height 25
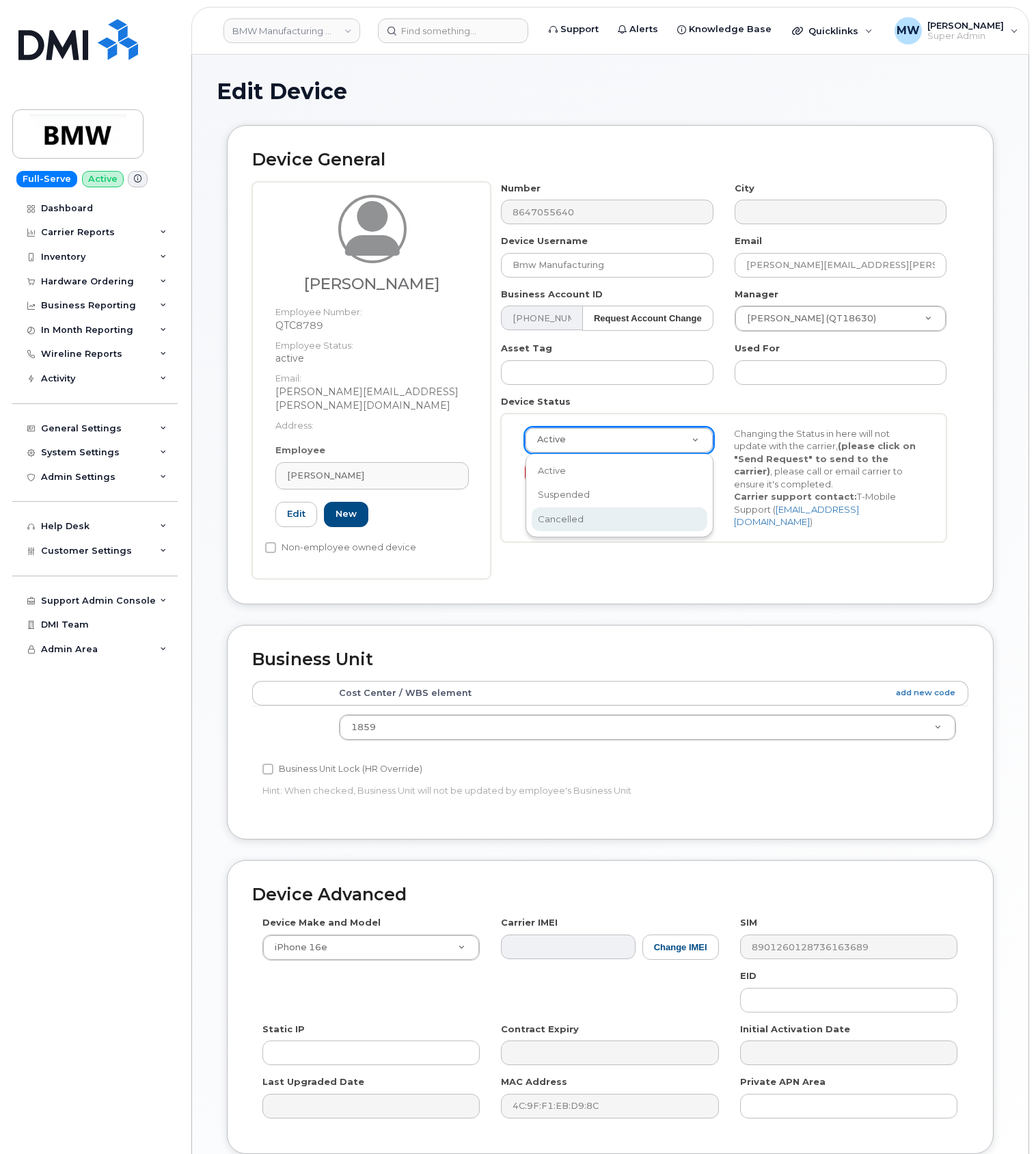
scroll to position [0, 4]
select select "cancelled"
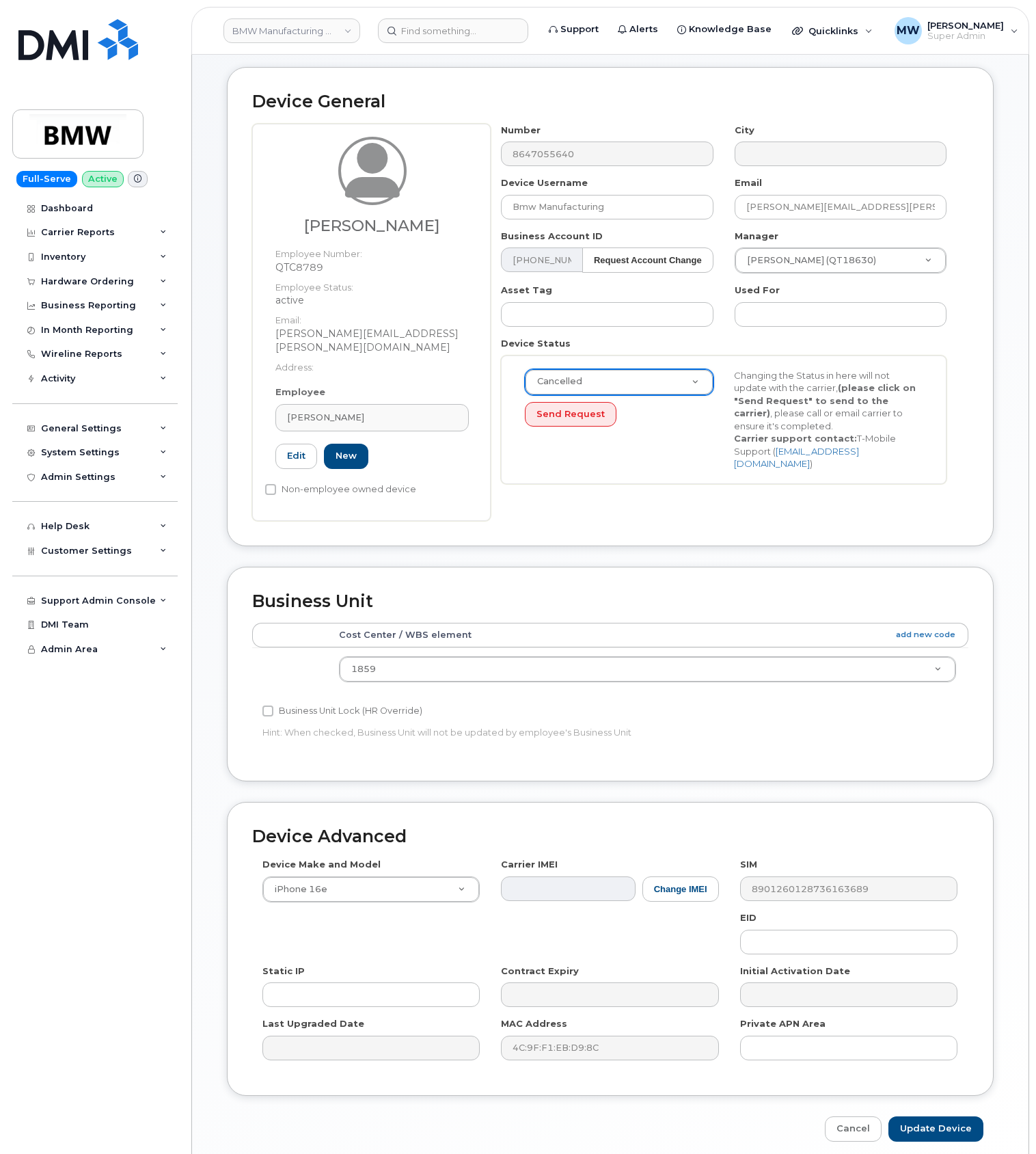
scroll to position [105, 0]
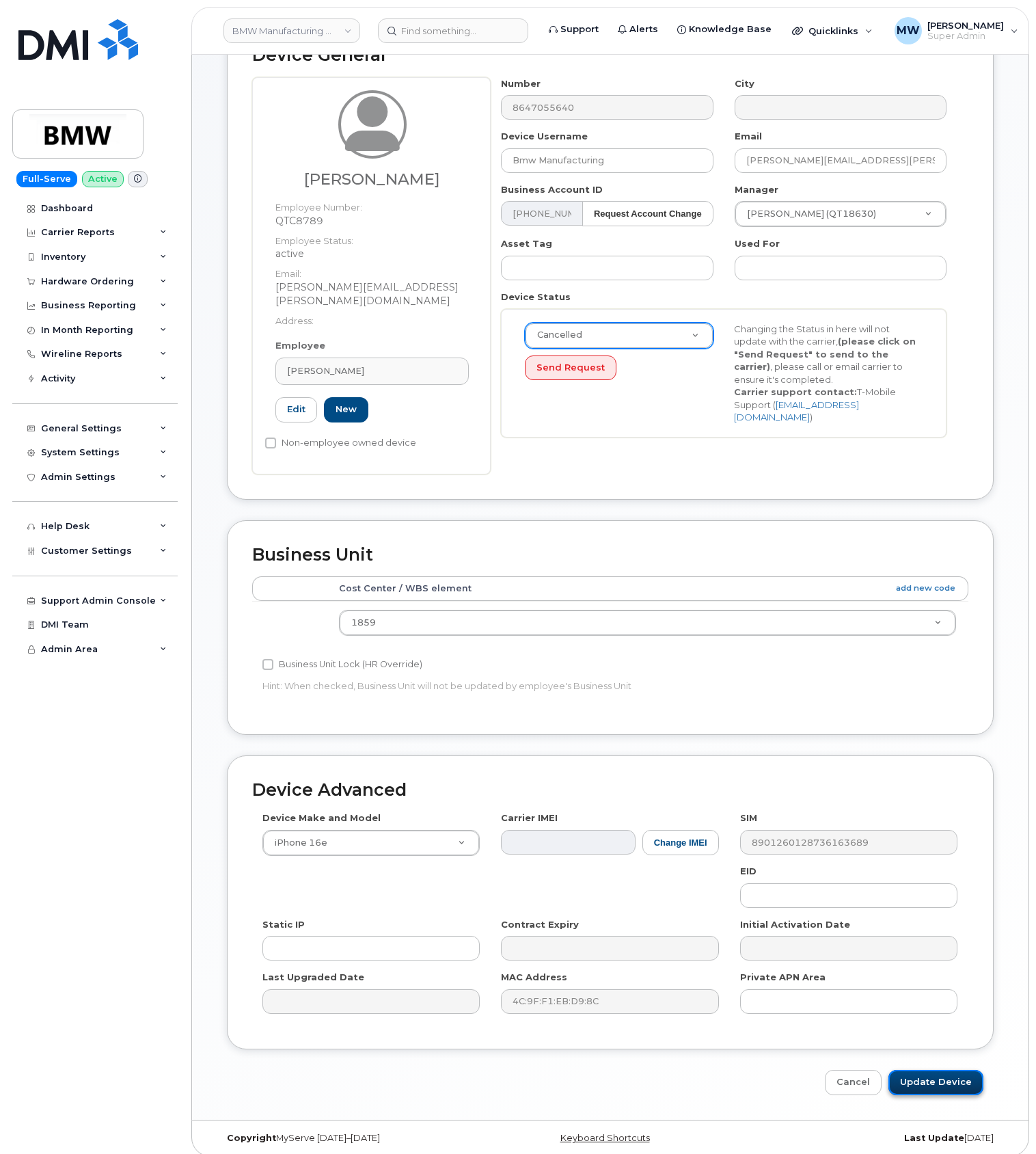
click at [910, 1070] on input "Update Device" at bounding box center [936, 1082] width 95 height 26
type input "Saving..."
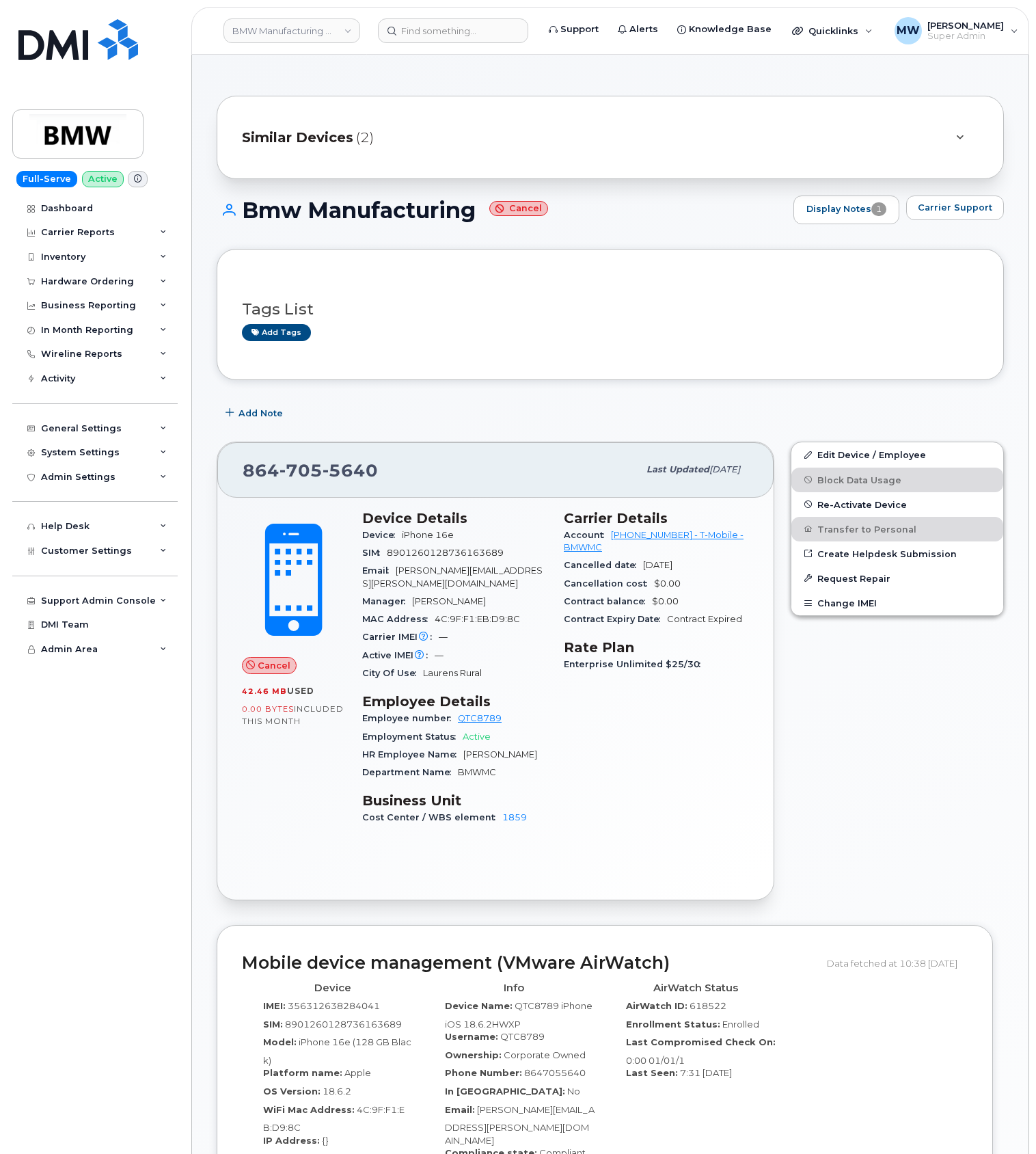
click at [446, 42] on header "BMW Manufacturing Co LLC Support Alerts Knowledge Base Quicklinks Suspend / Can…" at bounding box center [610, 30] width 838 height 48
click at [441, 34] on input at bounding box center [453, 31] width 150 height 25
paste input "864) 705-3880"
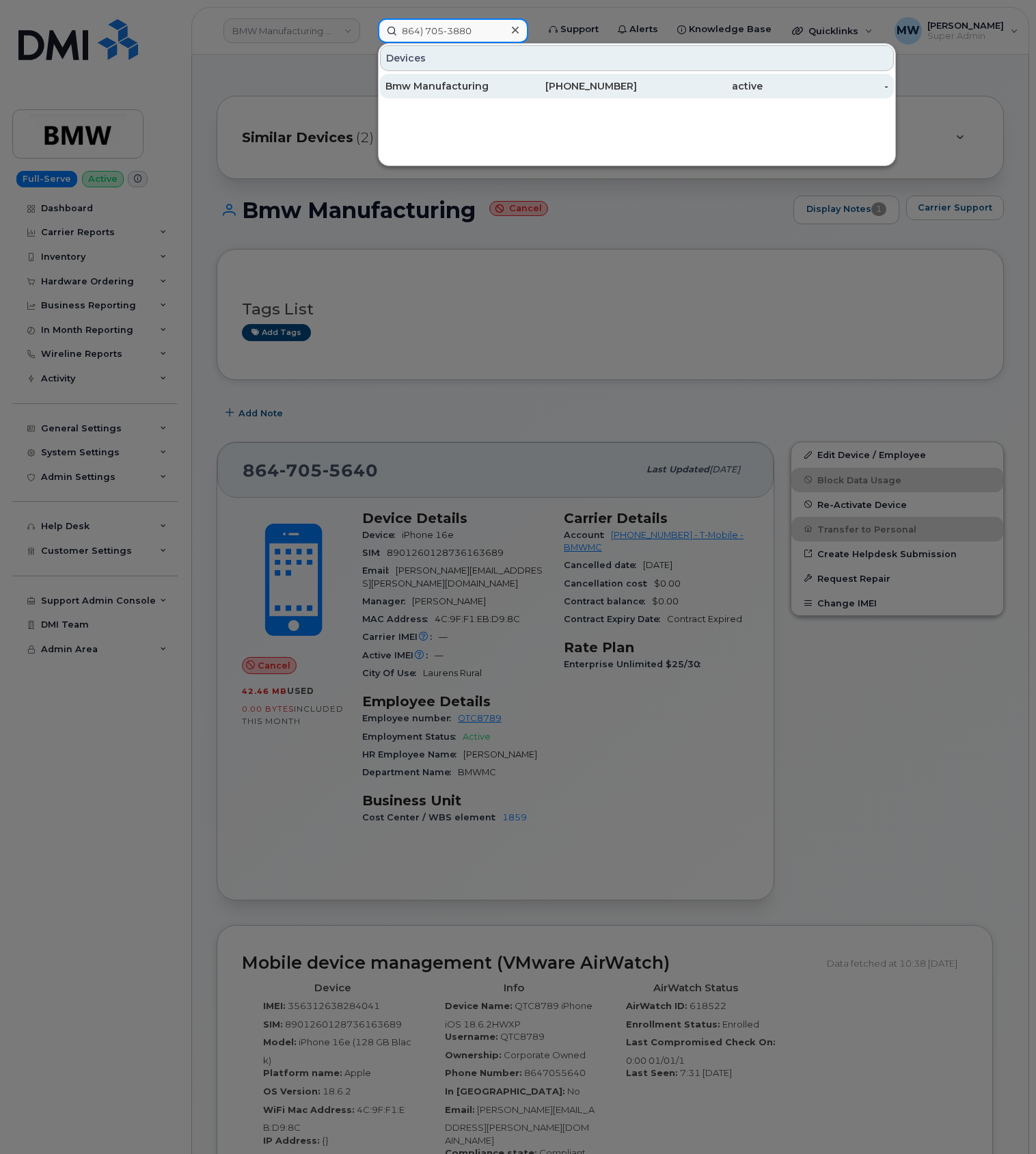
type input "864) 705-3880"
click at [619, 86] on div "[PHONE_NUMBER]" at bounding box center [574, 86] width 126 height 14
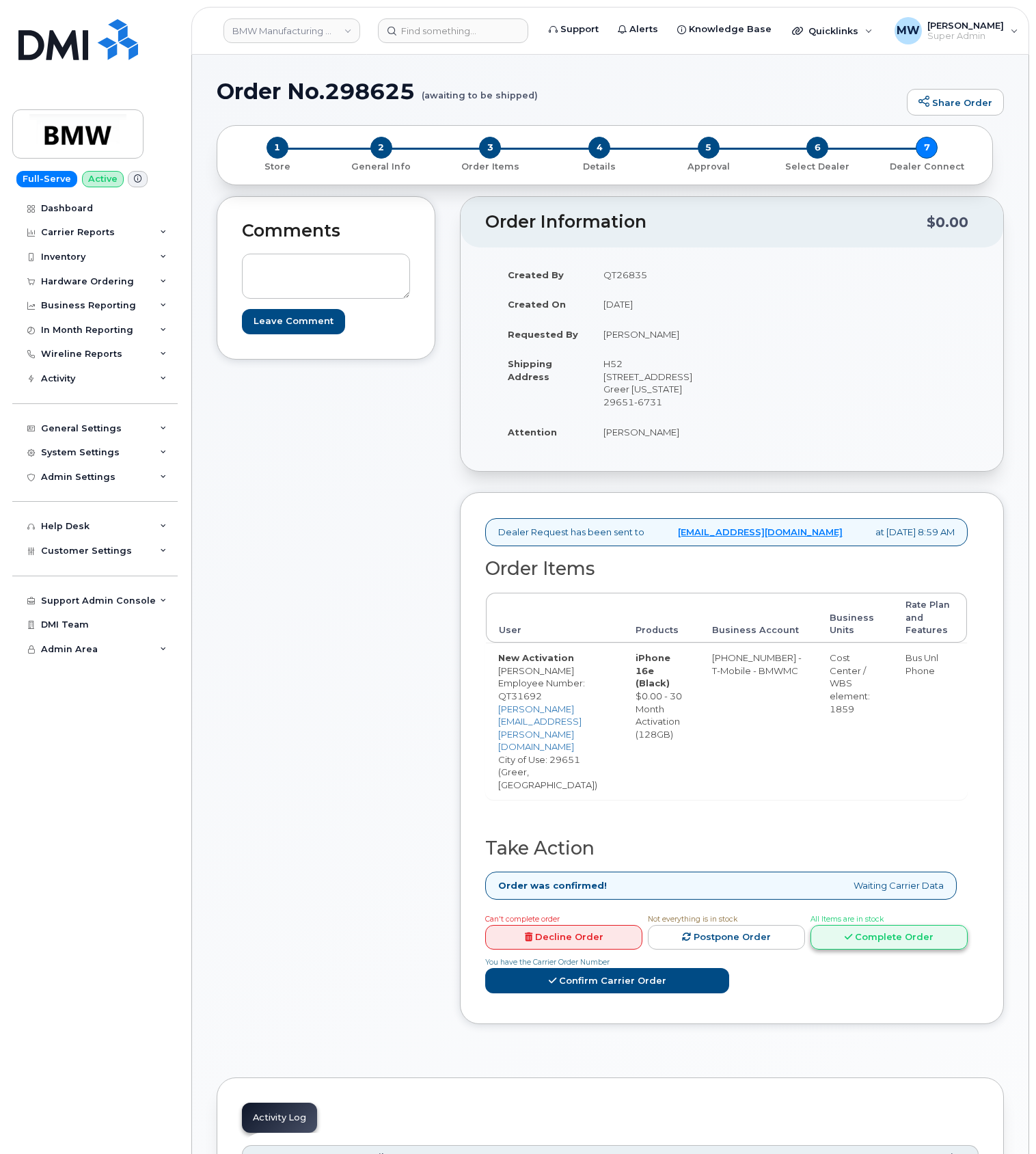
click at [810, 925] on link "Complete Order" at bounding box center [889, 937] width 157 height 26
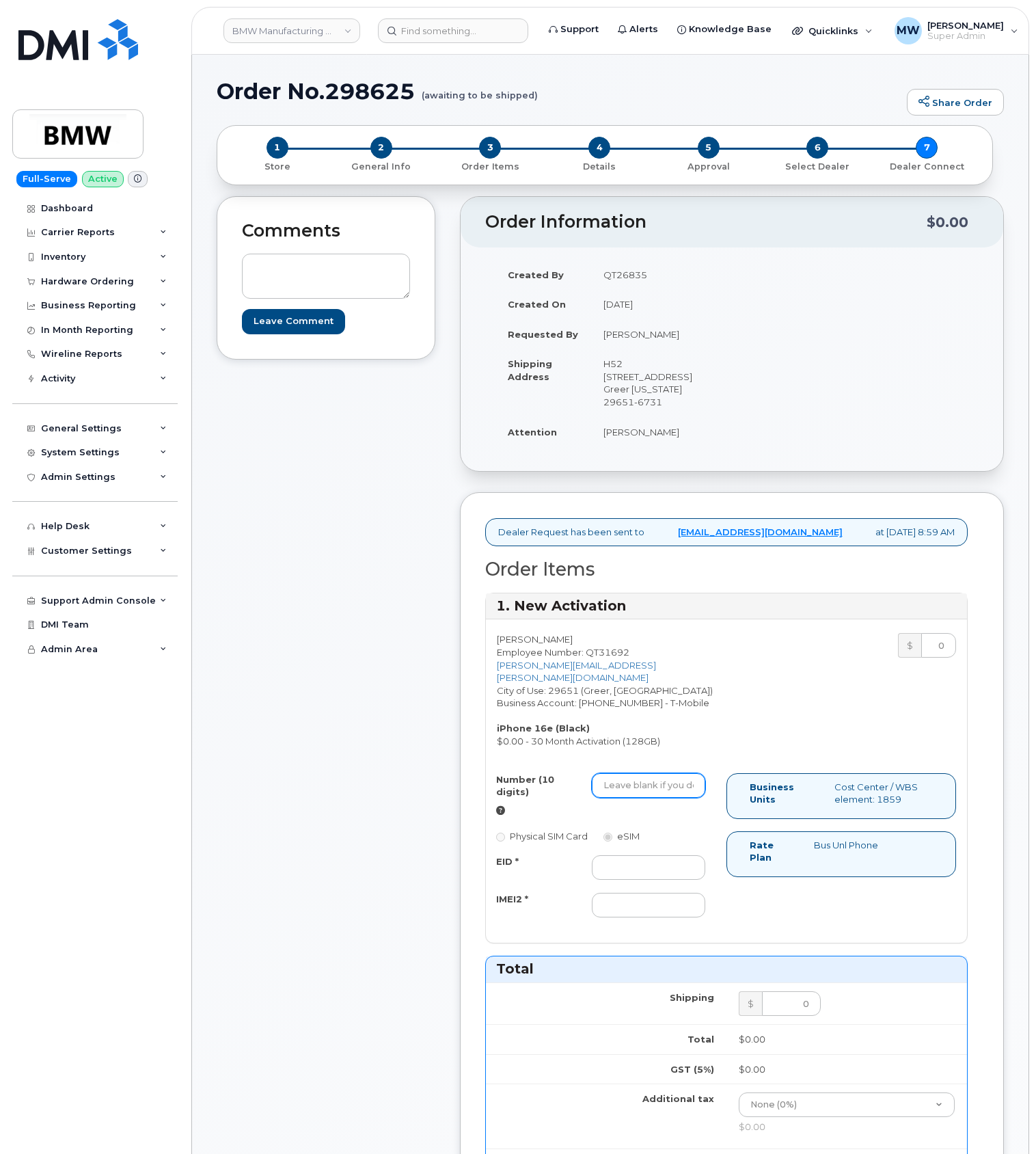
click at [656, 791] on input "Number (10 digits)" at bounding box center [648, 786] width 114 height 25
paste input "864) 705-3880"
drag, startPoint x: 649, startPoint y: 788, endPoint x: 717, endPoint y: 737, distance: 85.0
click at [651, 785] on input "864) 705-3880" at bounding box center [648, 786] width 114 height 25
type input "8647053880"
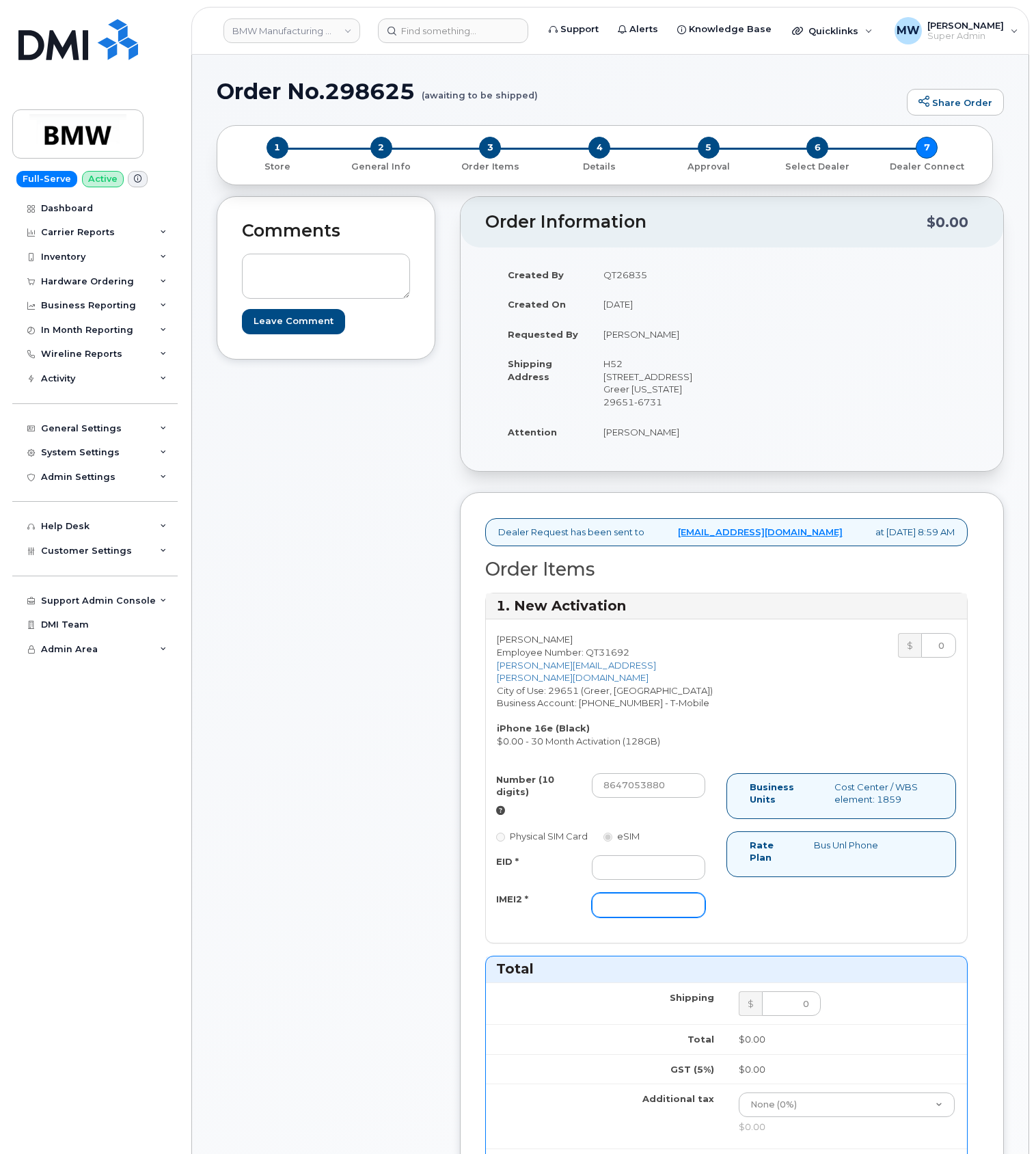
drag, startPoint x: 613, startPoint y: 916, endPoint x: 590, endPoint y: 916, distance: 23.0
click at [613, 916] on input "IMEI2 *" at bounding box center [648, 905] width 114 height 25
paste input "356312638233006"
type input "356312638233006"
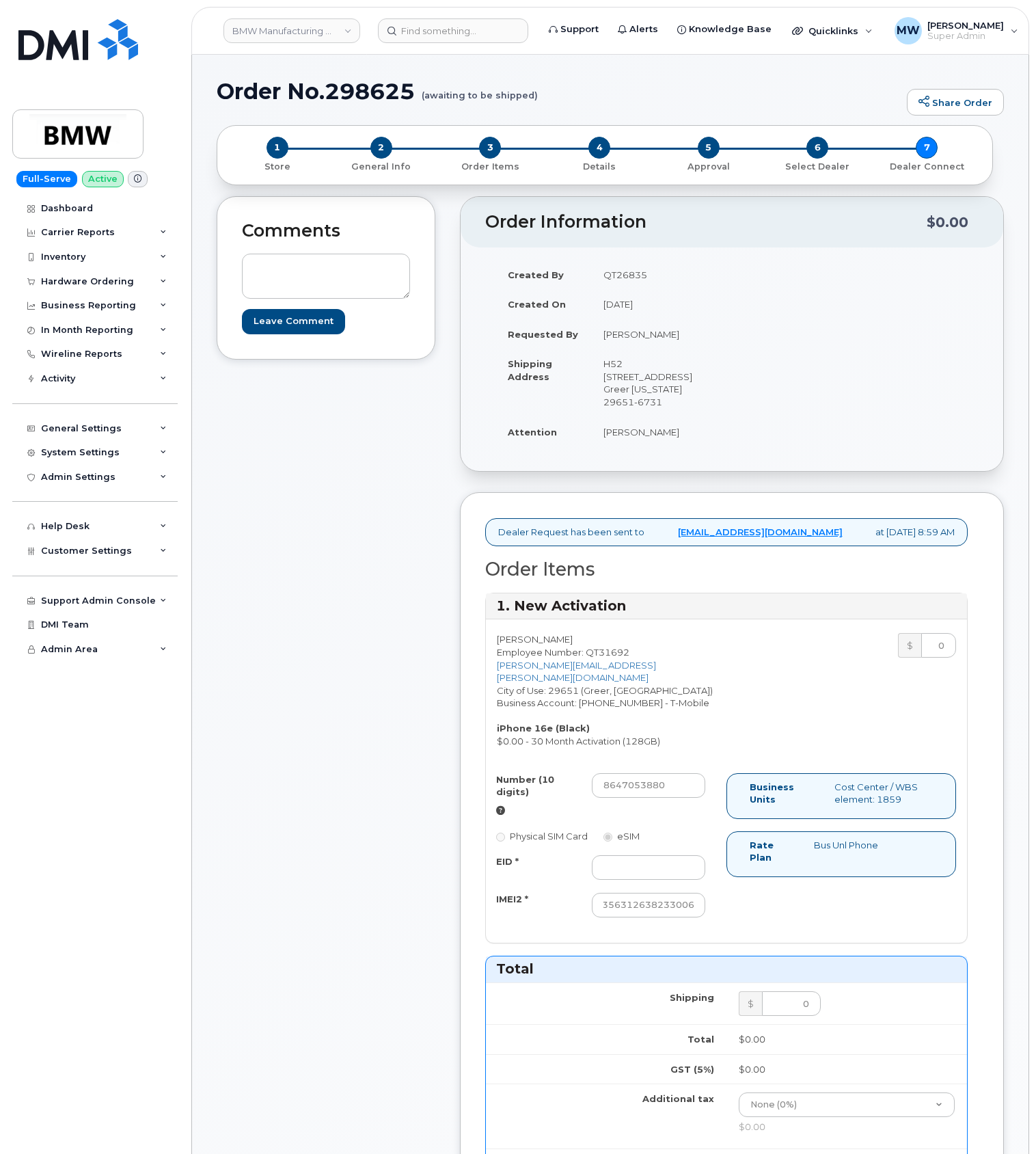
scroll to position [0, 0]
click at [648, 884] on div "EID * IMEI2 * 356312638233006" at bounding box center [601, 886] width 230 height 62
click at [619, 870] on input "EID *" at bounding box center [648, 868] width 114 height 25
paste input "89043052010008889725001507635562"
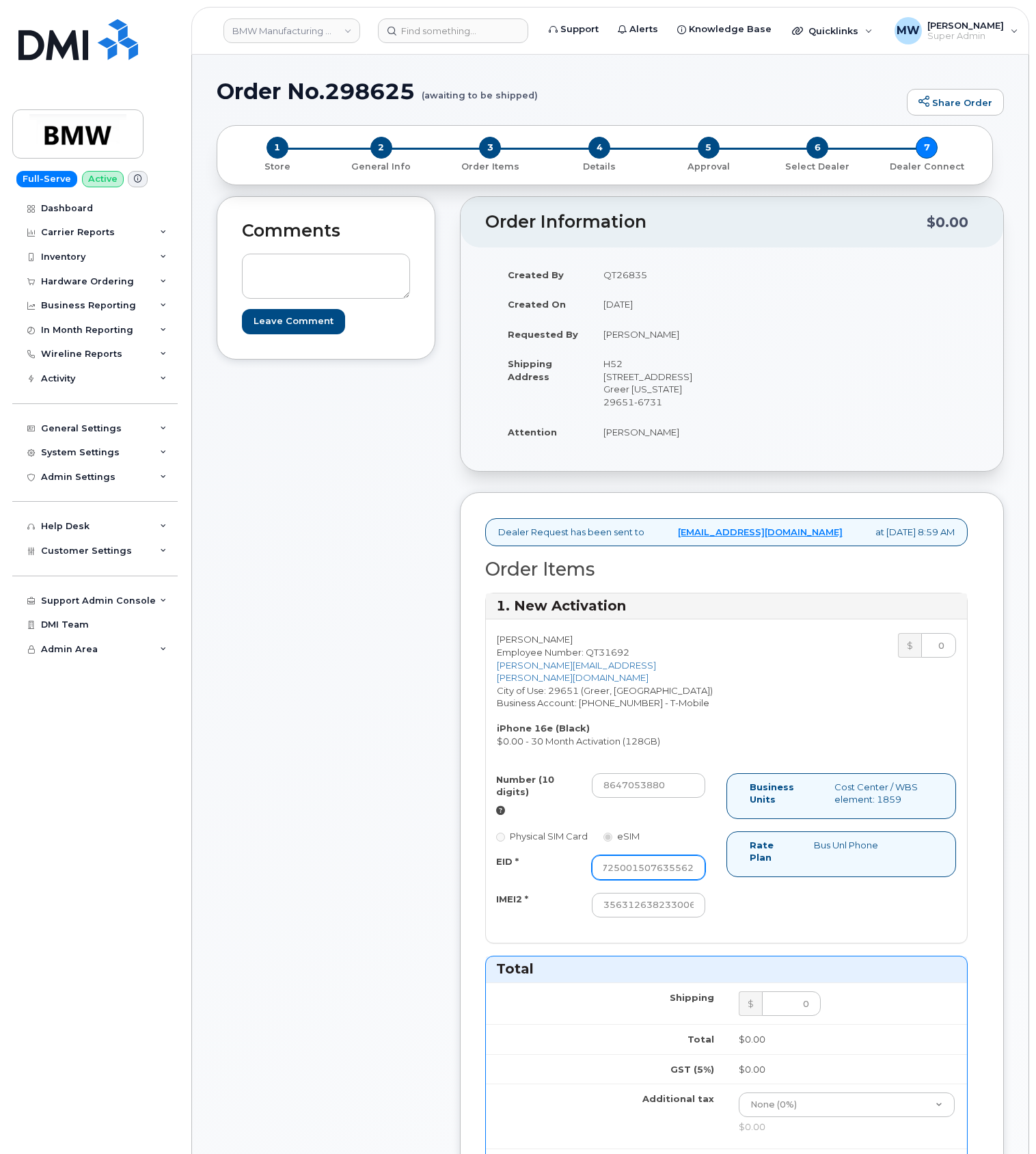
type input "89043052010008889725001507635562"
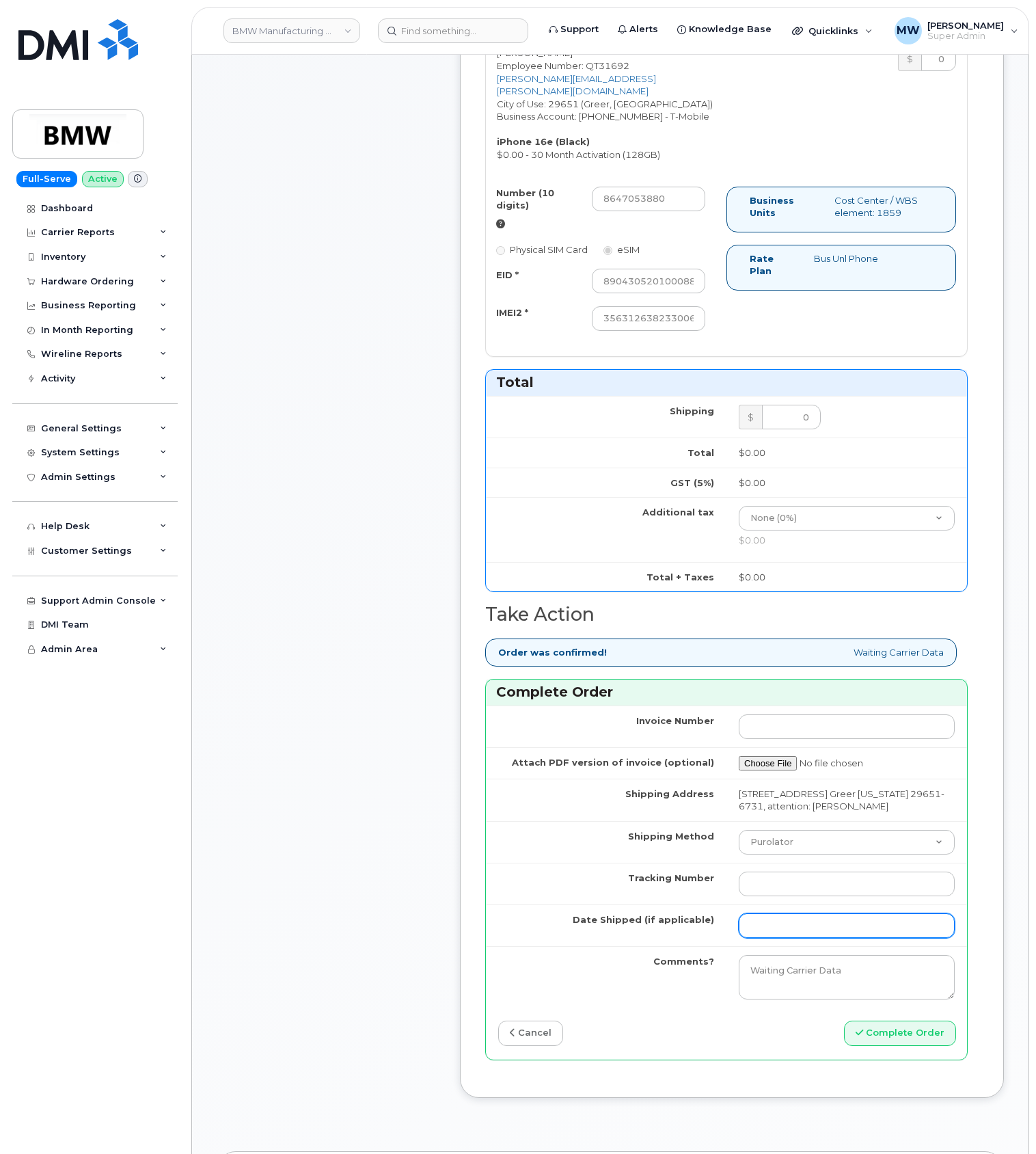
scroll to position [638, 0]
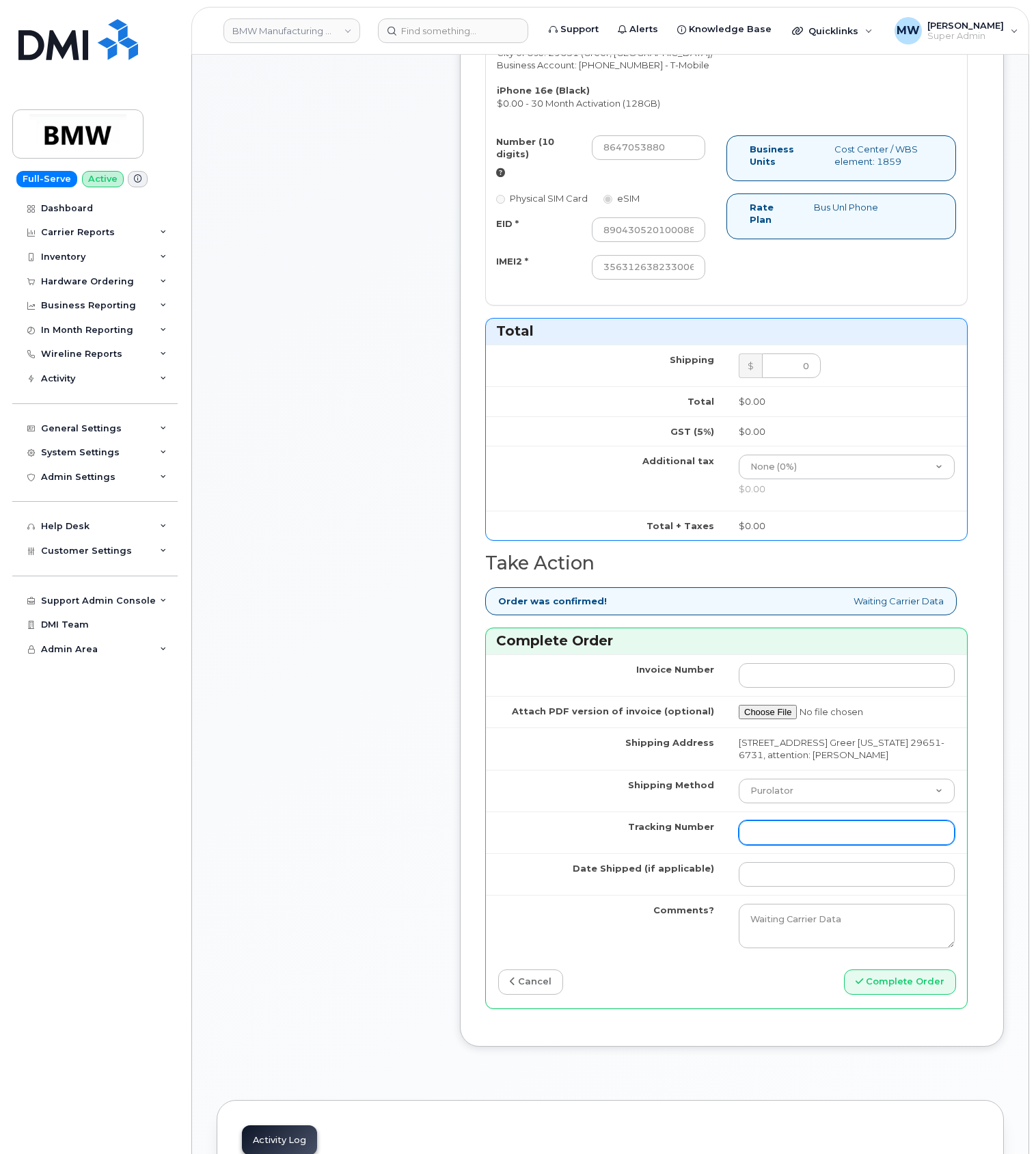
click at [797, 845] on input "Tracking Number" at bounding box center [846, 833] width 216 height 25
paste input "1ZW0Y5860180087669"
type input "1ZW0Y5860180087669"
click at [802, 803] on select "Purolator UPS FedEx Canada Post Courier Other Drop Off Pick Up" at bounding box center [846, 791] width 216 height 25
select select "UPS"
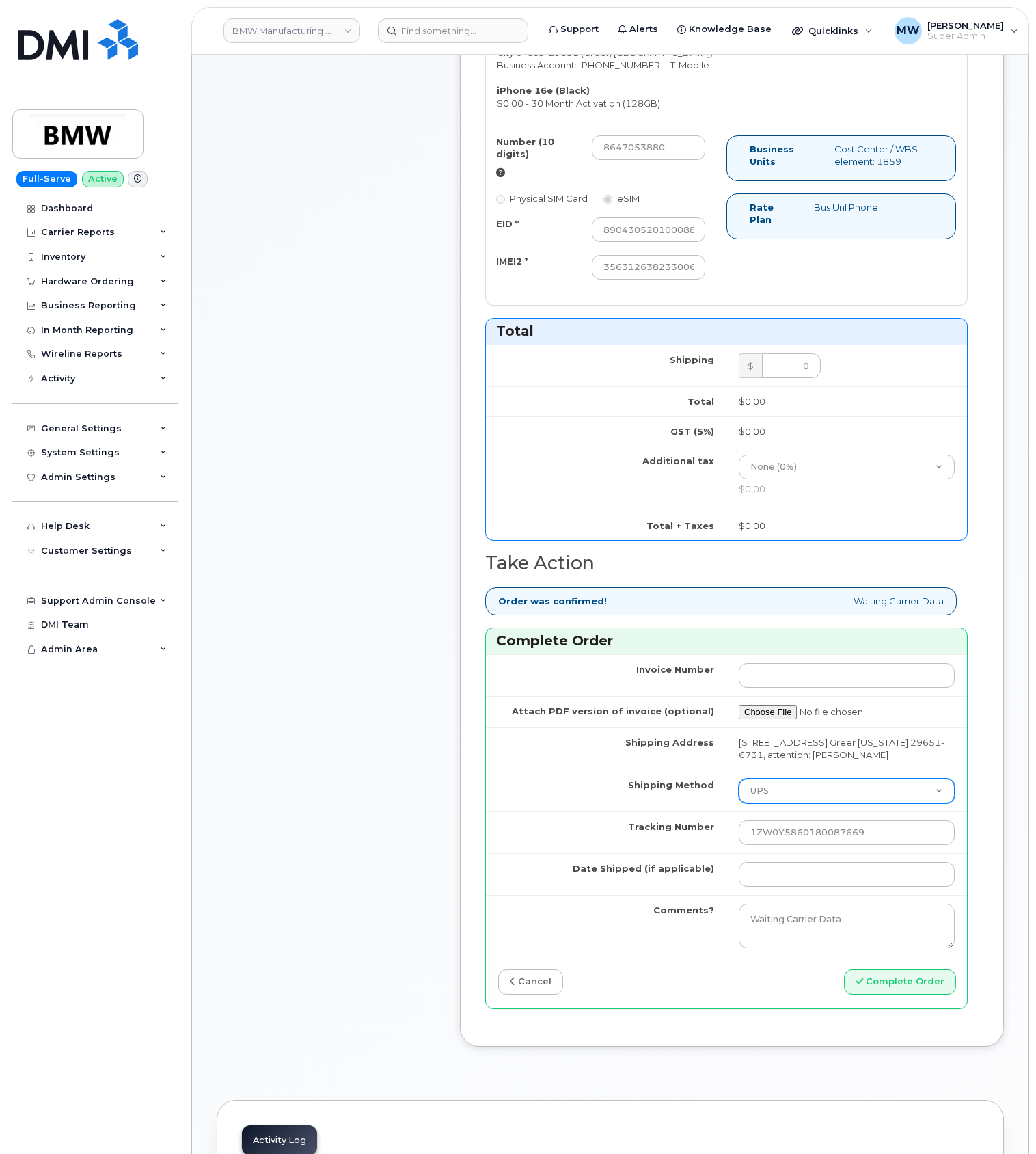
click at [739, 797] on select "Purolator UPS FedEx Canada Post Courier Other Drop Off Pick Up" at bounding box center [846, 791] width 216 height 25
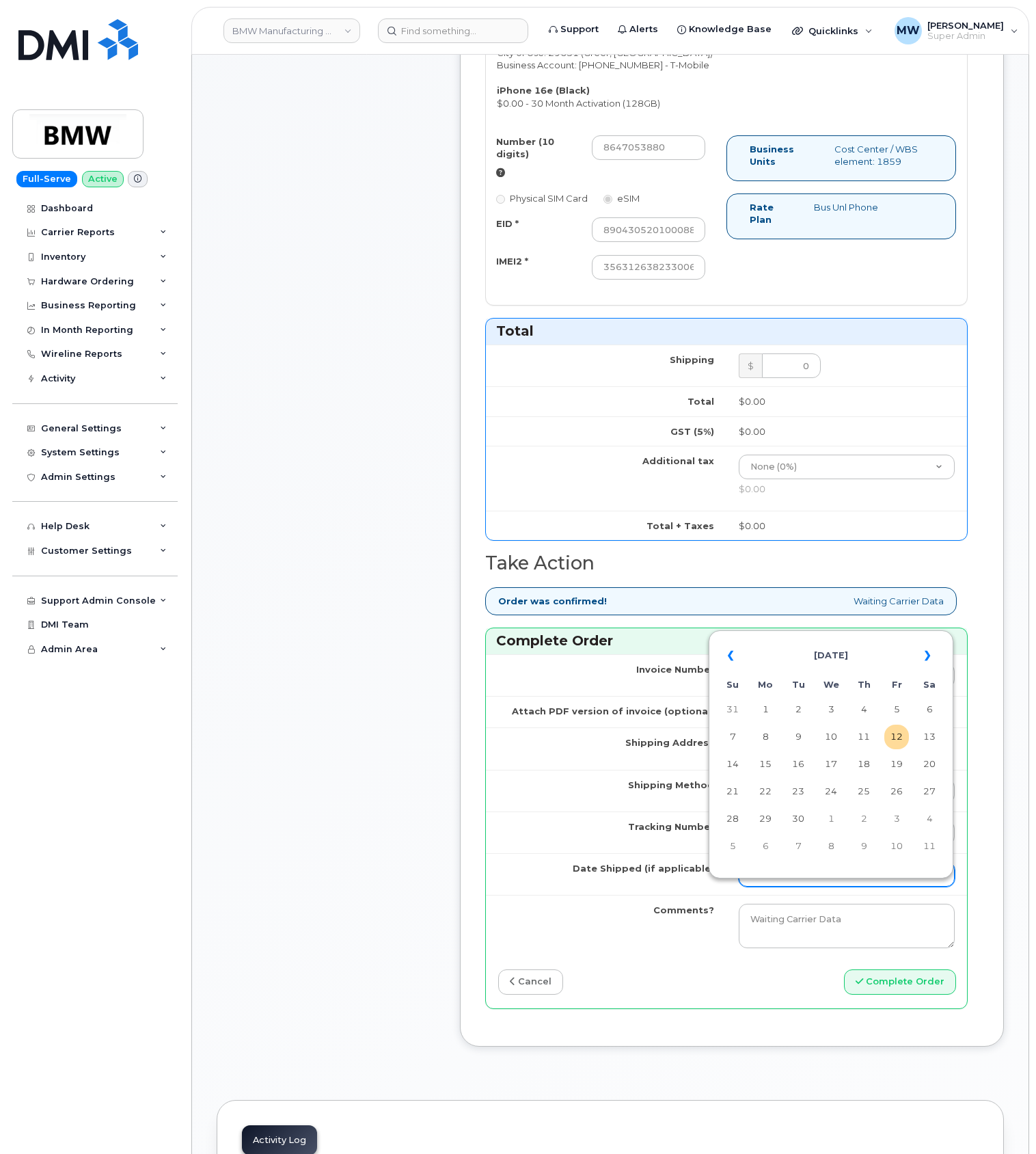
click at [848, 886] on input "Date Shipped (if applicable)" at bounding box center [846, 875] width 216 height 25
click at [733, 657] on th "«" at bounding box center [733, 656] width 25 height 33
click at [795, 824] on td "26" at bounding box center [799, 819] width 25 height 25
type input "2025-08-26"
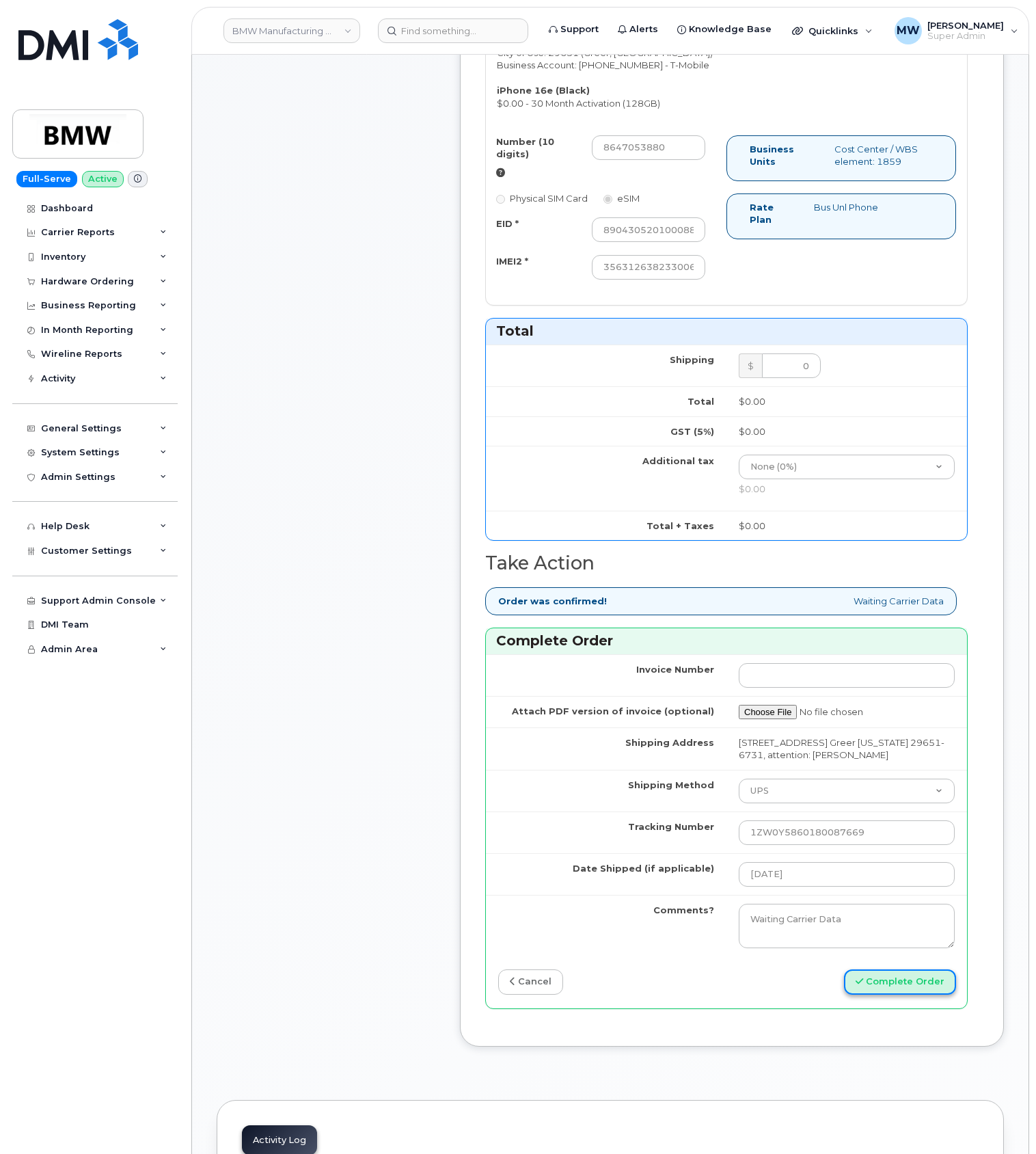
click at [864, 986] on icon "submit" at bounding box center [859, 981] width 8 height 9
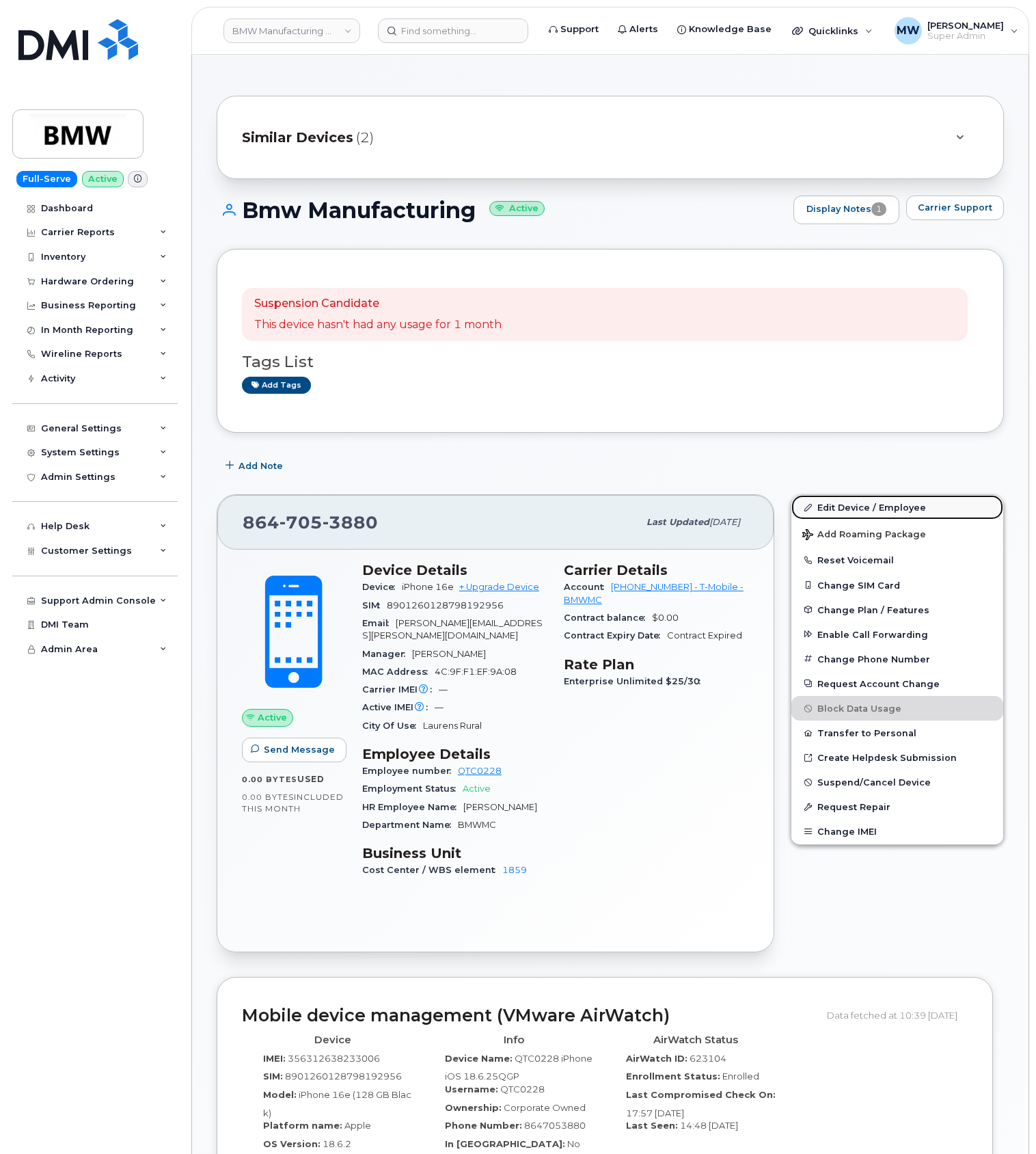
click at [842, 511] on link "Edit Device / Employee" at bounding box center [897, 508] width 212 height 25
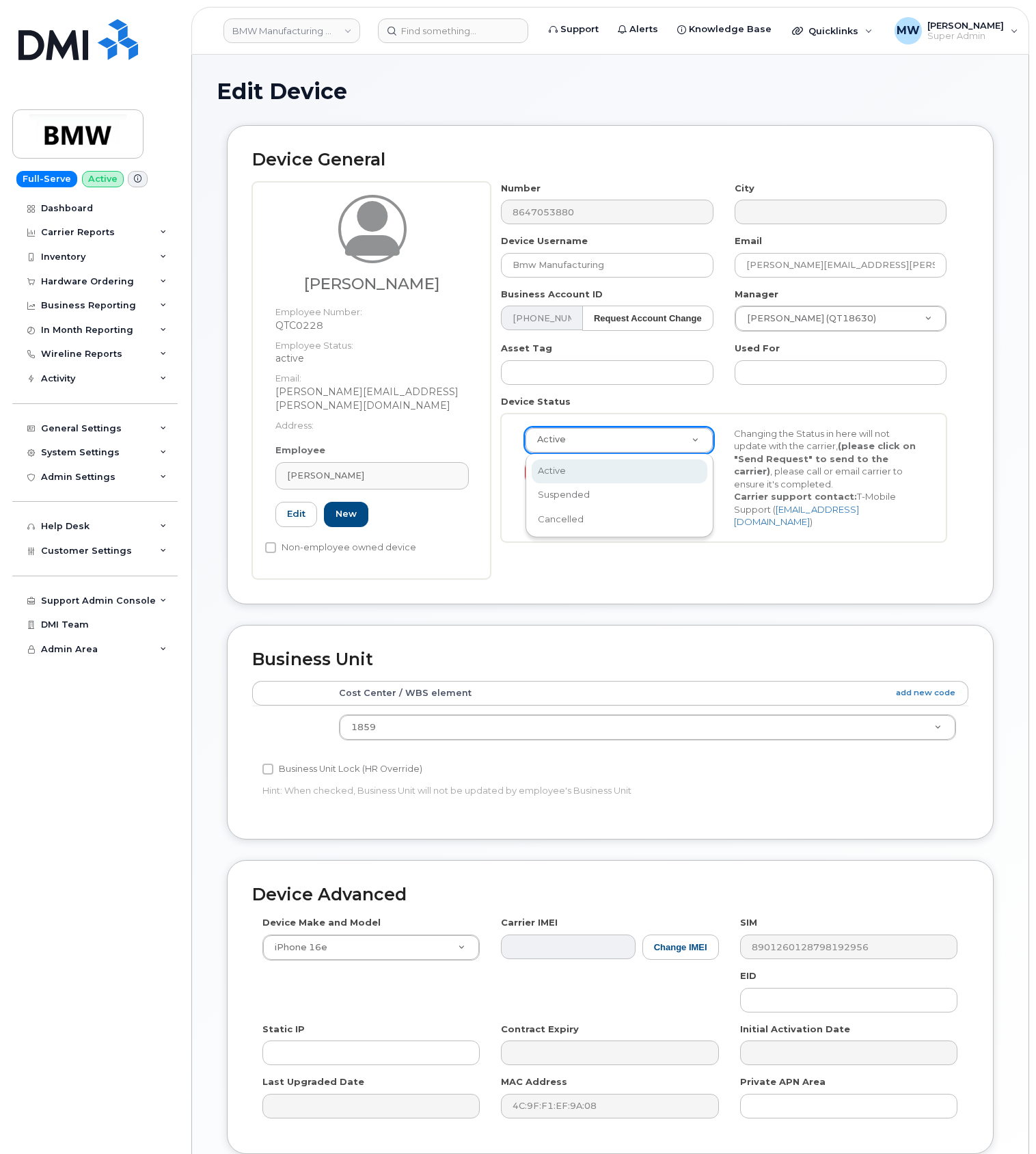
drag, startPoint x: 608, startPoint y: 433, endPoint x: 637, endPoint y: 506, distance: 78.5
select select "cancelled"
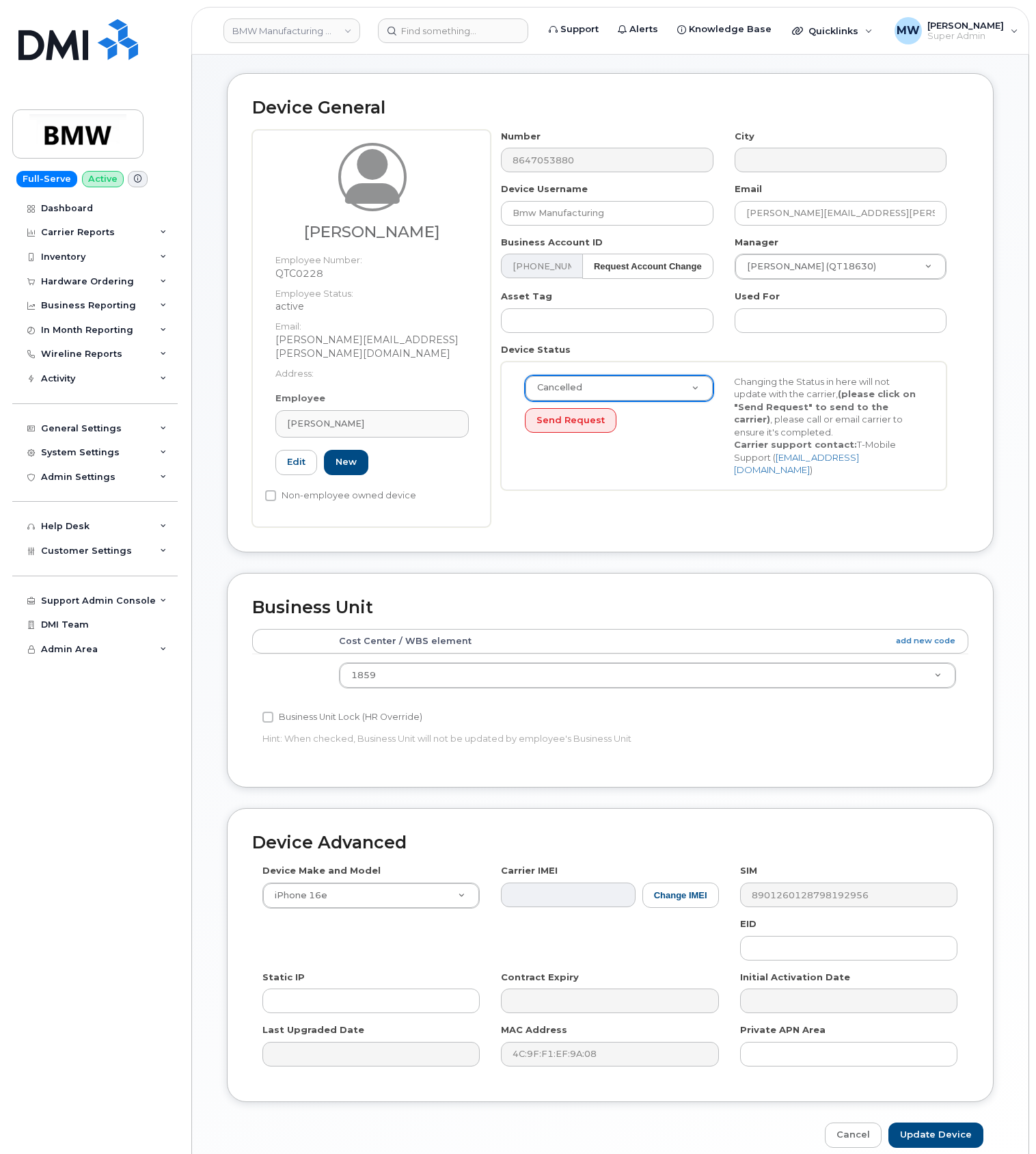
scroll to position [105, 0]
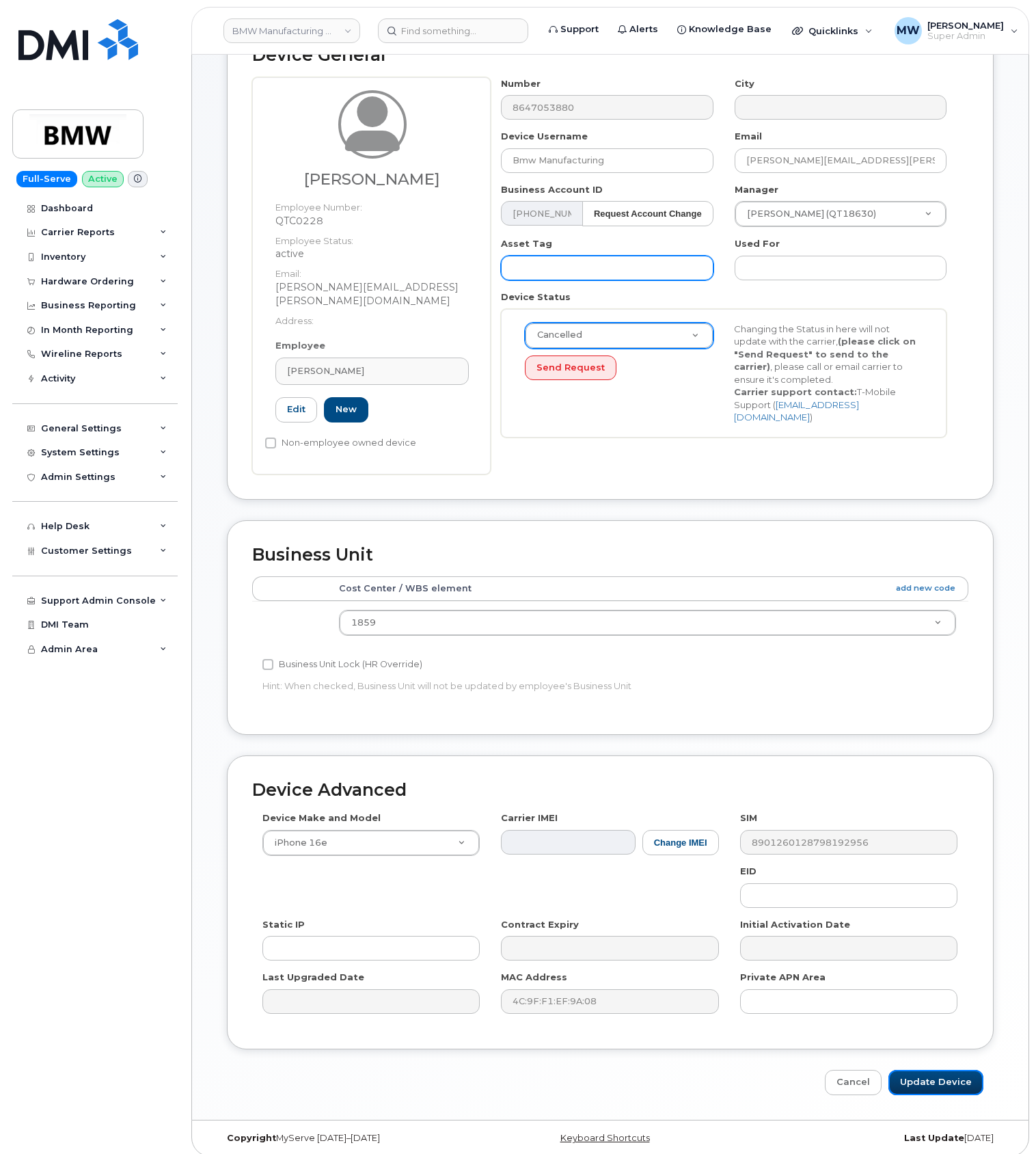
drag, startPoint x: 958, startPoint y: 1062, endPoint x: 696, endPoint y: 272, distance: 832.3
click at [957, 1070] on input "Update Device" at bounding box center [936, 1082] width 95 height 26
type input "Saving..."
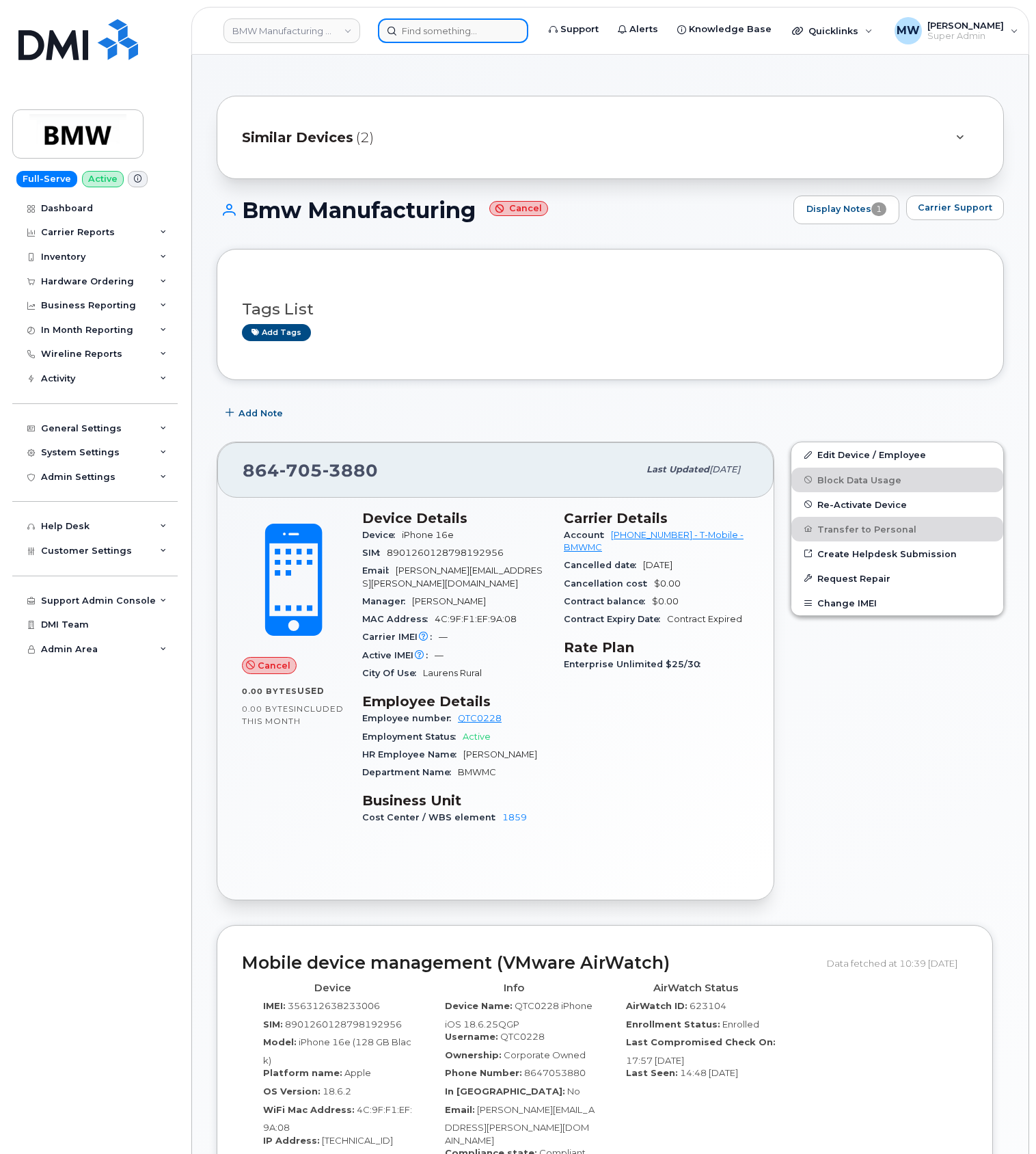
click at [468, 33] on input at bounding box center [453, 31] width 150 height 25
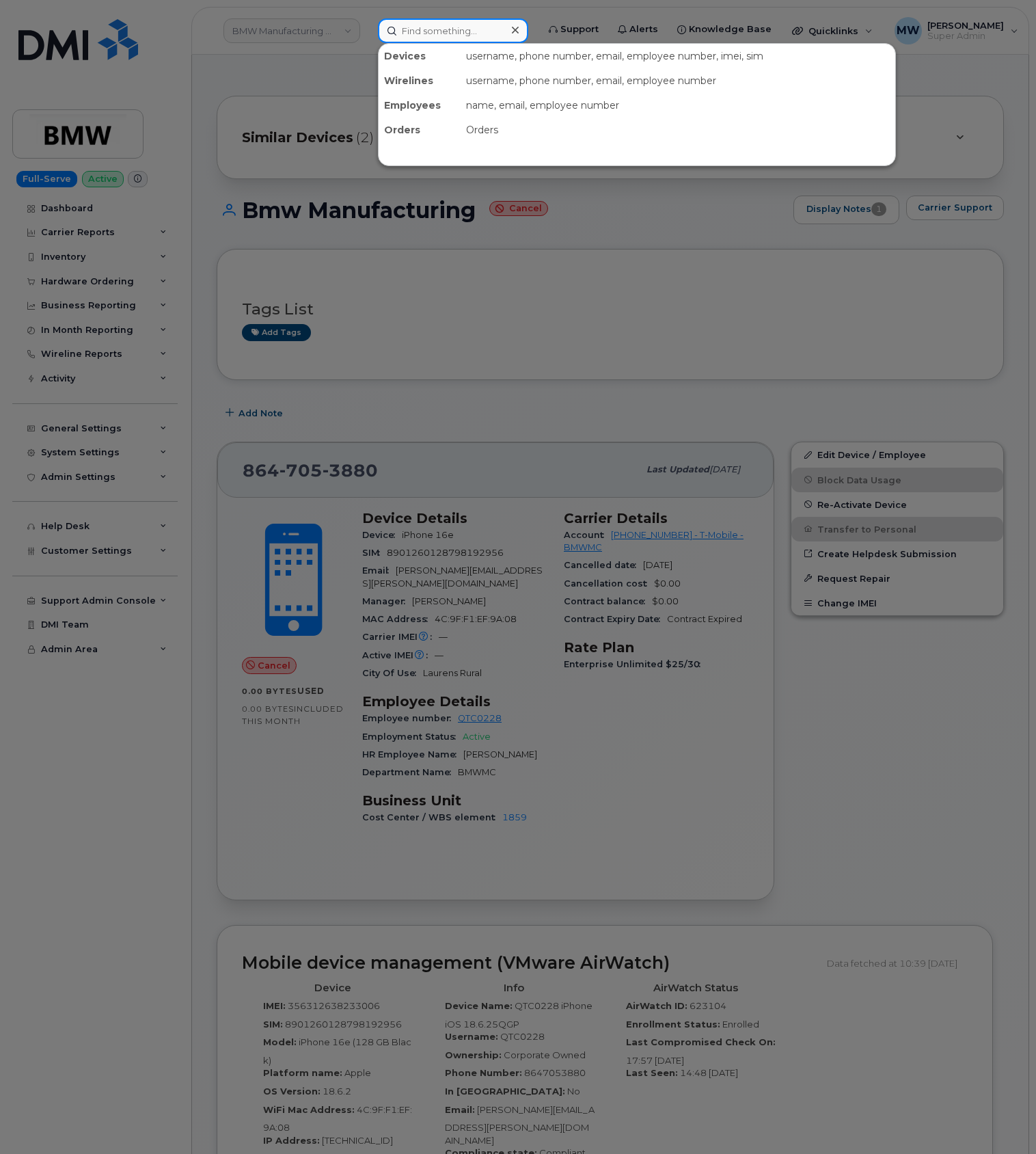
paste input "864) 705-5661"
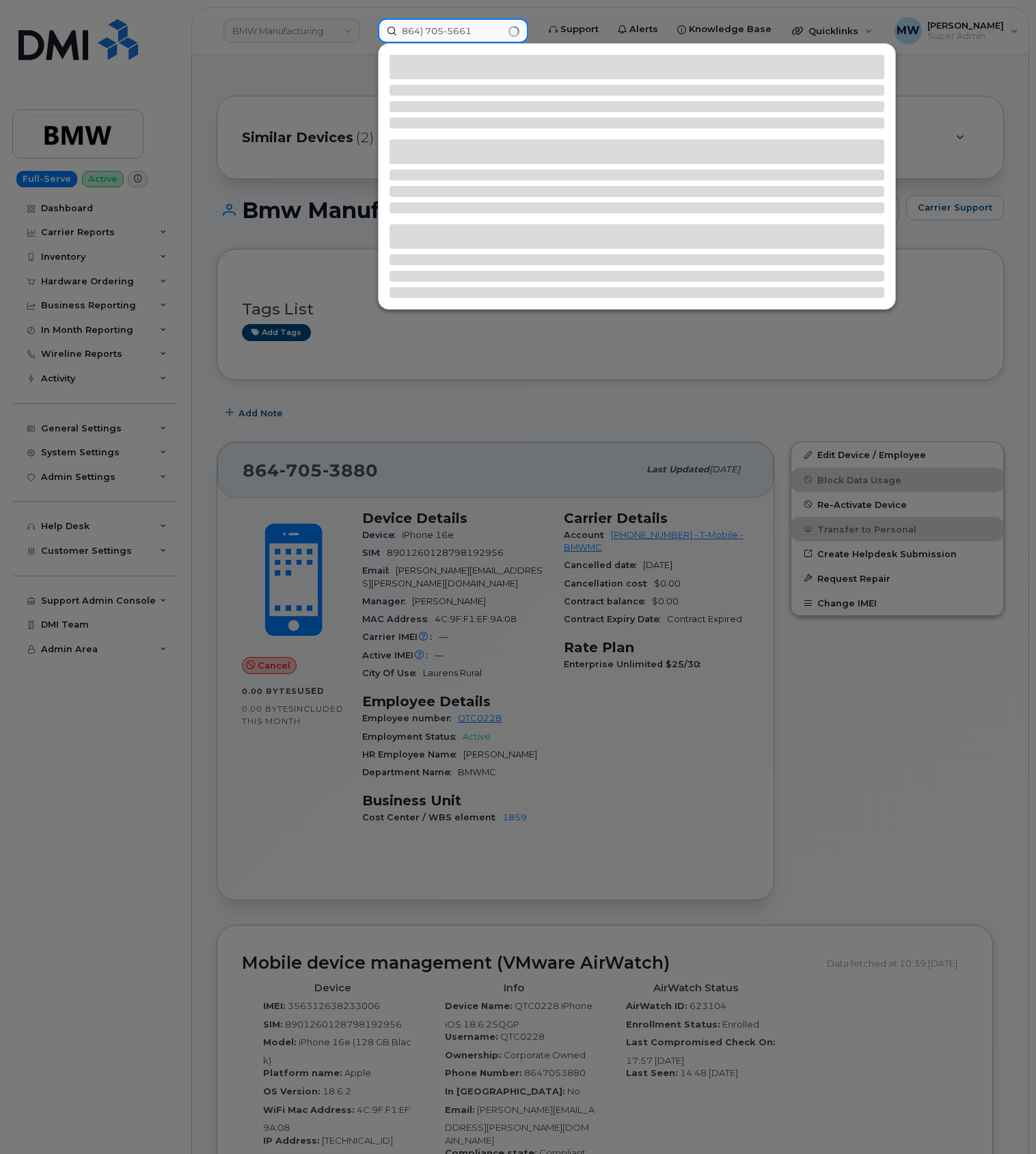
type input "864) 705-5661"
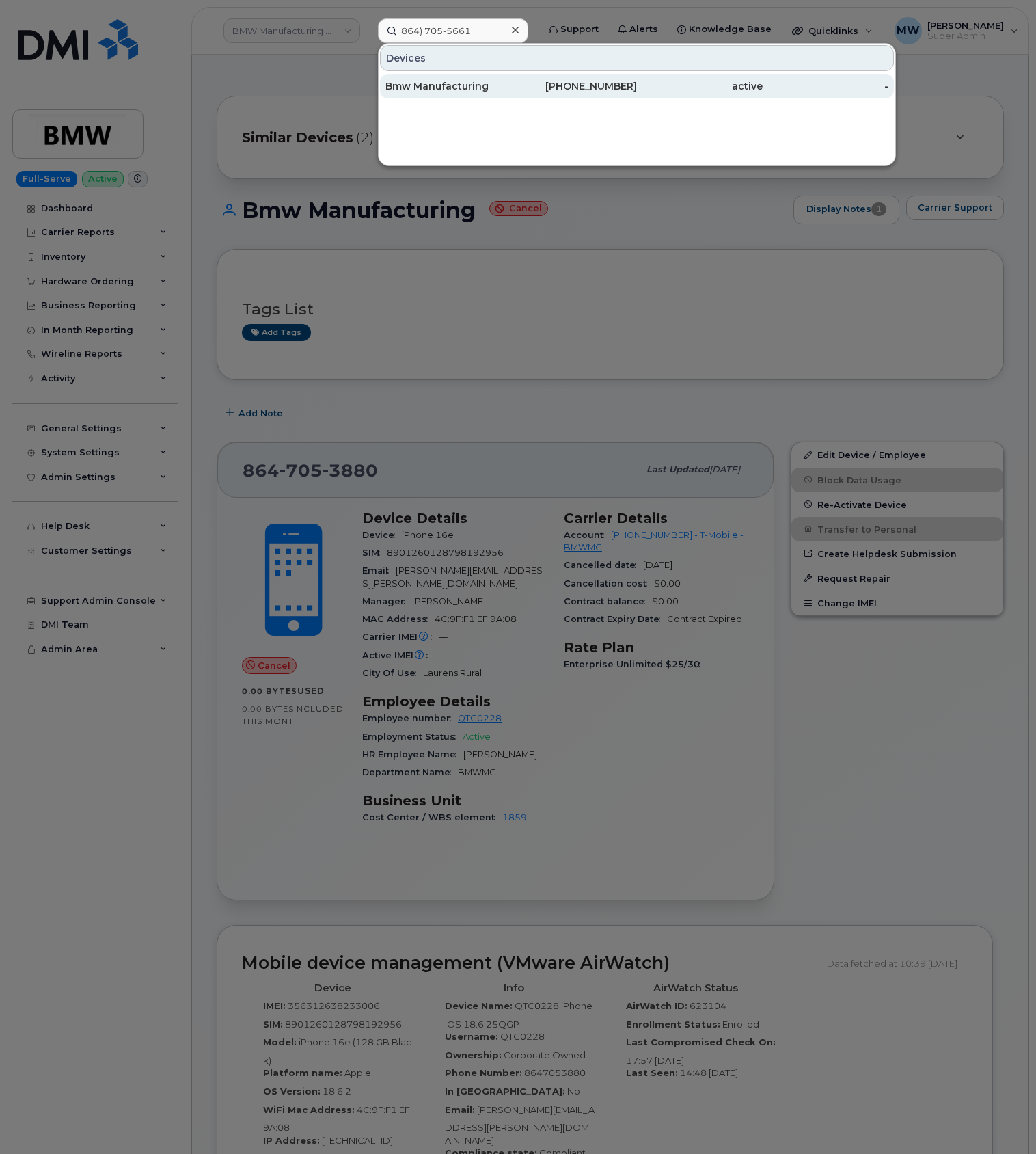
click at [595, 91] on div "[PHONE_NUMBER]" at bounding box center [574, 86] width 126 height 14
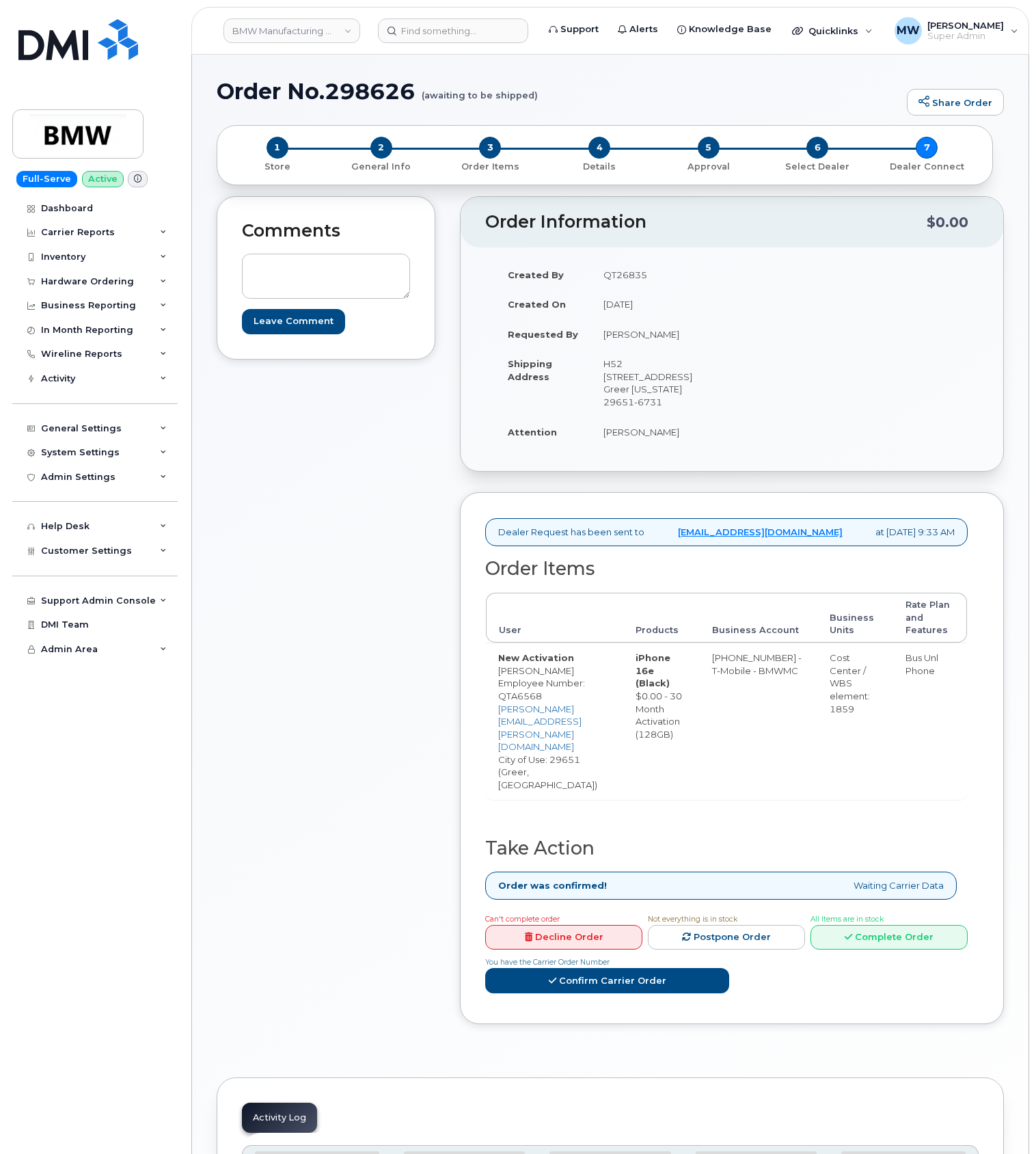
click at [766, 922] on div "Can't complete order Decline Order Not everything is in stock Postpone Order Al…" at bounding box center [724, 955] width 488 height 87
click at [810, 925] on link "Complete Order" at bounding box center [889, 937] width 157 height 26
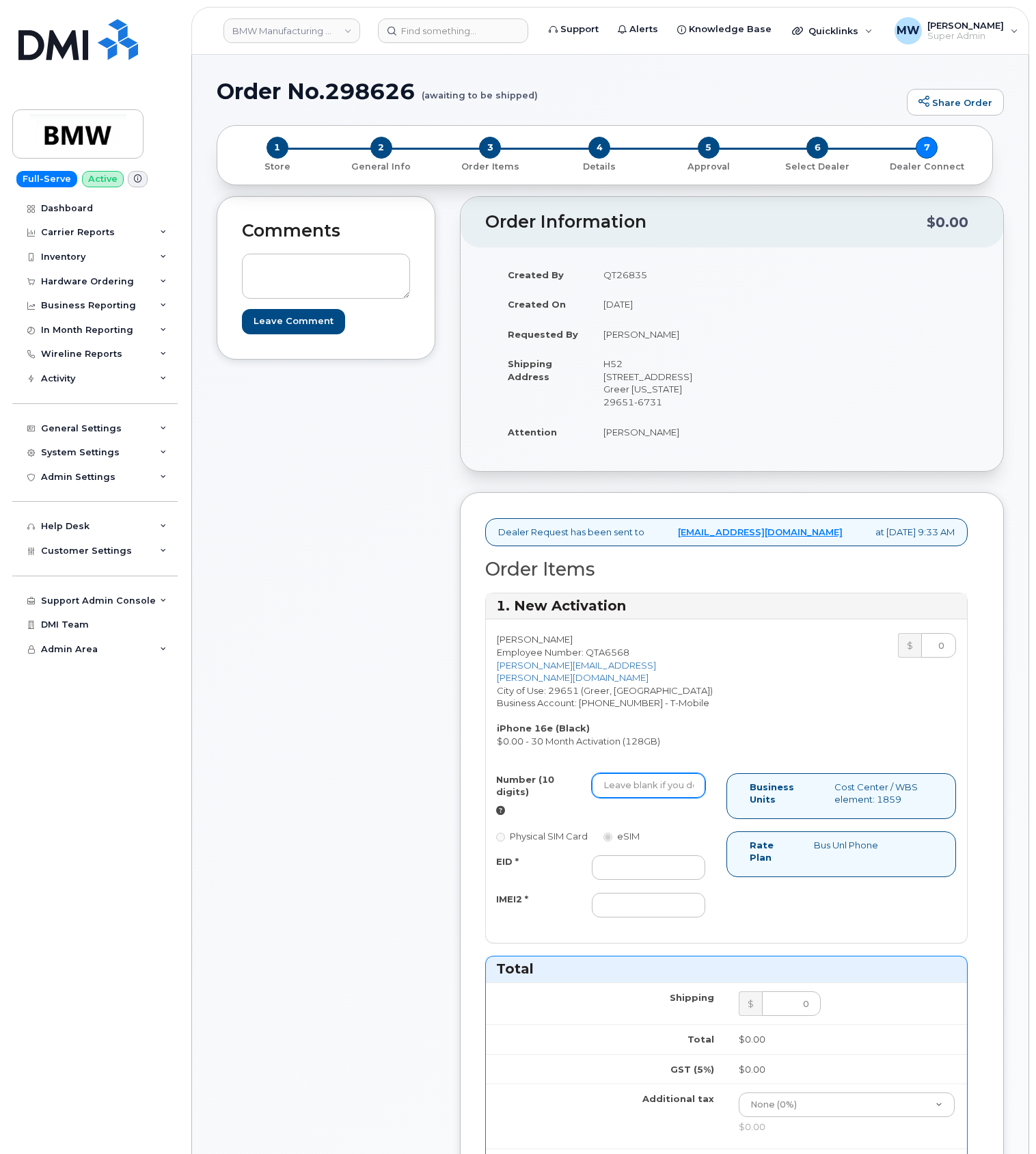
click at [635, 792] on input "Number (10 digits)" at bounding box center [648, 786] width 114 height 25
paste input "864) 705-5661"
click at [607, 786] on input "864) 705-5661" at bounding box center [648, 786] width 114 height 25
click at [630, 788] on input "864) 705-5661" at bounding box center [648, 786] width 114 height 25
type input "8647055661"
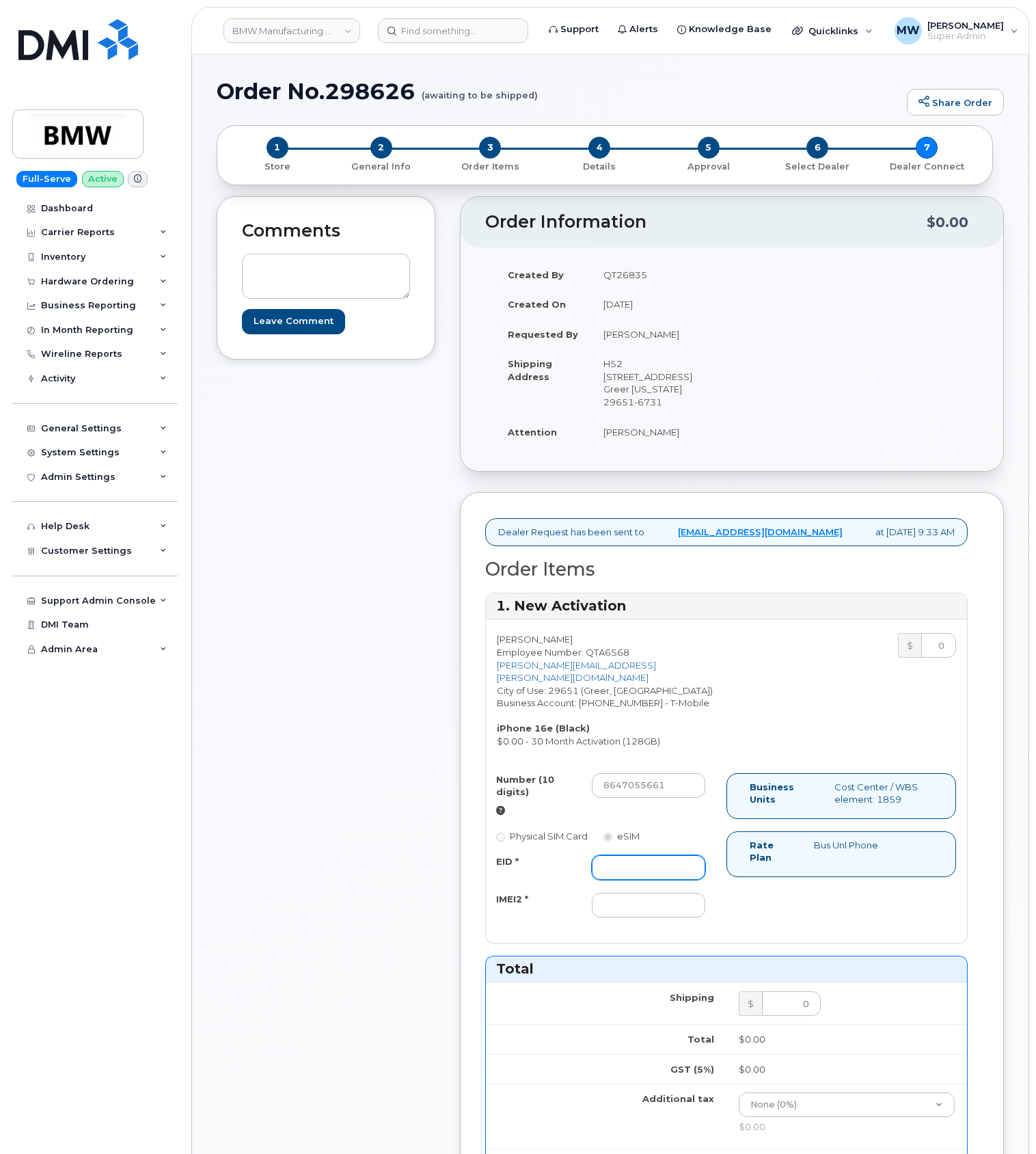
click at [616, 876] on input "EID *" at bounding box center [648, 868] width 114 height 25
click at [618, 917] on input "IMEI2 *" at bounding box center [648, 905] width 114 height 25
paste input "356312639646008"
type input "356312639646008"
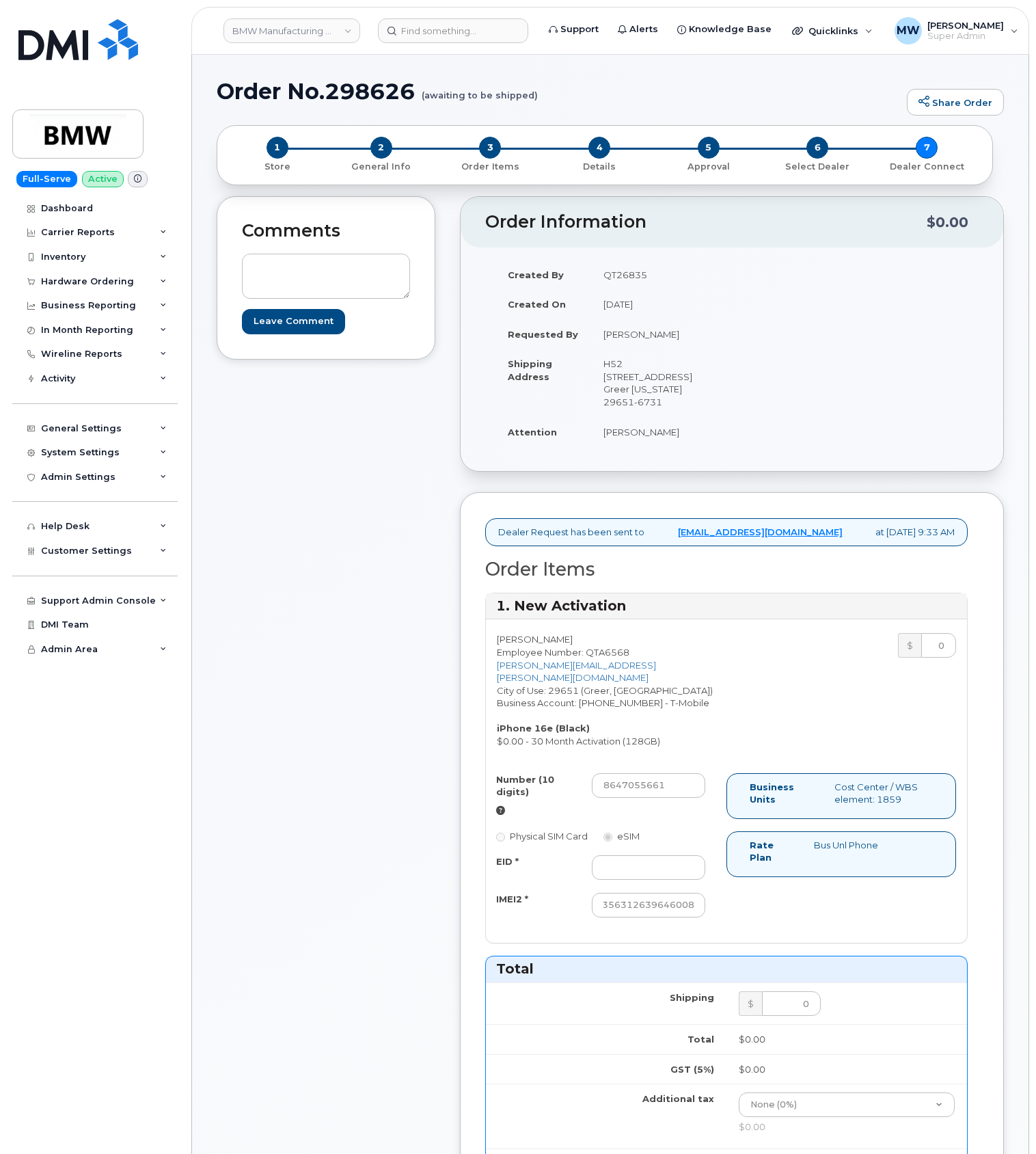
scroll to position [0, 0]
drag, startPoint x: 592, startPoint y: 871, endPoint x: 602, endPoint y: 874, distance: 10.4
click at [593, 871] on input "EID *" at bounding box center [648, 868] width 114 height 25
paste input "89043052010008889625001773933498"
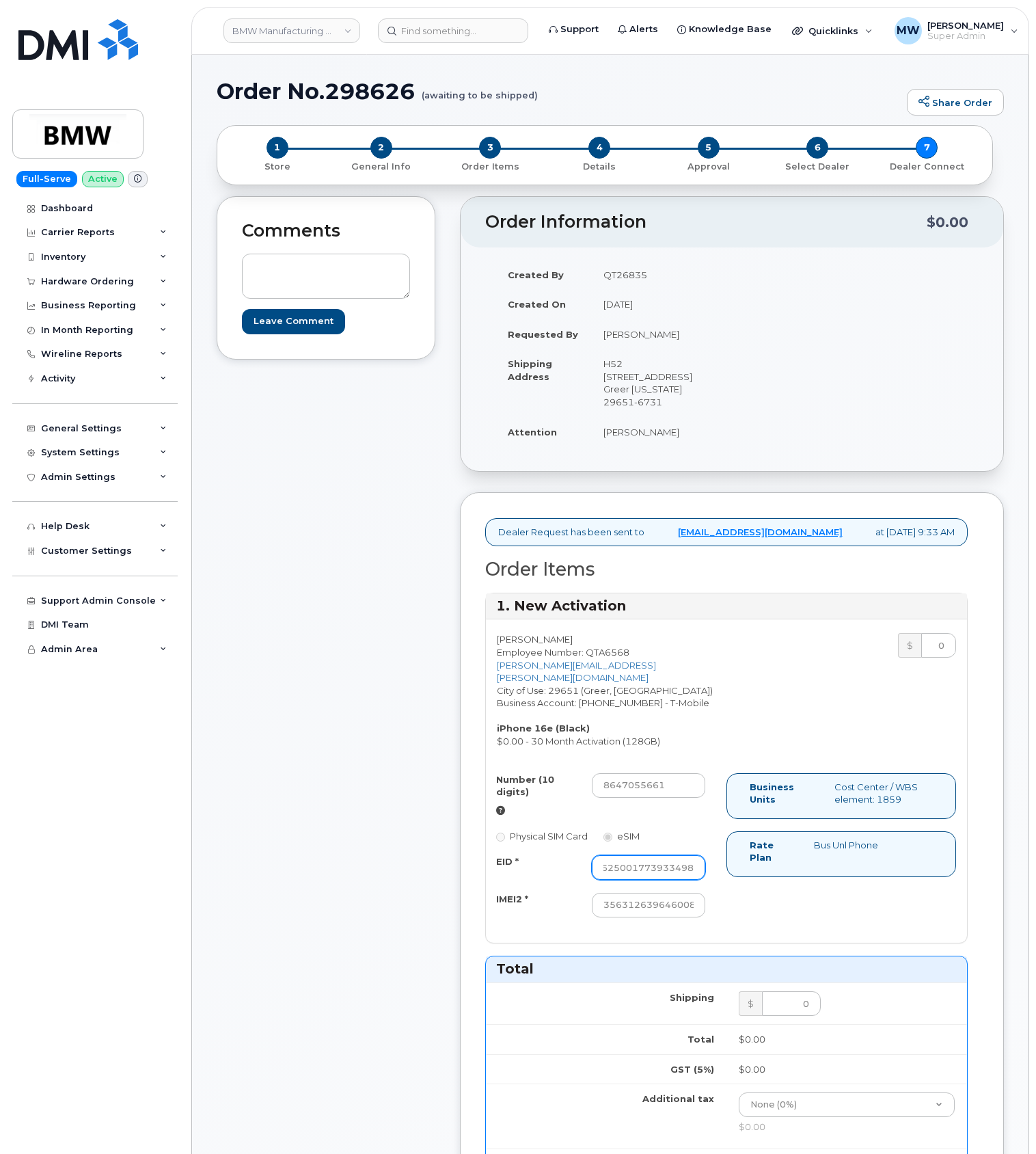
type input "89043052010008889625001773933498"
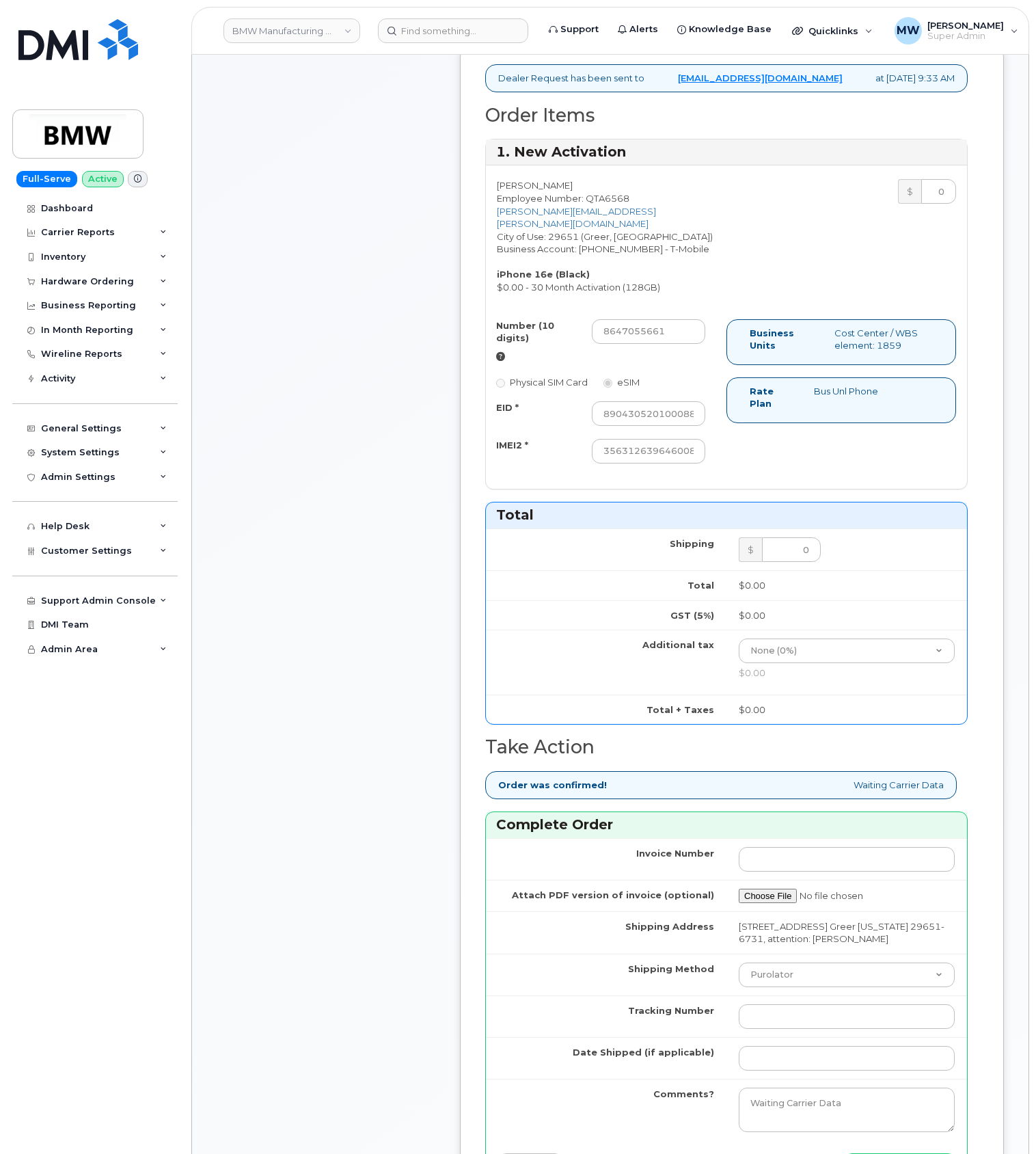
scroll to position [547, 0]
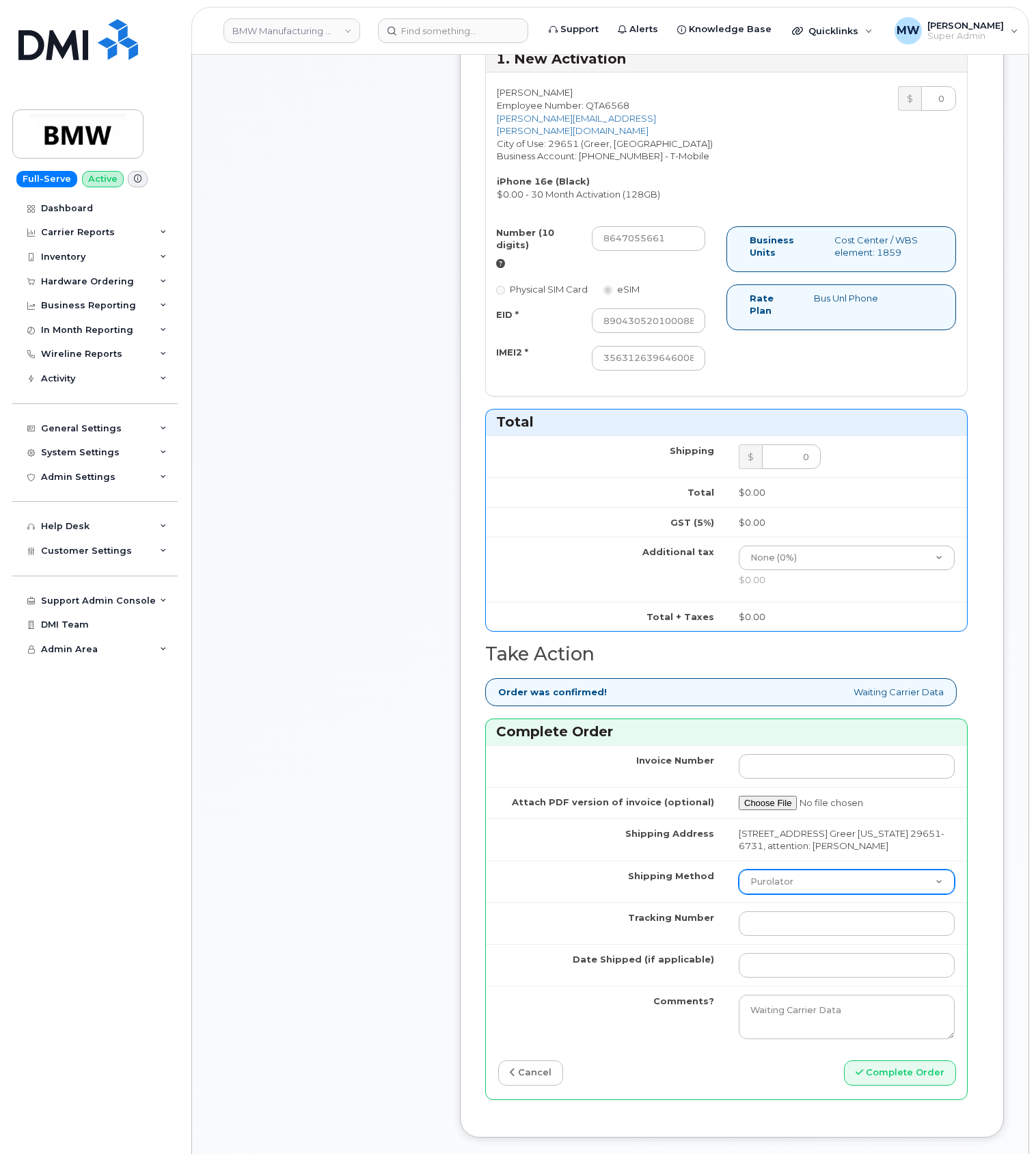
drag, startPoint x: 870, startPoint y: 890, endPoint x: 859, endPoint y: 891, distance: 11.0
click at [868, 892] on select "Purolator UPS FedEx Canada Post Courier Other Drop Off Pick Up" at bounding box center [846, 882] width 216 height 25
select select "UPS"
click at [739, 887] on select "Purolator UPS FedEx Canada Post Courier Other Drop Off Pick Up" at bounding box center [846, 882] width 216 height 25
click at [816, 936] on input "Tracking Number" at bounding box center [846, 924] width 216 height 25
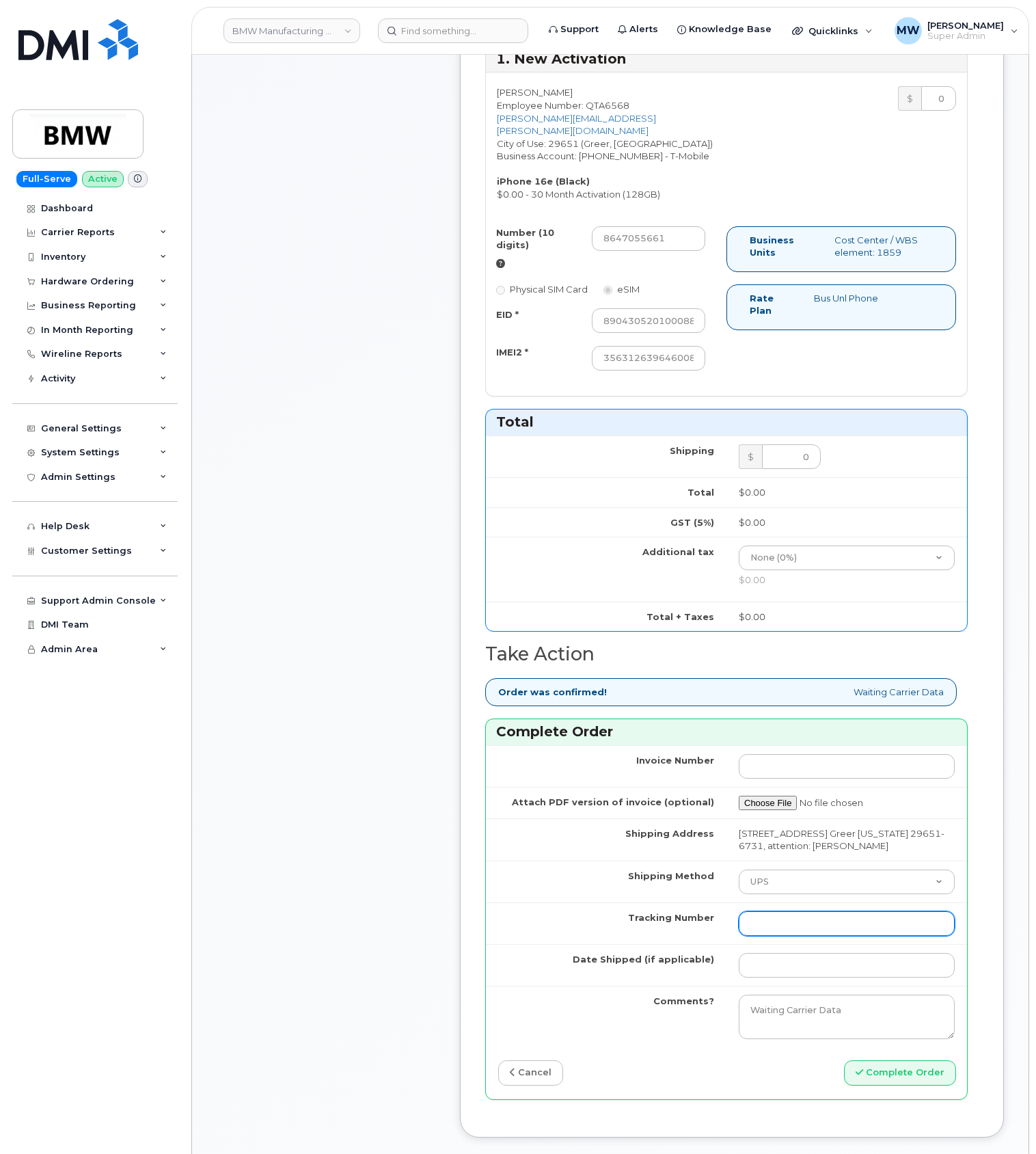
paste input "1ZW0Y5860180091252"
type input "1ZW0Y5860180091252"
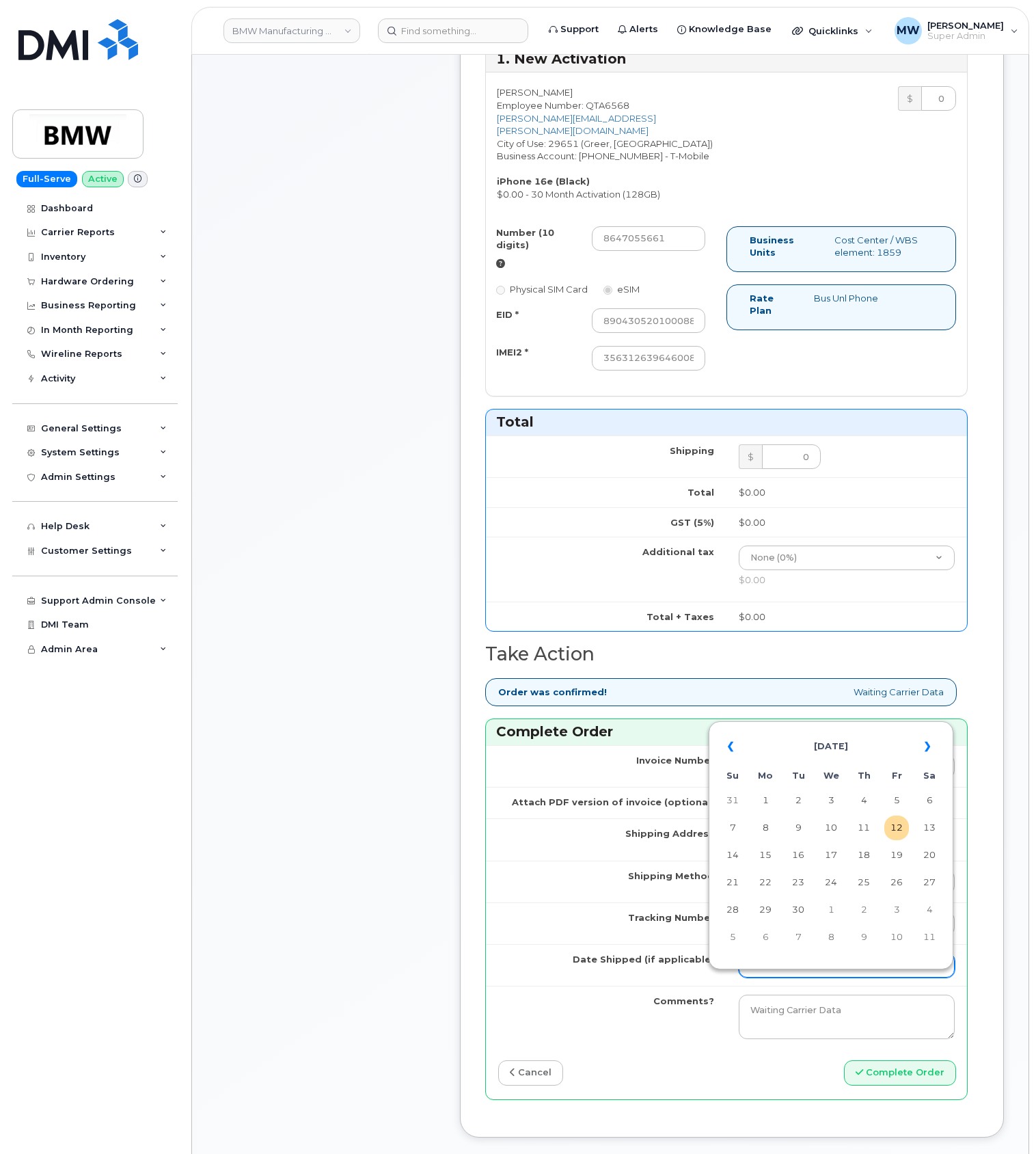
click at [802, 977] on input "Date Shipped (if applicable)" at bounding box center [846, 966] width 216 height 25
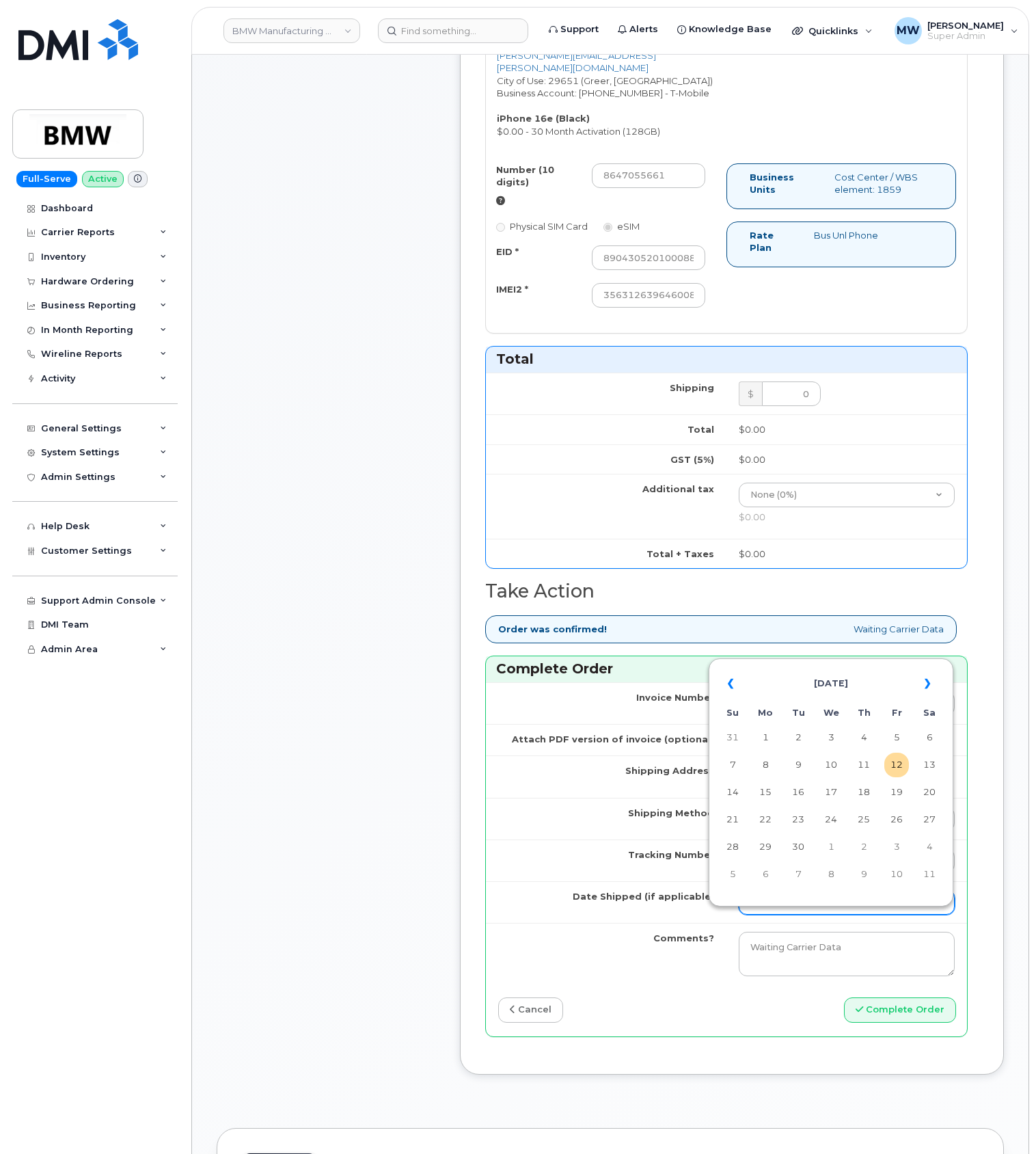
scroll to position [638, 0]
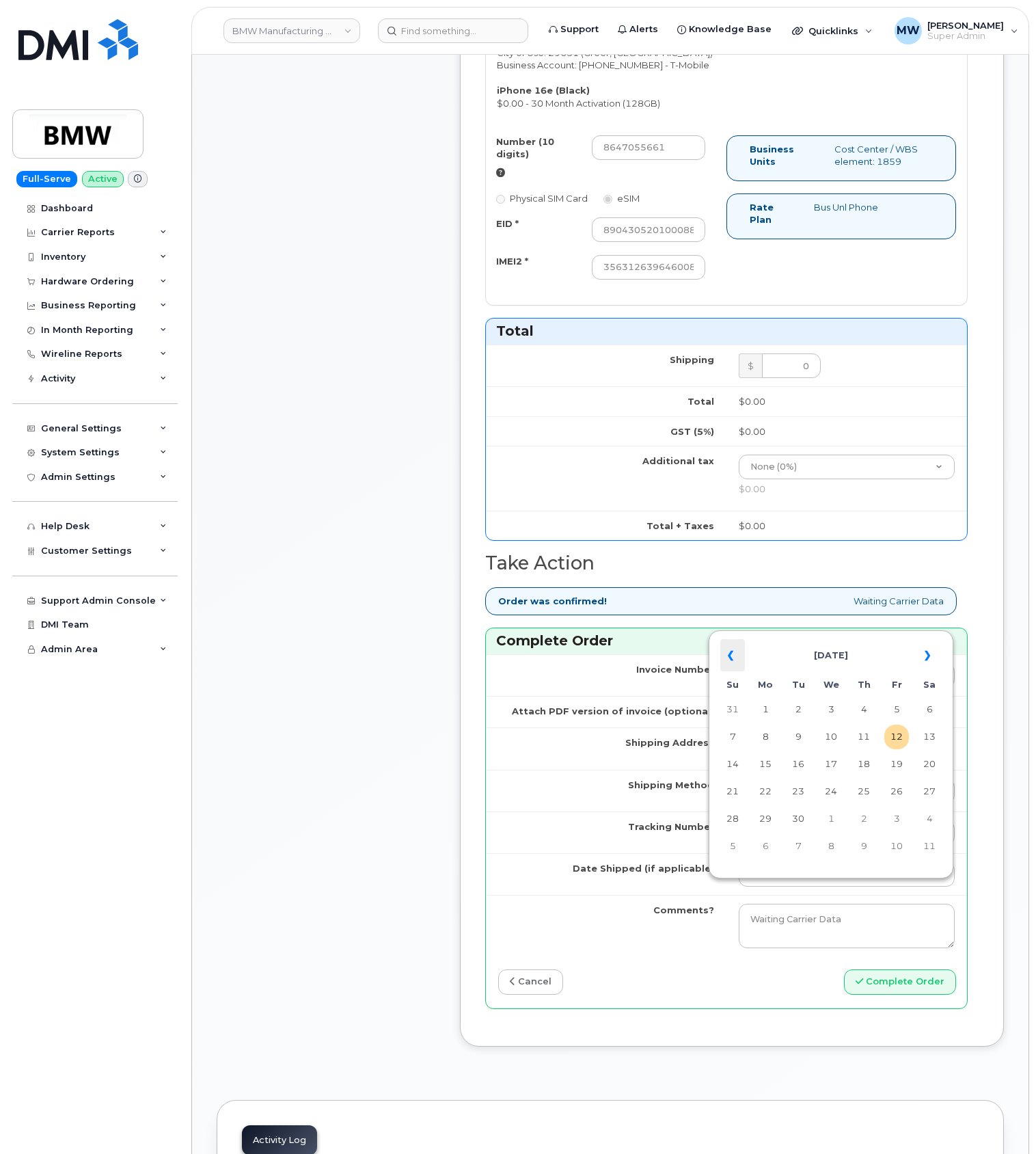
click at [730, 659] on th "«" at bounding box center [733, 656] width 25 height 33
click at [795, 819] on td "26" at bounding box center [799, 819] width 25 height 25
type input "[DATE]"
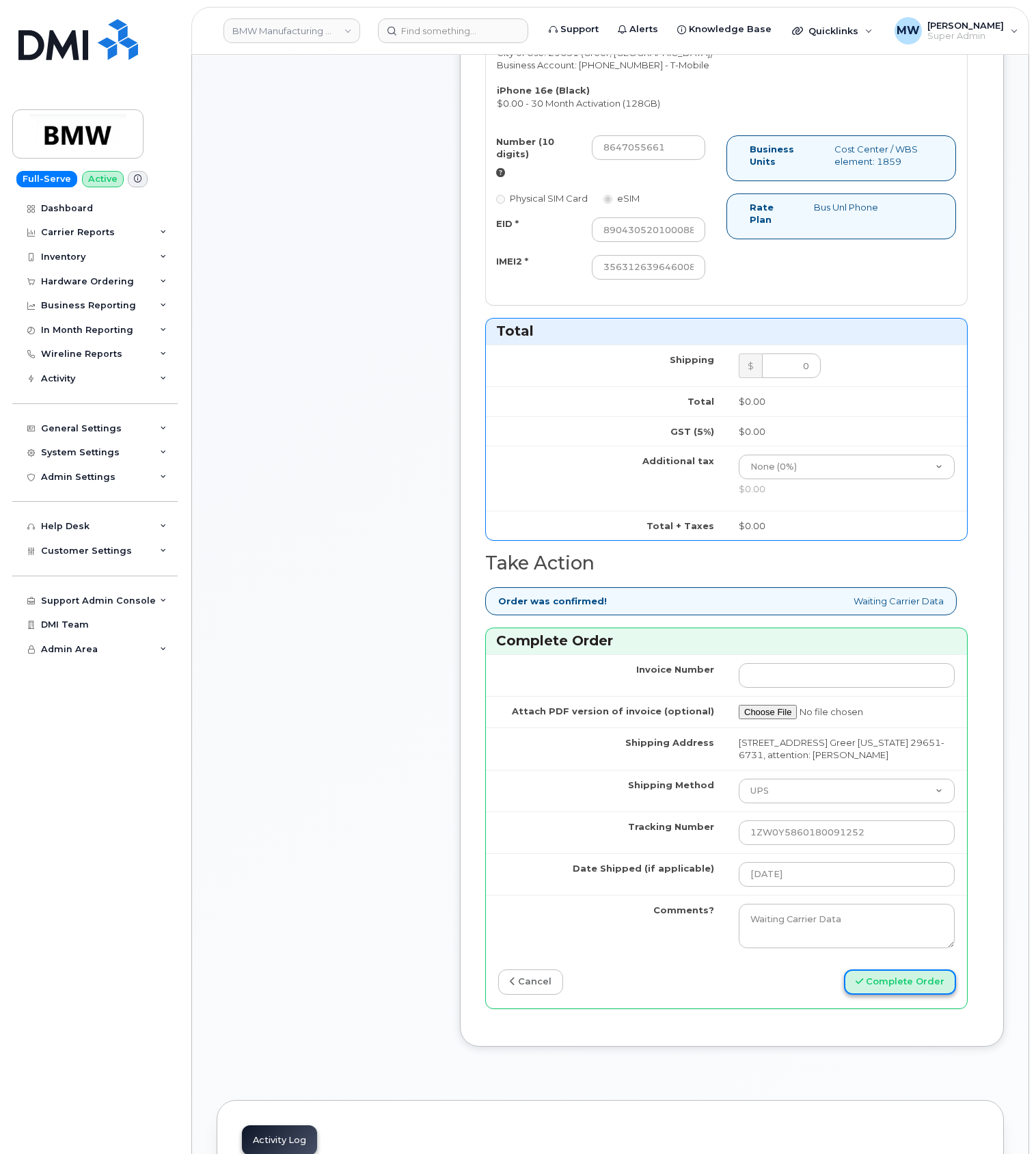
click at [899, 995] on button "Complete Order" at bounding box center [900, 982] width 112 height 26
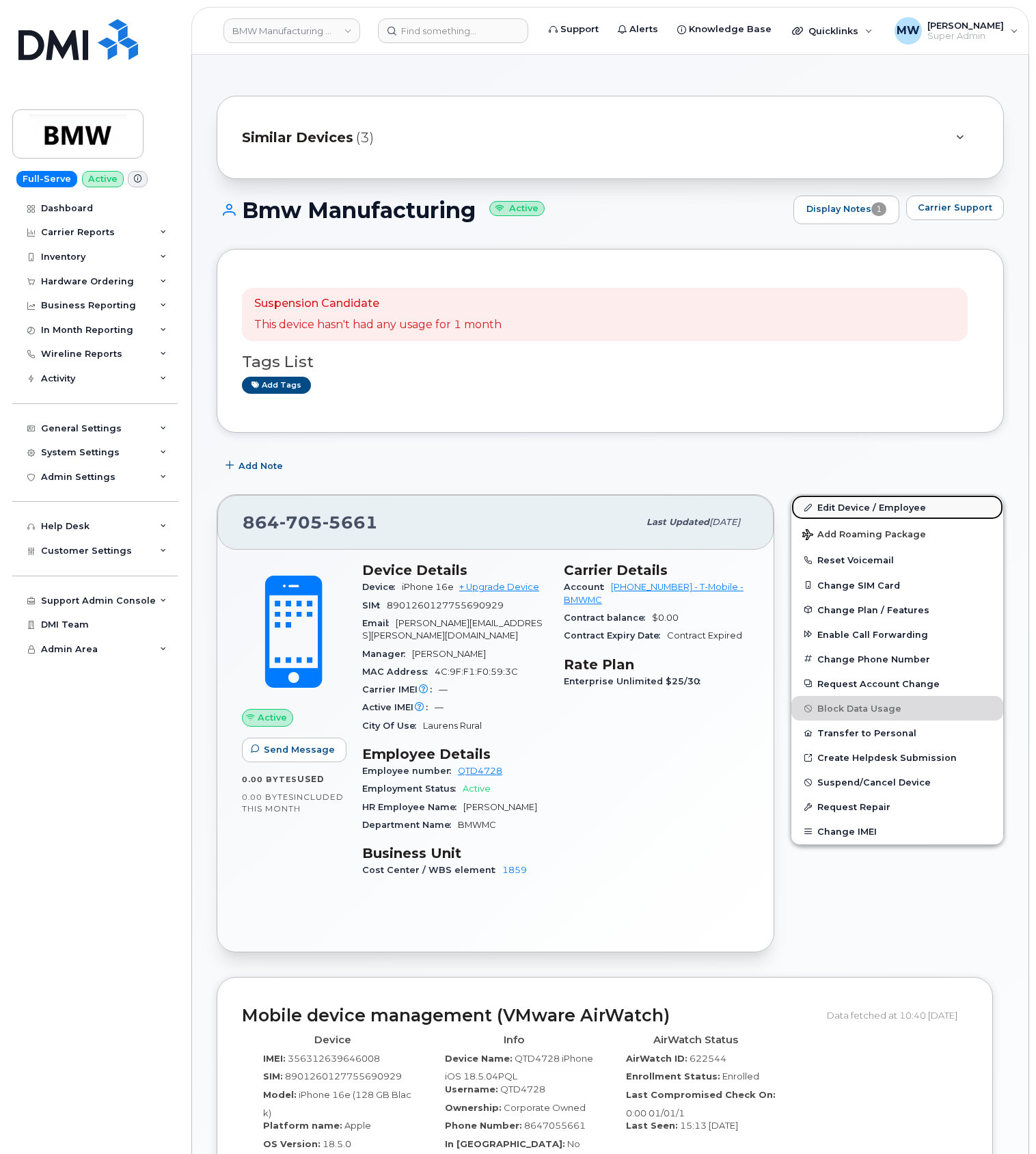
click at [859, 510] on link "Edit Device / Employee" at bounding box center [897, 508] width 212 height 25
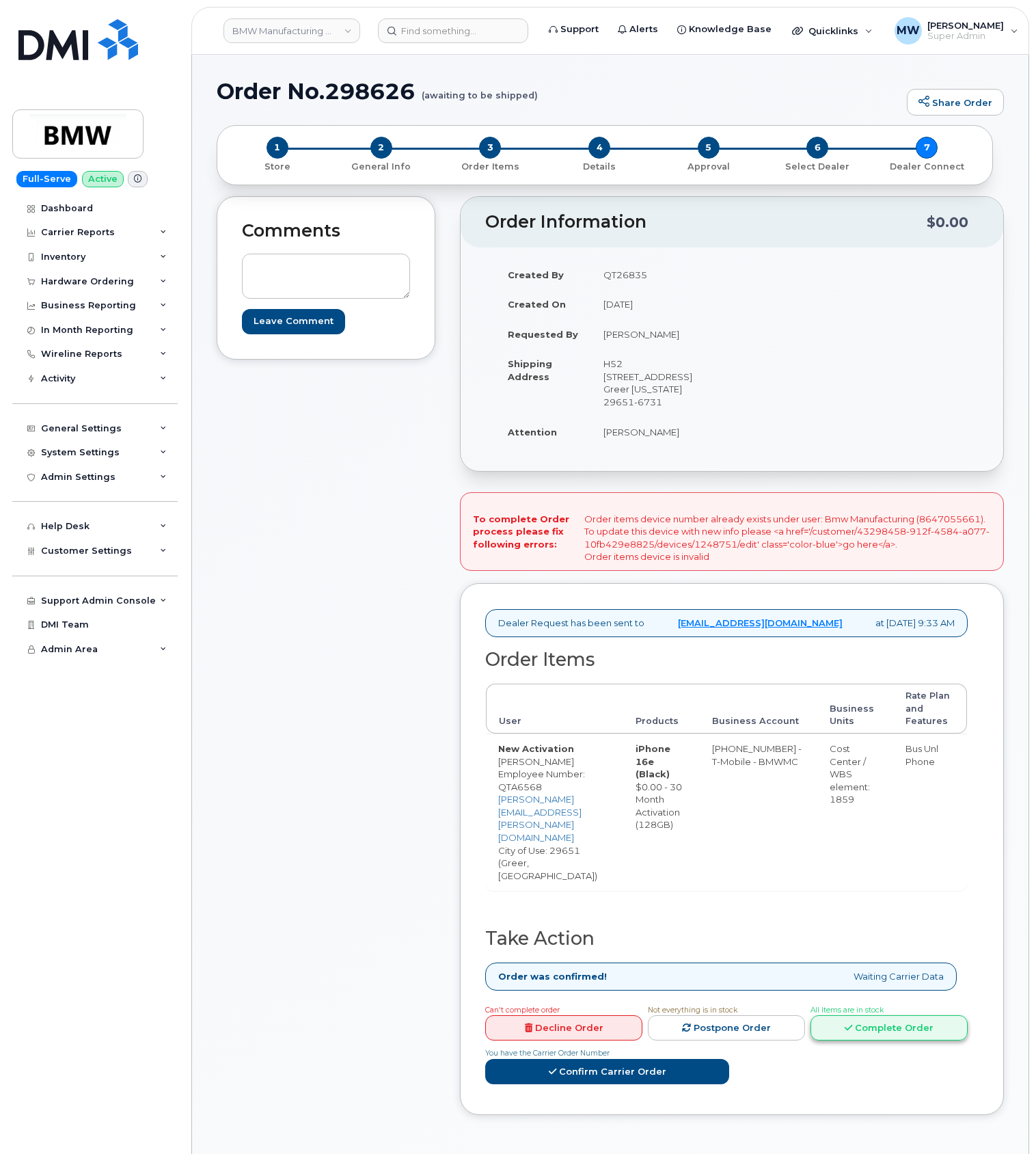
click at [810, 1015] on link "Complete Order" at bounding box center [889, 1028] width 157 height 26
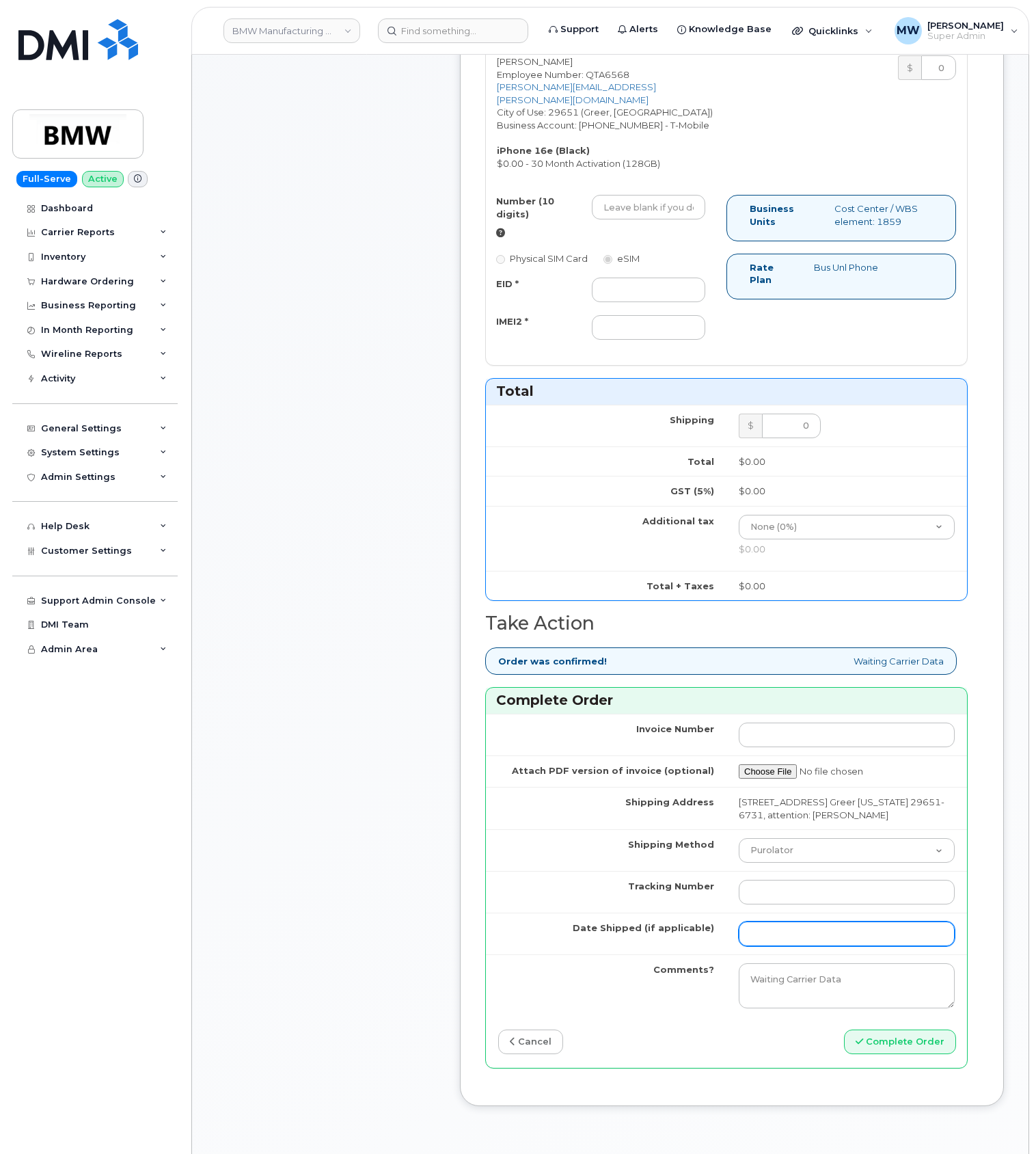
scroll to position [728, 0]
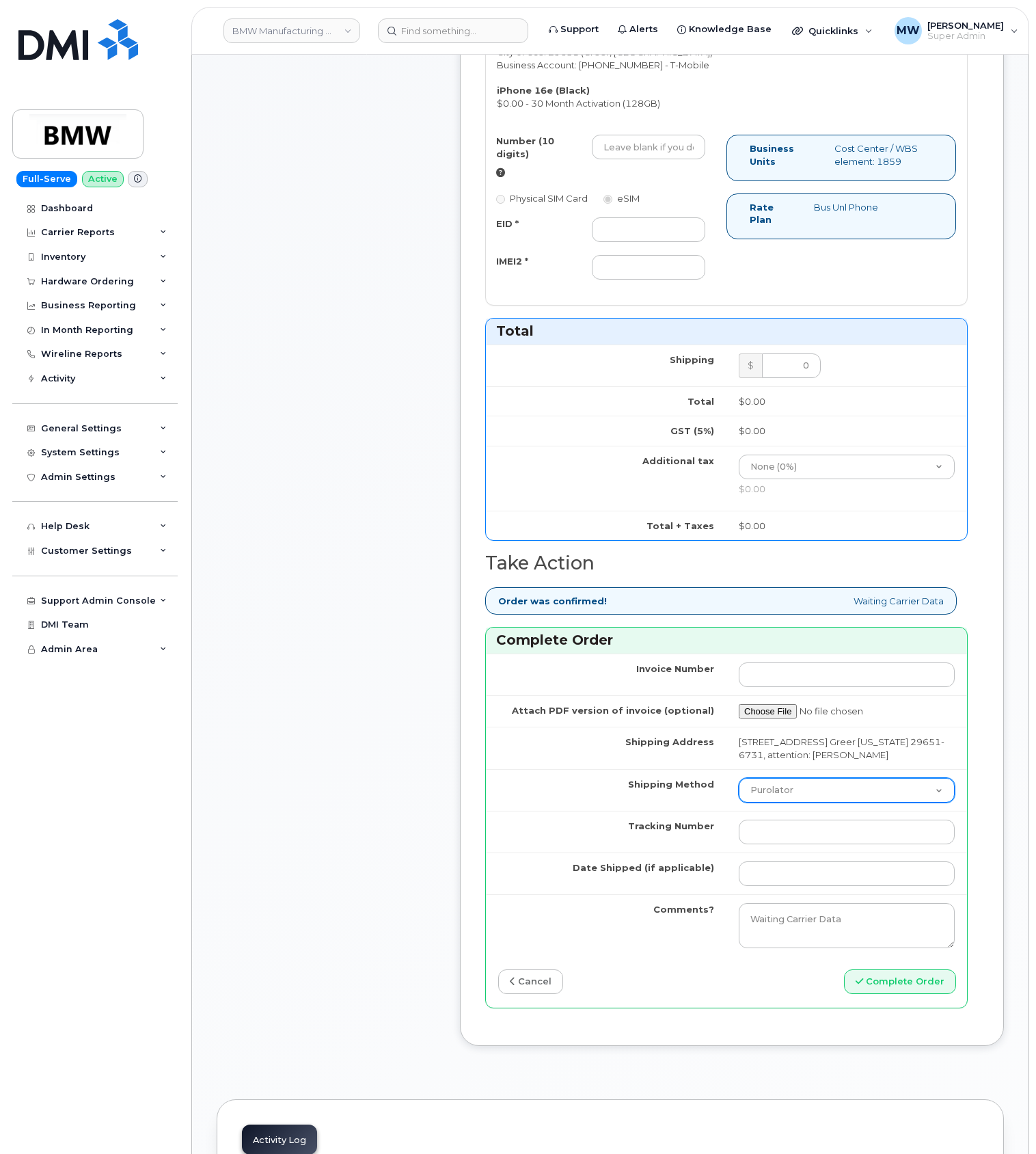
click at [794, 802] on select "Purolator UPS FedEx Canada Post Courier Other Drop Off Pick Up" at bounding box center [846, 790] width 216 height 25
select select "UPS"
click at [739, 797] on select "Purolator UPS FedEx Canada Post Courier Other Drop Off Pick Up" at bounding box center [846, 790] width 216 height 25
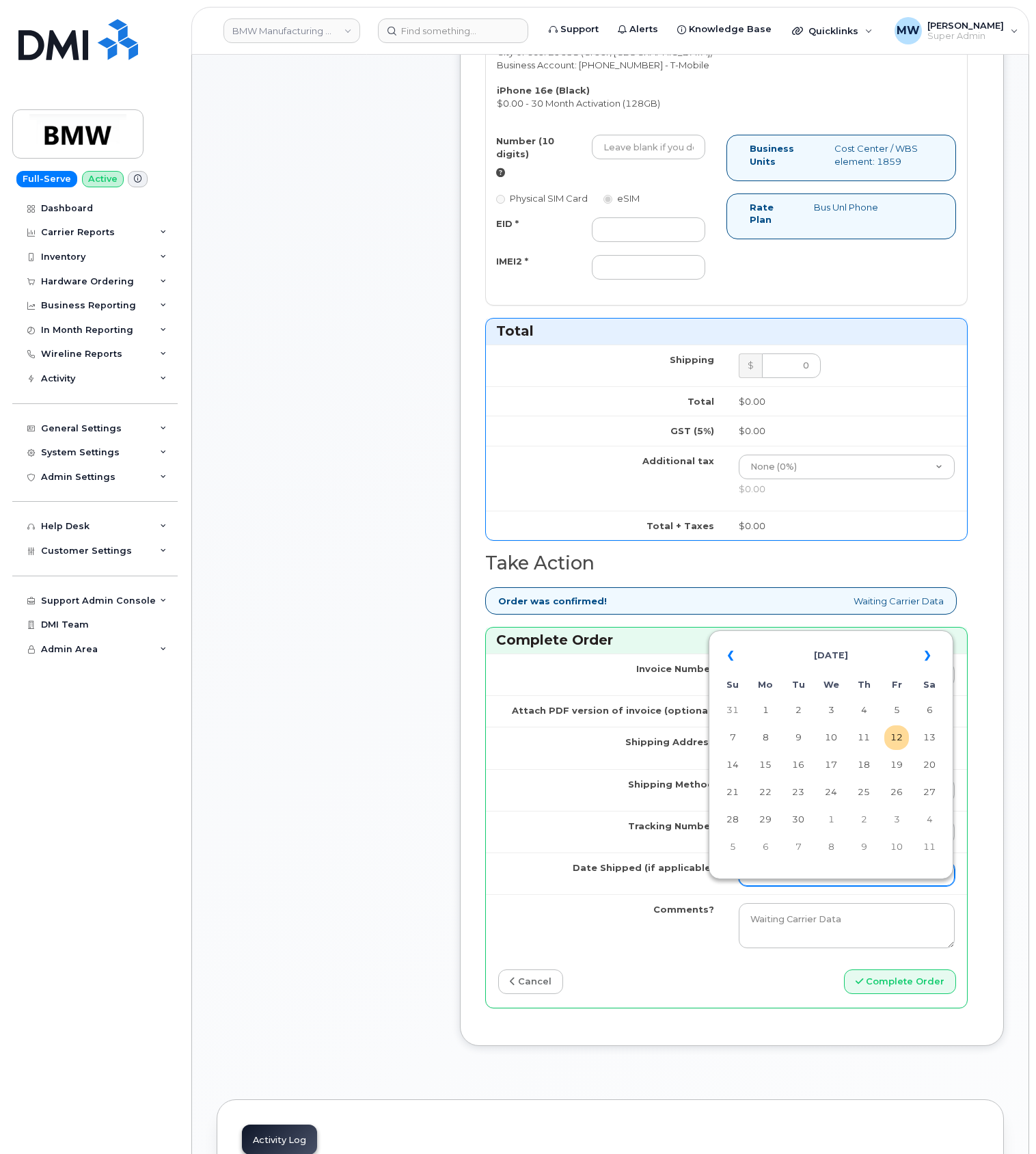
click at [791, 886] on input "Date Shipped (if applicable)" at bounding box center [846, 874] width 216 height 25
click at [728, 652] on th "«" at bounding box center [733, 656] width 25 height 33
click at [790, 819] on td "26" at bounding box center [799, 819] width 25 height 25
type input "2025-08-26"
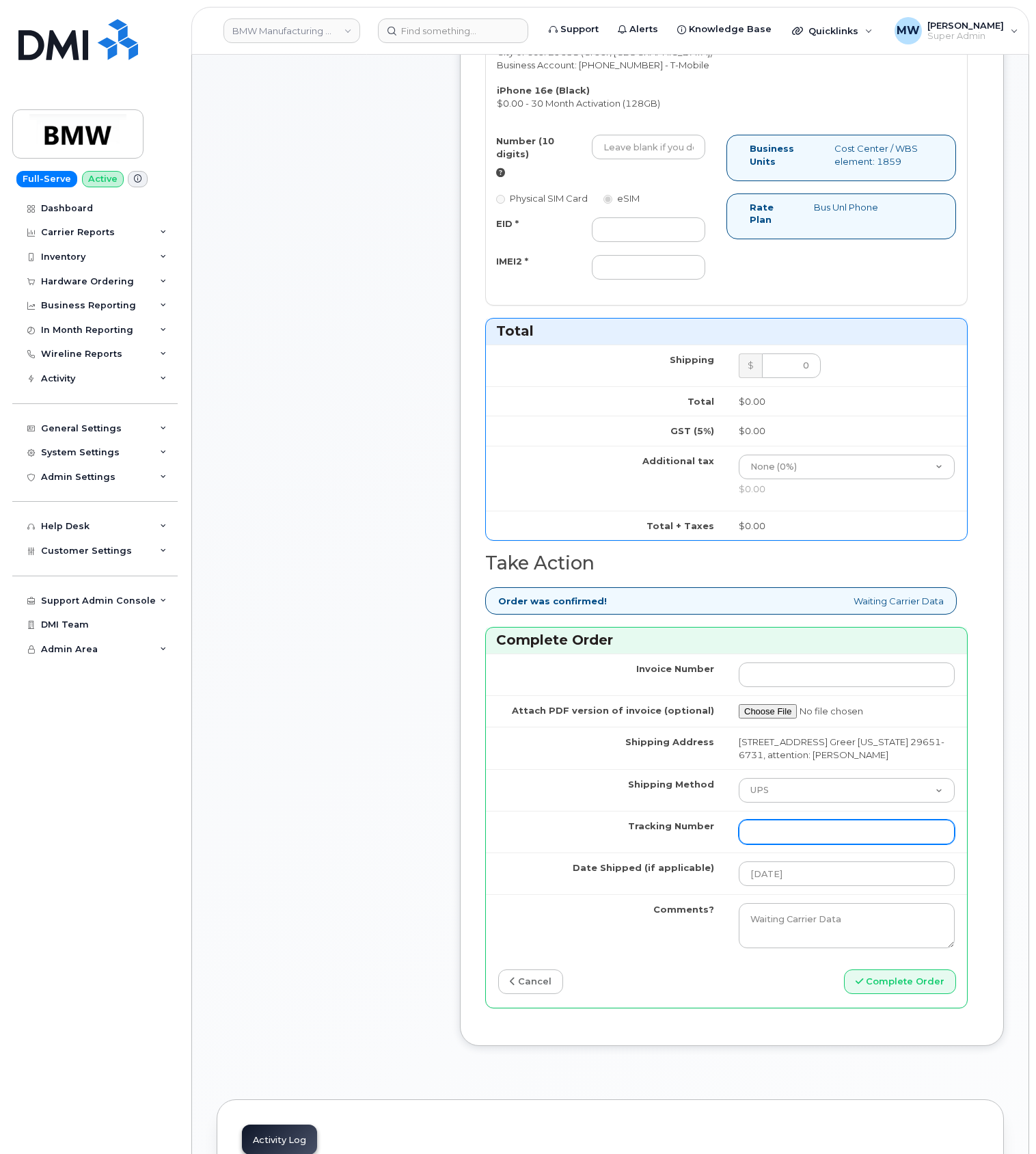
click at [800, 844] on input "Tracking Number" at bounding box center [846, 832] width 216 height 25
paste input "1ZW0Y5860180091252"
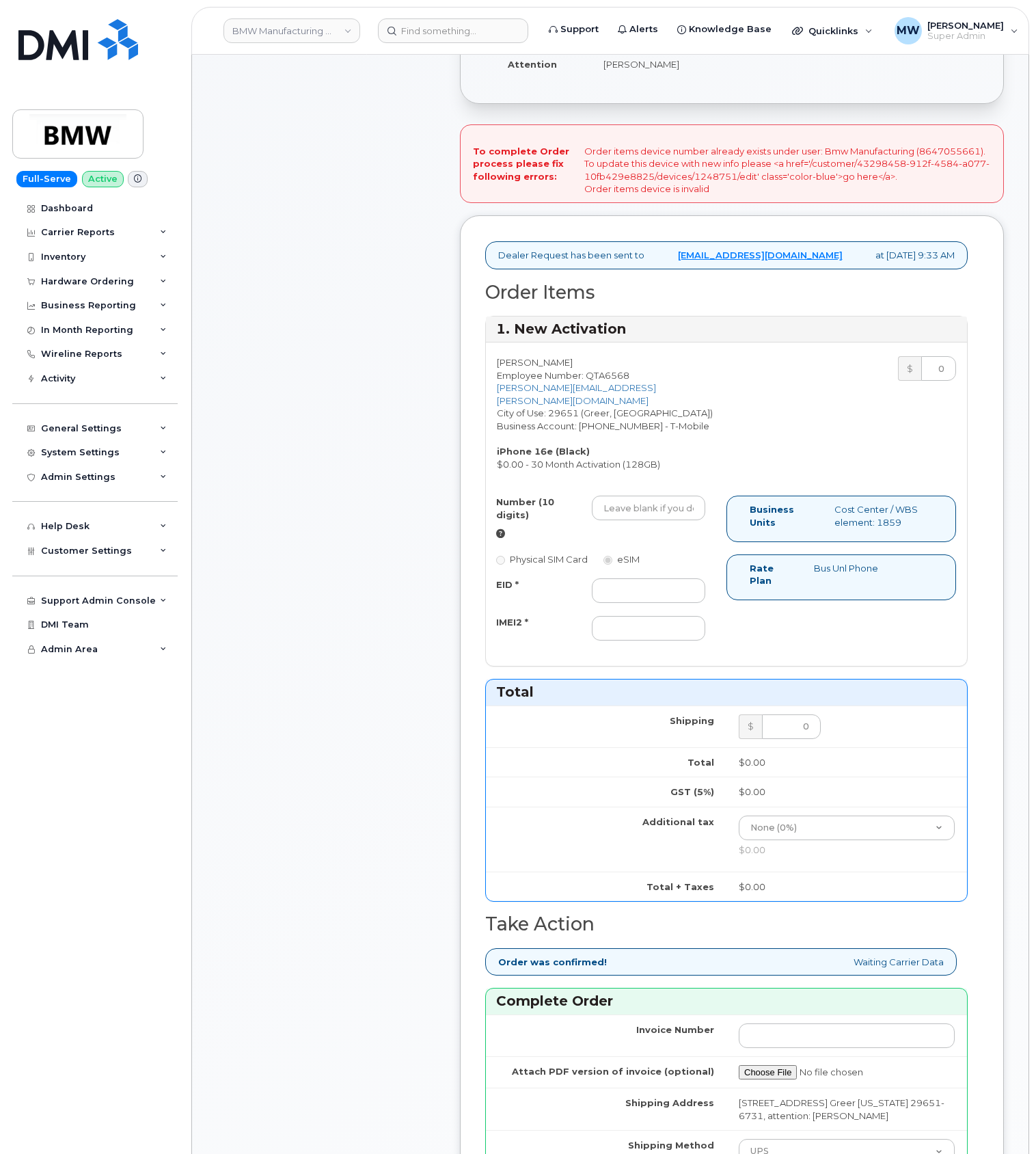
scroll to position [364, 0]
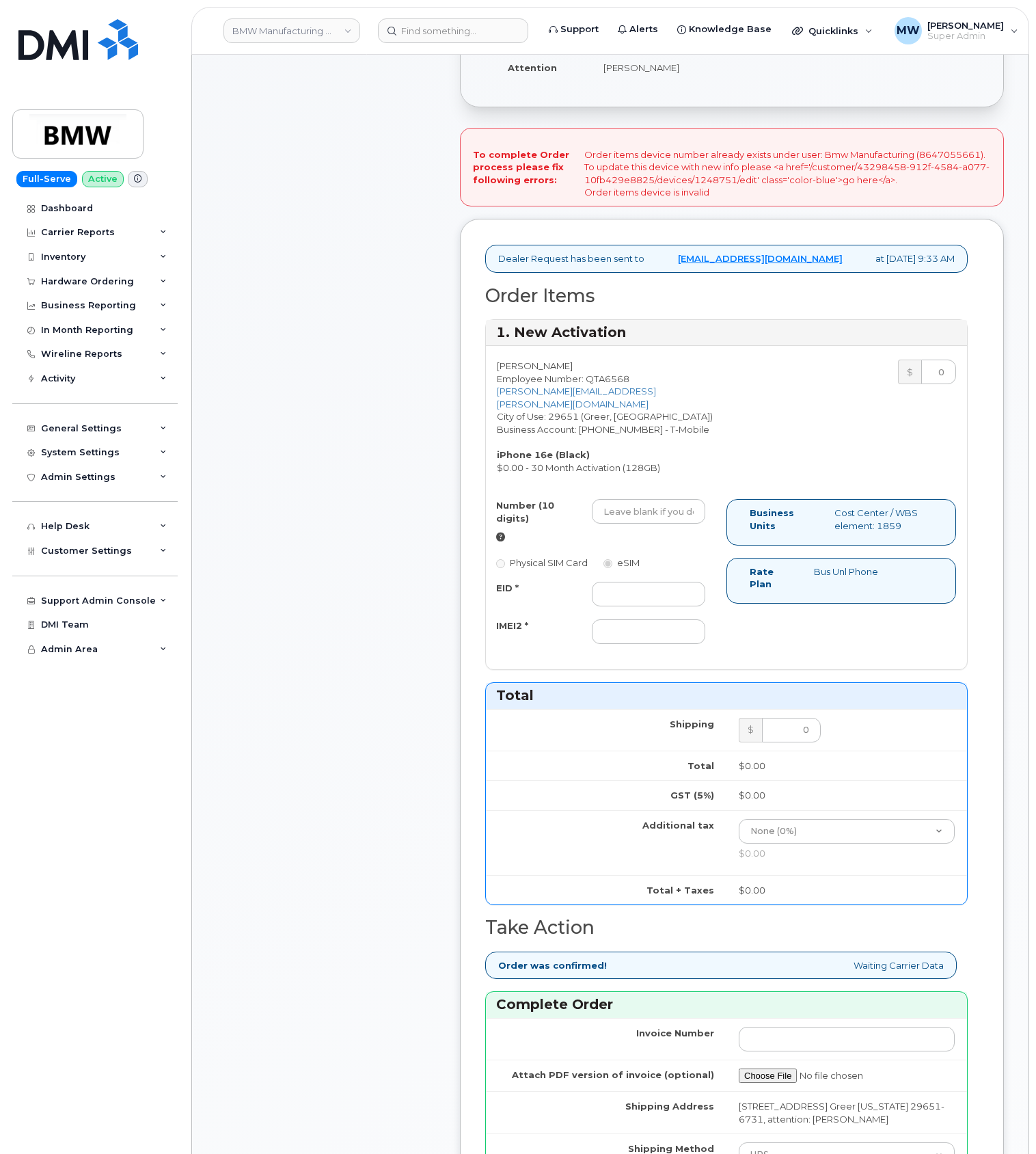
type input "1ZW0Y5860180091252"
click at [636, 633] on input "IMEI2 *" at bounding box center [648, 632] width 114 height 25
drag, startPoint x: 650, startPoint y: 599, endPoint x: 638, endPoint y: 597, distance: 12.2
click at [647, 597] on input "EID *" at bounding box center [648, 594] width 114 height 25
paste input "89043052010008889625001773933498"
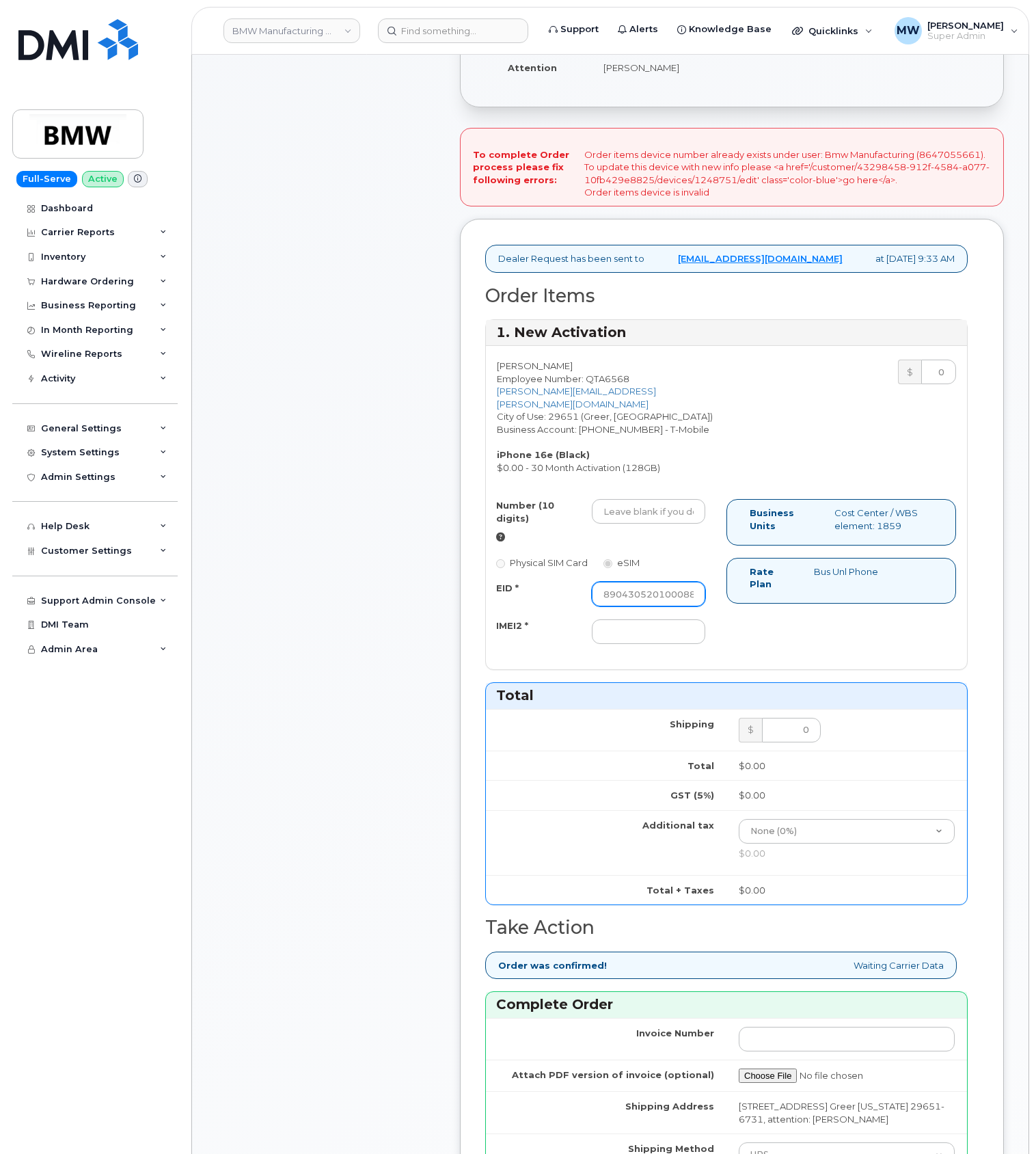
scroll to position [0, 107]
type input "89043052010008889625001773933498"
drag, startPoint x: 602, startPoint y: 628, endPoint x: 590, endPoint y: 627, distance: 12.0
click at [602, 628] on input "IMEI2 *" at bounding box center [648, 632] width 114 height 25
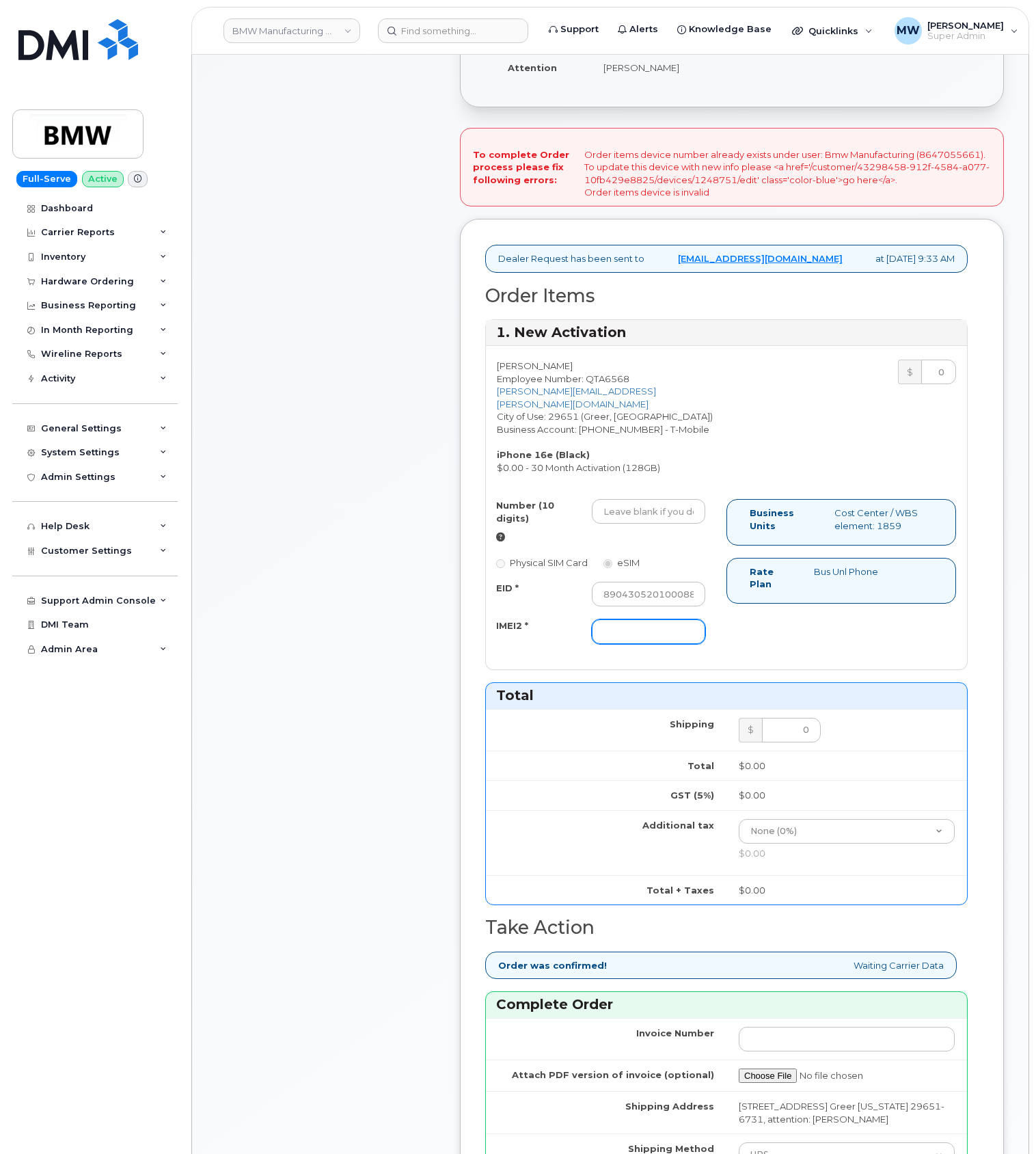
paste input "356312639646008"
type input "356312639646008"
drag, startPoint x: 591, startPoint y: 526, endPoint x: 607, endPoint y: 521, distance: 16.8
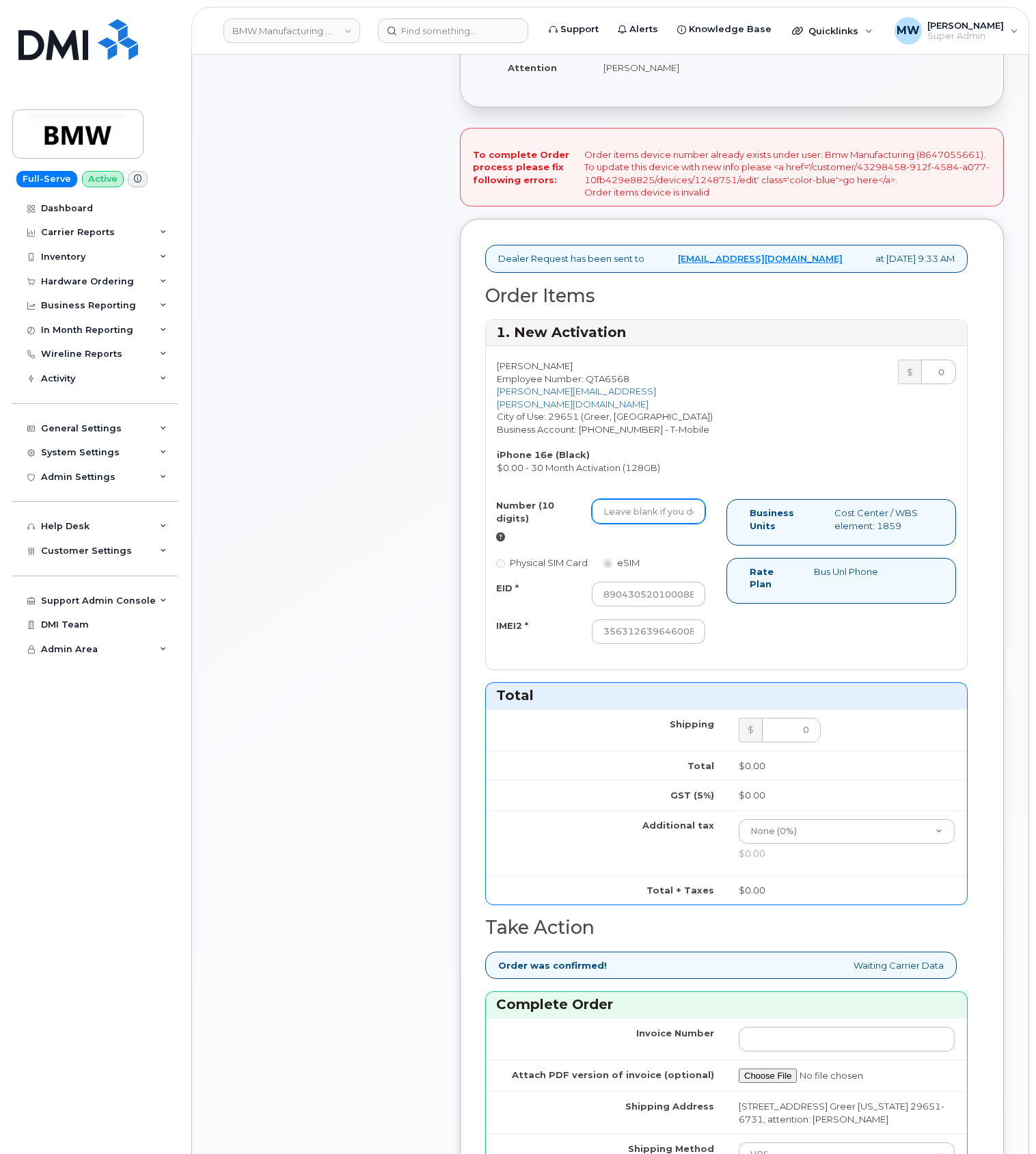
click at [595, 524] on div at bounding box center [648, 511] width 134 height 25
click at [616, 517] on input "Number (10 digits)" at bounding box center [648, 511] width 114 height 25
paste input "864) 705-5661"
click at [654, 517] on input "864) 705-5661" at bounding box center [648, 511] width 114 height 25
type input "8647055661"
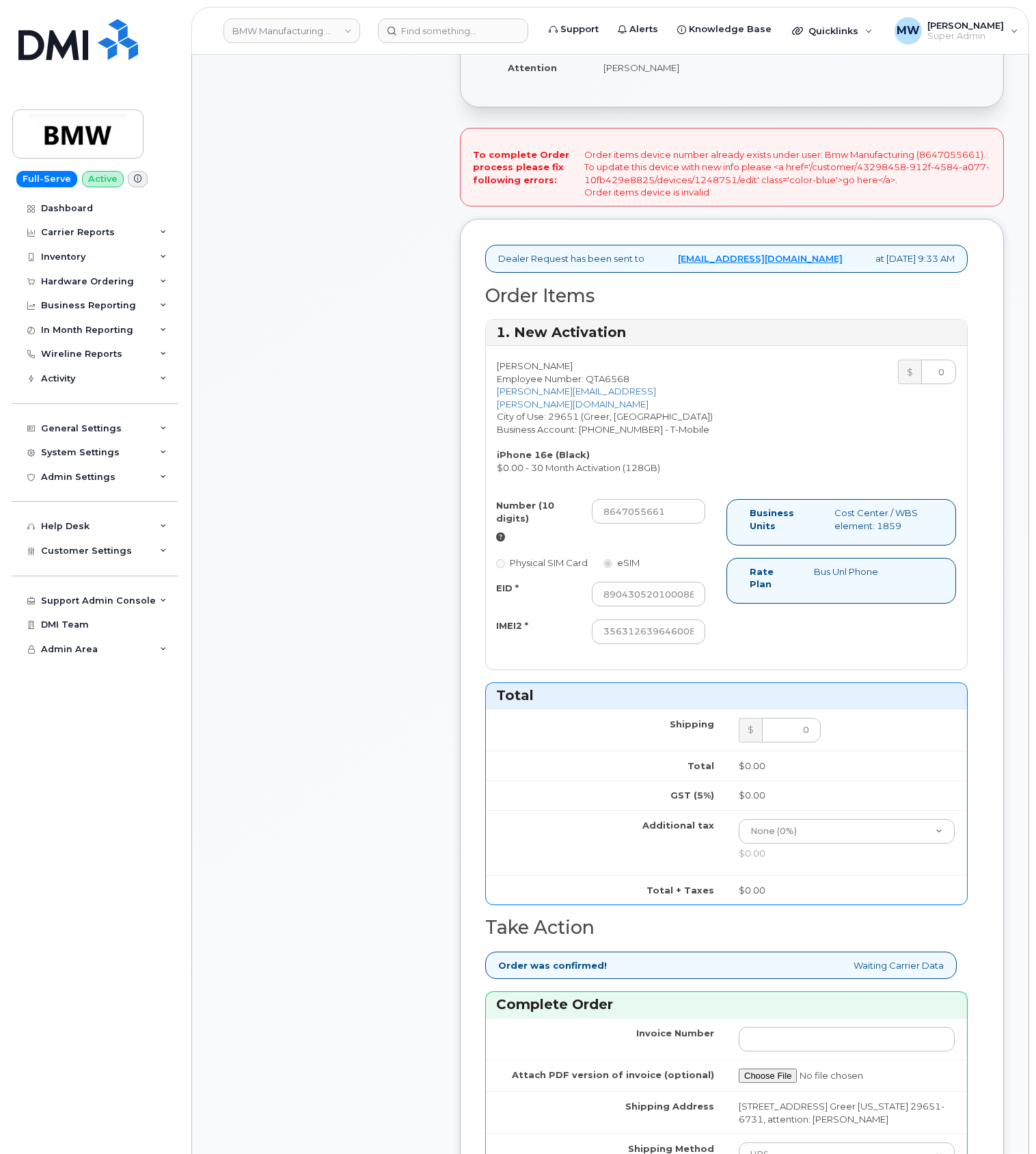
click at [777, 425] on div "Scott Burdette Employee Number: QTA6568 scott.burdette@bmwmc.com City of Use: 2…" at bounding box center [727, 417] width 481 height 115
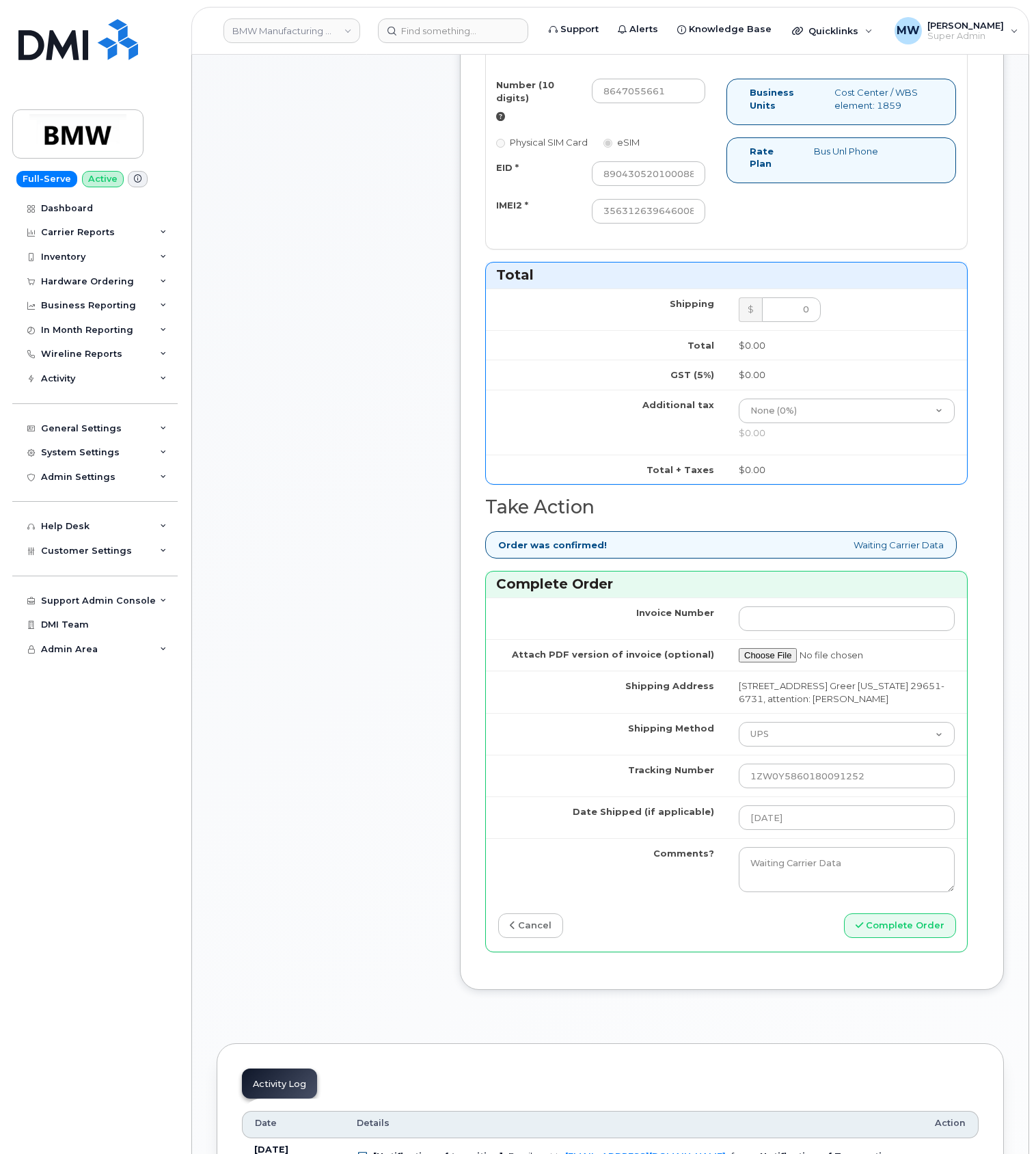
scroll to position [911, 0]
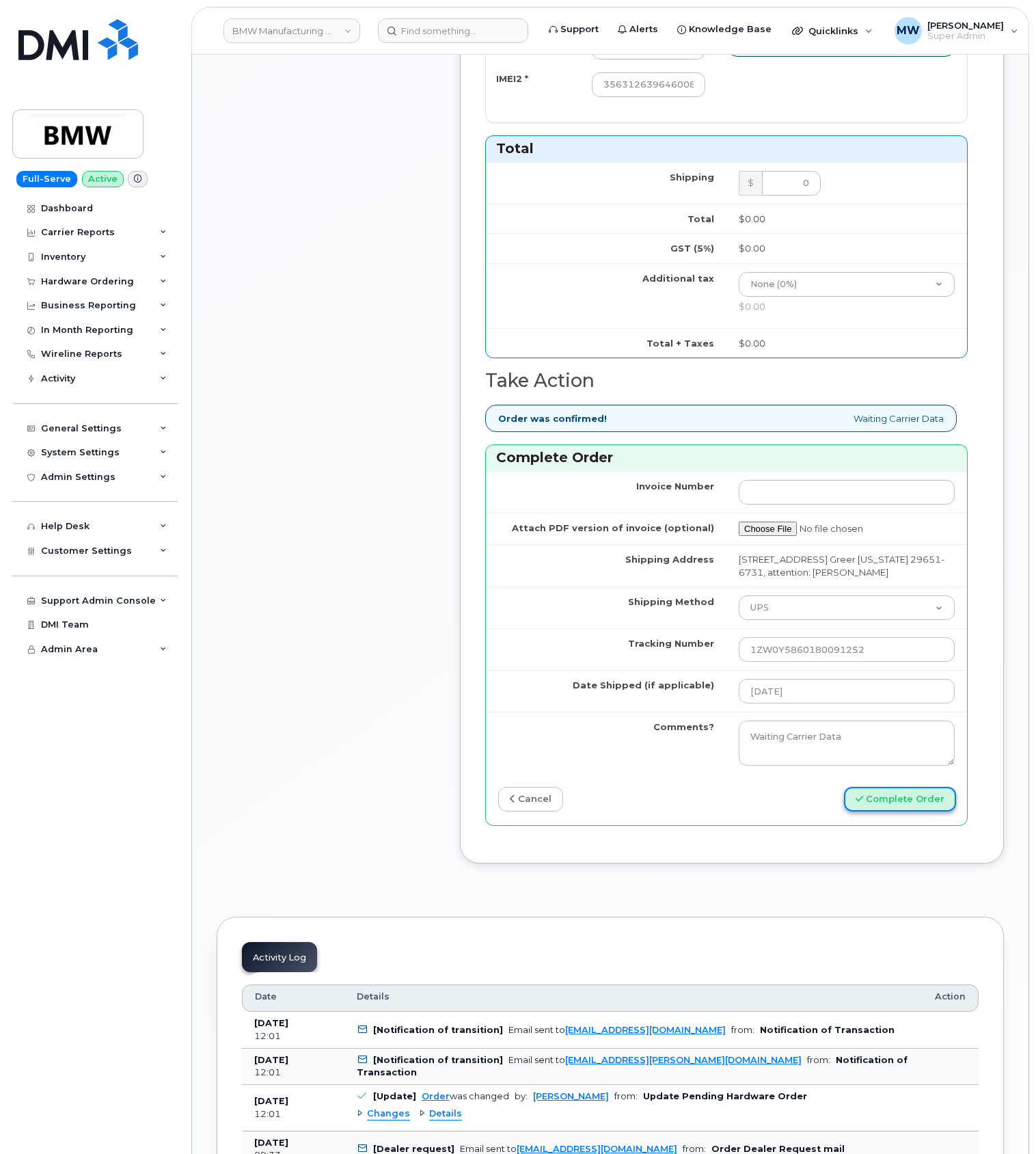
click at [939, 812] on button "Complete Order" at bounding box center [900, 799] width 112 height 26
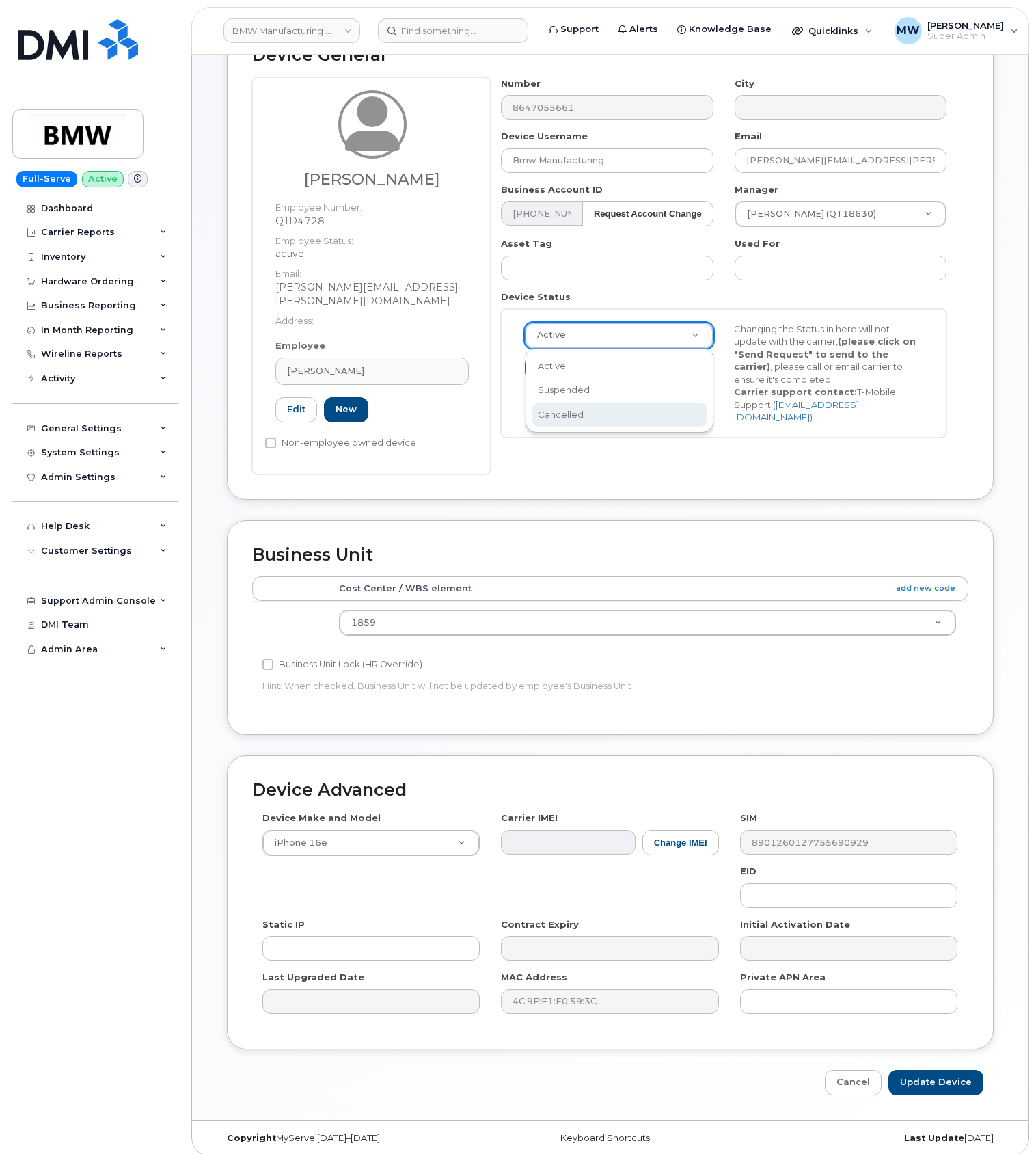
scroll to position [0, 4]
click at [644, 428] on div "Active Suspended Cancelled" at bounding box center [619, 391] width 188 height 84
select select "cancelled"
click at [964, 1076] on input "Update Device" at bounding box center [936, 1082] width 95 height 26
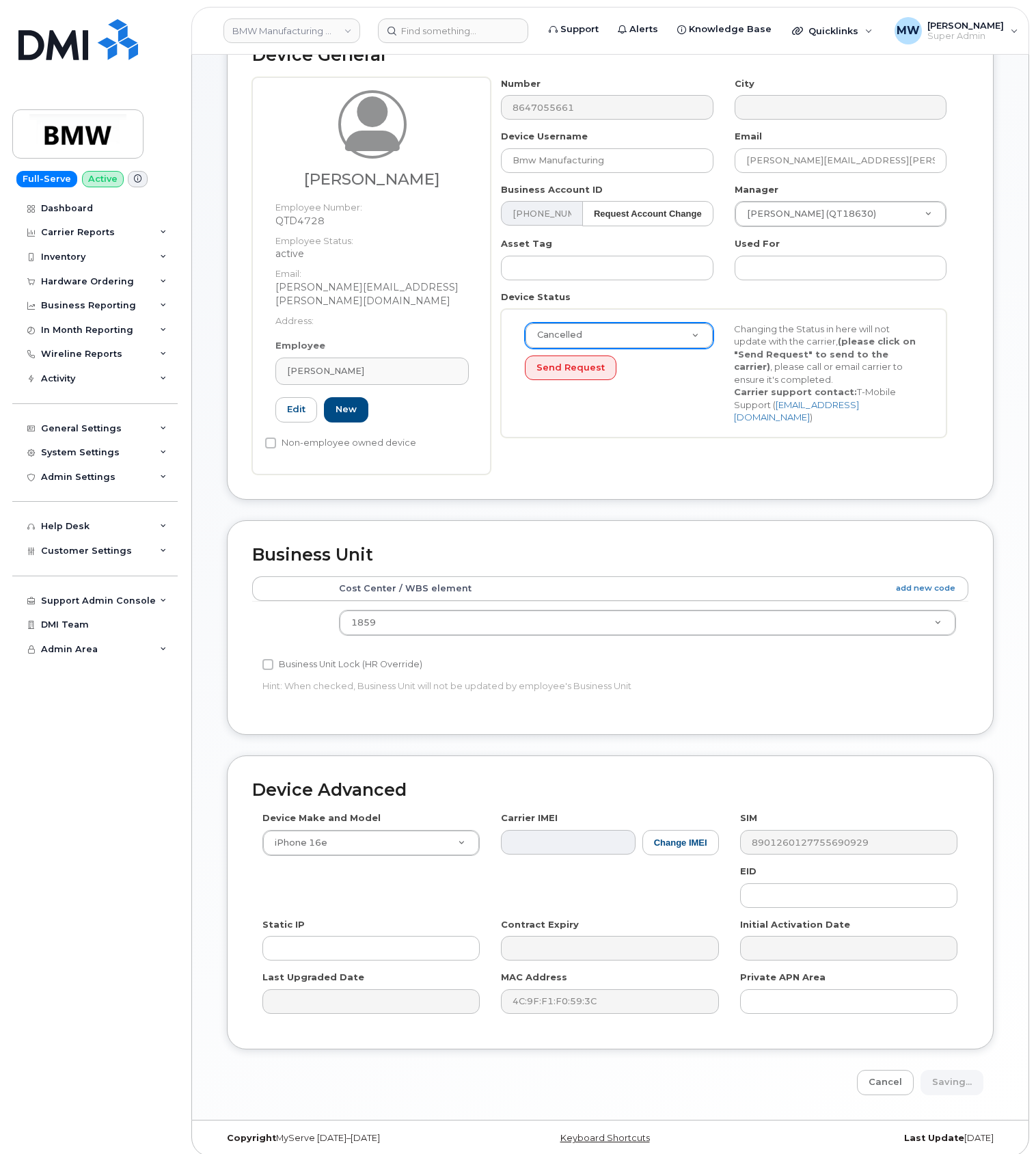
type input "Saving..."
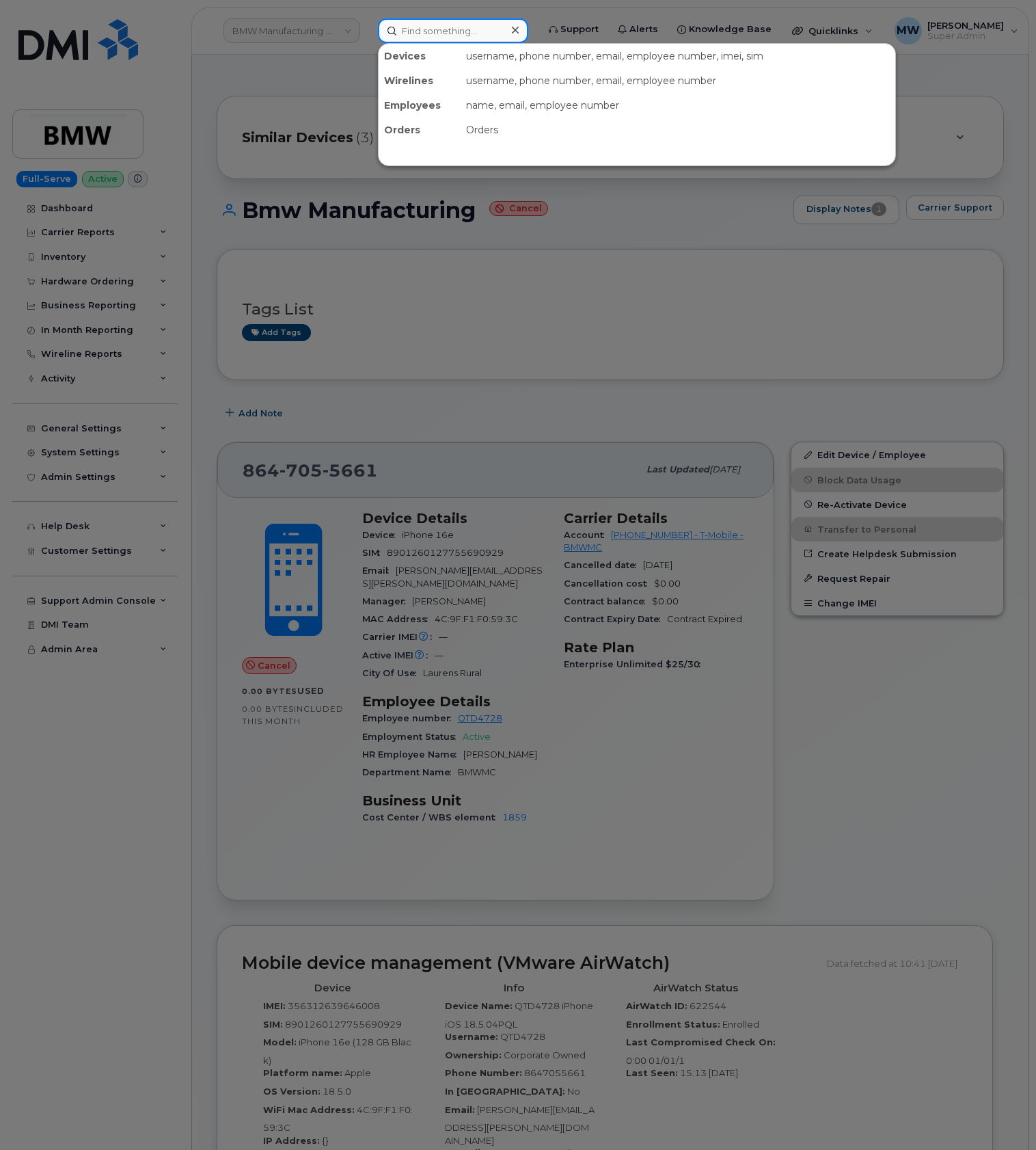
click at [455, 41] on input at bounding box center [453, 31] width 150 height 25
paste input "[PHONE_NUMBER]"
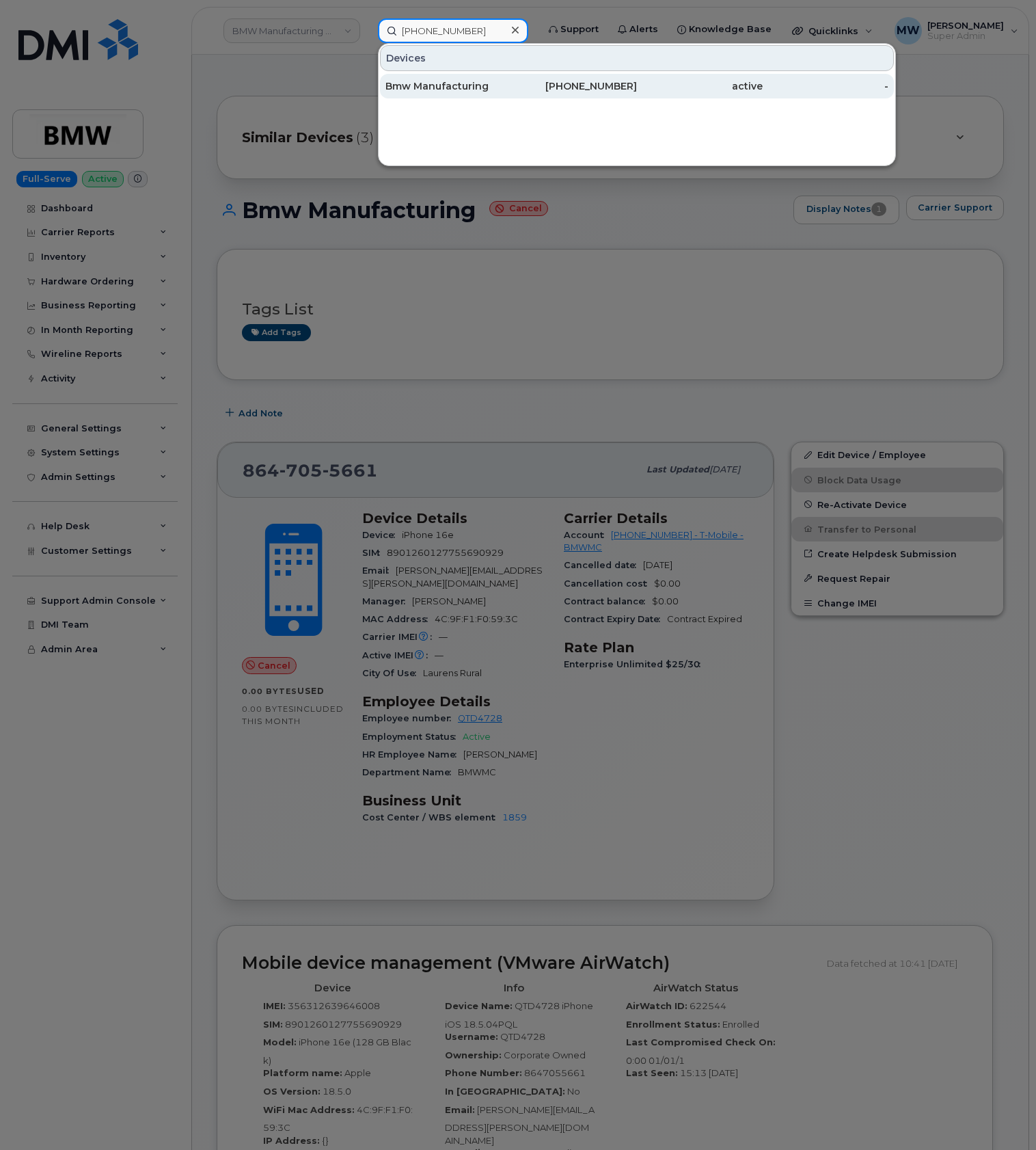
type input "[PHONE_NUMBER]"
click at [504, 93] on div "Bmw Manufacturing" at bounding box center [448, 86] width 126 height 14
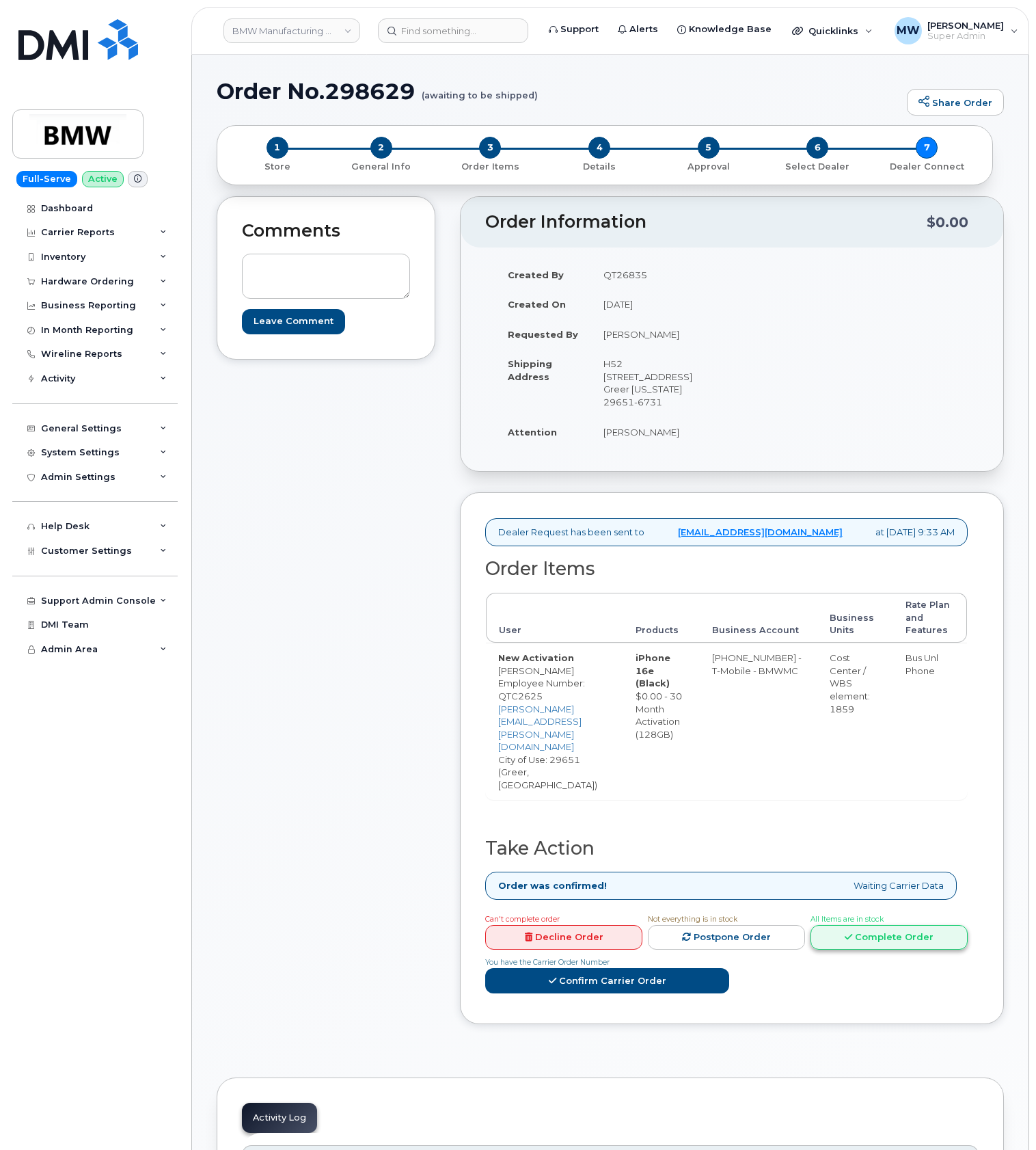
click at [810, 925] on link "Complete Order" at bounding box center [889, 938] width 157 height 26
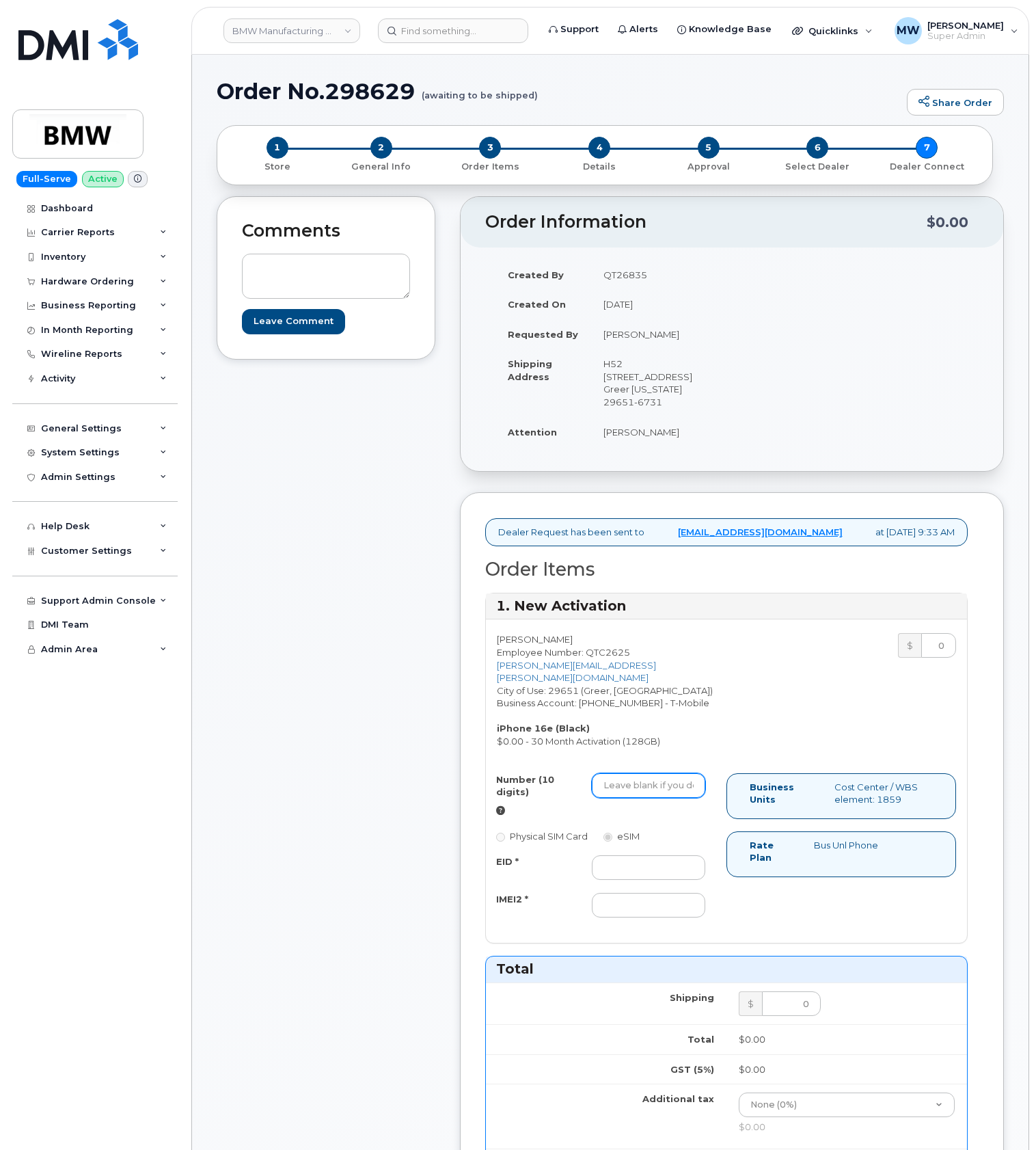
click at [630, 797] on input "Number (10 digits)" at bounding box center [648, 786] width 114 height 25
paste input "(864) 787-2586"
type input "8647872586"
click at [646, 922] on div "Number (10 digits) 8647872586 Physical SIM Card eSIM EID * IMEI2 *" at bounding box center [606, 852] width 241 height 157
drag, startPoint x: 646, startPoint y: 906, endPoint x: 296, endPoint y: 881, distance: 350.9
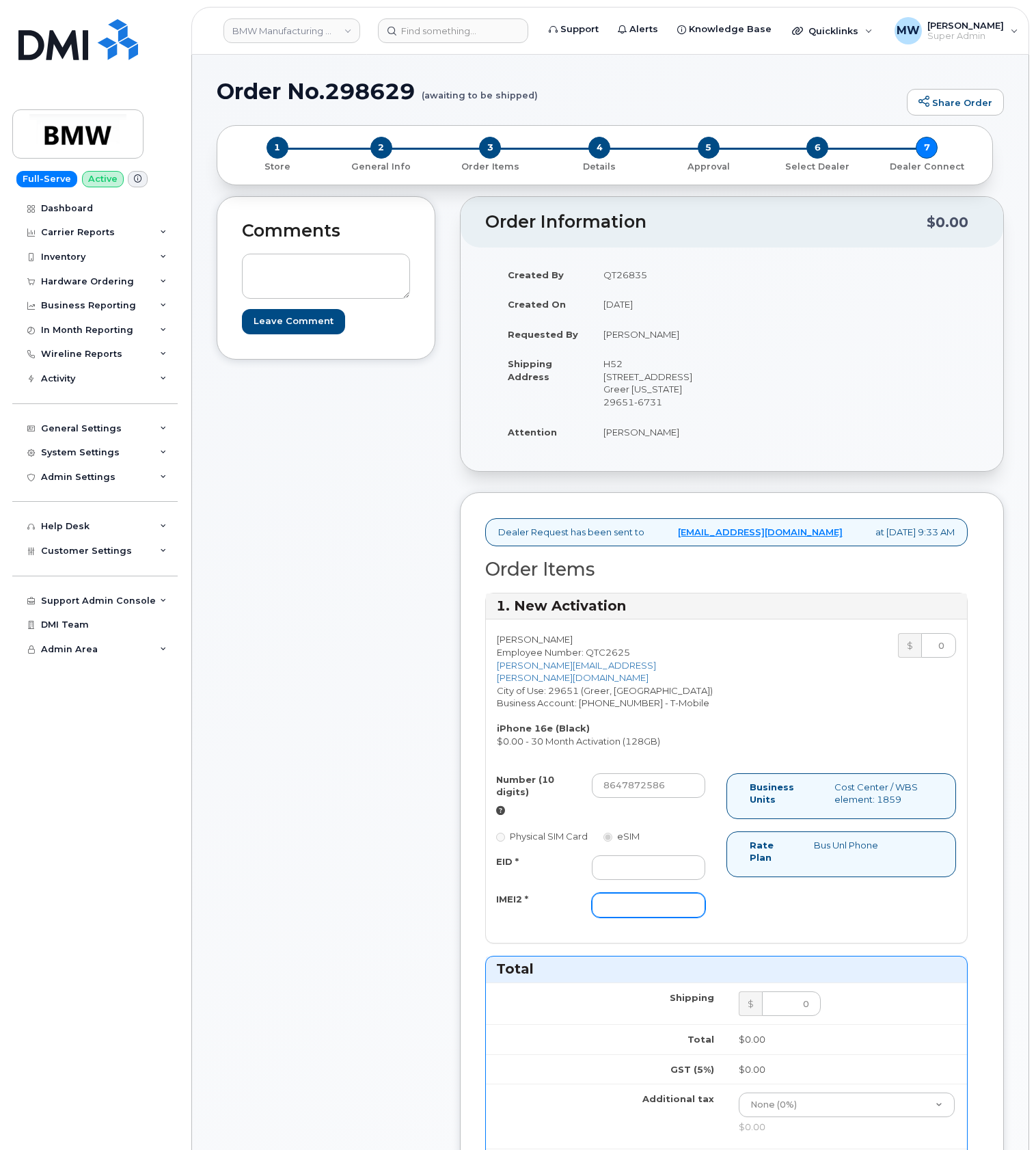
click at [644, 906] on input "IMEI2 *" at bounding box center [648, 905] width 114 height 25
paste input "356312638089671"
type input "356312638089671"
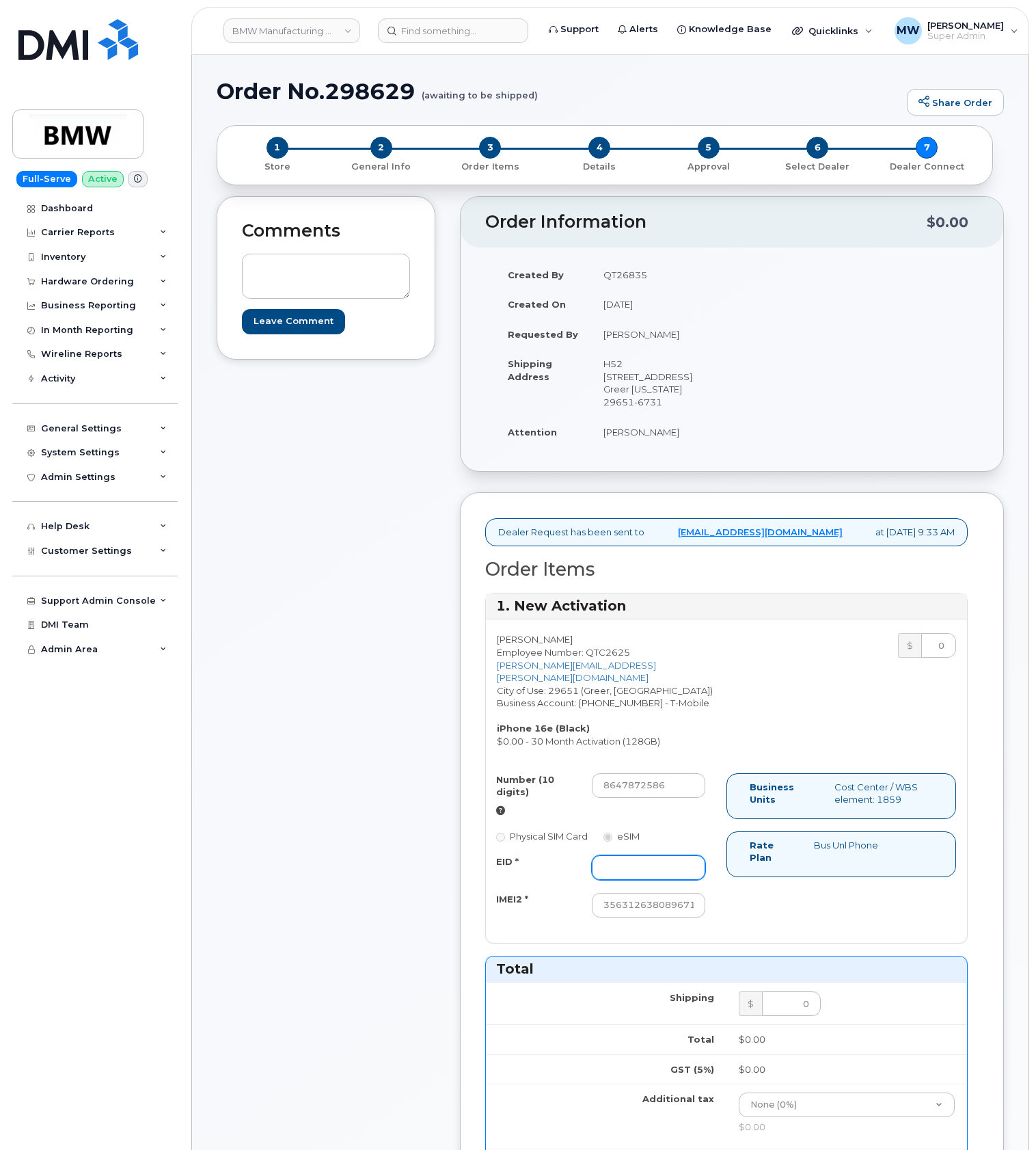
click at [697, 877] on input "EID *" at bounding box center [648, 868] width 114 height 25
paste input "89043052010008889625002009401774"
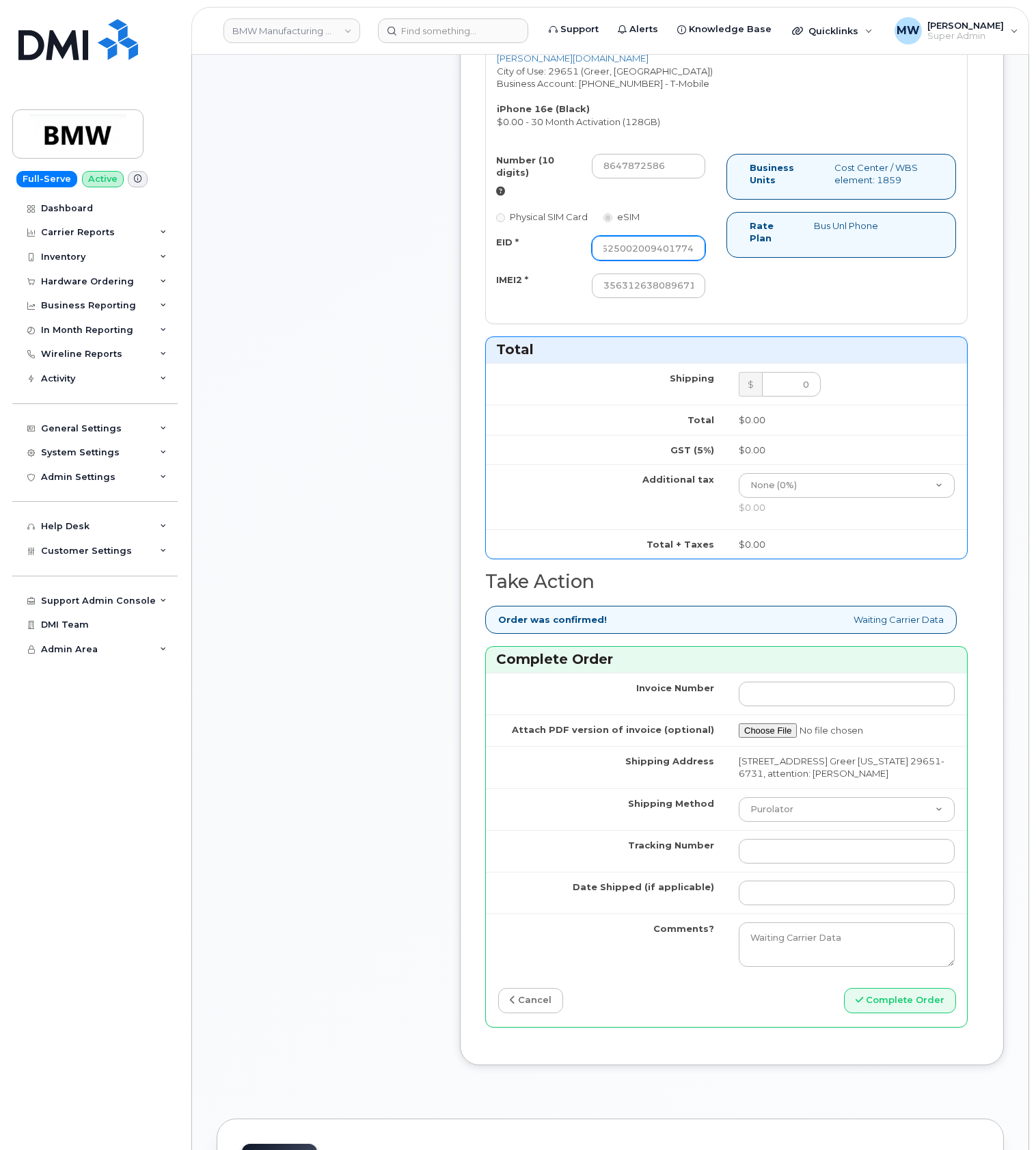
scroll to position [638, 0]
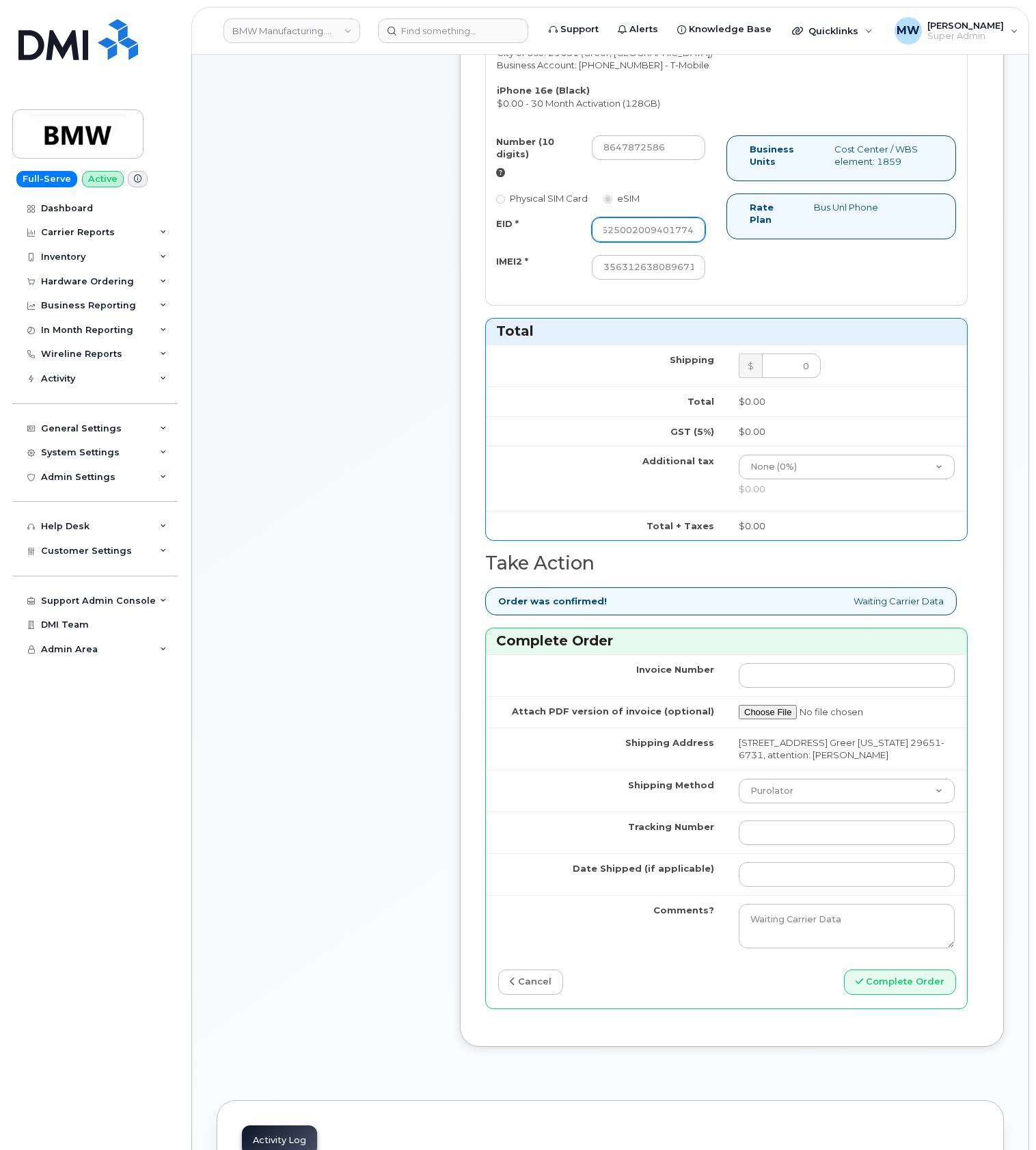
type input "89043052010008889625002009401774"
click at [766, 803] on select "Purolator UPS FedEx Canada Post Courier Other Drop Off Pick Up" at bounding box center [846, 791] width 216 height 25
select select "UPS"
click at [739, 797] on select "Purolator UPS FedEx Canada Post Courier Other Drop Off Pick Up" at bounding box center [846, 791] width 216 height 25
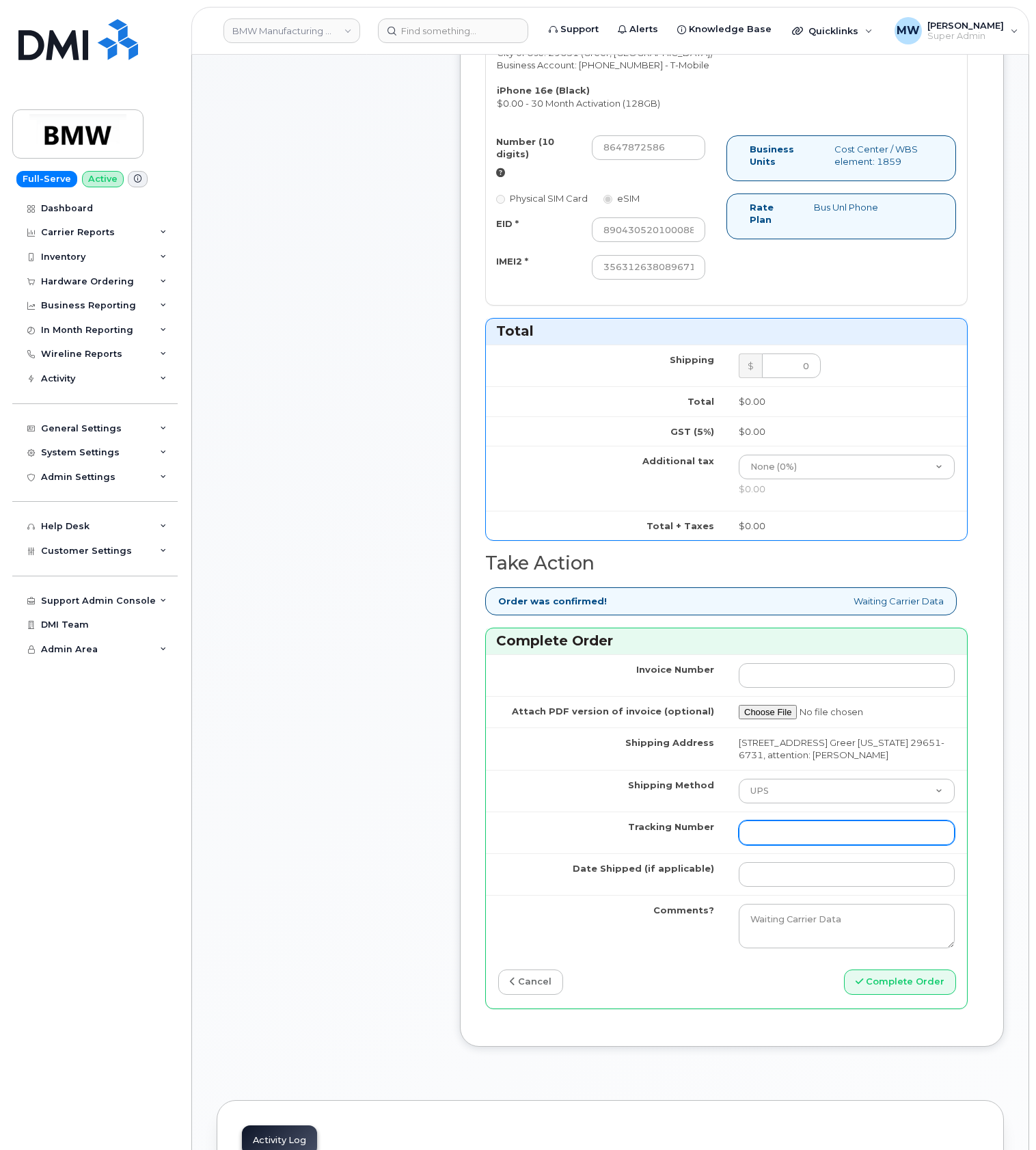
click at [779, 845] on input "Tracking Number" at bounding box center [846, 833] width 216 height 25
paste input "1ZW0Y5860180091109"
type input "1ZW0Y5860180091109"
click at [792, 886] on input "Date Shipped (if applicable)" at bounding box center [846, 875] width 216 height 25
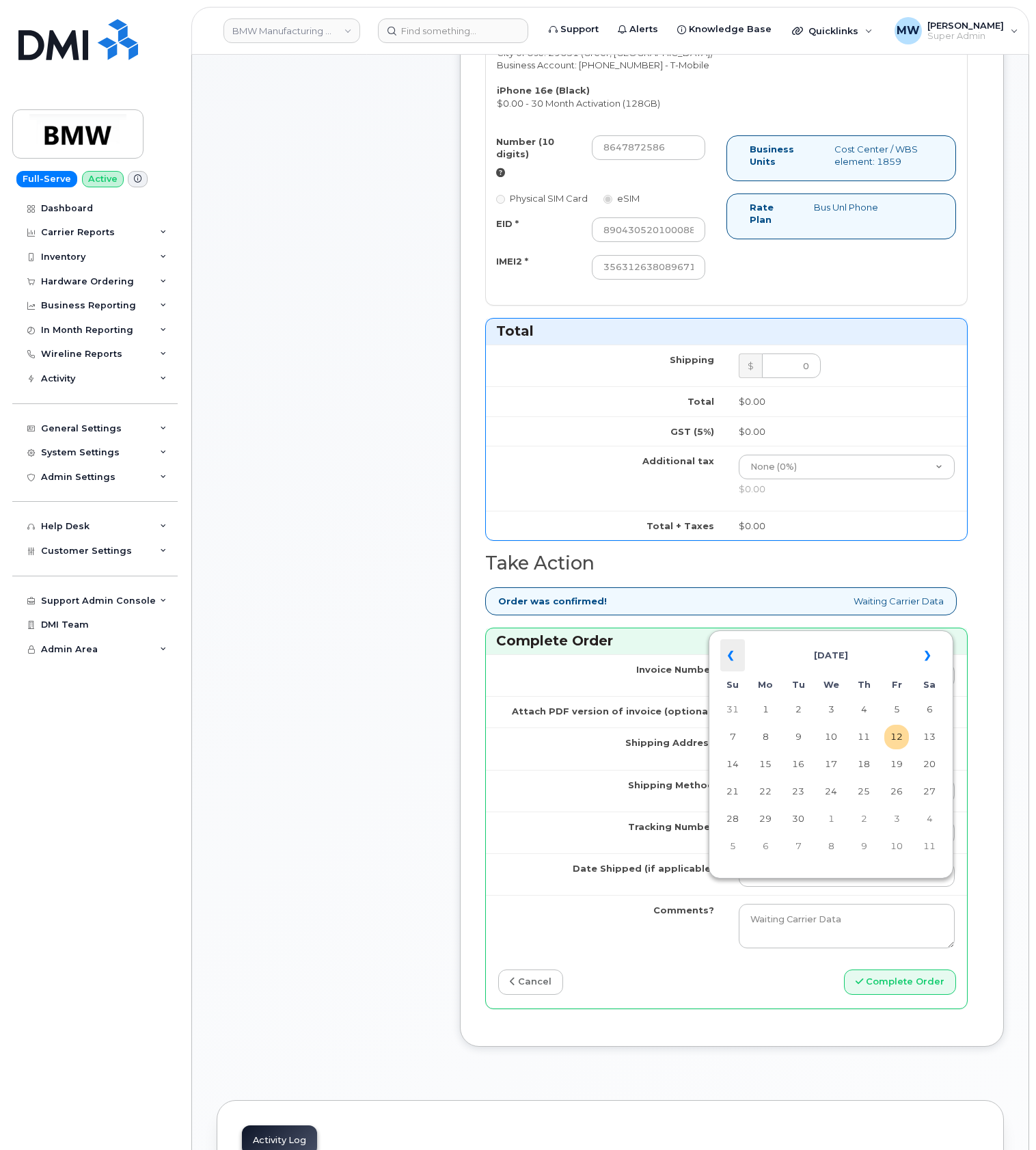
click at [737, 655] on th "«" at bounding box center [733, 656] width 25 height 33
click at [794, 818] on td "26" at bounding box center [799, 819] width 25 height 25
type input "2025-08-26"
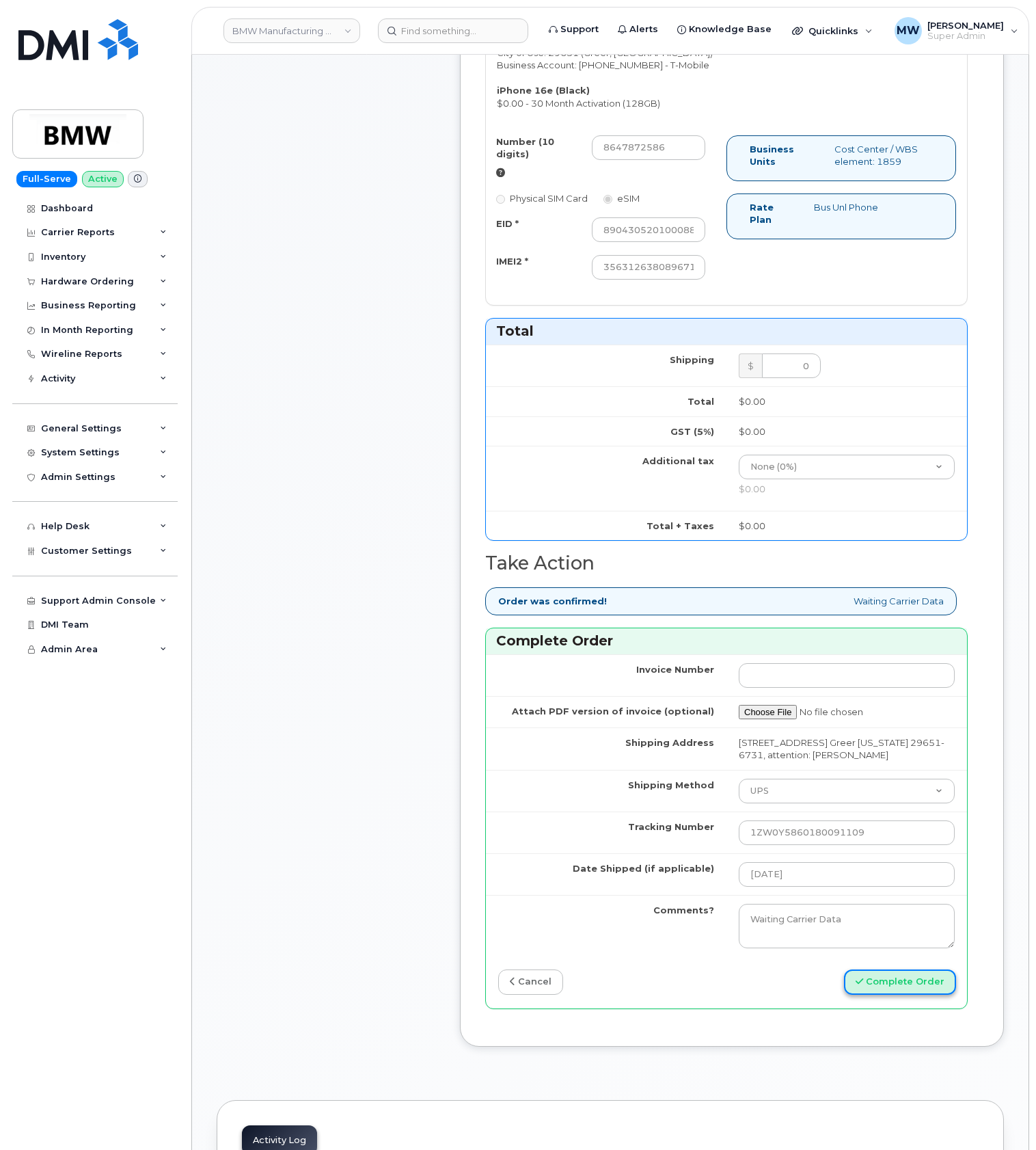
click at [873, 990] on button "Complete Order" at bounding box center [900, 982] width 112 height 26
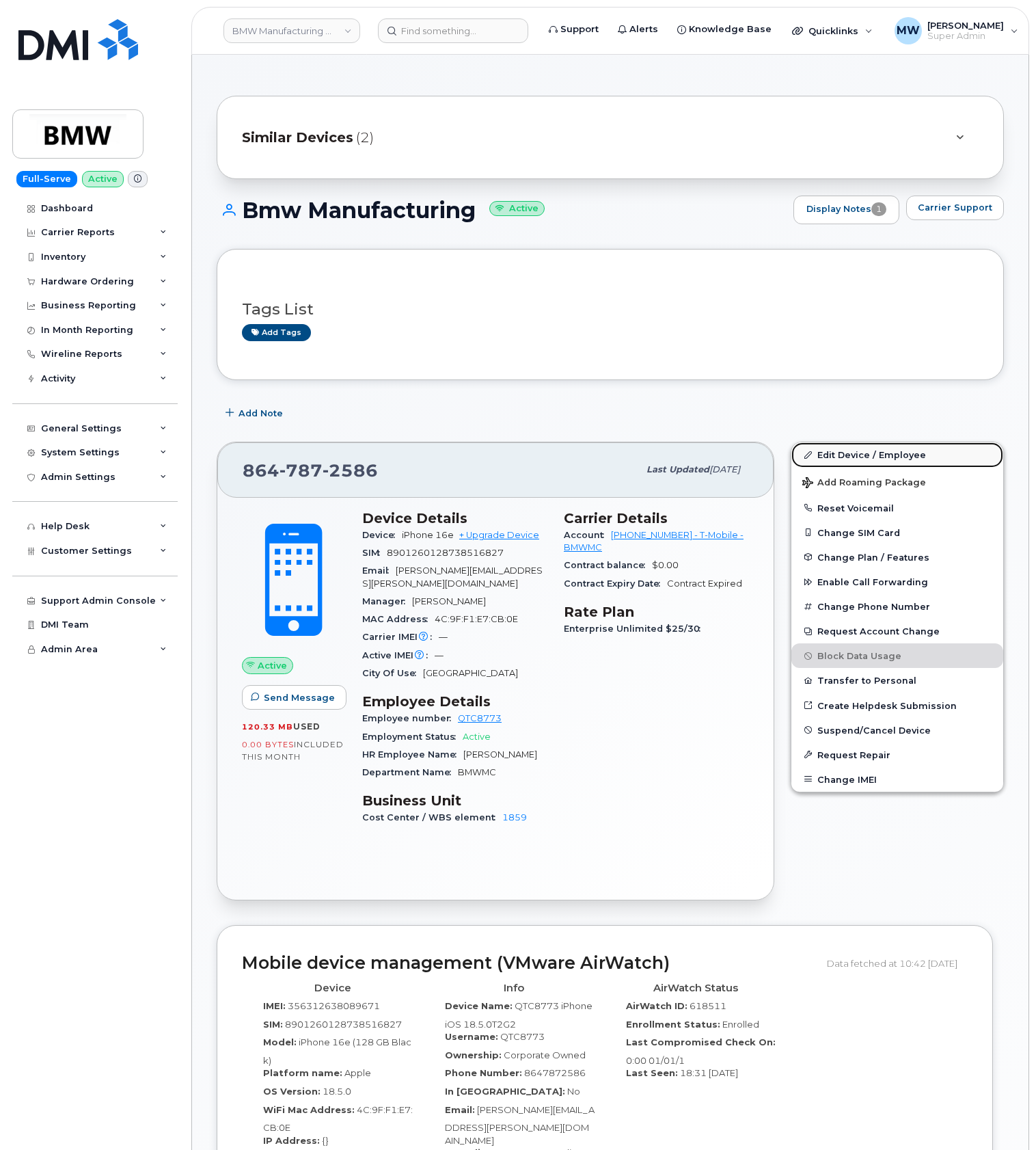
click at [890, 460] on link "Edit Device / Employee" at bounding box center [897, 455] width 212 height 25
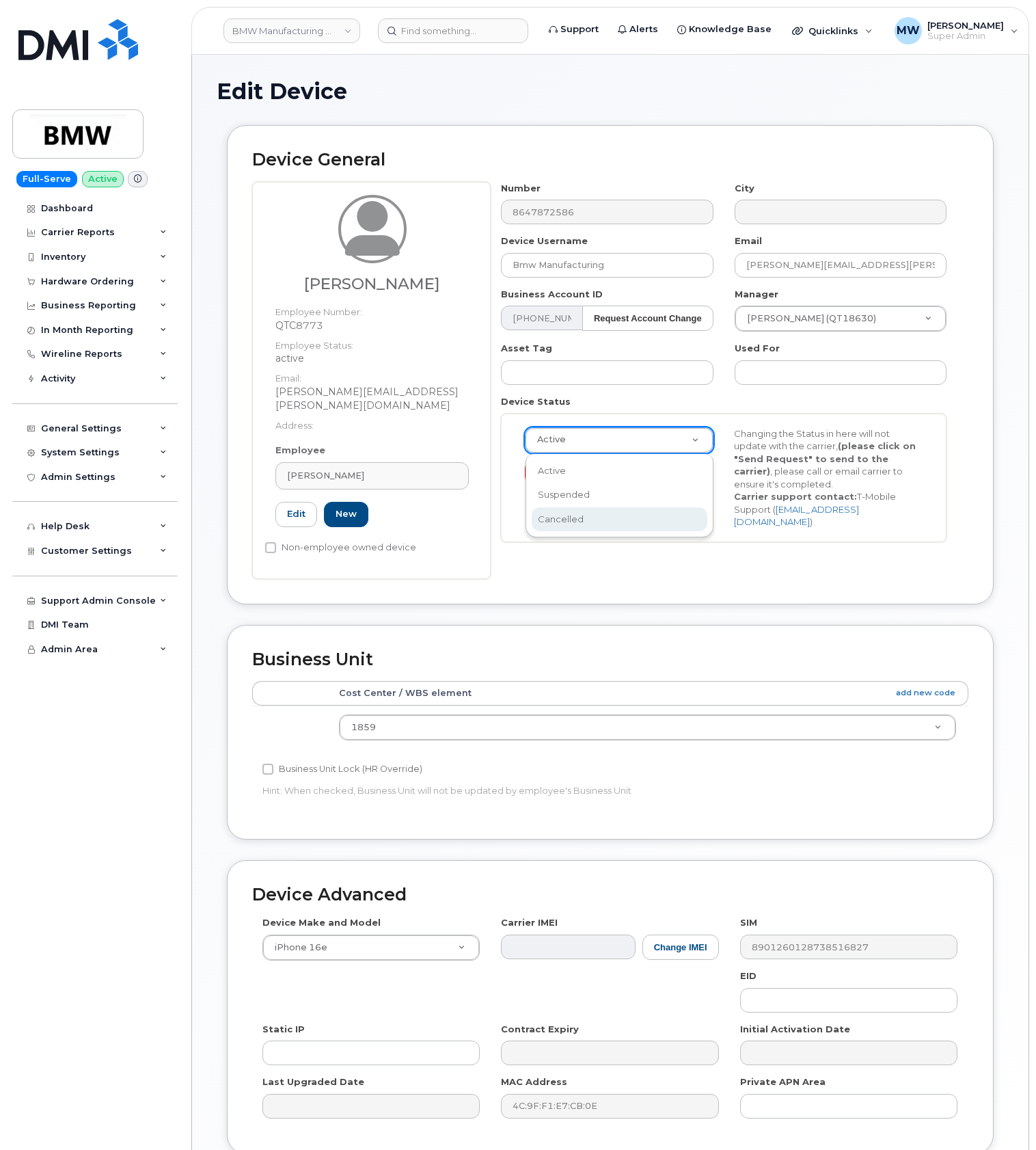
scroll to position [0, 4]
select select "cancelled"
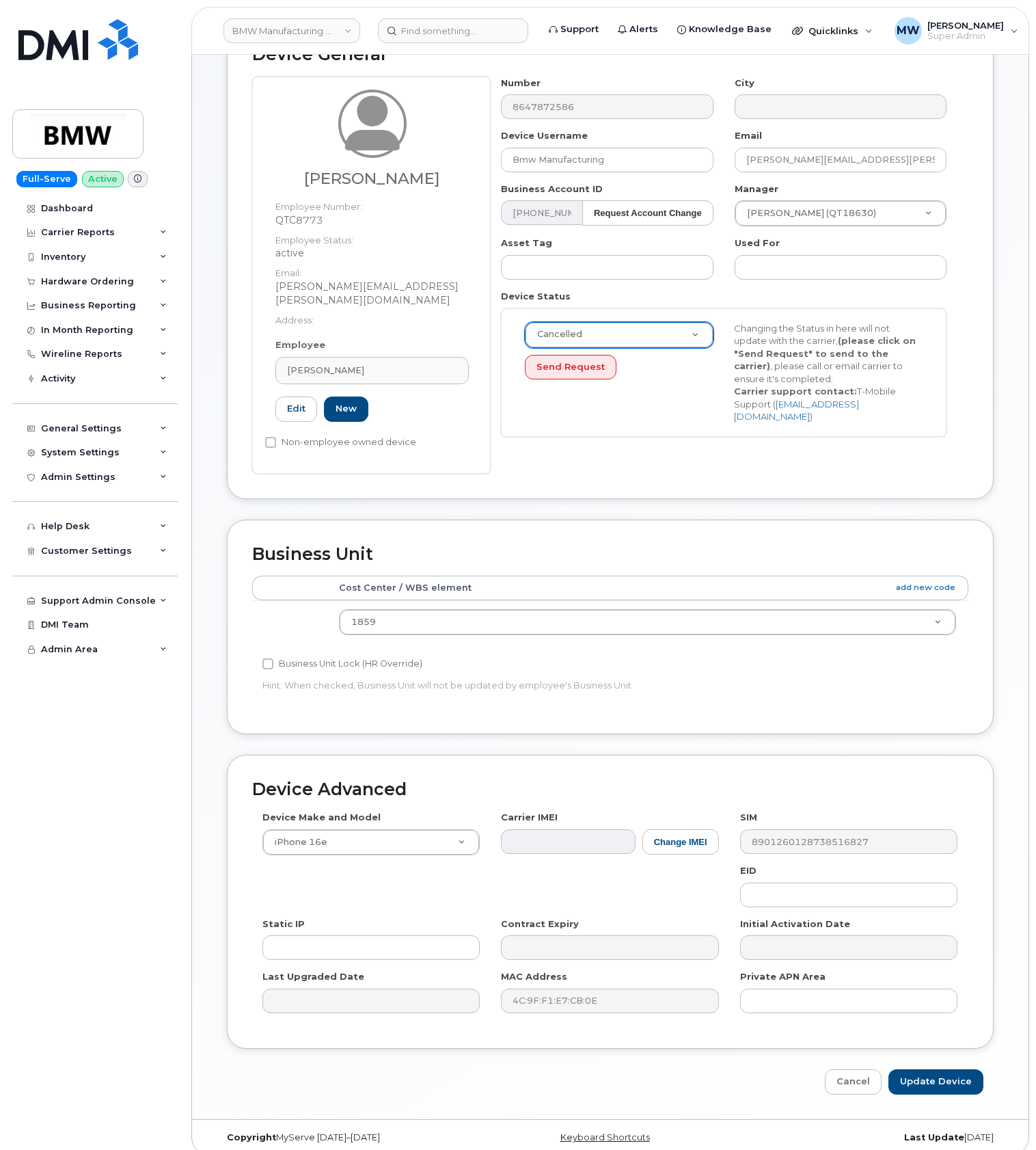
scroll to position [108, 0]
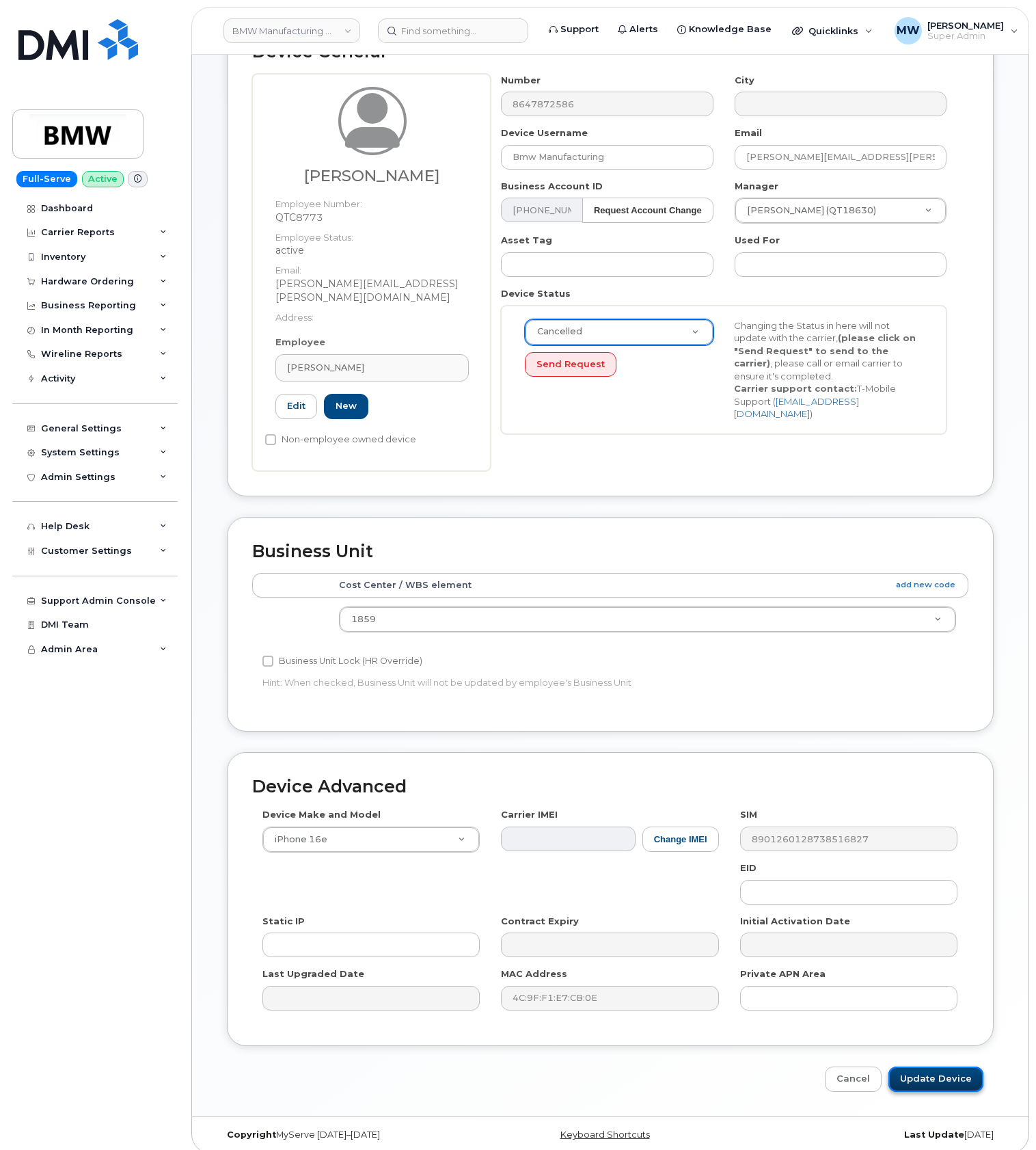
click at [919, 1075] on input "Update Device" at bounding box center [936, 1079] width 95 height 26
type input "Saving..."
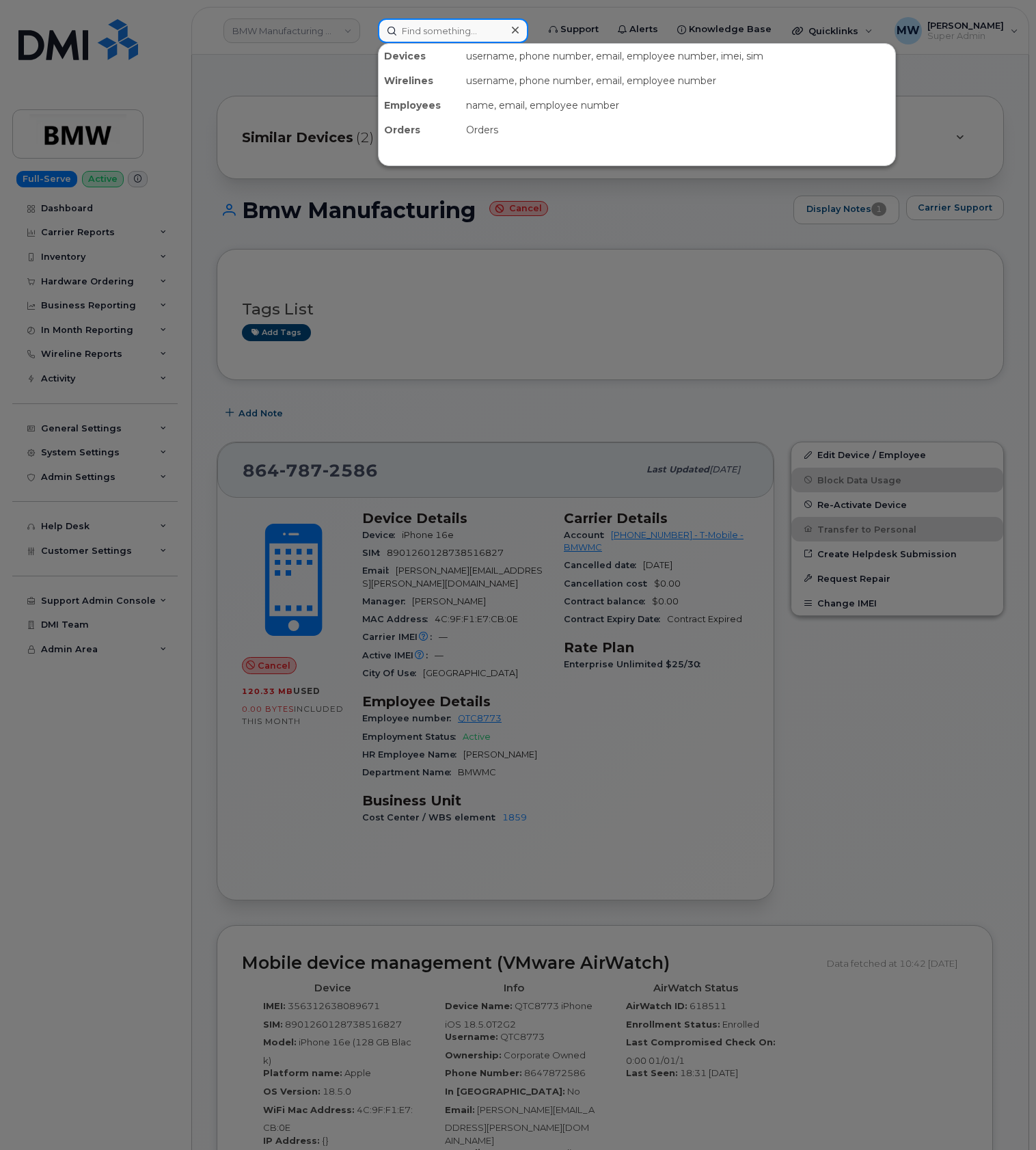
click at [486, 29] on input at bounding box center [453, 31] width 150 height 25
paste input "864) 652-0835"
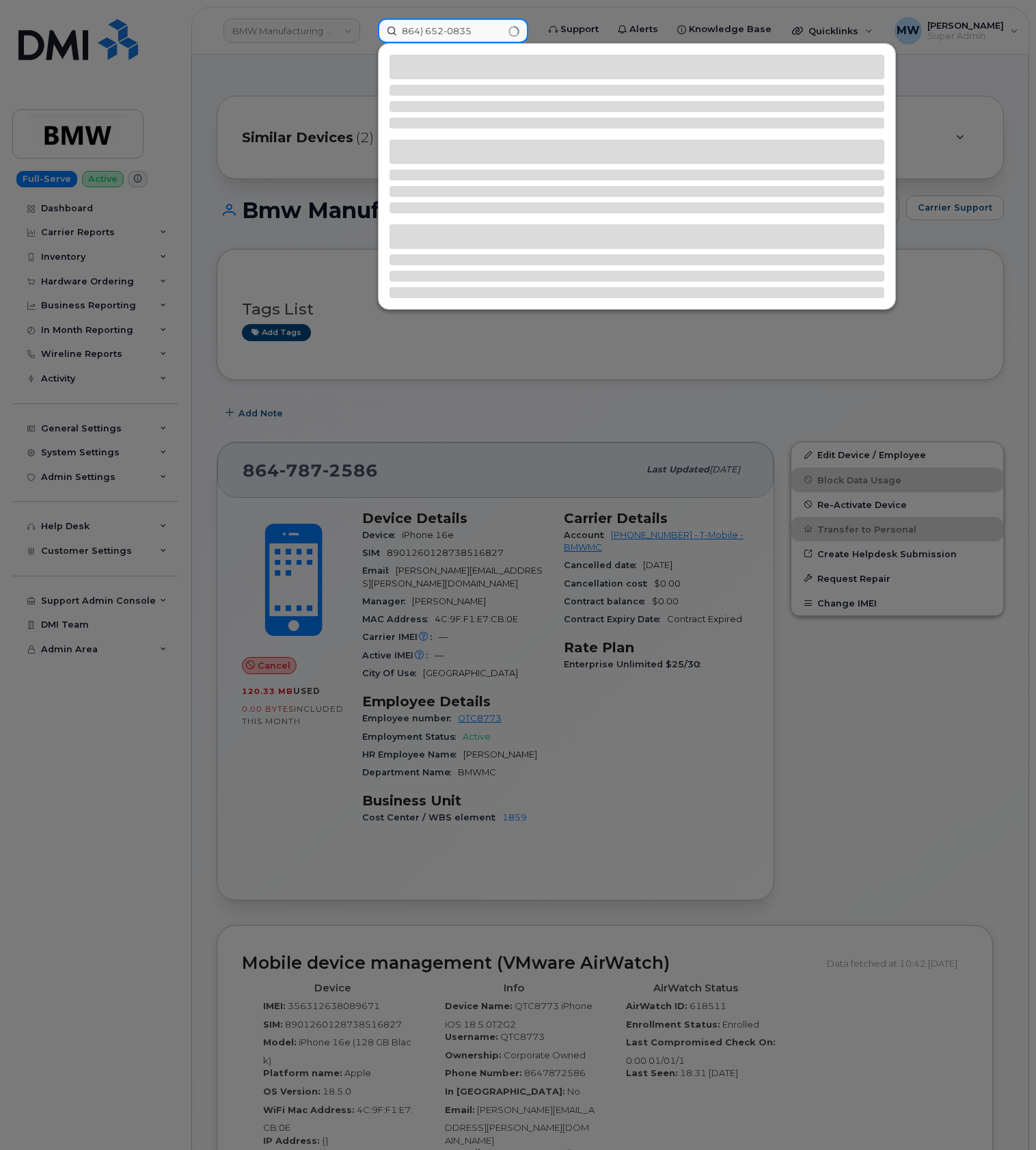
type input "864) 652-0835"
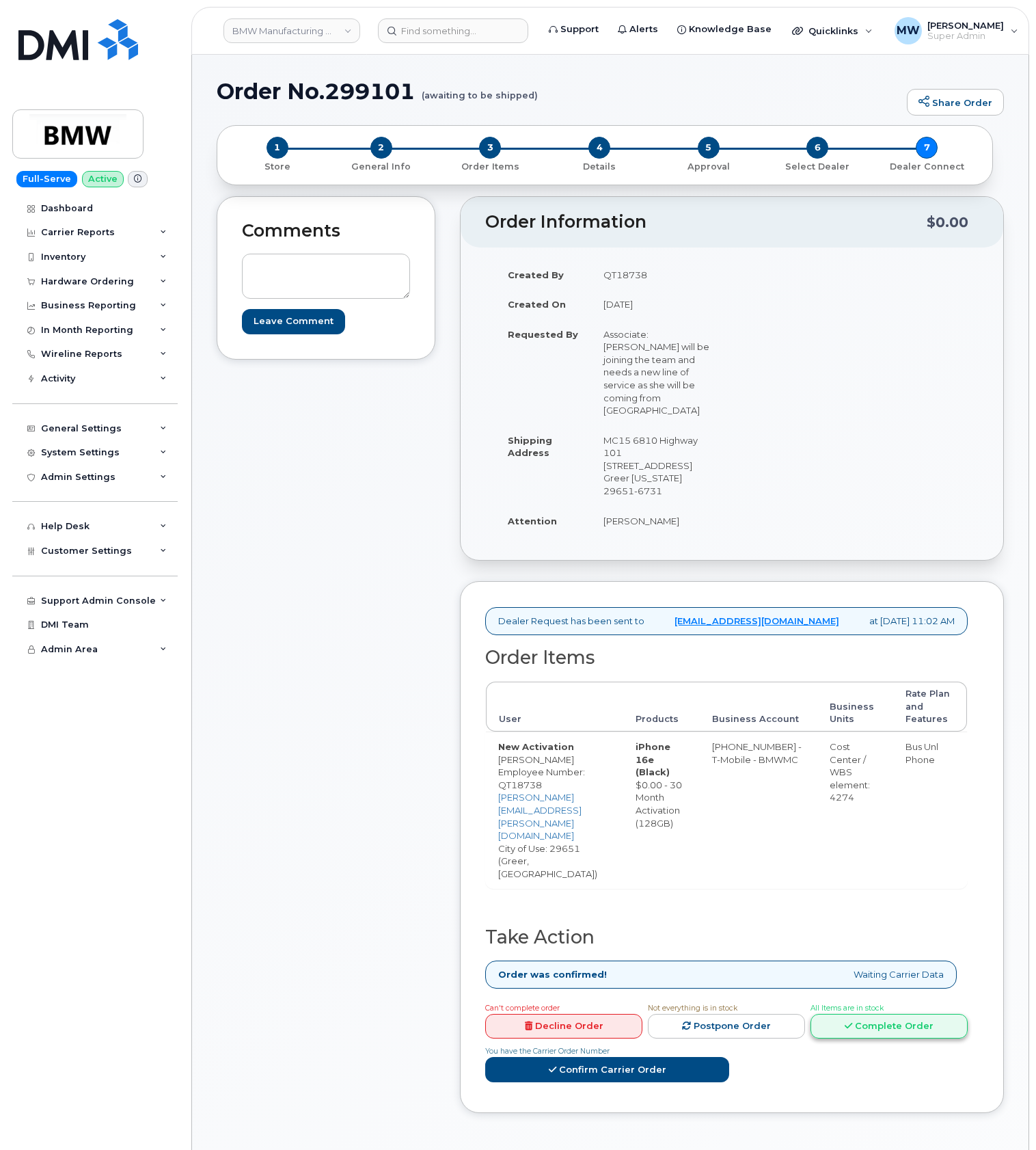
click at [810, 1014] on link "Complete Order" at bounding box center [889, 1027] width 157 height 26
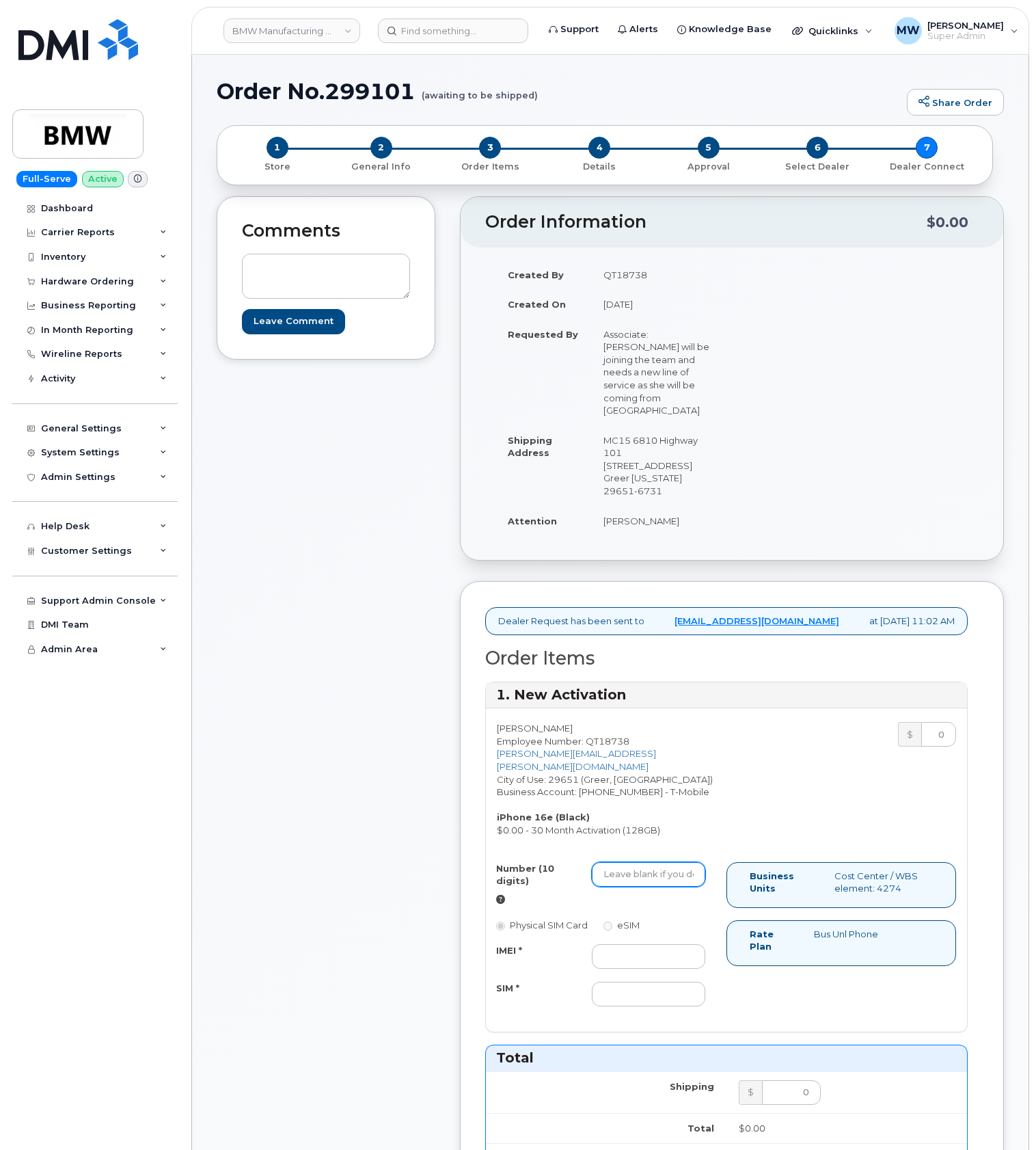
click at [676, 862] on input "Number (10 digits)" at bounding box center [648, 875] width 114 height 25
paste input "864) 652-0835"
type input "8646520835"
click at [646, 962] on div "IMEI * SIM *" at bounding box center [601, 975] width 230 height 62
click at [648, 950] on input "IMEI *" at bounding box center [648, 957] width 114 height 25
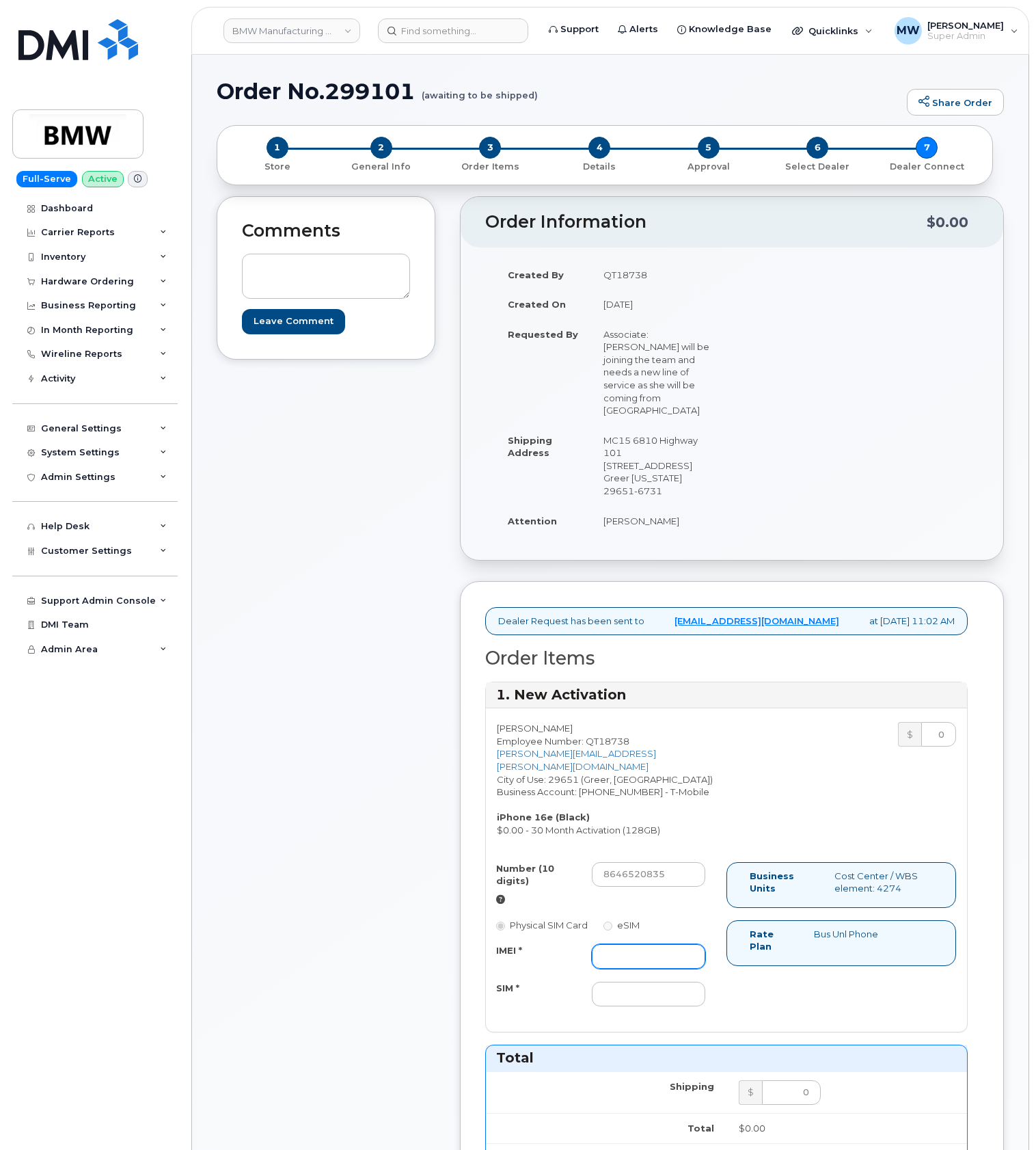
paste input "358017328287117"
type input "358017328287117"
click at [668, 985] on input "SIM *" at bounding box center [648, 994] width 114 height 25
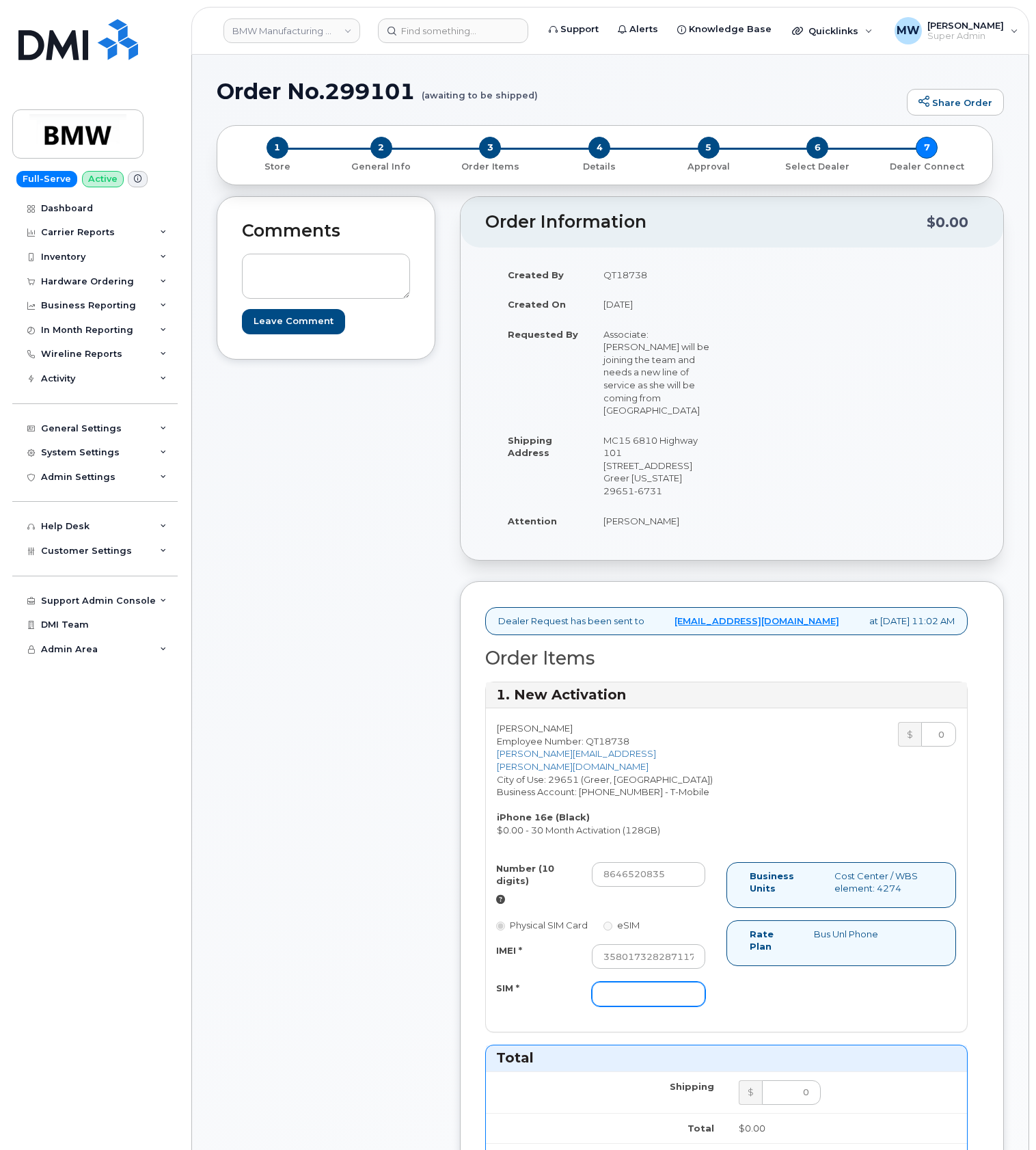
type input "NA"
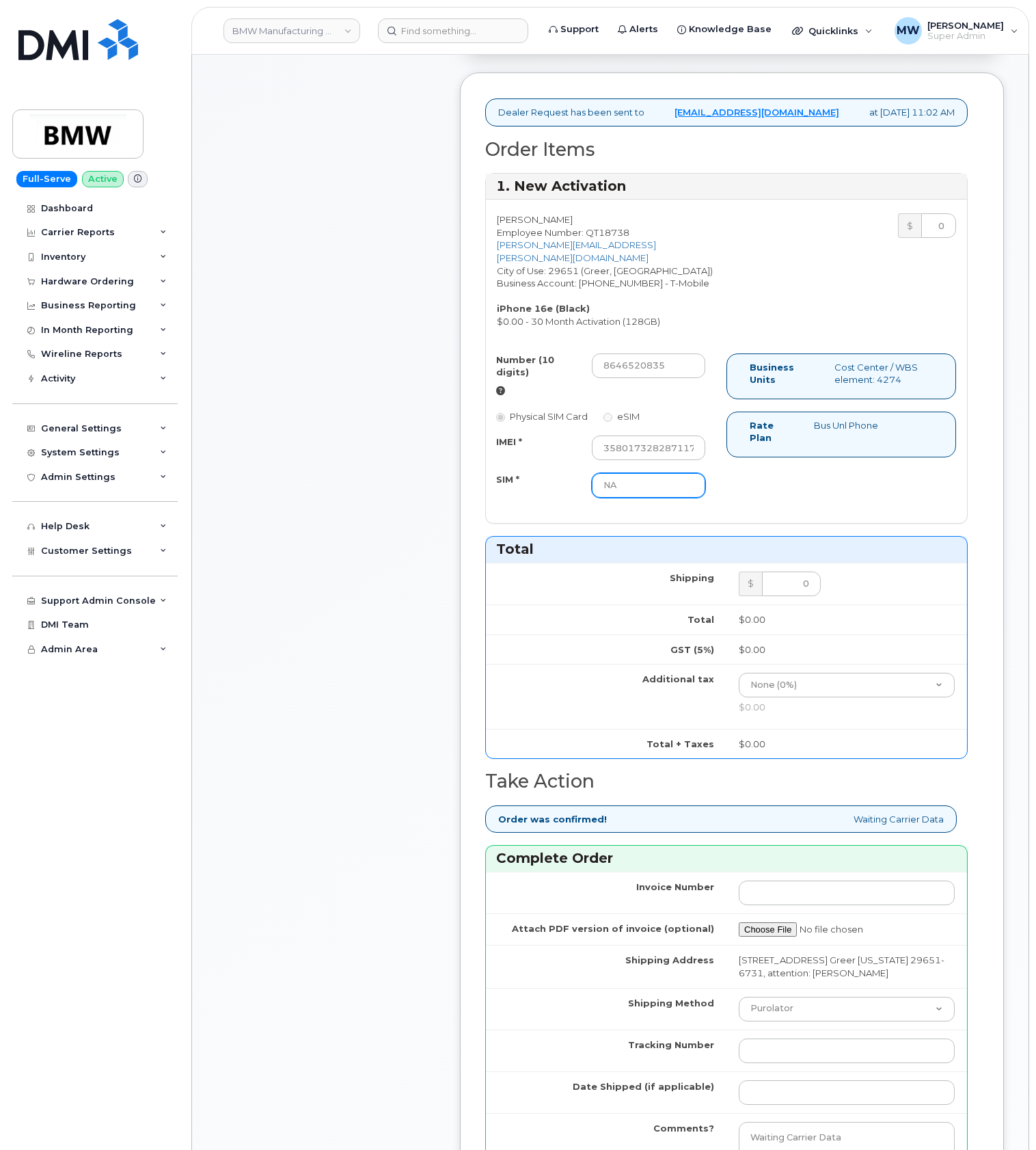
scroll to position [547, 0]
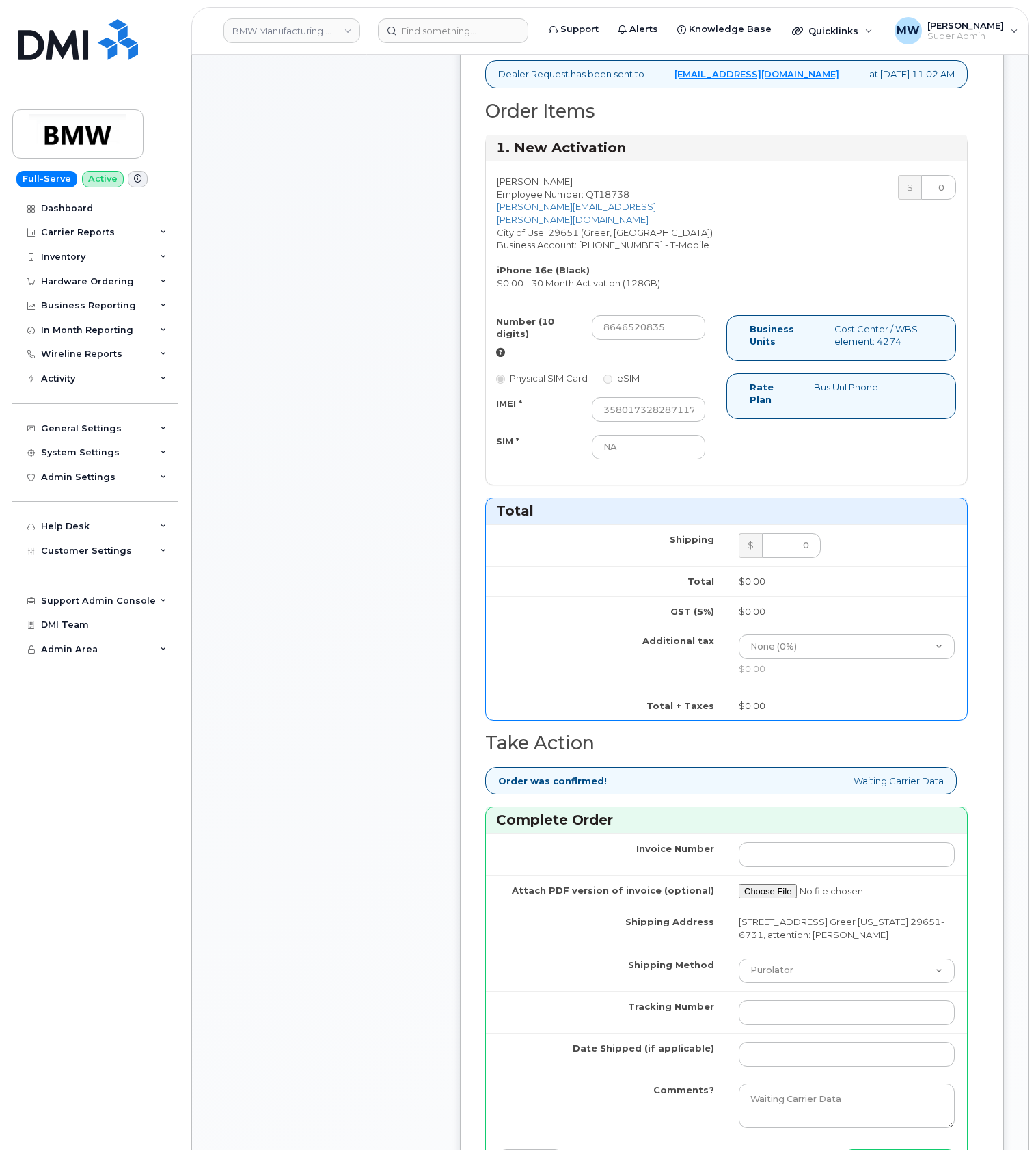
drag, startPoint x: 790, startPoint y: 962, endPoint x: 796, endPoint y: 995, distance: 33.5
click at [790, 964] on td "Purolator UPS FedEx Canada Post Courier Other Drop Off Pick Up" at bounding box center [846, 971] width 241 height 41
click at [791, 972] on select "Purolator UPS FedEx Canada Post Courier Other Drop Off Pick Up" at bounding box center [846, 971] width 216 height 25
select select "UPS"
click at [739, 963] on select "Purolator UPS FedEx Canada Post Courier Other Drop Off Pick Up" at bounding box center [846, 971] width 216 height 25
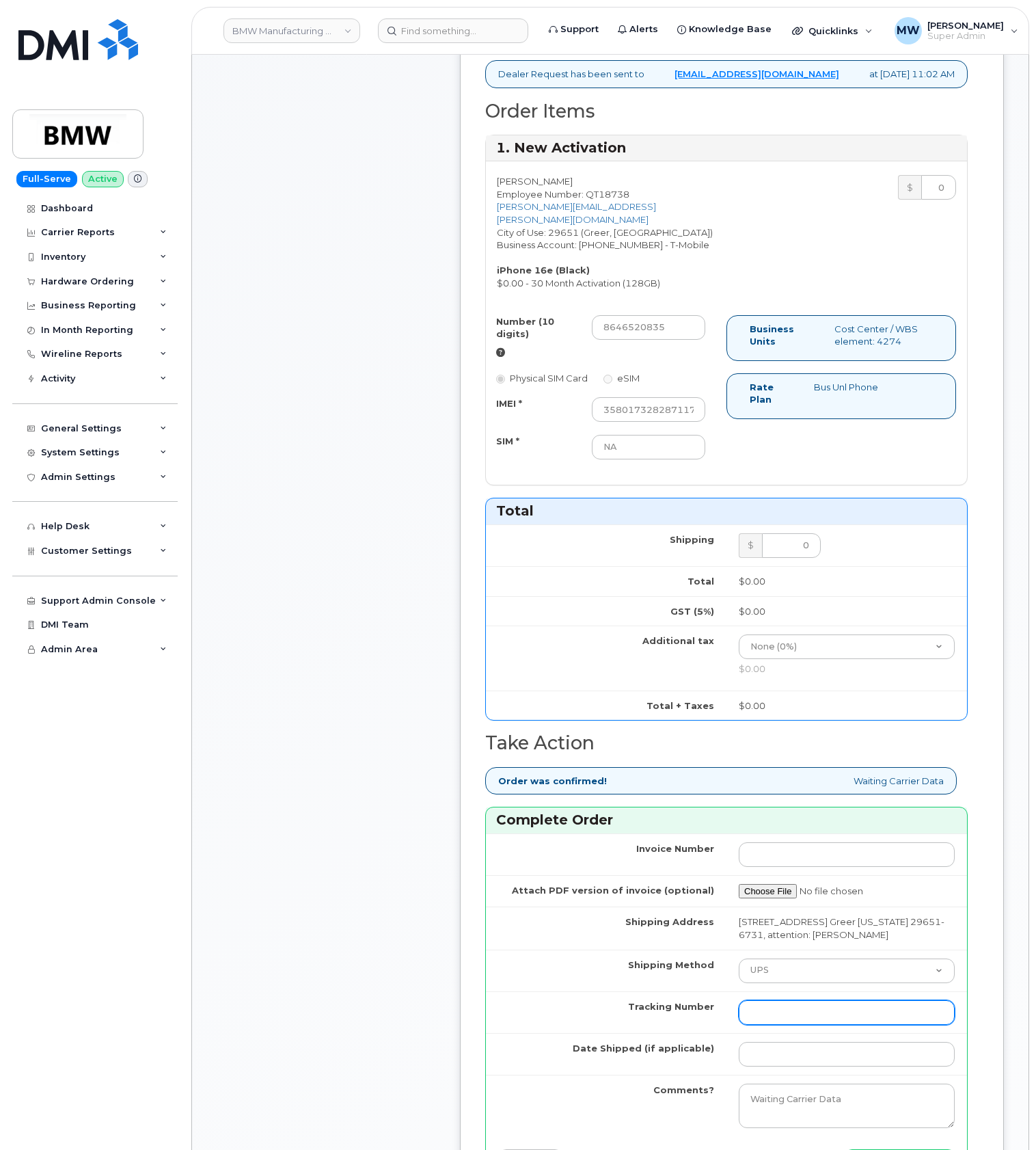
click at [800, 1018] on input "Tracking Number" at bounding box center [846, 1013] width 216 height 25
paste input "1ZE4B2501380213217"
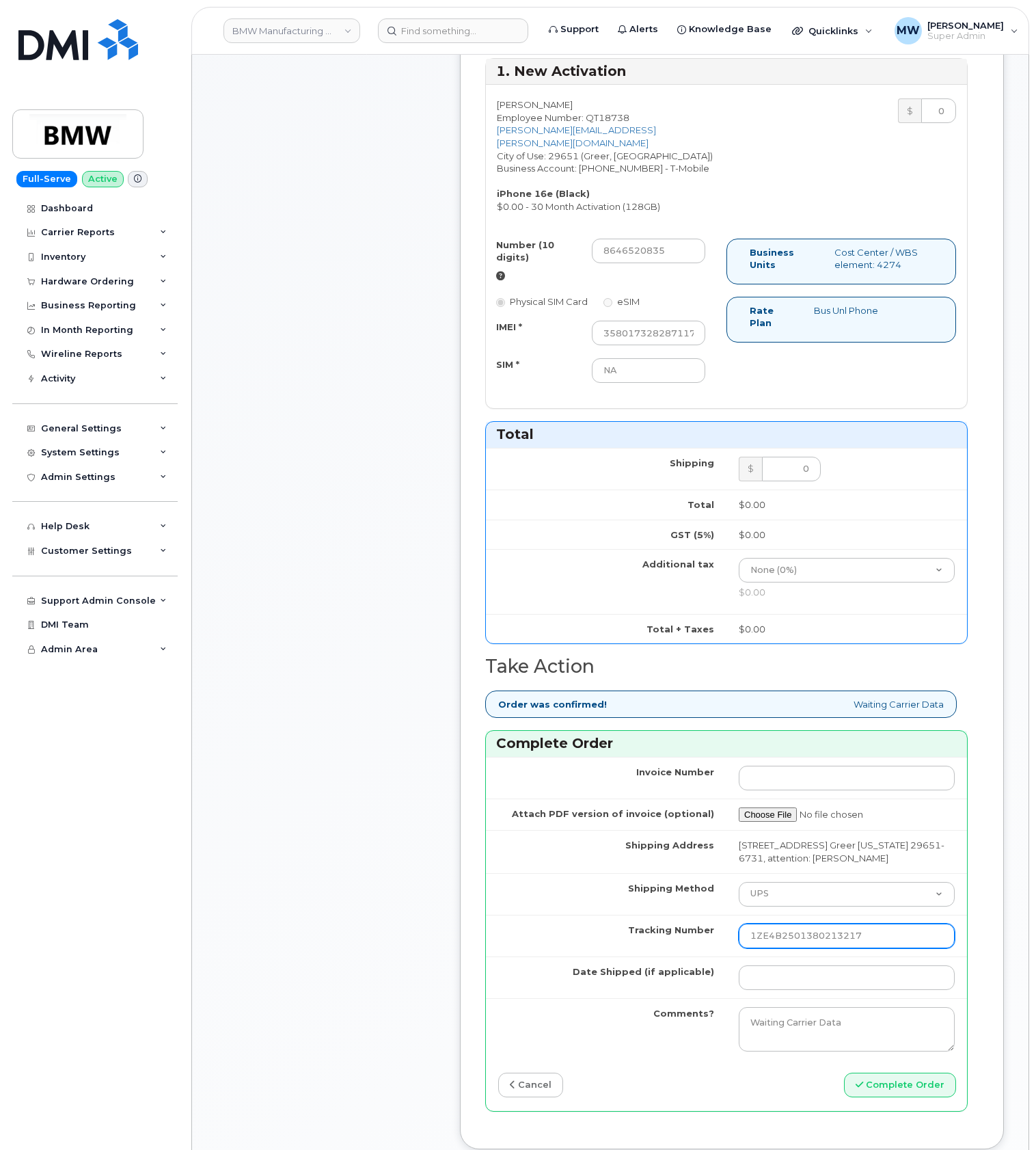
scroll to position [728, 0]
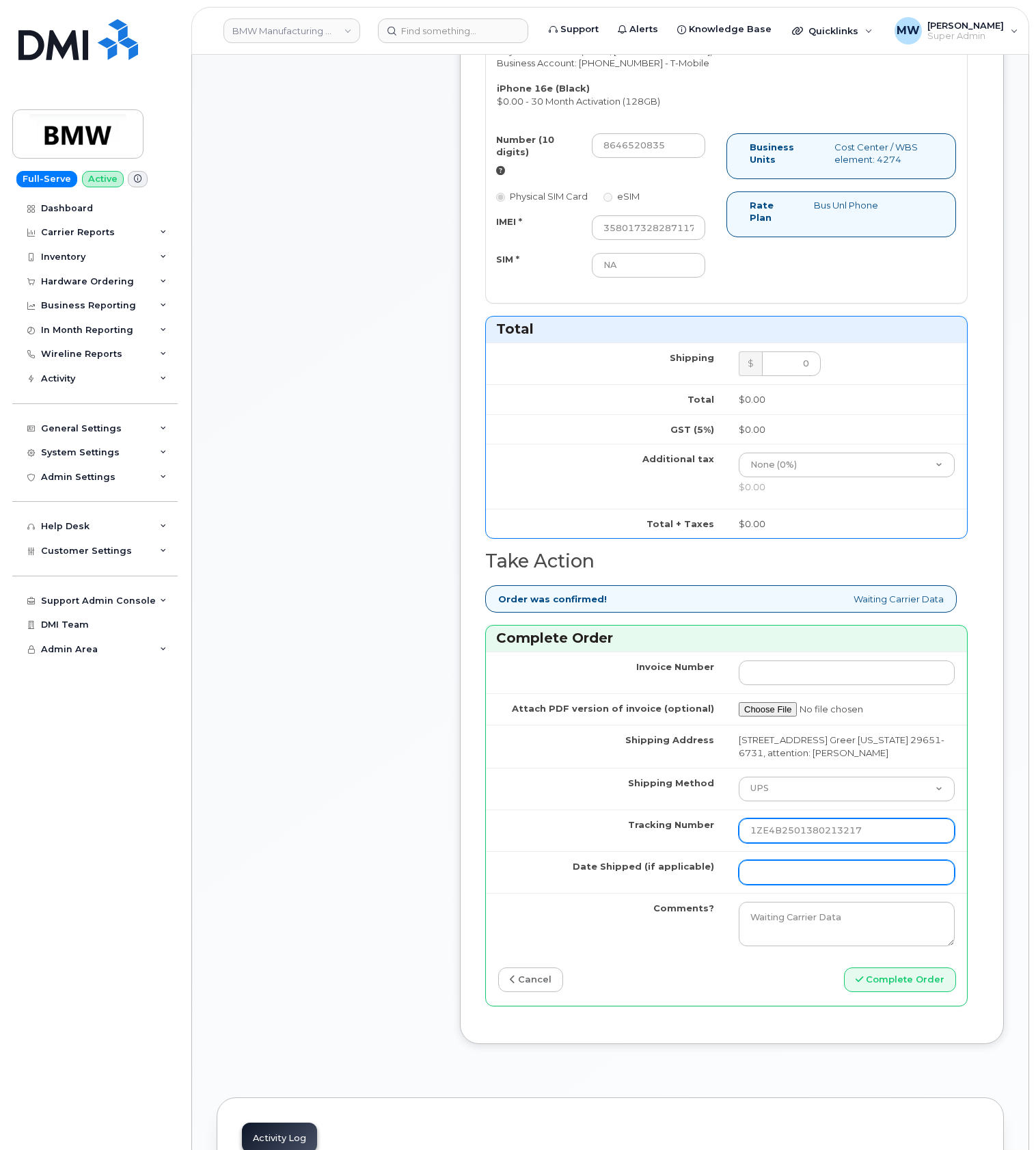
type input "1ZE4B2501380213217"
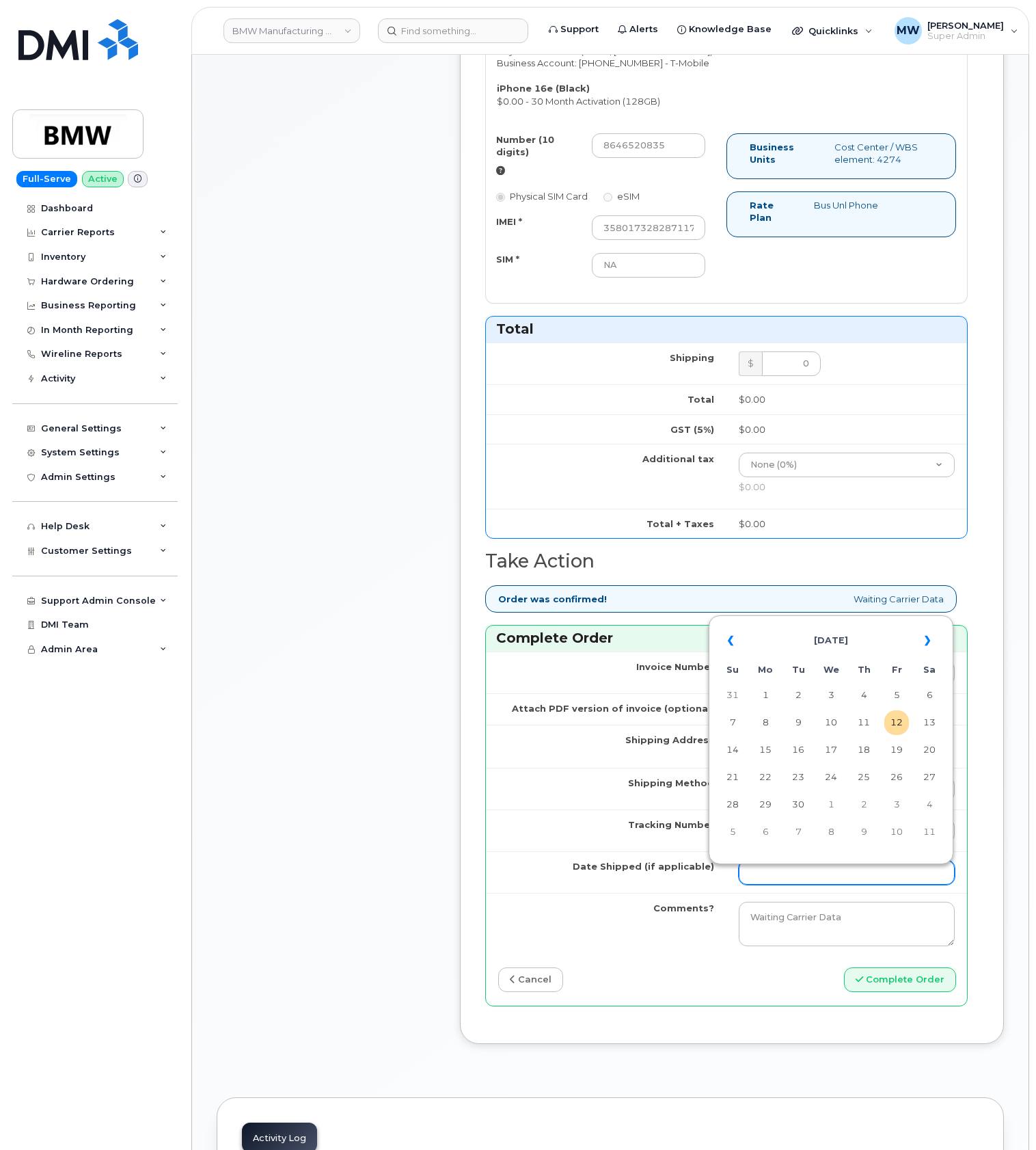
click at [832, 879] on input "Date Shipped (if applicable)" at bounding box center [846, 873] width 216 height 25
click at [866, 693] on td "4" at bounding box center [864, 695] width 25 height 25
type input "2025-09-04"
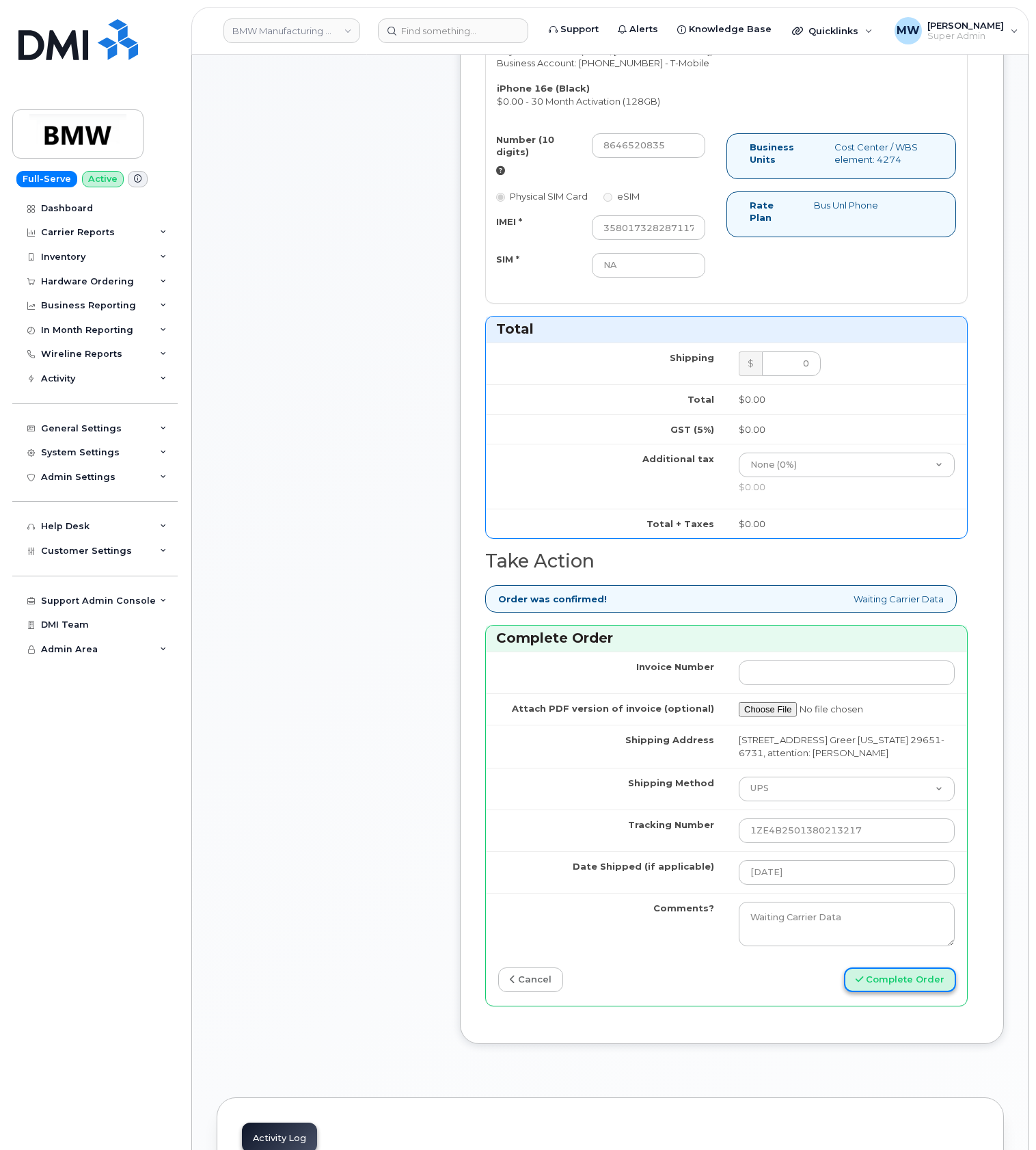
click at [935, 993] on button "Complete Order" at bounding box center [900, 980] width 112 height 26
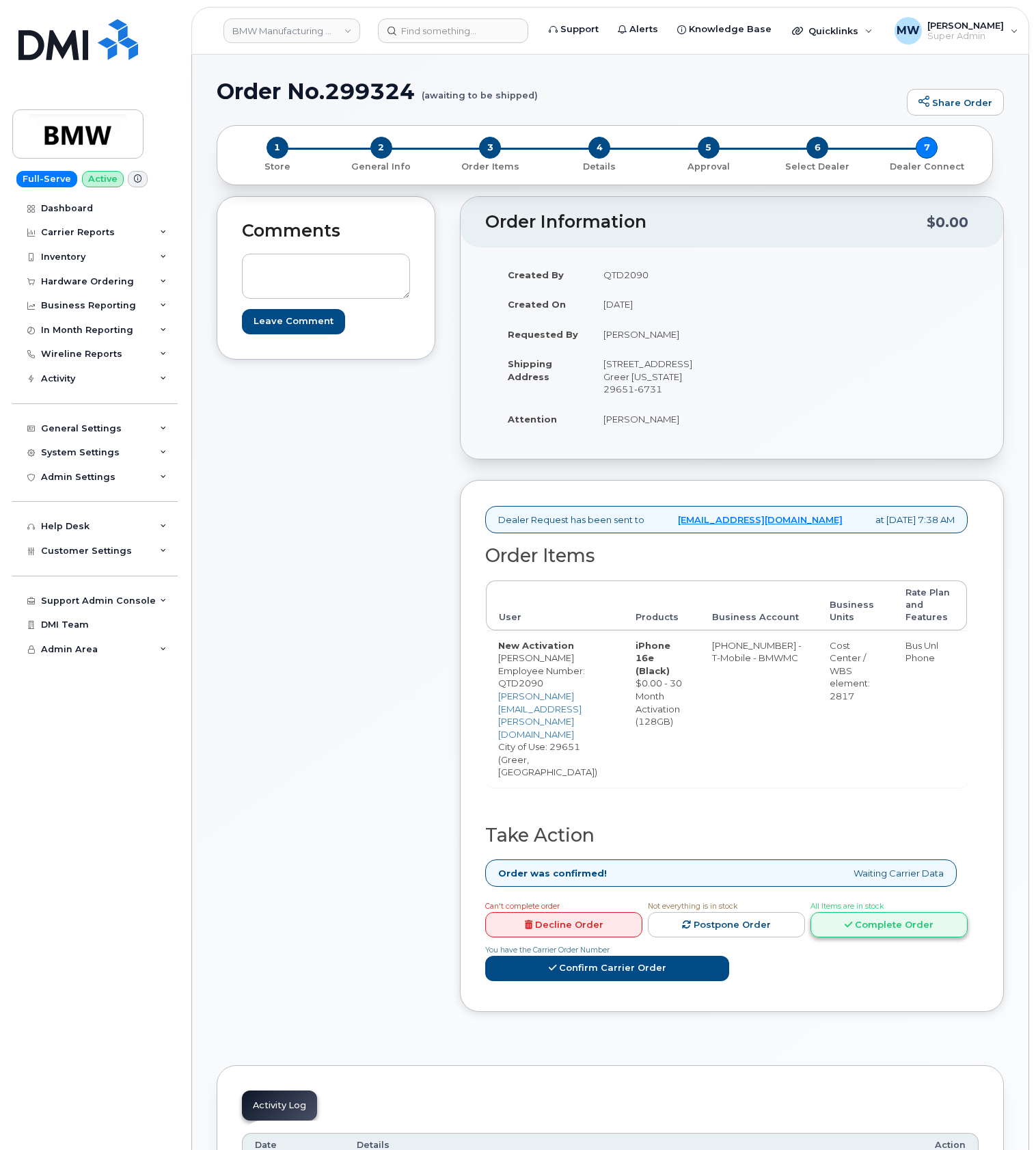
click at [810, 912] on link "Complete Order" at bounding box center [889, 924] width 157 height 26
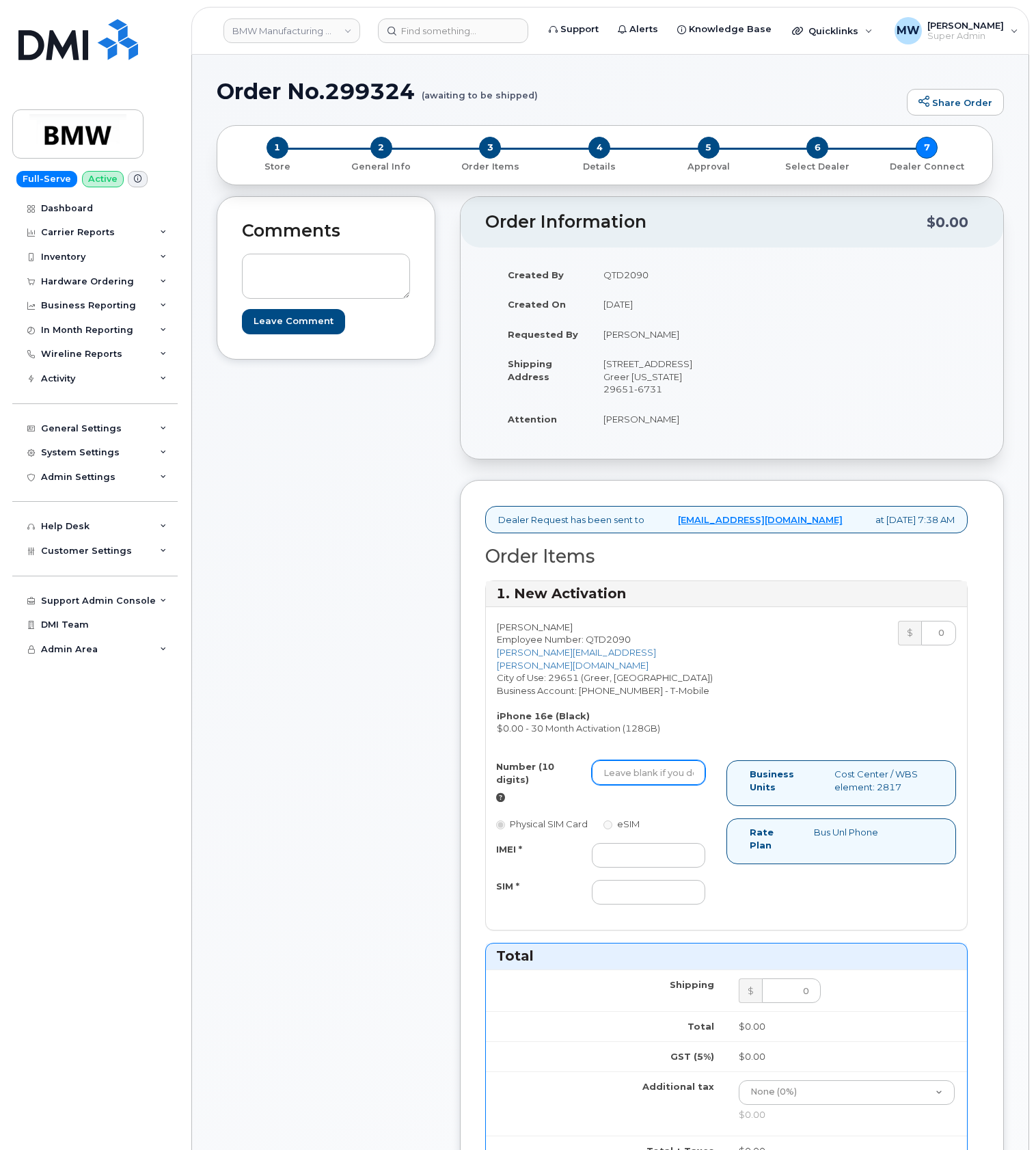
click at [660, 780] on input "Number (10 digits)" at bounding box center [648, 773] width 114 height 25
paste input "8646524026"
type input "8646524026"
click at [651, 868] on input "IMEI *" at bounding box center [648, 855] width 114 height 25
paste input "350304979201128"
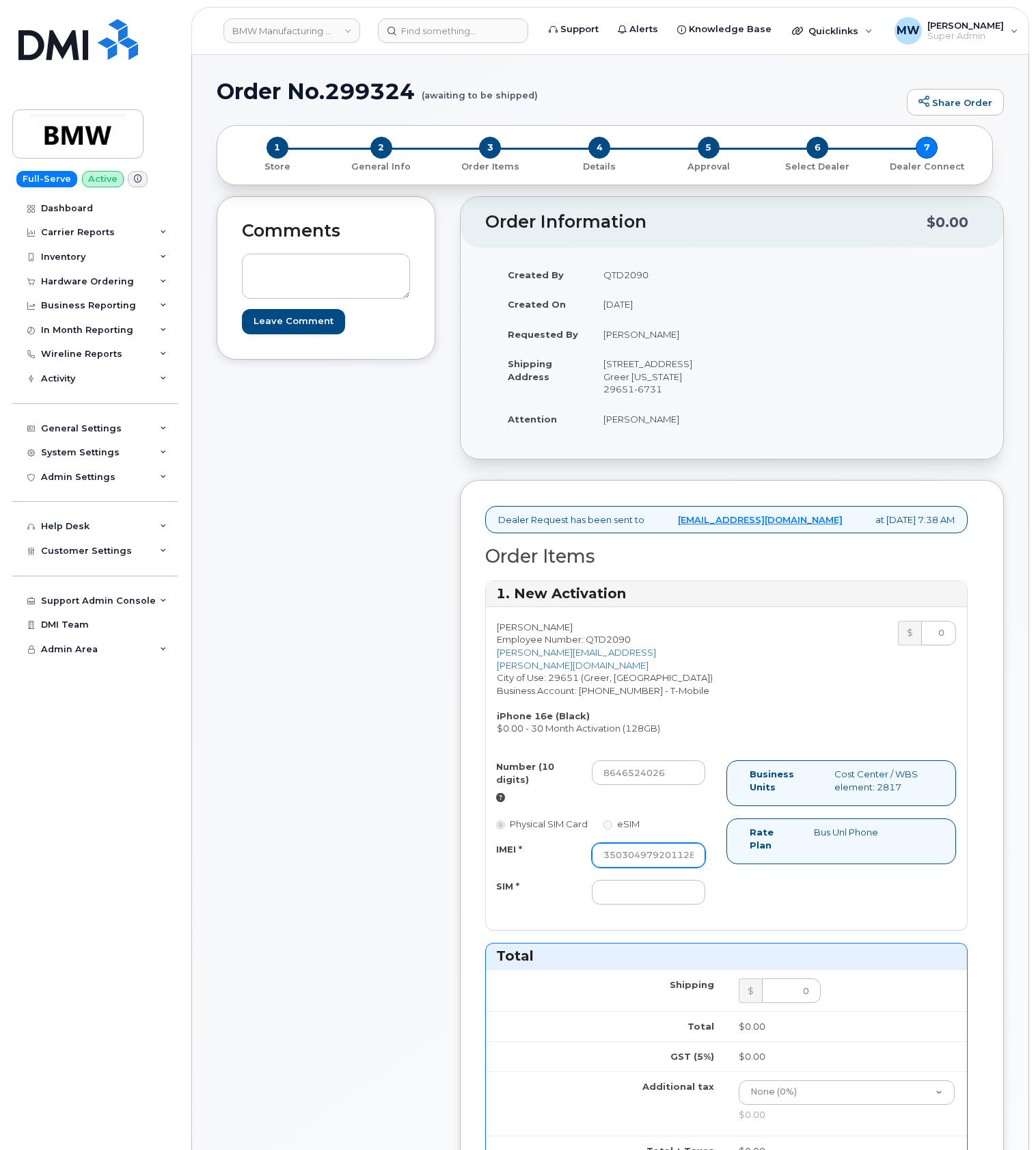
scroll to position [0, 1]
type input "350304979201128"
click at [652, 904] on input "SIM *" at bounding box center [648, 892] width 114 height 25
paste input "8901260434710816775"
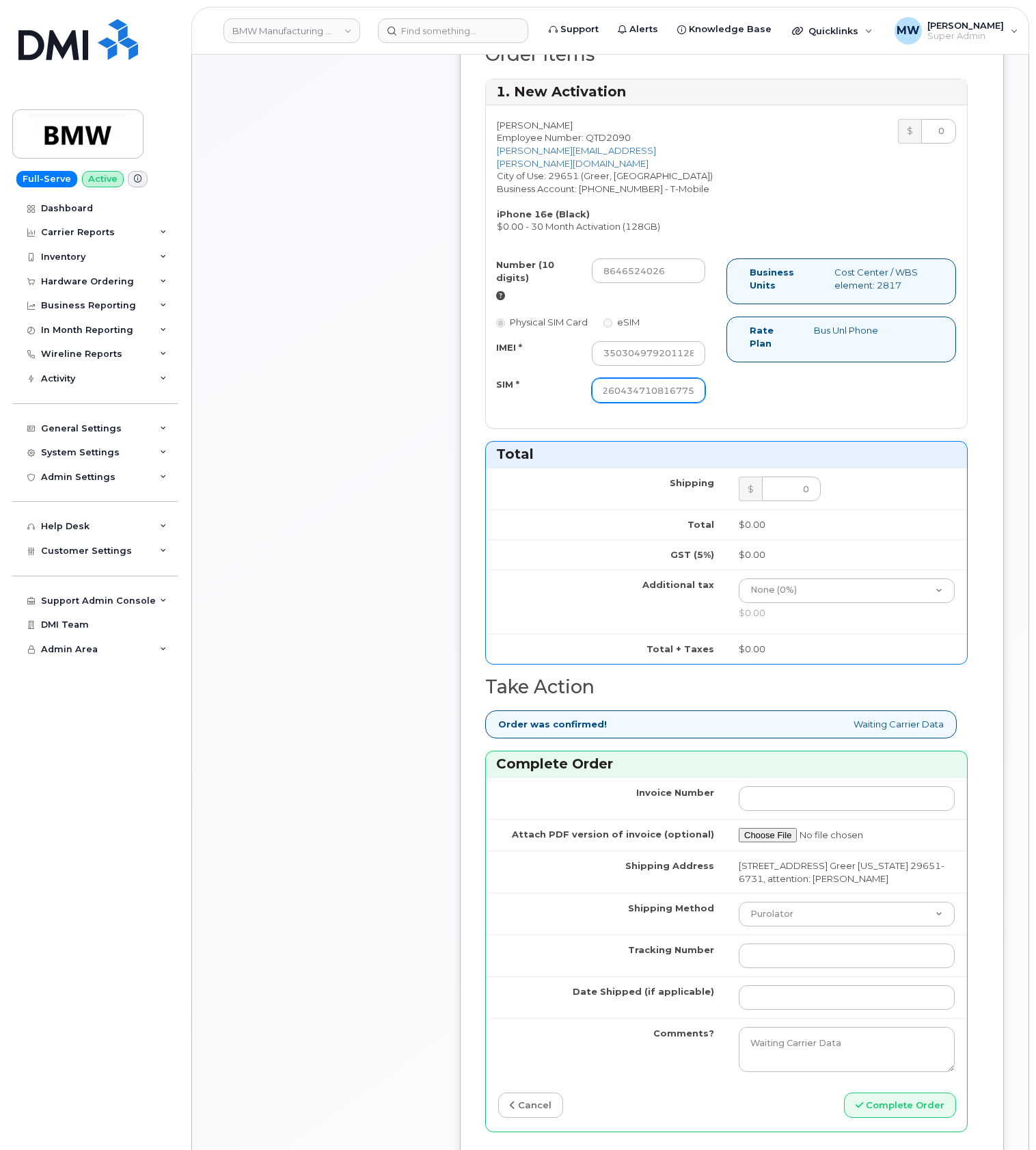
scroll to position [547, 0]
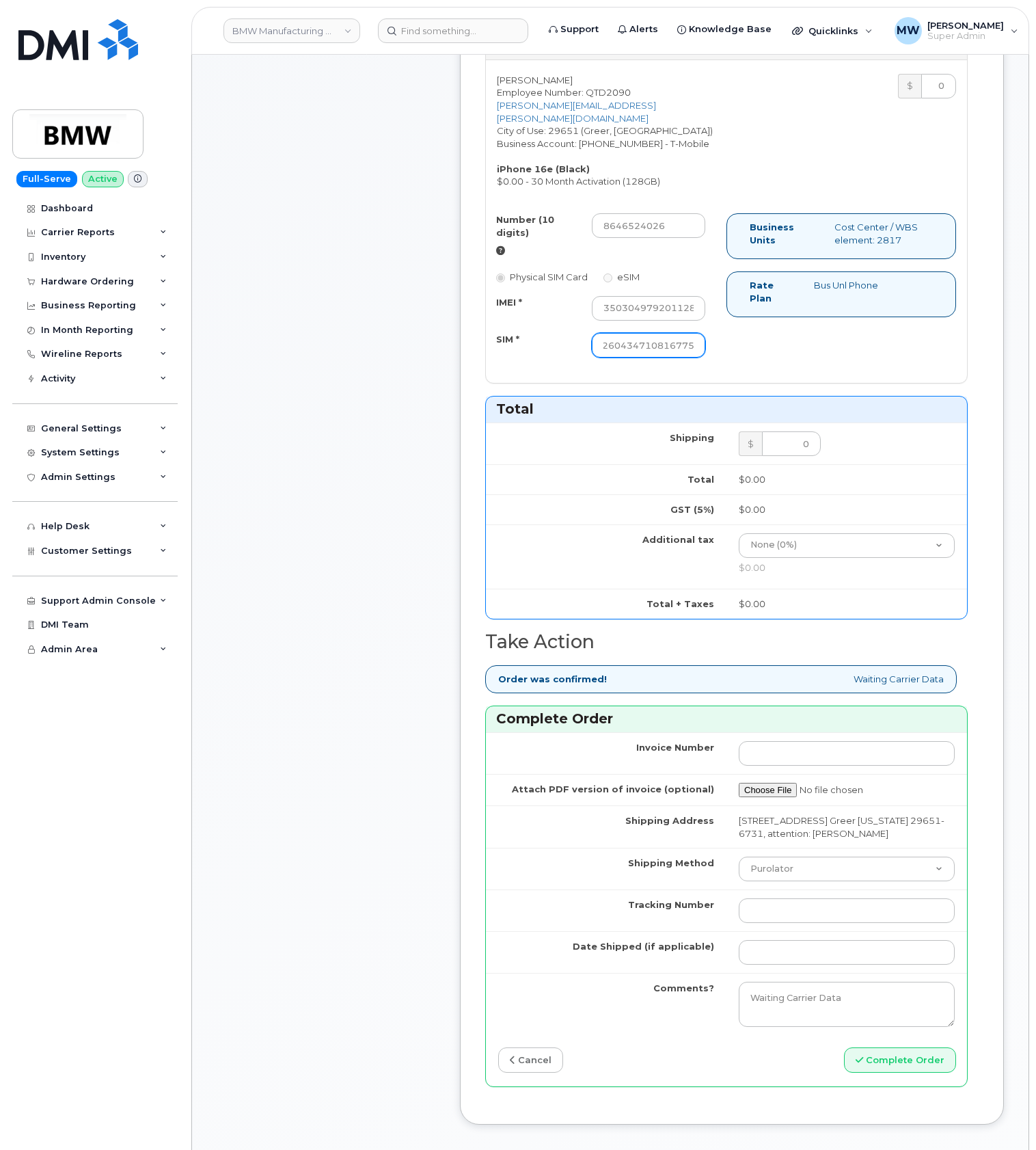
type input "8901260434710816775"
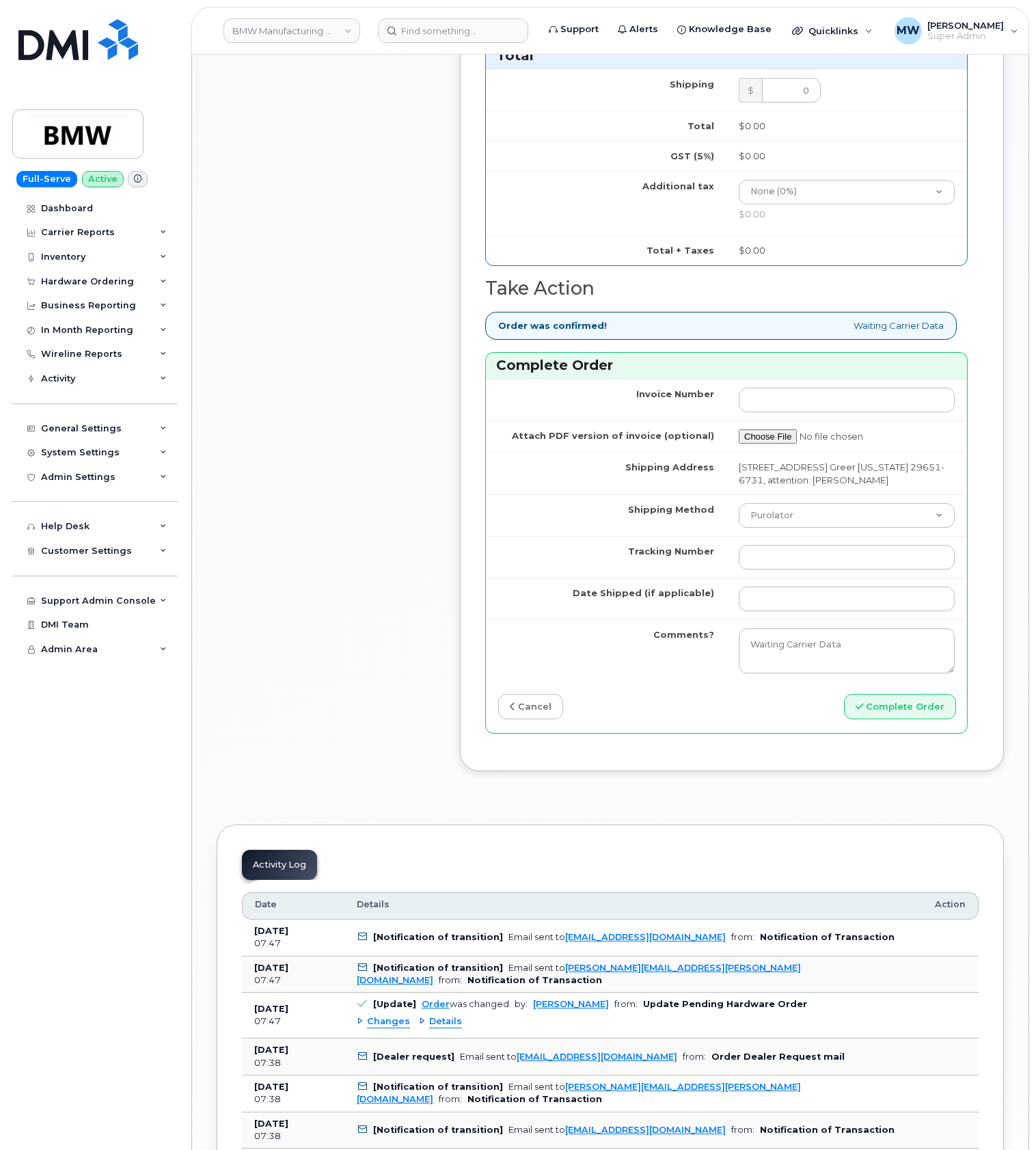
scroll to position [911, 0]
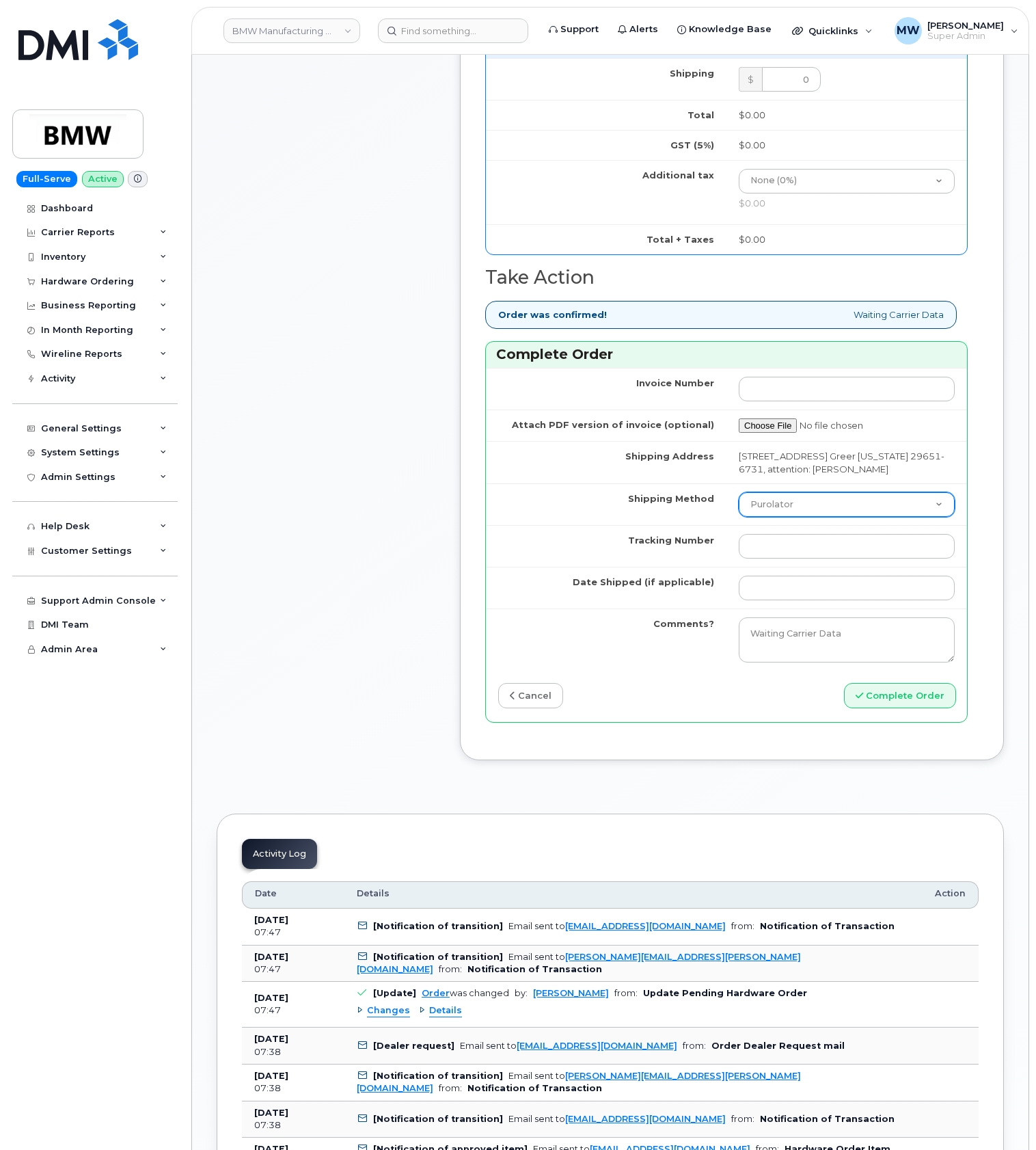
click at [813, 517] on select "Purolator UPS FedEx Canada Post Courier Other Drop Off Pick Up" at bounding box center [846, 505] width 216 height 25
select select "UPS"
click at [739, 517] on select "Purolator UPS FedEx Canada Post Courier Other Drop Off Pick Up" at bounding box center [846, 505] width 216 height 25
click at [802, 559] on input "Tracking Number" at bounding box center [846, 546] width 216 height 25
paste input "1ZW0Y5861380312437"
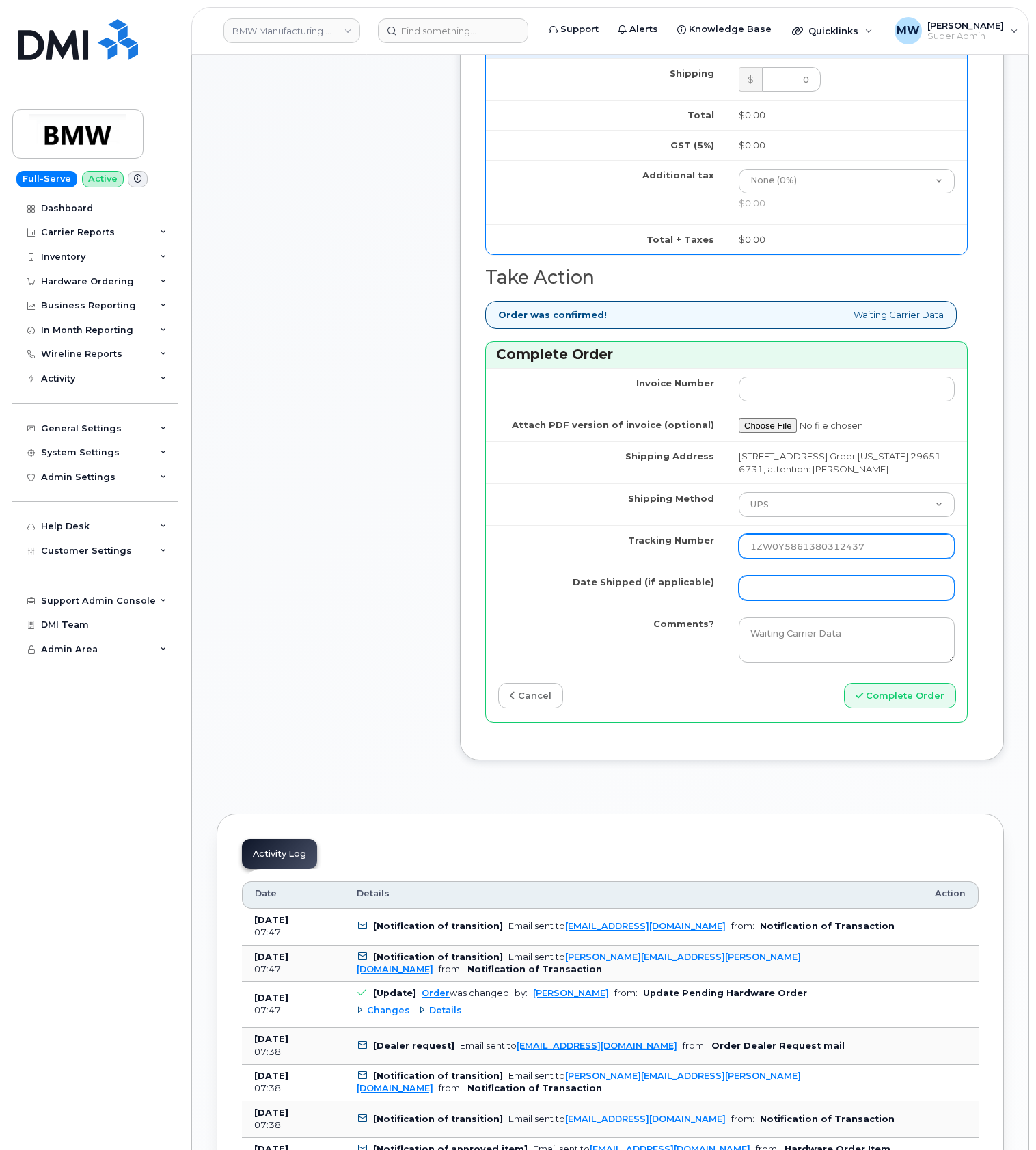
type input "1ZW0Y5861380312437"
click at [795, 600] on input "Date Shipped (if applicable)" at bounding box center [846, 588] width 216 height 25
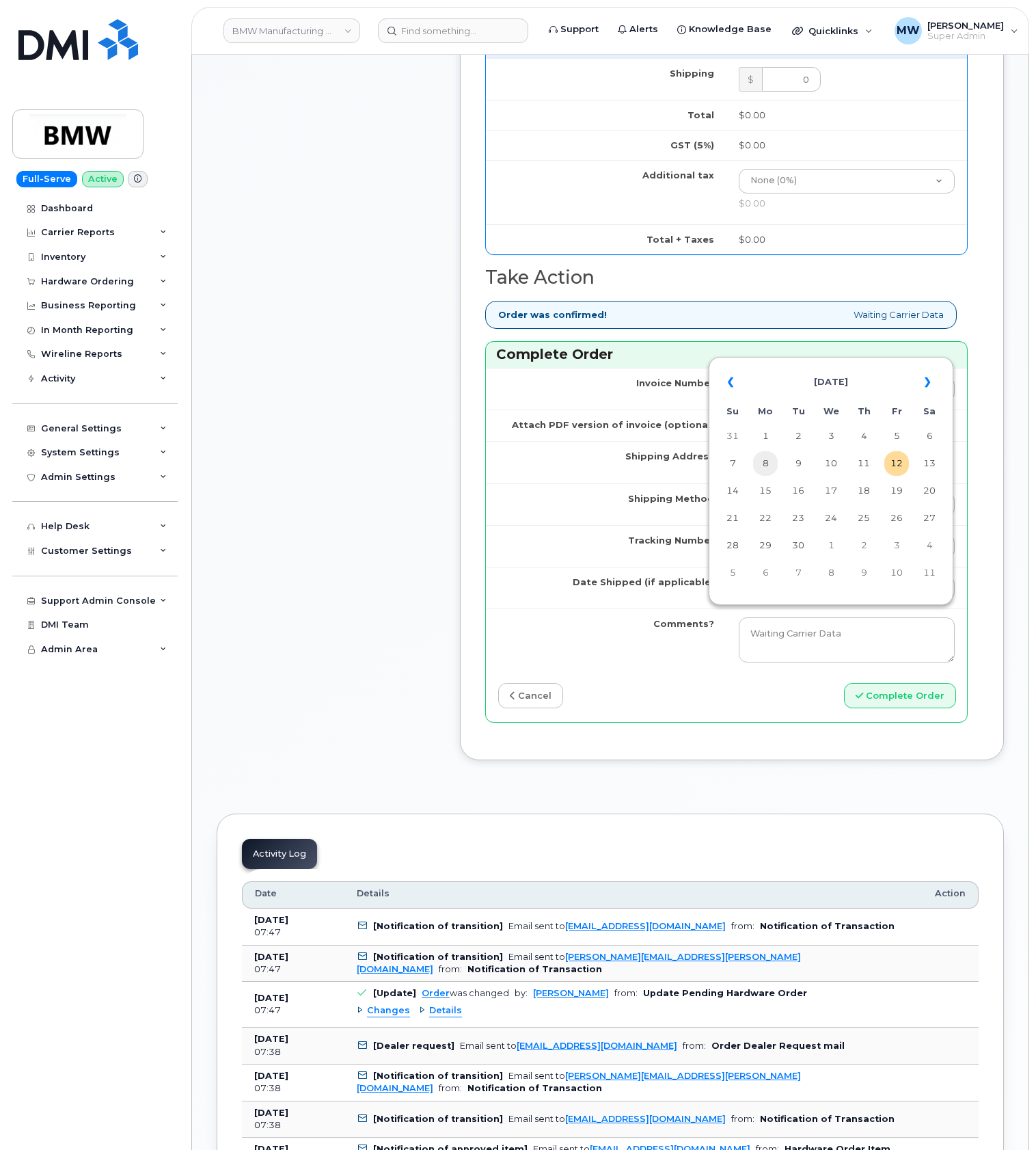
click at [758, 470] on td "8" at bounding box center [766, 464] width 25 height 25
type input "2025-09-08"
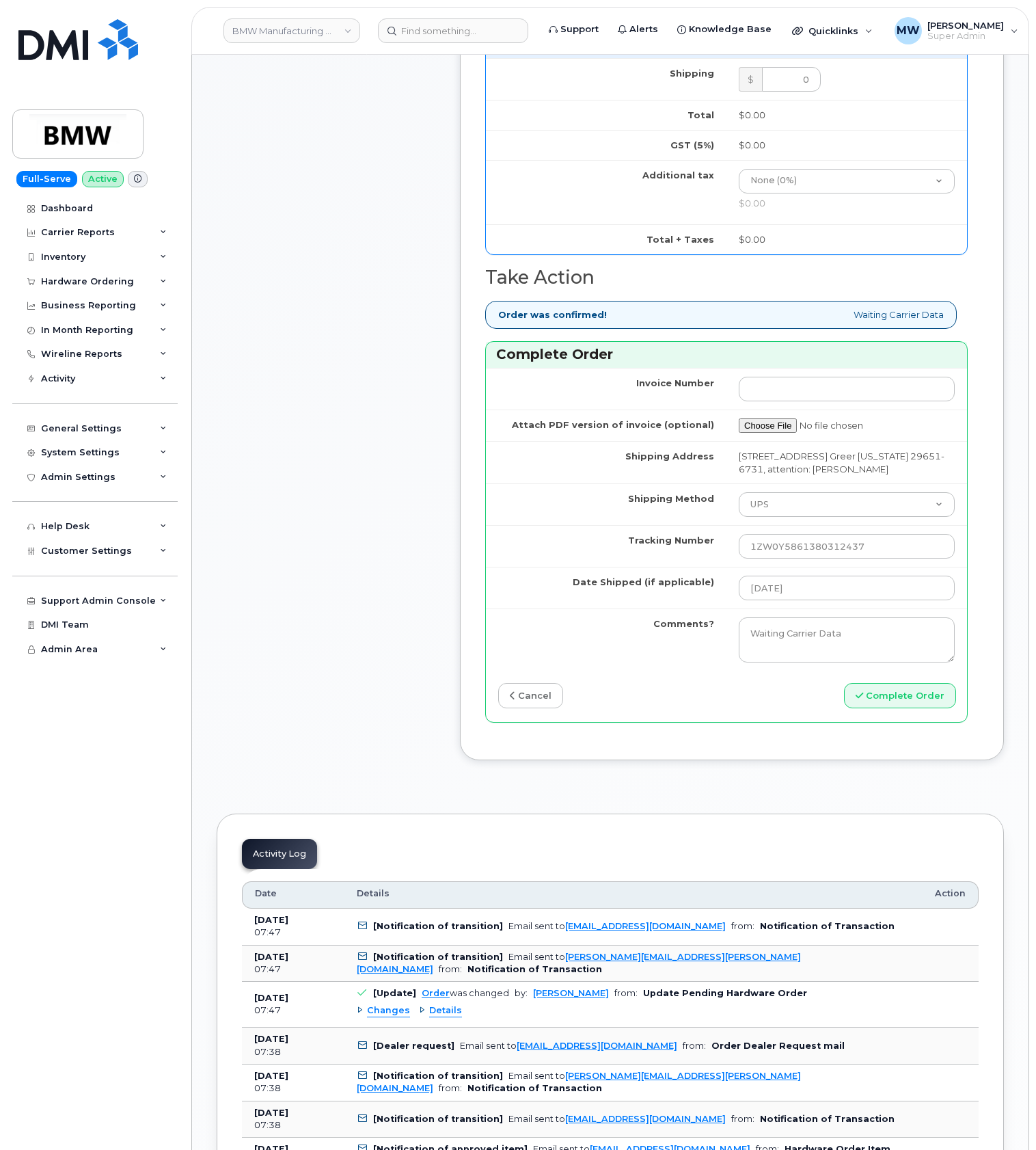
click at [900, 722] on div "Invoice Number Attach PDF version of invoice (optional) Shipping Address 1400 H…" at bounding box center [727, 544] width 481 height 354
click at [895, 708] on button "Complete Order" at bounding box center [900, 695] width 112 height 26
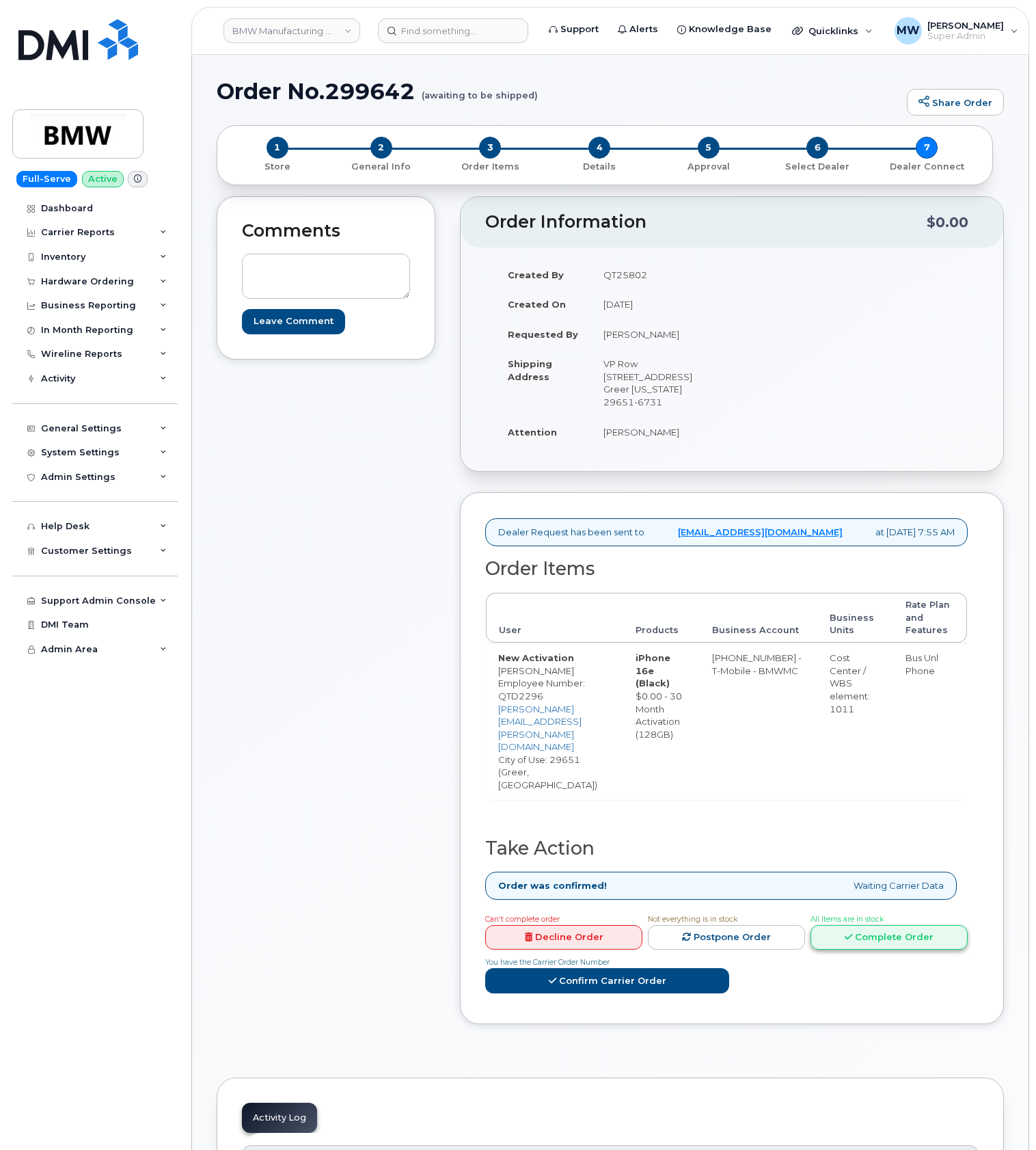
click at [810, 925] on link "Complete Order" at bounding box center [889, 938] width 157 height 26
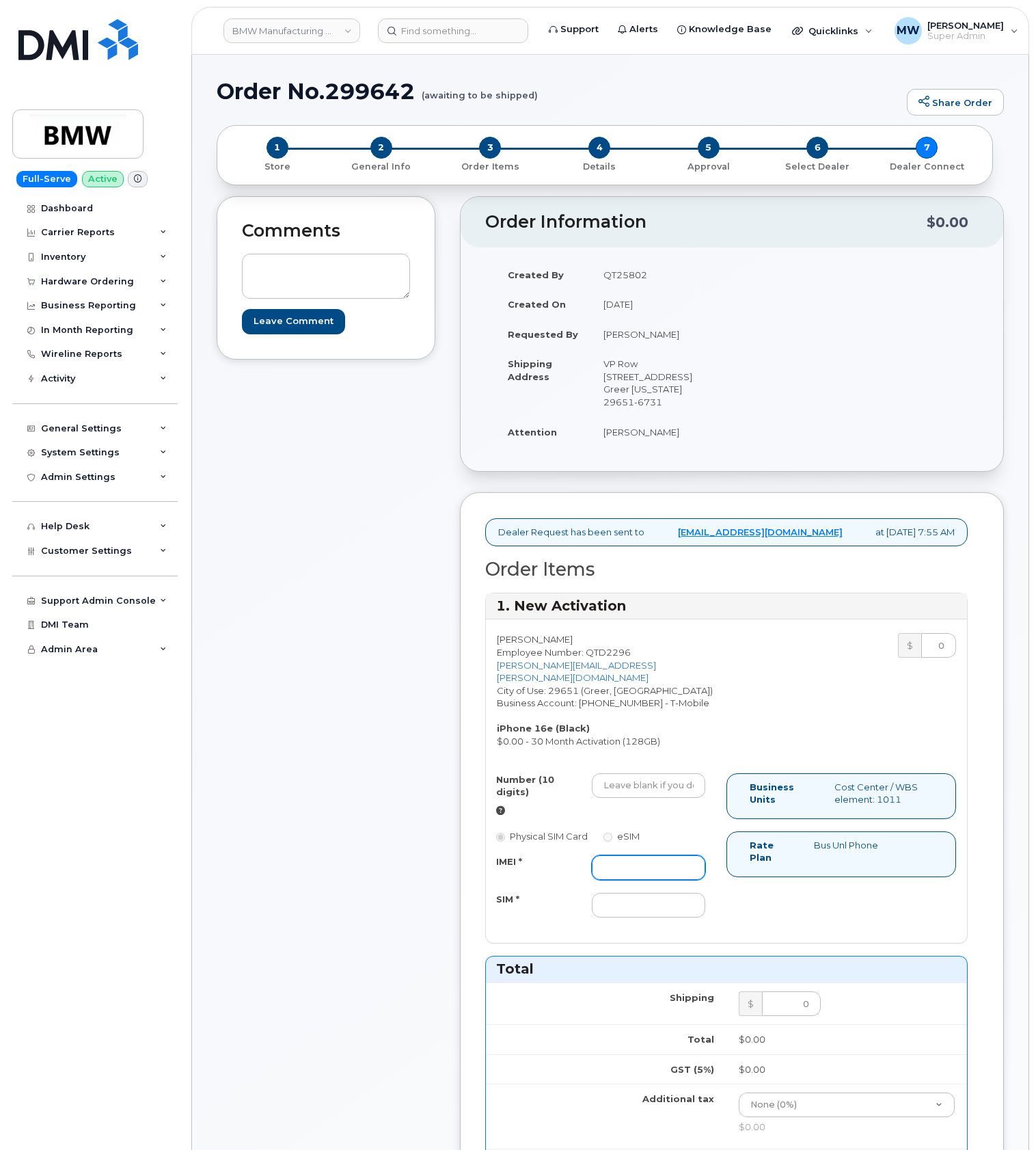
drag, startPoint x: 632, startPoint y: 879, endPoint x: 580, endPoint y: 870, distance: 52.8
click at [619, 878] on input "IMEI *" at bounding box center [648, 868] width 114 height 25
paste input "358017327877009"
type input "358017327877009"
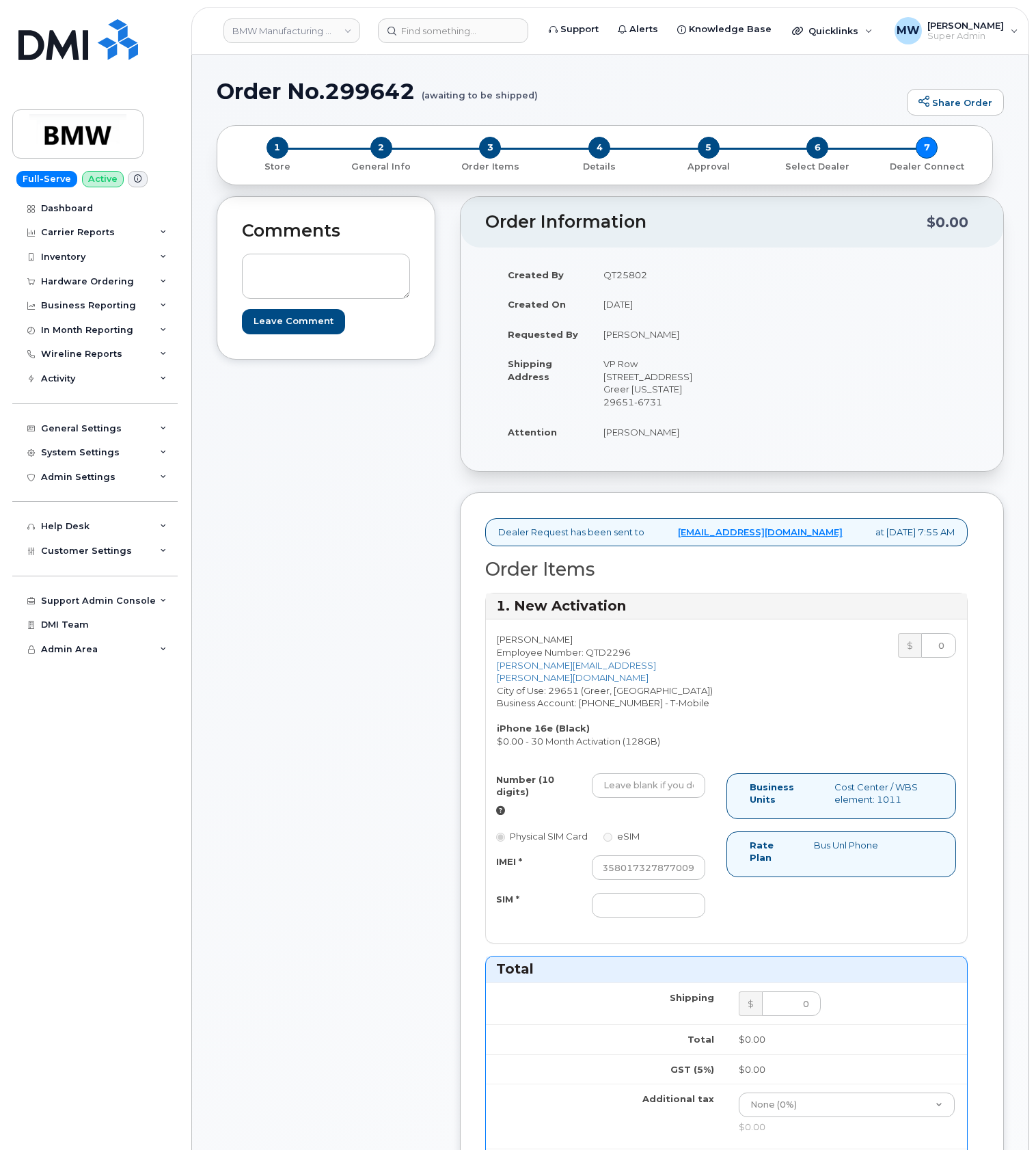
scroll to position [0, 0]
drag, startPoint x: 649, startPoint y: 788, endPoint x: 591, endPoint y: 792, distance: 58.1
click at [649, 788] on input "Number (10 digits)" at bounding box center [648, 786] width 114 height 25
paste input "864) 776-2844"
click at [655, 786] on input "864) 776-2844" at bounding box center [648, 786] width 114 height 25
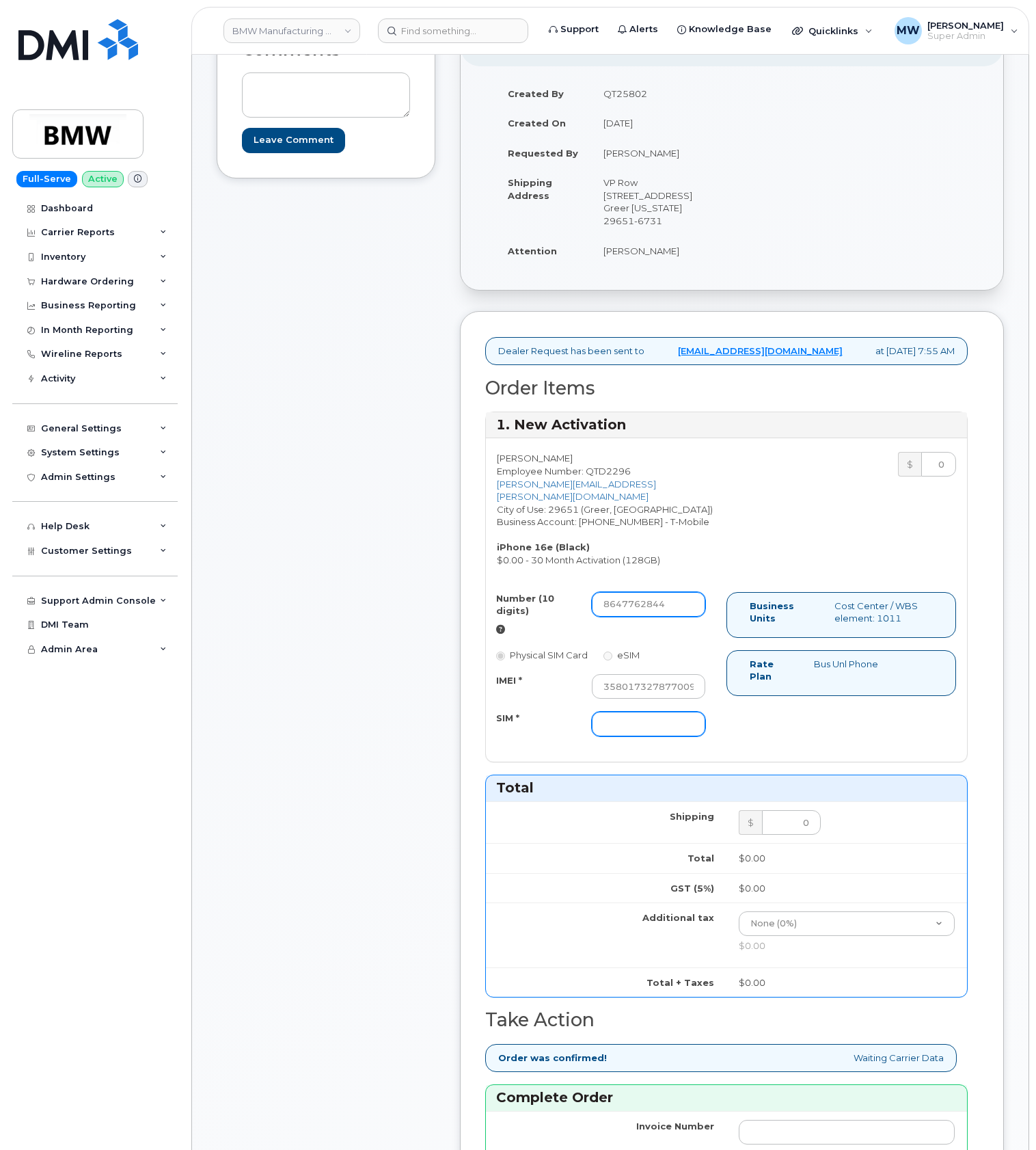
scroll to position [182, 0]
type input "8647762844"
drag, startPoint x: 668, startPoint y: 727, endPoint x: 632, endPoint y: 728, distance: 36.0
click at [668, 727] on input "SIM *" at bounding box center [648, 724] width 114 height 25
type input "NA"
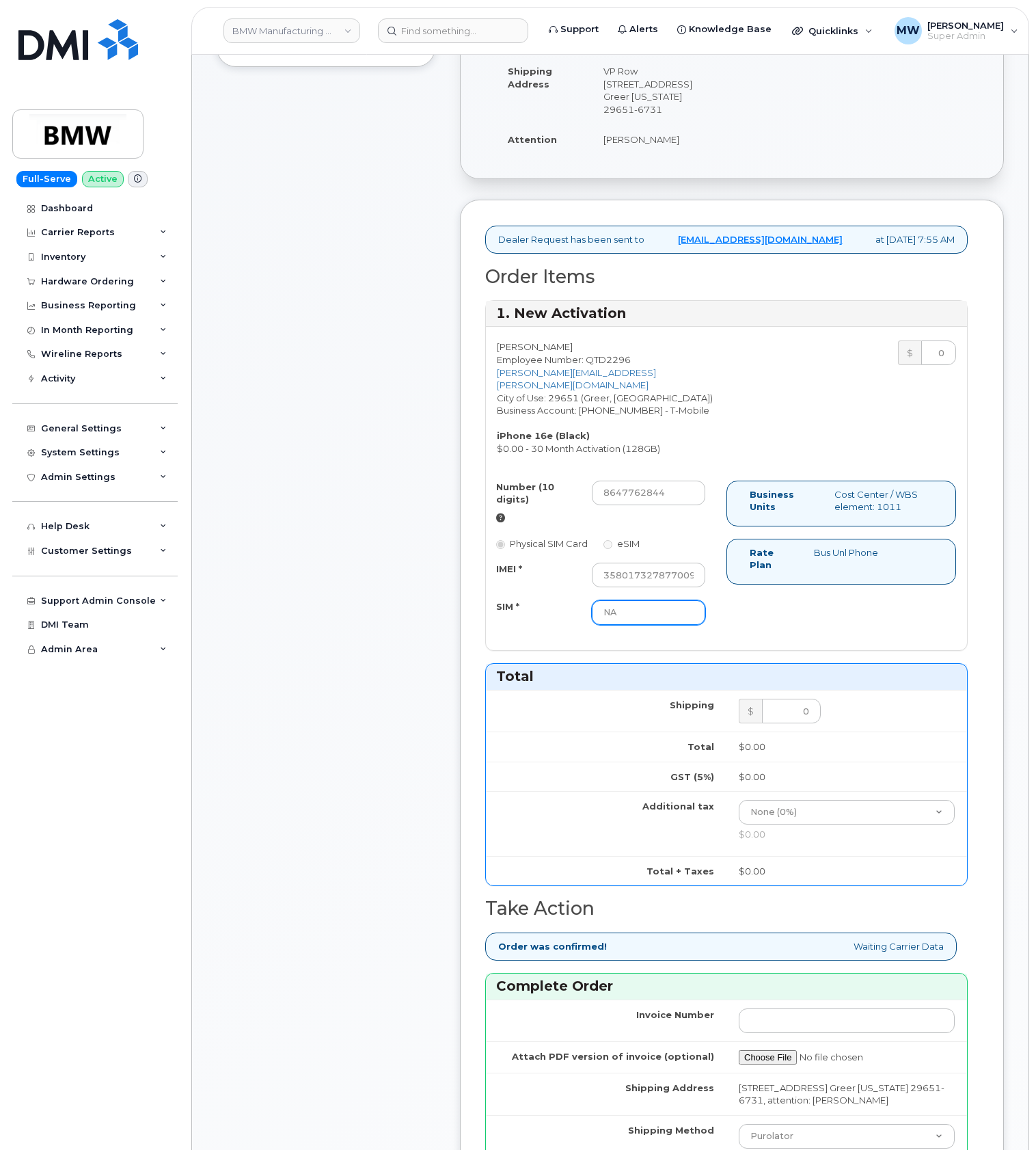
scroll to position [455, 0]
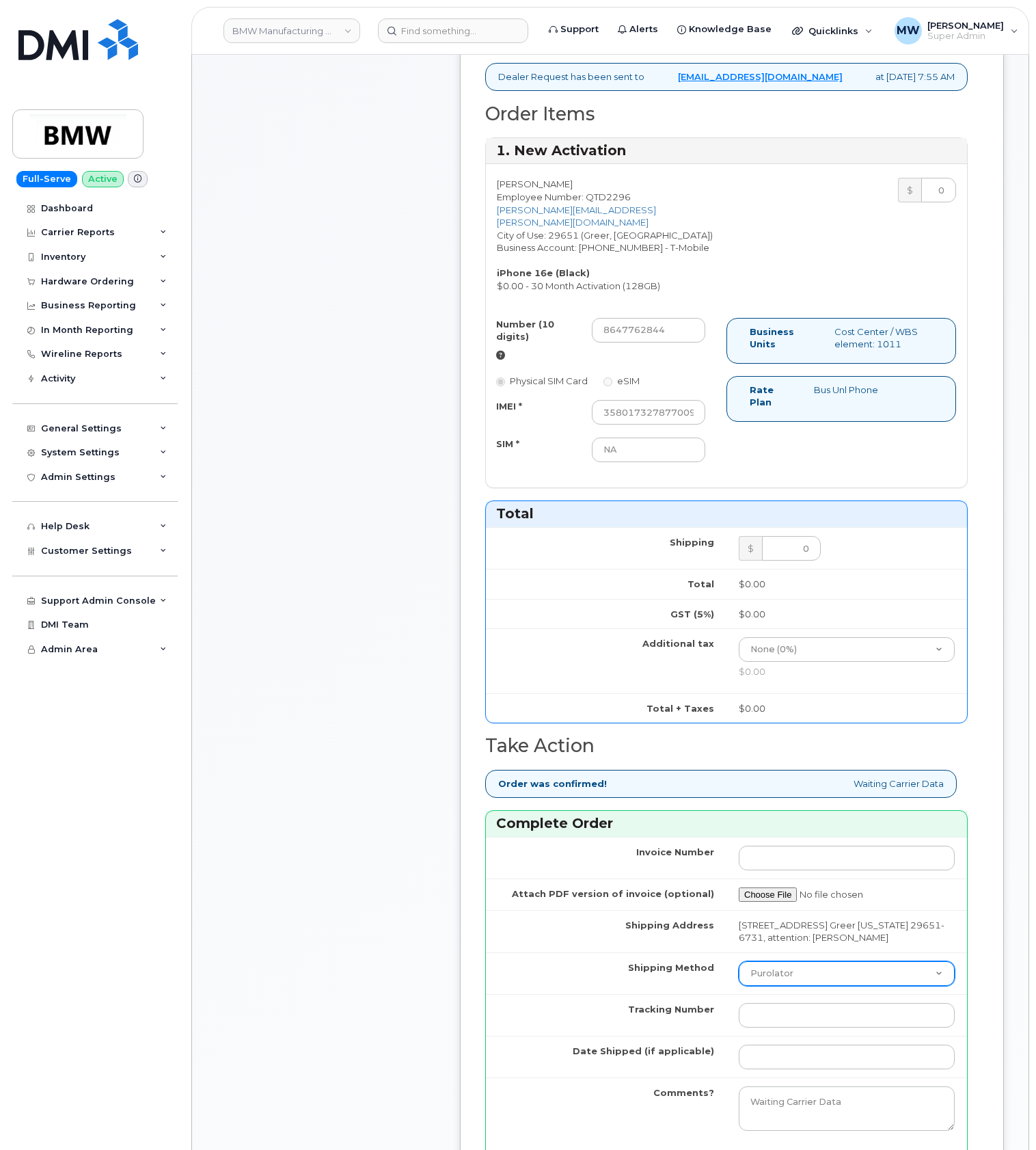
click at [835, 986] on select "Purolator UPS FedEx Canada Post Courier Other Drop Off Pick Up" at bounding box center [846, 973] width 216 height 25
select select "UPS"
click at [739, 978] on select "Purolator UPS FedEx Canada Post Courier Other Drop Off Pick Up" at bounding box center [846, 973] width 216 height 25
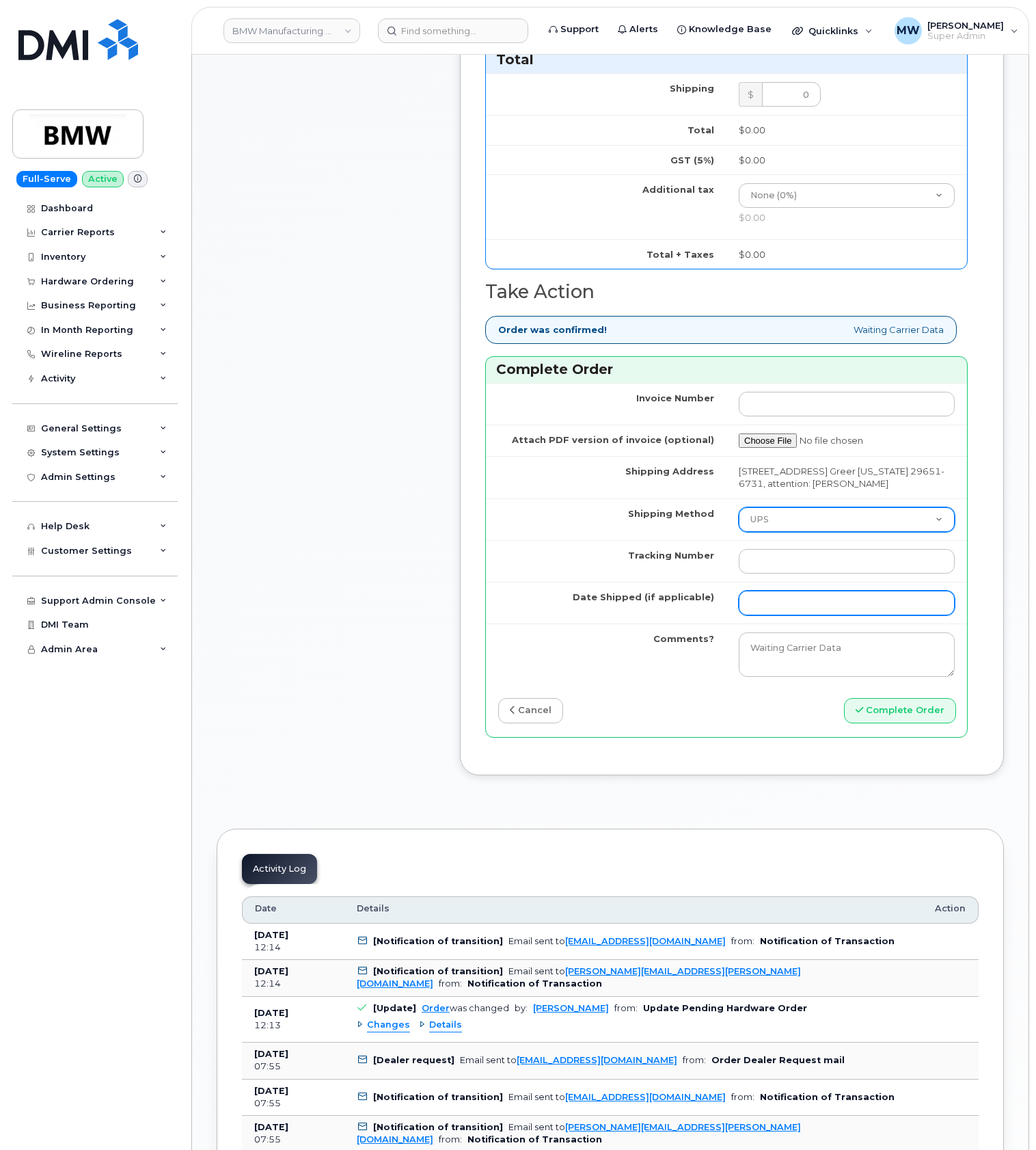
scroll to position [911, 0]
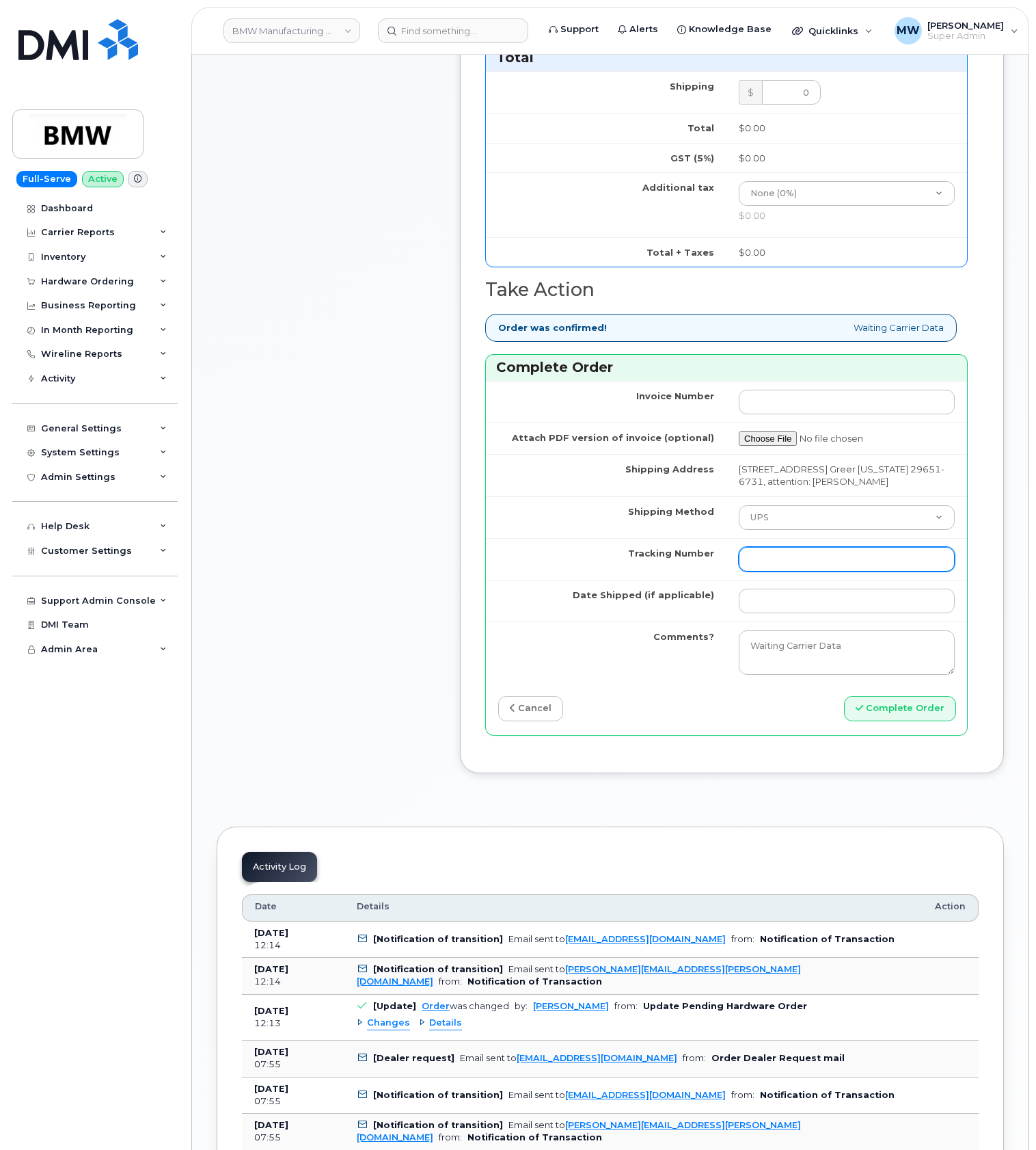
drag, startPoint x: 807, startPoint y: 573, endPoint x: 806, endPoint y: 591, distance: 18.0
click at [807, 572] on input "Tracking Number" at bounding box center [846, 559] width 216 height 25
paste input "1ZE4B2501380212192"
type input "1ZE4B2501380212192"
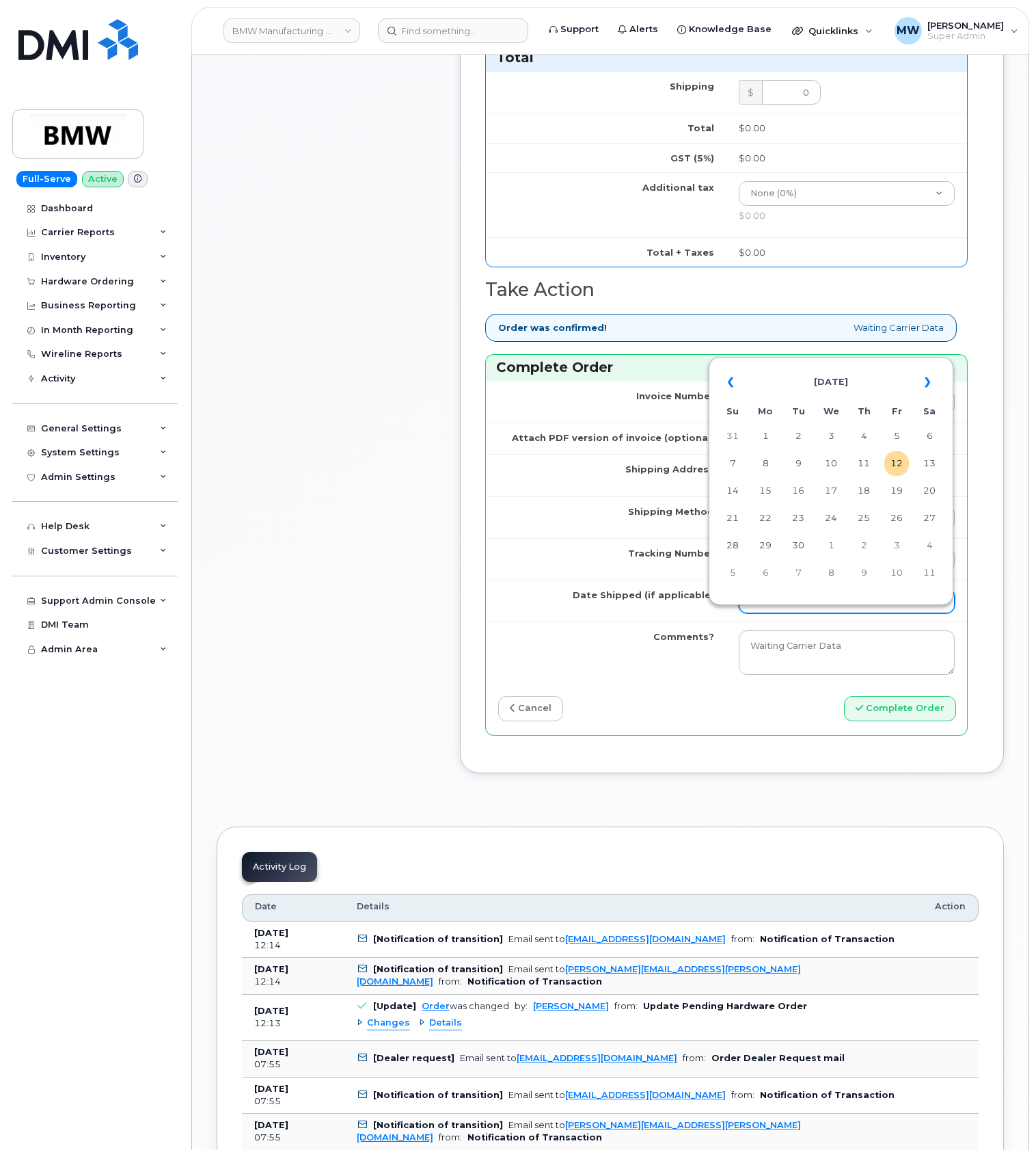
click at [759, 613] on input "Date Shipped (if applicable)" at bounding box center [846, 601] width 216 height 25
click at [868, 437] on td "4" at bounding box center [864, 436] width 25 height 25
type input "[DATE]"
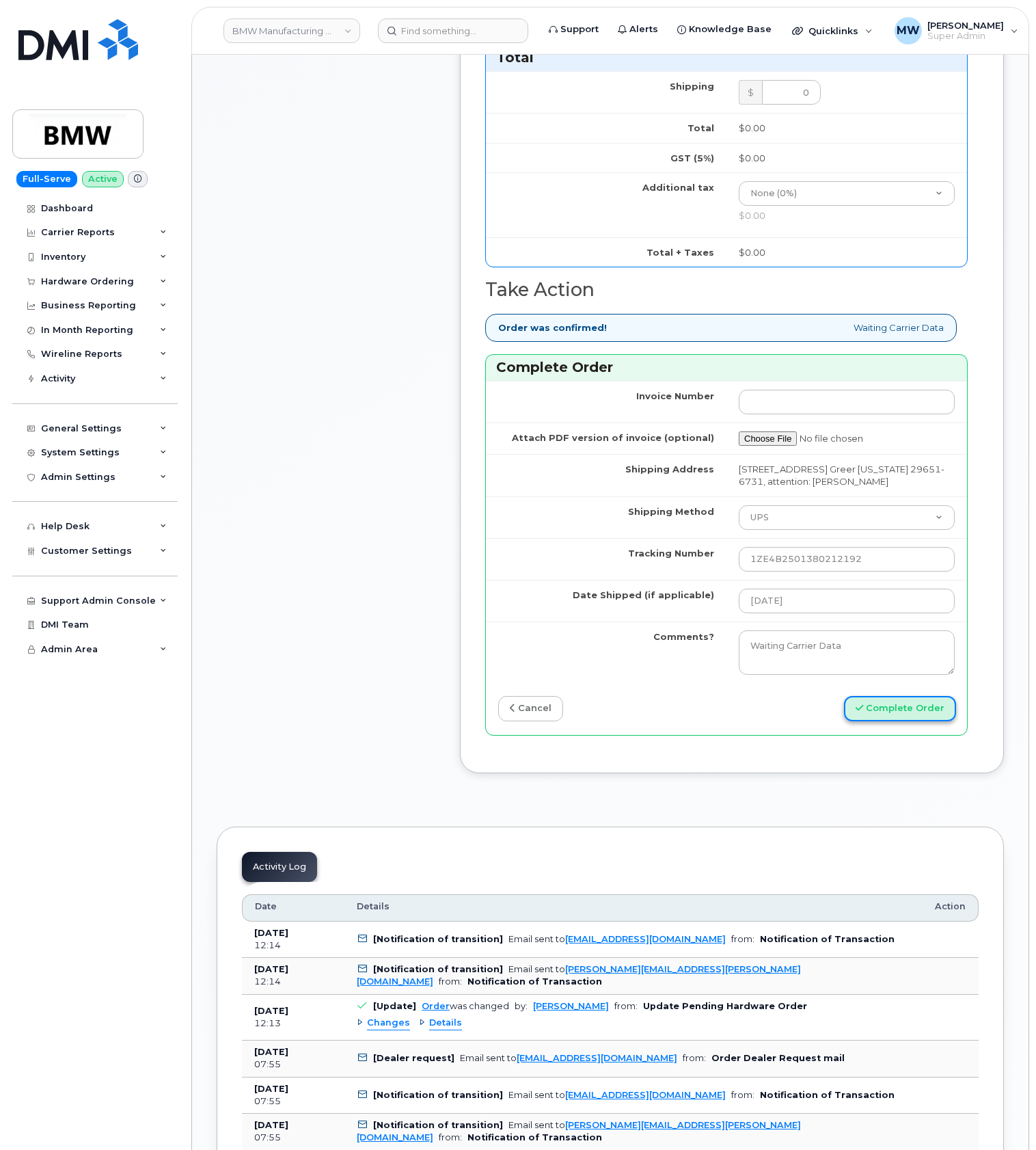
click at [923, 722] on button "Complete Order" at bounding box center [900, 708] width 112 height 26
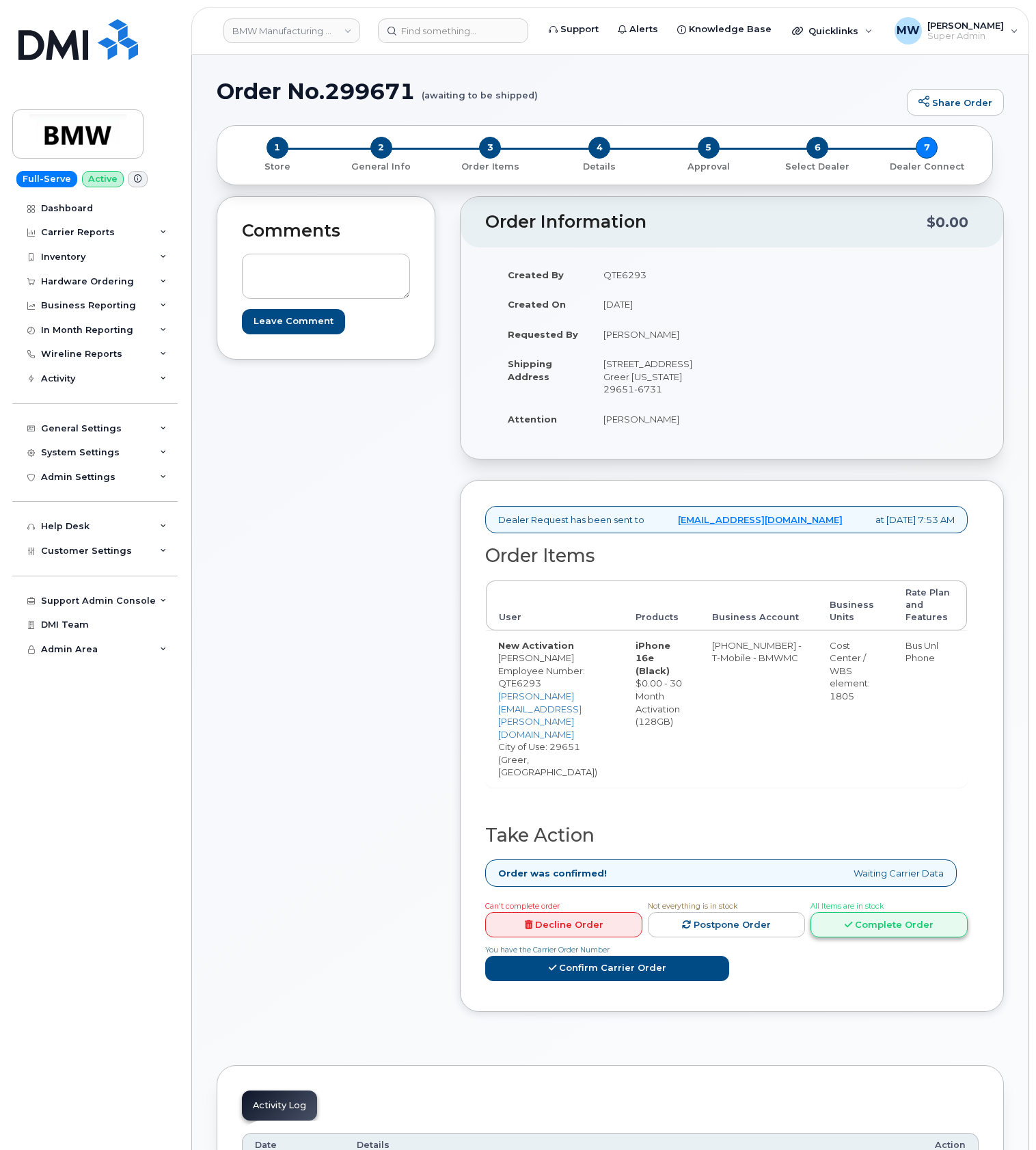
click at [810, 912] on link "Complete Order" at bounding box center [889, 924] width 157 height 26
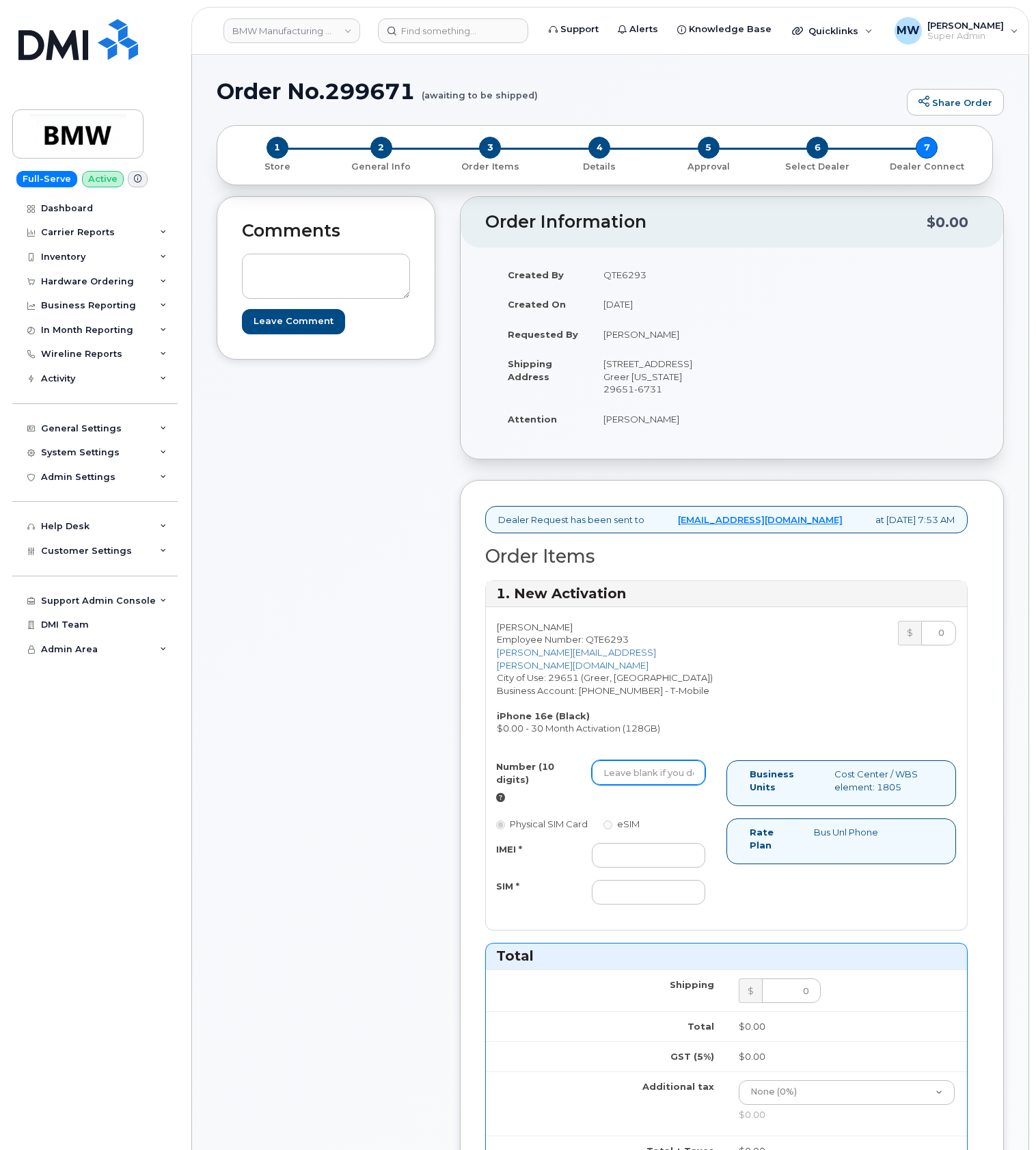
drag, startPoint x: 662, startPoint y: 791, endPoint x: 655, endPoint y: 786, distance: 8.6
click at [662, 785] on input "Number (10 digits)" at bounding box center [648, 773] width 114 height 25
paste input "864) 705-4701"
drag, startPoint x: 619, startPoint y: 786, endPoint x: 677, endPoint y: 777, distance: 58.7
click at [624, 785] on input "864) 705-4701" at bounding box center [648, 773] width 114 height 25
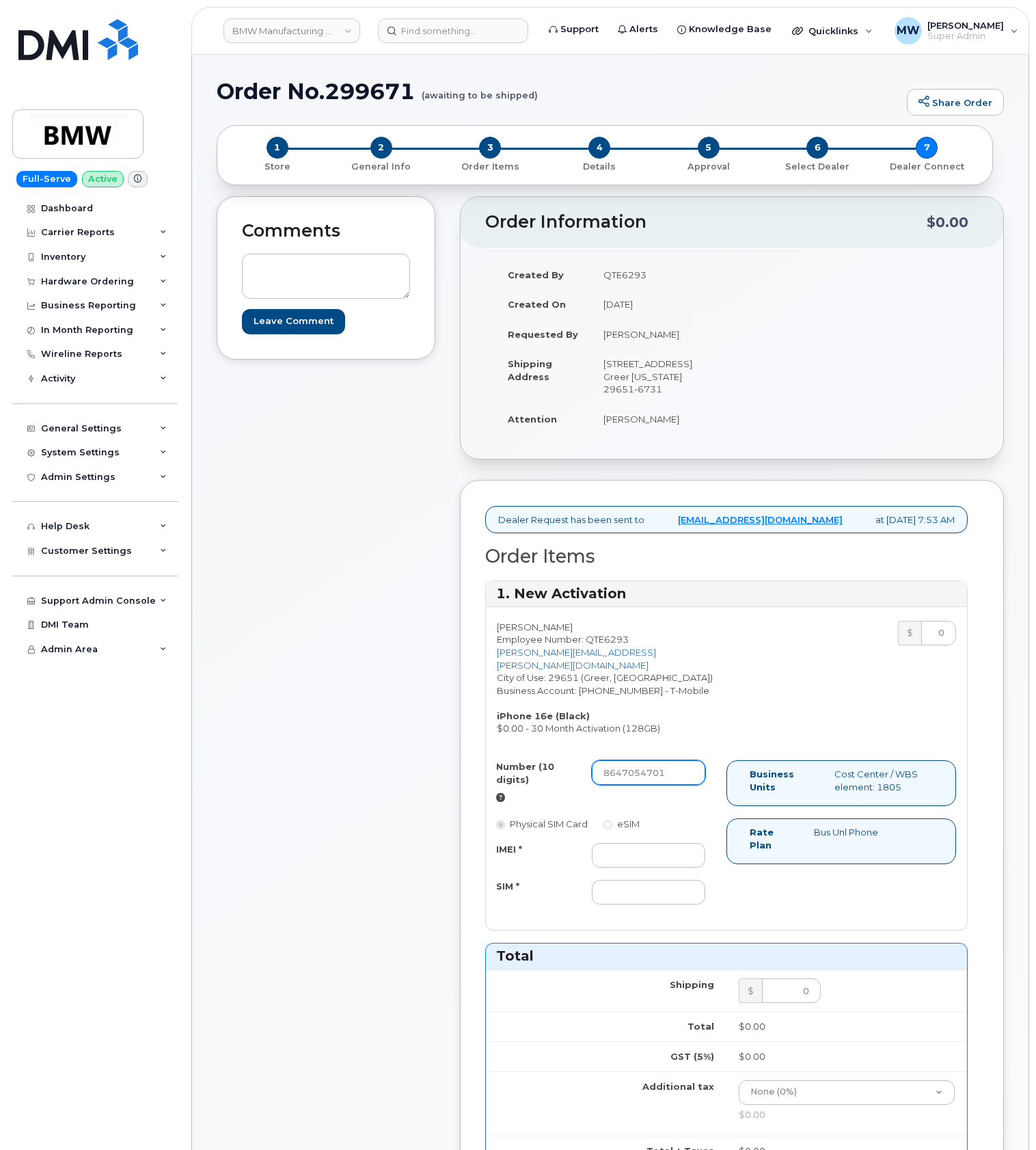
type input "8647054701"
click at [605, 868] on input "IMEI *" at bounding box center [648, 855] width 114 height 25
paste input "358017328387792"
type input "358017328387792"
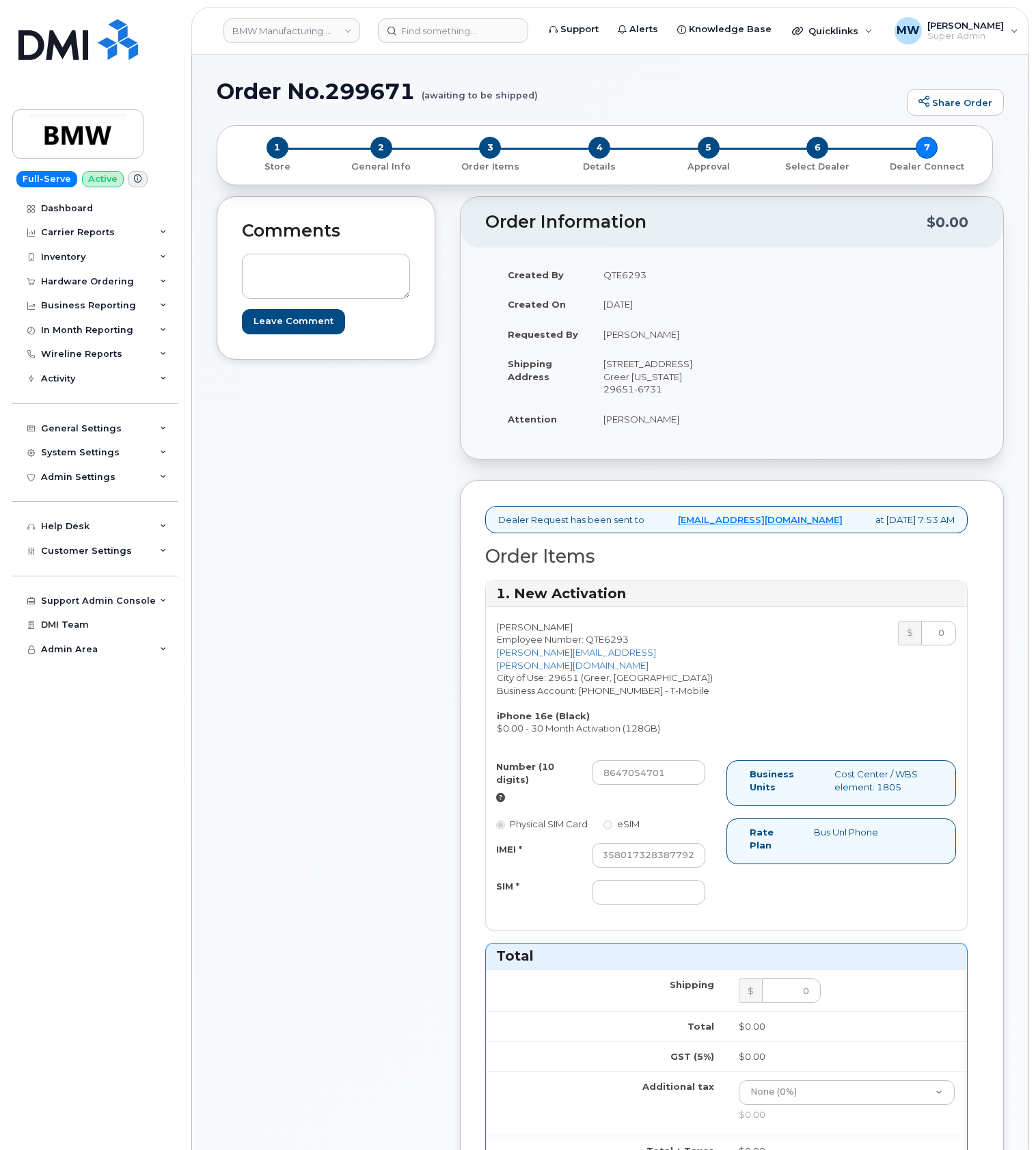
scroll to position [0, 0]
click at [664, 904] on input "SIM *" at bounding box center [648, 892] width 114 height 25
type input "NA"
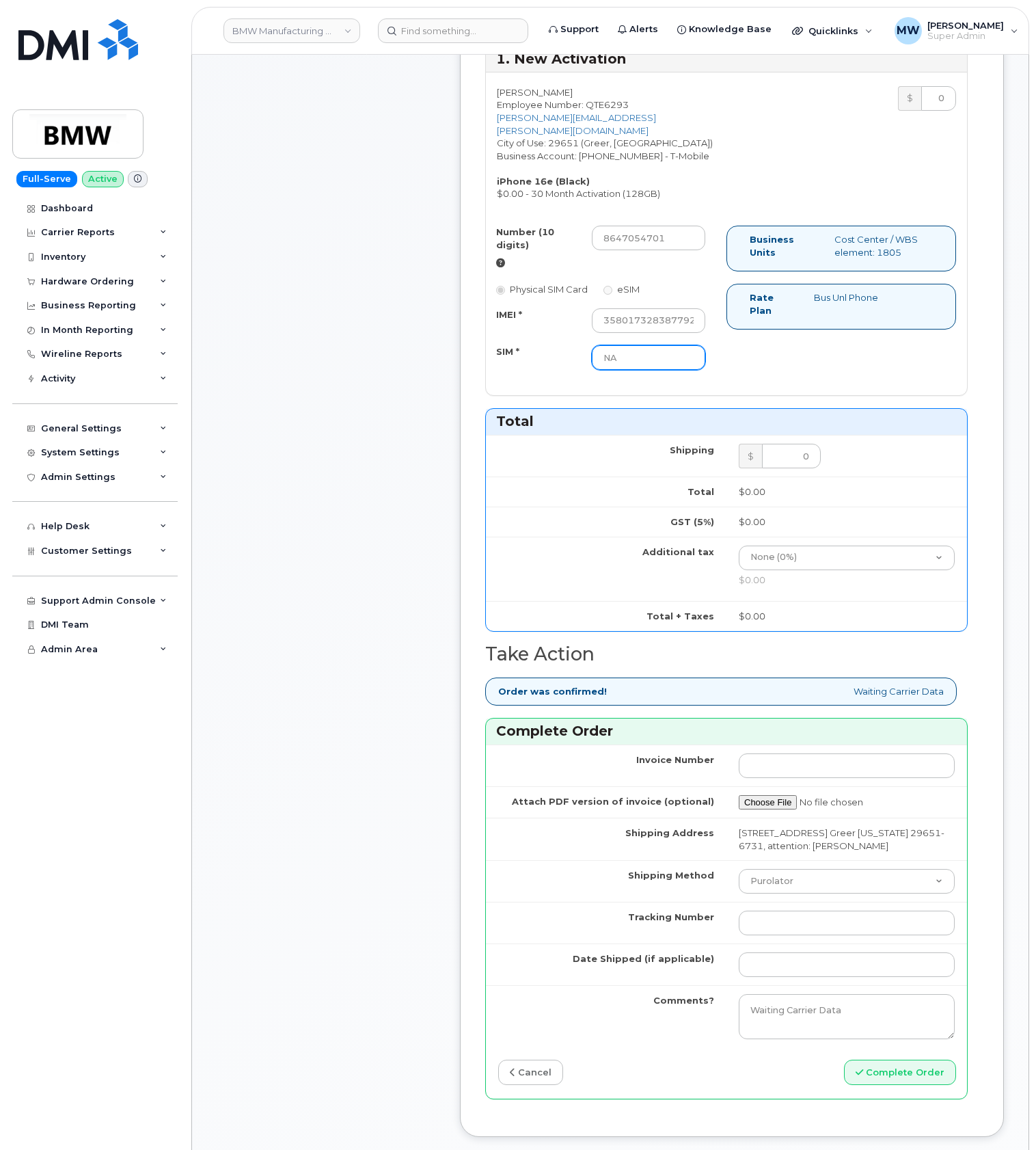
scroll to position [547, 0]
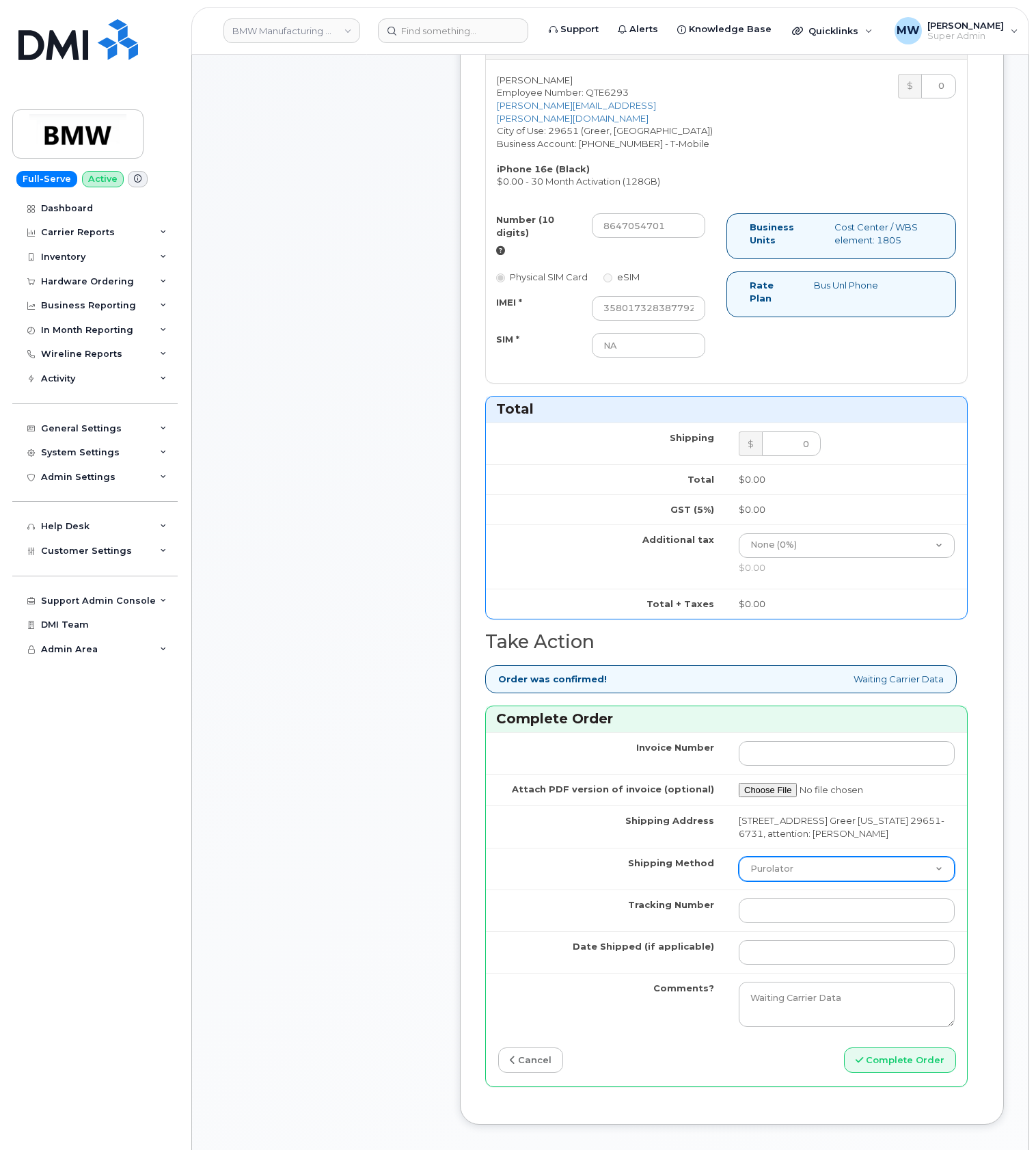
drag, startPoint x: 782, startPoint y: 903, endPoint x: 782, endPoint y: 911, distance: 8.0
click at [782, 881] on select "Purolator UPS FedEx Canada Post Courier Other Drop Off Pick Up" at bounding box center [846, 869] width 216 height 25
select select "UPS"
click at [739, 881] on select "Purolator UPS FedEx Canada Post Courier Other Drop Off Pick Up" at bounding box center [846, 869] width 216 height 25
click at [775, 923] on input "Tracking Number" at bounding box center [846, 911] width 216 height 25
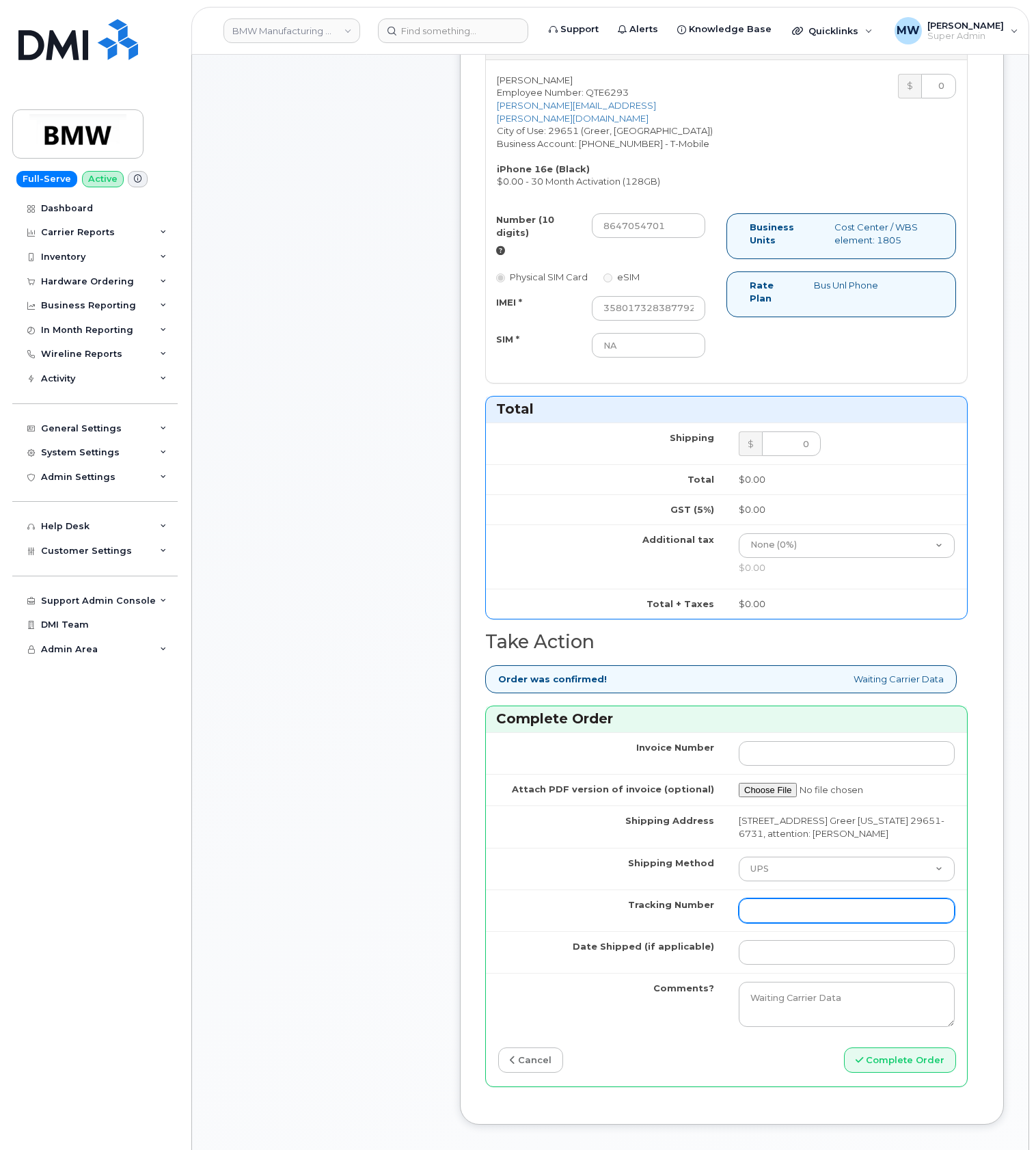
paste input "1ZE4B2501380212512"
type input "1ZE4B2501380212512"
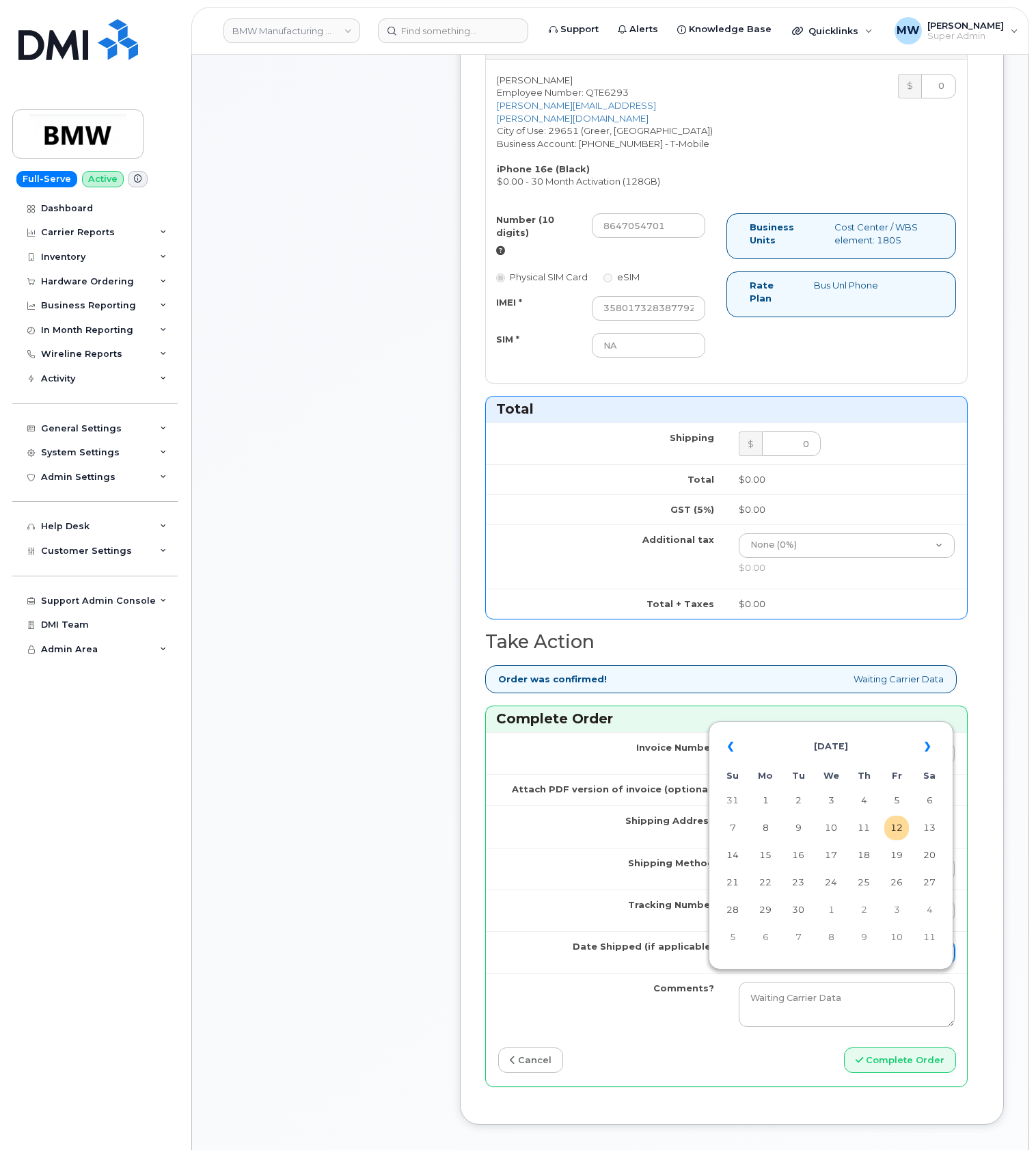
click at [777, 964] on input "Date Shipped (if applicable)" at bounding box center [846, 953] width 216 height 25
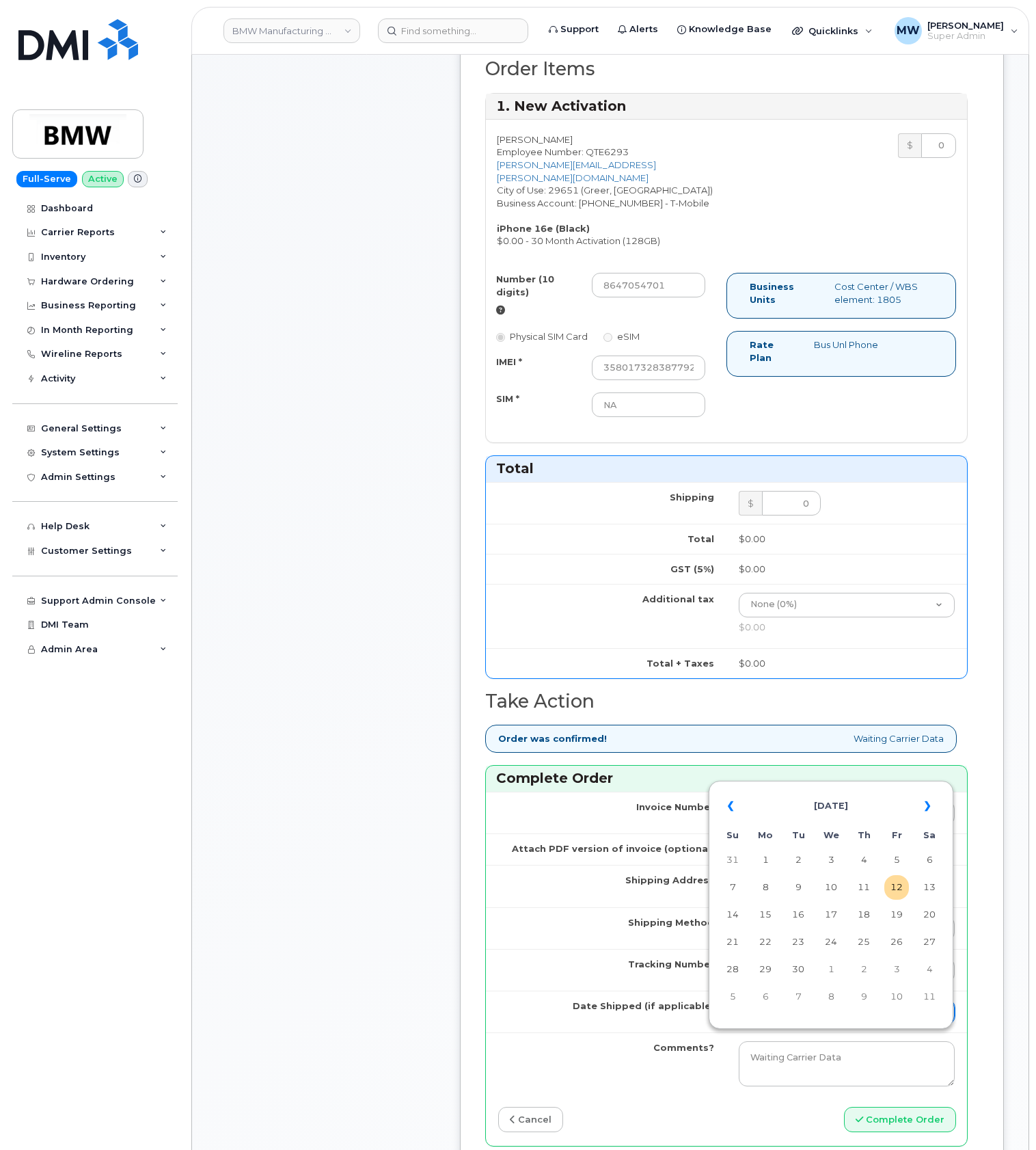
scroll to position [455, 0]
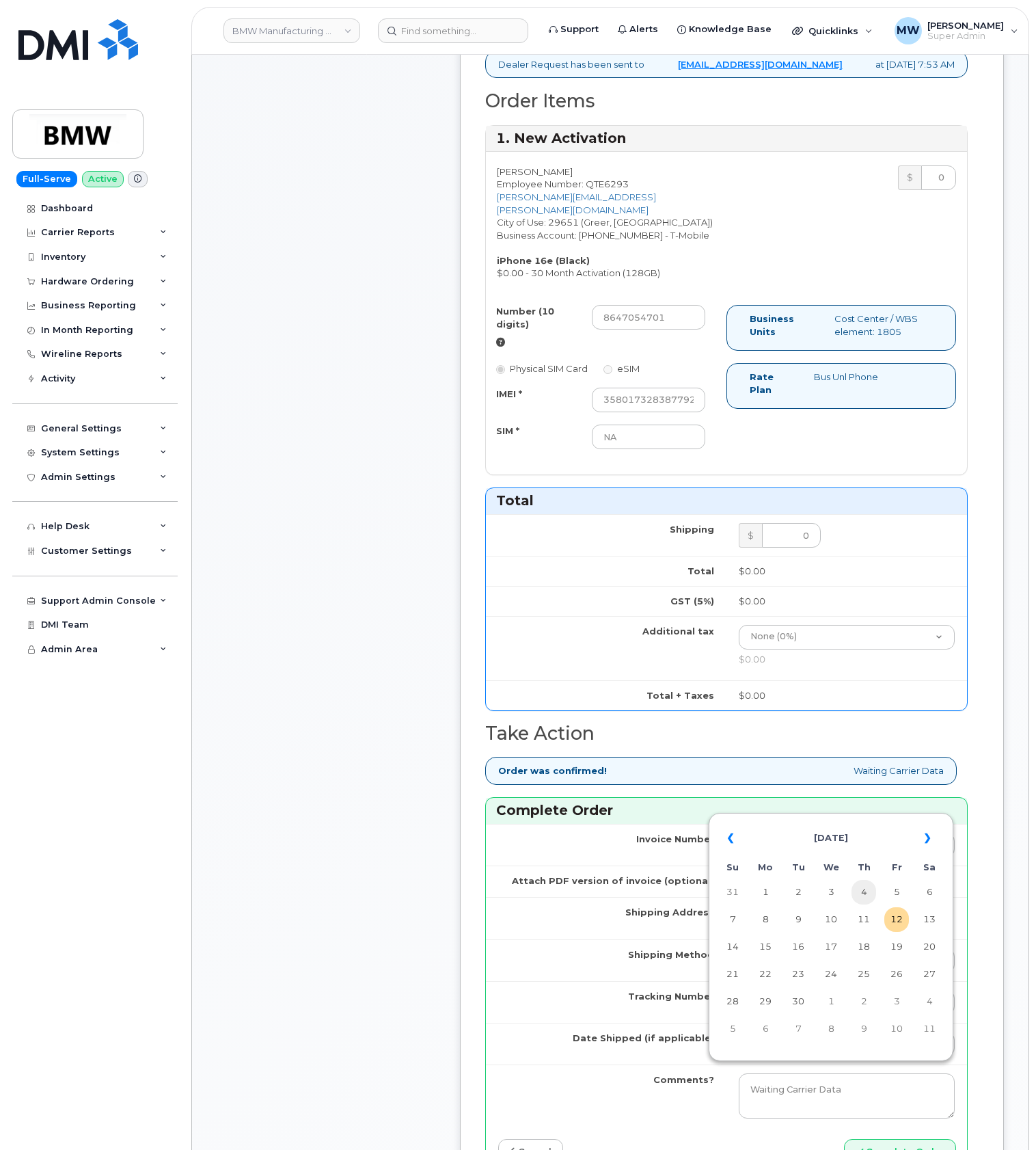
click at [866, 897] on td "4" at bounding box center [864, 892] width 25 height 25
type input "2025-09-04"
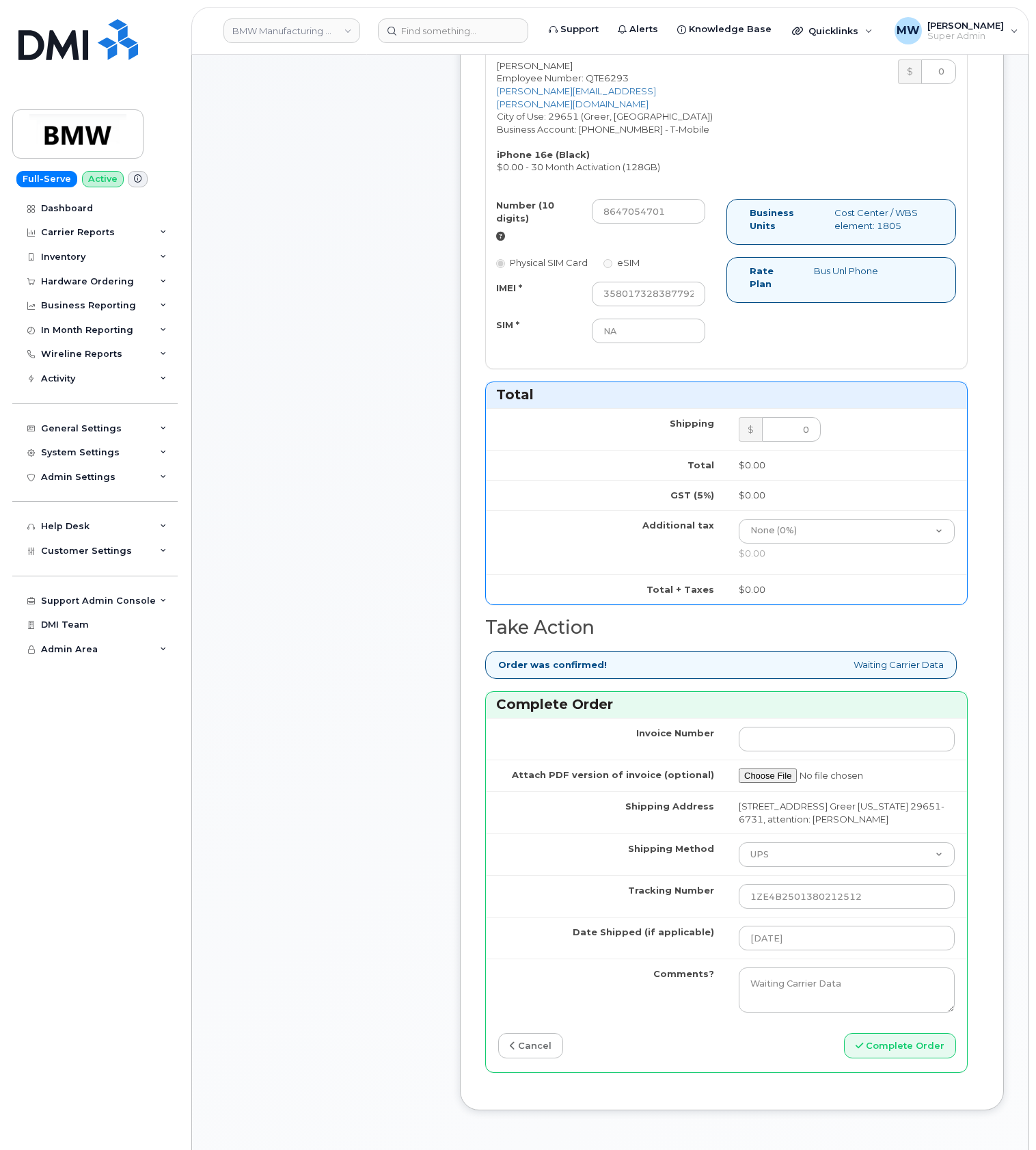
scroll to position [728, 0]
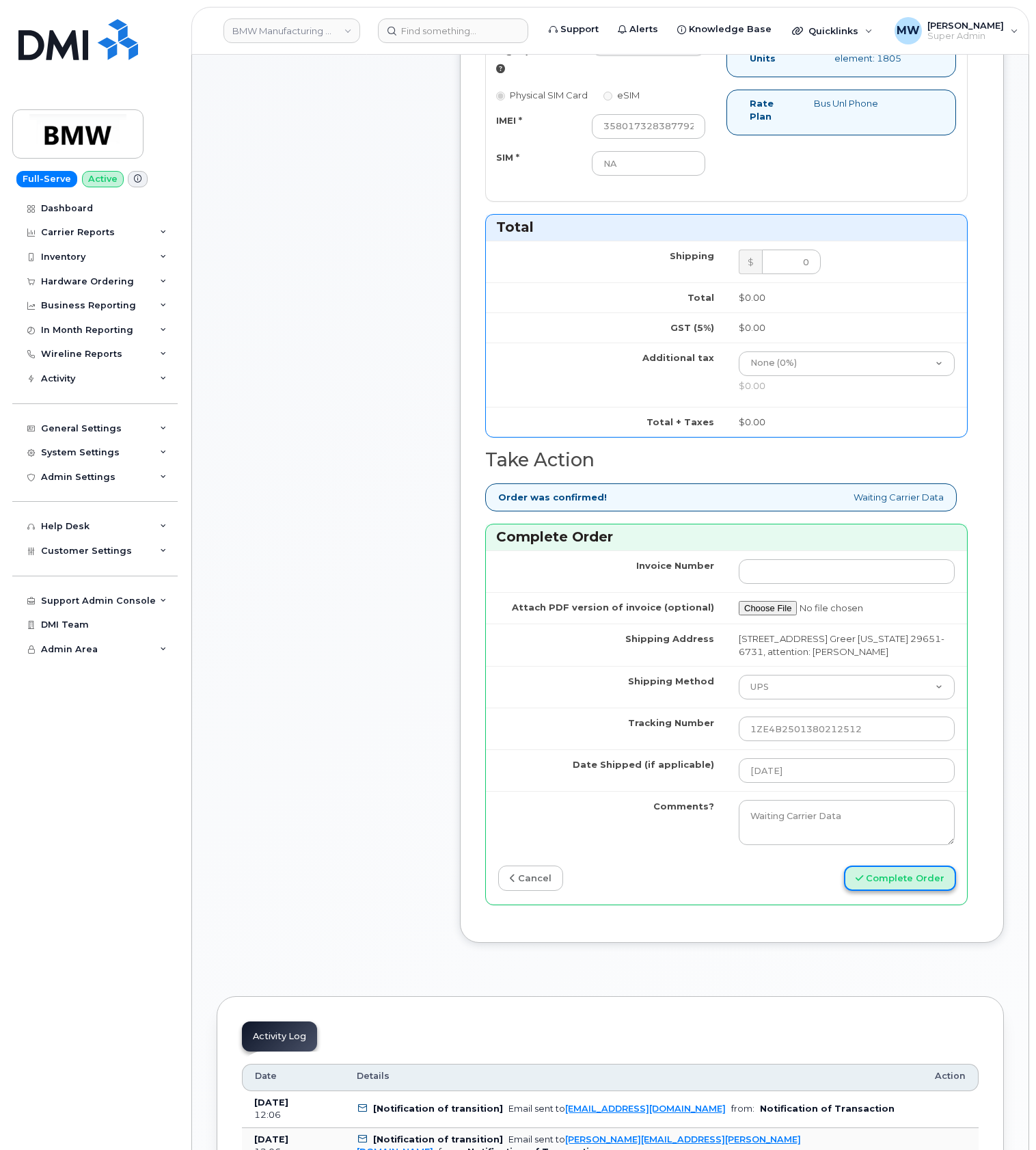
click at [937, 891] on button "Complete Order" at bounding box center [900, 878] width 112 height 26
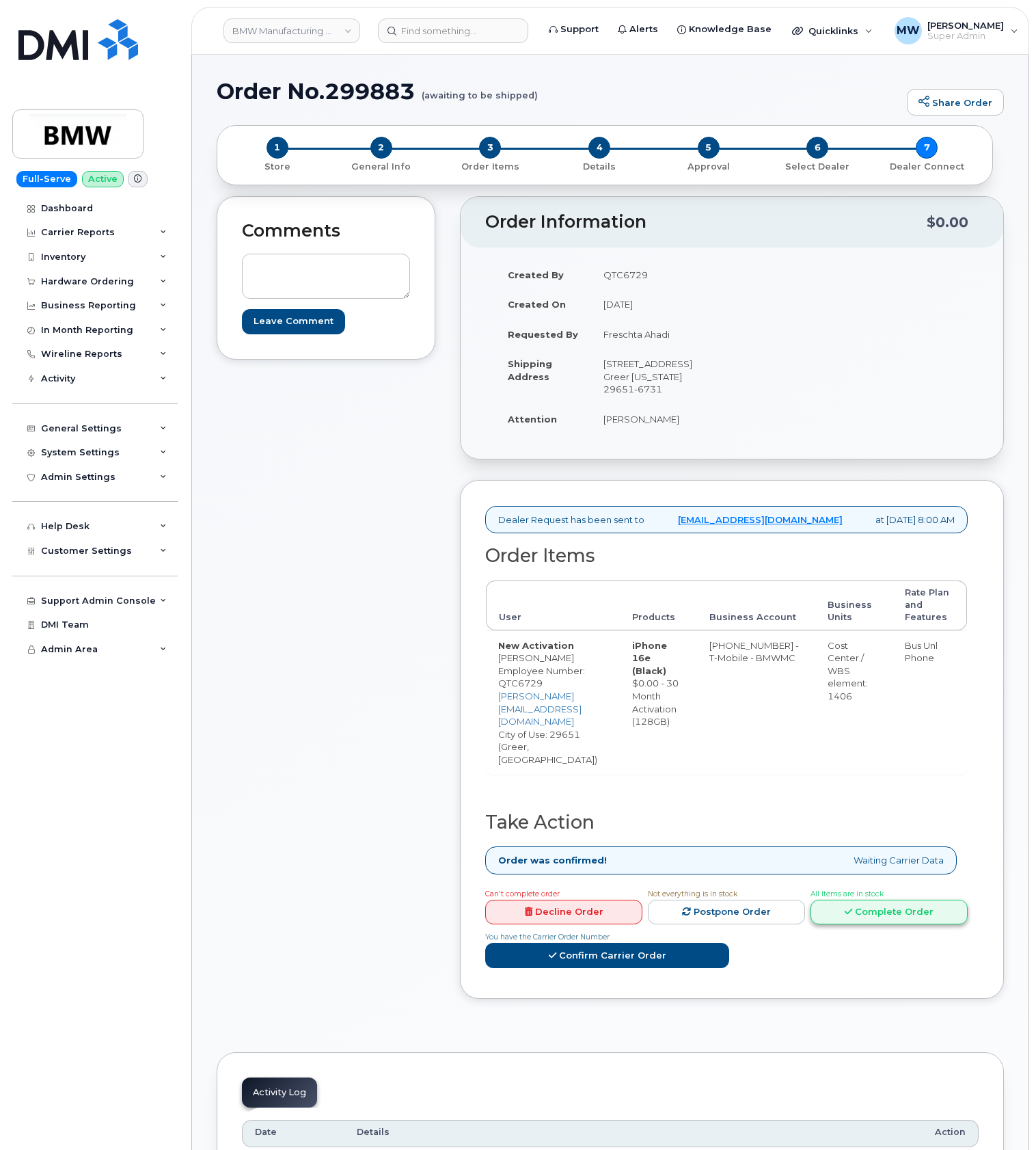
click at [810, 912] on link "Complete Order" at bounding box center [889, 912] width 157 height 26
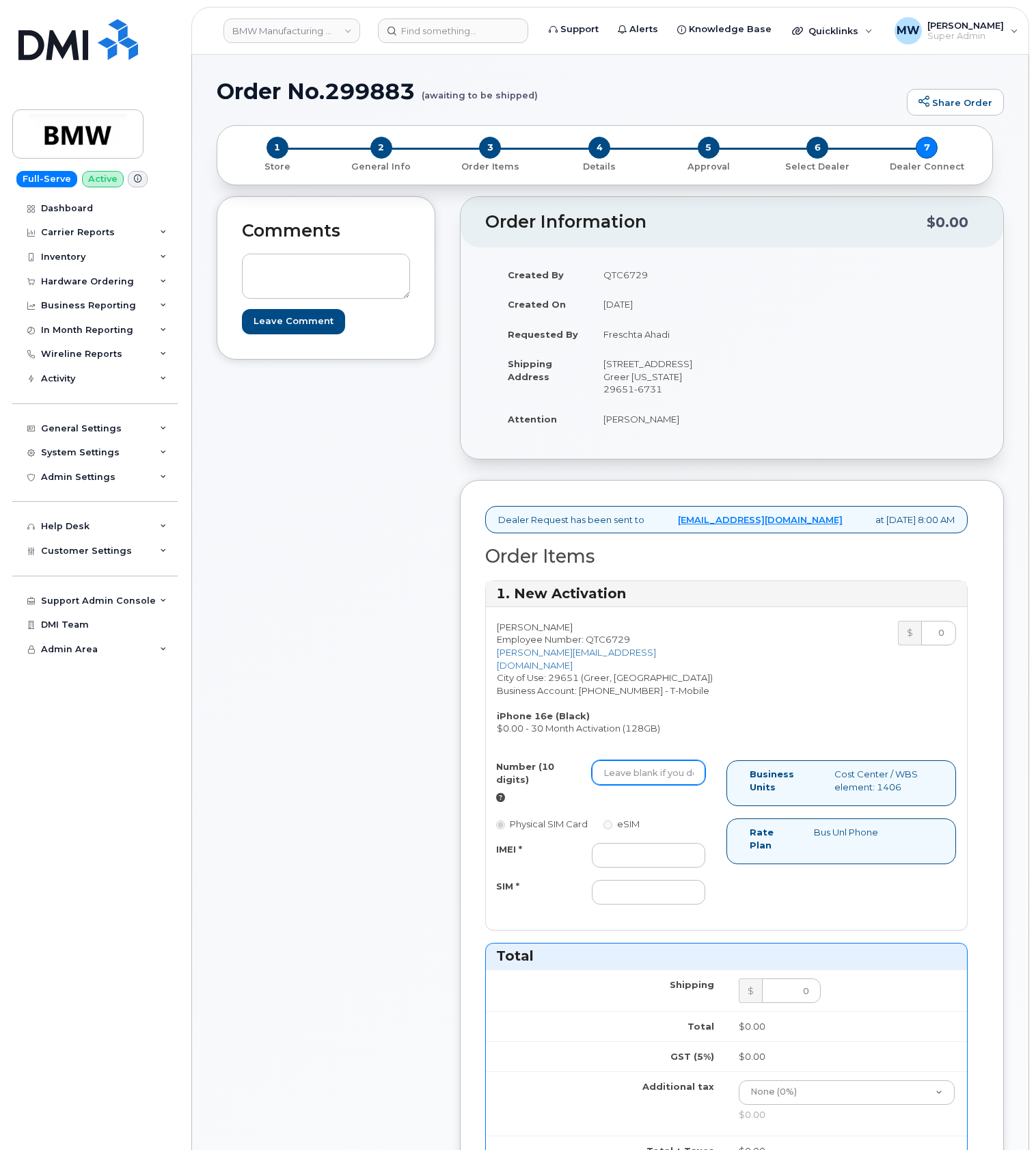
click at [630, 782] on input "Number (10 digits)" at bounding box center [648, 773] width 114 height 25
paste input "8647761859"
type input "8647761859"
drag, startPoint x: 632, startPoint y: 877, endPoint x: 640, endPoint y: 878, distance: 8.1
click at [635, 868] on input "IMEI *" at bounding box center [648, 855] width 114 height 25
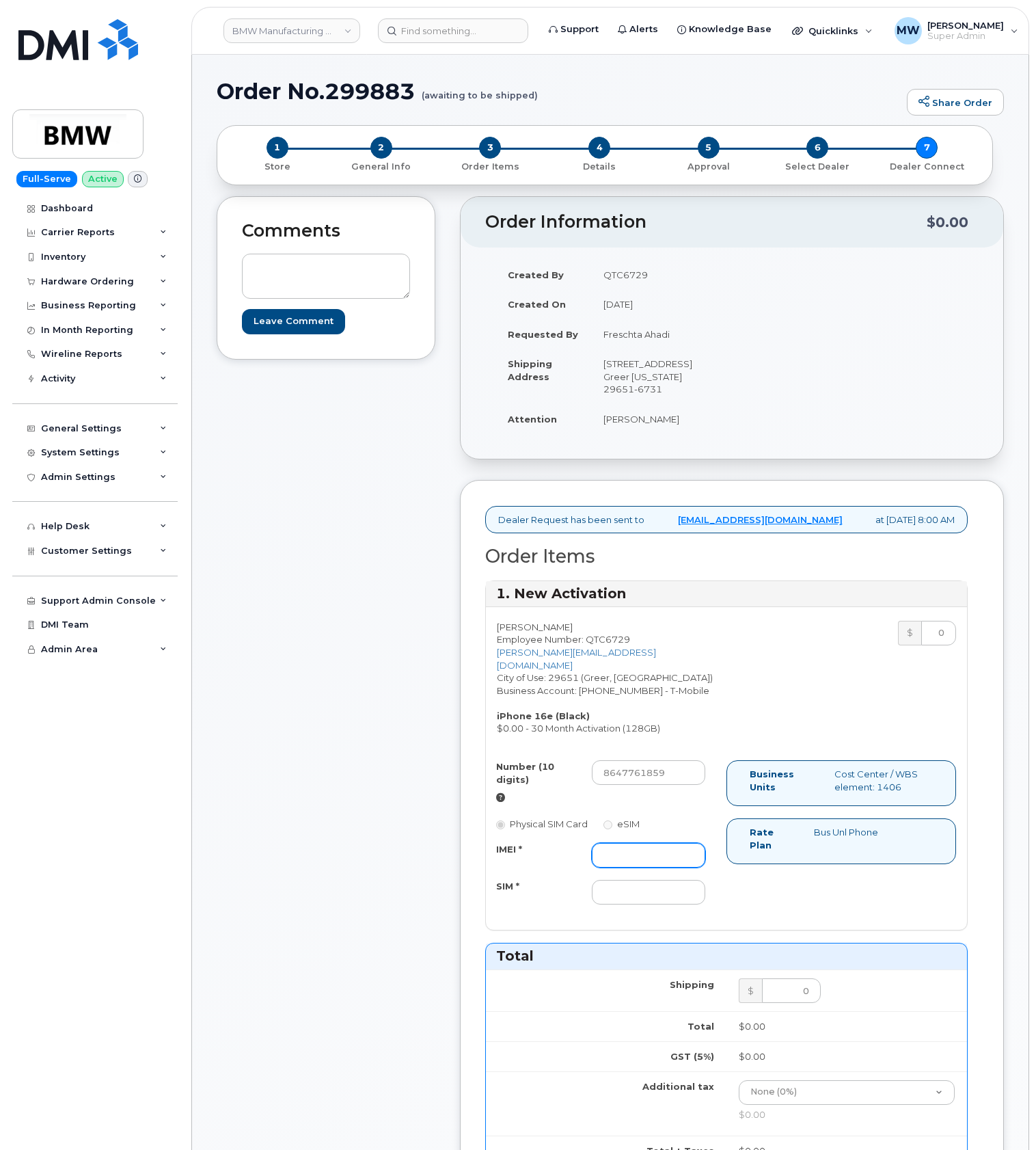
paste input "358017328369337"
type input "358017328369337"
click at [659, 895] on input "SIM *" at bounding box center [648, 892] width 114 height 25
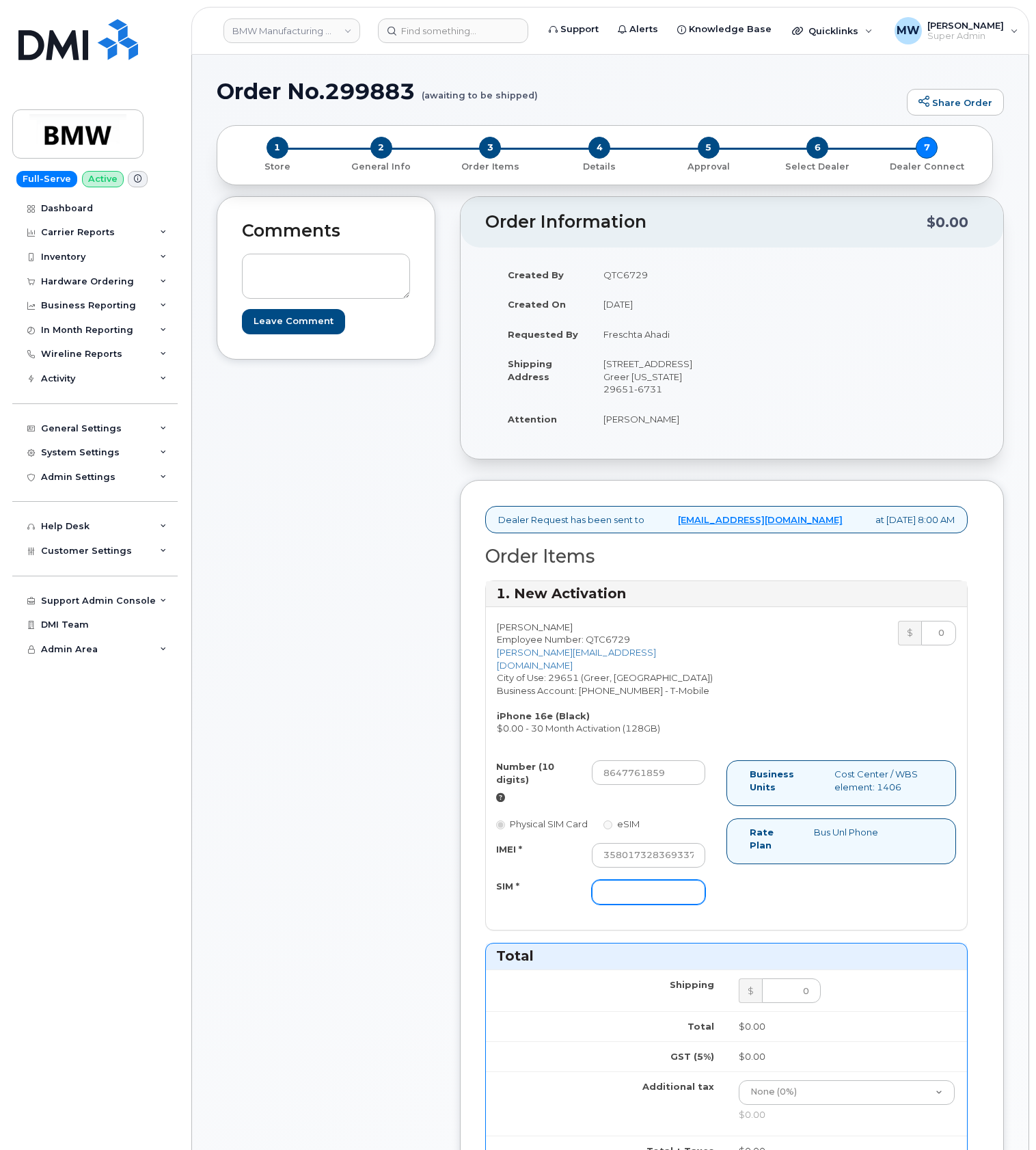
paste input "8901260127782632563"
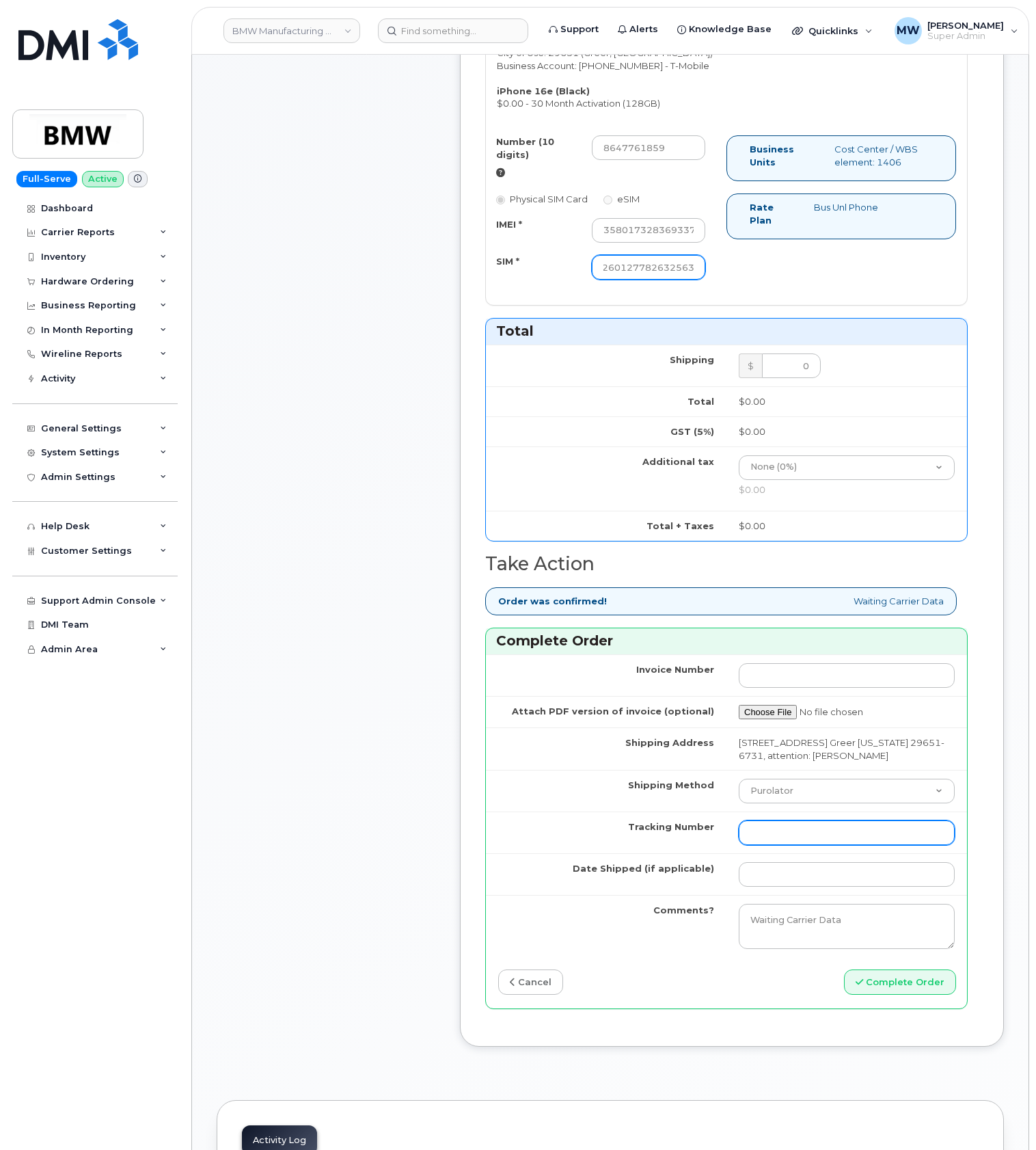
scroll to position [638, 0]
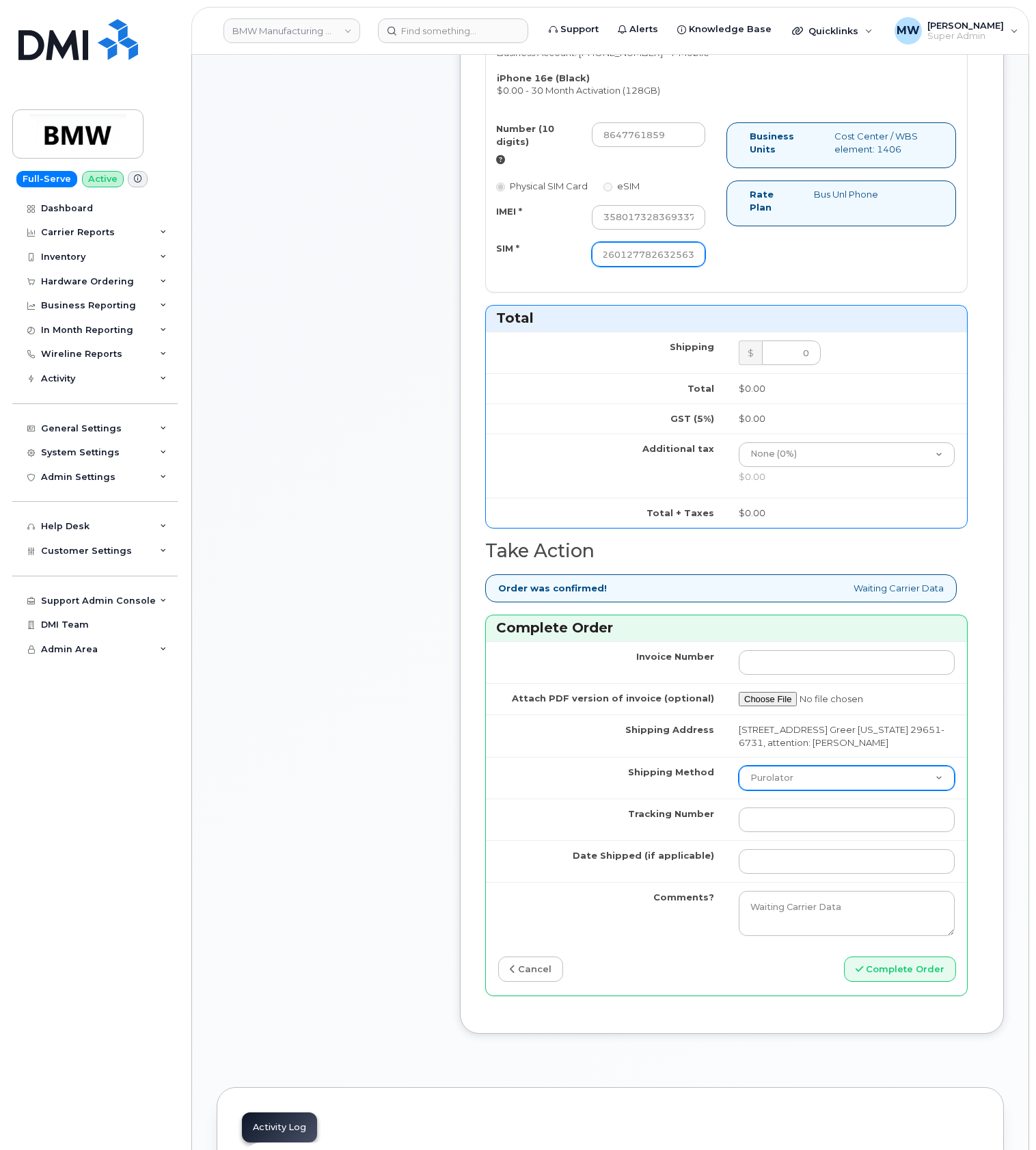
type input "8901260127782632563"
drag, startPoint x: 791, startPoint y: 813, endPoint x: 791, endPoint y: 820, distance: 7.0
click at [791, 791] on select "Purolator UPS FedEx Canada Post Courier Other Drop Off Pick Up" at bounding box center [846, 778] width 216 height 25
select select "UPS"
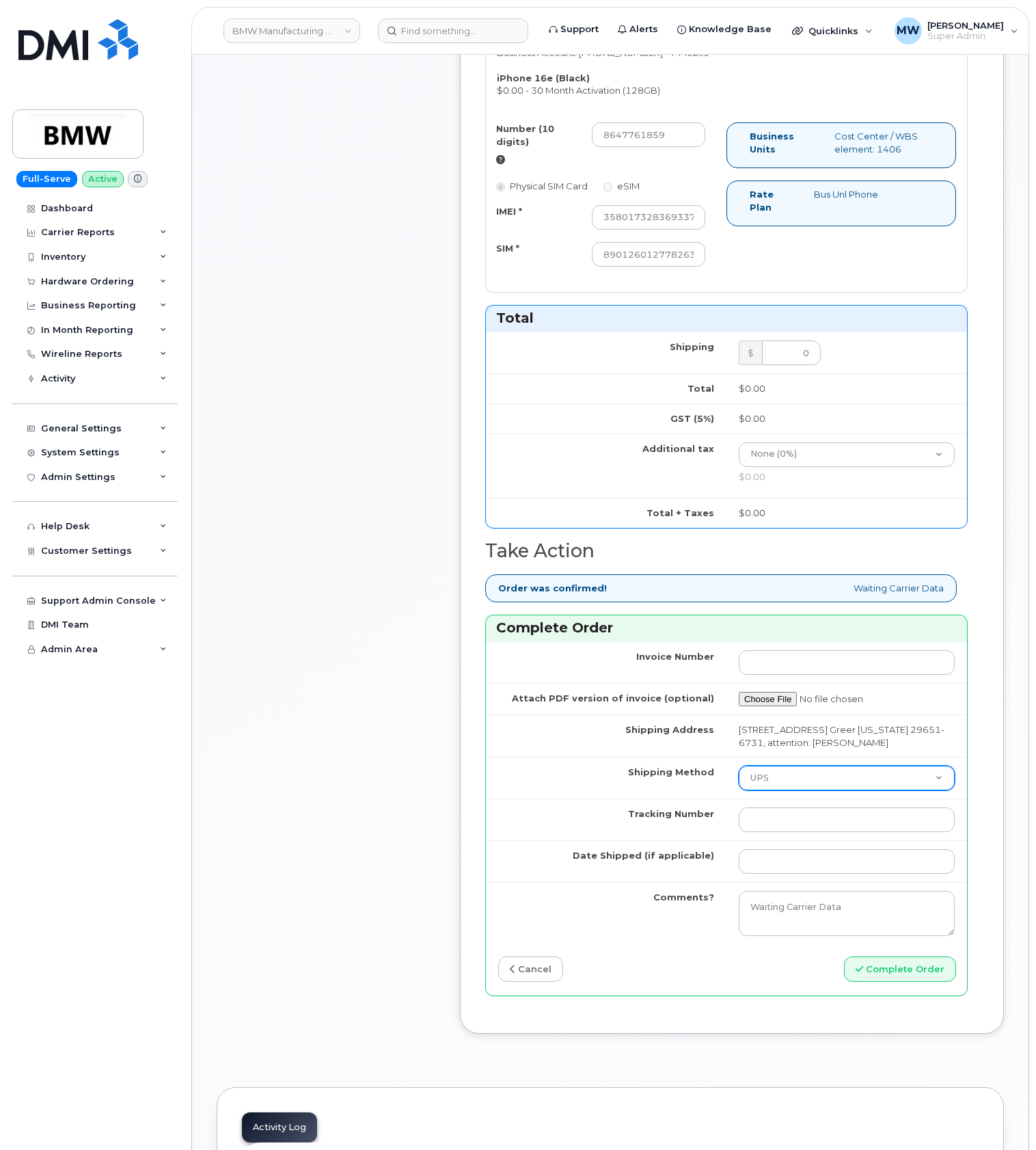
click at [739, 791] on select "Purolator UPS FedEx Canada Post Courier Other Drop Off Pick Up" at bounding box center [846, 778] width 216 height 25
click at [770, 832] on input "Tracking Number" at bounding box center [846, 820] width 216 height 25
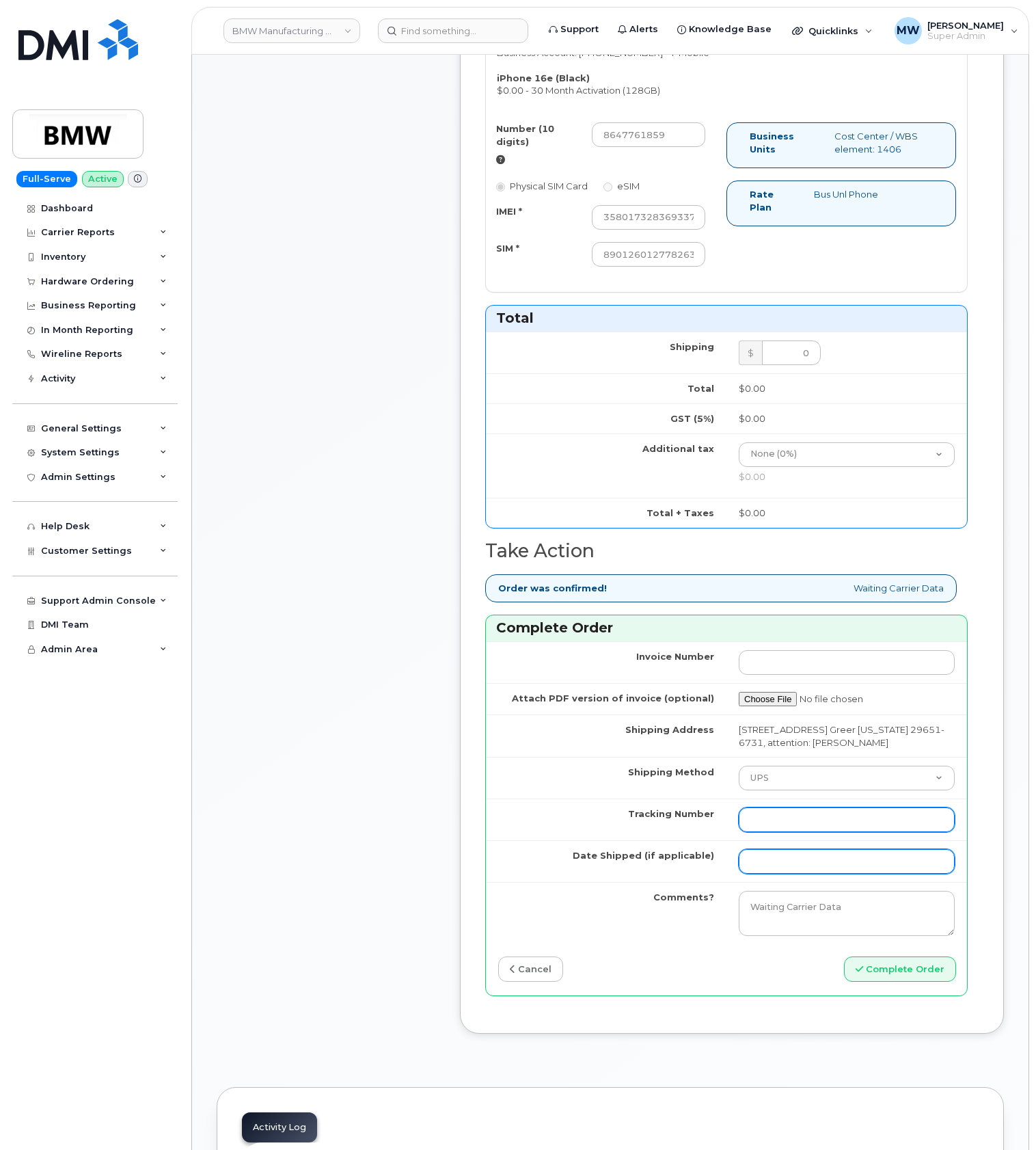
paste input "1ZE4B2501380249895"
type input "1ZE4B2501380249895"
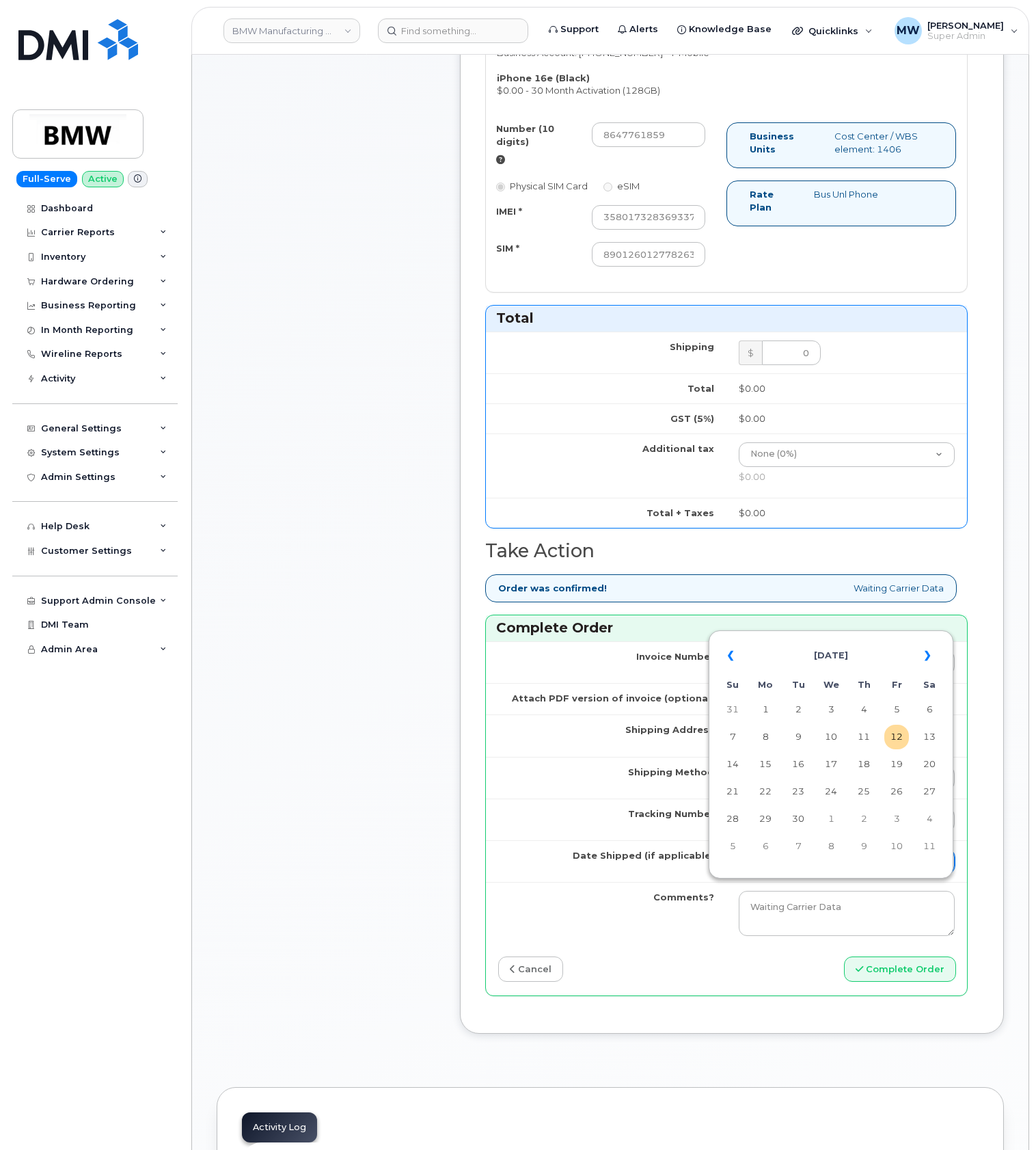
click at [779, 874] on input "Date Shipped (if applicable)" at bounding box center [846, 862] width 216 height 25
click at [800, 730] on td "9" at bounding box center [799, 737] width 25 height 25
type input "[DATE]"
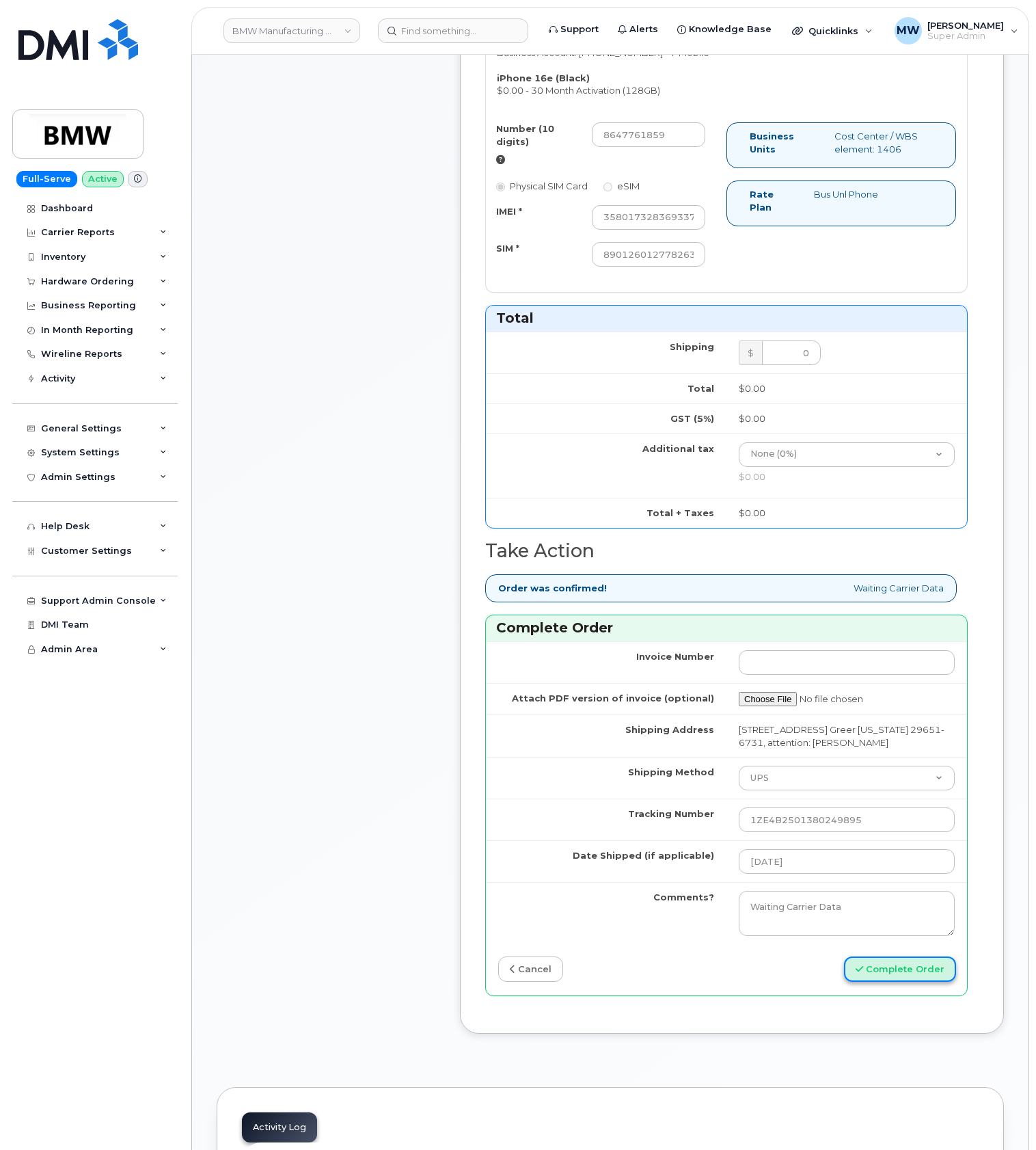
click at [926, 982] on button "Complete Order" at bounding box center [900, 969] width 112 height 26
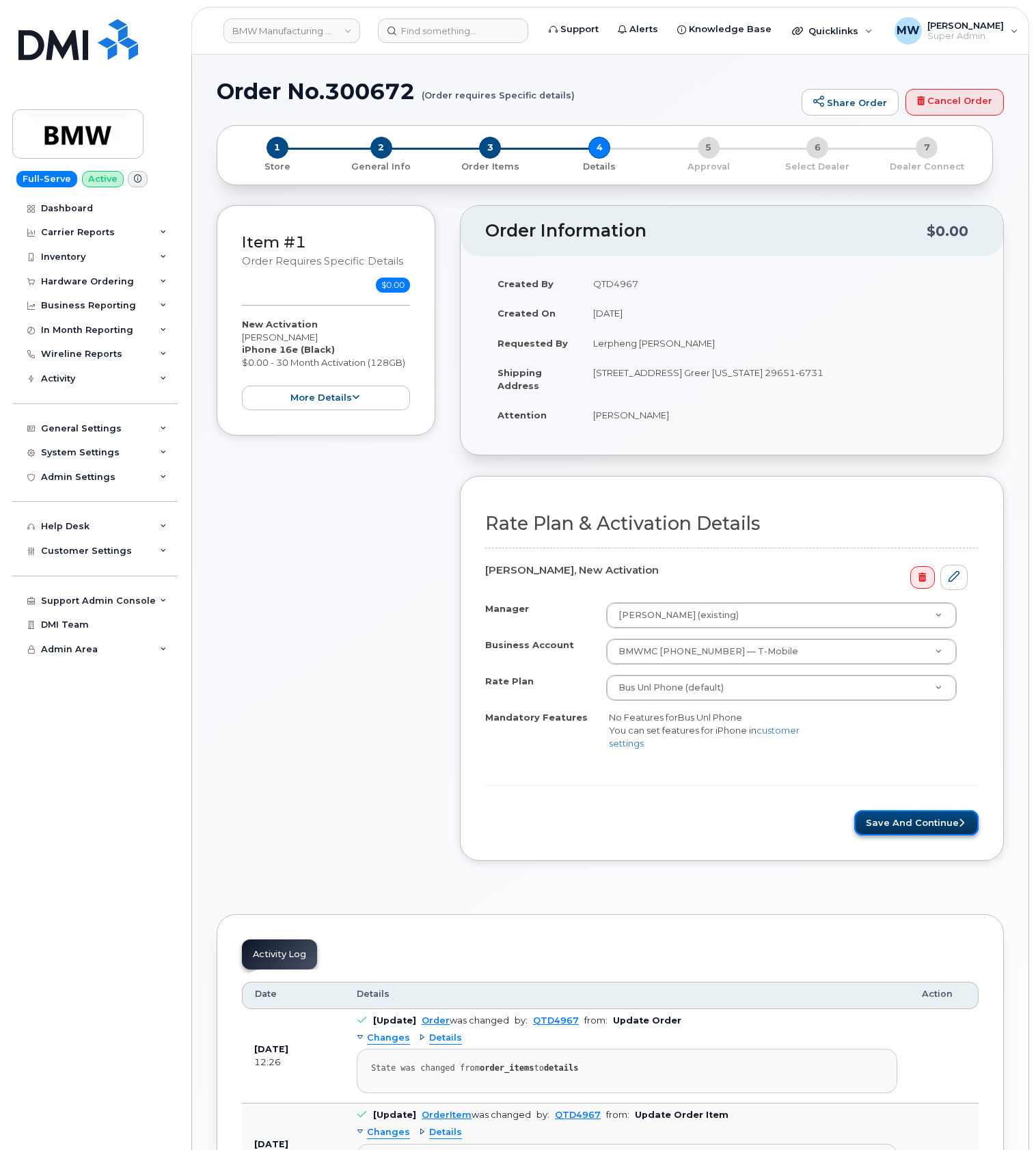
click at [936, 832] on button "Save and Continue" at bounding box center [917, 822] width 124 height 26
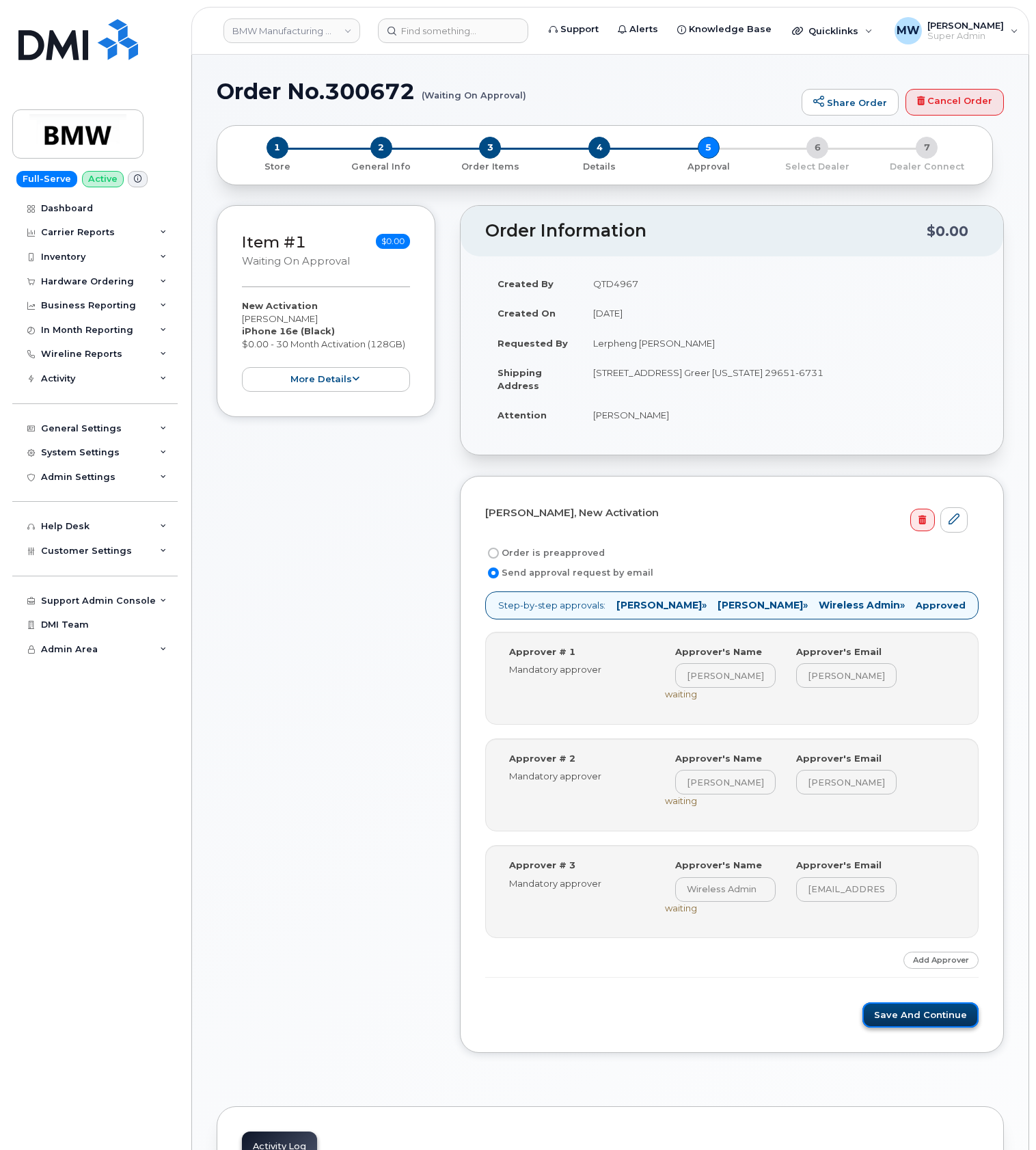
click at [913, 1027] on button "Save and Continue" at bounding box center [921, 1015] width 116 height 26
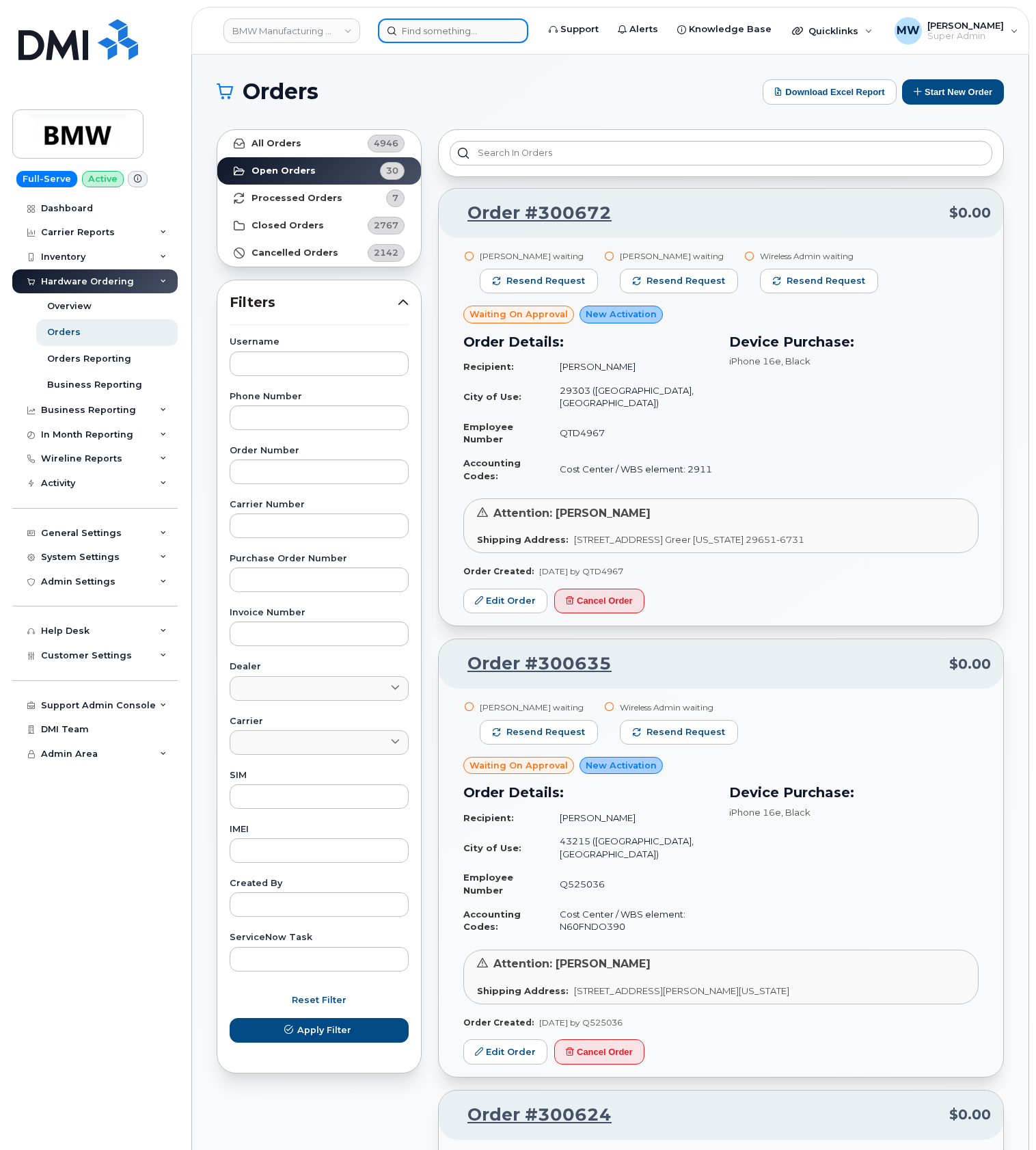
click at [408, 38] on input at bounding box center [453, 31] width 150 height 25
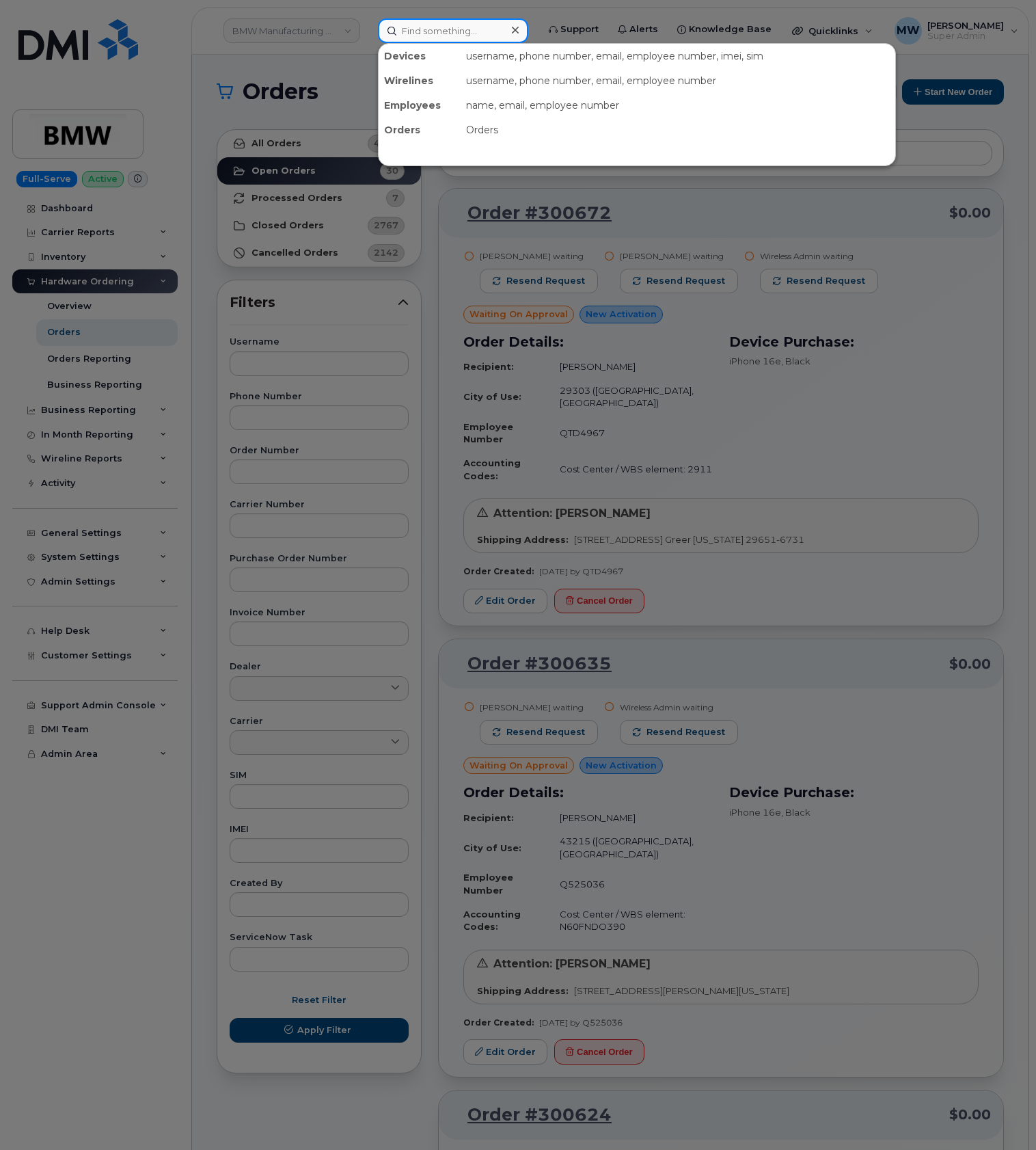
paste input "8644486442"
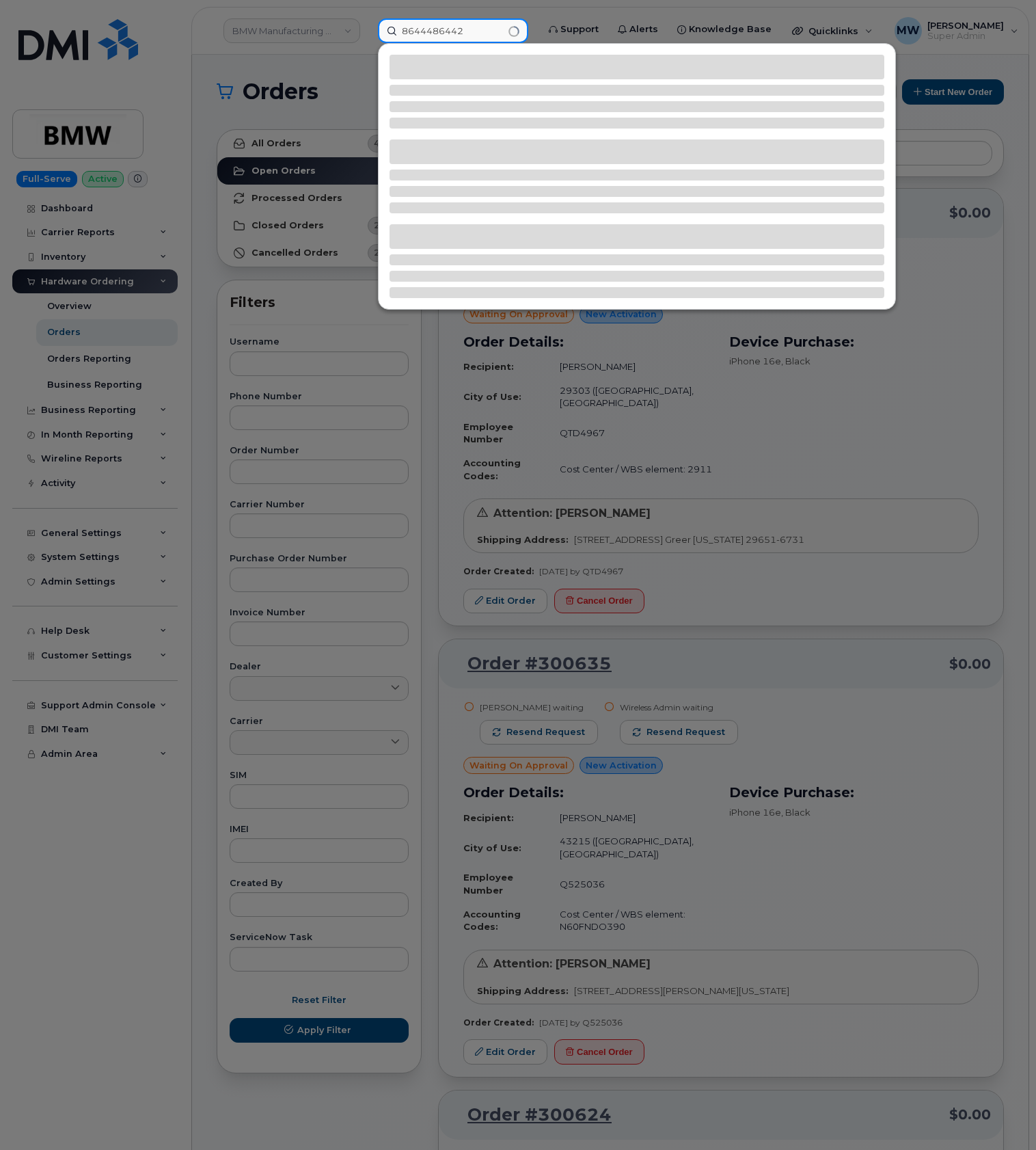
type input "8644486442"
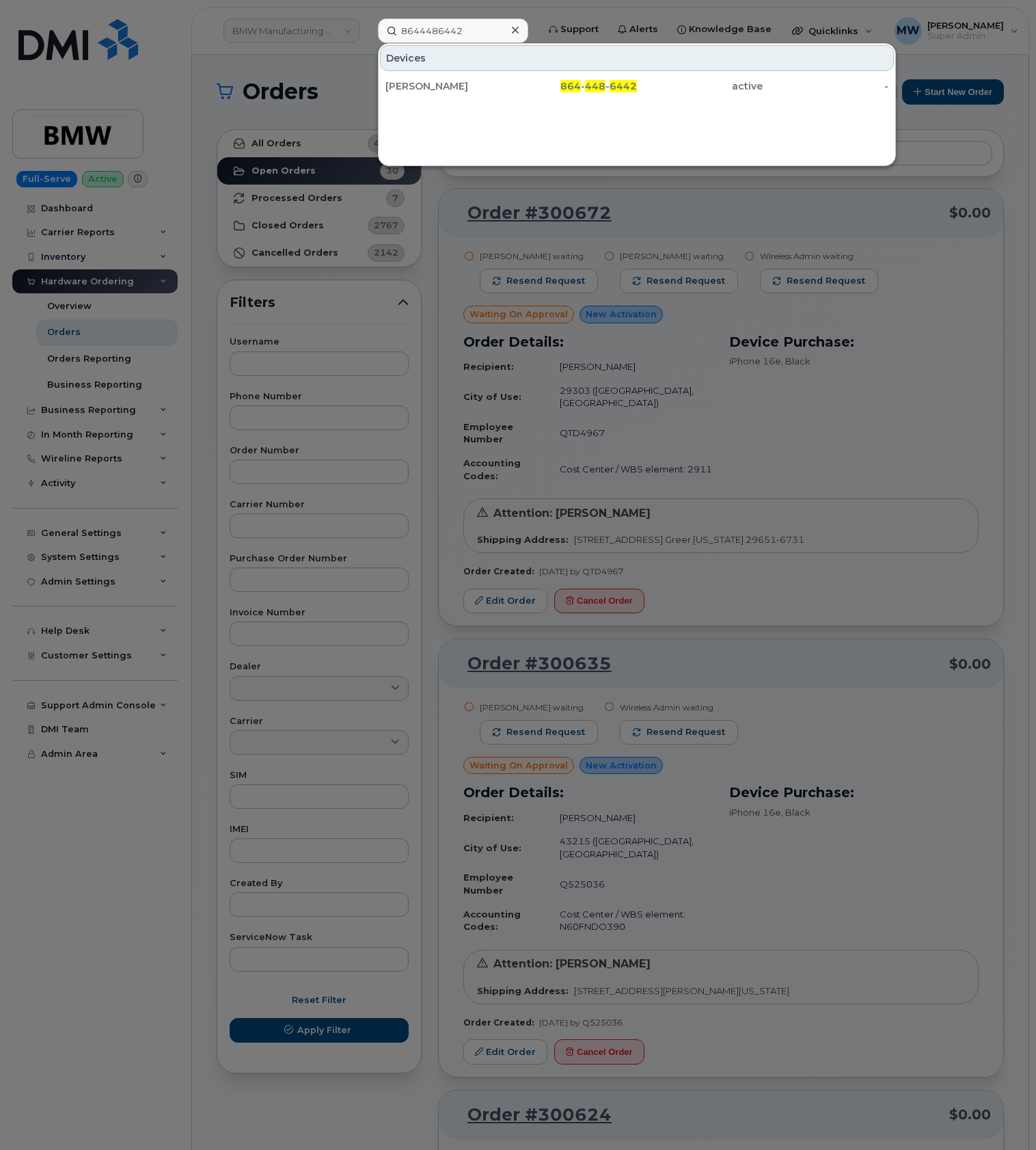
drag, startPoint x: 699, startPoint y: 96, endPoint x: 310, endPoint y: 119, distance: 389.7
click at [699, 96] on div "active" at bounding box center [700, 86] width 126 height 25
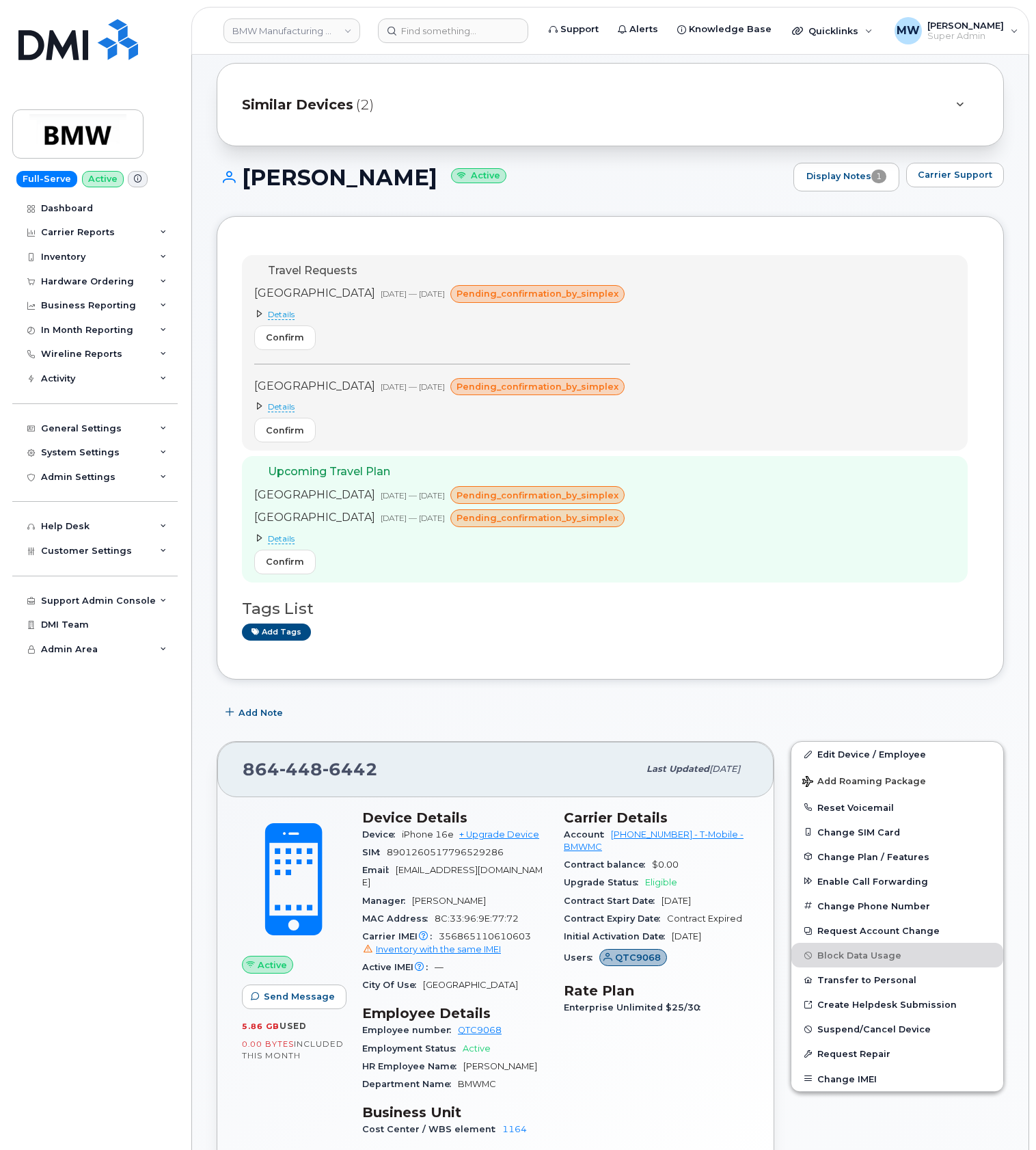
scroll to position [91, 0]
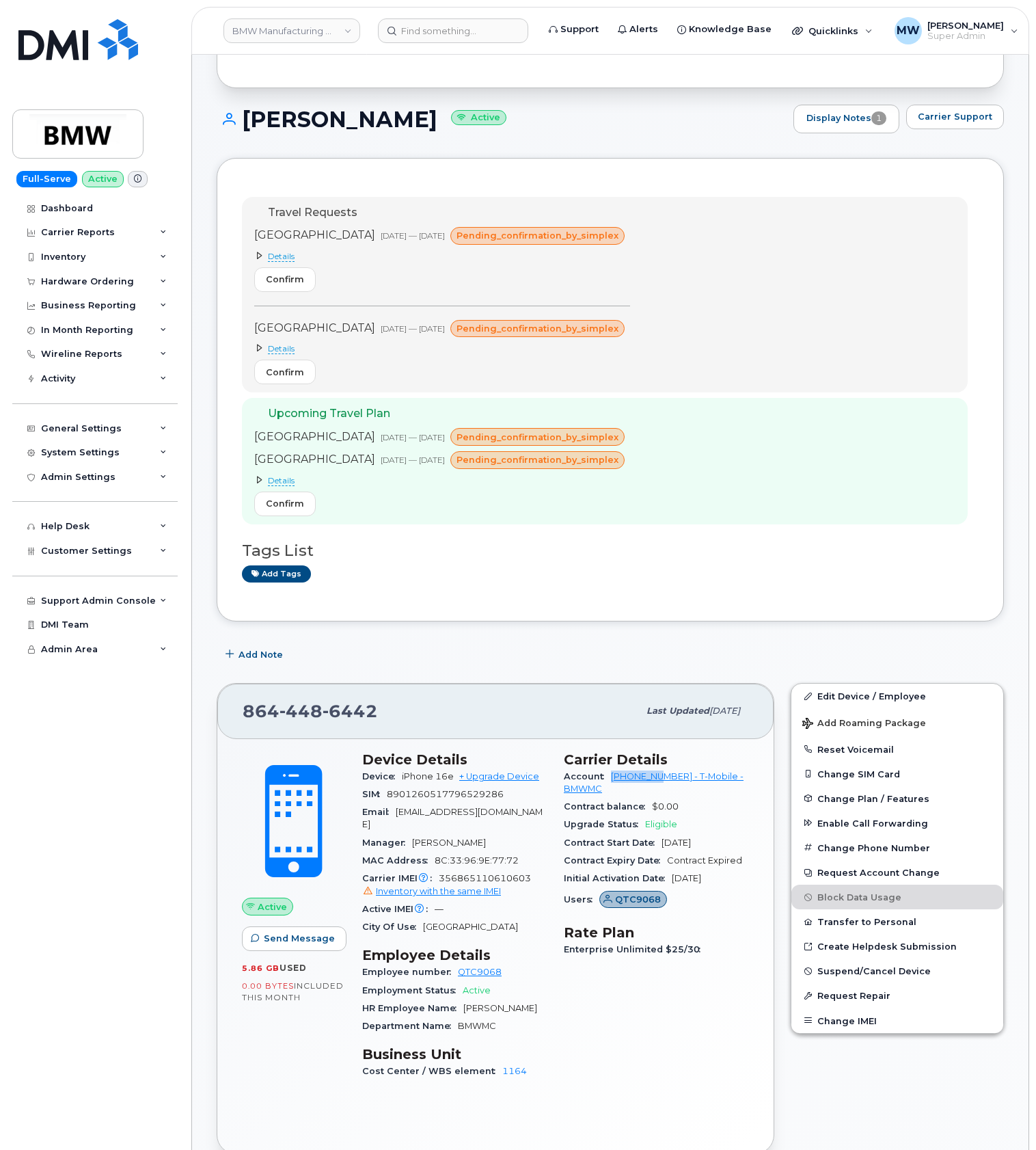
drag, startPoint x: 610, startPoint y: 783, endPoint x: 665, endPoint y: 786, distance: 55.1
click at [665, 786] on div "Account 972523090 - T-Mobile - BMWMC" at bounding box center [657, 783] width 186 height 31
copy link "972523090"
click at [83, 285] on div "Hardware Ordering" at bounding box center [87, 281] width 93 height 11
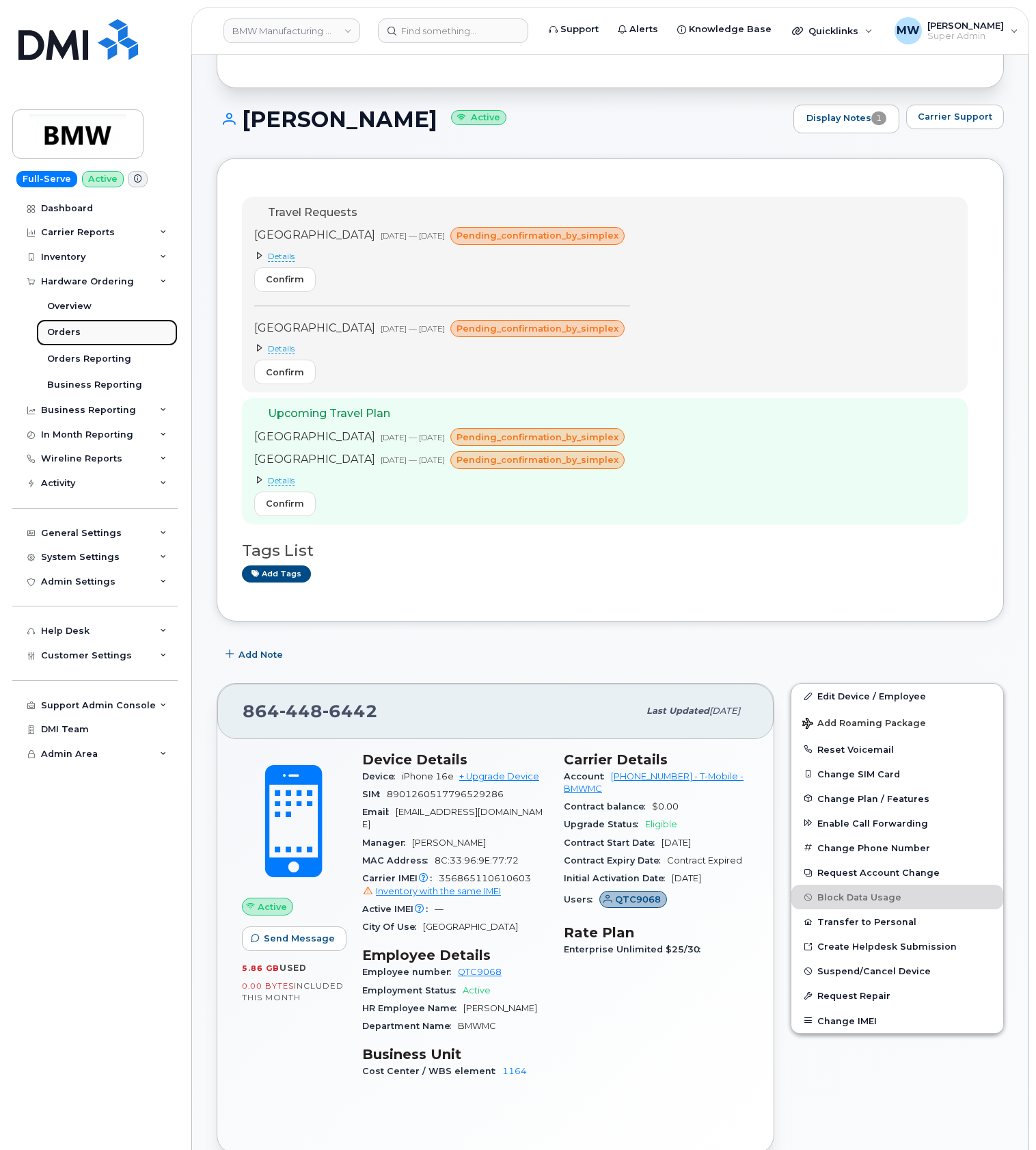
click at [89, 335] on link "Orders" at bounding box center [107, 333] width 141 height 26
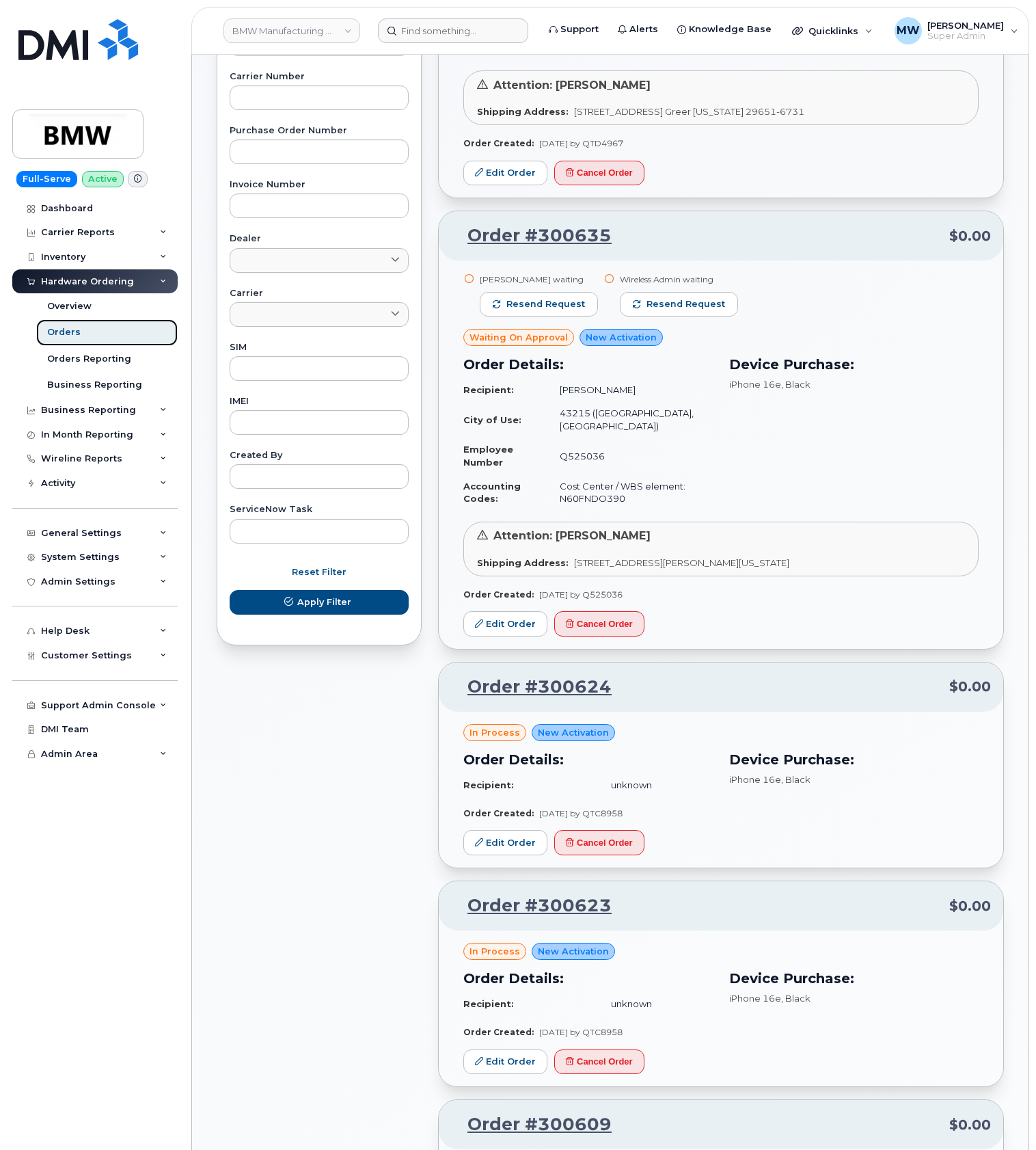
scroll to position [364, 0]
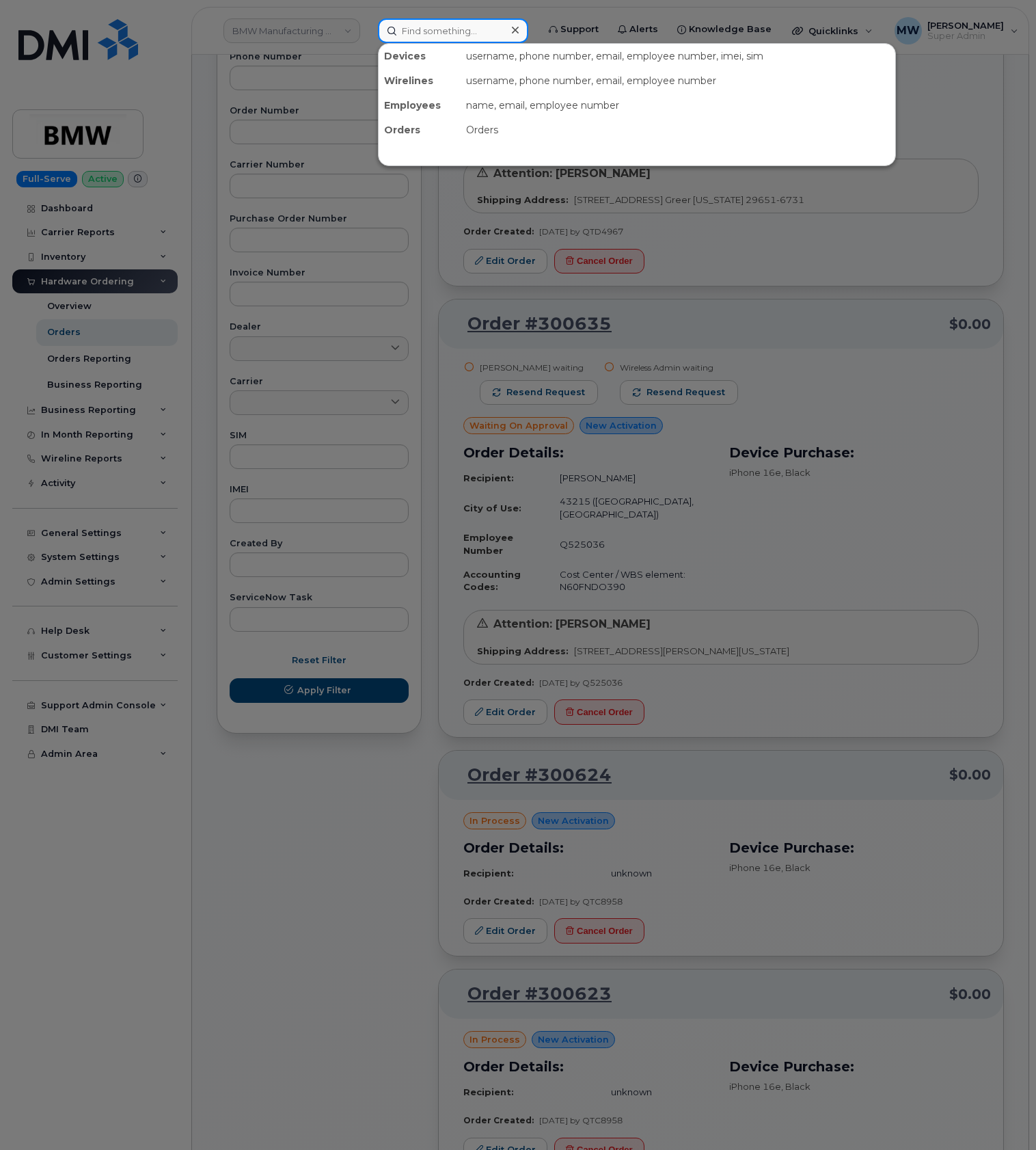
click at [433, 34] on input at bounding box center [453, 31] width 150 height 25
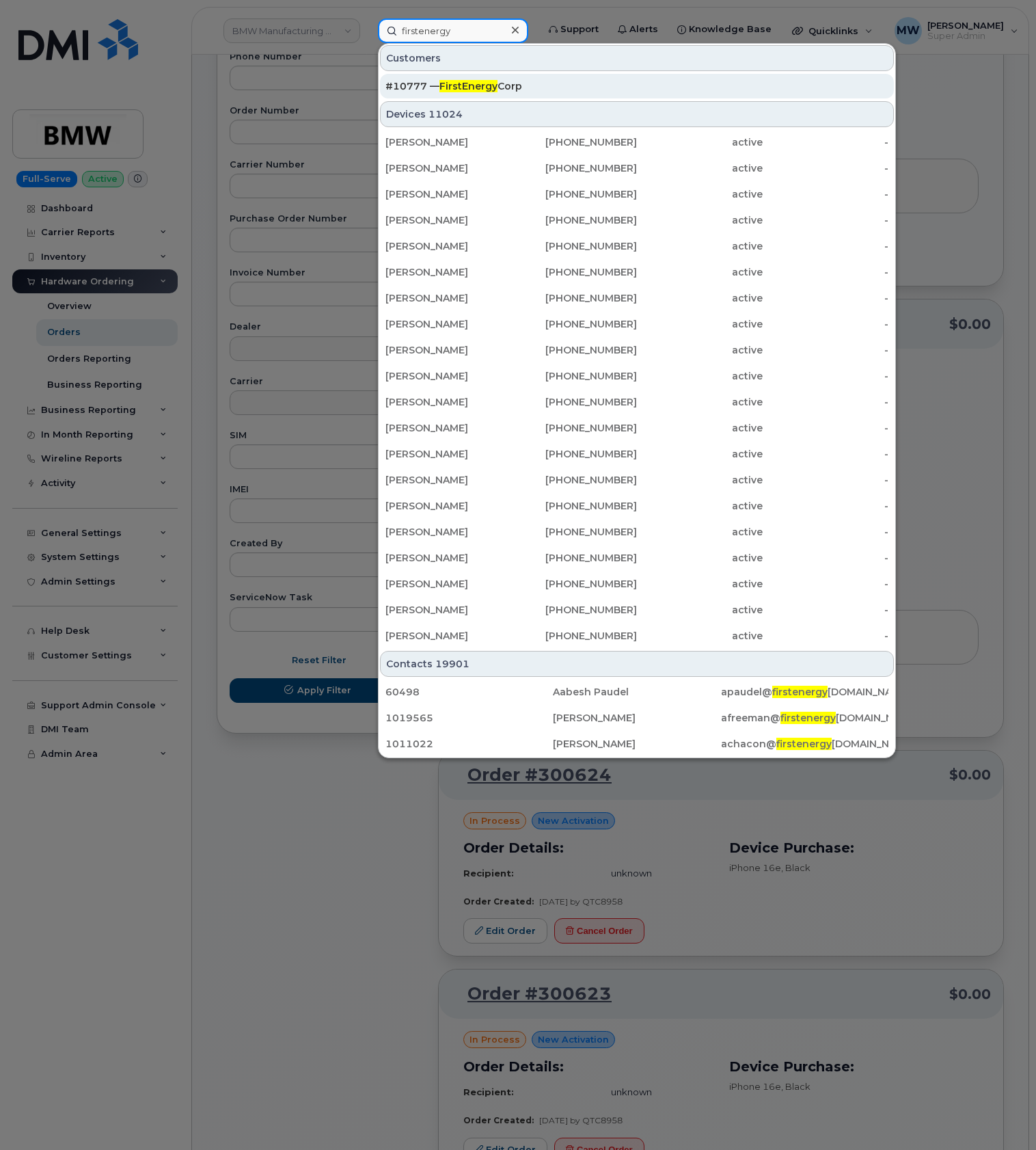
type input "firstenergy"
click at [570, 89] on div "#10777 — FirstEnergy Corp" at bounding box center [637, 86] width 503 height 14
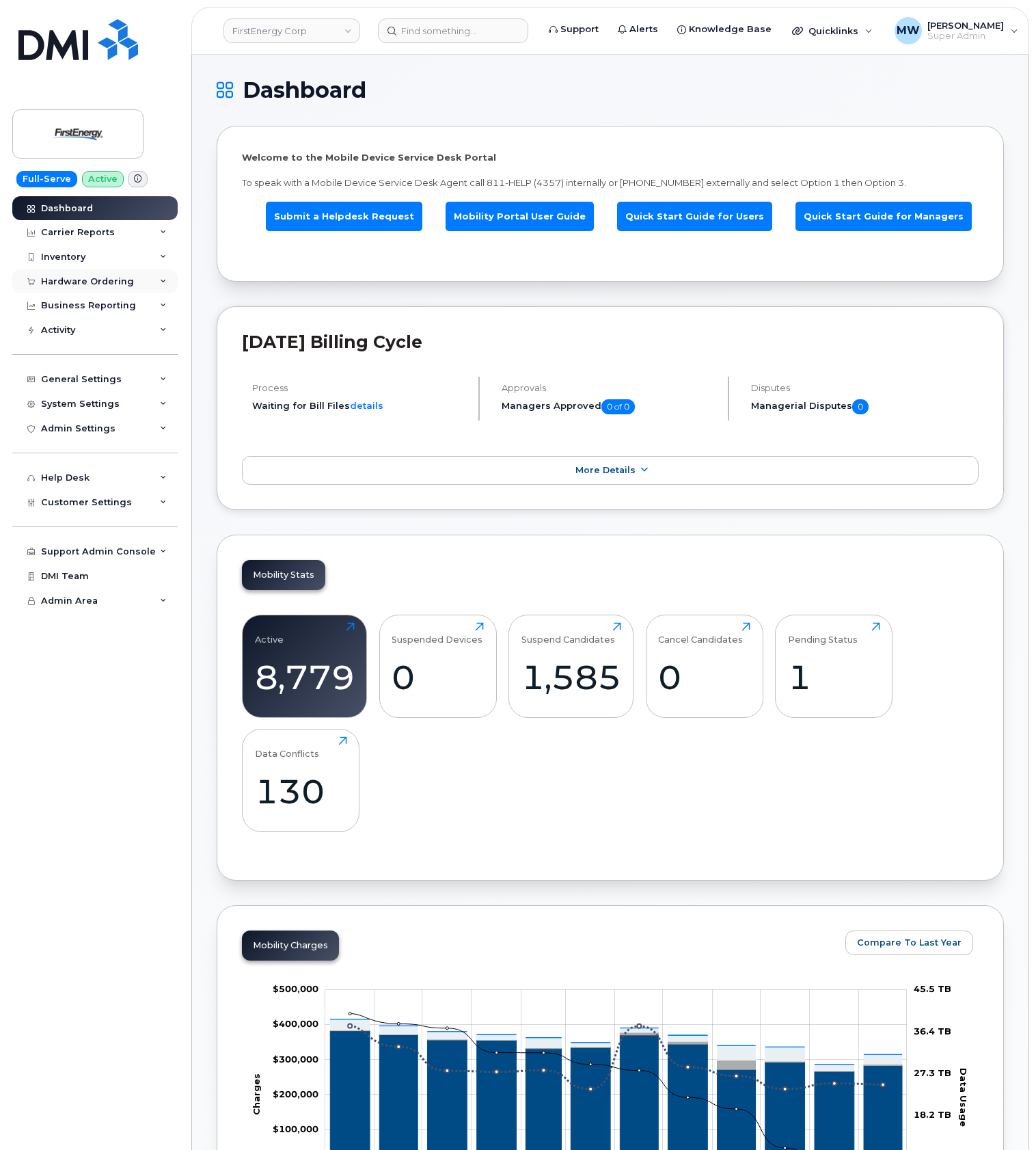
click at [86, 279] on div "Hardware Ordering" at bounding box center [87, 281] width 93 height 11
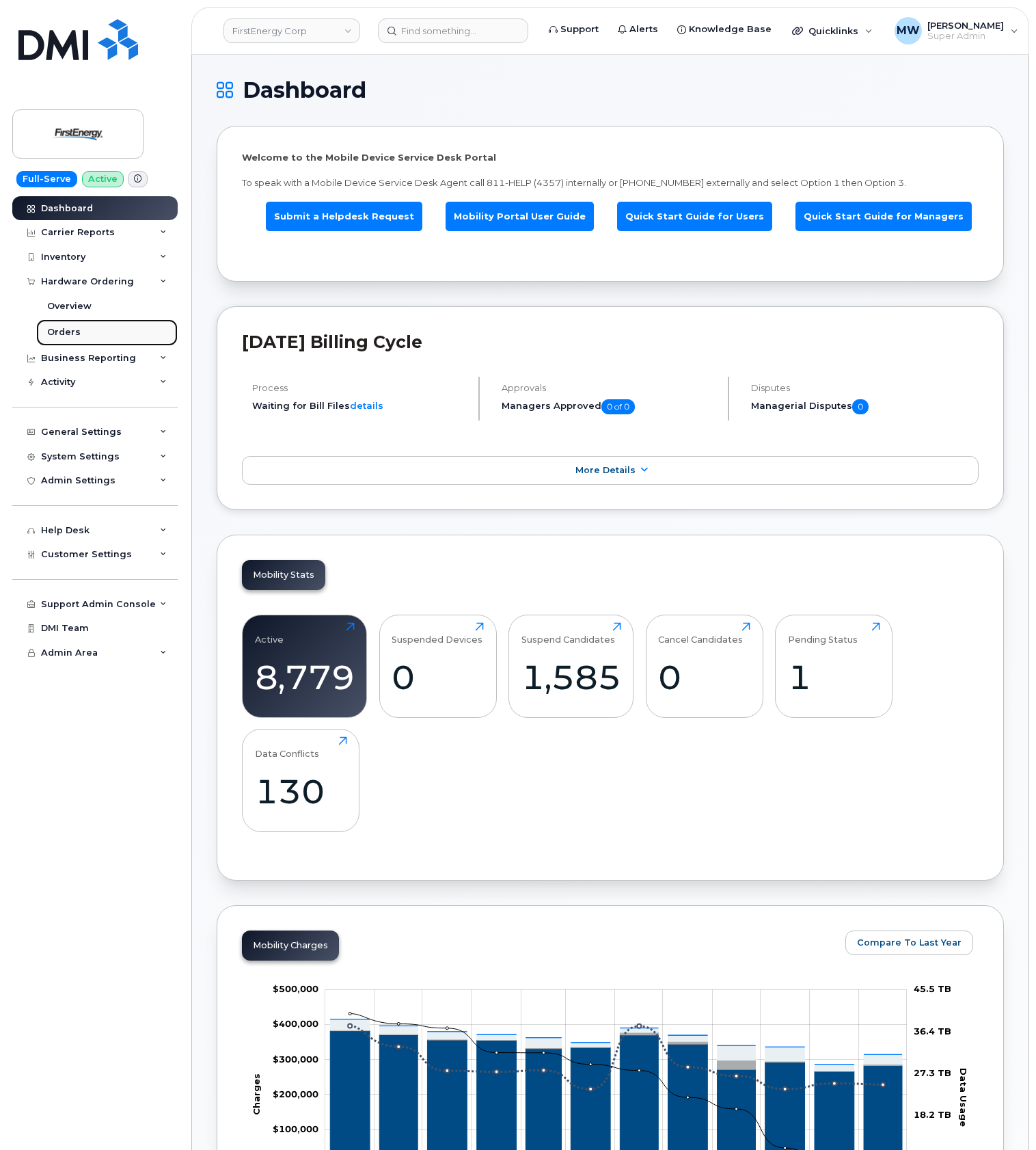
click at [90, 331] on link "Orders" at bounding box center [107, 333] width 141 height 26
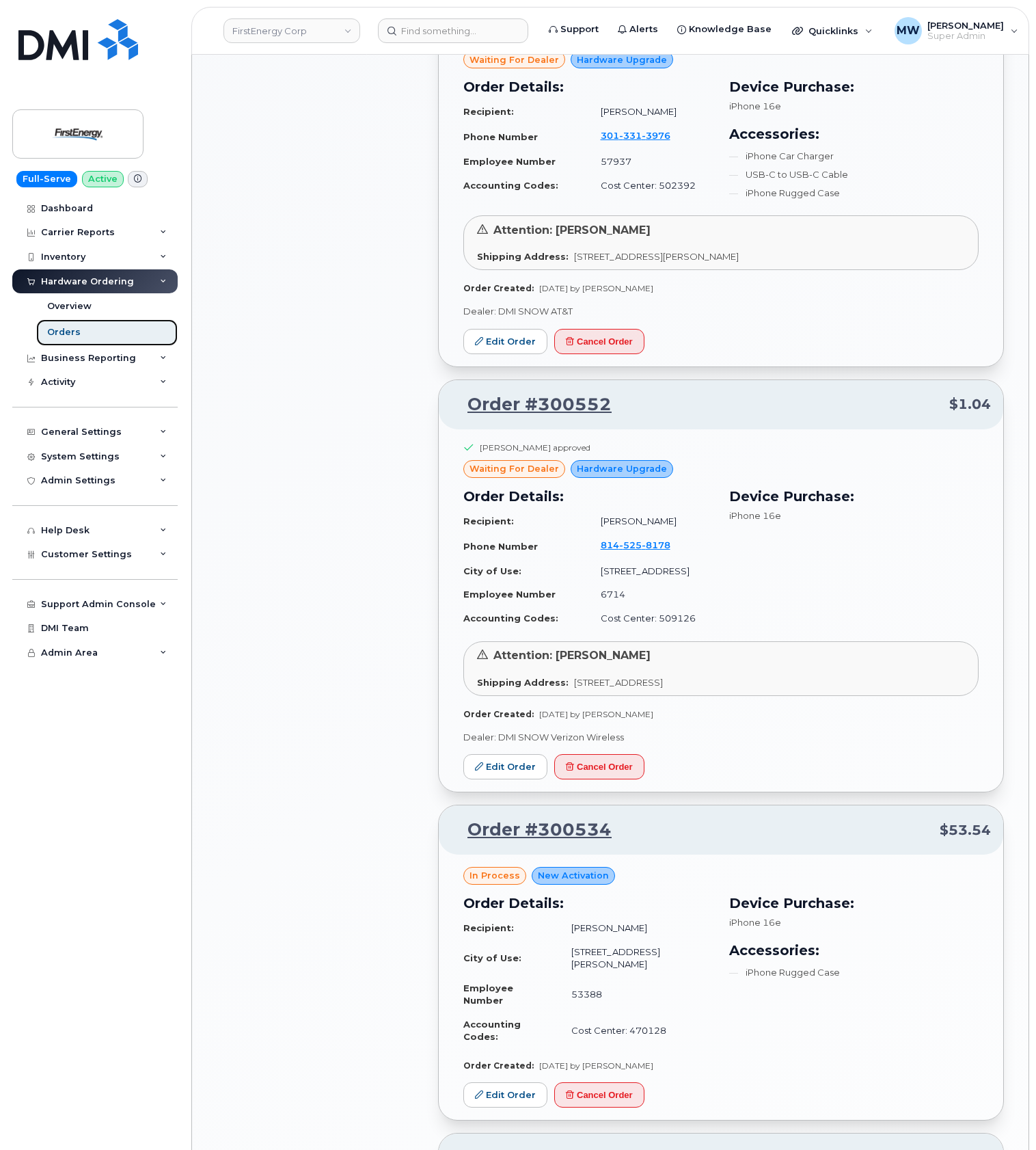
scroll to position [820, 0]
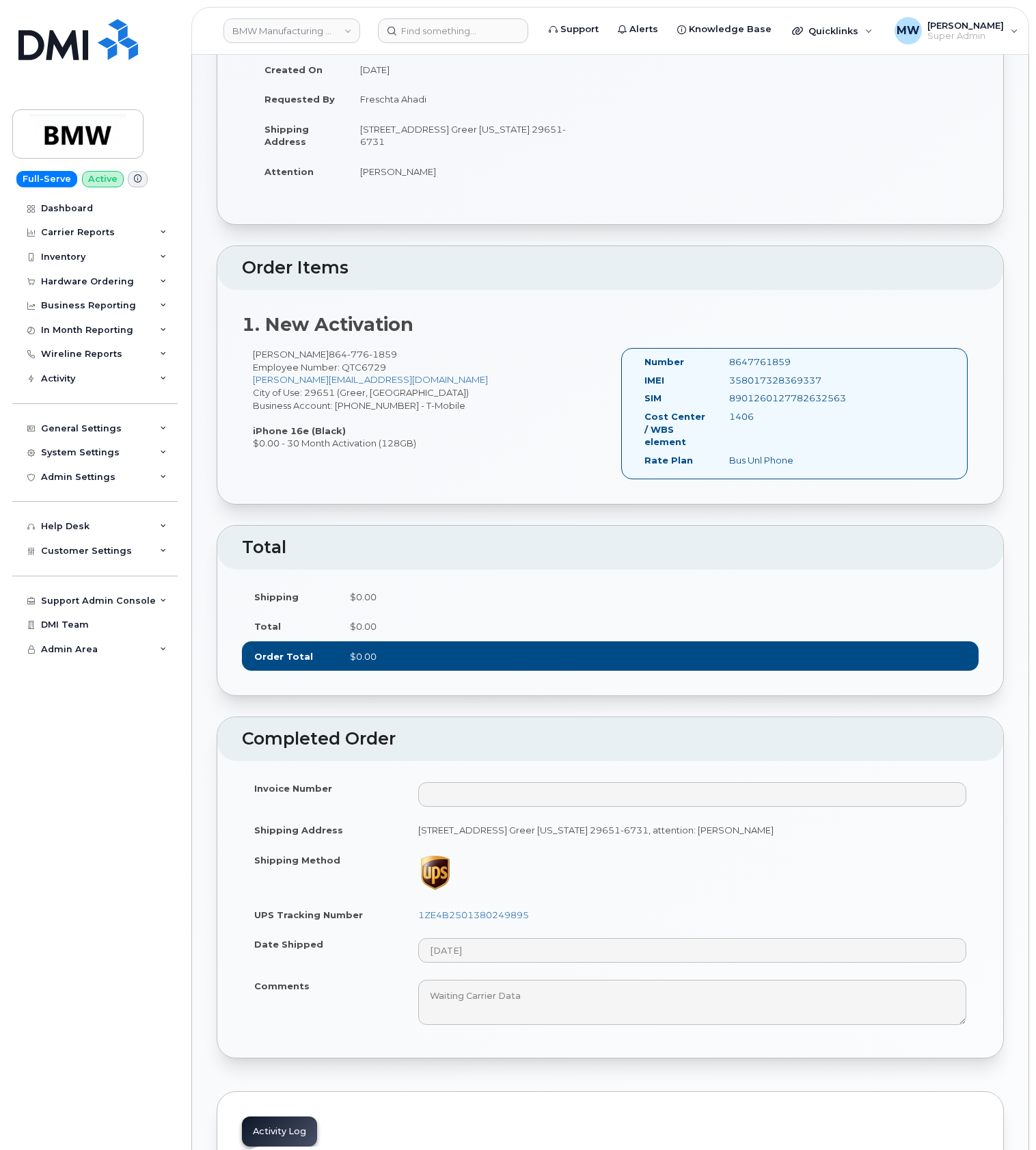
scroll to position [182, 0]
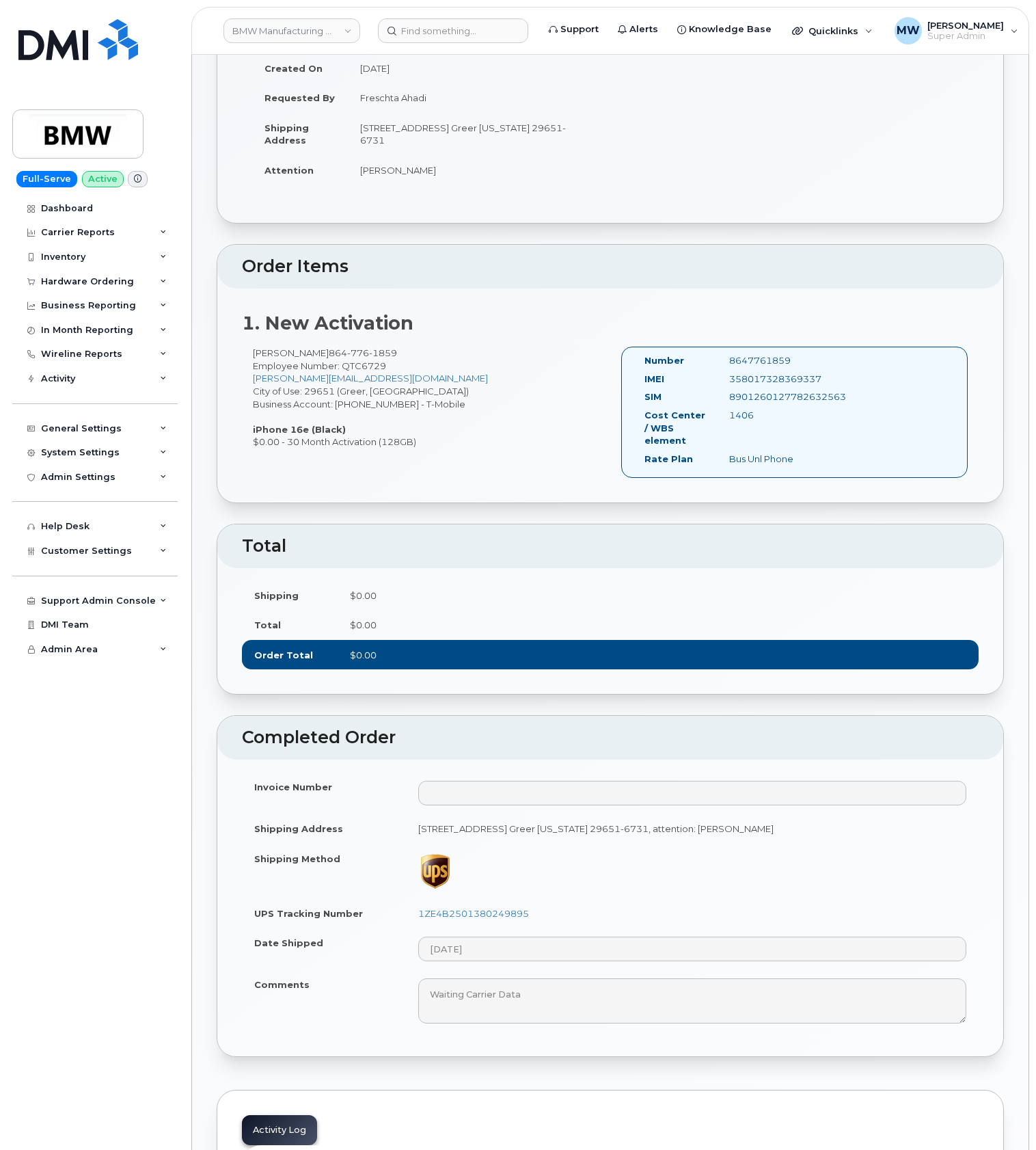
click at [763, 361] on div "8647761859" at bounding box center [778, 360] width 118 height 13
copy div "8647761859"
click at [795, 380] on div "358017328369337" at bounding box center [778, 379] width 118 height 13
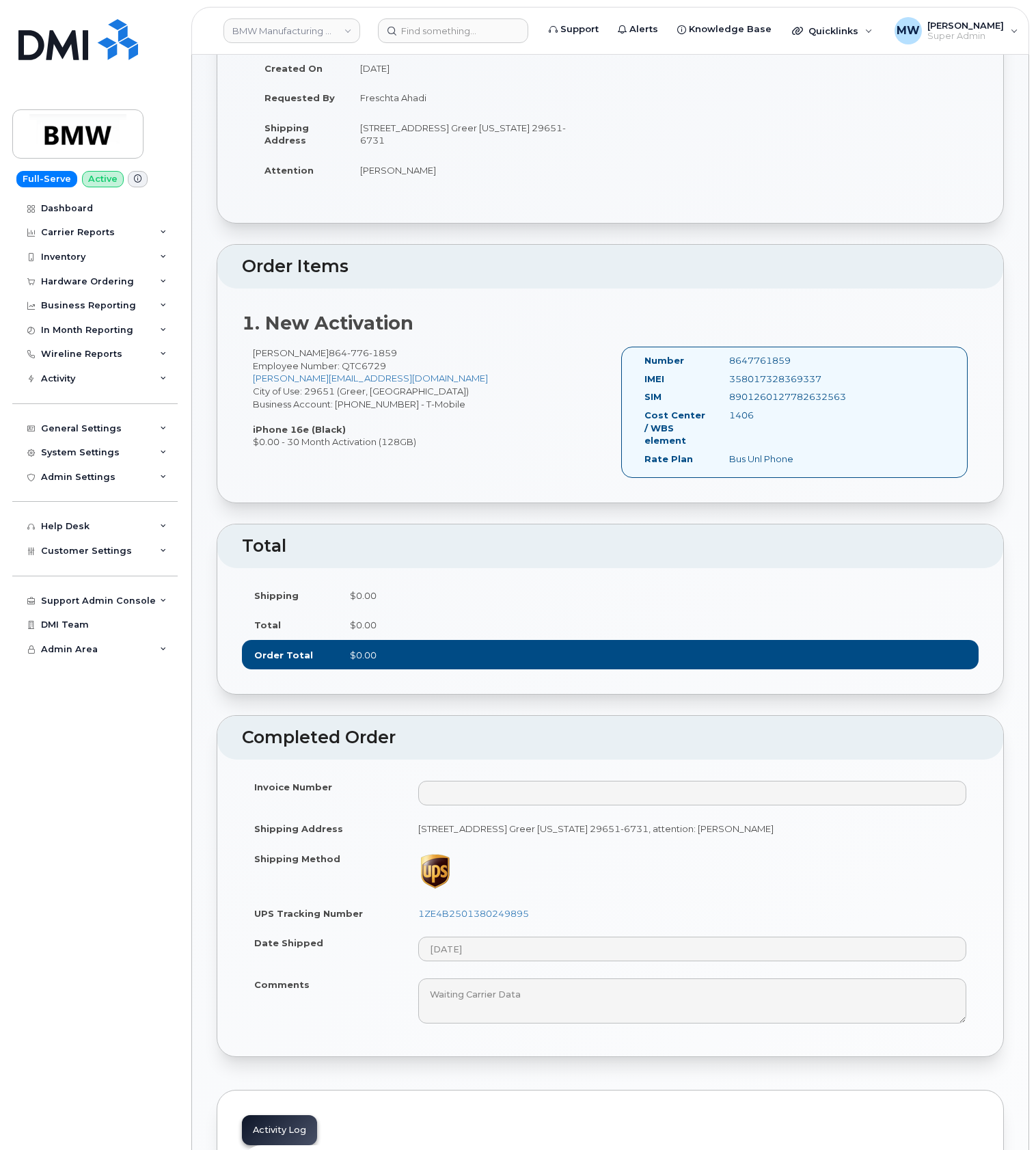
copy div "358017328369337"
click at [772, 381] on div "358017328369337" at bounding box center [778, 379] width 118 height 13
click at [775, 395] on div "8901260127782632563" at bounding box center [778, 397] width 118 height 13
copy div "8901260127782632563"
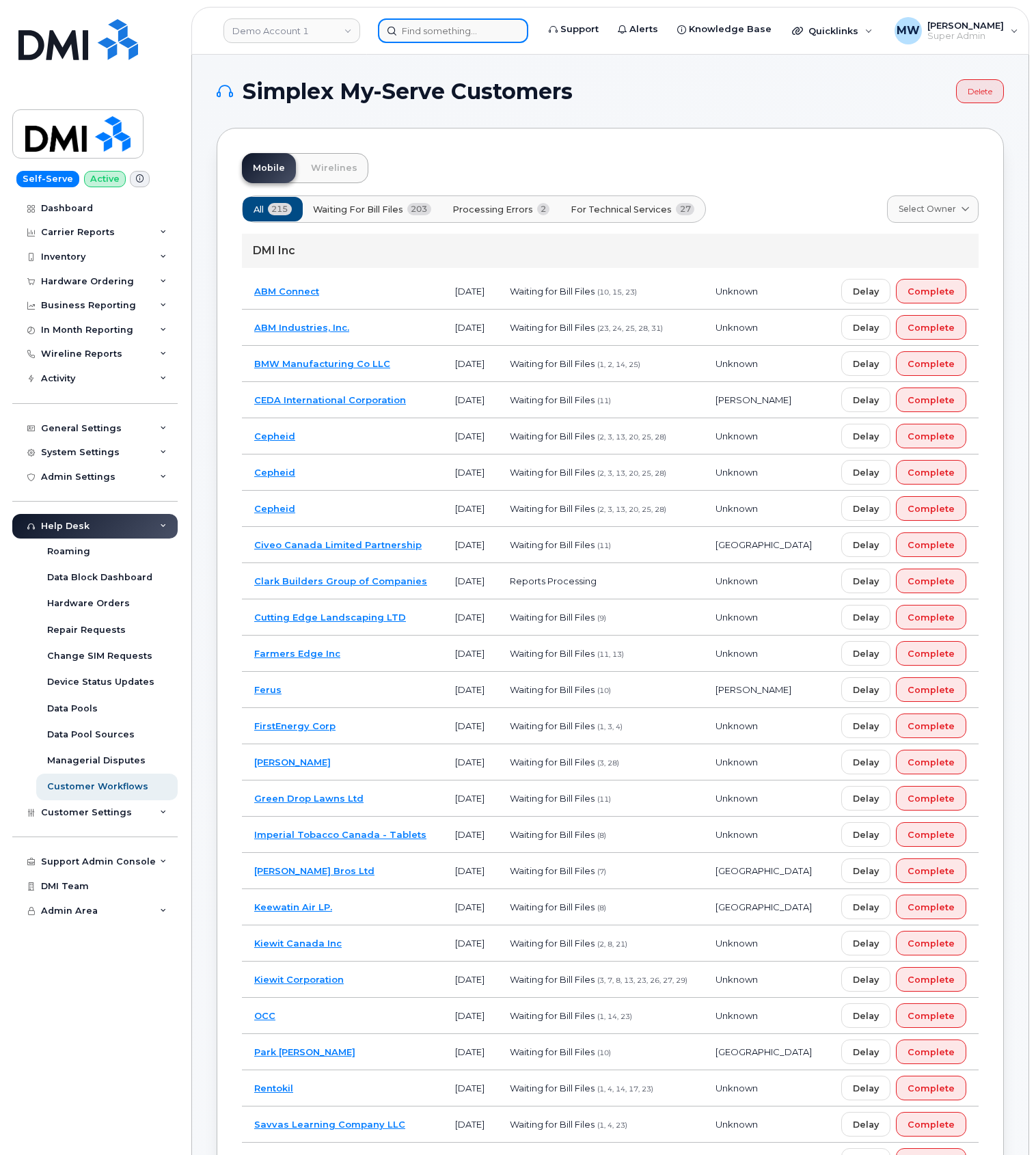
click at [457, 22] on input at bounding box center [453, 31] width 150 height 25
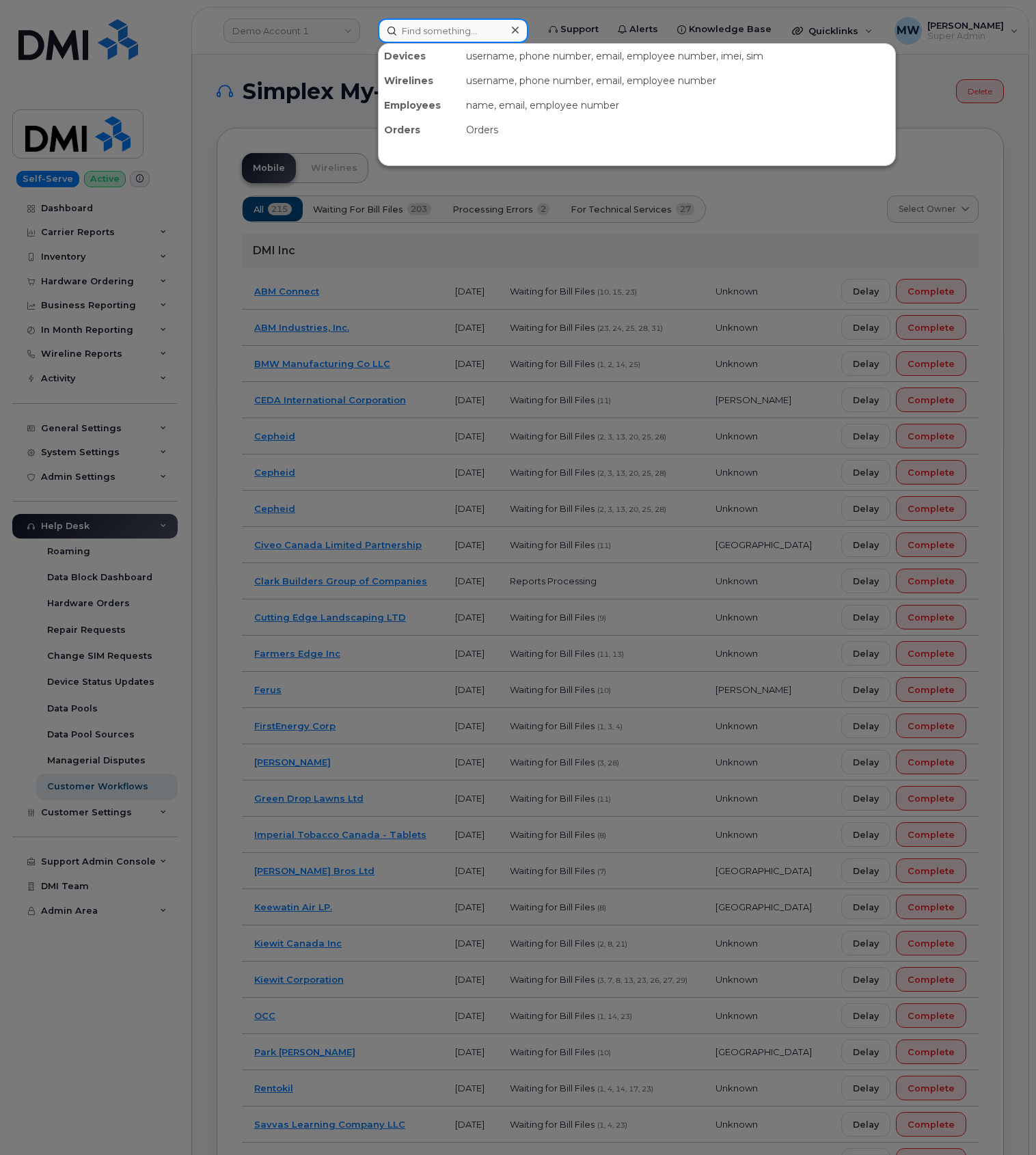
paste input "9172179592"
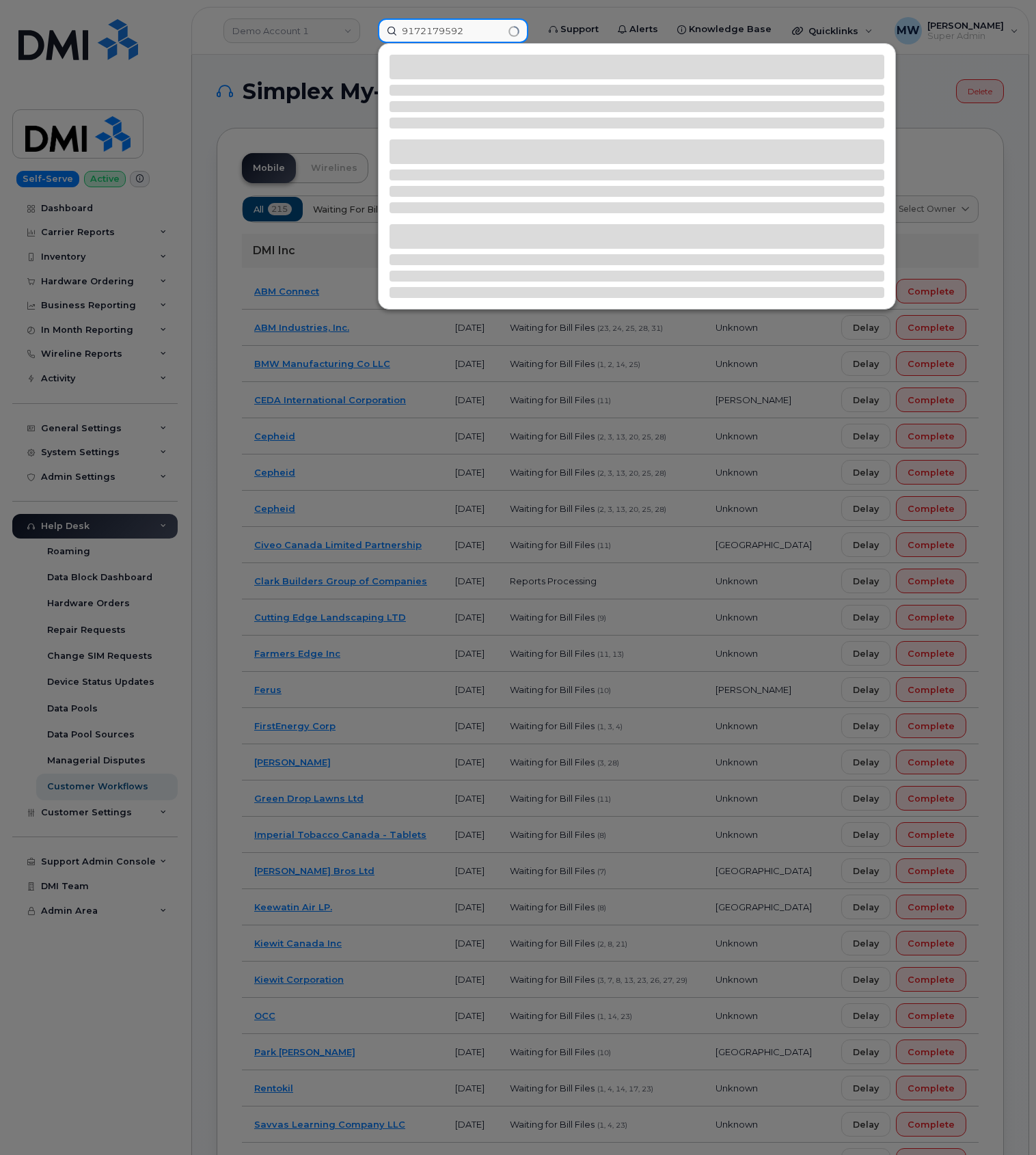
type input "9172179592"
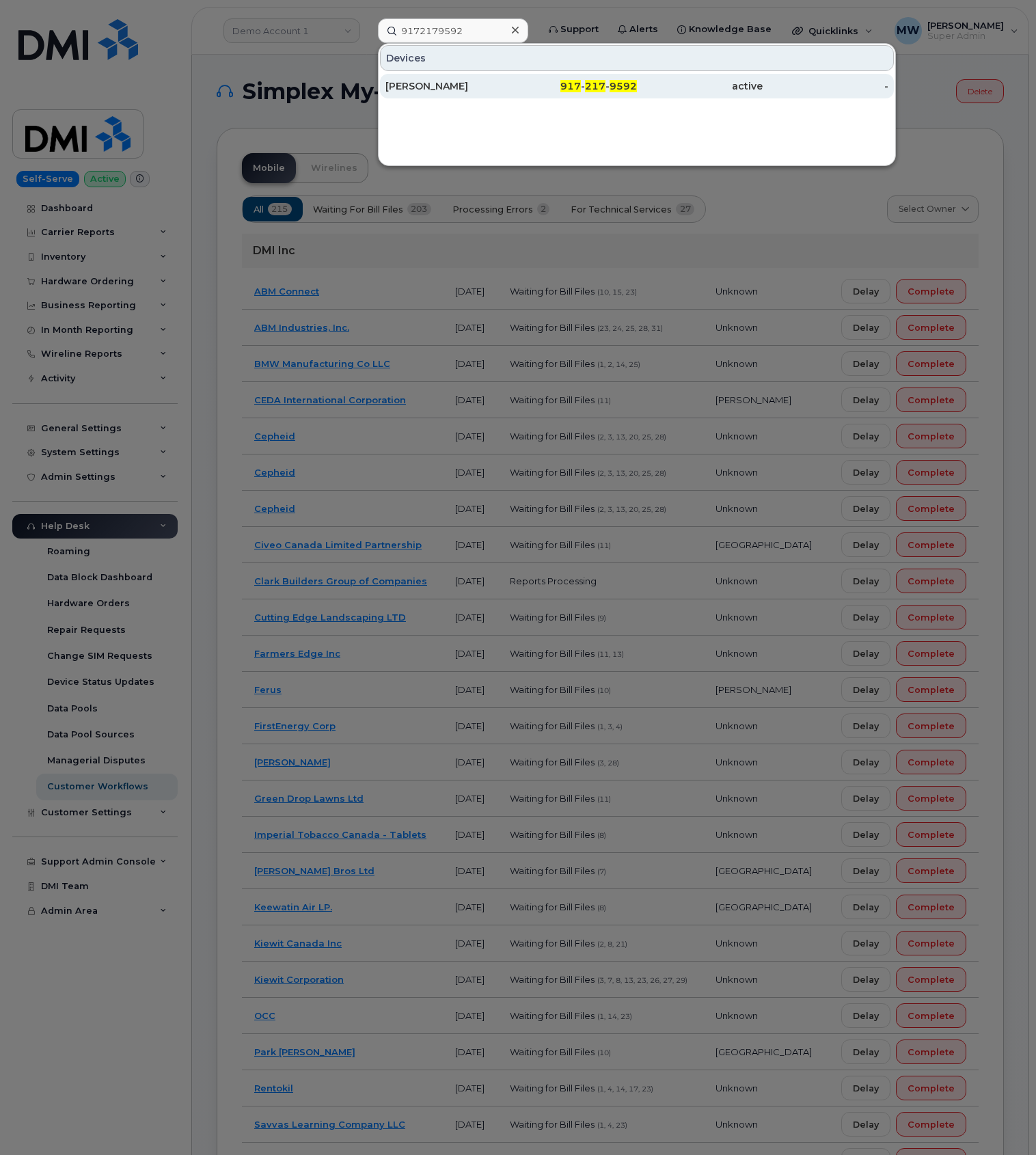
click at [686, 77] on div "active" at bounding box center [700, 86] width 126 height 25
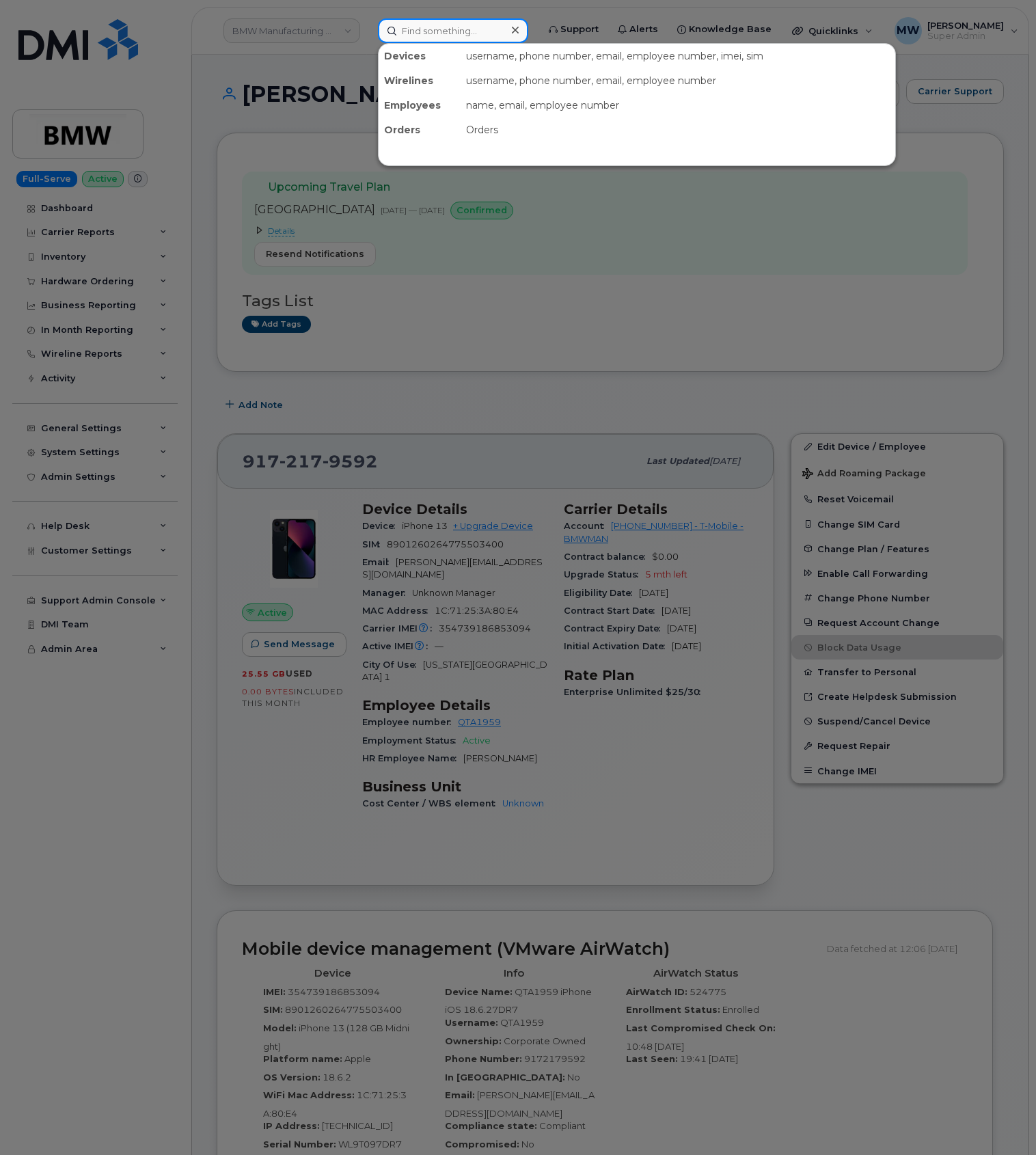
click at [425, 38] on input at bounding box center [453, 31] width 150 height 25
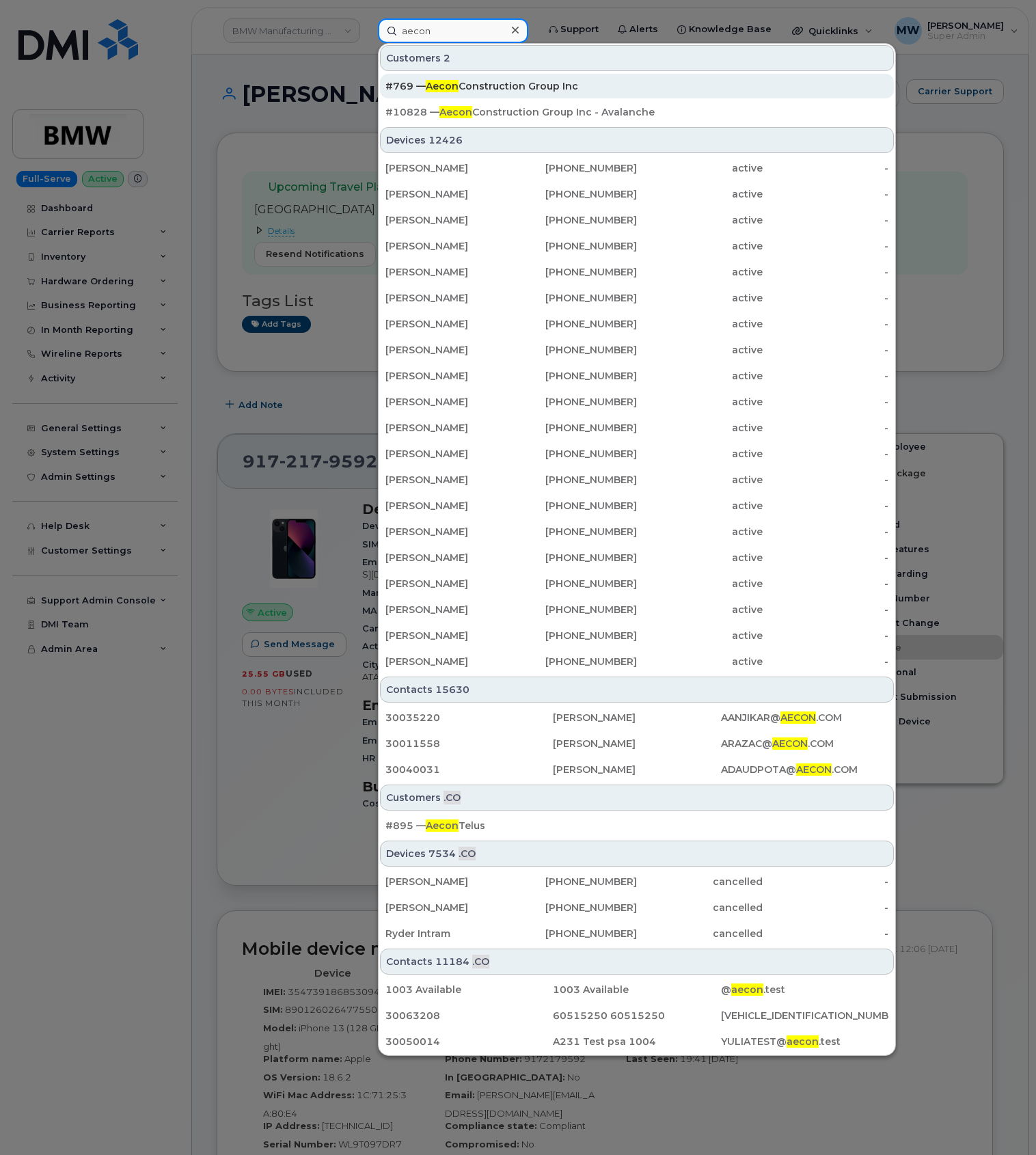
type input "aecon"
click at [487, 83] on div "#769 — Aecon Construction Group Inc" at bounding box center [637, 86] width 503 height 14
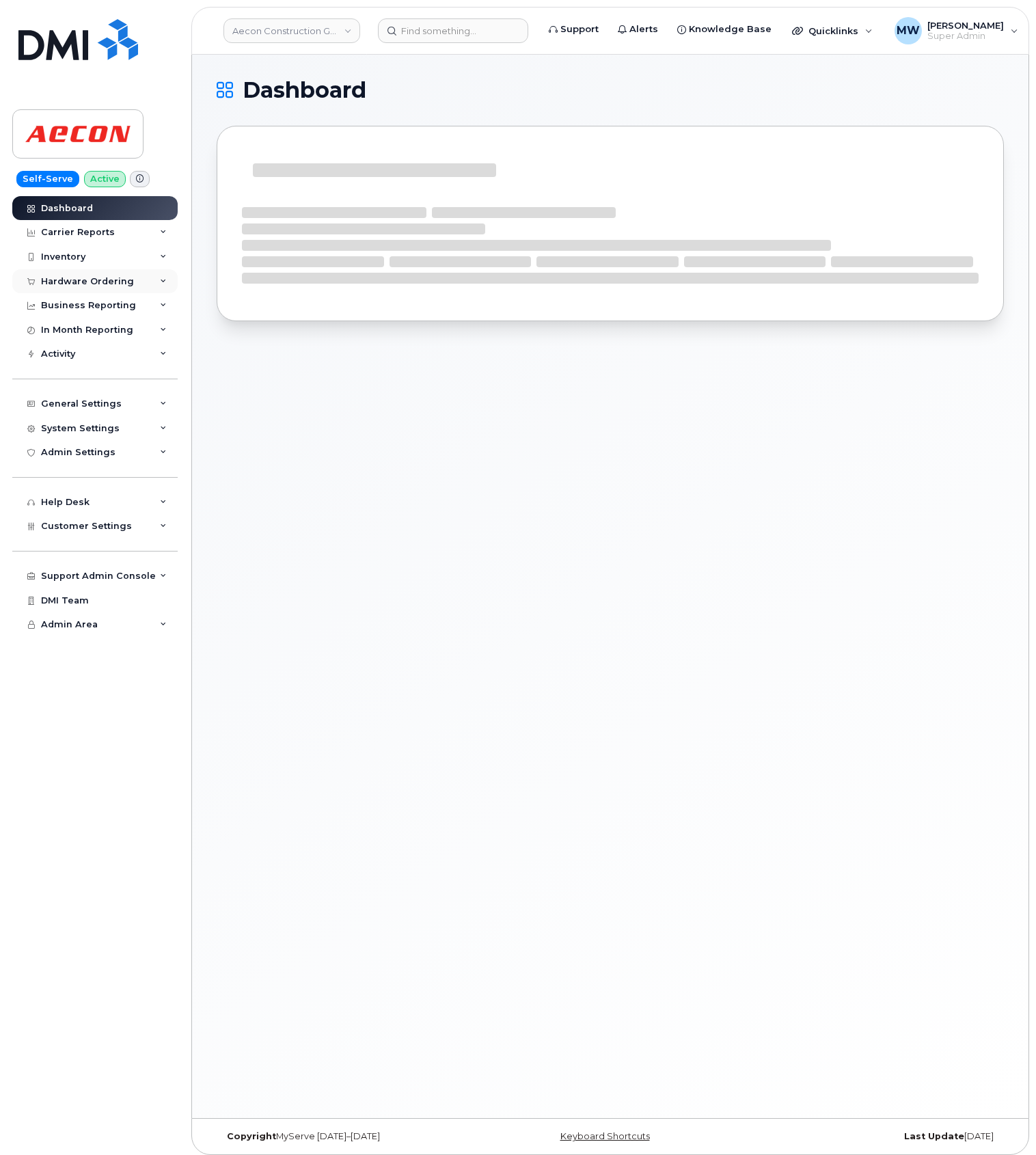
click at [66, 284] on div "Hardware Ordering" at bounding box center [87, 281] width 93 height 11
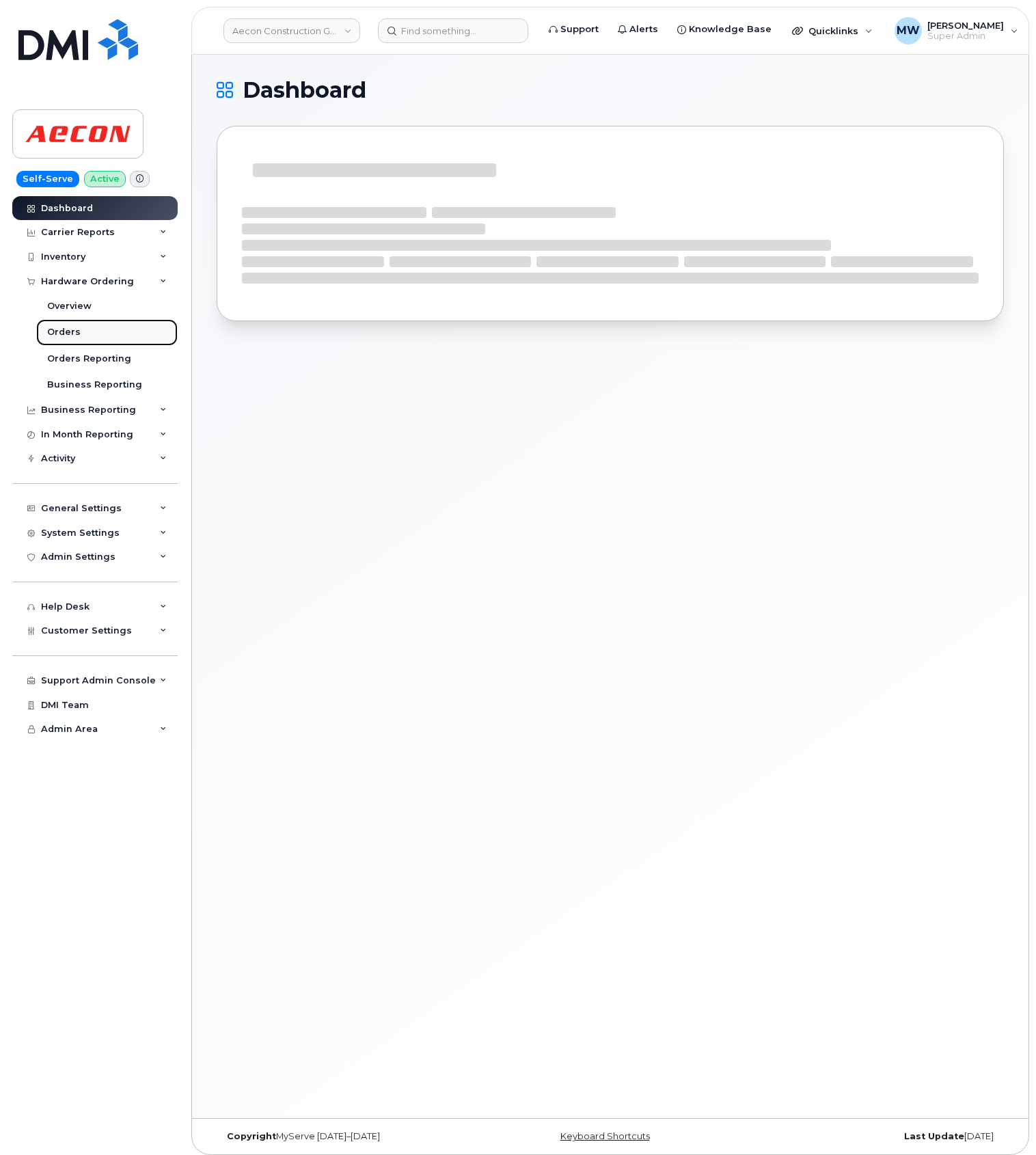
click at [88, 338] on link "Orders" at bounding box center [107, 332] width 141 height 26
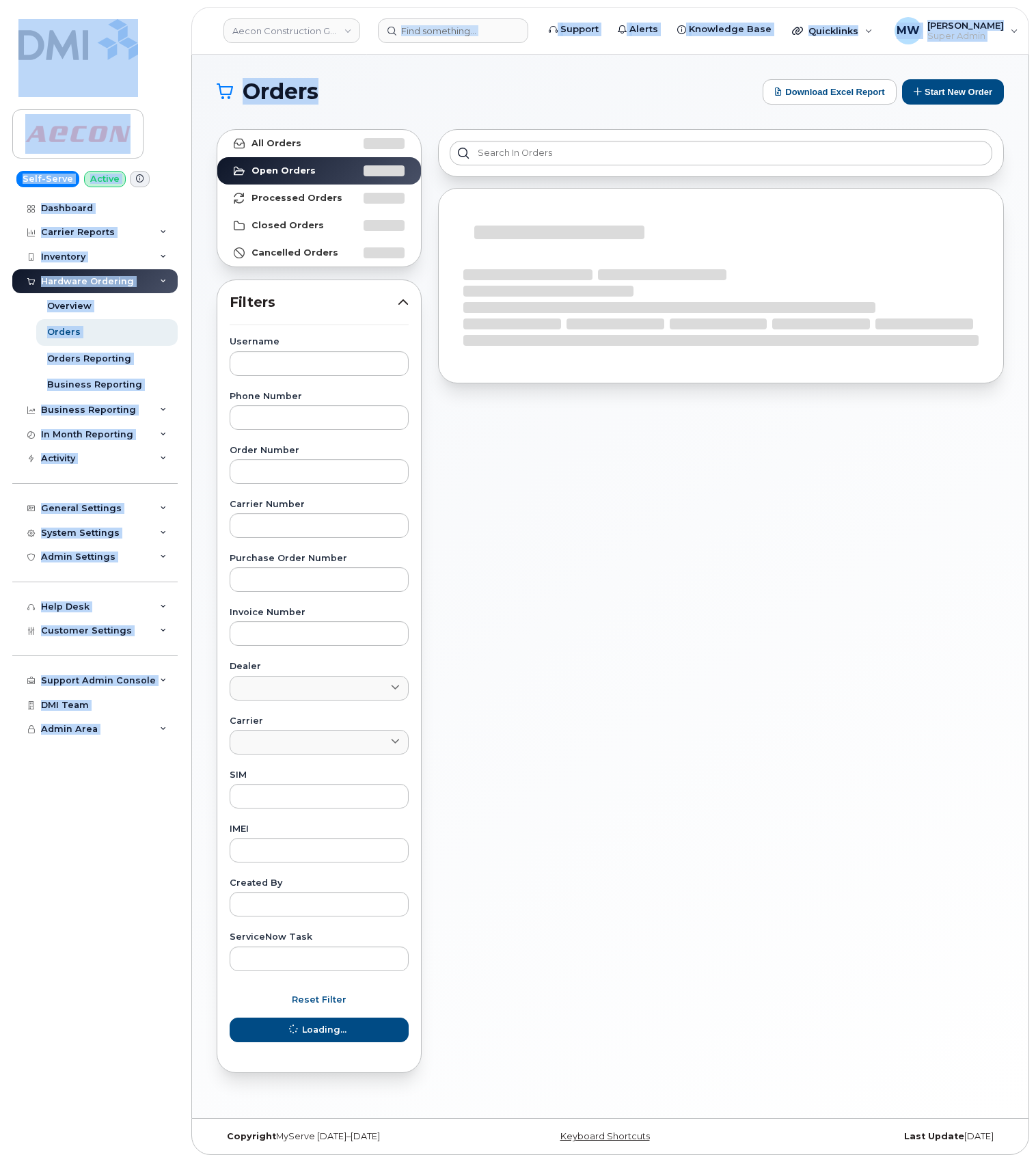
click at [653, 0] on html "Aecon Construction Group Inc Support Alerts Knowledge Base Quicklinks Suspend /…" at bounding box center [518, 581] width 1036 height 1162
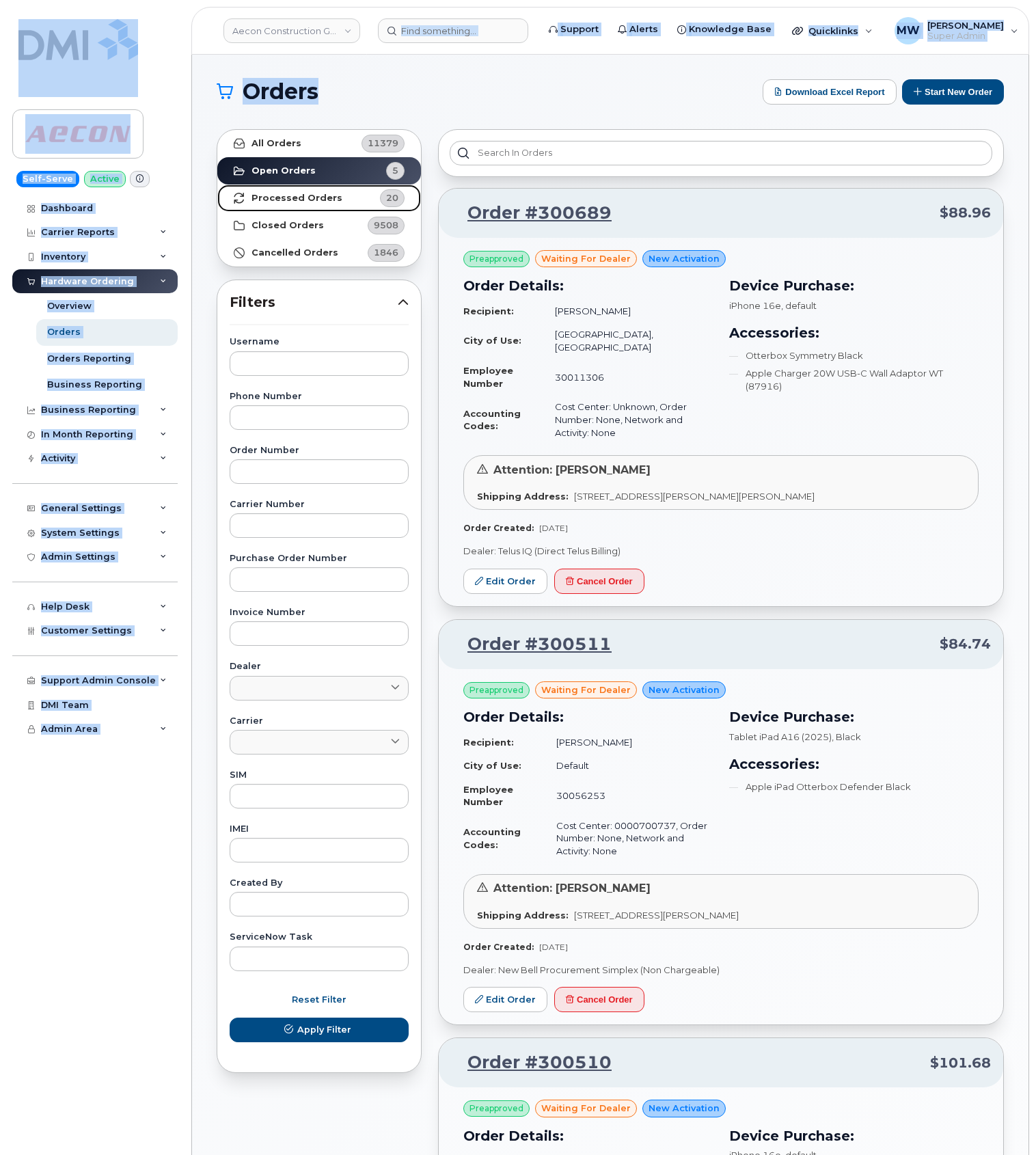
click at [343, 203] on link "Processed Orders 20" at bounding box center [319, 199] width 203 height 28
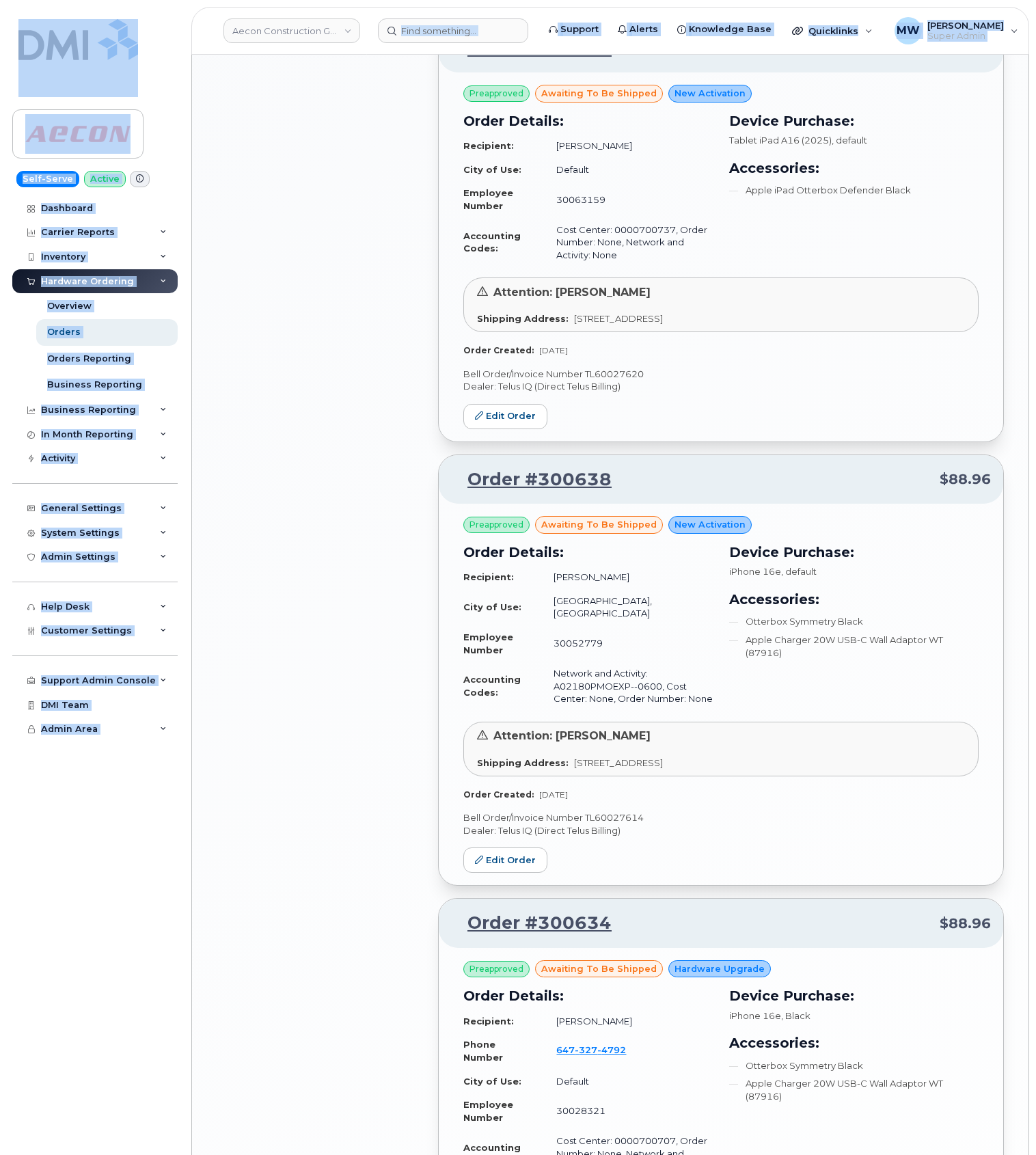
scroll to position [2689, 0]
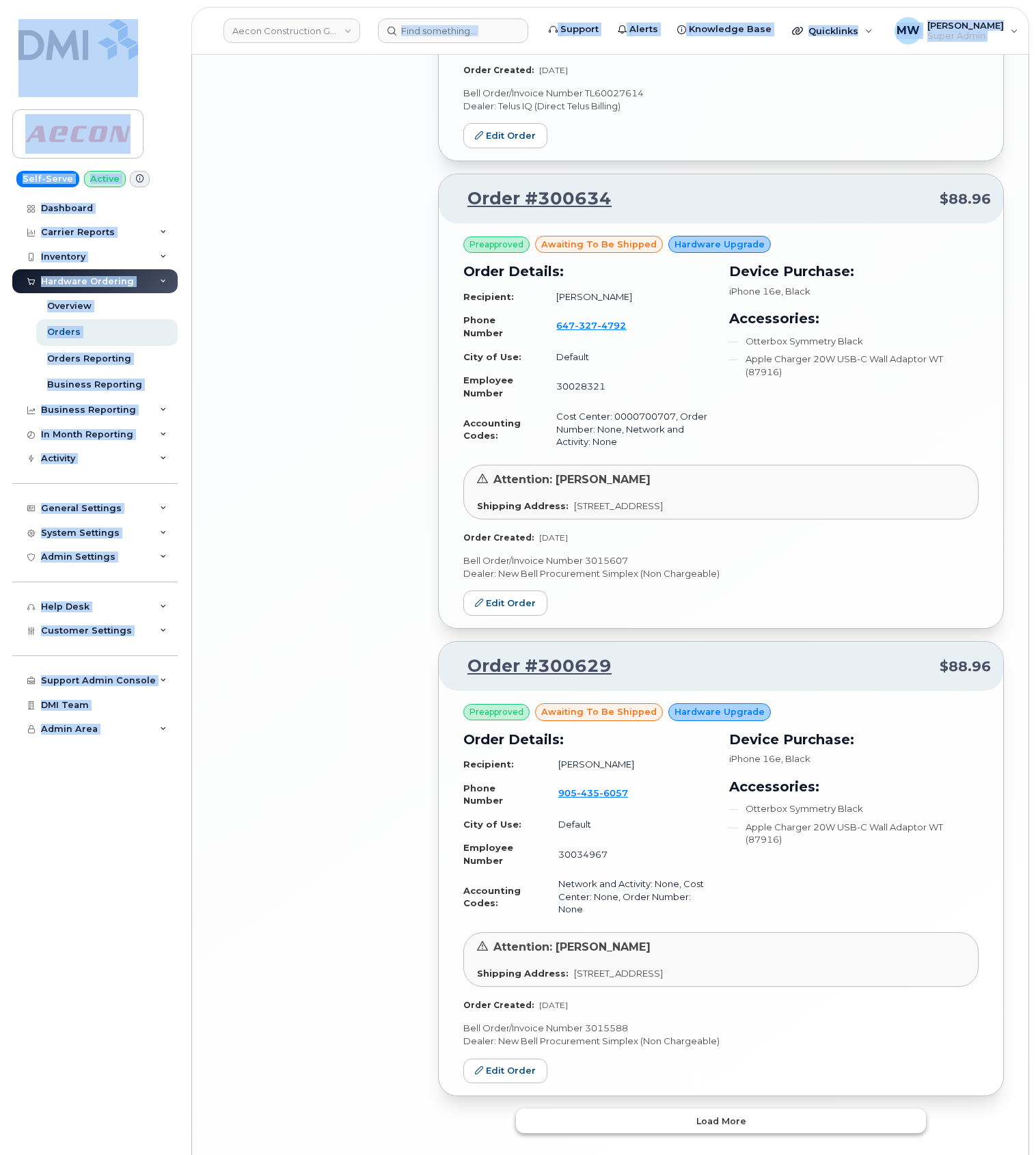
click at [737, 1114] on span "Load more" at bounding box center [721, 1121] width 50 height 13
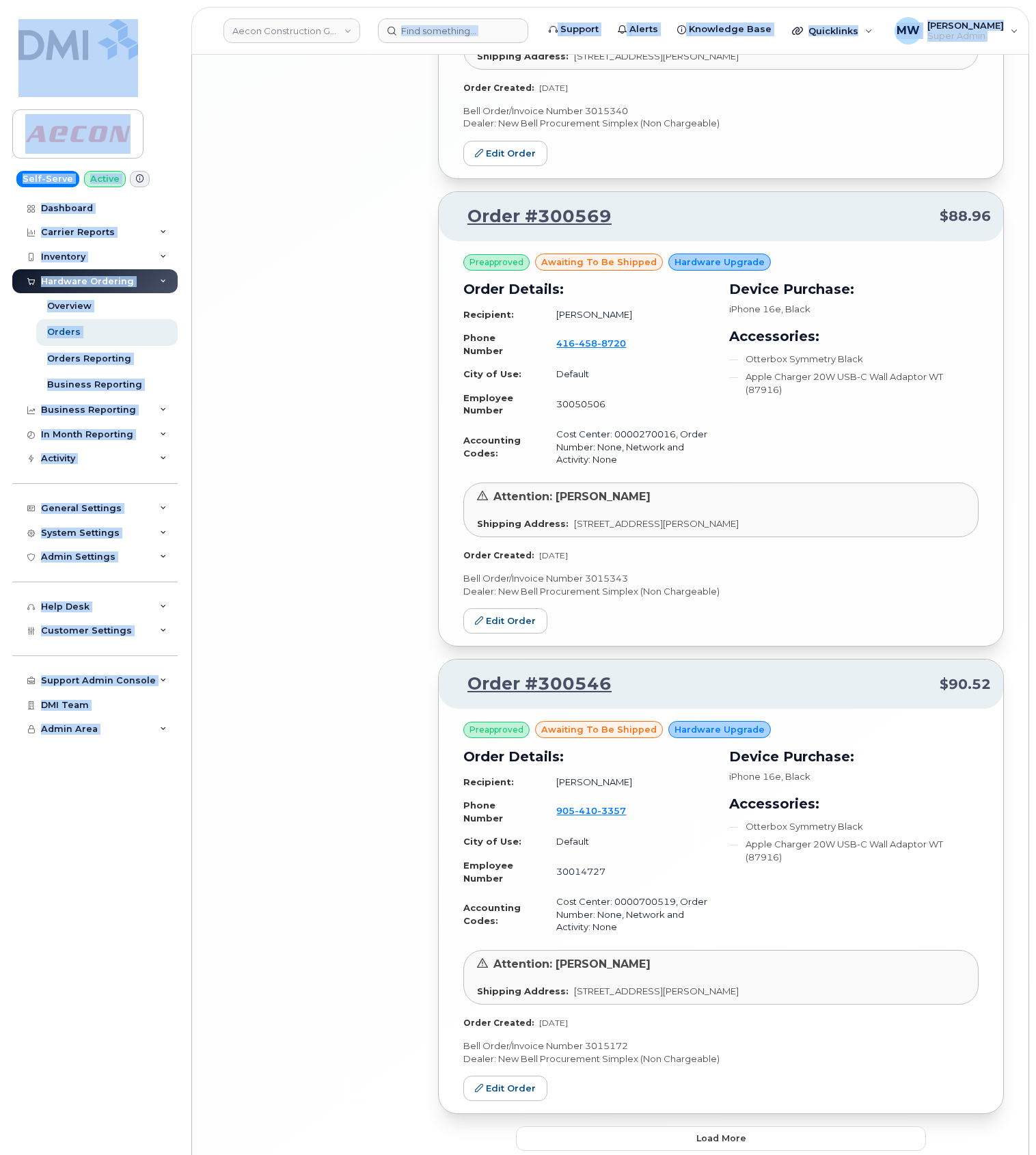
scroll to position [6367, 0]
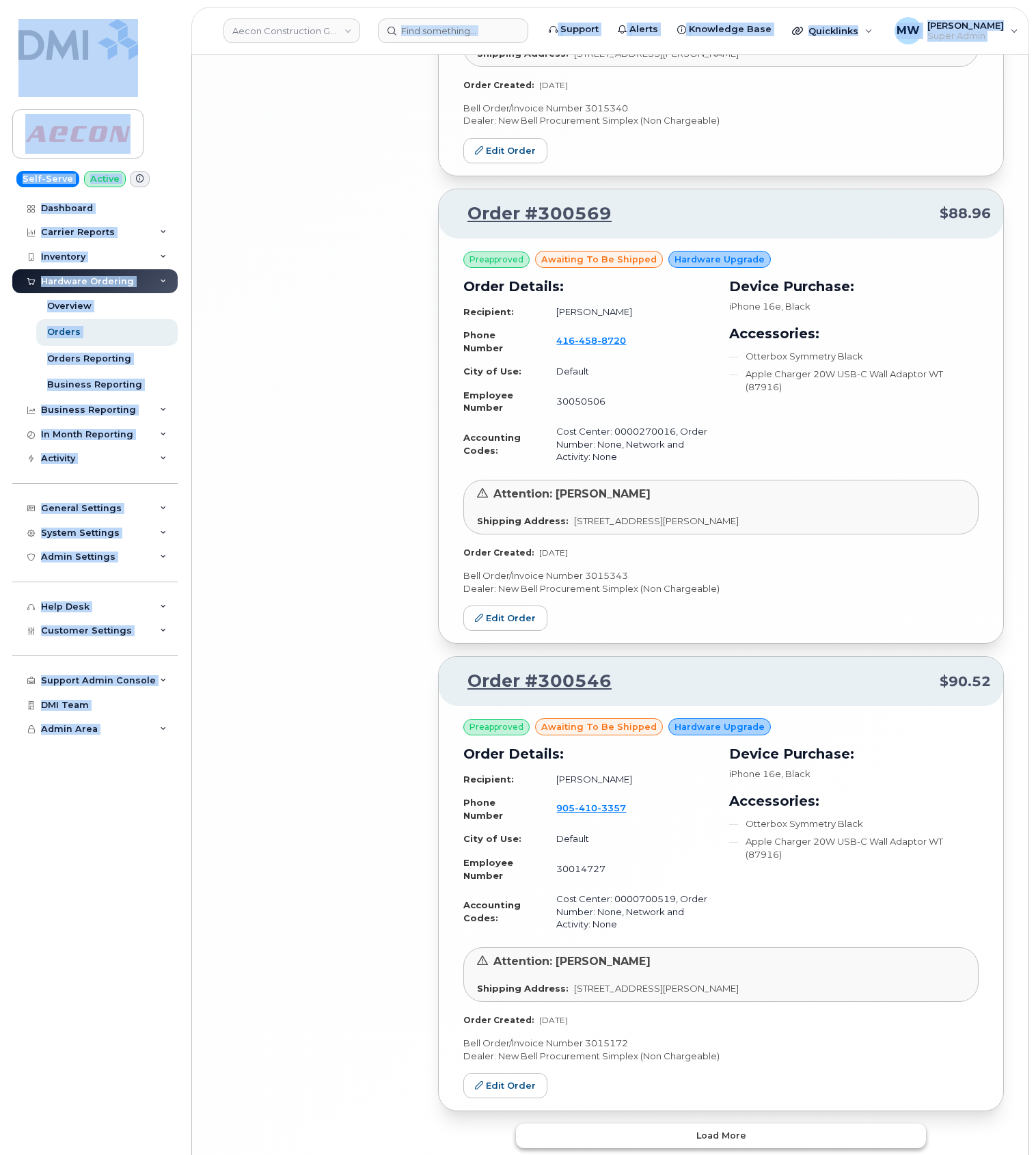
click at [761, 1123] on button "Load more" at bounding box center [721, 1136] width 410 height 25
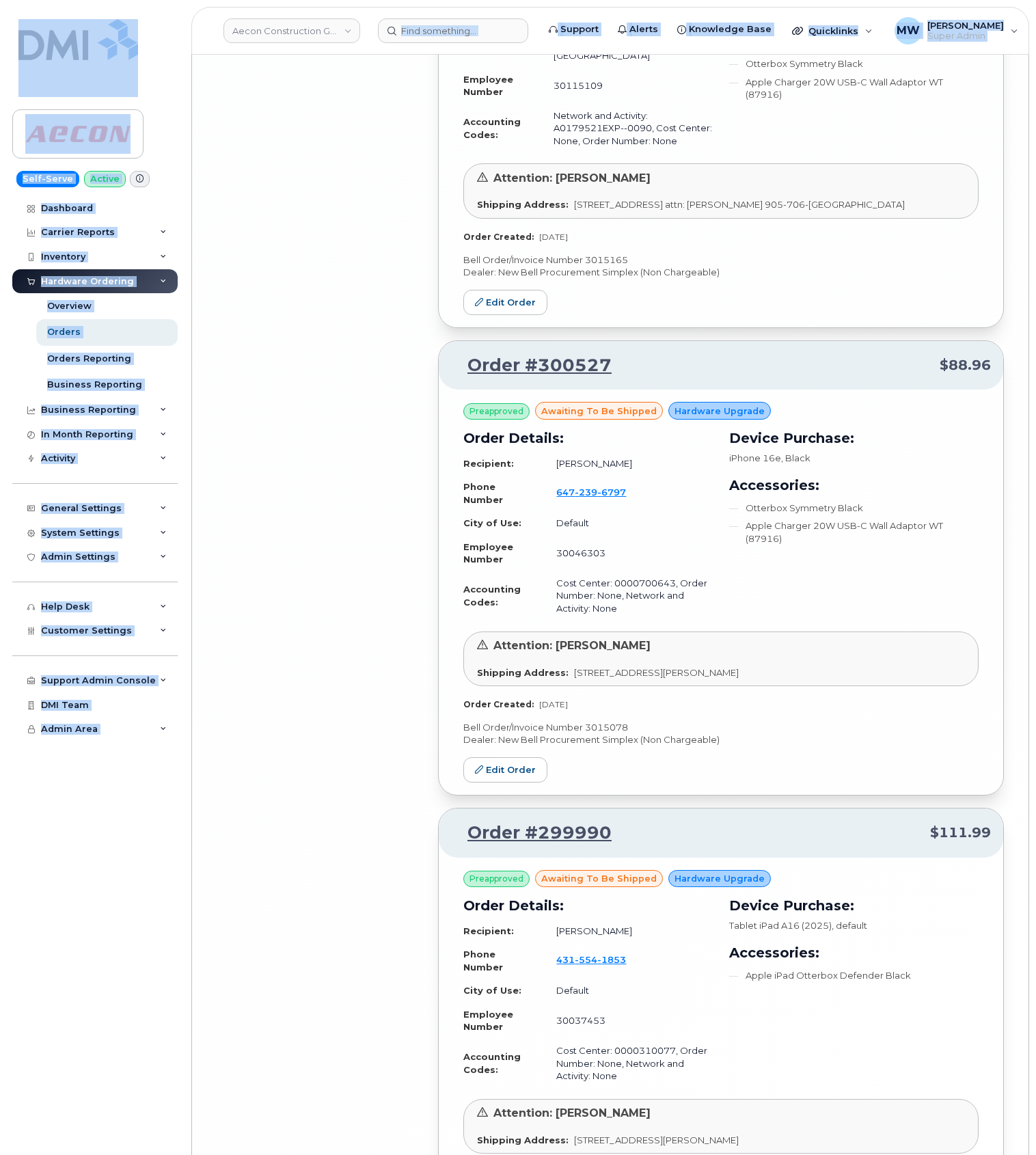
scroll to position [8175, 0]
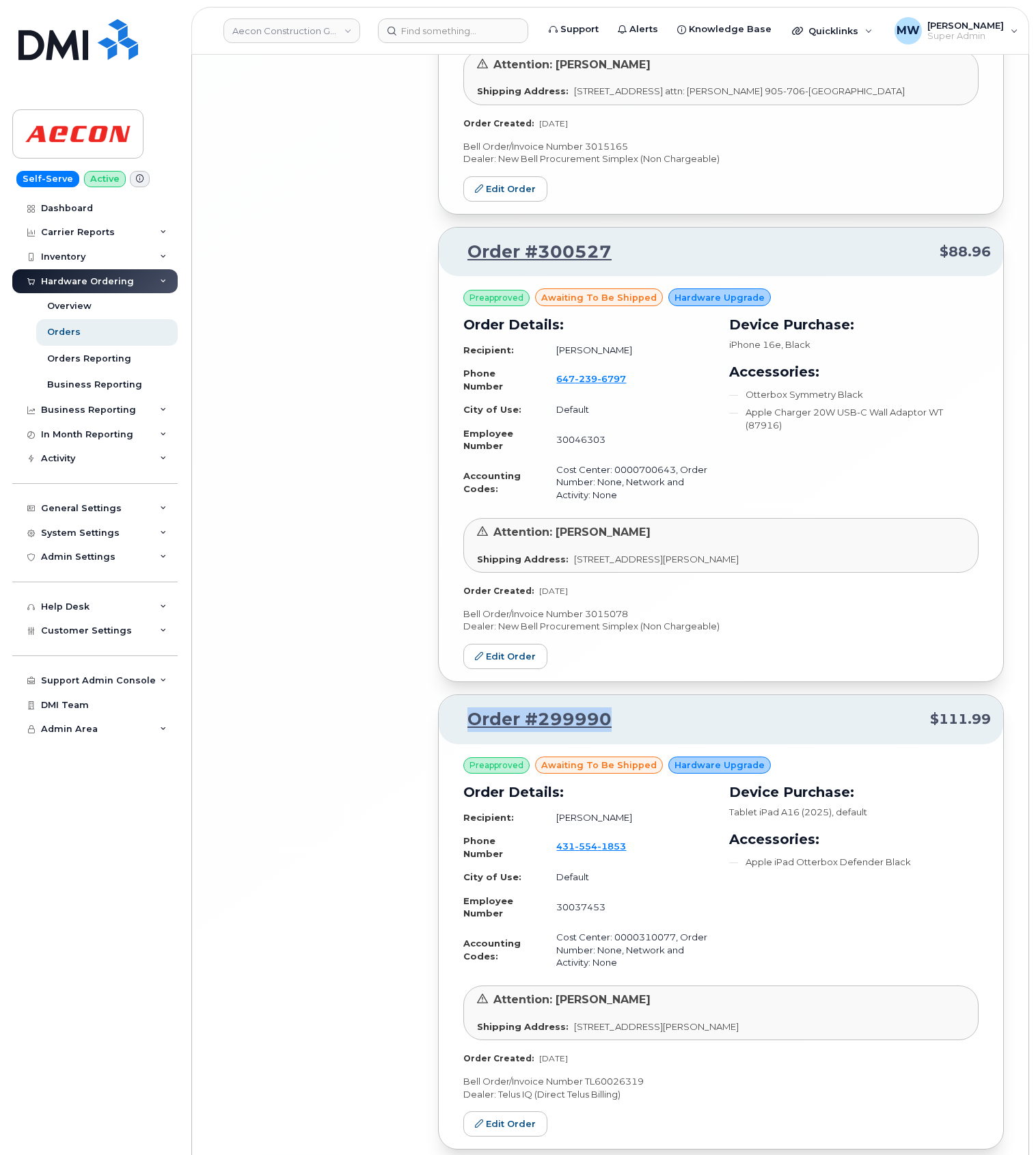
drag, startPoint x: 633, startPoint y: 641, endPoint x: 466, endPoint y: 647, distance: 167.1
click at [466, 707] on p "Order #299990 $111.99" at bounding box center [721, 720] width 540 height 25
copy link "Order #299990"
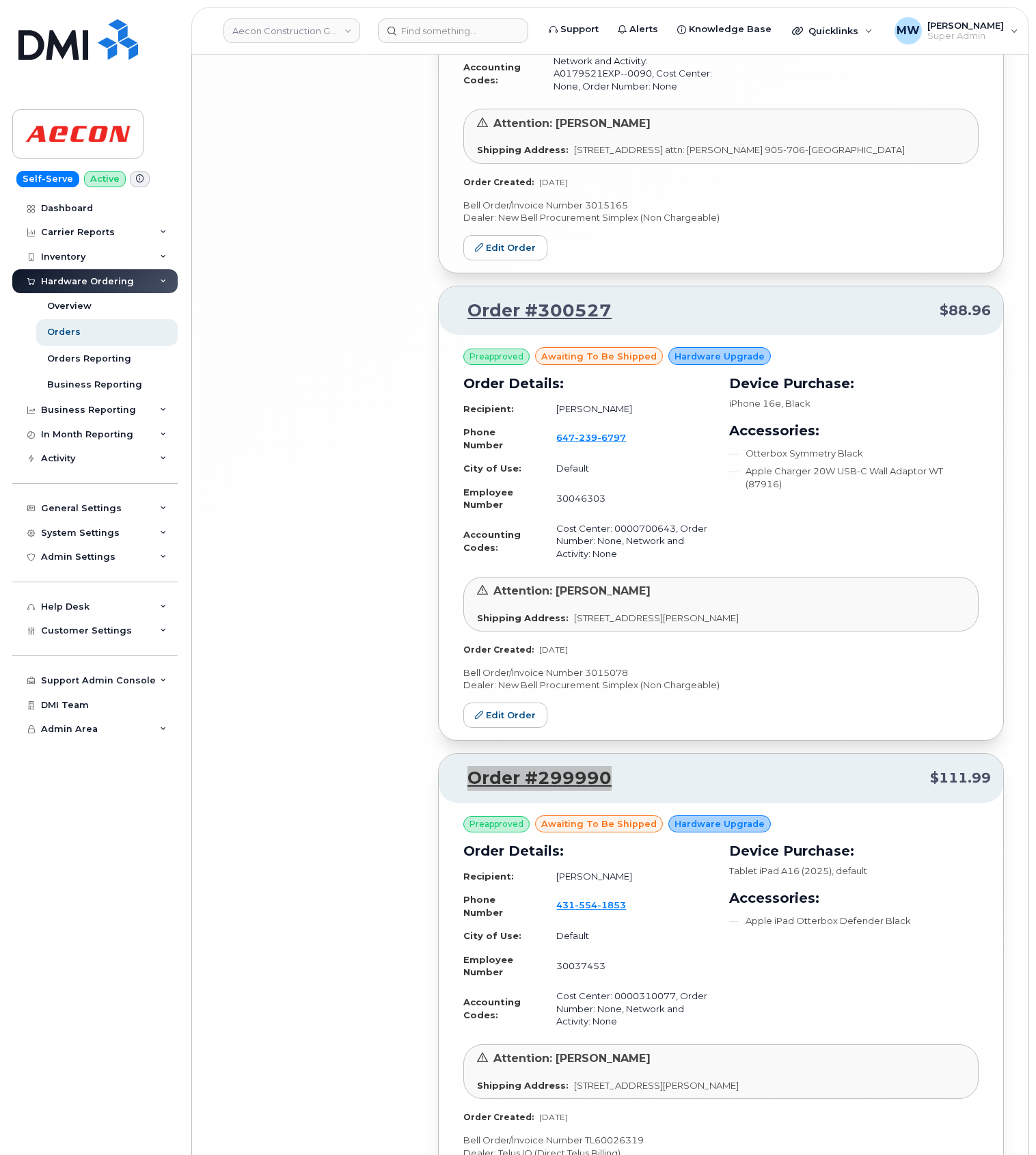
scroll to position [8084, 0]
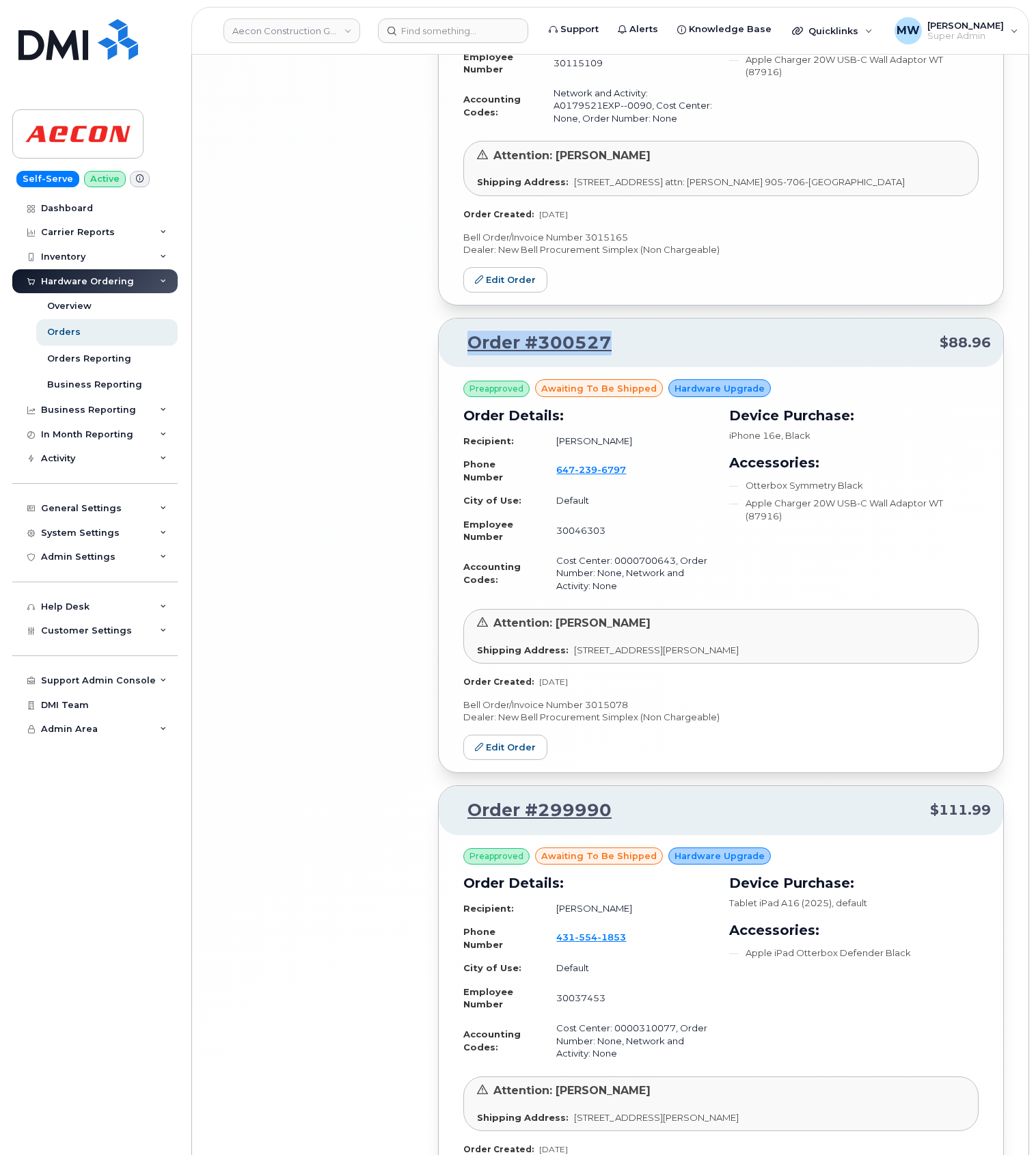
drag, startPoint x: 665, startPoint y: 263, endPoint x: 468, endPoint y: 268, distance: 197.1
click at [468, 331] on p "Order #300527 $88.96" at bounding box center [721, 343] width 540 height 25
copy link "Order #300527"
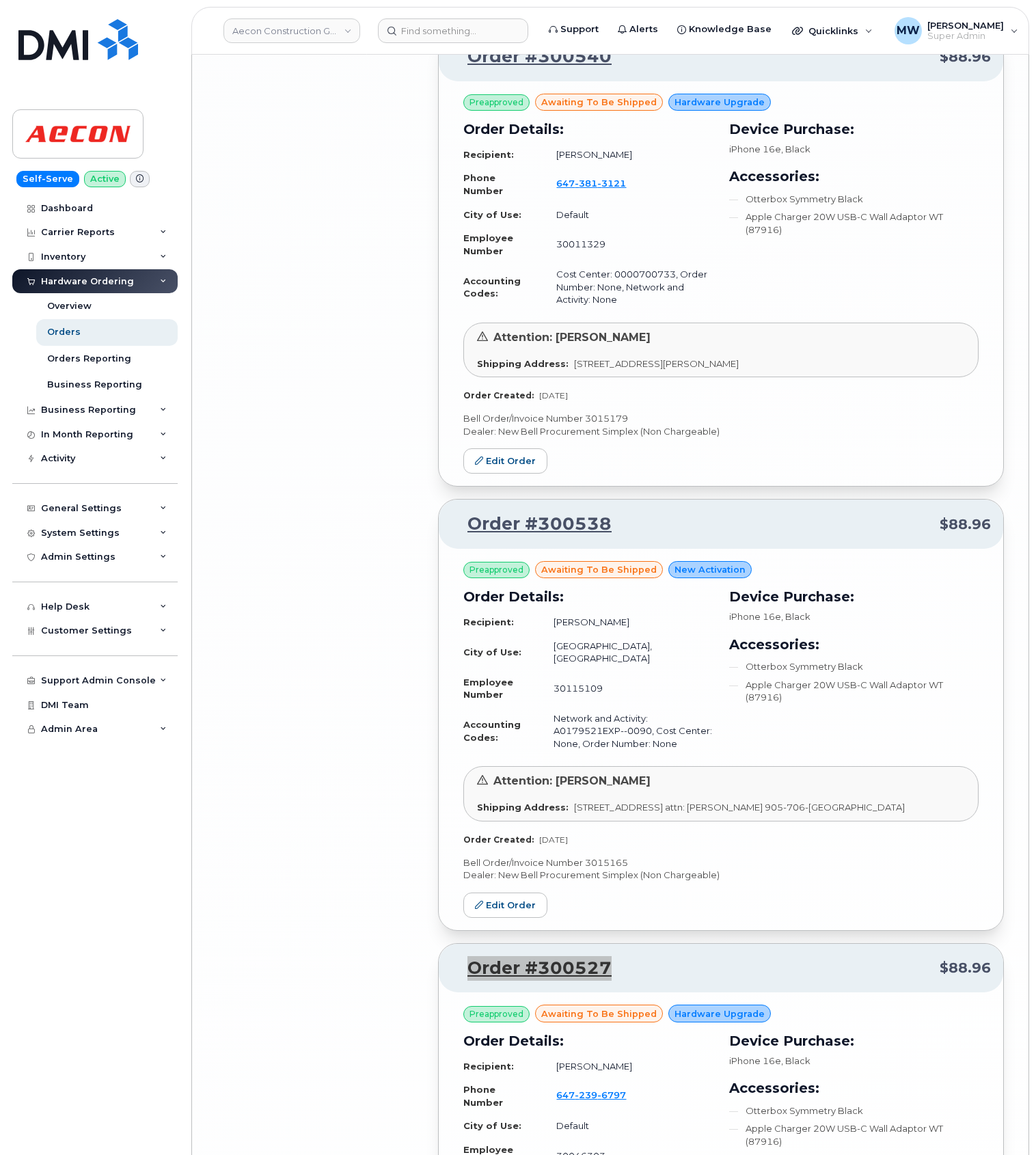
scroll to position [7355, 0]
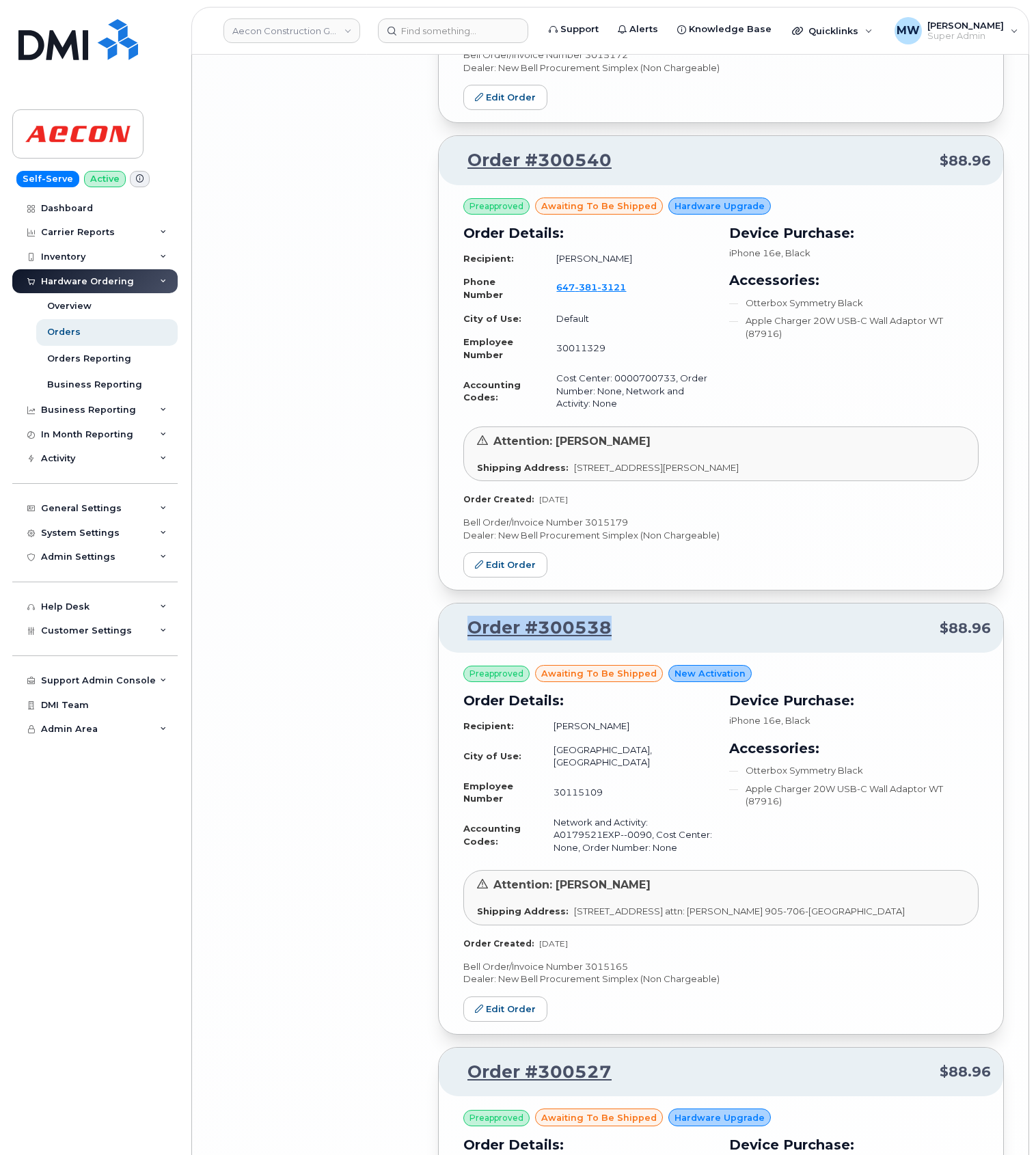
drag, startPoint x: 639, startPoint y: 536, endPoint x: 484, endPoint y: 574, distance: 159.6
copy link "Order #300538"
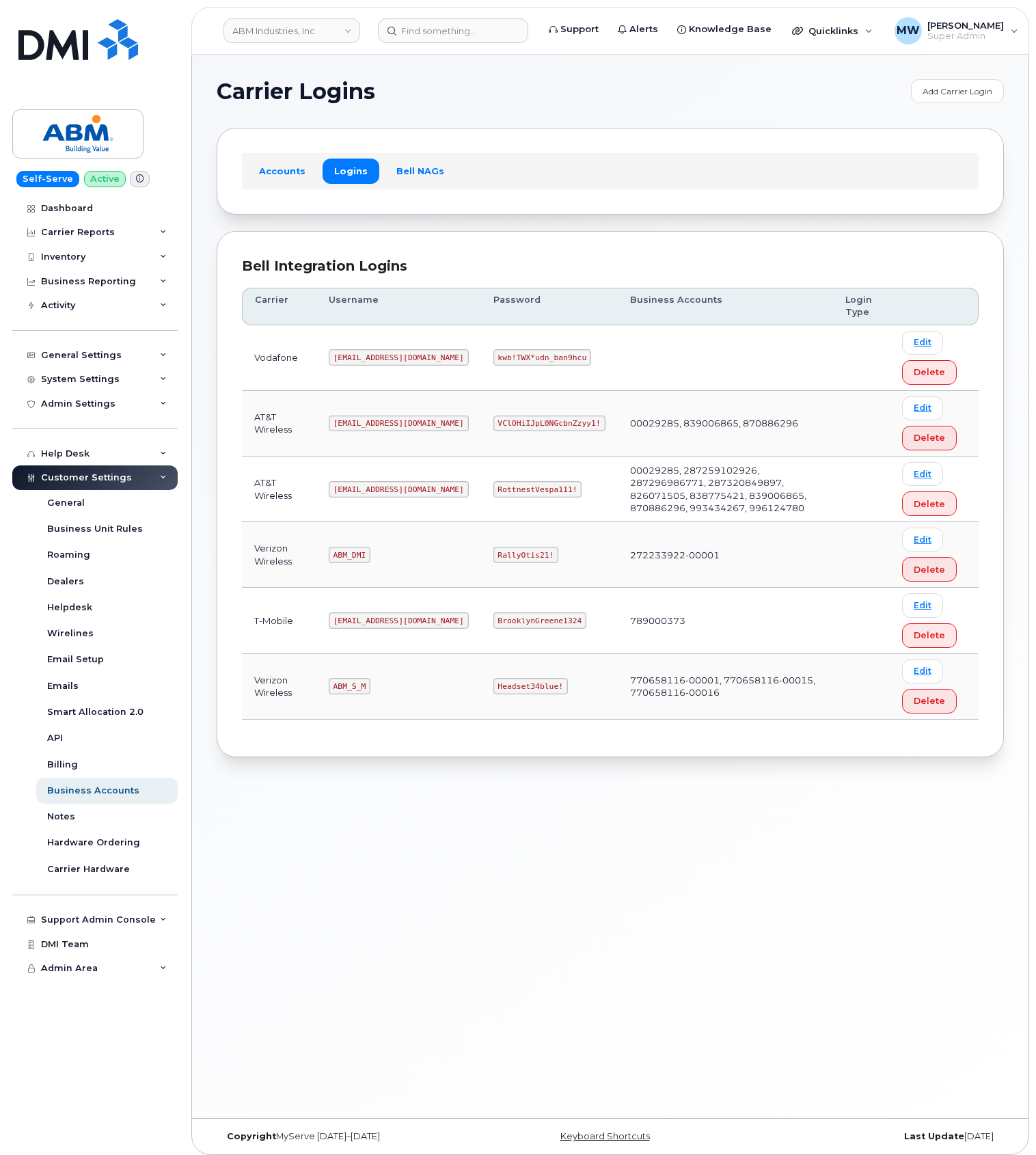
click at [494, 488] on code "RottnestVespa111!" at bounding box center [538, 490] width 89 height 17
drag, startPoint x: 479, startPoint y: 488, endPoint x: 466, endPoint y: 481, distance: 14.8
click at [494, 488] on code "RottnestVespa111!" at bounding box center [538, 490] width 89 height 17
copy code "RottnestVespa111!"
